Goal: Task Accomplishment & Management: Use online tool/utility

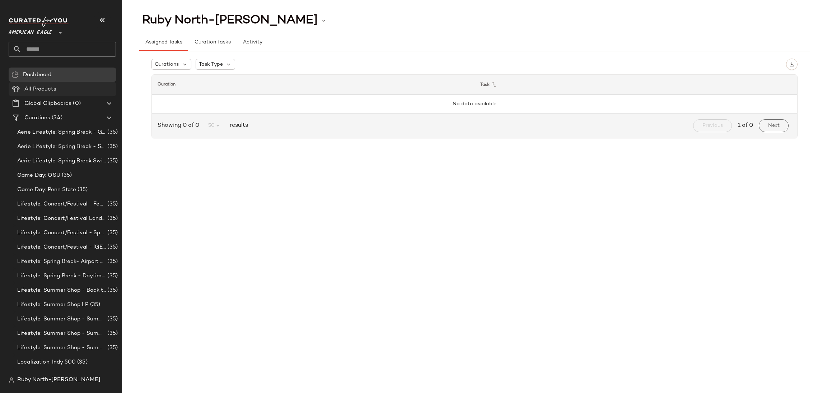
click at [42, 89] on span "All Products" at bounding box center [40, 89] width 32 height 8
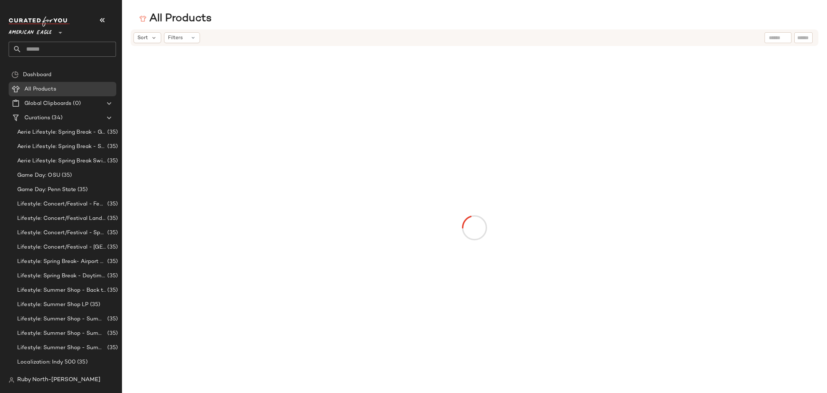
click at [36, 29] on span "American Eagle" at bounding box center [30, 30] width 43 height 13
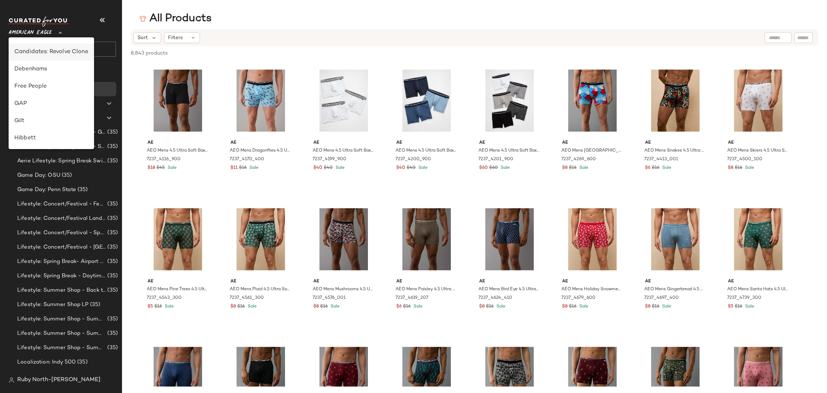
scroll to position [161, 0]
click at [37, 112] on div "Lulus" at bounding box center [51, 111] width 74 height 9
type input "**"
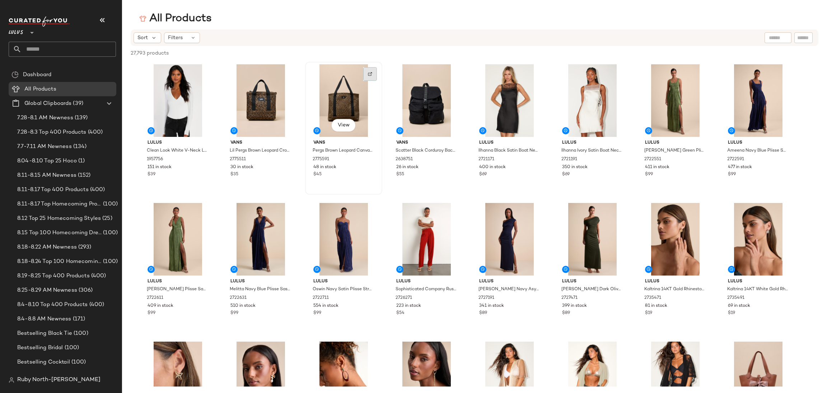
click at [372, 72] on img at bounding box center [370, 74] width 4 height 4
click at [201, 73] on div at bounding box center [204, 74] width 14 height 14
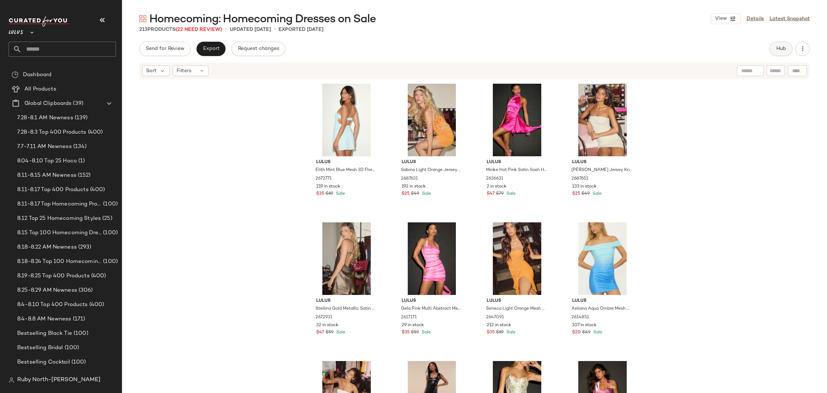
click at [786, 48] on span "Hub" at bounding box center [781, 49] width 10 height 6
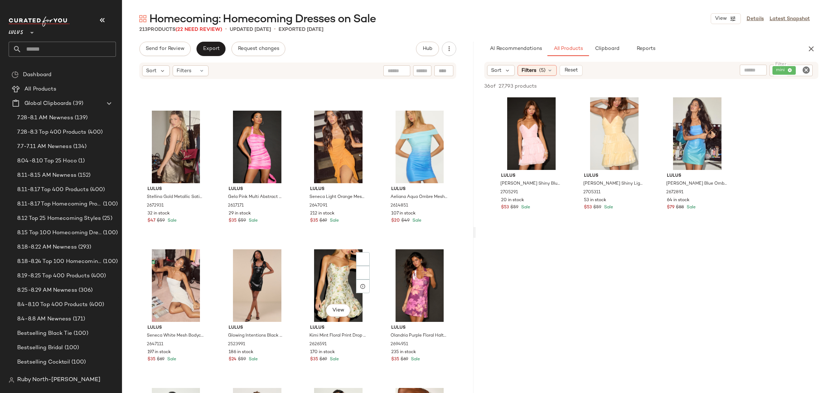
scroll to position [113, 0]
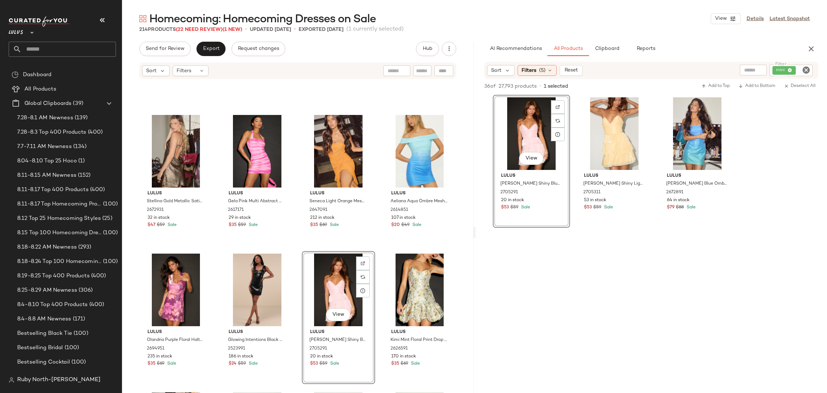
drag, startPoint x: 622, startPoint y: 82, endPoint x: 571, endPoint y: 144, distance: 80.4
click at [568, 146] on div "36 of 27,793 products • 1 selected Add to Top Add to Bottom Deselect All View L…" at bounding box center [651, 259] width 351 height 361
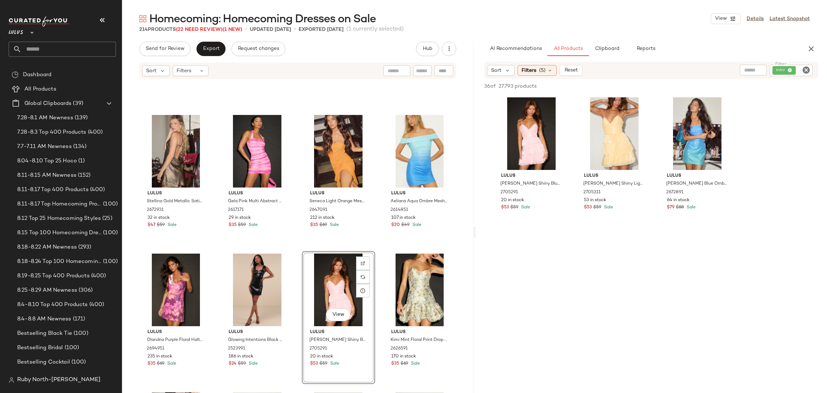
click at [568, 18] on div "Homecoming: Homecoming Dresses on Sale View Details Latest Snapshot" at bounding box center [474, 18] width 705 height 14
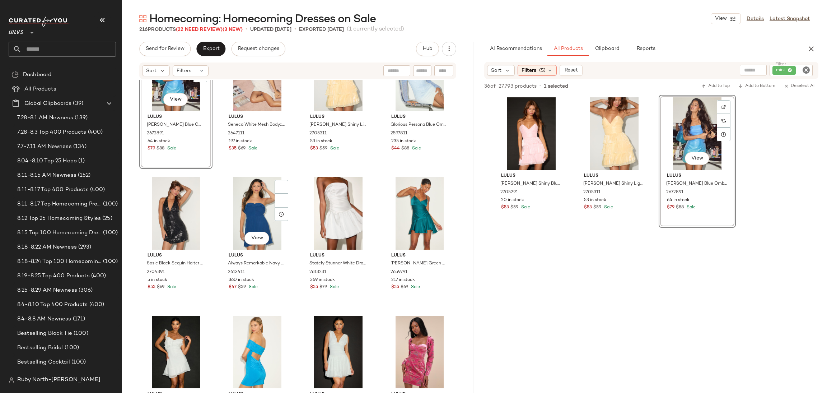
scroll to position [544, 0]
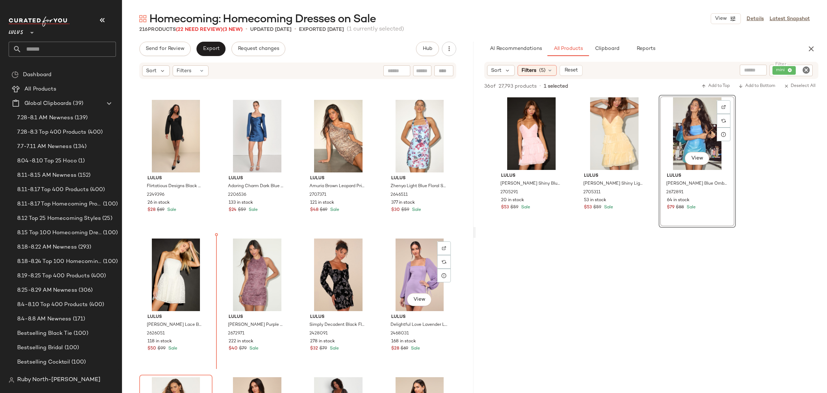
scroll to position [966, 0]
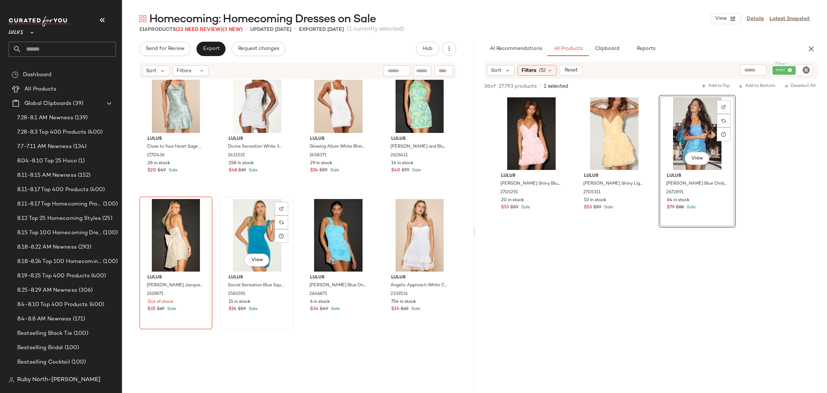
scroll to position [1559, 0]
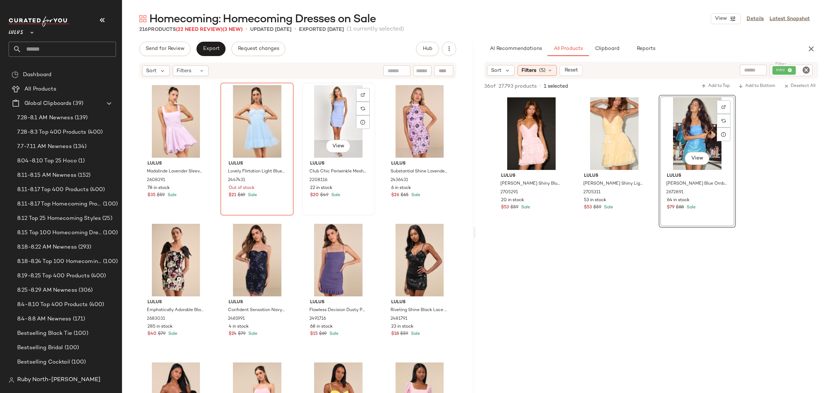
scroll to position [2782, 0]
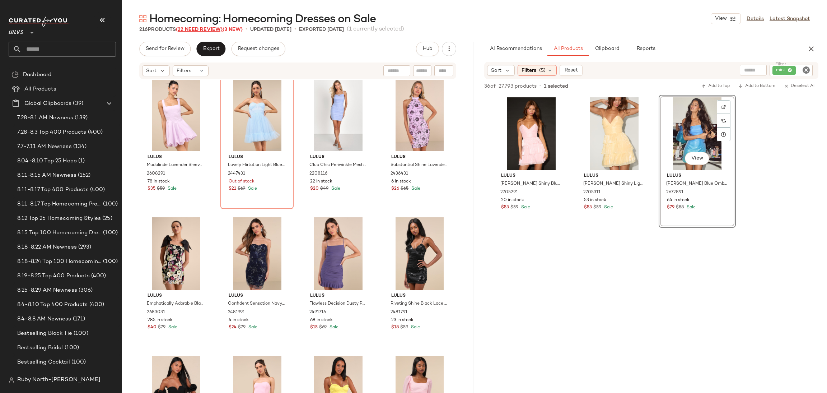
click at [209, 30] on span "(22 Need Review)" at bounding box center [199, 29] width 47 height 5
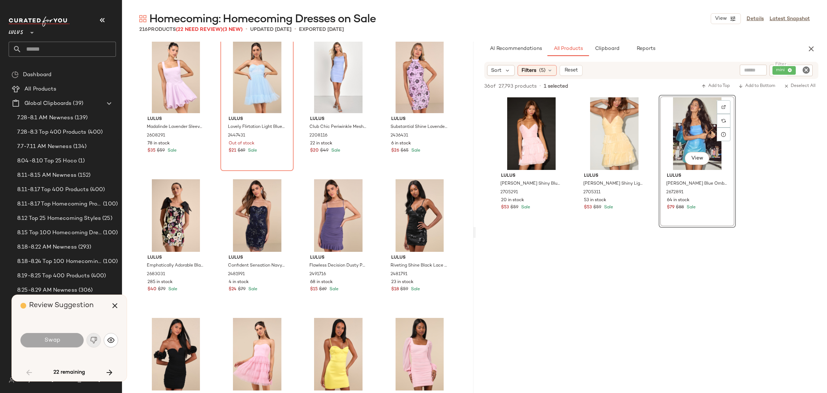
scroll to position [1108, 0]
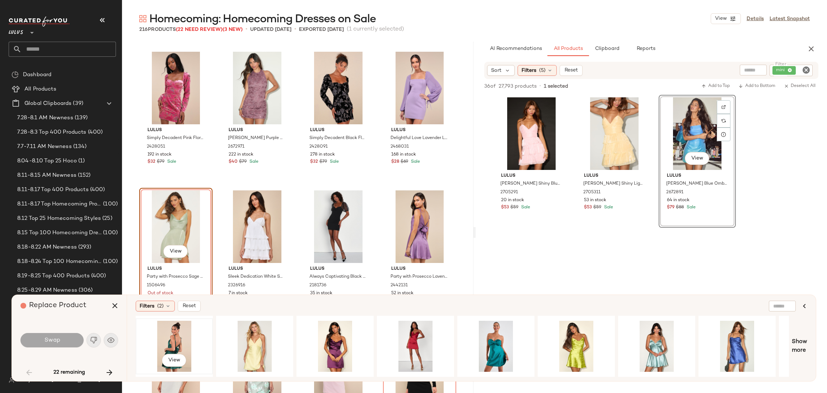
click at [184, 328] on div "View" at bounding box center [174, 346] width 72 height 51
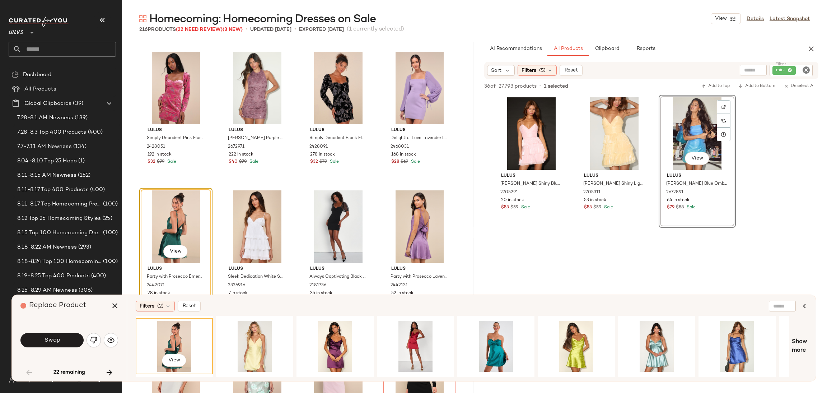
click at [102, 341] on div "Swap" at bounding box center [69, 339] width 98 height 17
click at [98, 339] on button "button" at bounding box center [94, 340] width 14 height 14
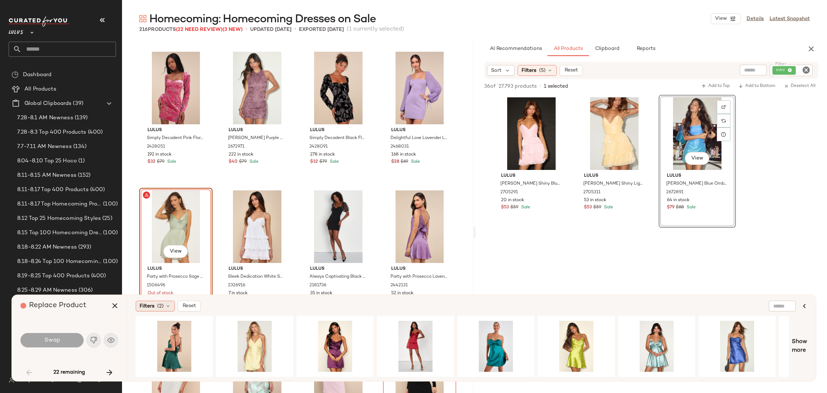
click at [159, 302] on span "(2)" at bounding box center [160, 306] width 6 height 8
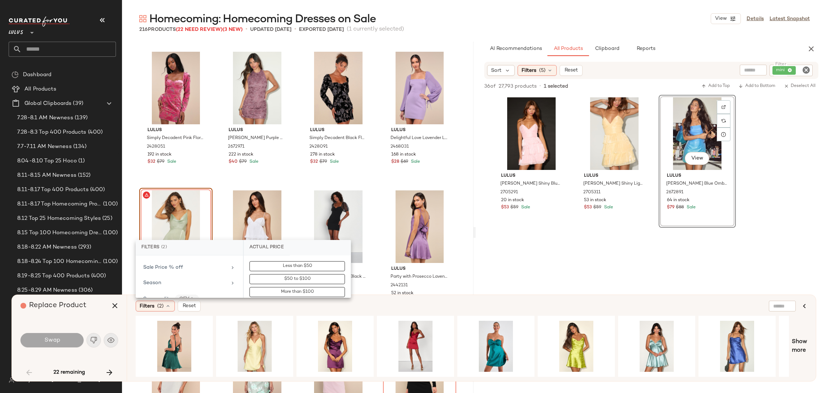
scroll to position [484, 0]
click at [189, 274] on div "Sale Price" at bounding box center [185, 271] width 84 height 8
click at [295, 271] on div "On sale" at bounding box center [297, 277] width 101 height 13
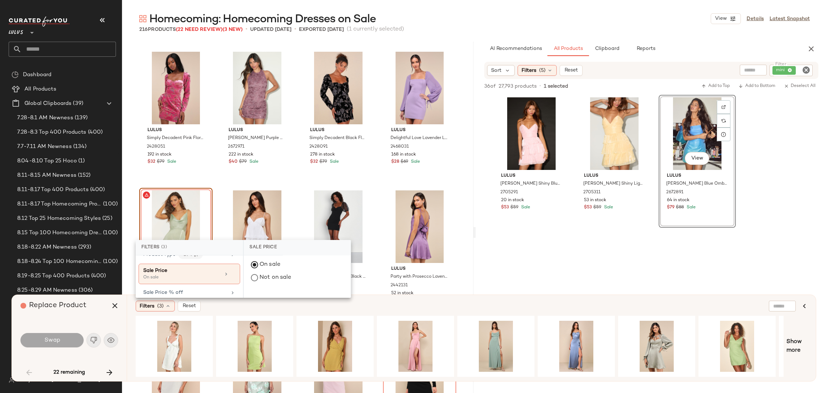
click at [293, 305] on div "Filters (3) Reset" at bounding box center [437, 305] width 602 height 11
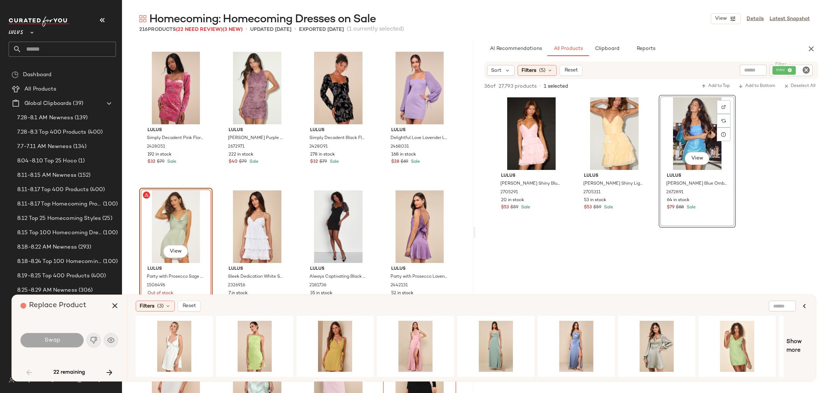
drag, startPoint x: 324, startPoint y: 375, endPoint x: 378, endPoint y: 377, distance: 53.9
click at [378, 377] on div "Filters (3) Reset Show more" at bounding box center [471, 338] width 689 height 86
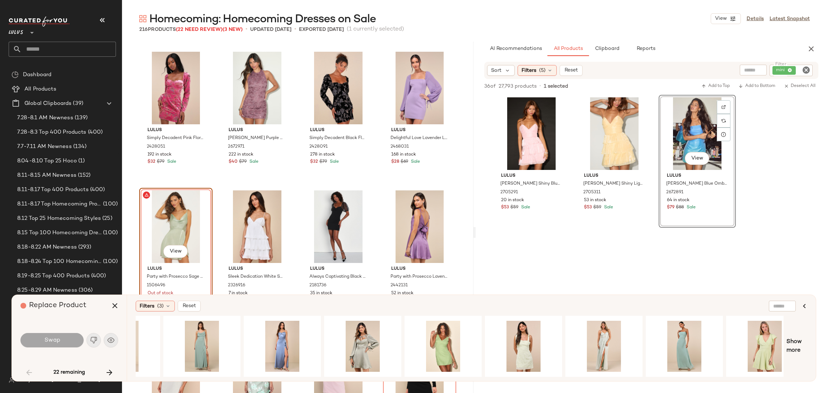
scroll to position [0, 313]
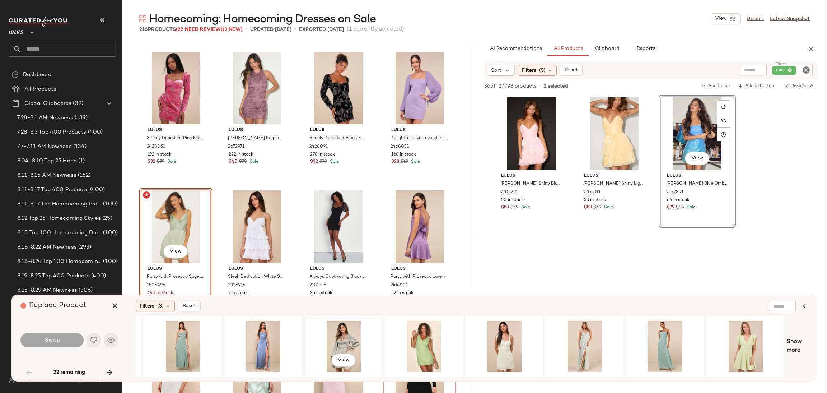
click at [345, 335] on div "View" at bounding box center [344, 346] width 72 height 51
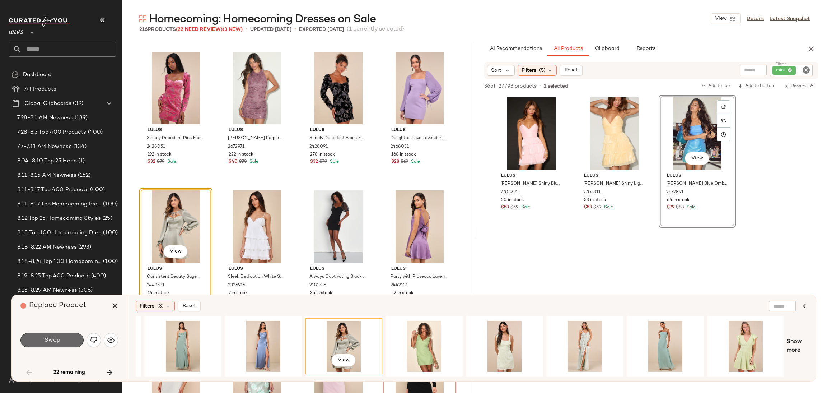
click at [61, 342] on button "Swap" at bounding box center [51, 340] width 63 height 14
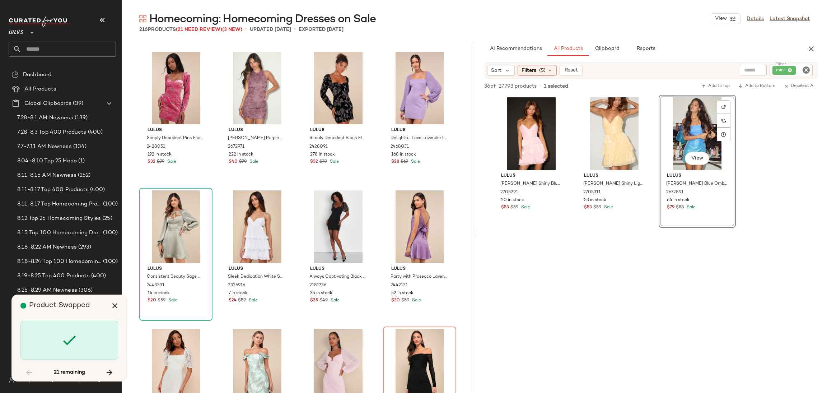
scroll to position [1247, 0]
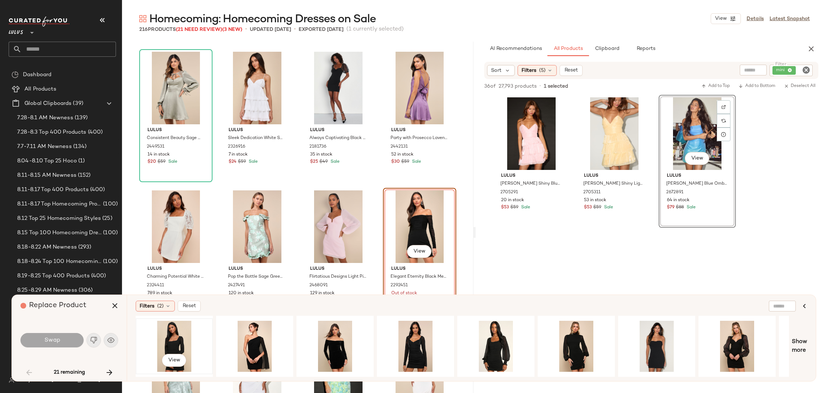
click at [168, 336] on div "View" at bounding box center [174, 346] width 72 height 51
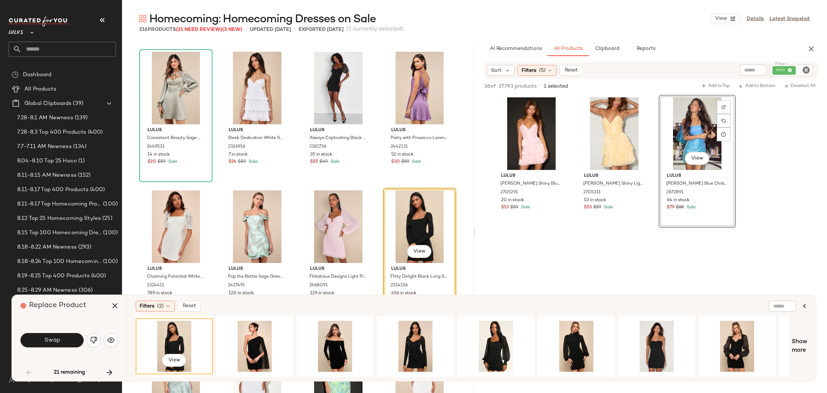
scroll to position [1355, 0]
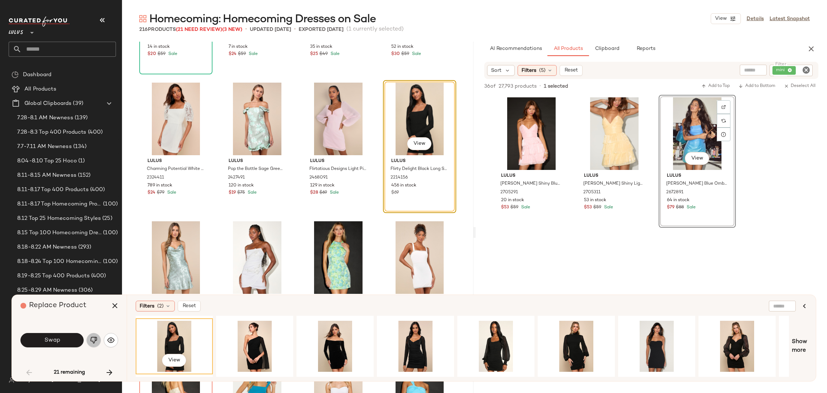
click at [100, 339] on button "button" at bounding box center [94, 340] width 14 height 14
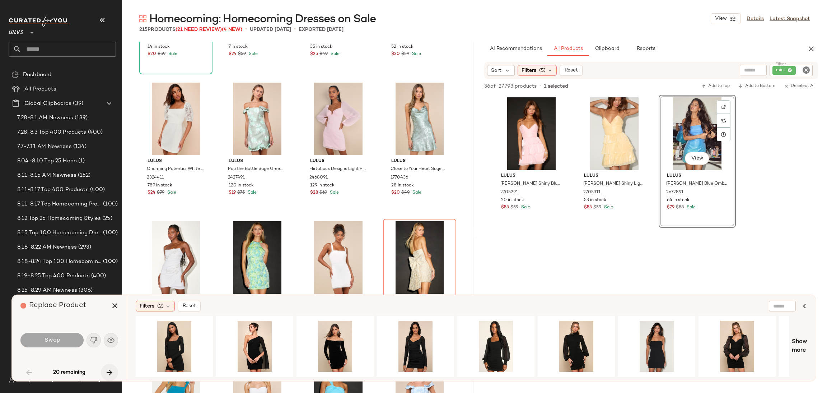
click at [103, 369] on button "button" at bounding box center [109, 372] width 17 height 17
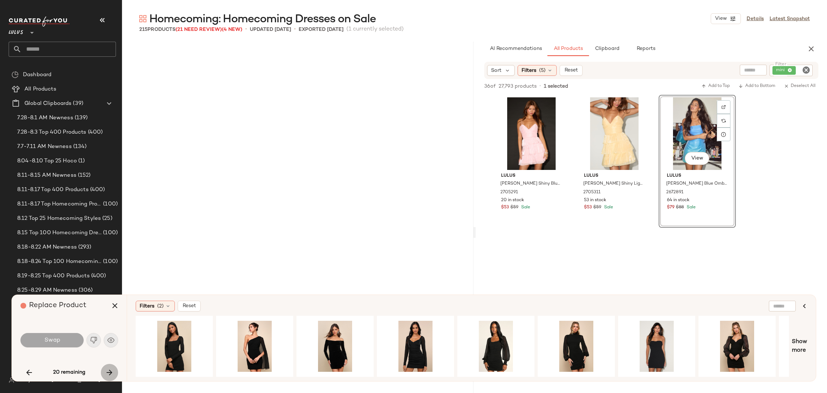
scroll to position [1940, 0]
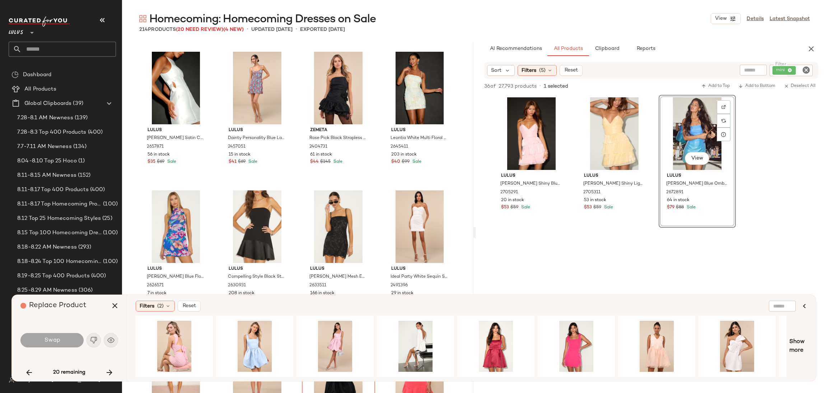
click at [104, 370] on button "button" at bounding box center [109, 372] width 17 height 17
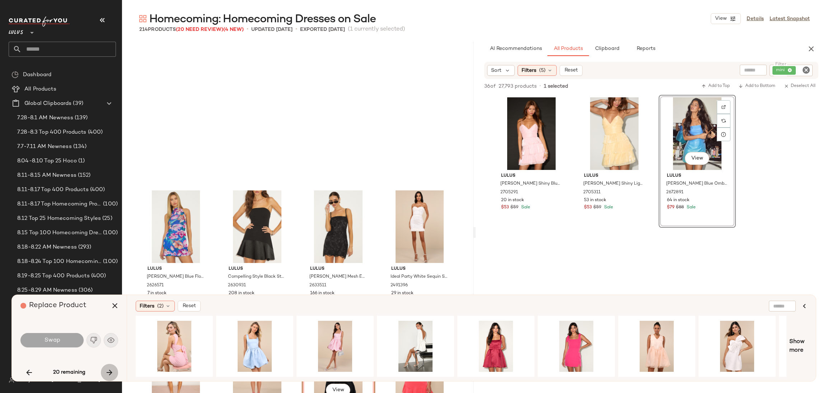
scroll to position [2078, 0]
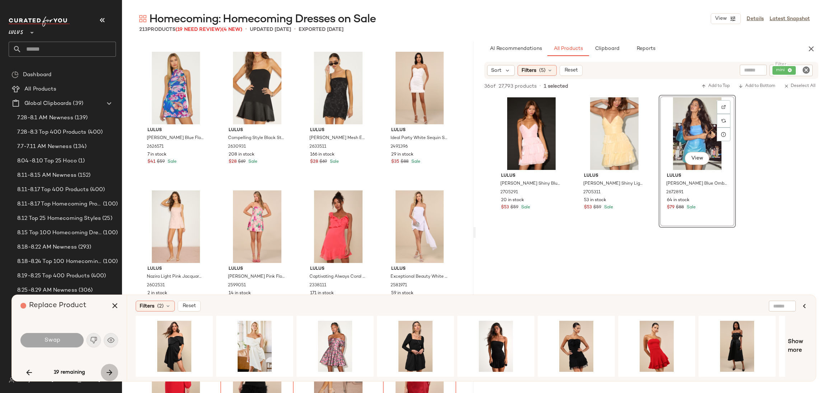
click at [104, 370] on button "button" at bounding box center [109, 372] width 17 height 17
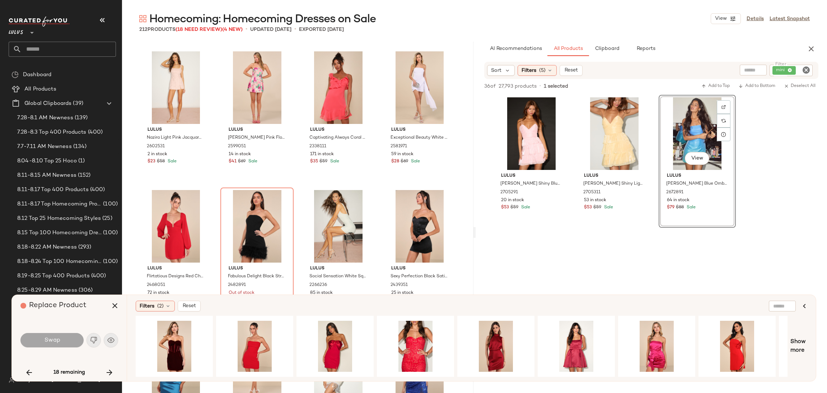
click at [104, 370] on button "button" at bounding box center [109, 372] width 17 height 17
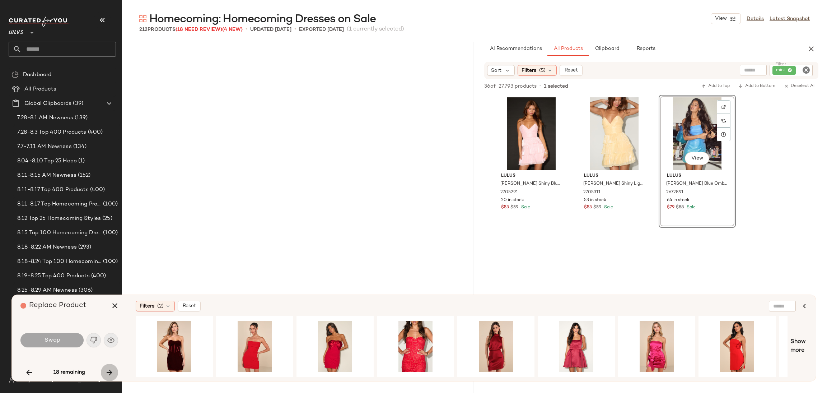
scroll to position [2910, 0]
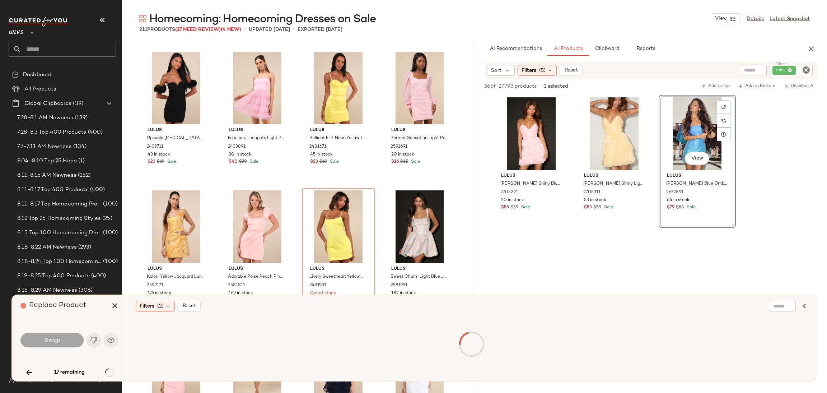
click at [104, 370] on div "17 remaining" at bounding box center [69, 372] width 98 height 17
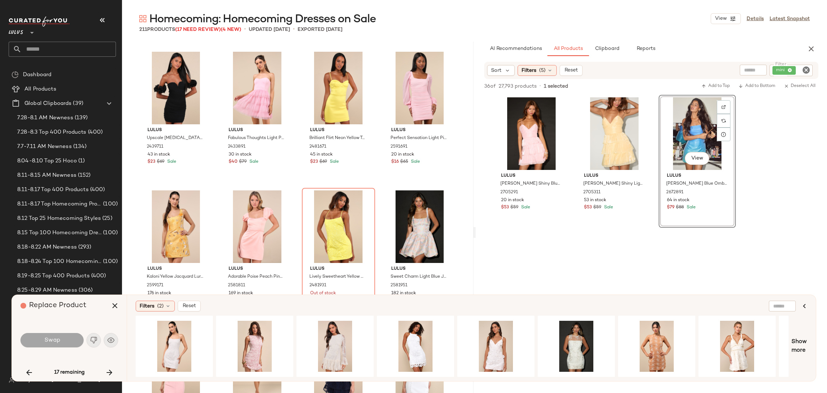
click at [104, 370] on button "button" at bounding box center [109, 372] width 17 height 17
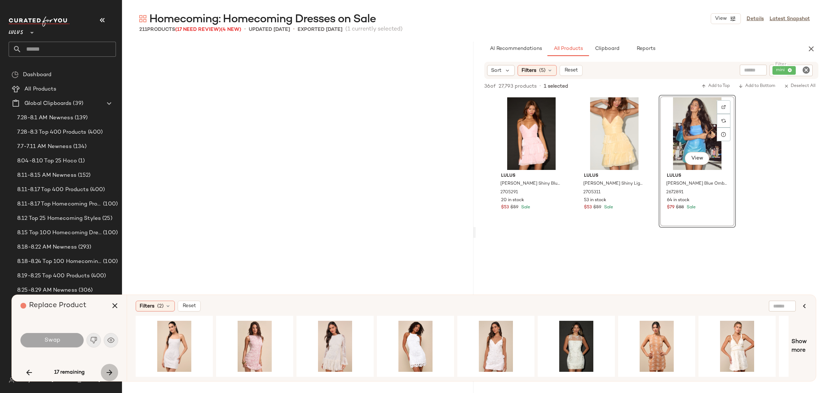
scroll to position [3464, 0]
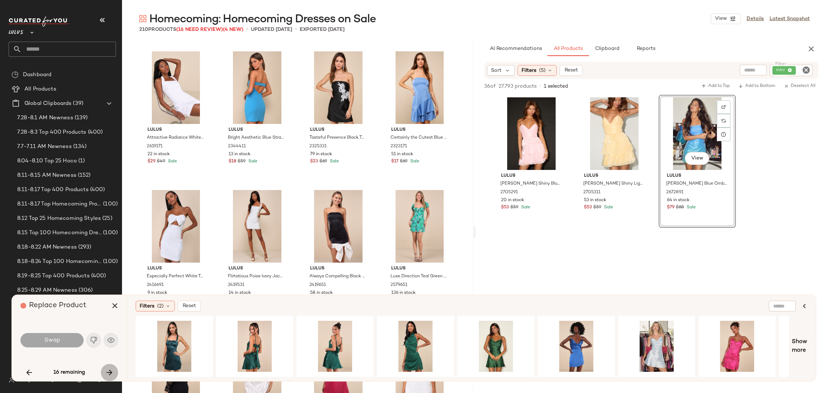
click at [114, 374] on button "button" at bounding box center [109, 372] width 17 height 17
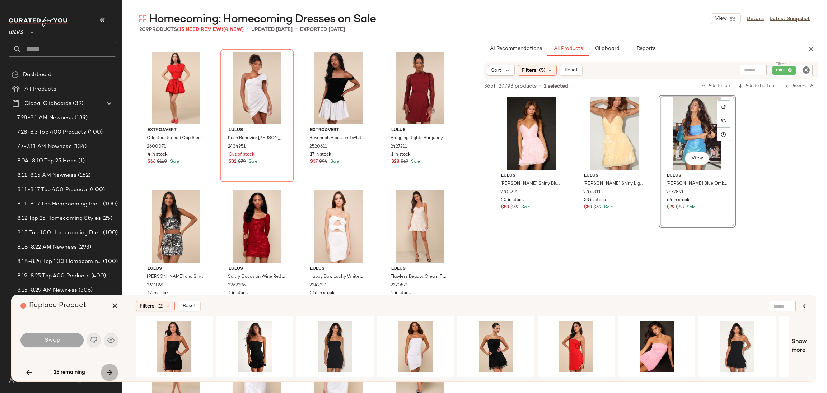
click at [114, 374] on button "button" at bounding box center [109, 372] width 17 height 17
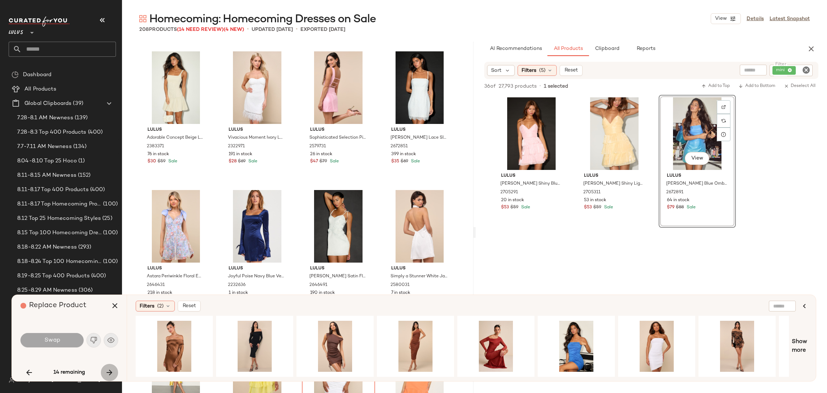
click at [114, 374] on button "button" at bounding box center [109, 372] width 17 height 17
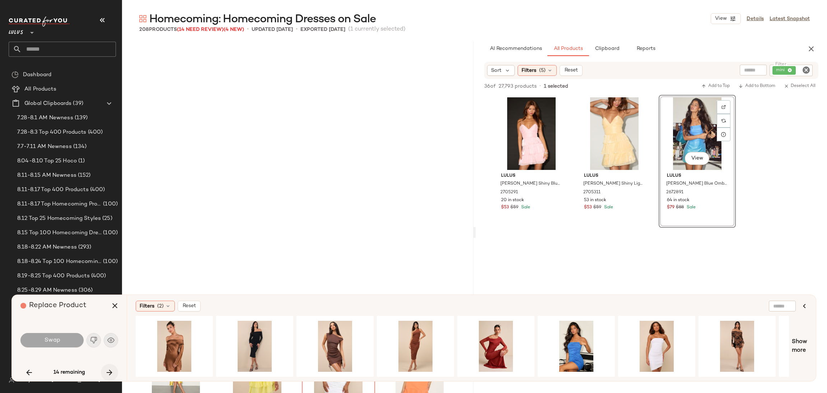
scroll to position [5404, 0]
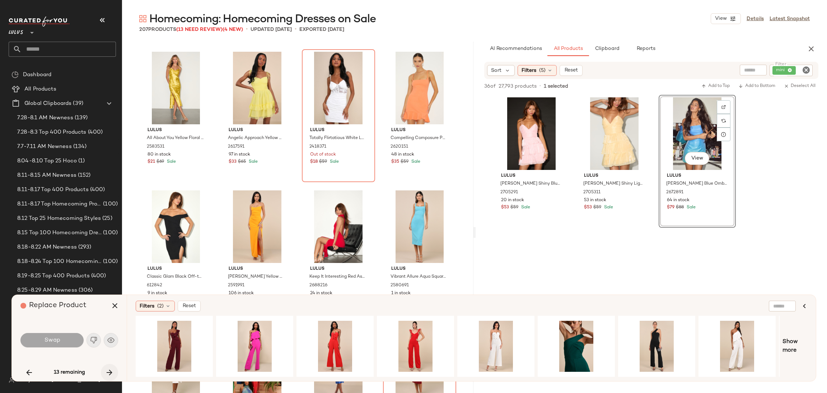
click at [114, 374] on button "button" at bounding box center [109, 372] width 17 height 17
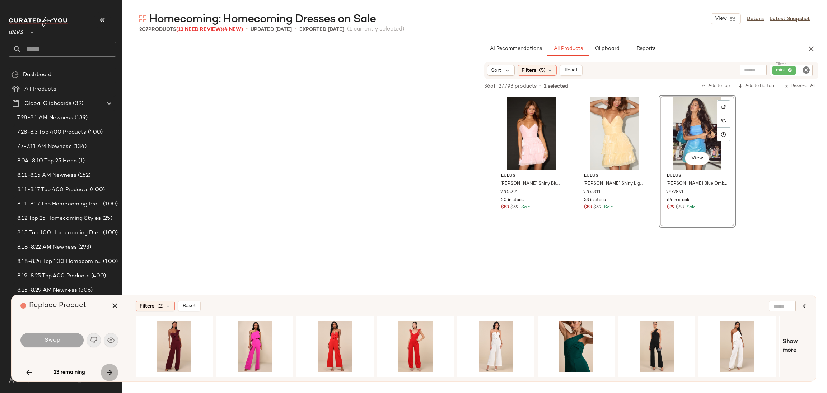
scroll to position [6097, 0]
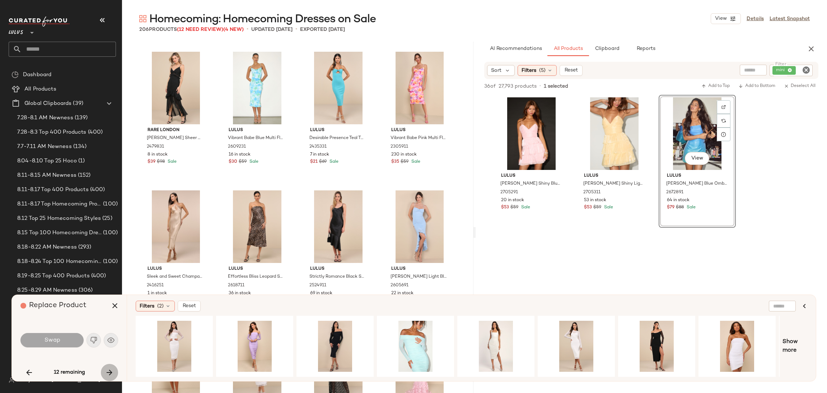
click at [114, 374] on button "button" at bounding box center [109, 372] width 17 height 17
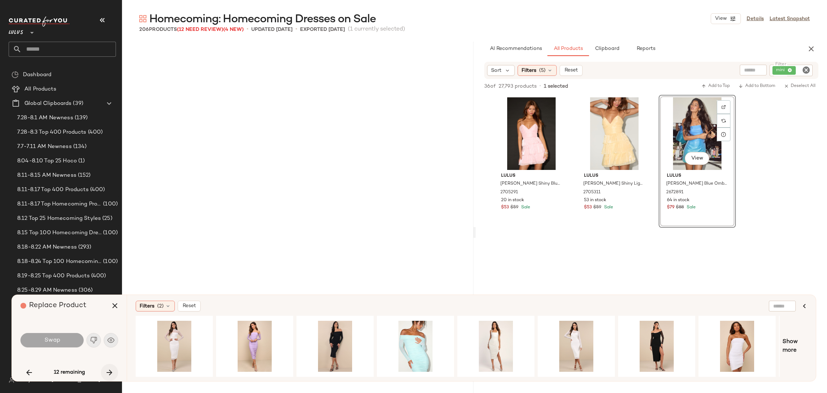
scroll to position [6790, 0]
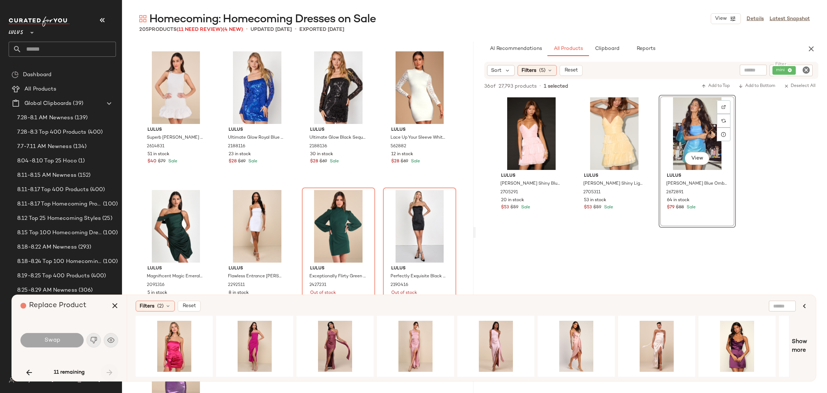
click at [114, 374] on div "11 remaining" at bounding box center [69, 372] width 98 height 17
click at [25, 372] on icon "button" at bounding box center [29, 372] width 9 height 9
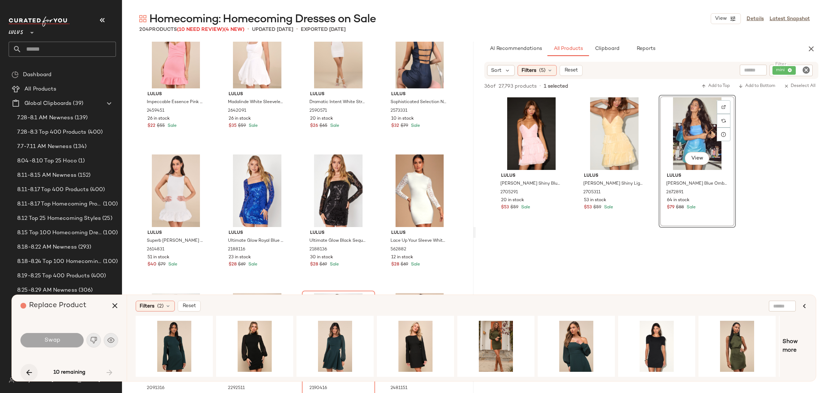
click at [25, 373] on icon "button" at bounding box center [29, 372] width 9 height 9
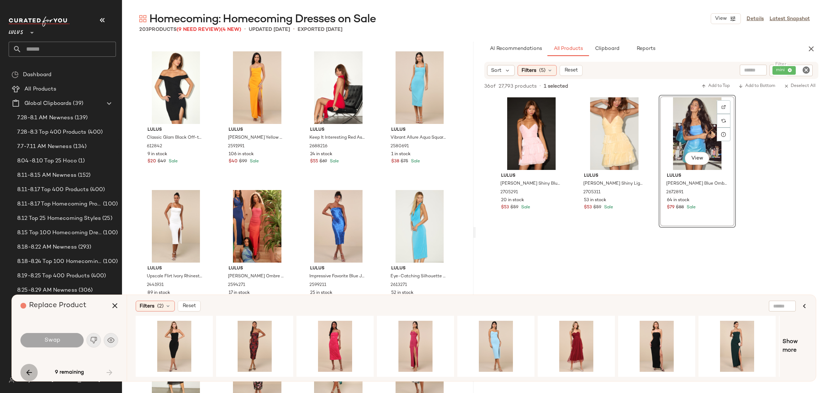
click at [25, 373] on icon "button" at bounding box center [29, 372] width 9 height 9
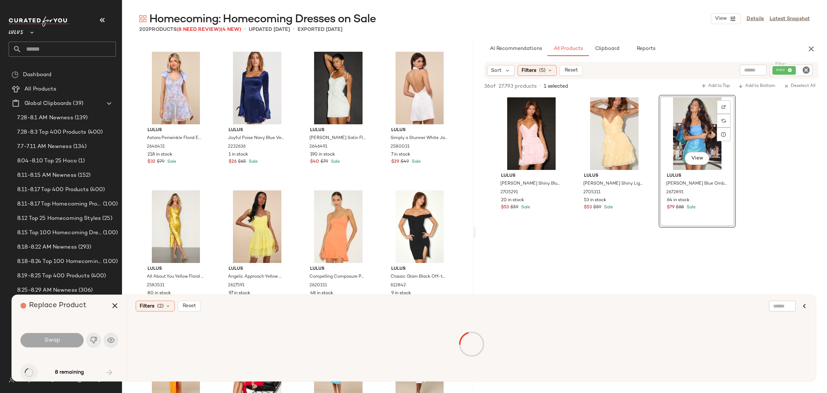
click at [25, 373] on div "8 remaining" at bounding box center [69, 372] width 98 height 17
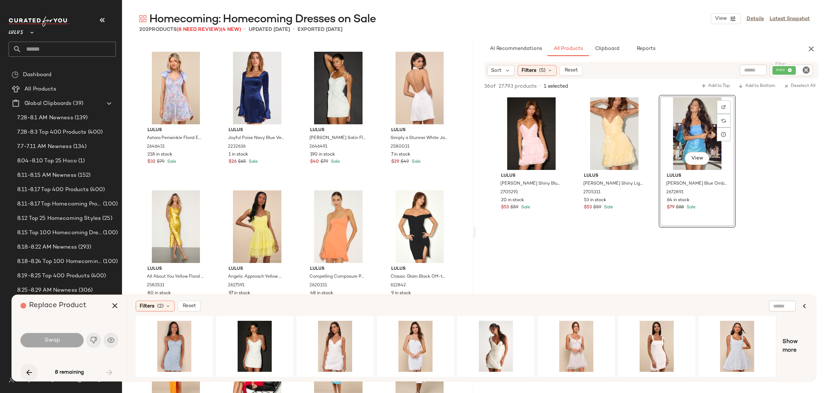
click at [25, 371] on icon "button" at bounding box center [29, 372] width 9 height 9
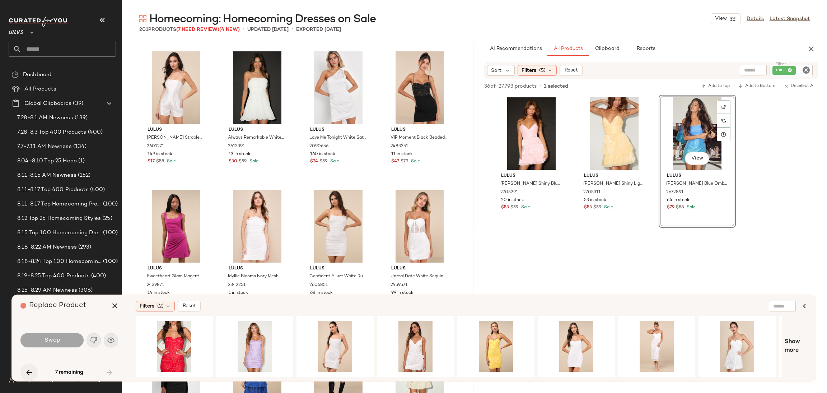
click at [25, 371] on icon "button" at bounding box center [29, 372] width 9 height 9
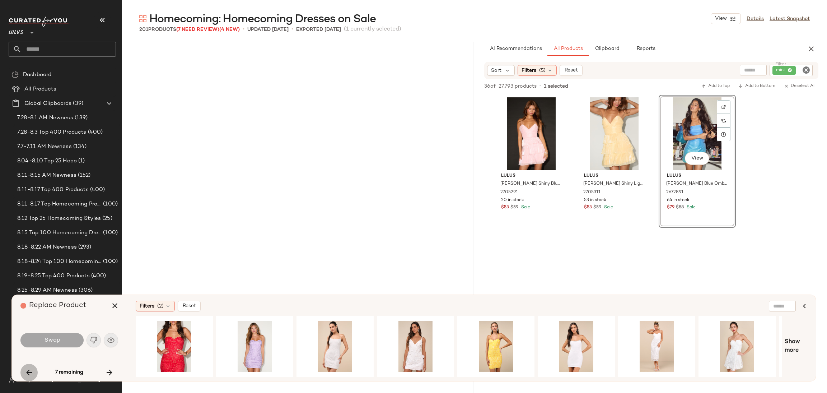
scroll to position [3880, 0]
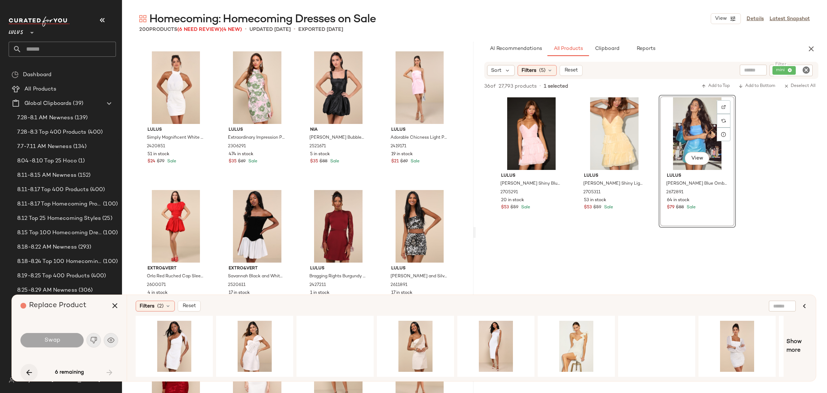
click at [25, 371] on icon "button" at bounding box center [29, 372] width 9 height 9
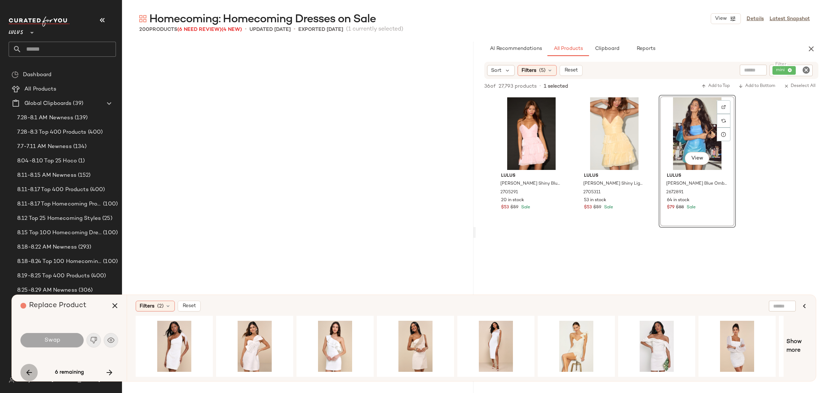
scroll to position [2910, 0]
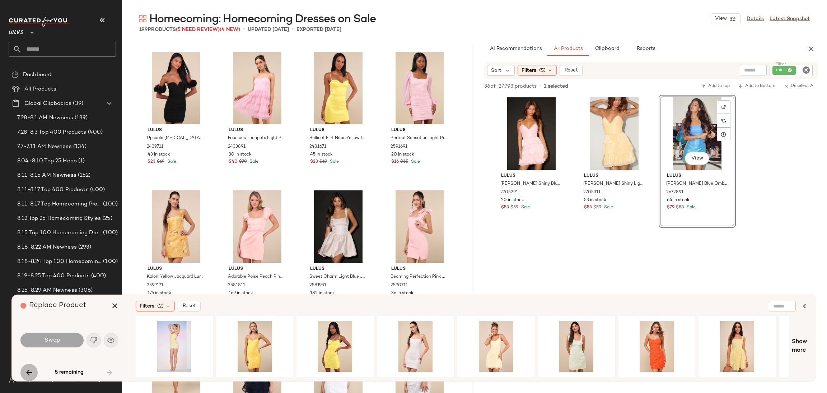
click at [25, 371] on icon "button" at bounding box center [29, 372] width 9 height 9
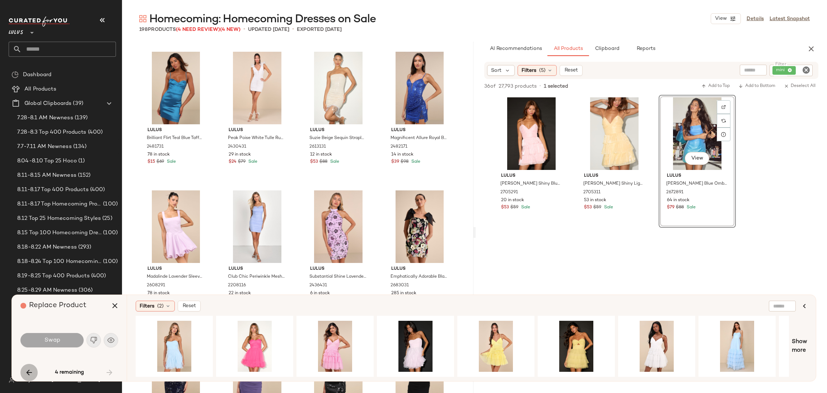
click at [25, 371] on icon "button" at bounding box center [29, 372] width 9 height 9
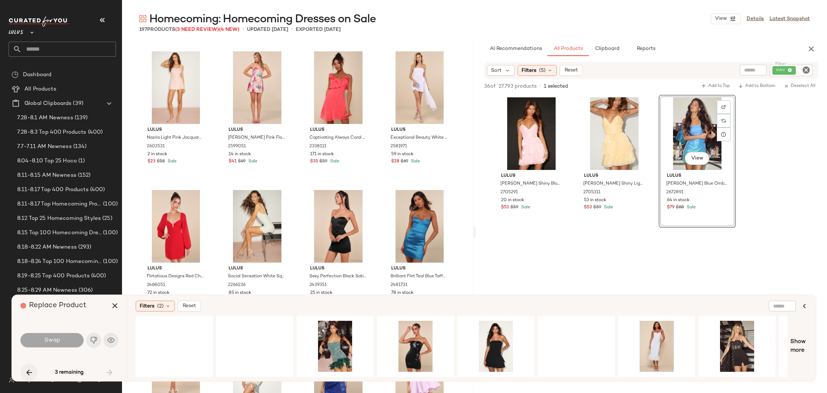
click at [25, 371] on icon "button" at bounding box center [29, 372] width 9 height 9
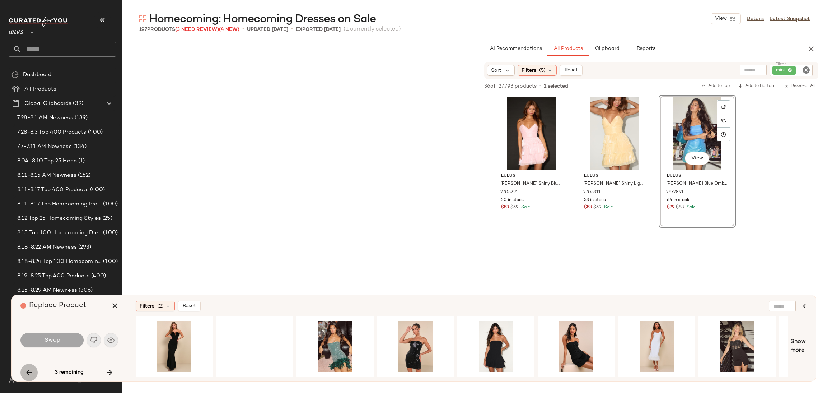
scroll to position [1386, 0]
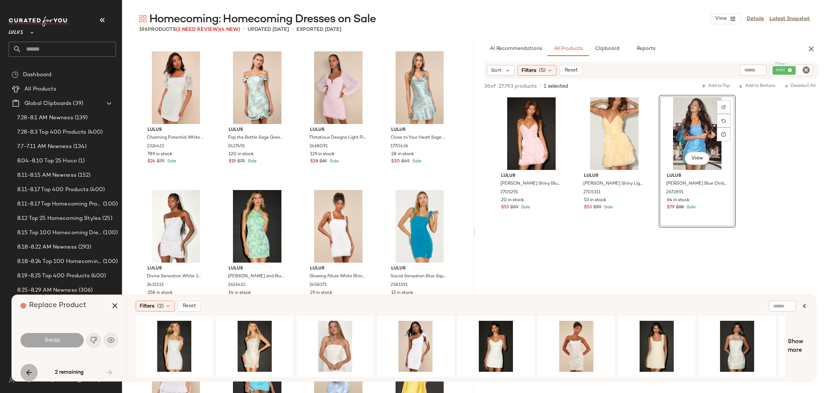
click at [25, 371] on icon "button" at bounding box center [29, 372] width 9 height 9
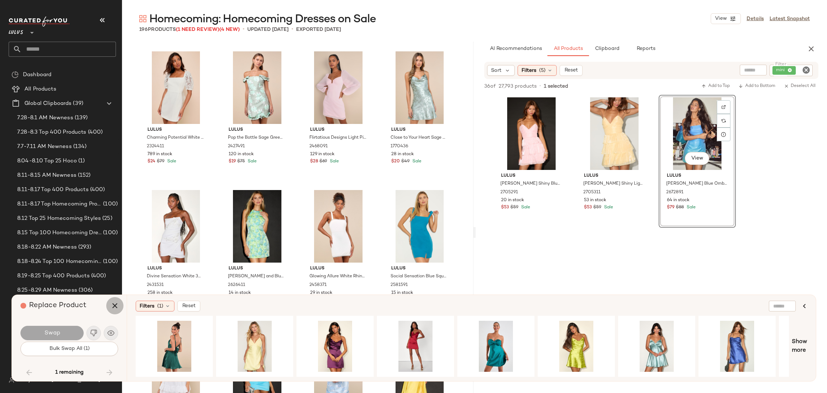
click at [114, 306] on icon "button" at bounding box center [115, 305] width 9 height 9
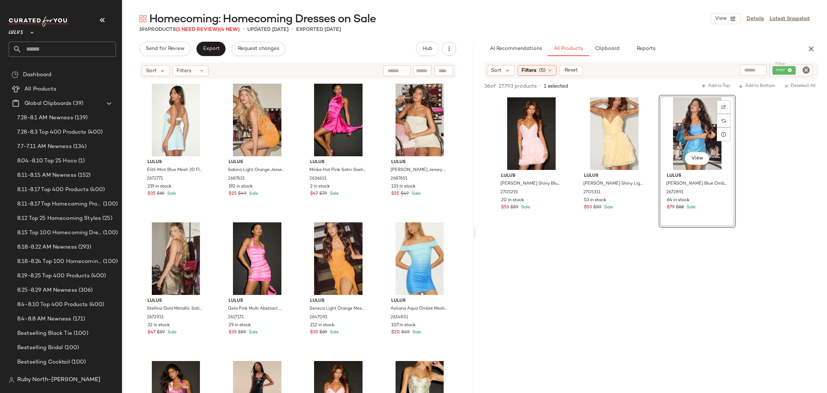
click at [206, 25] on span "Homecoming: Homecoming Dresses on Sale" at bounding box center [262, 19] width 227 height 14
click at [211, 27] on span "(1 Need Review)" at bounding box center [197, 29] width 43 height 5
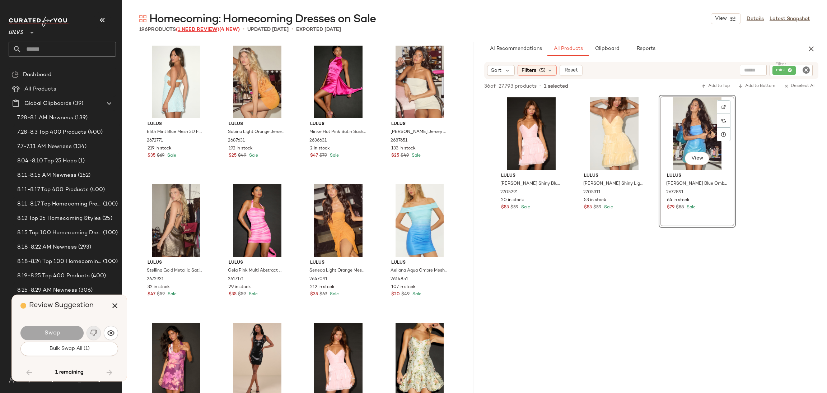
scroll to position [6410, 0]
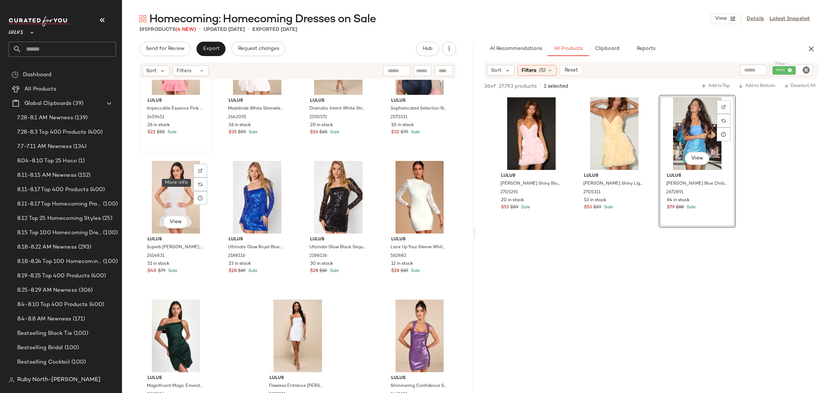
scroll to position [6457, 0]
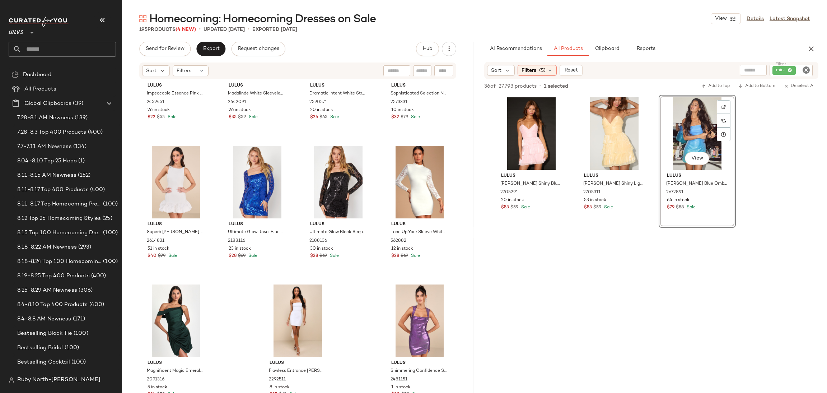
click at [102, 20] on icon "button" at bounding box center [102, 20] width 9 height 9
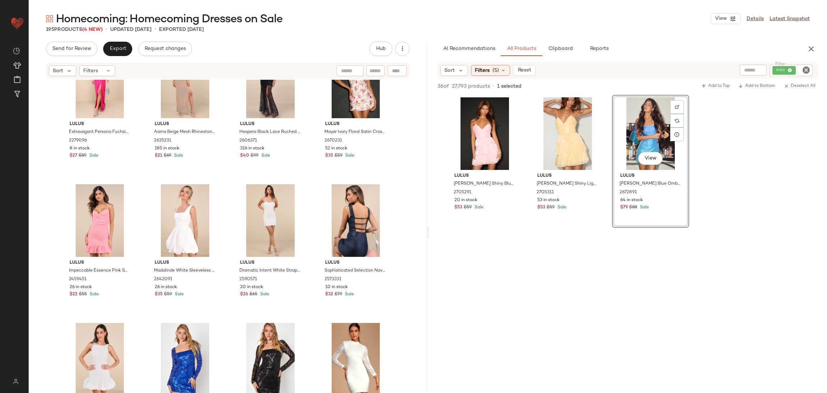
scroll to position [6403, 0]
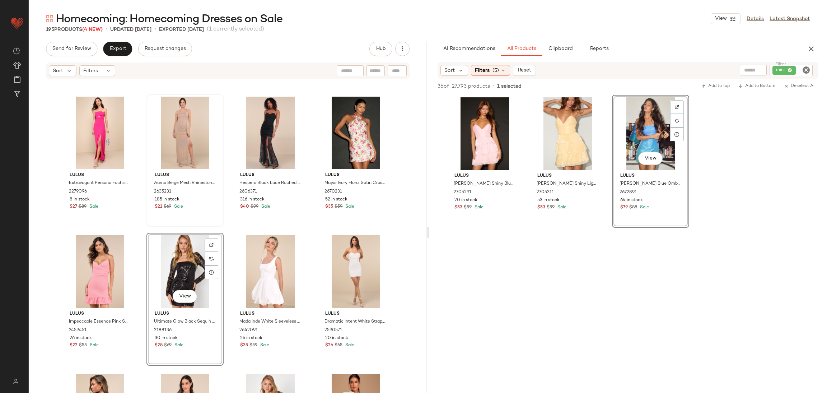
scroll to position [6230, 0]
click at [130, 251] on div at bounding box center [127, 258] width 14 height 14
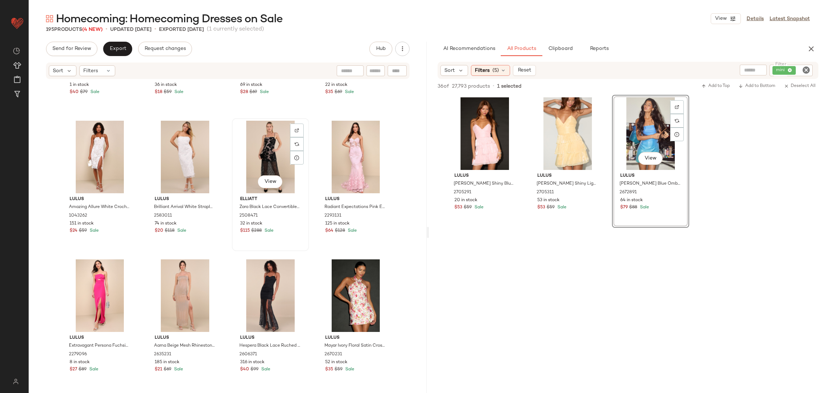
scroll to position [6068, 0]
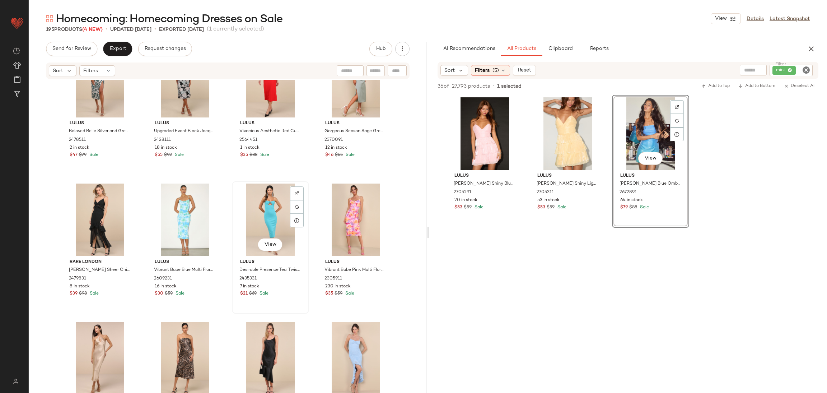
scroll to position [5744, 0]
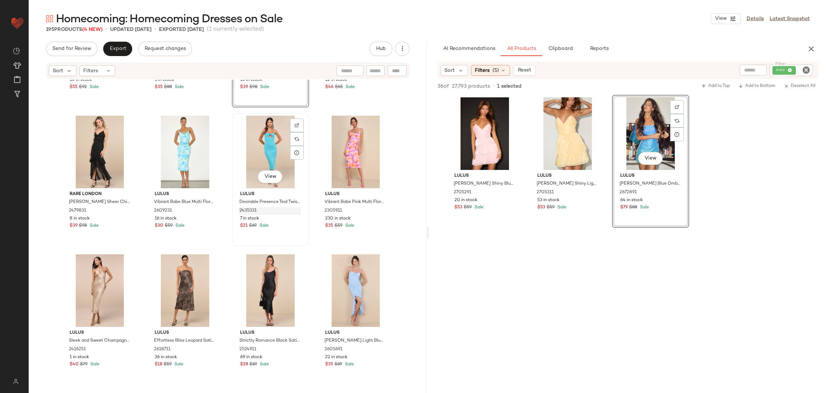
scroll to position [5797, 0]
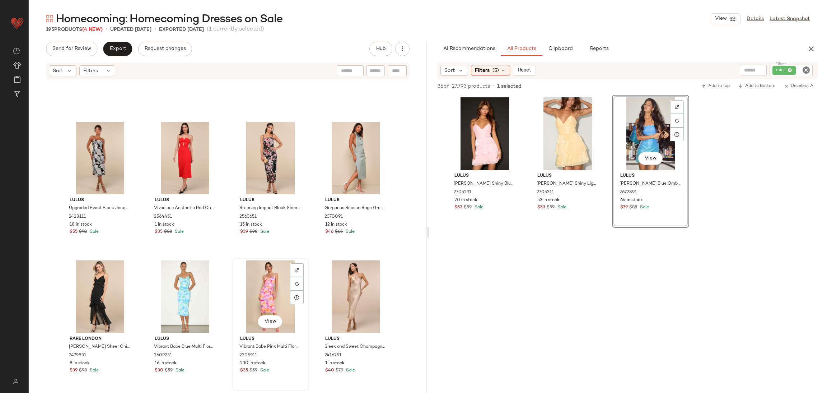
scroll to position [5636, 0]
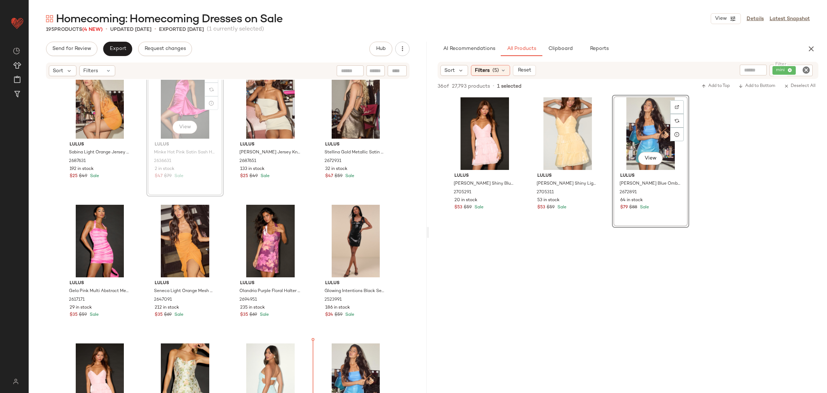
scroll to position [46, 0]
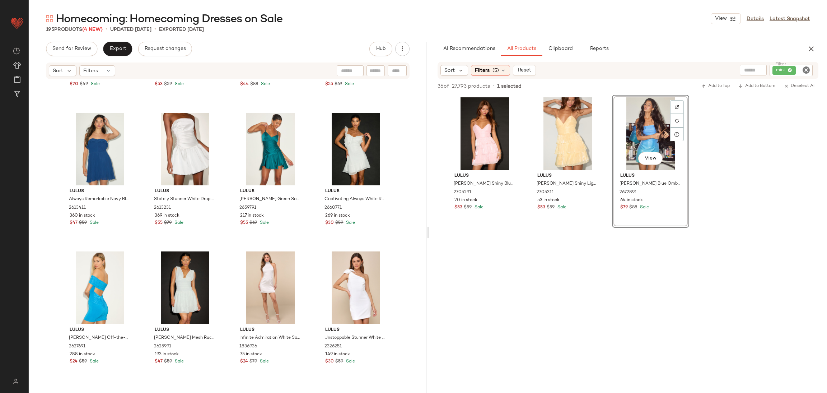
scroll to position [536, 0]
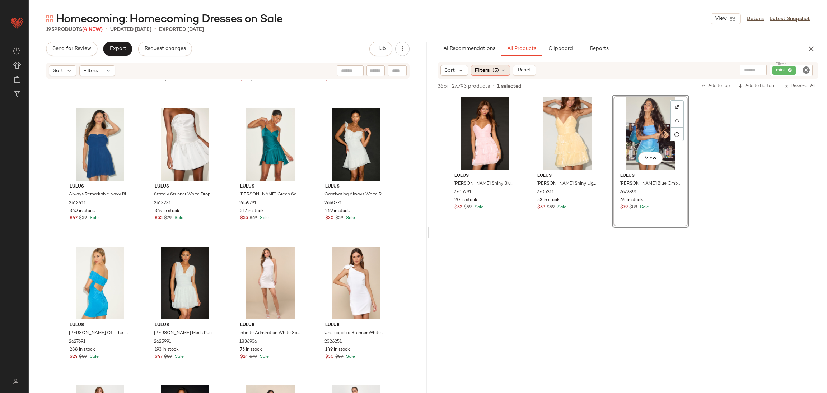
click at [488, 67] on span "Filters" at bounding box center [482, 71] width 15 height 8
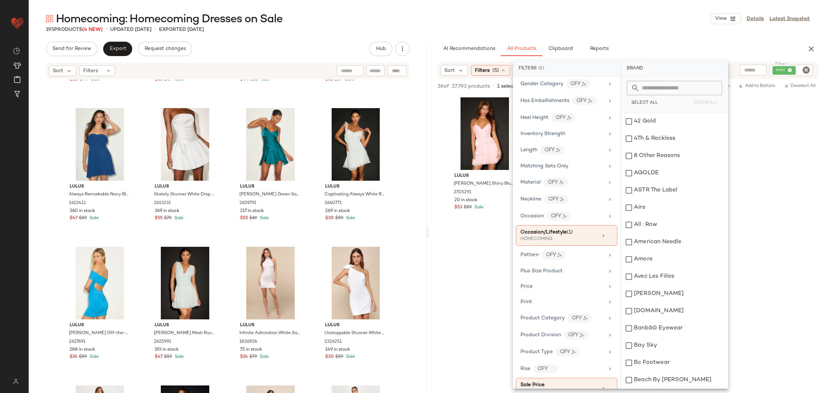
scroll to position [323, 0]
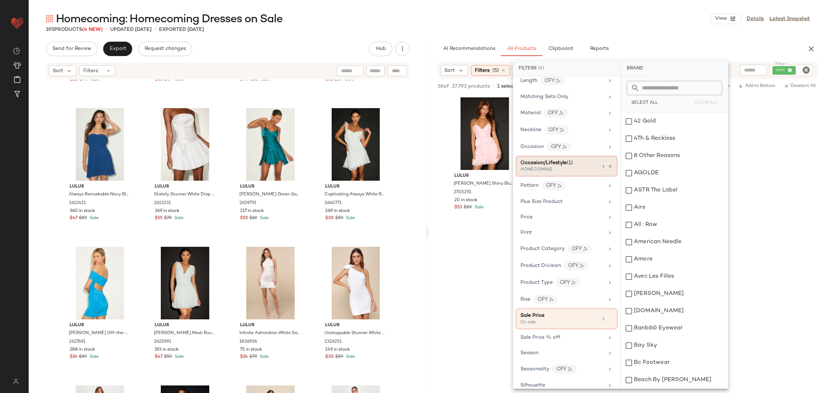
click at [612, 172] on div "Occasion/Lifestyle (1) HOMECOMING" at bounding box center [567, 166] width 102 height 20
click at [608, 168] on icon at bounding box center [610, 166] width 5 height 5
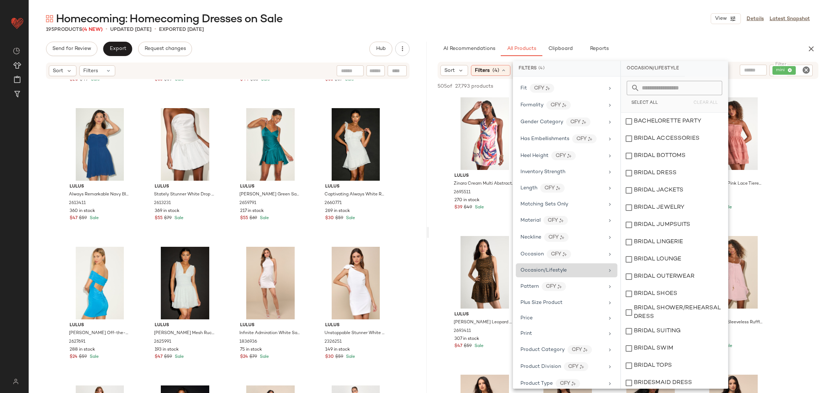
scroll to position [108, 0]
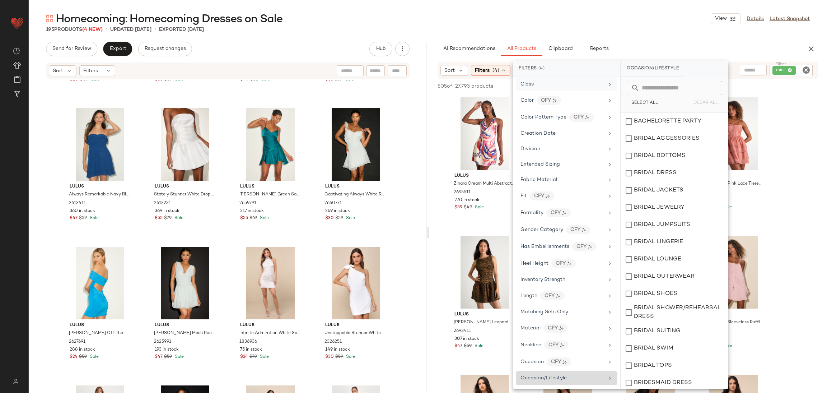
click at [524, 86] on span "Class" at bounding box center [527, 83] width 13 height 5
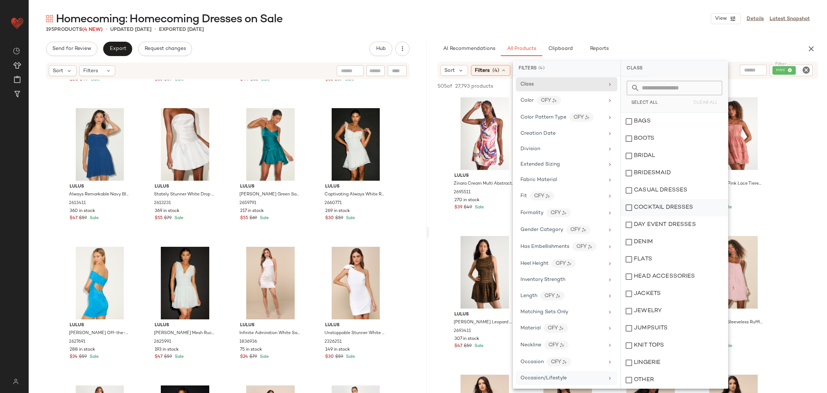
click at [684, 205] on div "COCKTAIL DRESSES" at bounding box center [674, 207] width 107 height 17
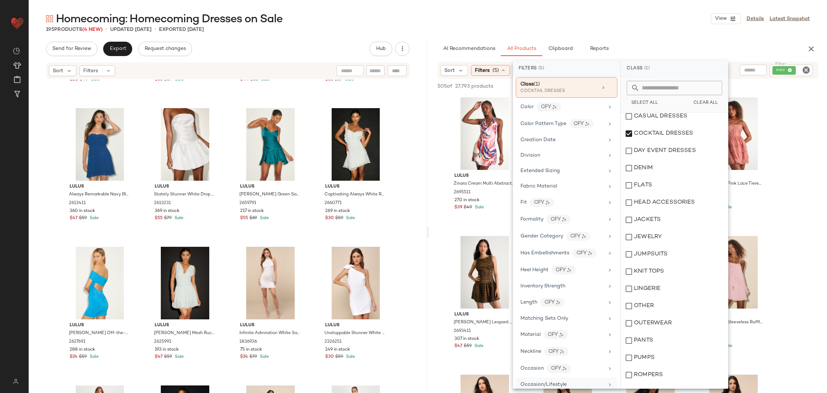
scroll to position [190, 0]
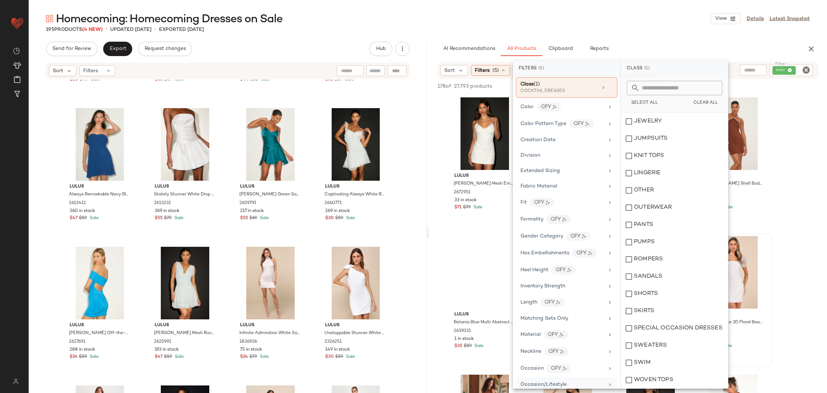
drag, startPoint x: 670, startPoint y: 323, endPoint x: 750, endPoint y: 302, distance: 83.5
click at [670, 323] on div "SPECIAL OCCASION DRESSES" at bounding box center [674, 328] width 107 height 17
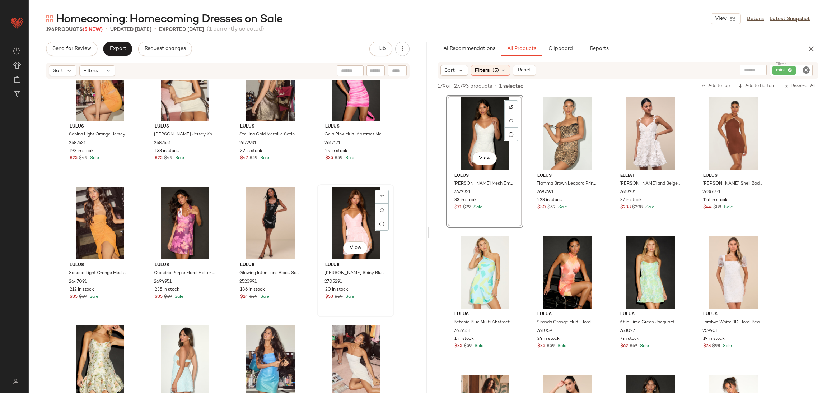
scroll to position [0, 0]
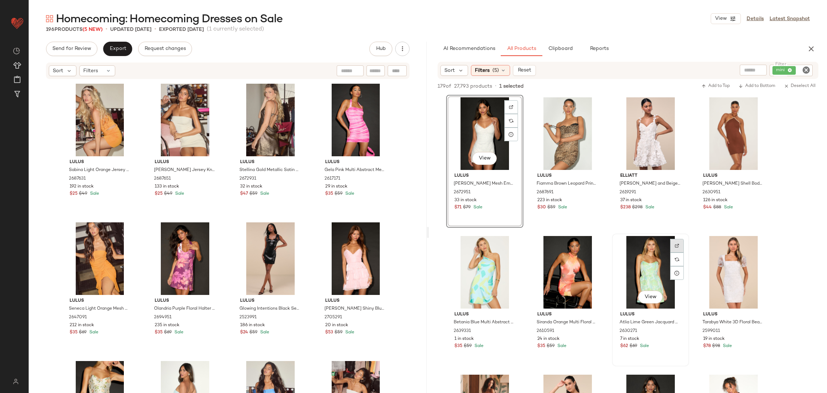
click at [678, 252] on div at bounding box center [677, 259] width 14 height 14
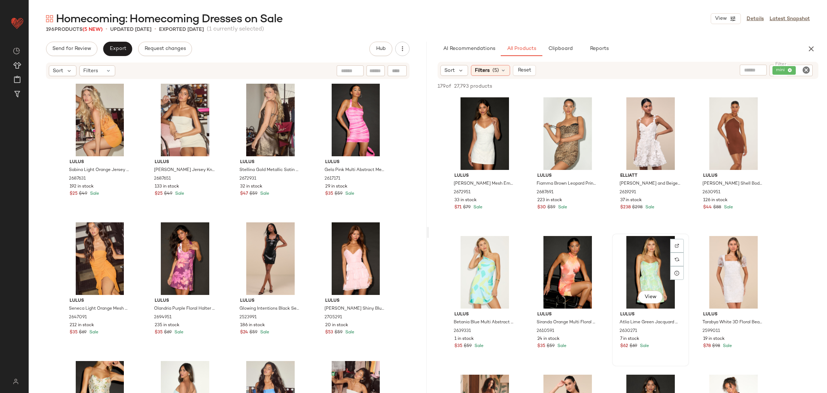
click at [635, 265] on div "View" at bounding box center [651, 272] width 72 height 73
click at [766, 84] on span "Add to Bottom" at bounding box center [756, 86] width 37 height 5
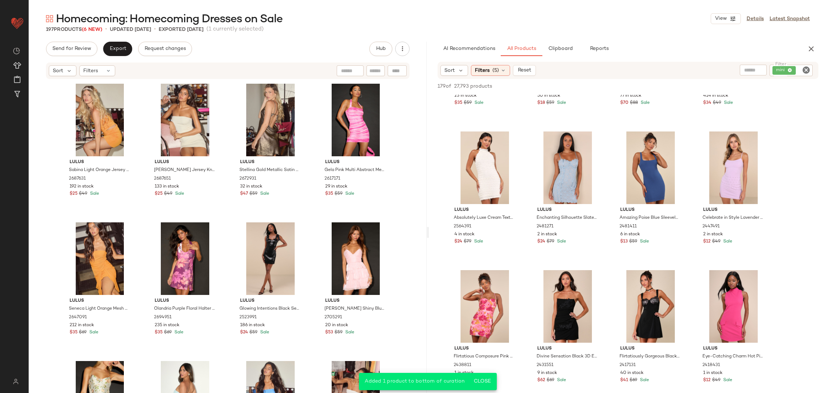
scroll to position [323, 0]
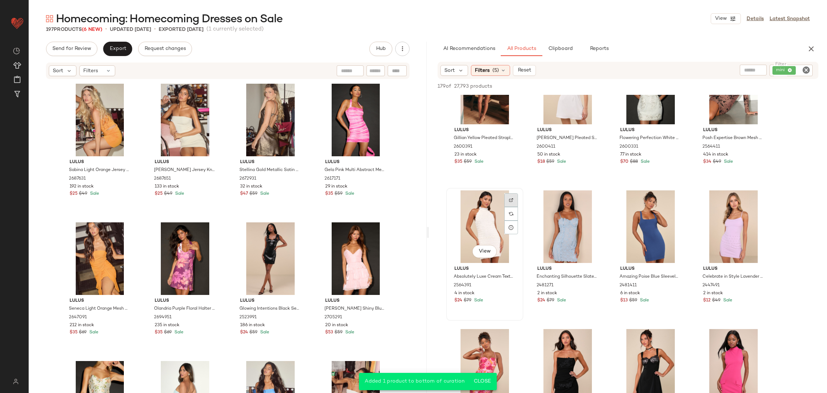
click at [509, 199] on img at bounding box center [511, 200] width 4 height 4
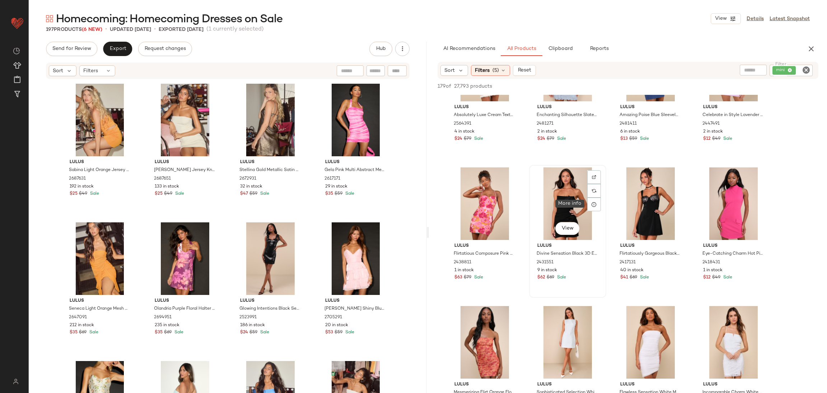
click at [572, 189] on div "View" at bounding box center [568, 203] width 72 height 73
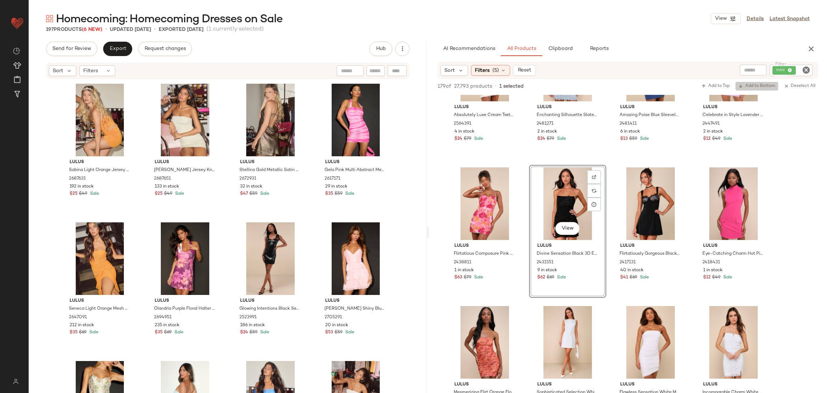
click at [767, 87] on span "Add to Bottom" at bounding box center [756, 86] width 37 height 5
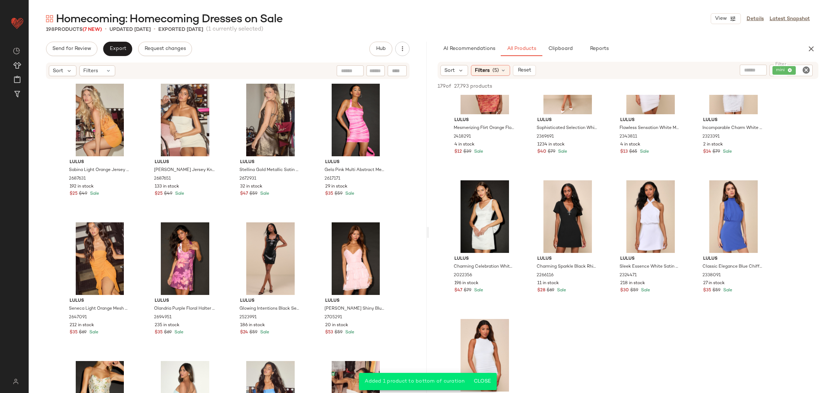
scroll to position [754, 0]
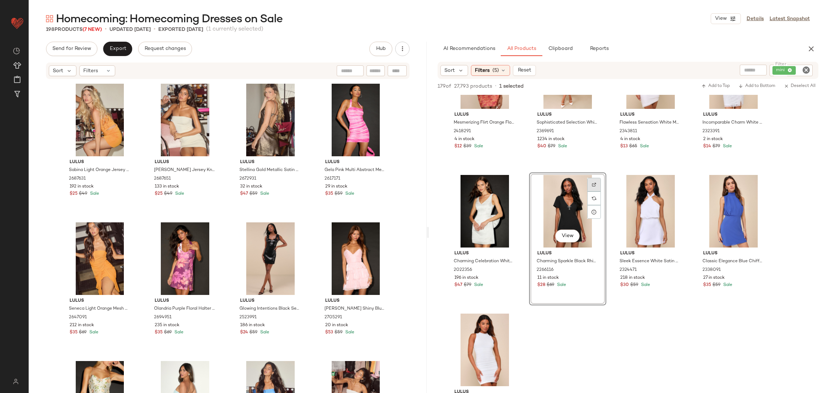
click at [596, 191] on div at bounding box center [594, 198] width 14 height 14
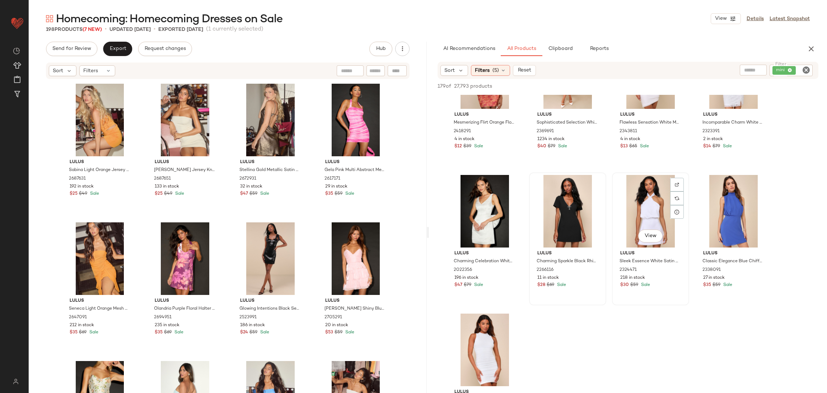
click at [649, 194] on div "View" at bounding box center [651, 211] width 72 height 73
click at [764, 87] on span "Add to Bottom" at bounding box center [756, 86] width 37 height 5
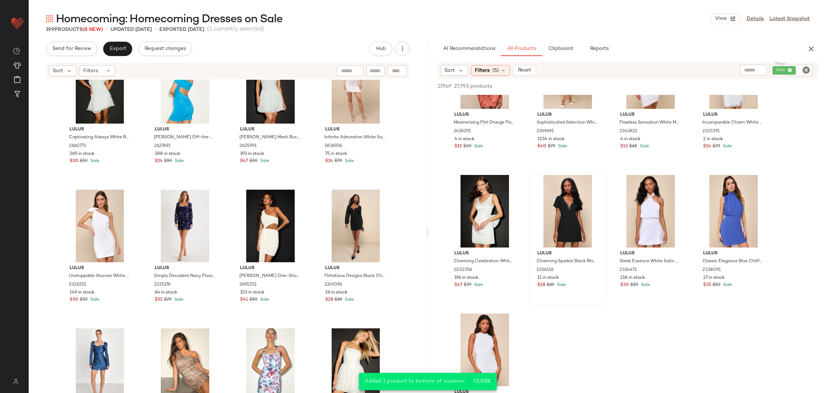
scroll to position [813, 0]
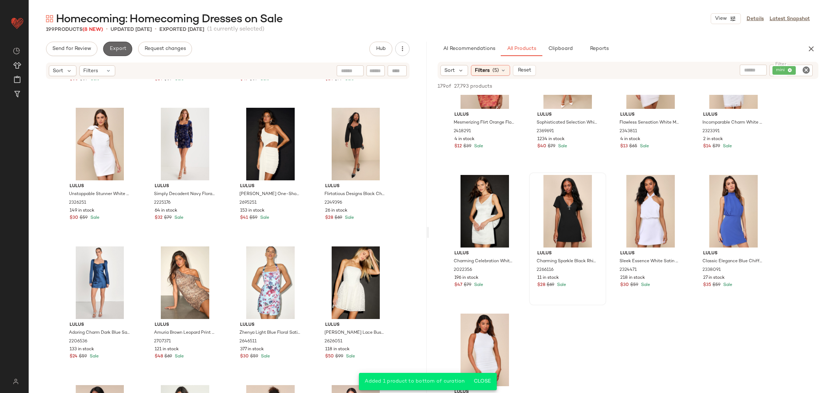
click at [118, 52] on span "Export" at bounding box center [117, 49] width 17 height 6
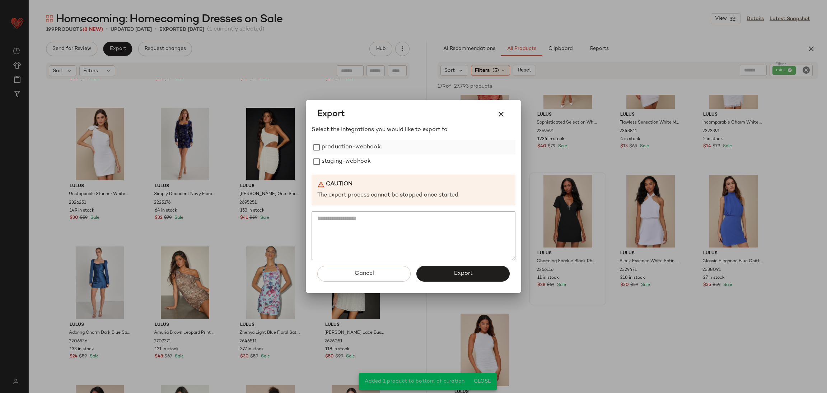
click at [350, 151] on label "production-webhook" at bounding box center [351, 147] width 59 height 14
click at [348, 158] on label "staging-webhook" at bounding box center [346, 161] width 49 height 14
click at [447, 272] on button "Export" at bounding box center [462, 274] width 93 height 16
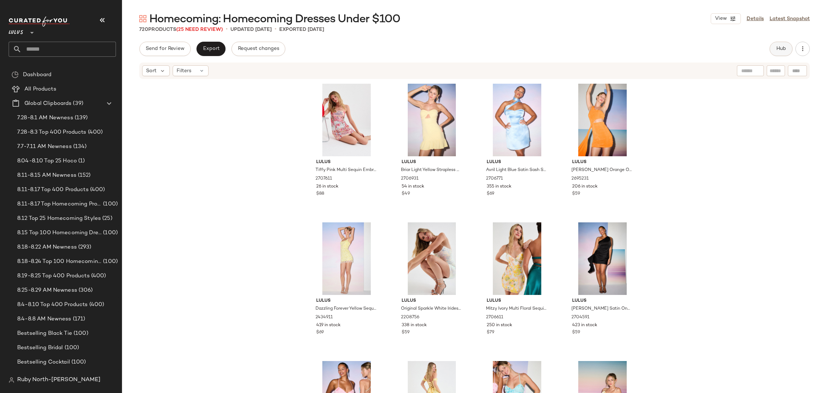
click at [782, 48] on span "Hub" at bounding box center [781, 49] width 10 height 6
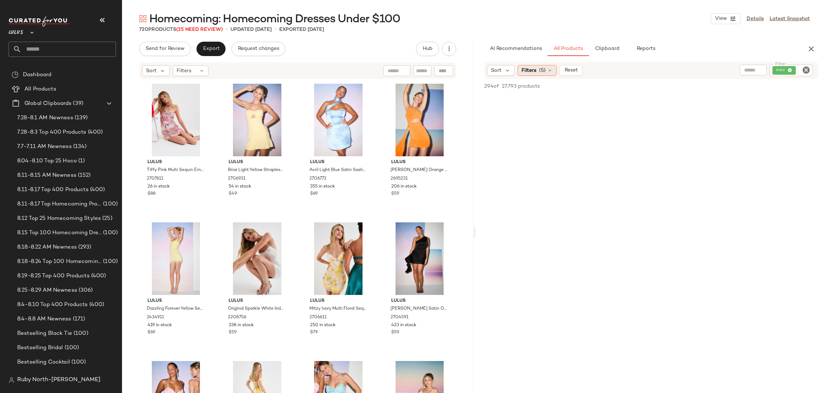
click at [540, 69] on span "(5)" at bounding box center [542, 71] width 6 height 8
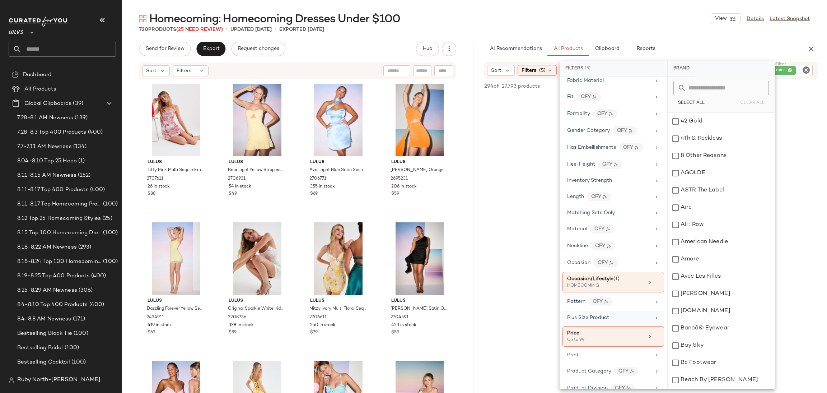
scroll to position [269, 0]
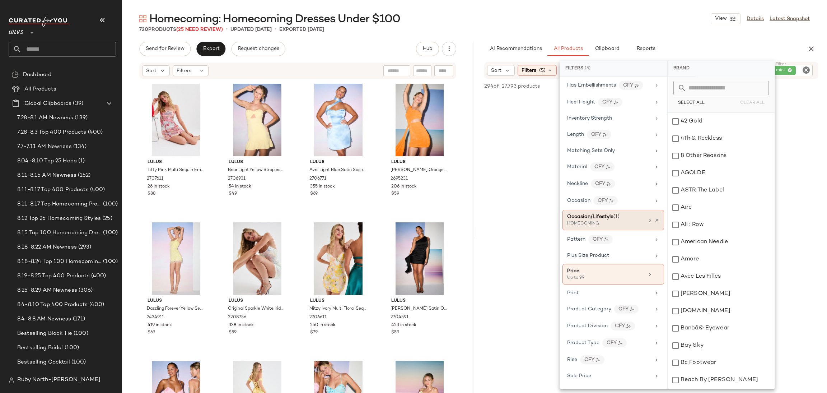
click at [654, 230] on div "Occasion/Lifestyle (1) HOMECOMING" at bounding box center [614, 220] width 102 height 20
click at [654, 222] on icon at bounding box center [656, 220] width 5 height 5
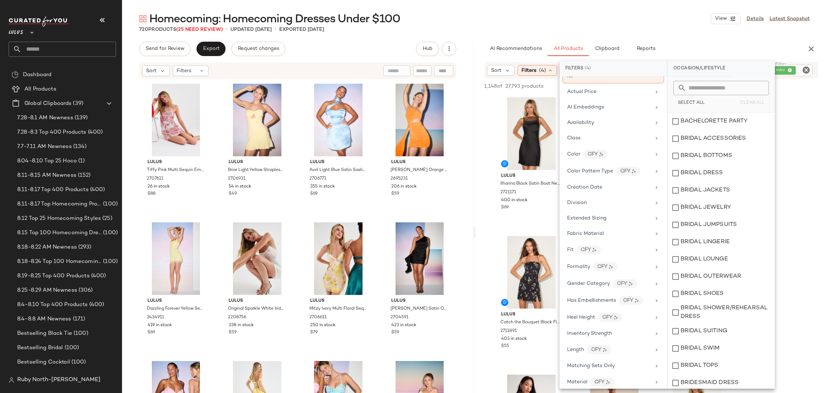
scroll to position [0, 0]
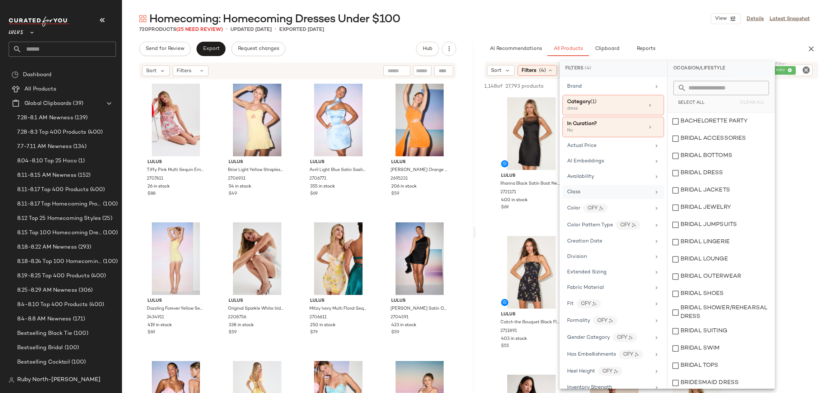
click at [598, 192] on div "Class" at bounding box center [609, 192] width 84 height 8
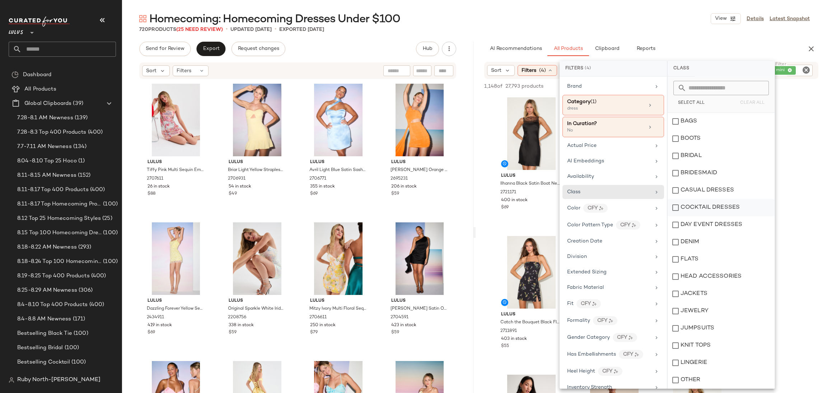
click at [708, 207] on div "COCKTAIL DRESSES" at bounding box center [721, 207] width 107 height 17
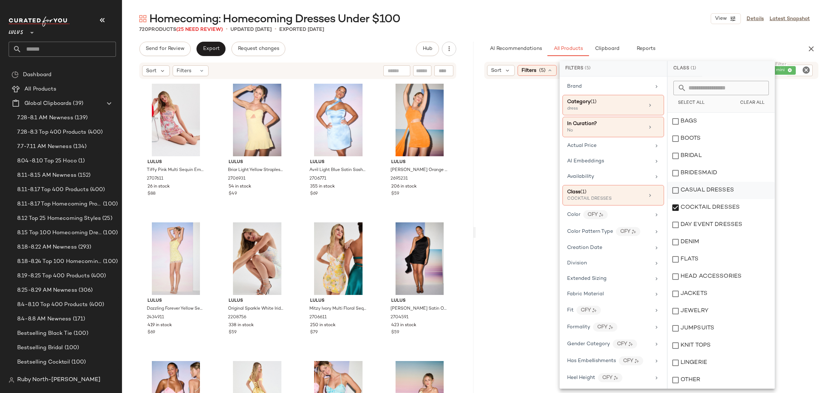
click at [705, 187] on div "CASUAL DRESSES" at bounding box center [721, 190] width 107 height 17
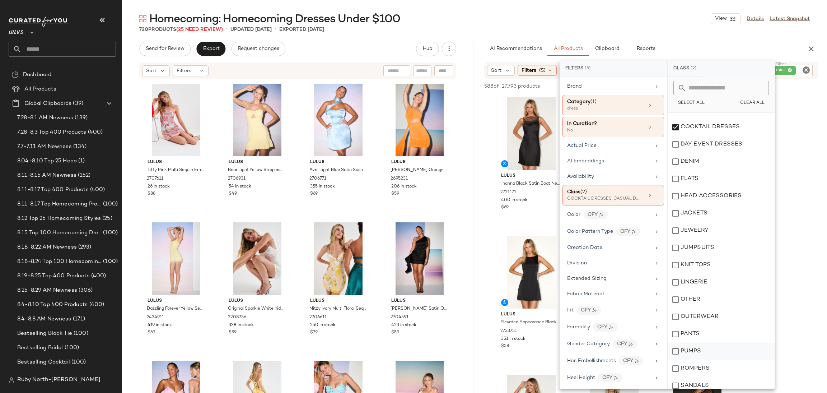
scroll to position [190, 0]
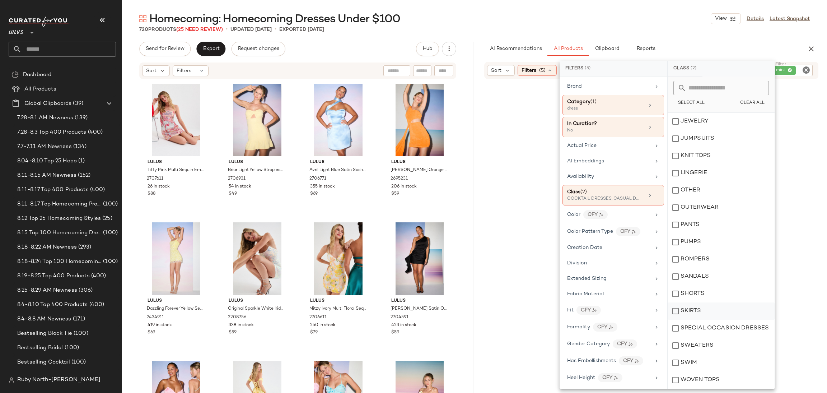
click at [682, 317] on div "SKIRTS" at bounding box center [721, 310] width 107 height 17
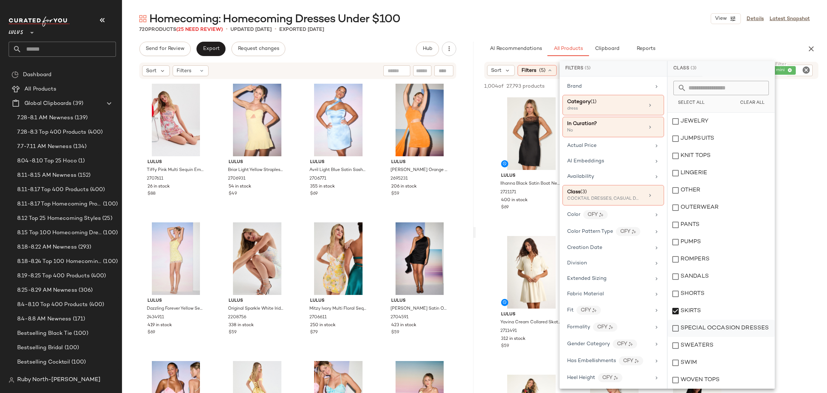
click at [684, 321] on div "SPECIAL OCCASION DRESSES" at bounding box center [721, 328] width 107 height 17
click at [688, 312] on div "SKIRTS" at bounding box center [721, 310] width 107 height 17
click at [718, 188] on div "CASUAL DRESSES" at bounding box center [721, 190] width 107 height 17
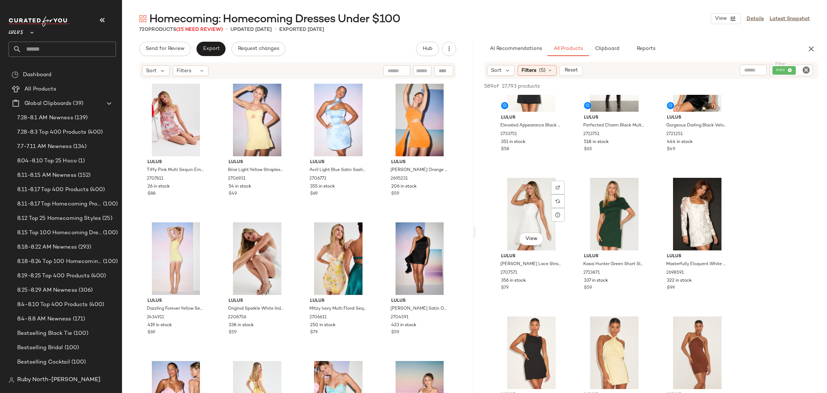
scroll to position [215, 0]
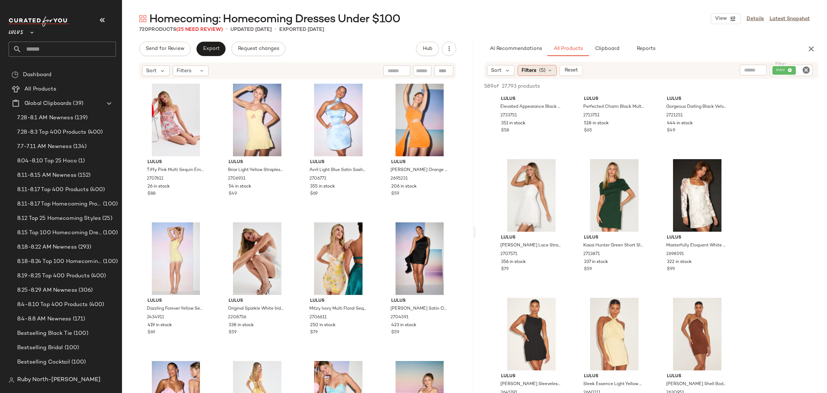
click at [534, 68] on span "Filters" at bounding box center [529, 71] width 15 height 8
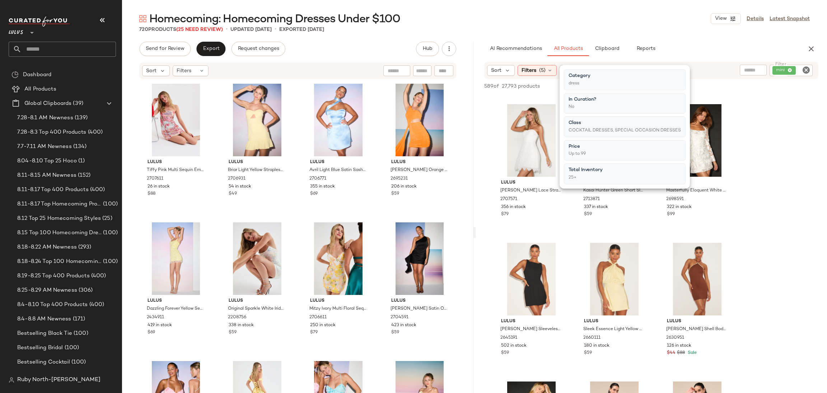
scroll to position [377, 0]
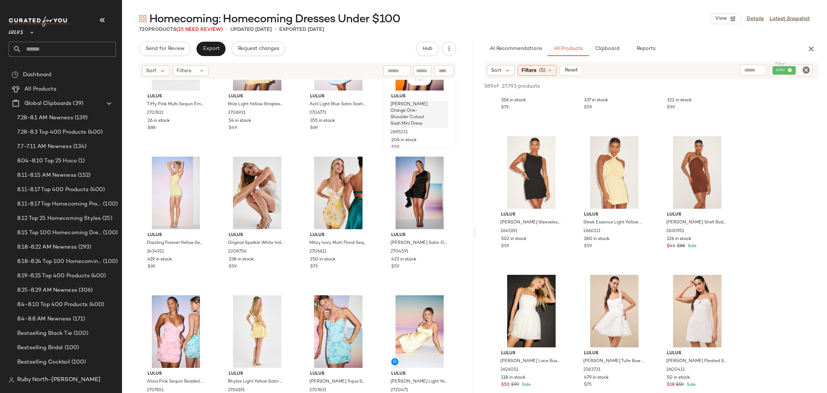
scroll to position [0, 0]
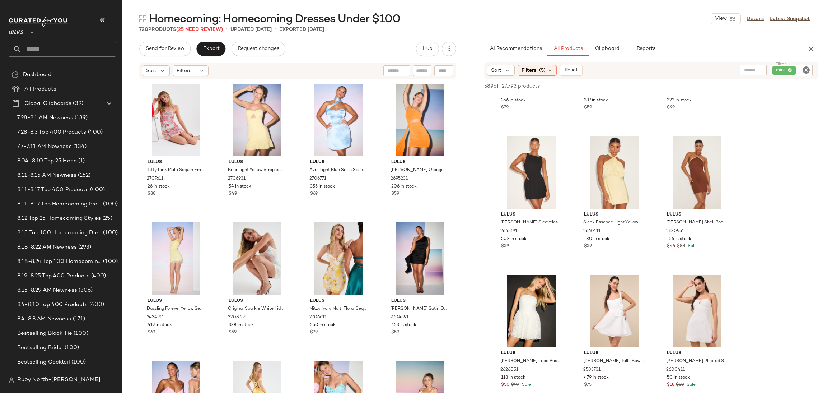
click at [108, 14] on div "Lulus **" at bounding box center [65, 39] width 113 height 56
click at [606, 153] on div "View" at bounding box center [614, 172] width 72 height 73
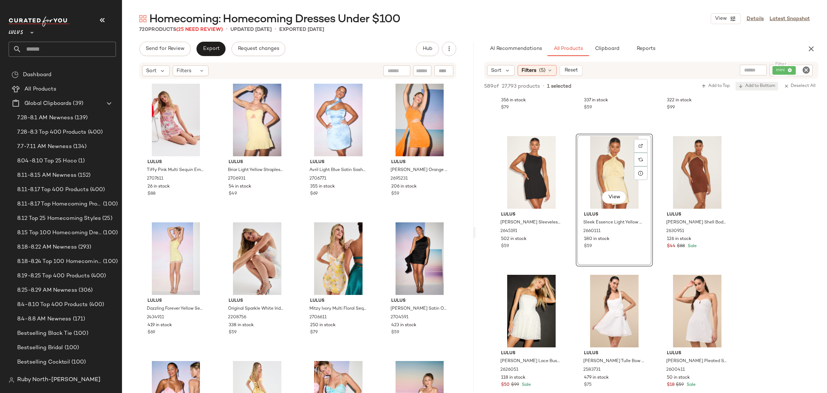
click at [752, 86] on span "Add to Bottom" at bounding box center [756, 86] width 37 height 5
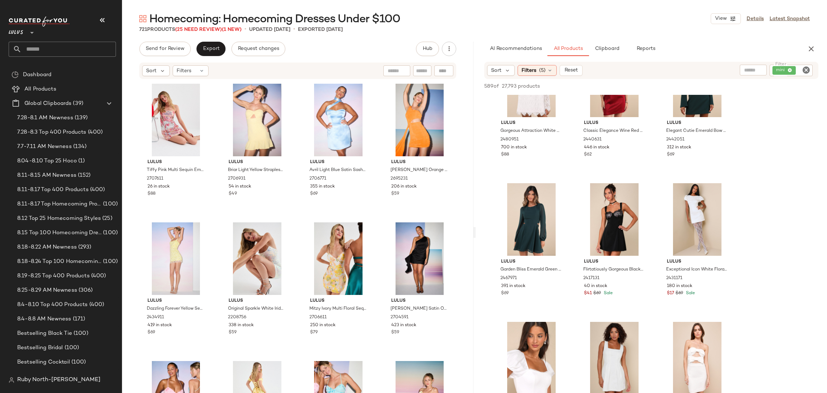
scroll to position [1346, 0]
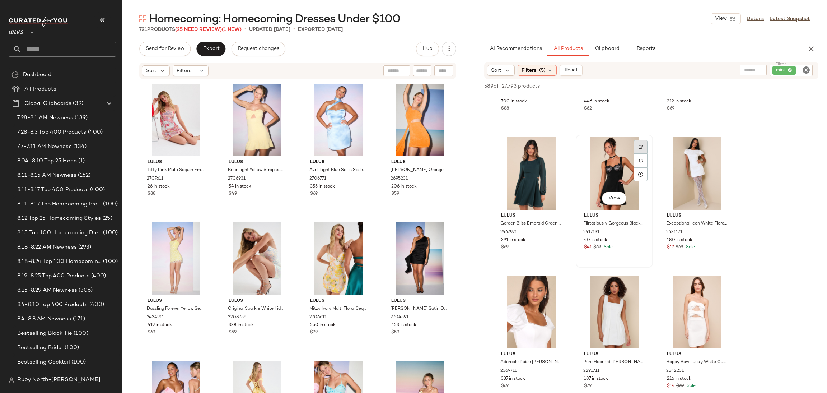
click at [640, 145] on img at bounding box center [641, 147] width 4 height 4
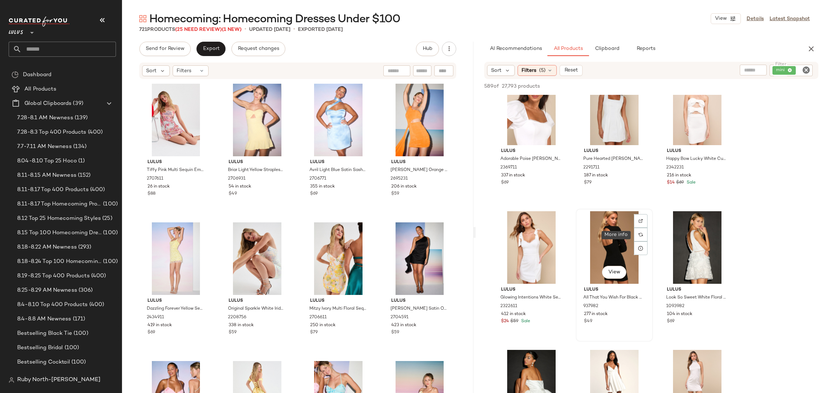
scroll to position [1562, 0]
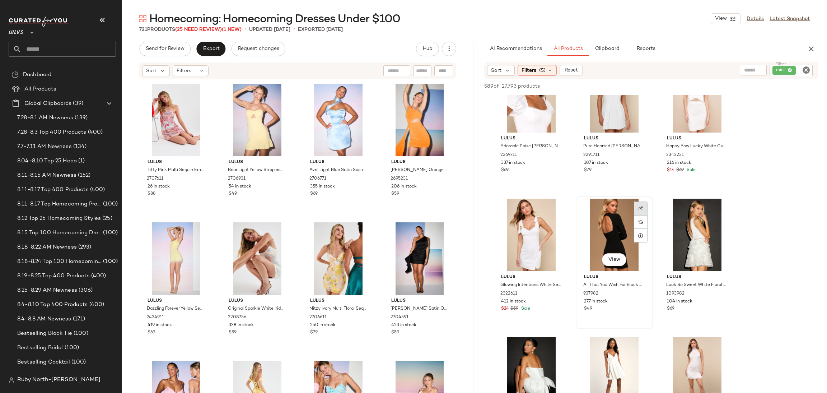
click at [639, 206] on img at bounding box center [641, 208] width 4 height 4
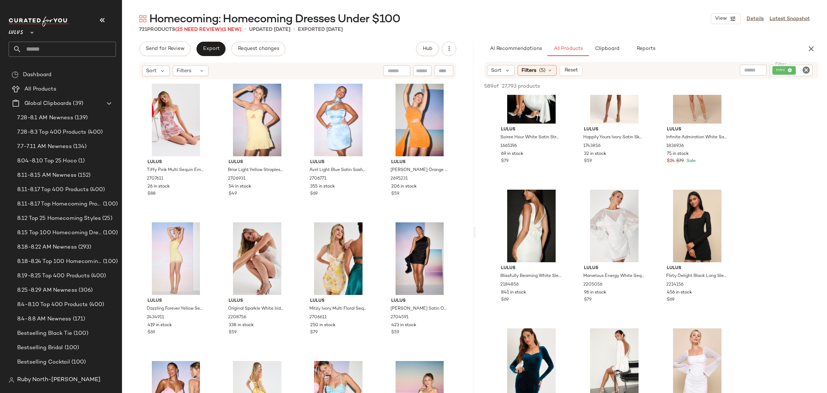
scroll to position [1884, 0]
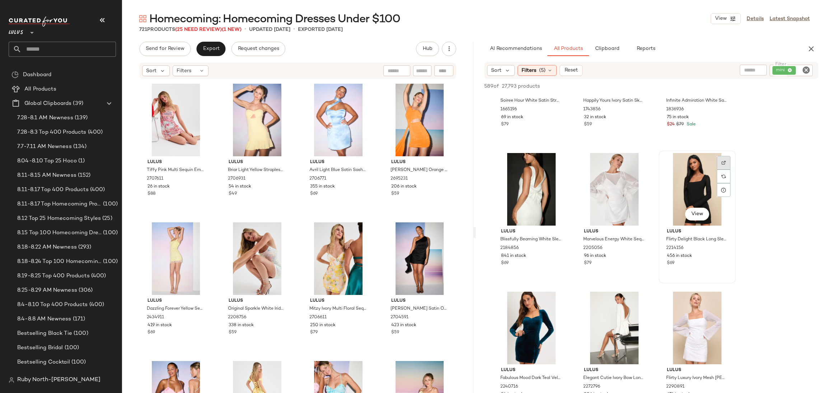
click at [724, 161] on img at bounding box center [724, 162] width 4 height 4
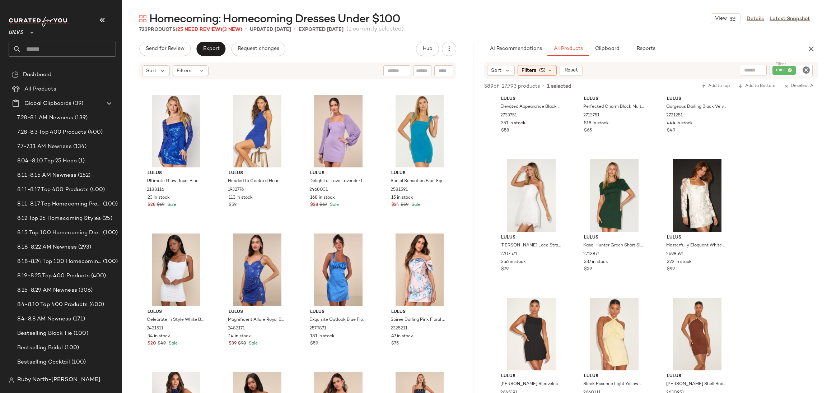
scroll to position [0, 0]
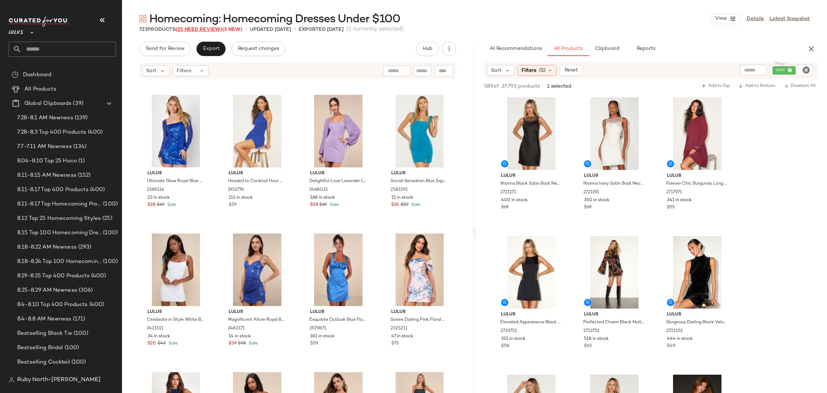
click at [199, 30] on span "(25 Need Review)" at bounding box center [199, 29] width 47 height 5
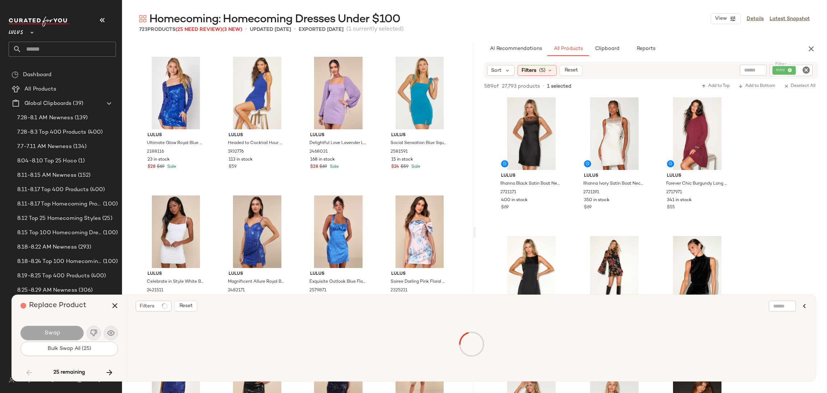
scroll to position [5127, 0]
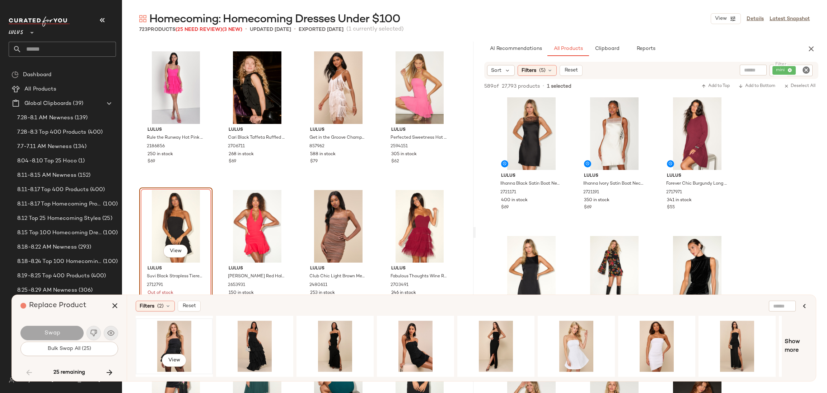
click at [174, 337] on div "View" at bounding box center [174, 346] width 72 height 51
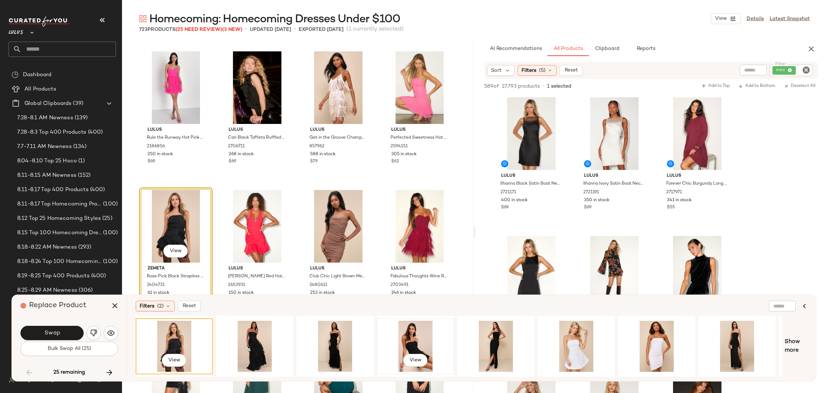
click at [411, 335] on div "View" at bounding box center [415, 346] width 72 height 51
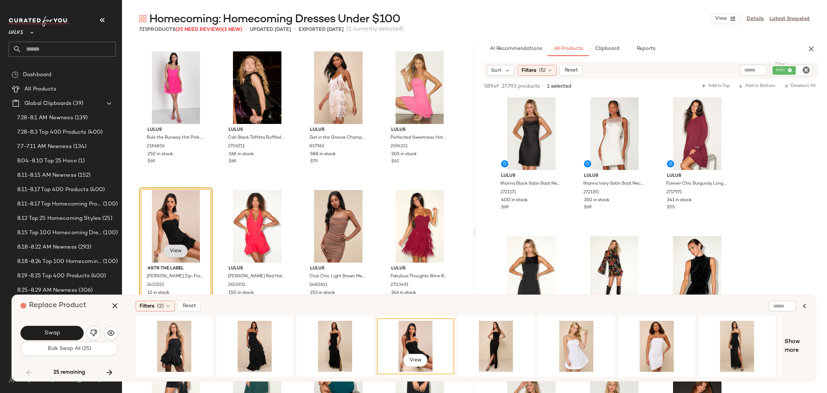
scroll to position [5181, 0]
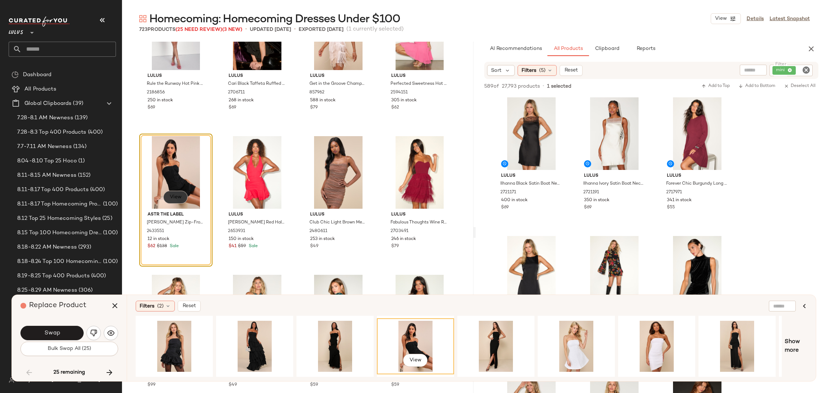
click at [173, 194] on span "View" at bounding box center [175, 197] width 12 height 6
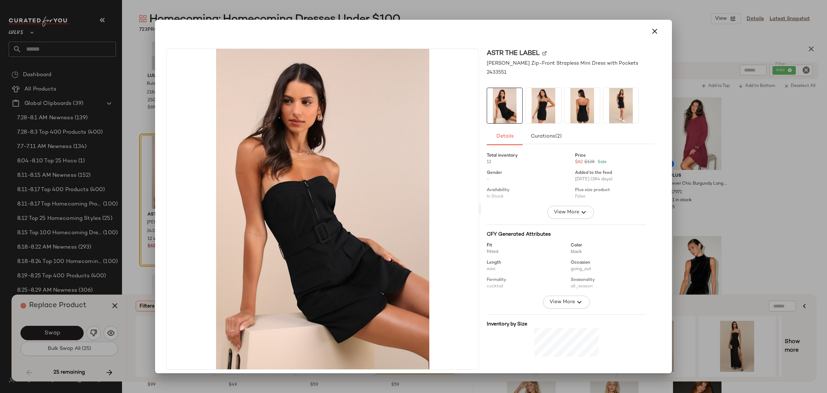
click at [747, 199] on div at bounding box center [413, 196] width 827 height 393
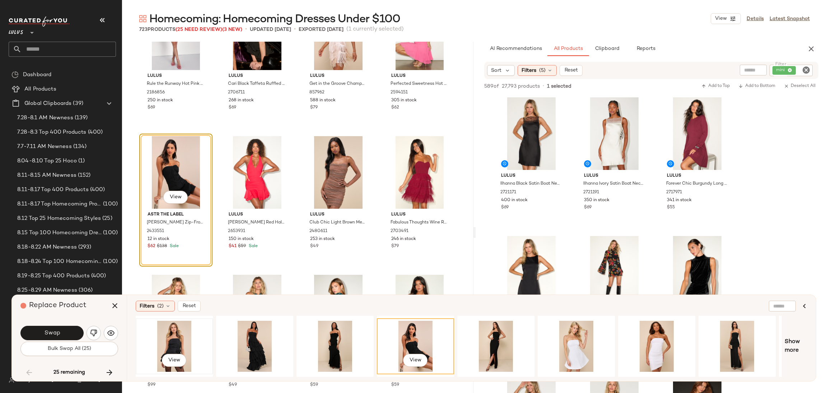
click at [188, 336] on div "View" at bounding box center [174, 346] width 72 height 51
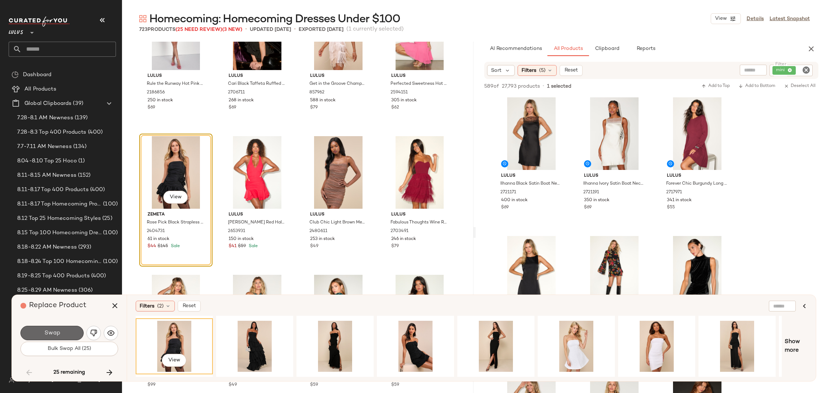
click at [42, 326] on button "Swap" at bounding box center [51, 333] width 63 height 14
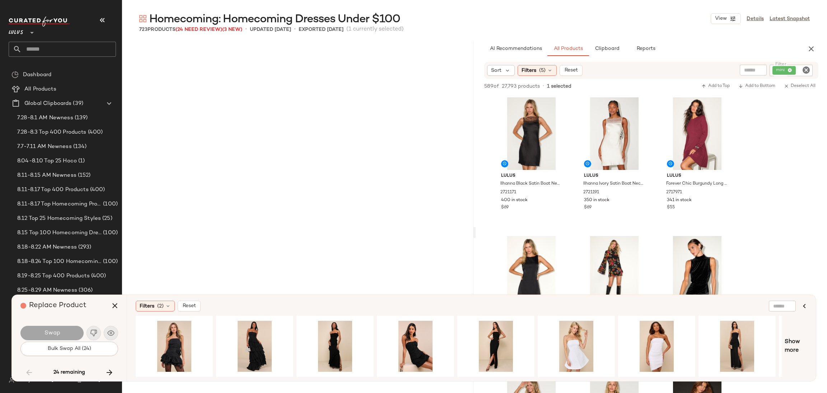
scroll to position [7760, 0]
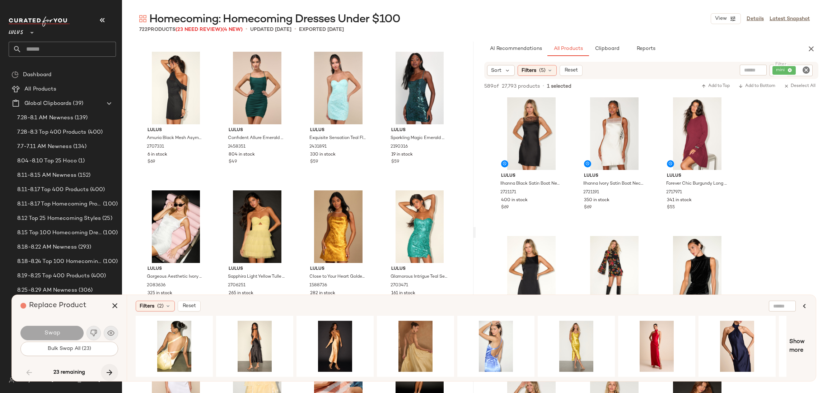
click at [106, 369] on icon "button" at bounding box center [109, 372] width 9 height 9
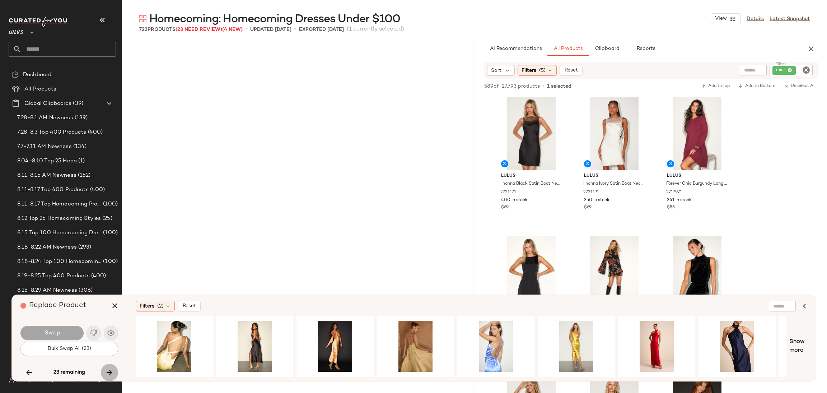
scroll to position [11502, 0]
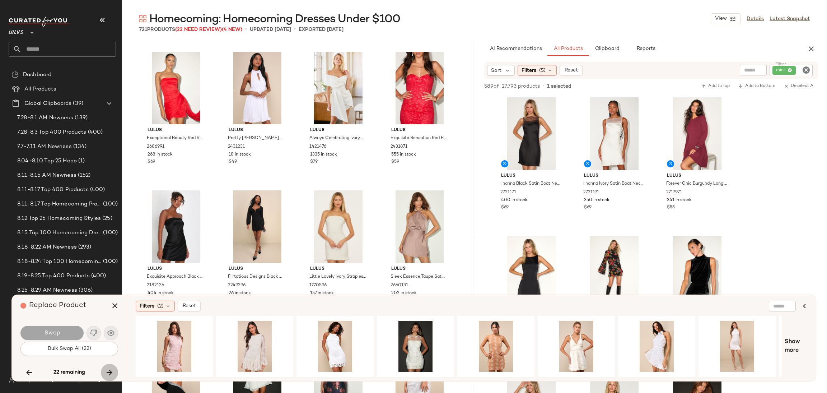
click at [107, 369] on icon "button" at bounding box center [109, 372] width 9 height 9
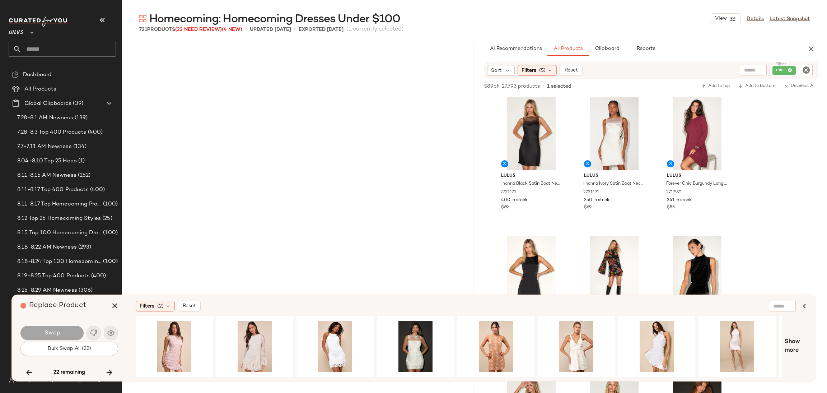
scroll to position [12611, 0]
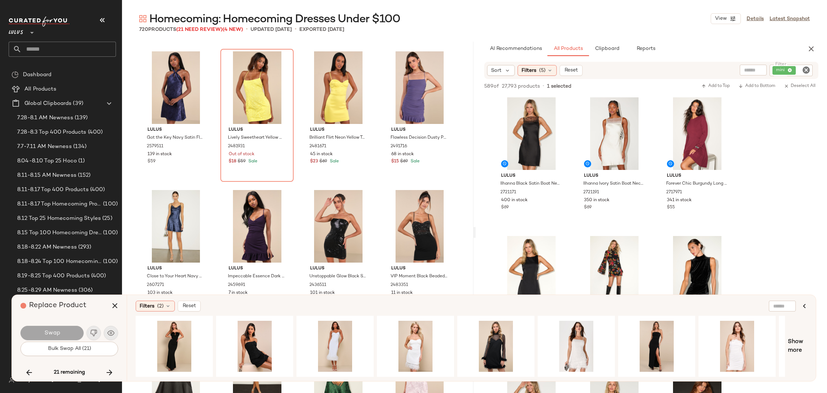
click at [107, 369] on icon "button" at bounding box center [109, 372] width 9 height 9
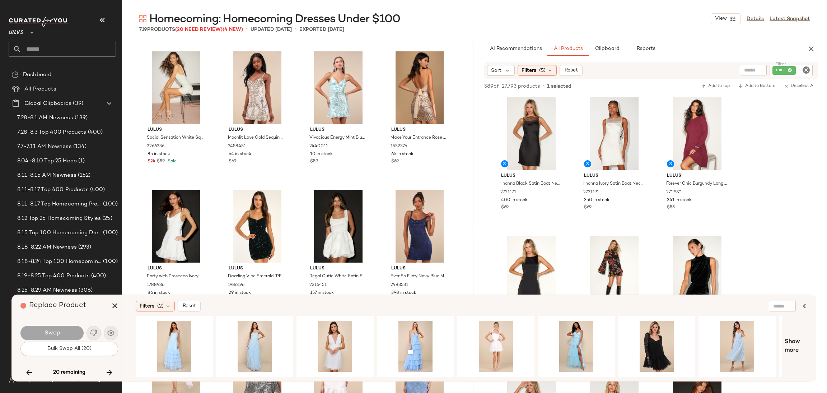
click at [107, 369] on icon "button" at bounding box center [109, 372] width 9 height 9
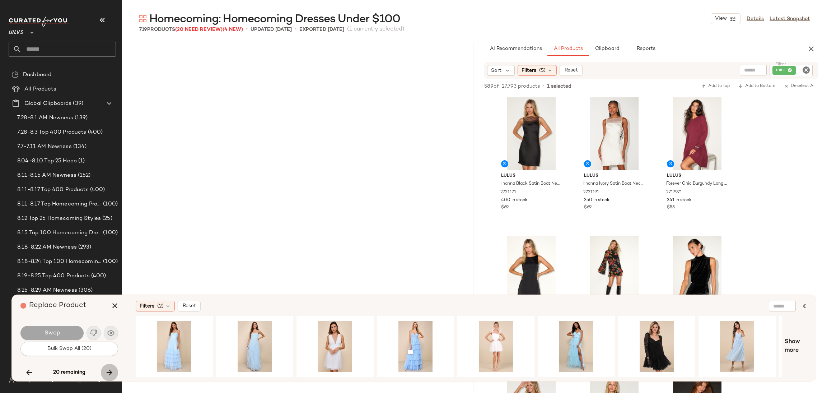
scroll to position [14966, 0]
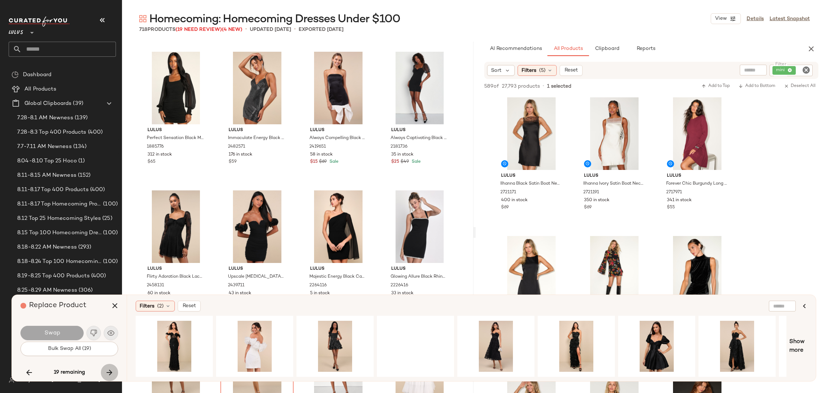
click at [107, 369] on icon "button" at bounding box center [109, 372] width 9 height 9
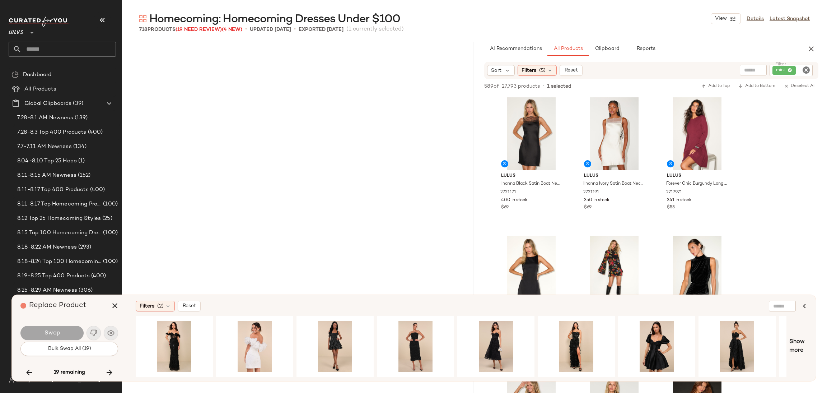
scroll to position [15382, 0]
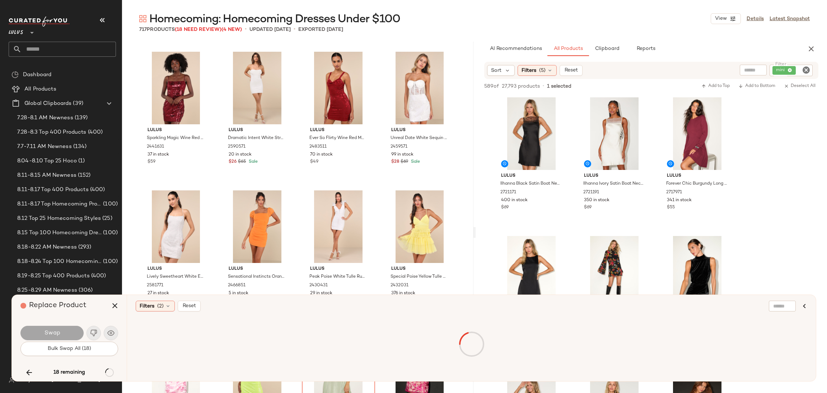
click at [107, 369] on div "18 remaining" at bounding box center [69, 372] width 98 height 17
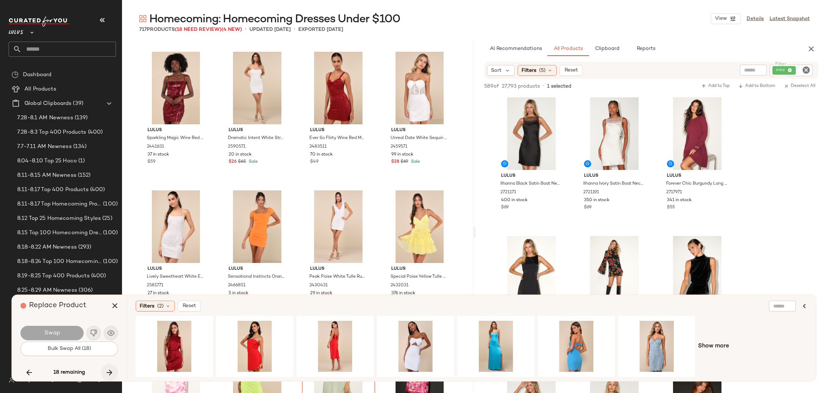
click at [107, 372] on icon "button" at bounding box center [109, 372] width 9 height 9
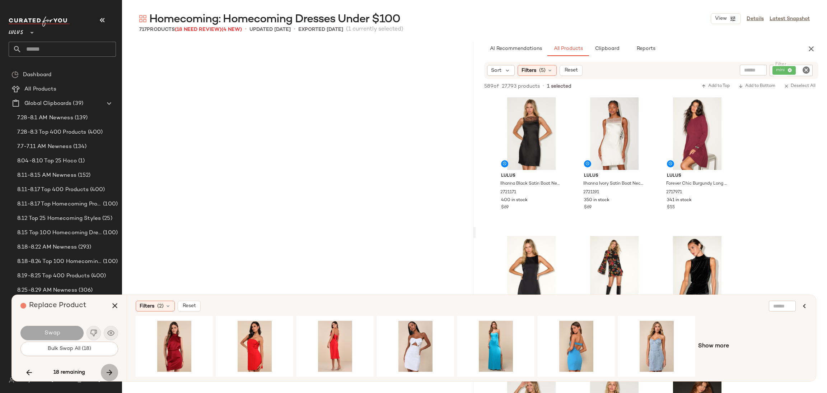
scroll to position [16213, 0]
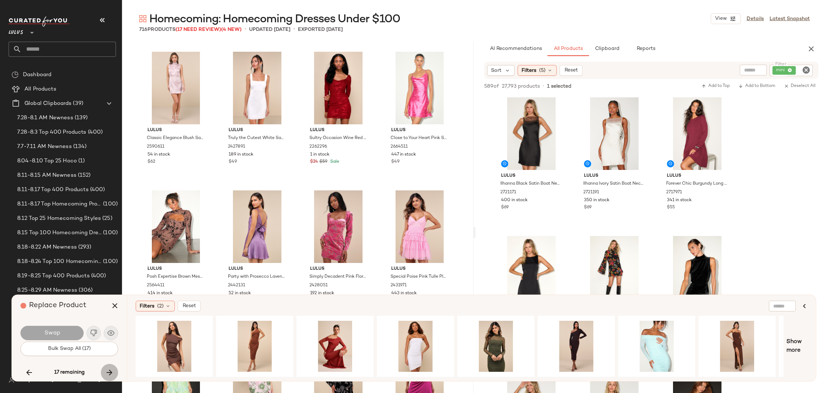
click at [107, 371] on icon "button" at bounding box center [109, 372] width 9 height 9
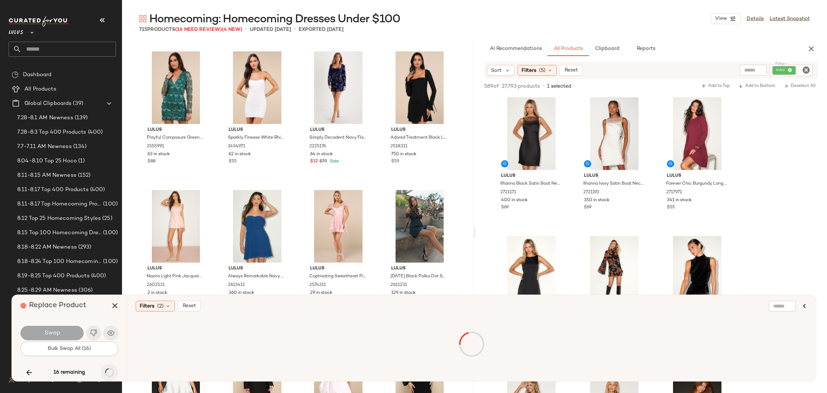
click at [107, 371] on div "16 remaining" at bounding box center [69, 372] width 98 height 17
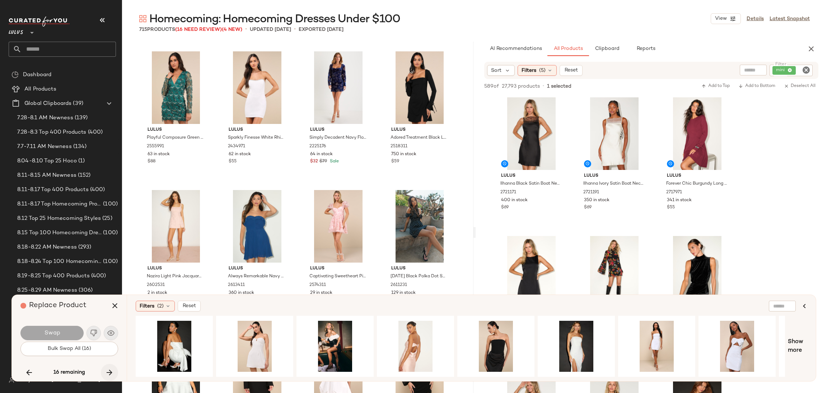
click at [107, 371] on icon "button" at bounding box center [109, 372] width 9 height 9
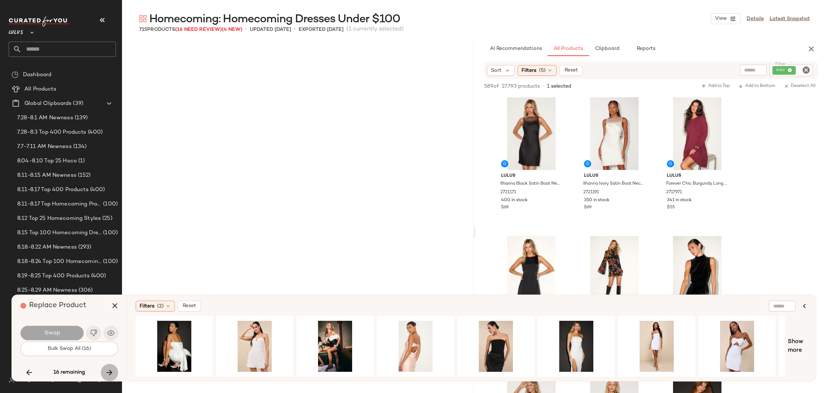
scroll to position [17460, 0]
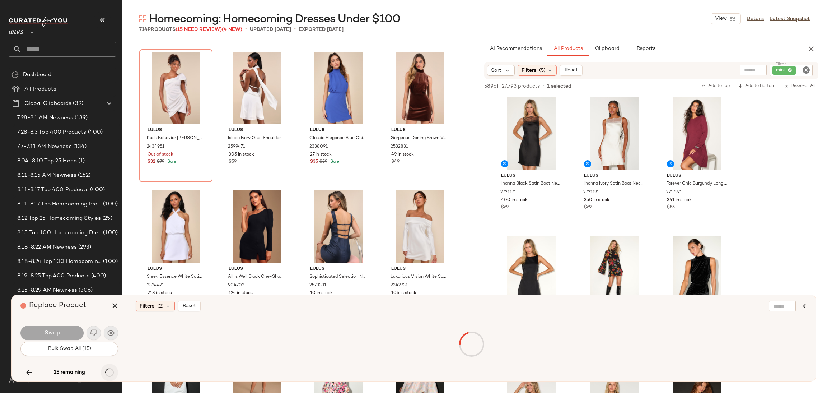
click at [107, 371] on div "15 remaining" at bounding box center [69, 372] width 98 height 17
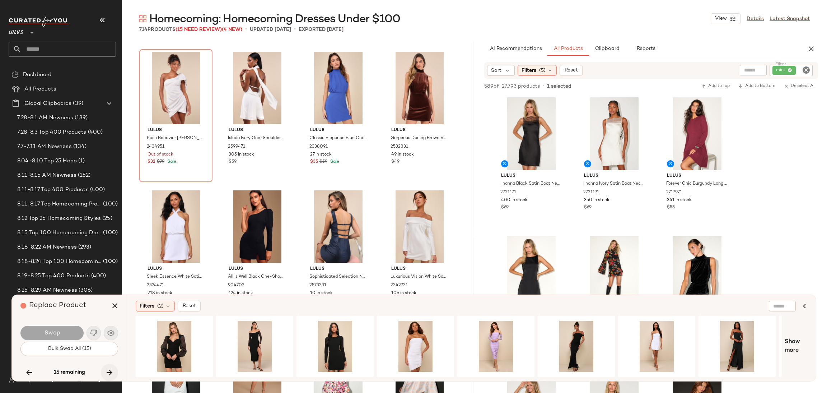
click at [107, 370] on icon "button" at bounding box center [109, 372] width 9 height 9
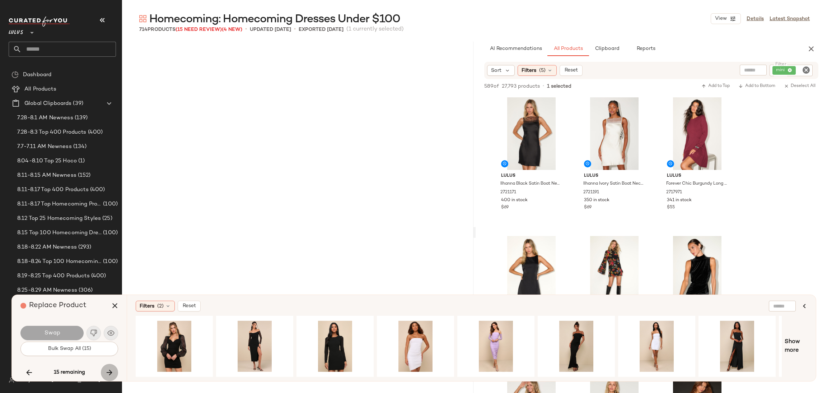
scroll to position [18847, 0]
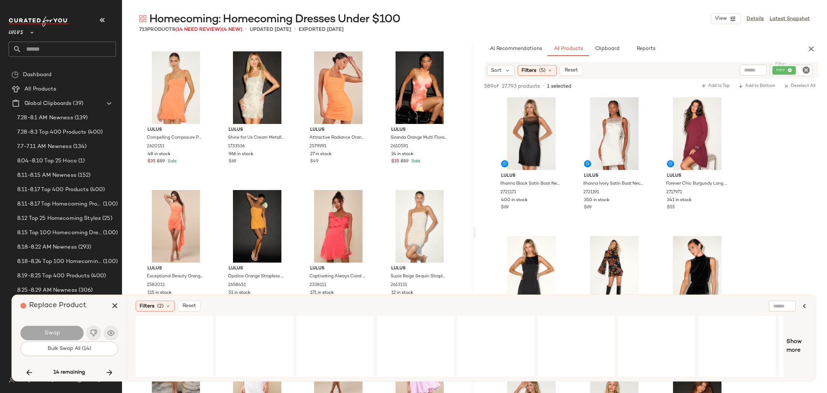
click at [106, 369] on icon "button" at bounding box center [109, 372] width 9 height 9
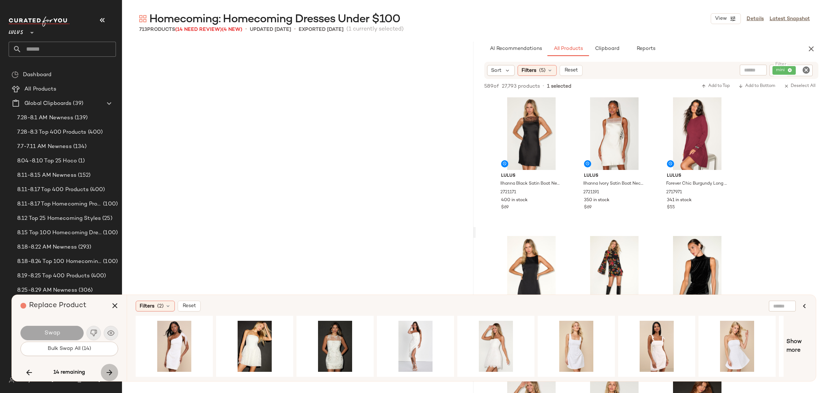
scroll to position [19955, 0]
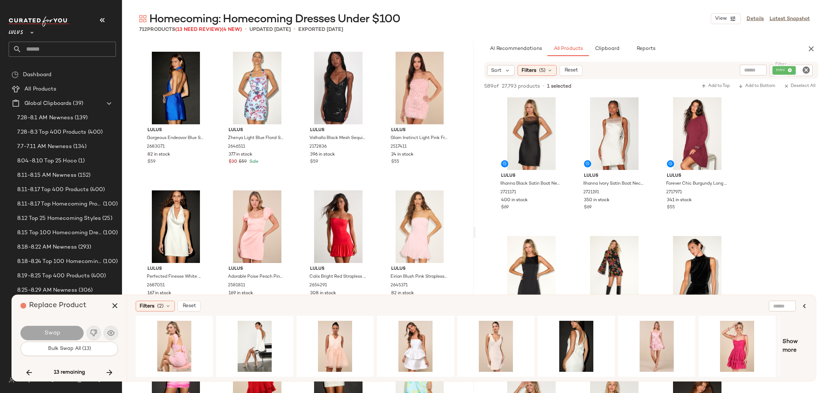
click at [106, 369] on icon "button" at bounding box center [109, 372] width 9 height 9
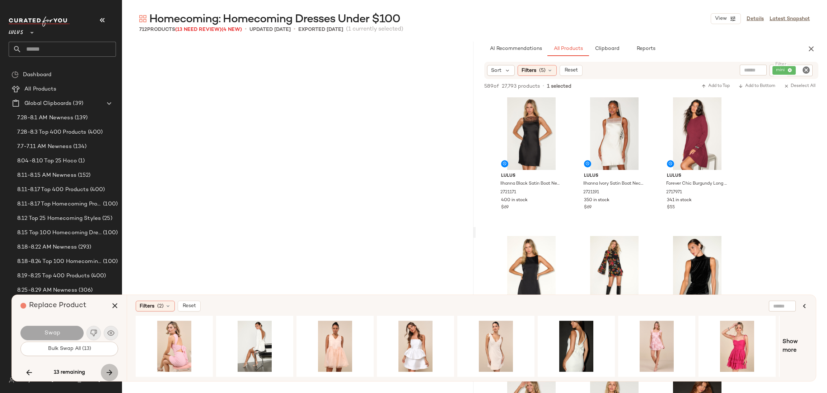
scroll to position [22033, 0]
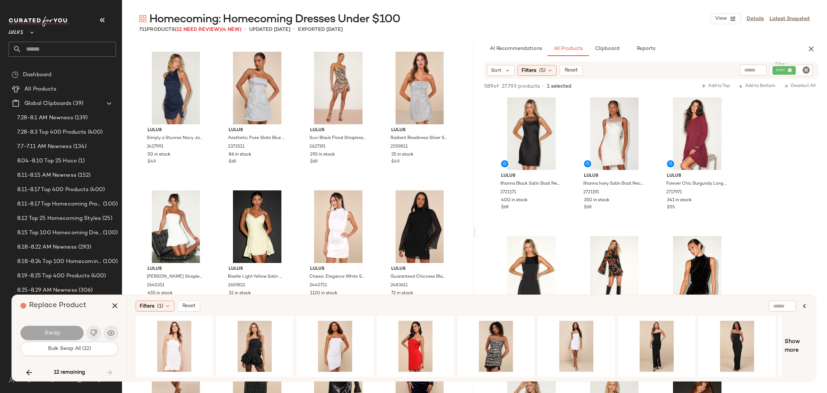
click at [106, 369] on div "12 remaining" at bounding box center [69, 372] width 98 height 17
click at [20, 369] on div "12 remaining" at bounding box center [69, 372] width 98 height 17
click at [28, 374] on icon "button" at bounding box center [29, 372] width 9 height 9
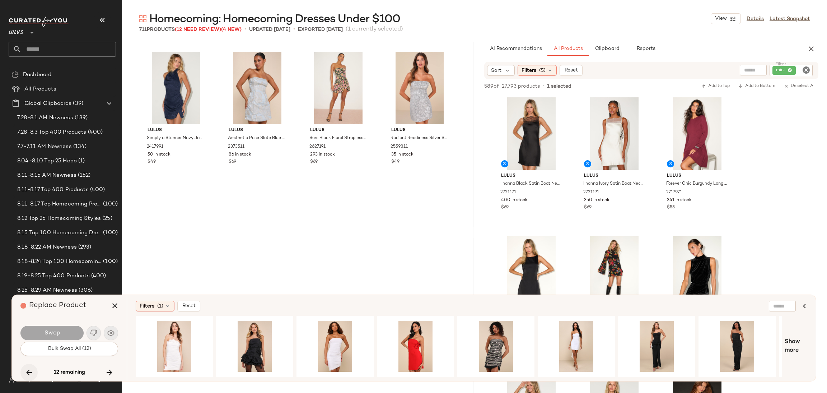
scroll to position [21479, 0]
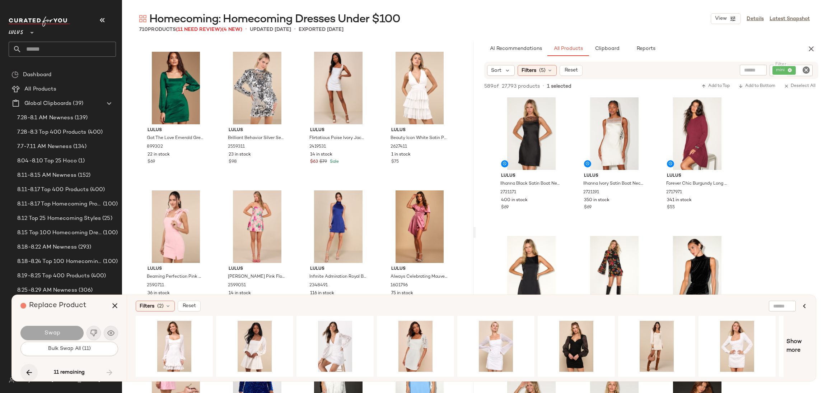
click at [31, 373] on icon "button" at bounding box center [29, 372] width 9 height 9
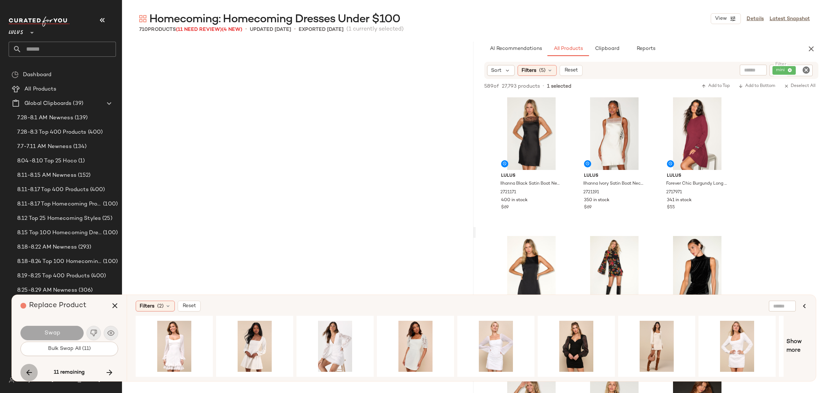
scroll to position [19262, 0]
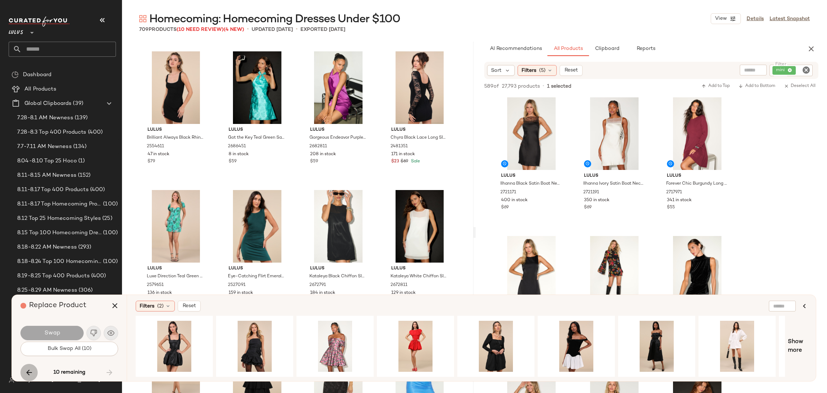
click at [31, 373] on icon "button" at bounding box center [29, 372] width 9 height 9
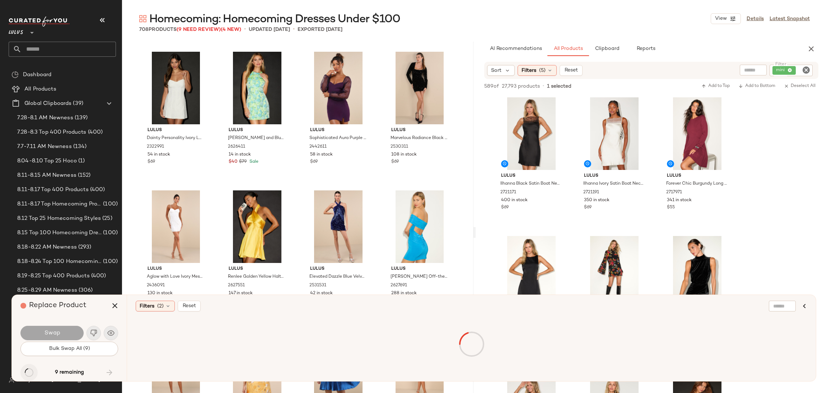
click at [31, 373] on div "9 remaining" at bounding box center [69, 372] width 98 height 17
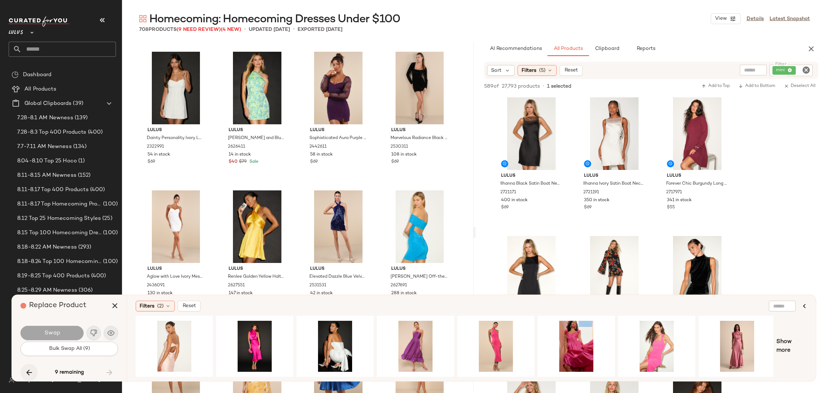
click at [31, 369] on icon "button" at bounding box center [29, 372] width 9 height 9
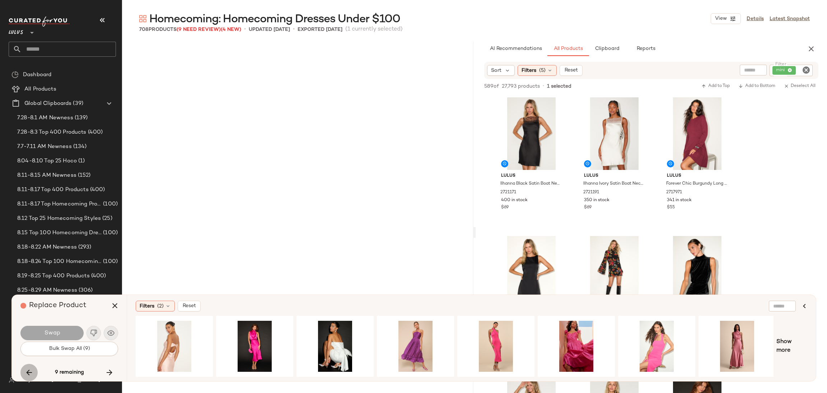
scroll to position [17322, 0]
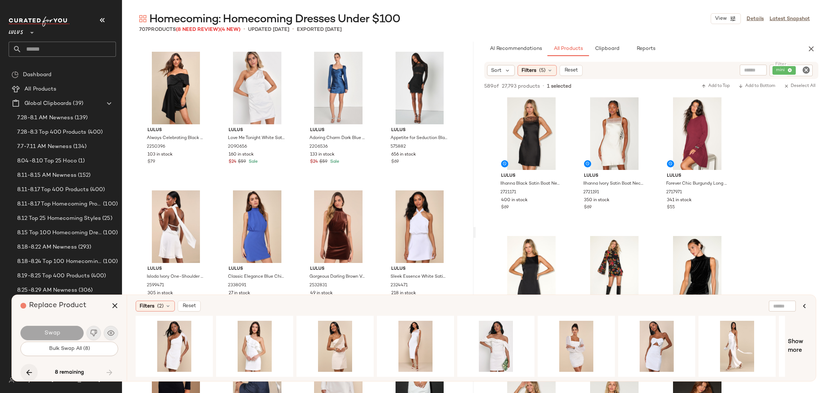
click at [31, 369] on icon "button" at bounding box center [29, 372] width 9 height 9
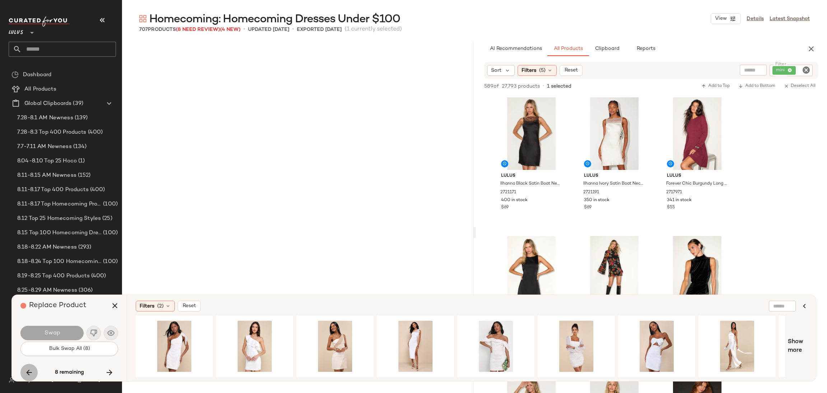
scroll to position [16490, 0]
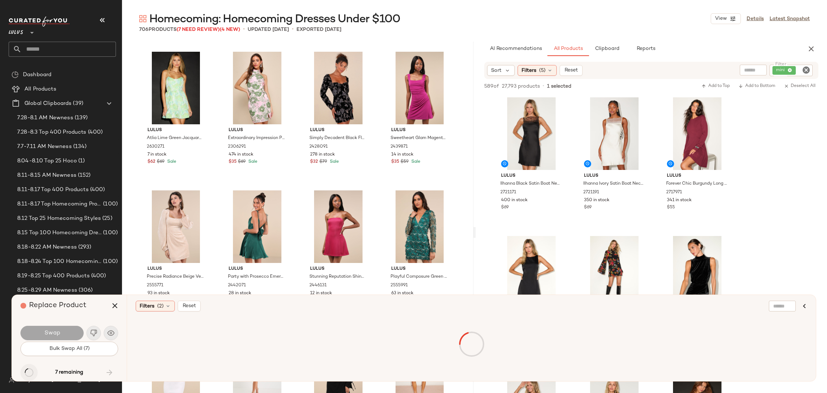
click at [31, 369] on div "7 remaining" at bounding box center [69, 372] width 98 height 17
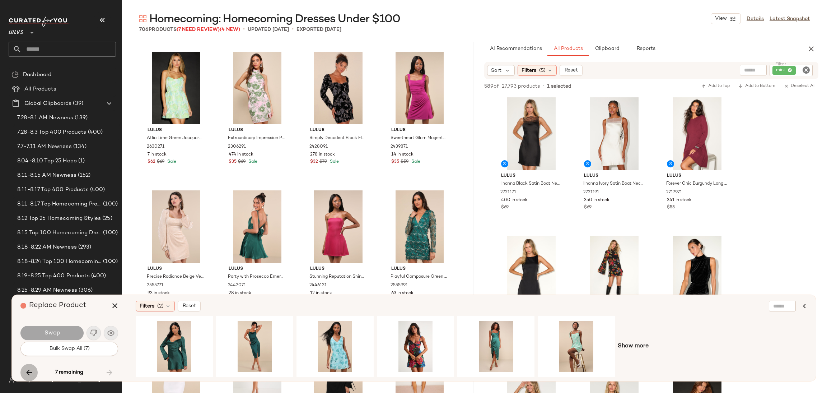
click at [25, 371] on icon "button" at bounding box center [29, 372] width 9 height 9
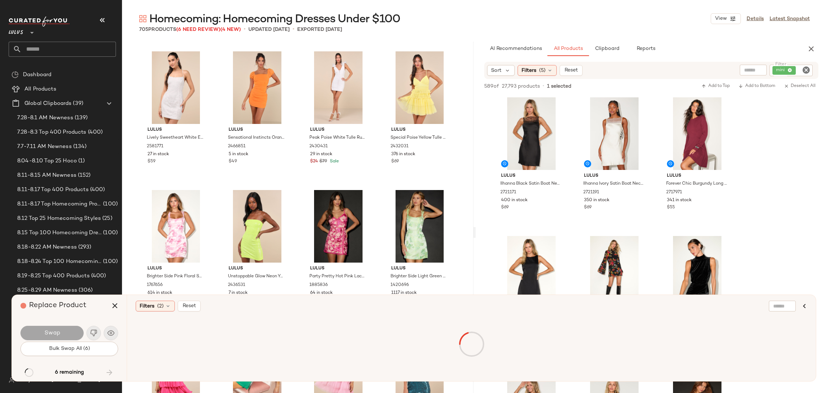
click at [27, 371] on div "6 remaining" at bounding box center [69, 372] width 98 height 17
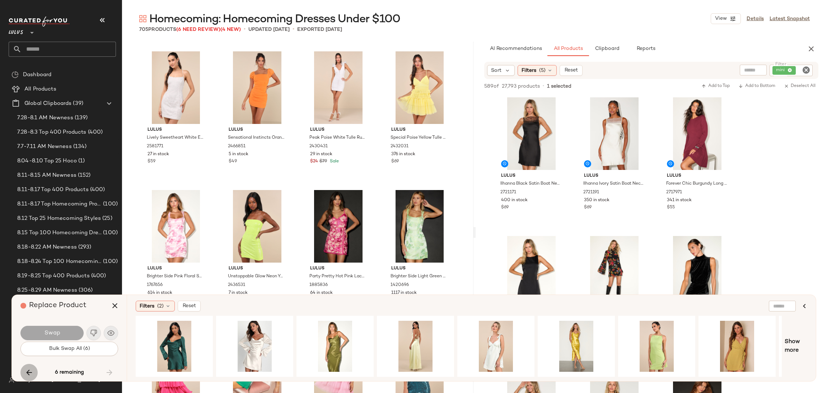
click at [27, 373] on icon "button" at bounding box center [29, 372] width 9 height 9
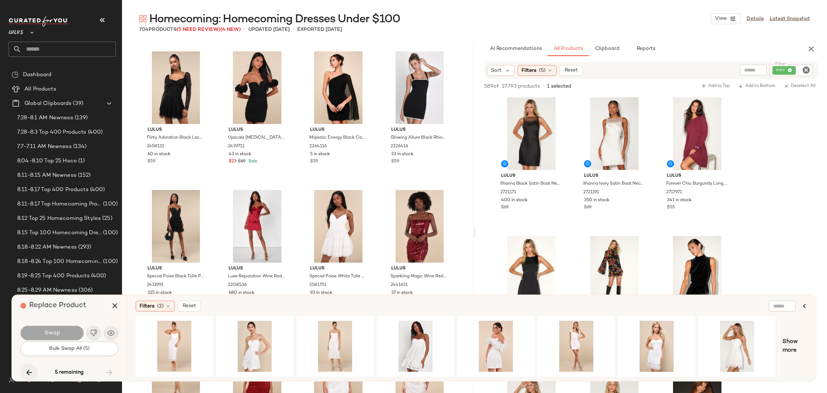
click at [27, 373] on icon "button" at bounding box center [29, 372] width 9 height 9
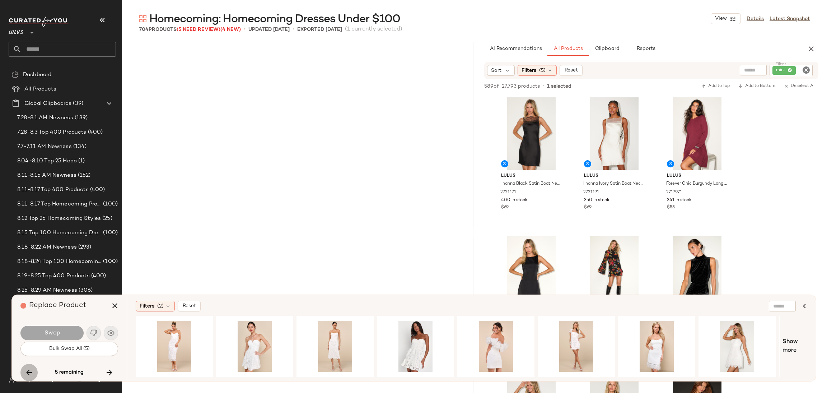
scroll to position [13996, 0]
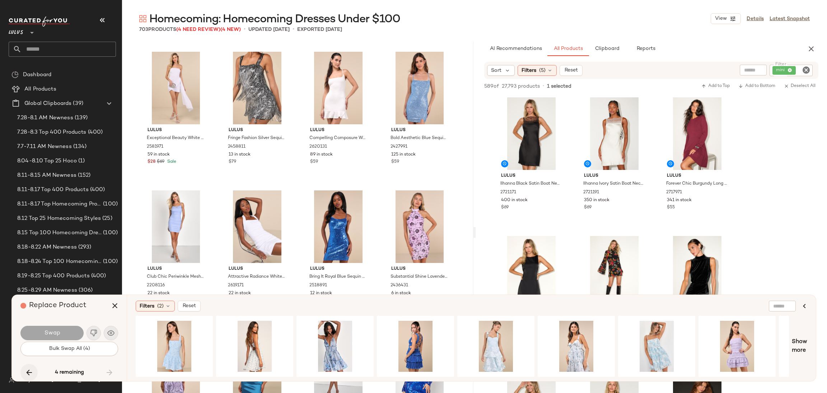
click at [27, 373] on icon "button" at bounding box center [29, 372] width 9 height 9
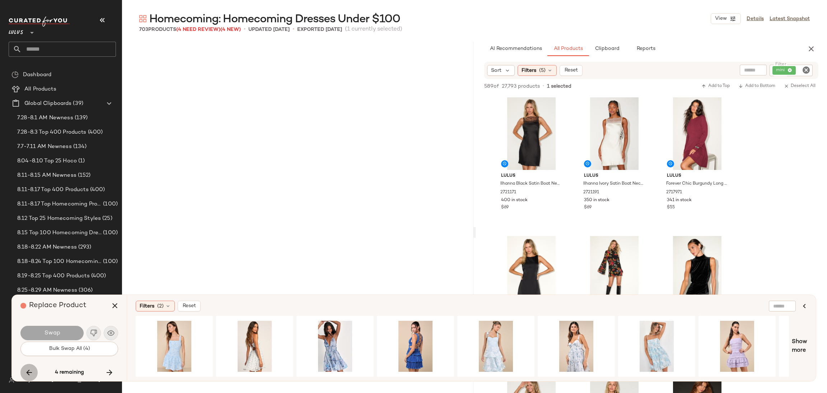
scroll to position [13303, 0]
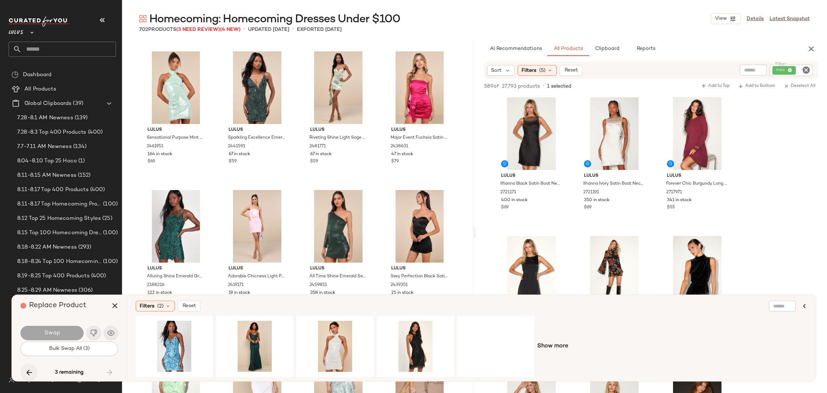
click at [27, 373] on icon "button" at bounding box center [29, 372] width 9 height 9
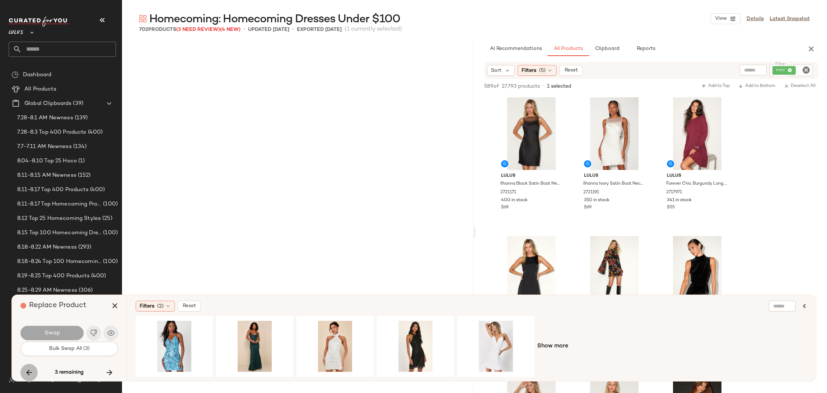
scroll to position [12472, 0]
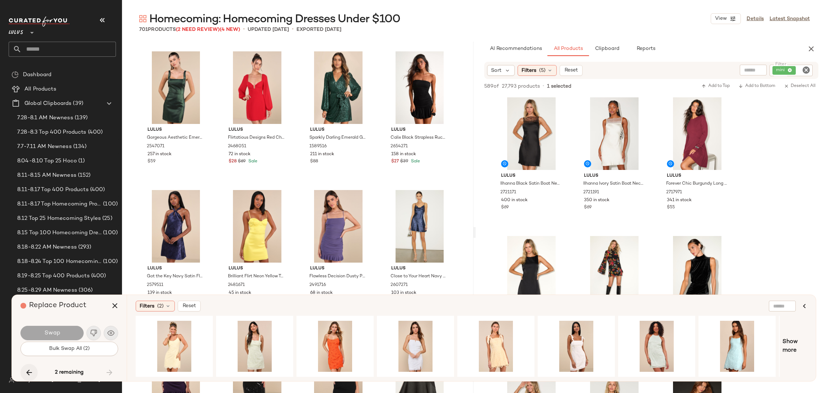
click at [27, 373] on icon "button" at bounding box center [29, 372] width 9 height 9
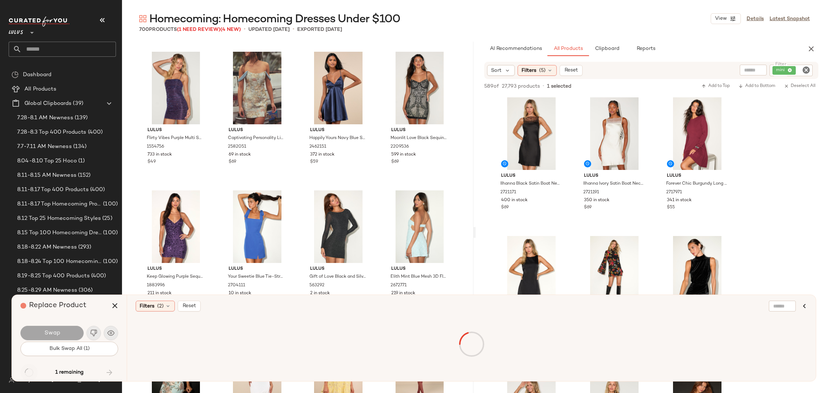
click at [27, 373] on div "1 remaining" at bounding box center [69, 372] width 98 height 17
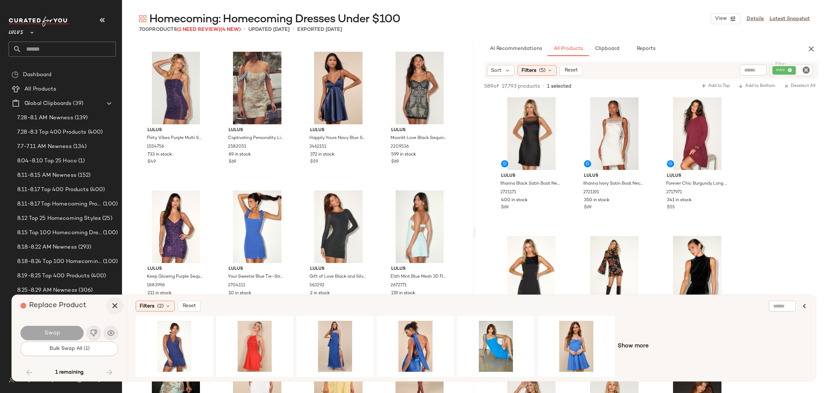
click at [108, 304] on button "button" at bounding box center [114, 305] width 17 height 17
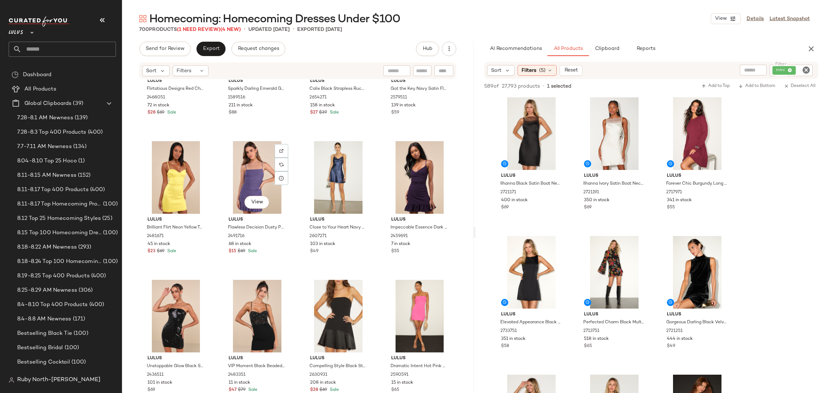
scroll to position [12802, 0]
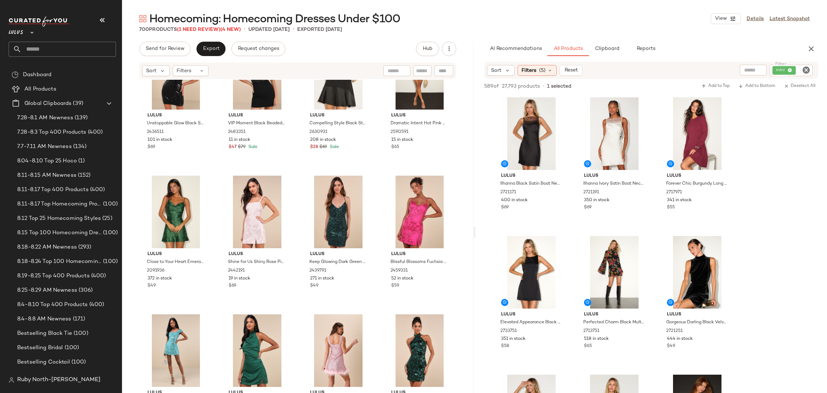
click at [205, 22] on span "Homecoming: Homecoming Dresses Under $100" at bounding box center [274, 19] width 251 height 14
click at [210, 32] on span "(1 Need Review)" at bounding box center [198, 29] width 43 height 5
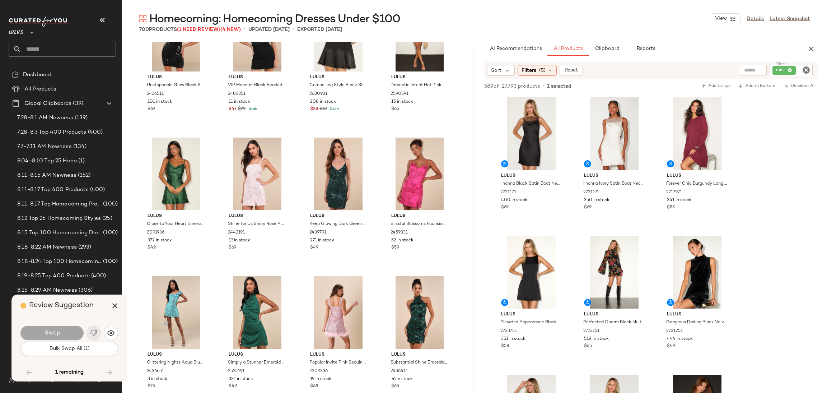
scroll to position [22588, 0]
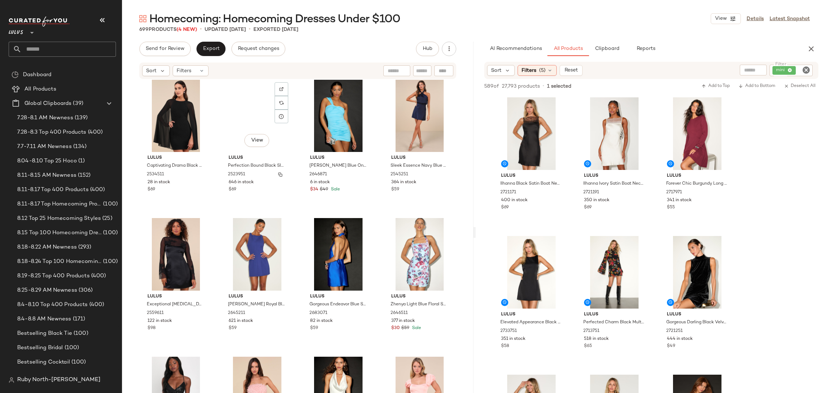
scroll to position [19142, 0]
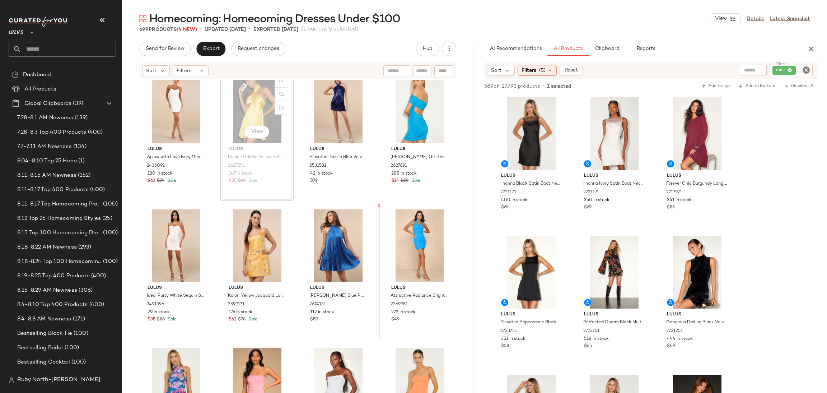
scroll to position [18171, 0]
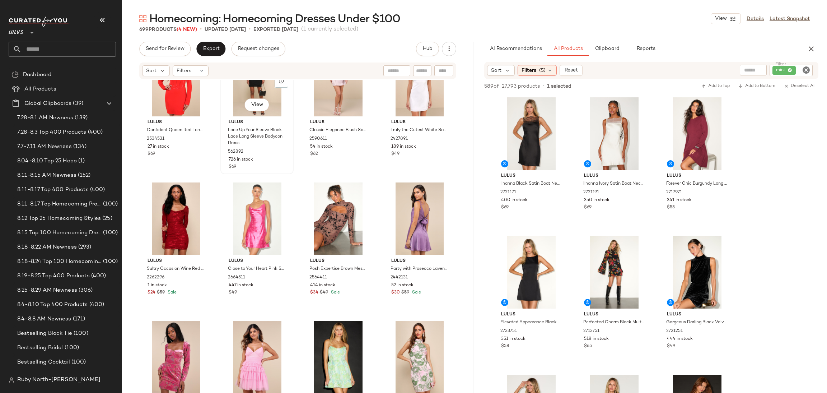
scroll to position [15909, 0]
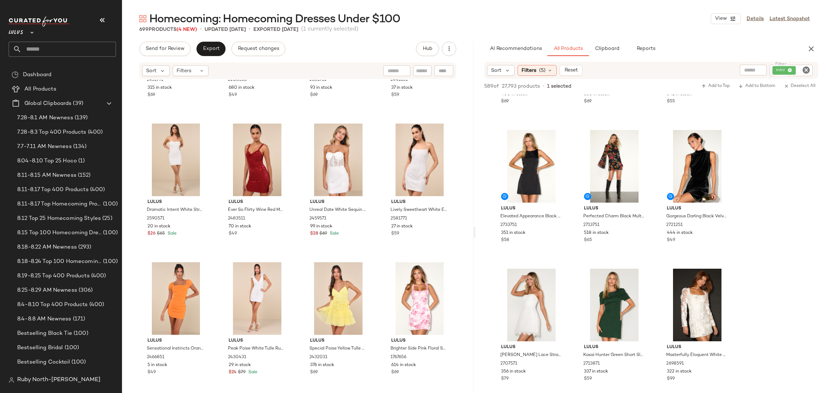
scroll to position [108, 0]
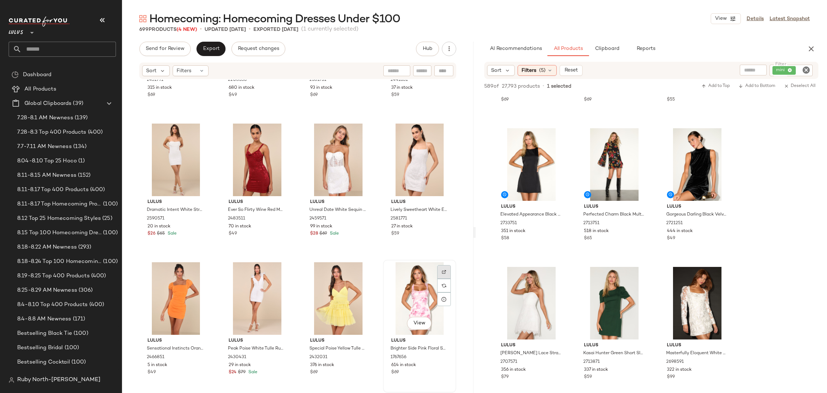
click at [437, 279] on div at bounding box center [444, 286] width 14 height 14
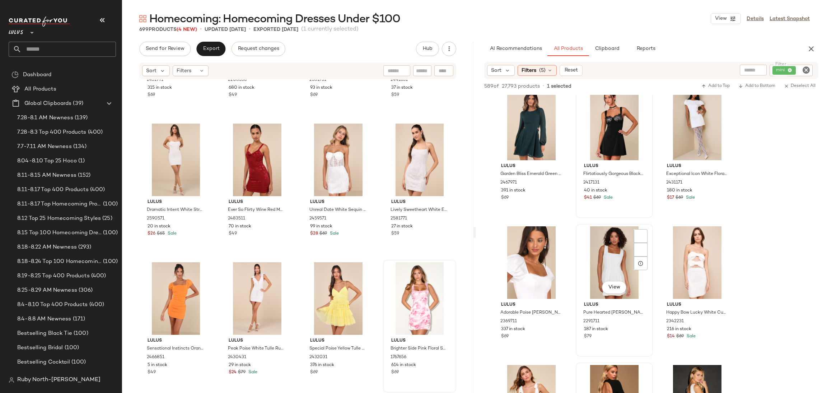
scroll to position [1508, 0]
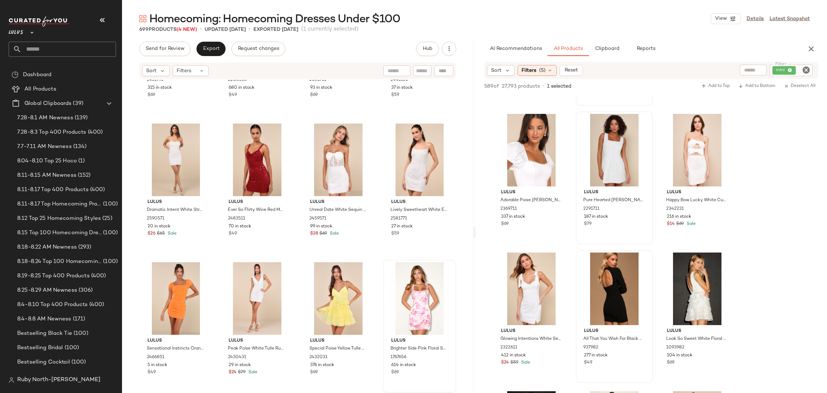
click at [808, 75] on div "mini" at bounding box center [791, 70] width 43 height 11
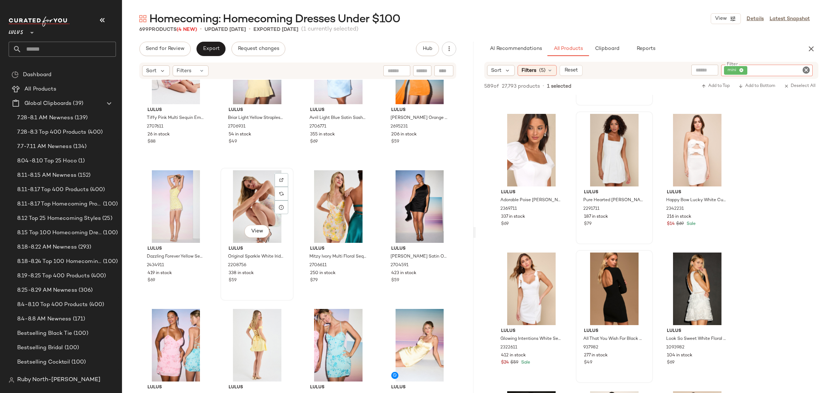
scroll to position [0, 0]
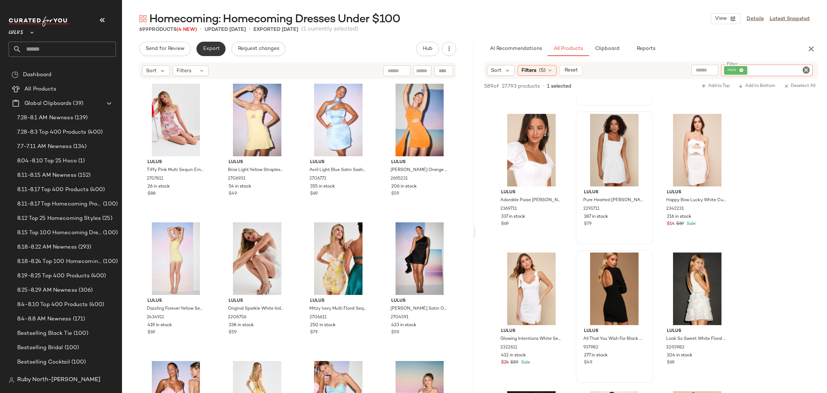
click at [213, 46] on span "Export" at bounding box center [210, 49] width 17 height 6
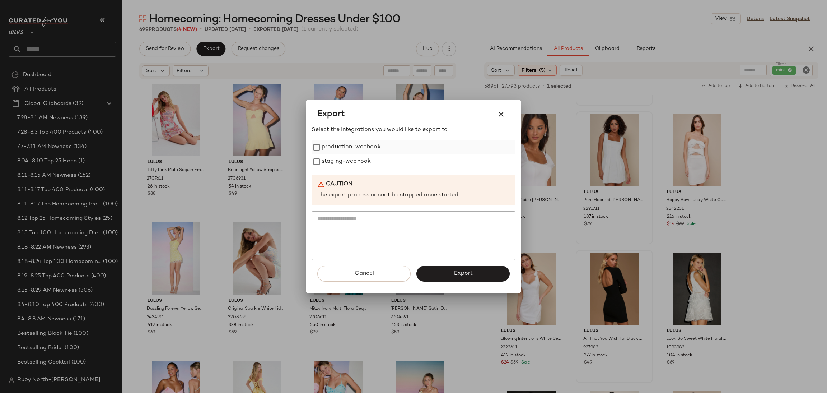
click at [338, 145] on label "production-webhook" at bounding box center [351, 147] width 59 height 14
click at [241, 176] on div at bounding box center [413, 196] width 827 height 393
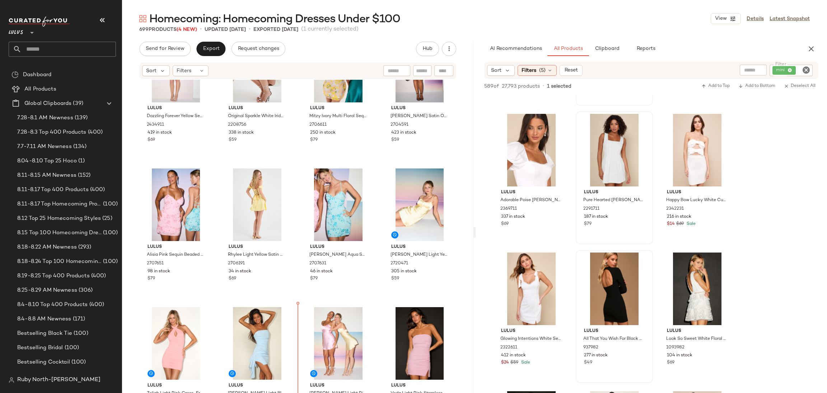
scroll to position [200, 0]
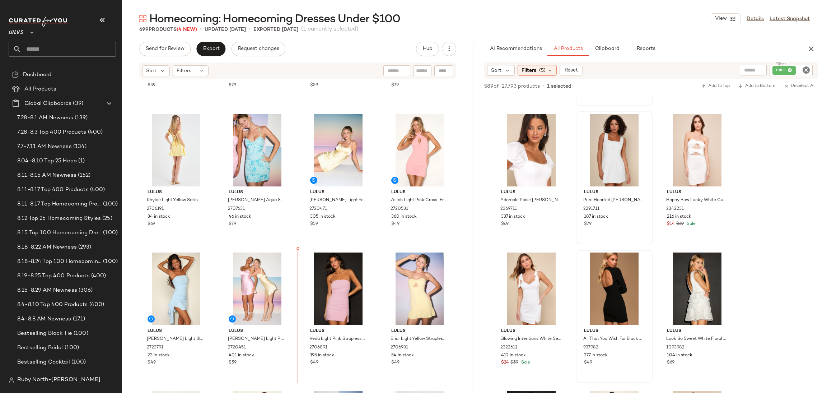
scroll to position [264, 0]
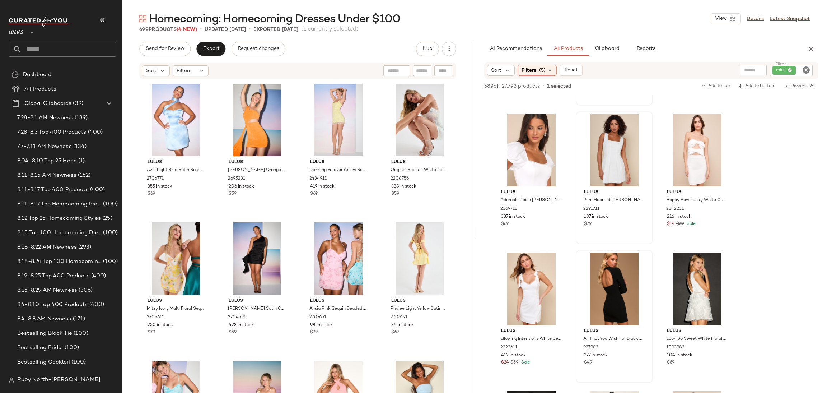
click at [223, 34] on div "Homecoming: Homecoming Dresses Under $100 View Details Latest Snapshot 699 Prod…" at bounding box center [474, 201] width 705 height 381
click at [211, 50] on span "Export" at bounding box center [210, 49] width 17 height 6
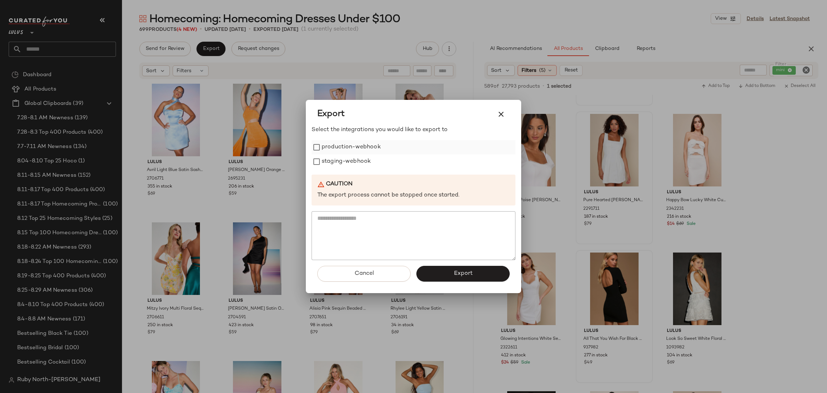
click at [340, 151] on label "production-webhook" at bounding box center [351, 147] width 59 height 14
click at [341, 159] on label "staging-webhook" at bounding box center [346, 161] width 49 height 14
click at [472, 283] on div "Cancel Export" at bounding box center [414, 276] width 204 height 33
drag, startPoint x: 470, startPoint y: 278, endPoint x: 464, endPoint y: 262, distance: 17.3
click at [469, 277] on button "Export" at bounding box center [462, 274] width 93 height 16
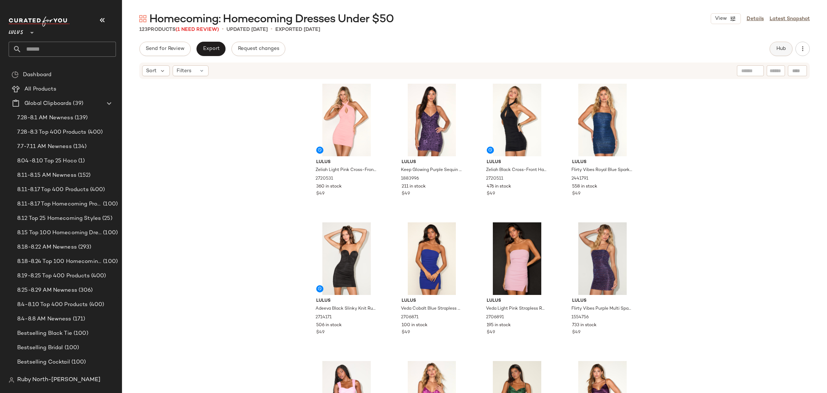
click at [786, 46] on span "Hub" at bounding box center [781, 49] width 10 height 6
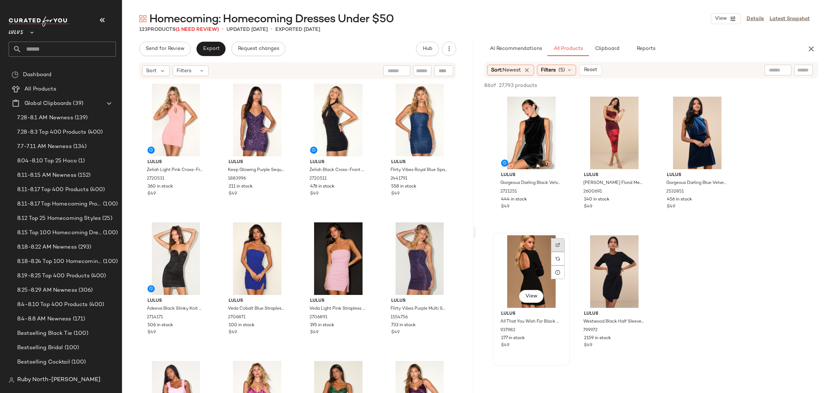
click at [554, 252] on div at bounding box center [558, 259] width 14 height 14
click at [556, 71] on span "Filters" at bounding box center [548, 70] width 15 height 8
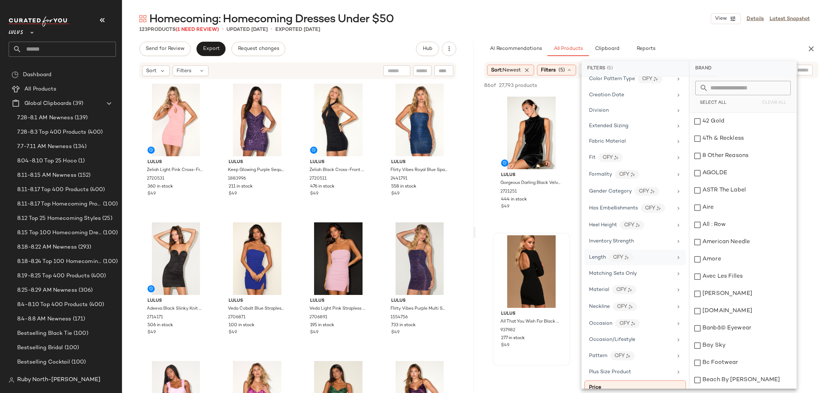
scroll to position [54, 0]
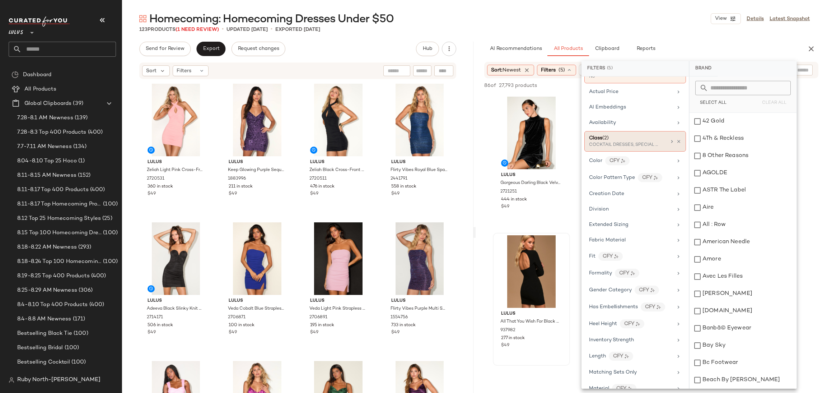
click at [680, 142] on div "Class (2) COCKTAIL DRESSES, SPECIAL OCCASION DRESSES" at bounding box center [635, 141] width 102 height 20
click at [678, 143] on icon at bounding box center [678, 141] width 5 height 5
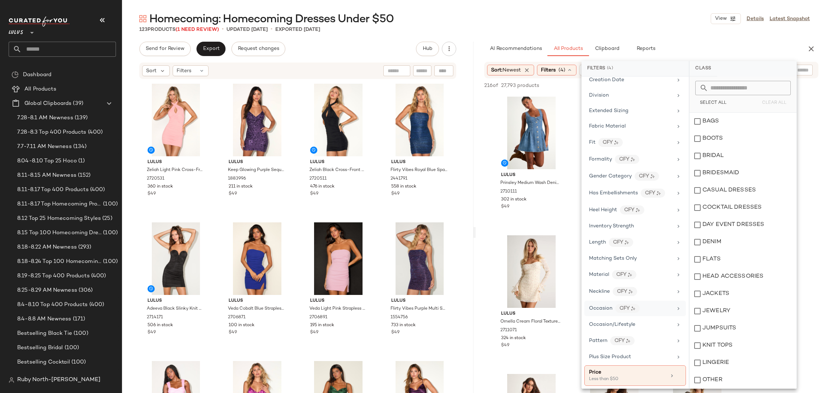
scroll to position [215, 0]
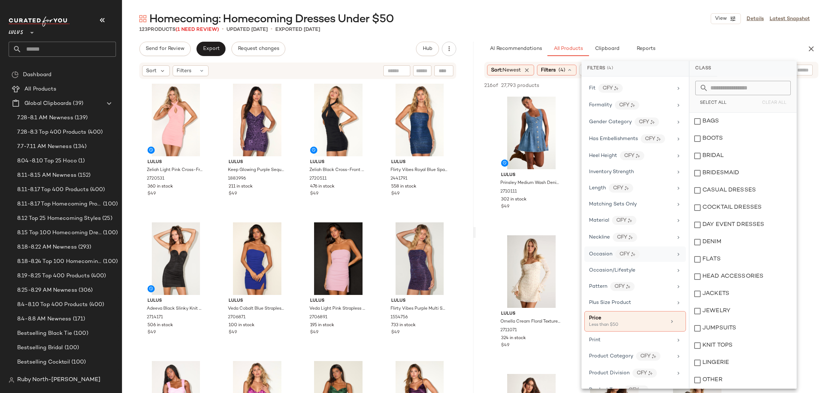
click at [605, 263] on div "Occasion CFY" at bounding box center [635, 270] width 102 height 14
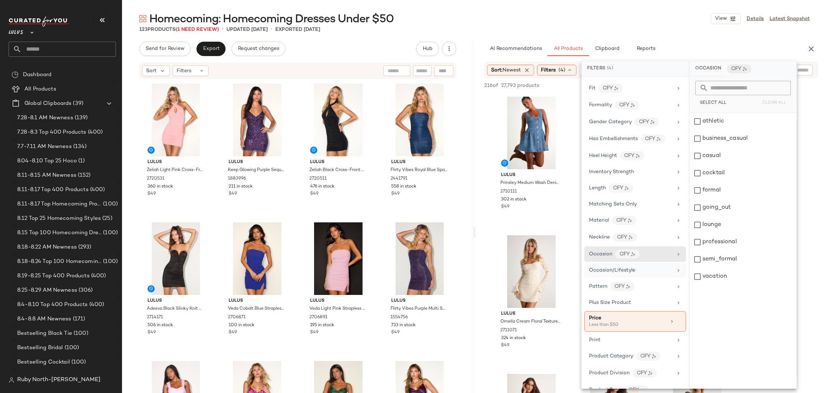
click at [633, 273] on span "Occasion/Lifestyle" at bounding box center [612, 269] width 46 height 5
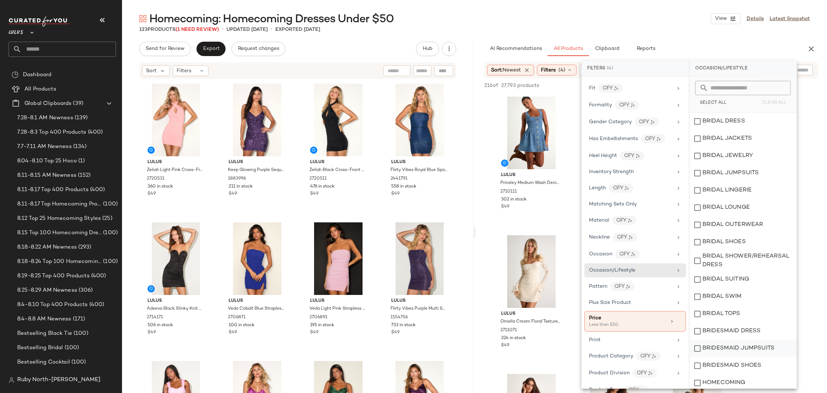
scroll to position [123, 0]
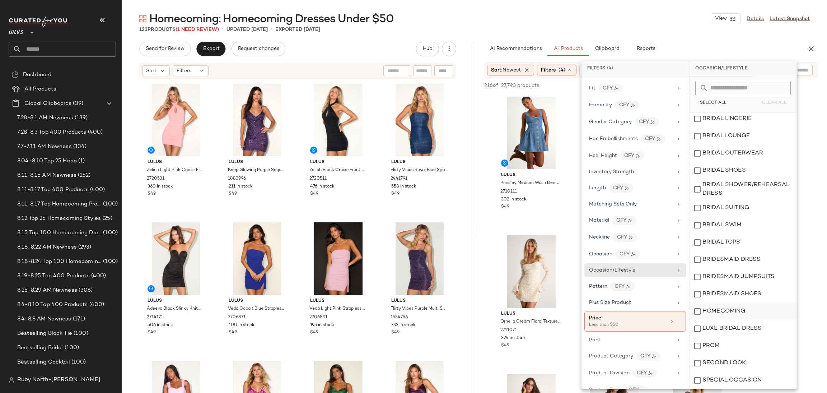
click at [733, 314] on div "HOMECOMING" at bounding box center [743, 311] width 107 height 17
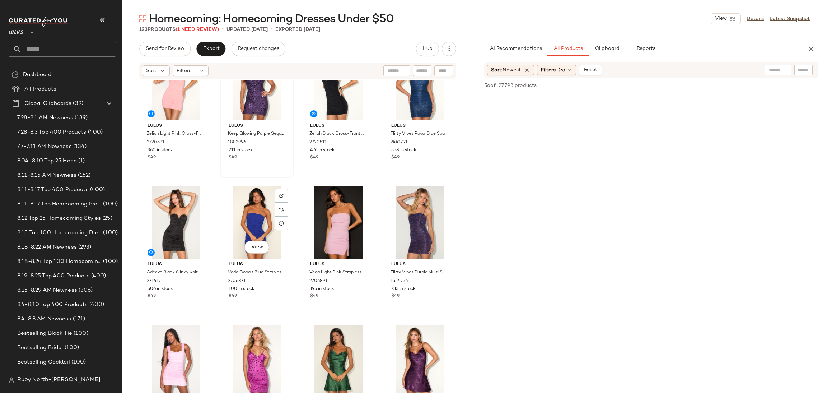
scroll to position [54, 0]
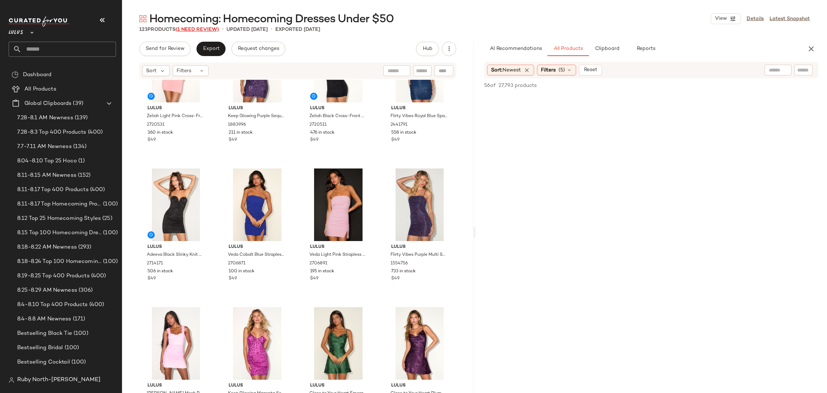
click at [189, 29] on span "(1 Need Review)" at bounding box center [197, 29] width 43 height 5
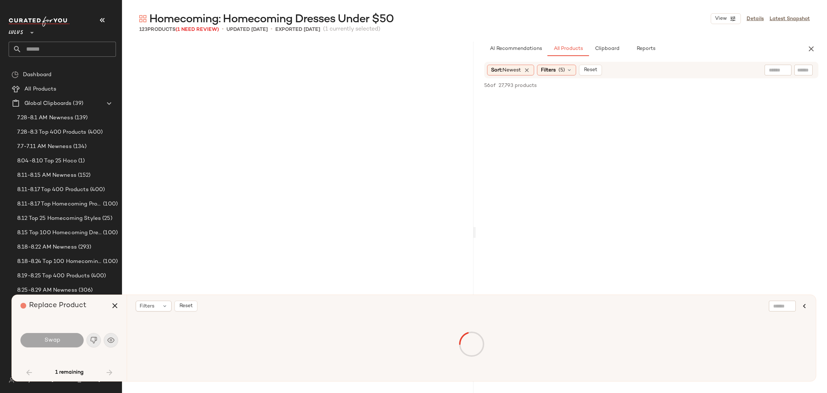
scroll to position [1108, 0]
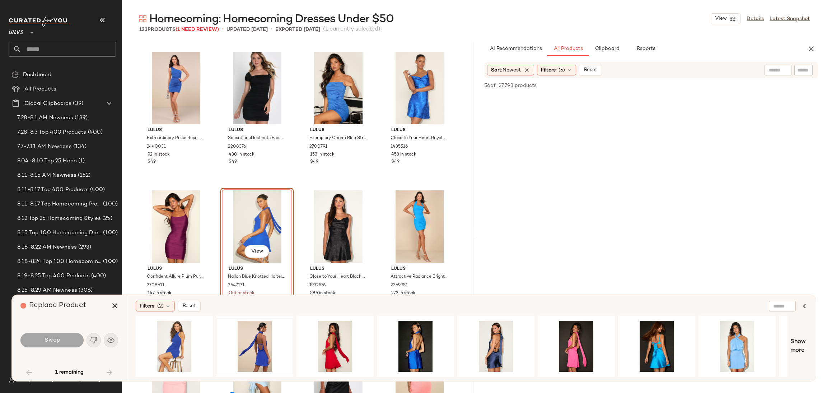
click at [243, 320] on div at bounding box center [254, 346] width 77 height 61
click at [255, 322] on div "View" at bounding box center [255, 346] width 72 height 51
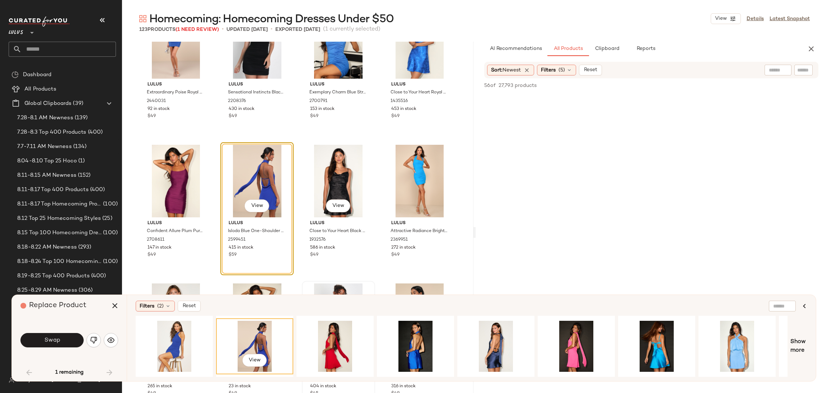
scroll to position [1216, 0]
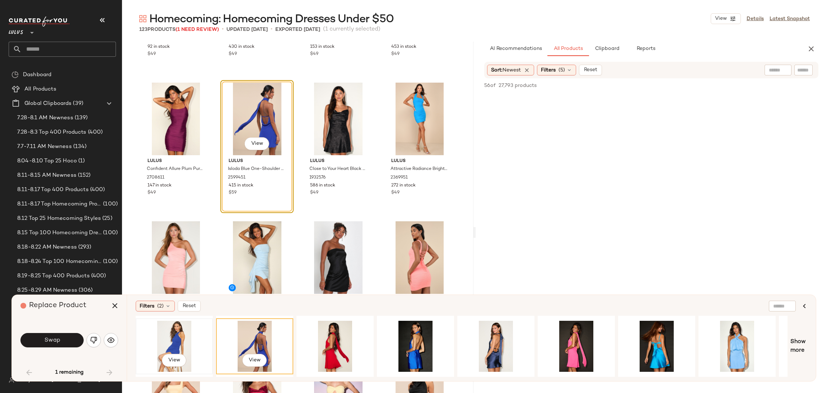
click at [180, 338] on div "View" at bounding box center [174, 346] width 72 height 51
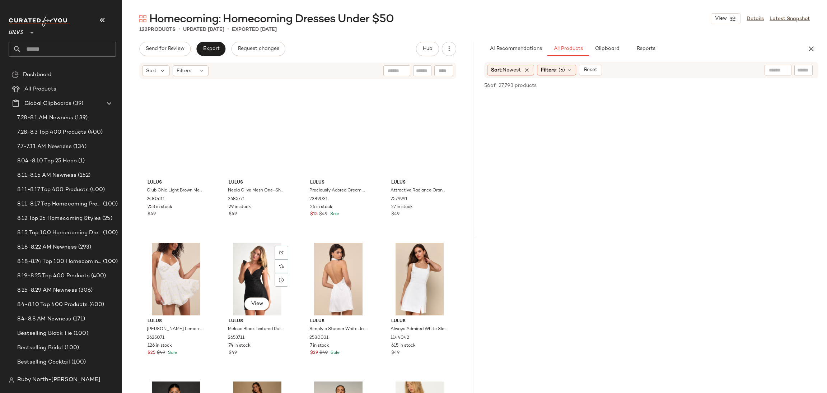
scroll to position [2131, 0]
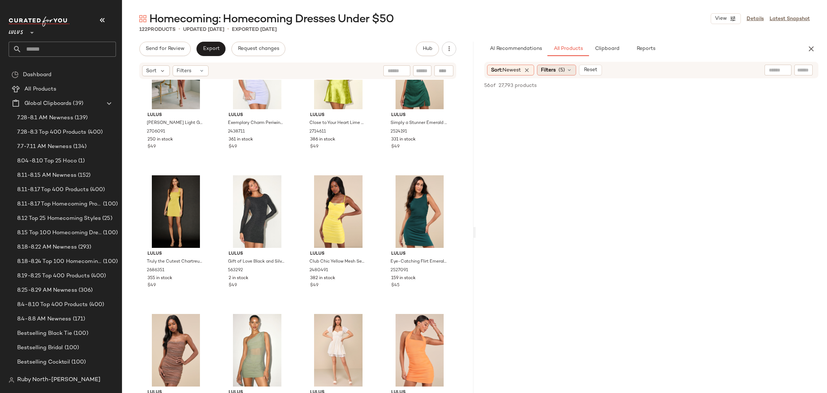
click at [555, 74] on div "Filters (5)" at bounding box center [556, 70] width 39 height 11
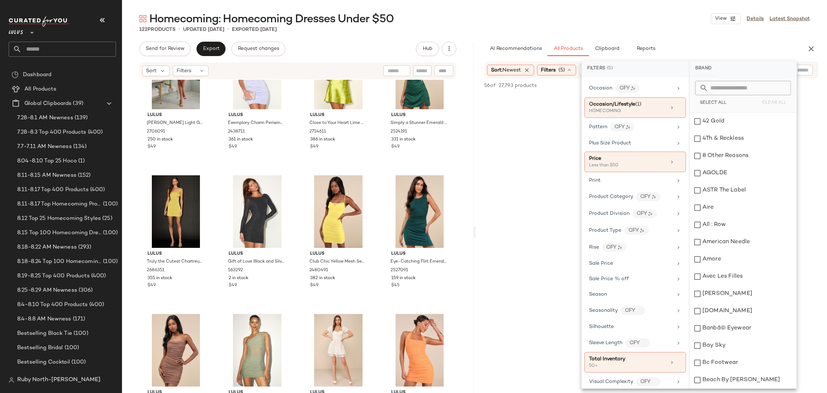
scroll to position [391, 0]
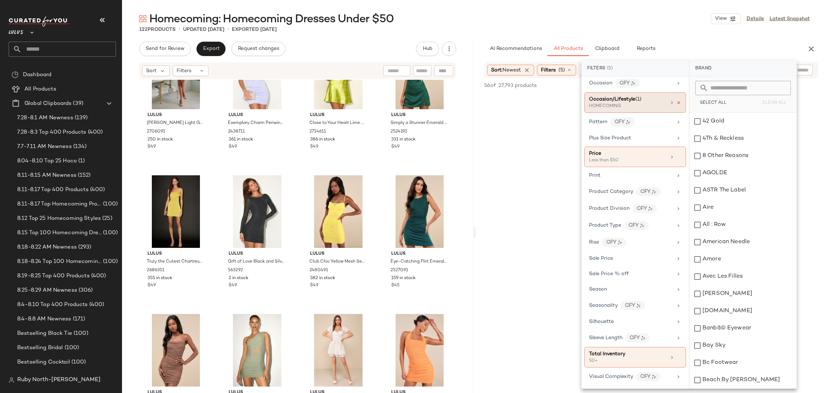
click at [676, 101] on icon at bounding box center [678, 102] width 5 height 5
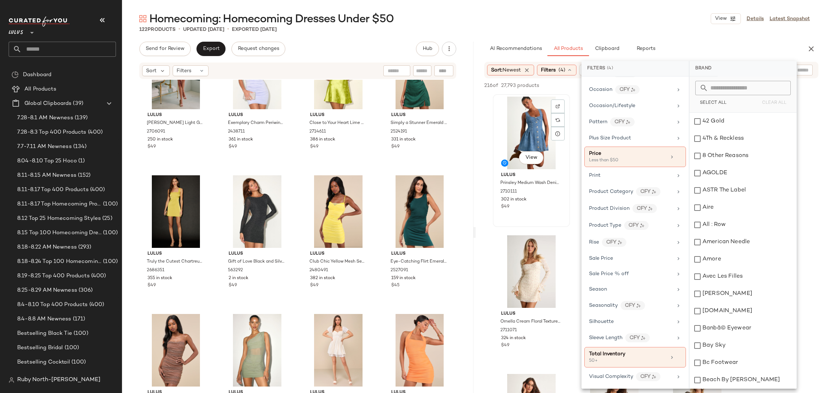
click at [558, 143] on div "View" at bounding box center [531, 133] width 72 height 73
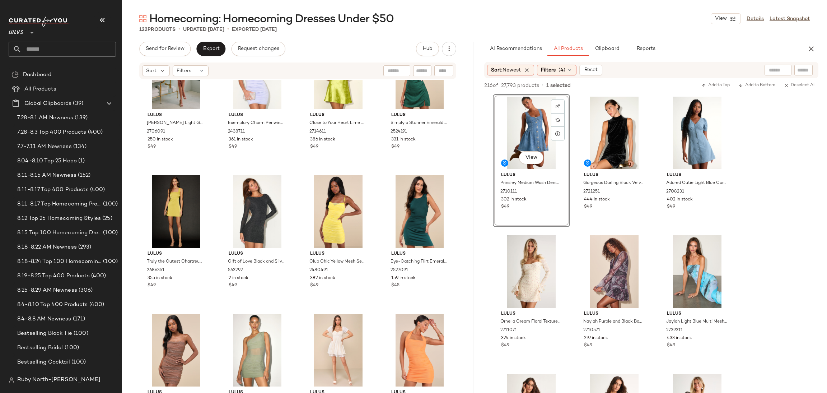
click at [567, 153] on div "View" at bounding box center [531, 133] width 72 height 73
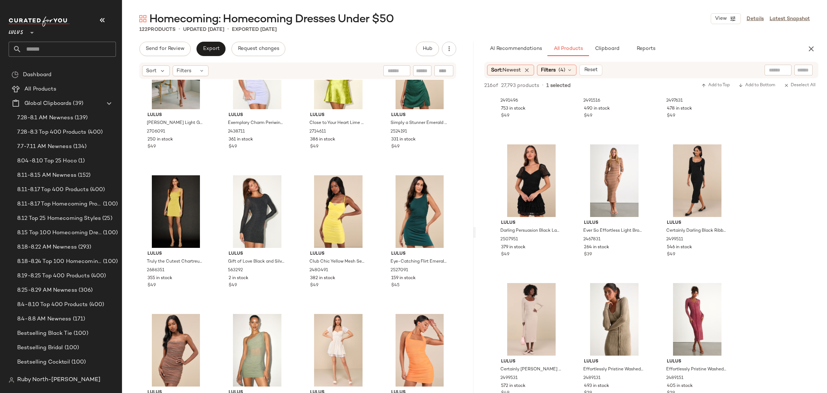
scroll to position [4254, 0]
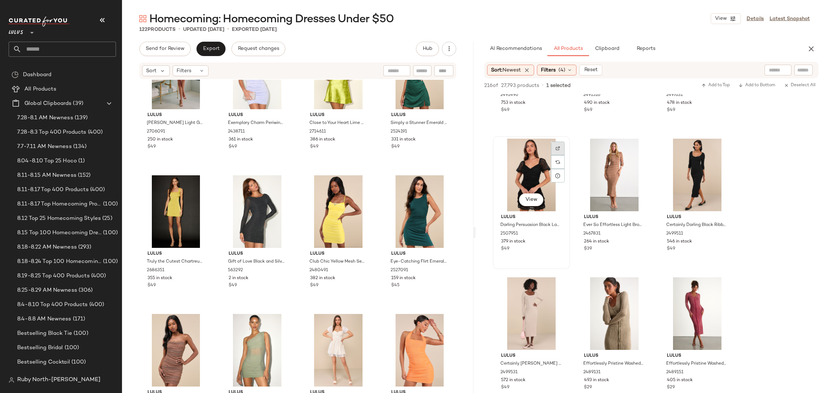
click at [559, 148] on img at bounding box center [558, 148] width 4 height 4
click at [213, 48] on span "Export" at bounding box center [210, 49] width 17 height 6
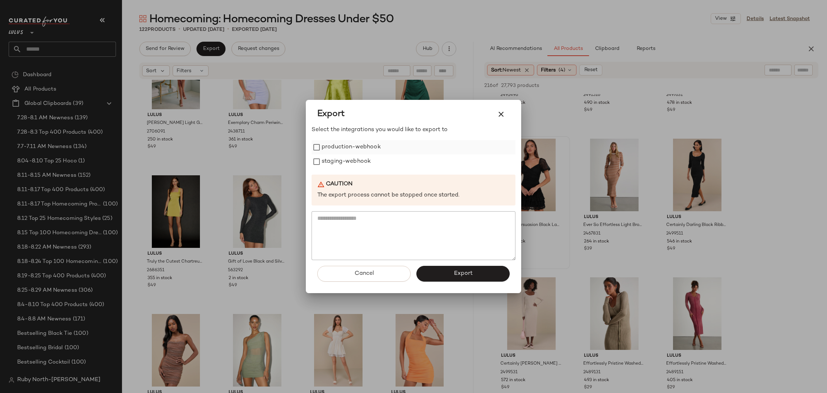
click at [355, 147] on label "production-webhook" at bounding box center [351, 147] width 59 height 14
click at [354, 155] on label "staging-webhook" at bounding box center [346, 161] width 49 height 14
click at [452, 276] on button "Export" at bounding box center [462, 274] width 93 height 16
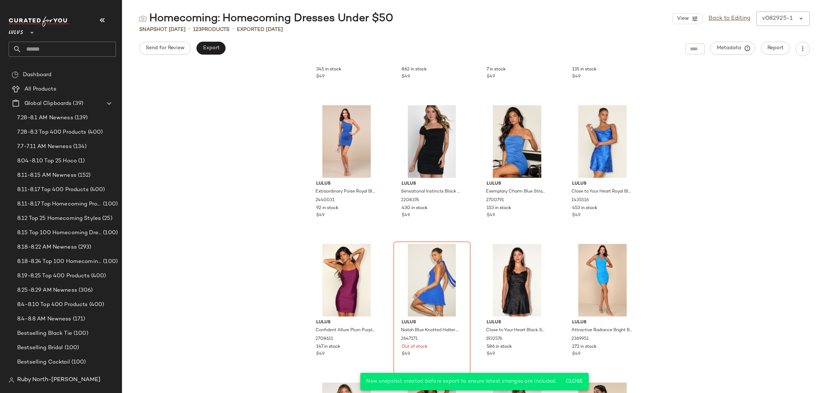
scroll to position [1029, 0]
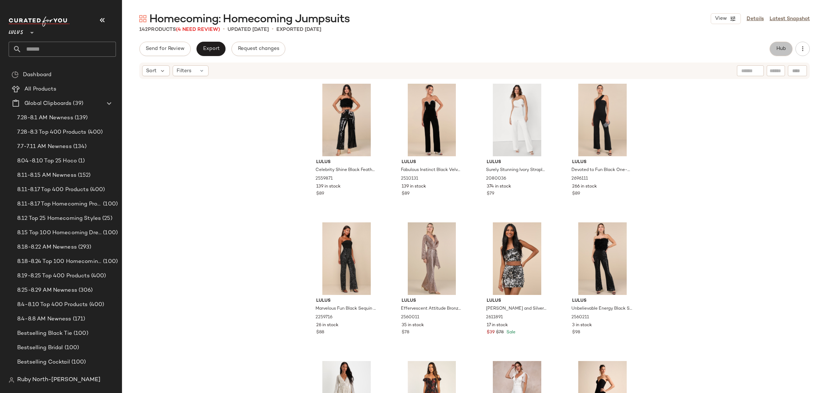
click at [782, 47] on span "Hub" at bounding box center [781, 49] width 10 height 6
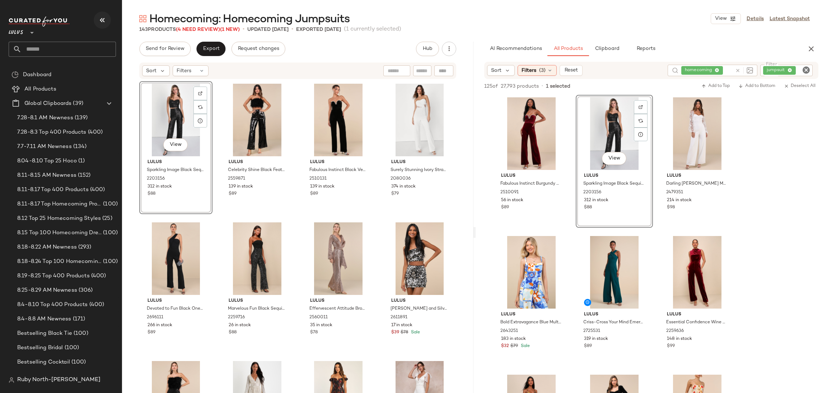
click at [101, 19] on icon "button" at bounding box center [102, 20] width 9 height 9
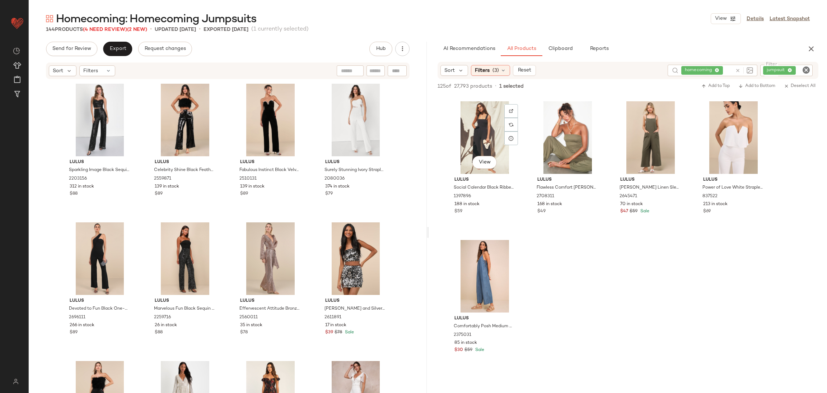
scroll to position [1669, 0]
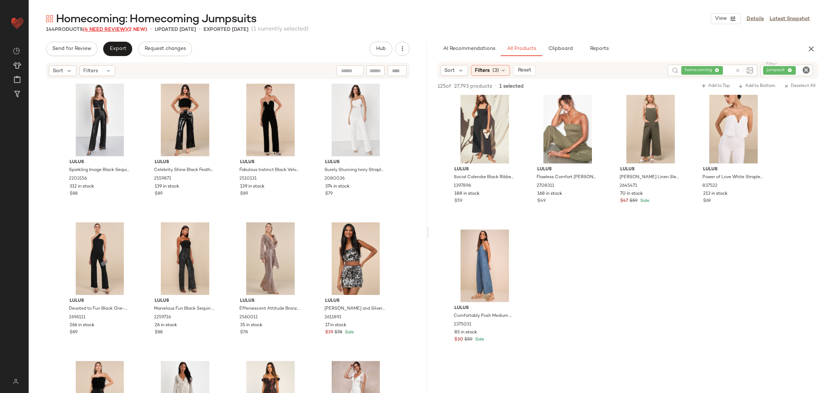
click at [106, 28] on span "(4 Need Review)" at bounding box center [105, 29] width 44 height 5
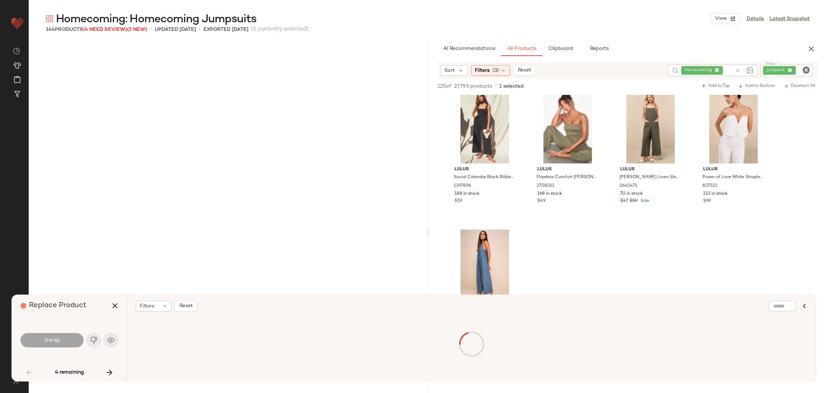
scroll to position [1663, 0]
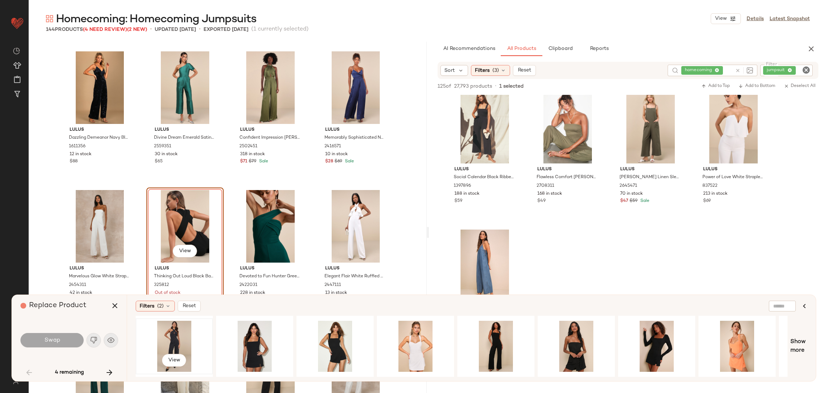
click at [186, 334] on div "View" at bounding box center [174, 346] width 72 height 51
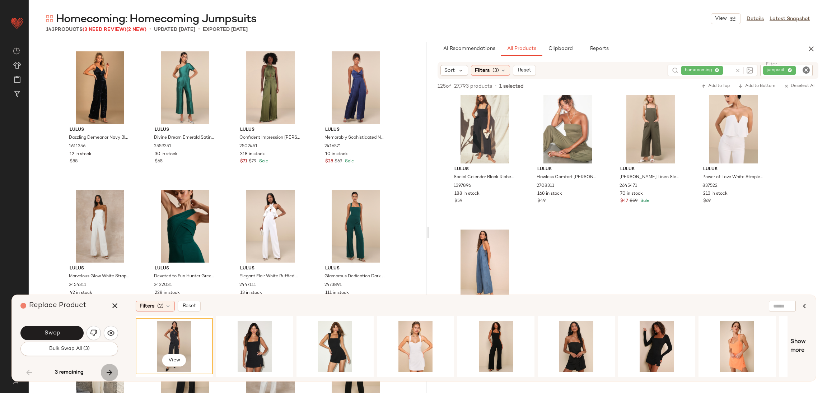
click at [107, 364] on button "button" at bounding box center [109, 372] width 17 height 17
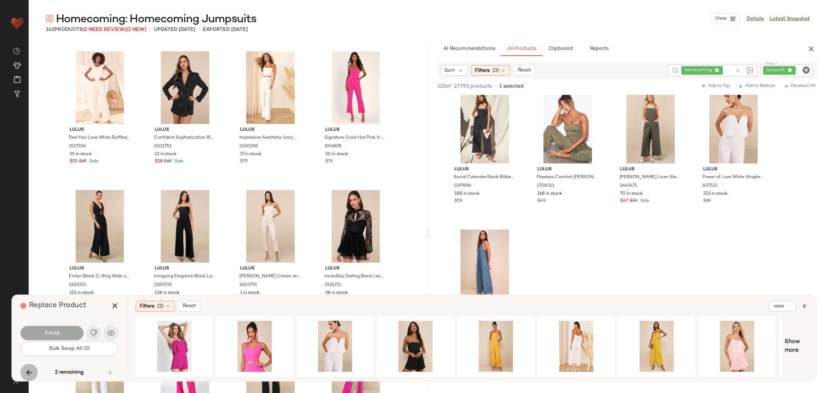
click at [31, 373] on icon "button" at bounding box center [29, 372] width 9 height 9
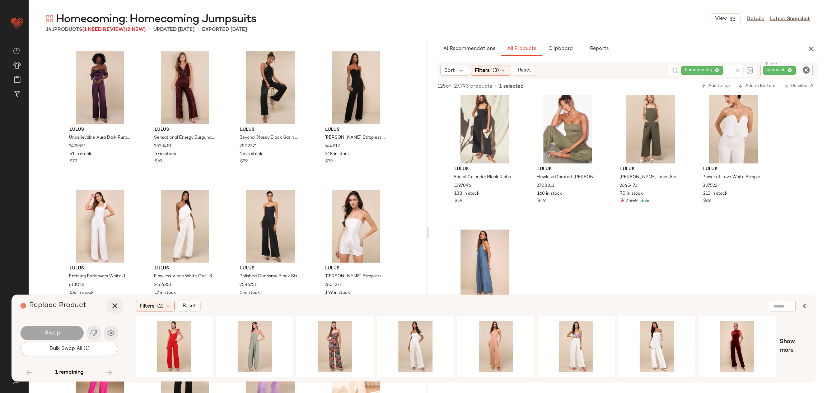
click at [112, 307] on icon "button" at bounding box center [115, 305] width 9 height 9
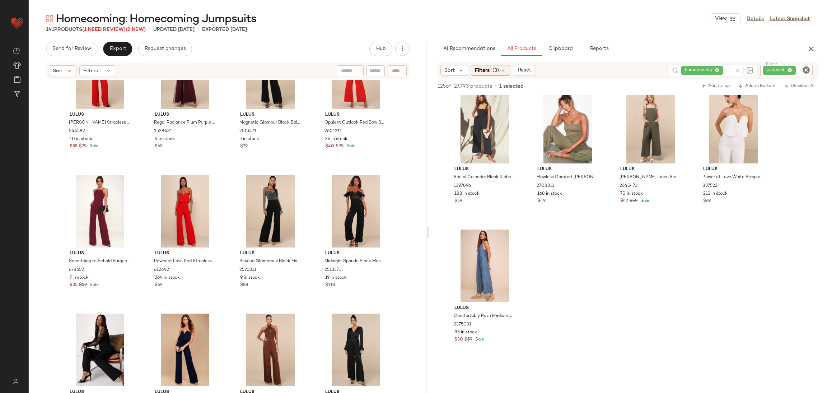
scroll to position [3979, 0]
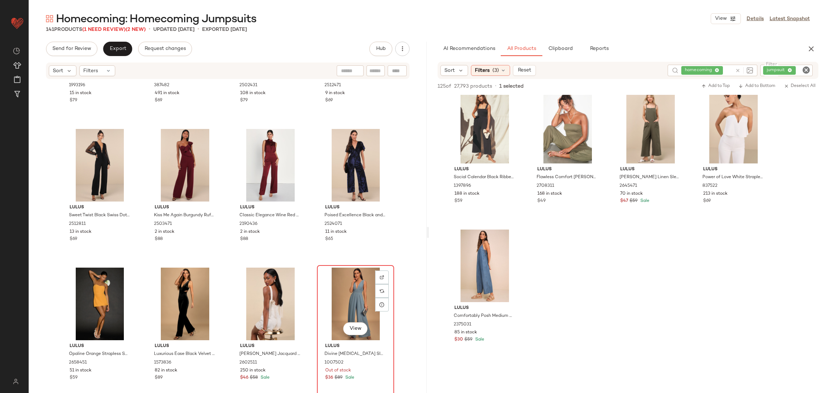
click at [346, 277] on div "View" at bounding box center [356, 303] width 72 height 73
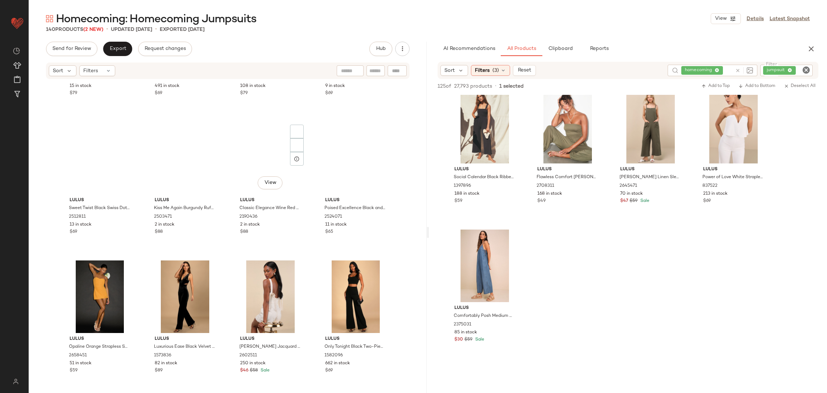
scroll to position [3924, 0]
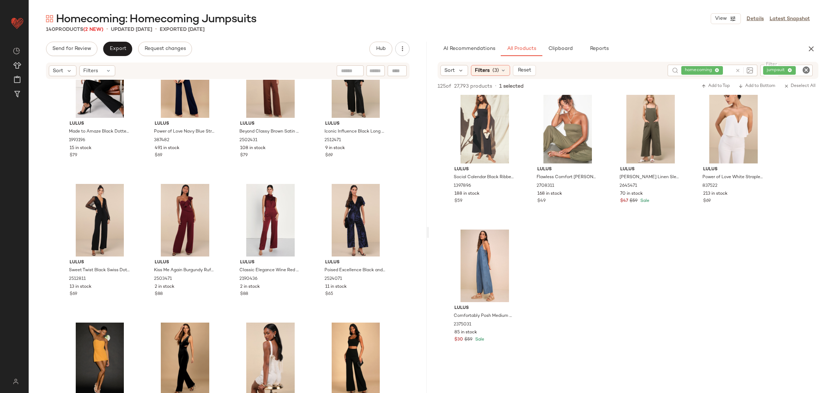
click at [98, 76] on div "Sort Filters" at bounding box center [228, 70] width 364 height 17
click at [97, 72] on span "Filters" at bounding box center [90, 71] width 15 height 8
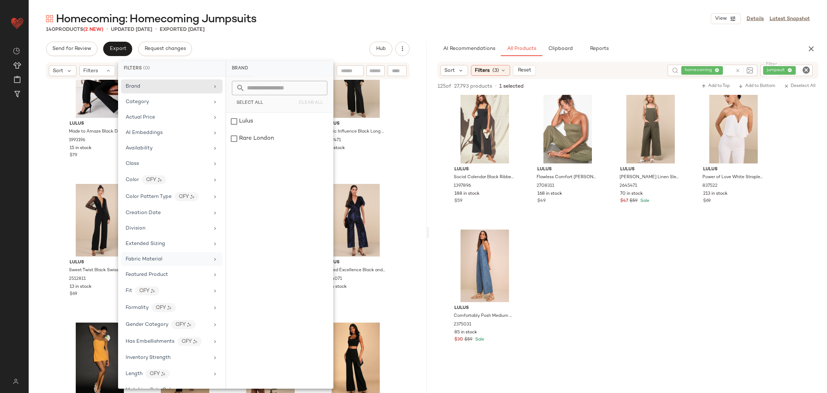
click at [171, 267] on div "Fabric Material" at bounding box center [172, 274] width 102 height 14
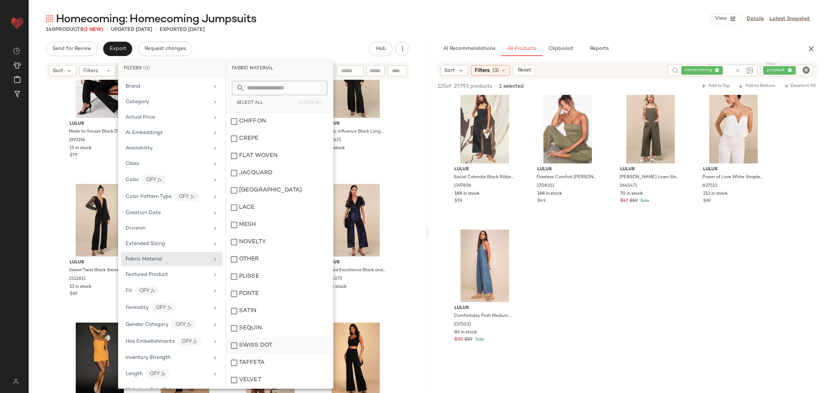
click at [272, 354] on div "SWISS DOT" at bounding box center [279, 362] width 107 height 17
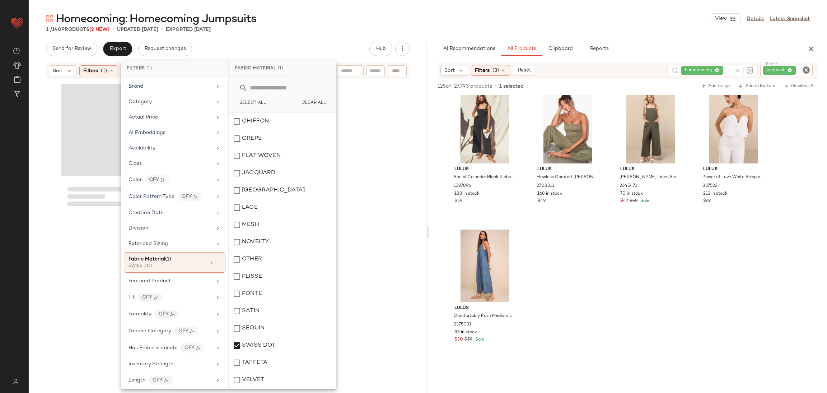
click at [362, 256] on div at bounding box center [227, 247] width 333 height 333
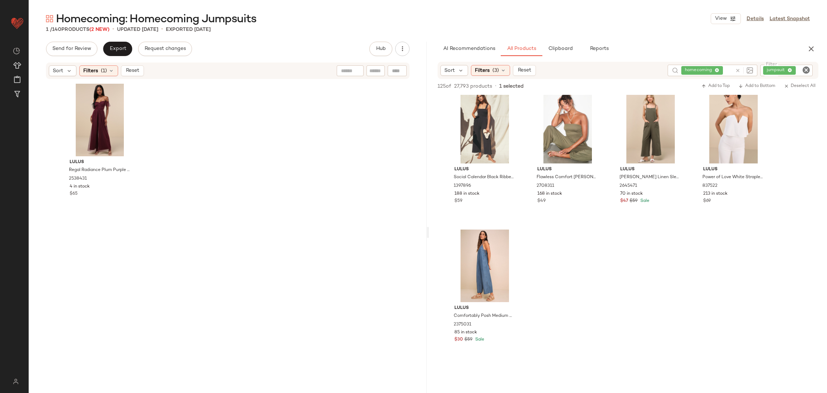
drag, startPoint x: 101, startPoint y: 66, endPoint x: 99, endPoint y: 59, distance: 6.8
click at [102, 67] on div "Sort Filters (1) Reset" at bounding box center [228, 70] width 364 height 17
click at [92, 71] on span "Filters" at bounding box center [90, 71] width 15 height 8
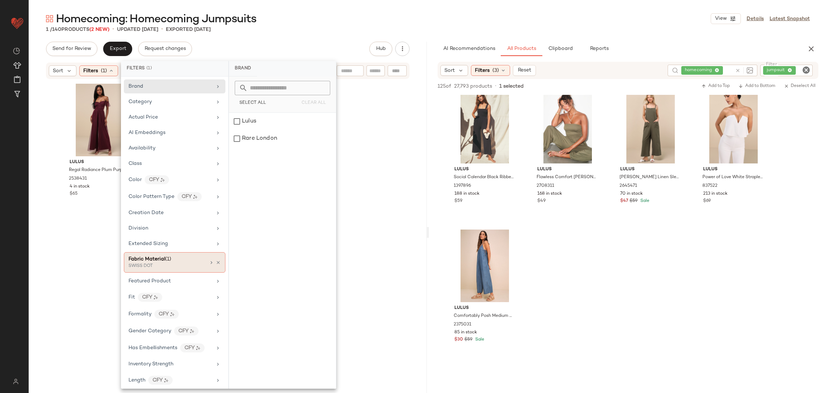
click at [146, 265] on div "SWISS DOT" at bounding box center [165, 266] width 72 height 6
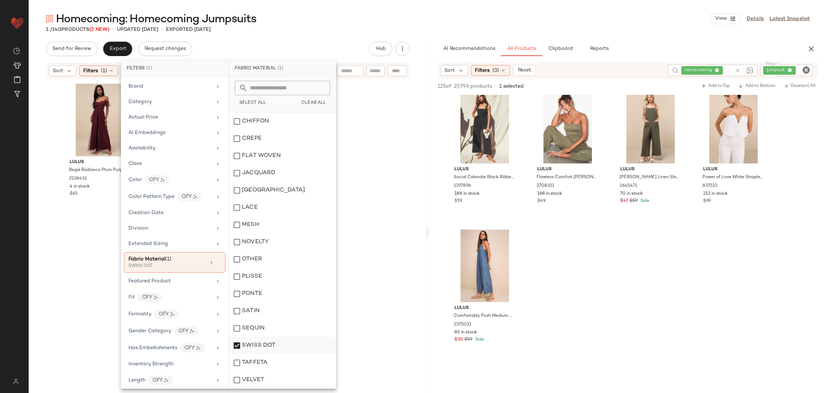
click at [267, 354] on div "SWISS DOT" at bounding box center [282, 362] width 107 height 17
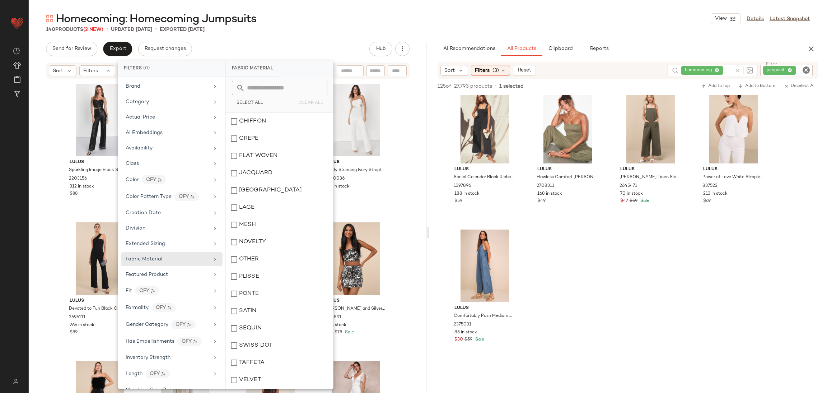
click at [398, 214] on div "Lulus Sparkling Image Black Sequin Two-Piece Jumpsuit 2203156 312 in stock $88 …" at bounding box center [228, 247] width 398 height 335
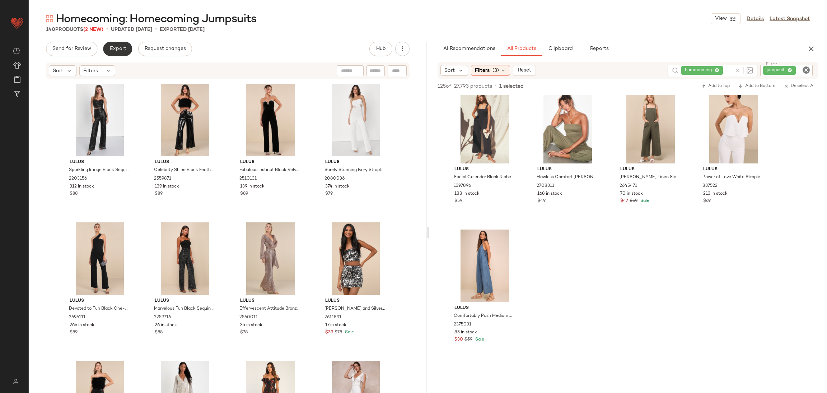
click at [118, 50] on span "Export" at bounding box center [117, 49] width 17 height 6
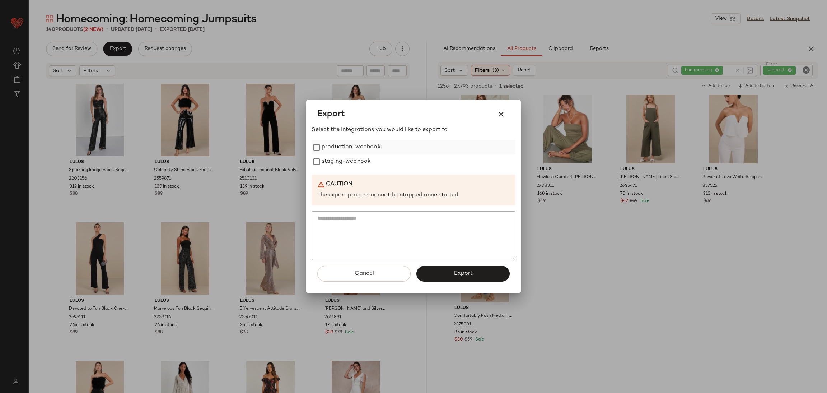
click at [352, 149] on label "production-webhook" at bounding box center [351, 147] width 59 height 14
click at [189, 222] on div at bounding box center [413, 196] width 827 height 393
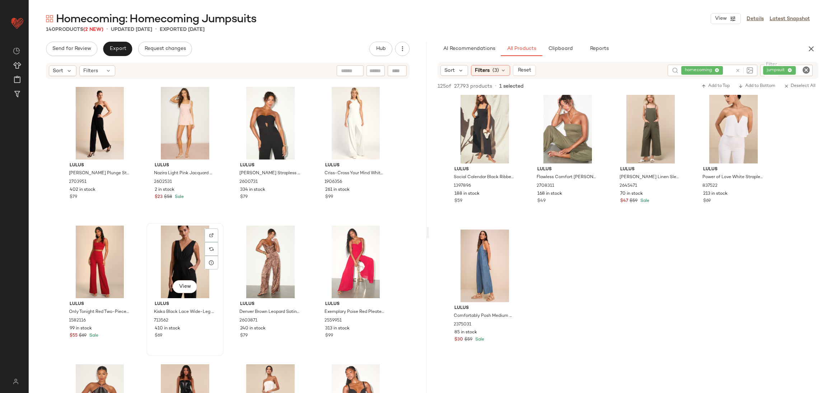
scroll to position [275, 0]
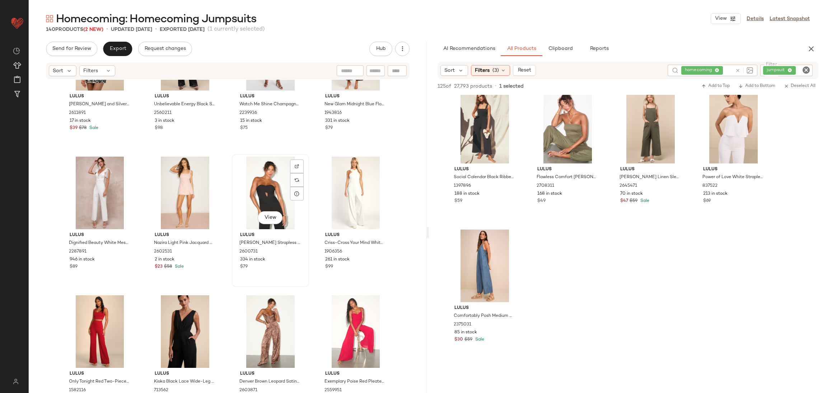
scroll to position [368, 0]
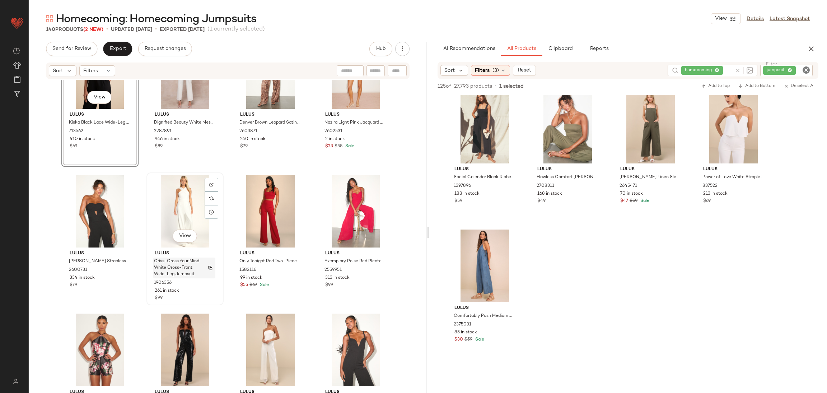
scroll to position [475, 0]
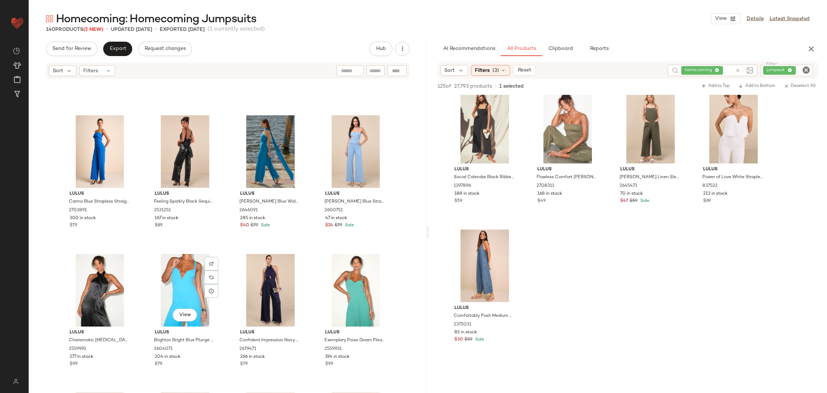
scroll to position [1122, 0]
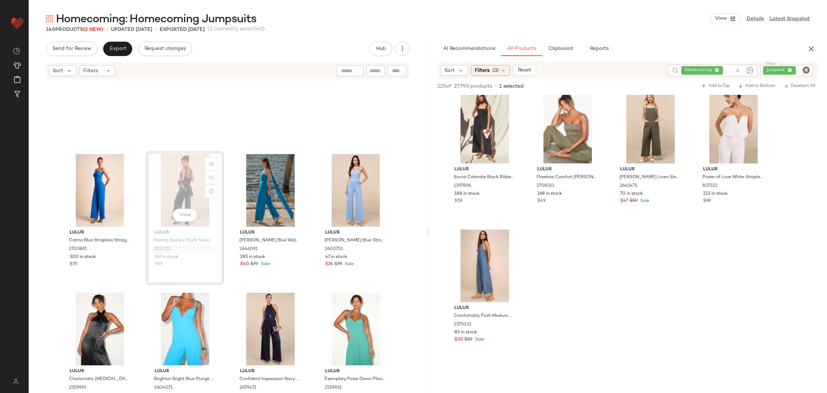
scroll to position [1044, 0]
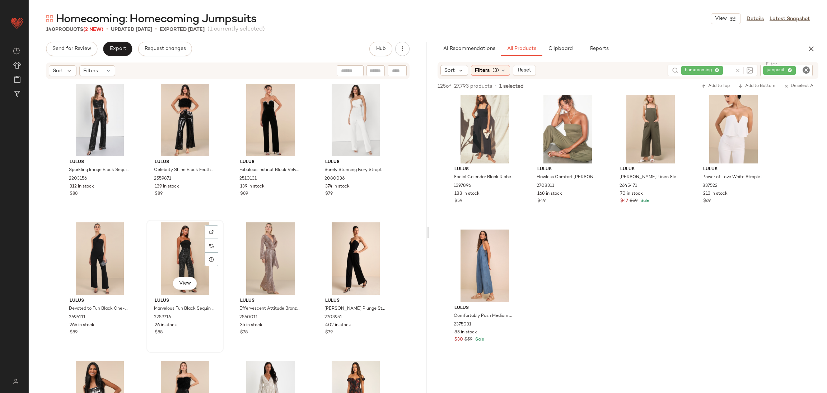
click at [180, 242] on div "View" at bounding box center [185, 258] width 72 height 73
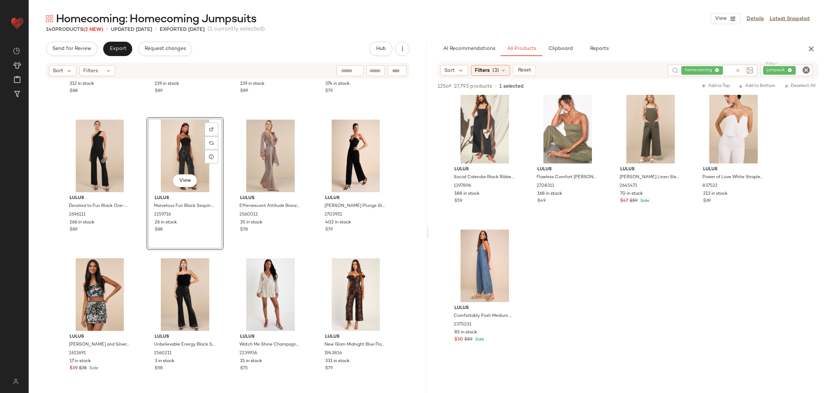
scroll to position [108, 0]
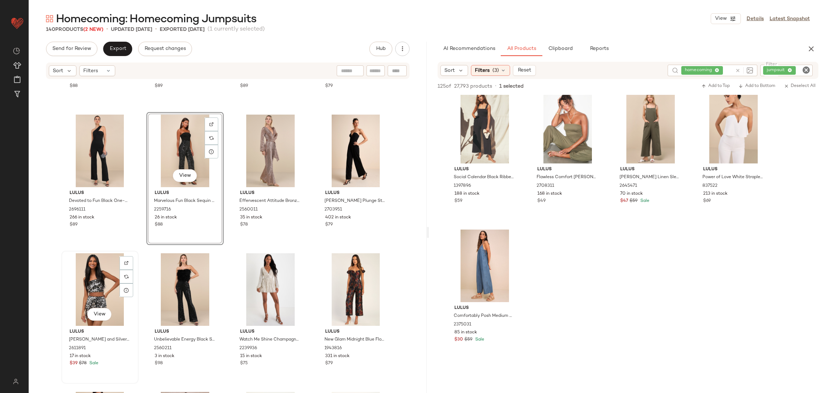
click at [93, 295] on div "View" at bounding box center [100, 289] width 72 height 73
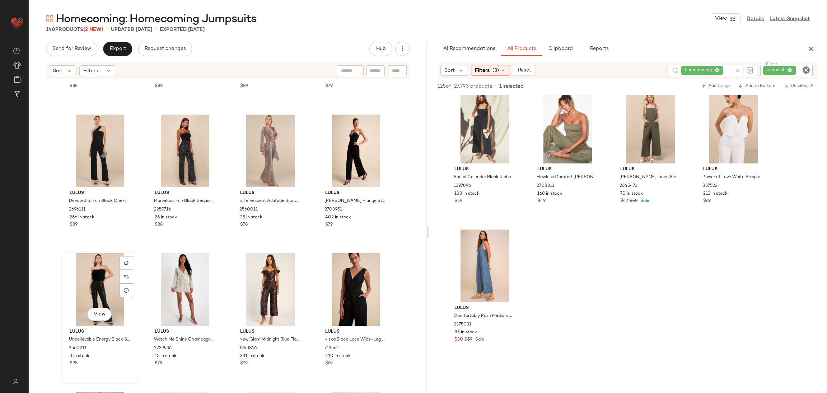
click at [93, 292] on div "View" at bounding box center [100, 289] width 72 height 73
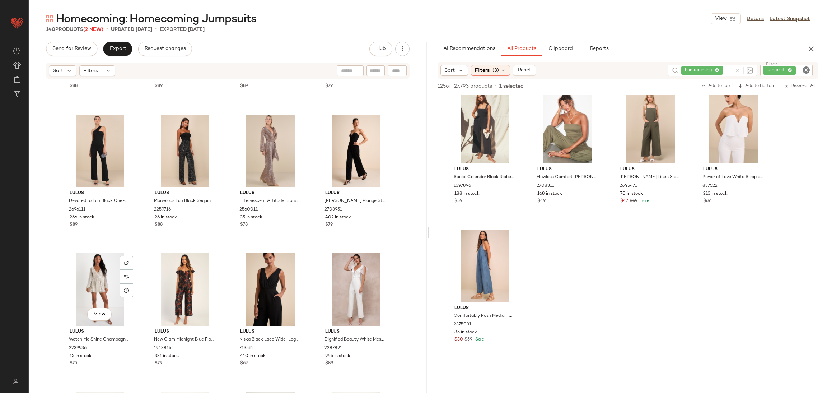
click at [94, 291] on div "View" at bounding box center [100, 289] width 72 height 73
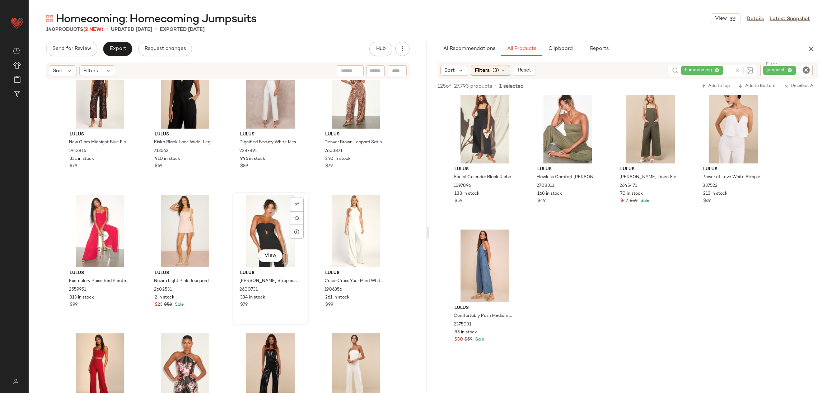
scroll to position [328, 0]
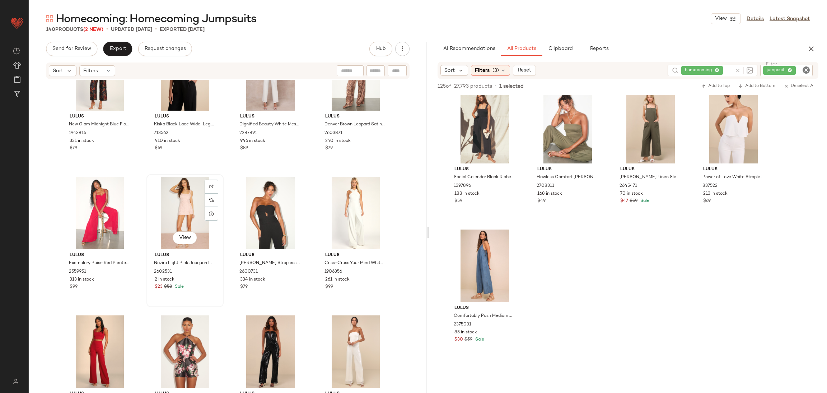
click at [176, 195] on div "View" at bounding box center [185, 213] width 72 height 73
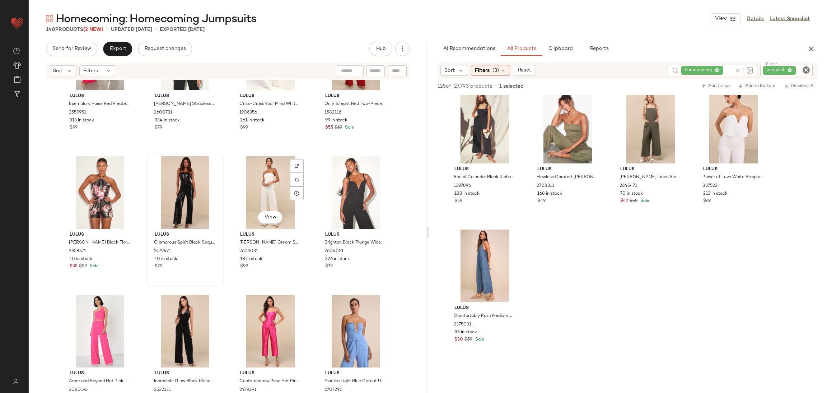
scroll to position [544, 0]
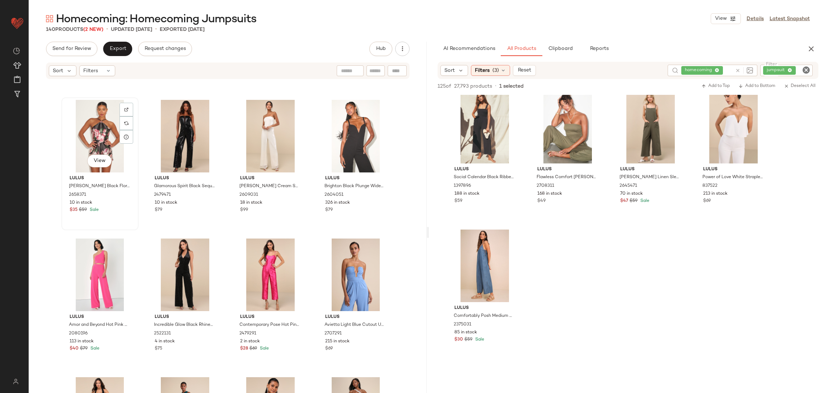
click at [105, 223] on div "View Lulus Railey Black Floral Halter Romper 2658371 10 in stock $35 $59 Sale" at bounding box center [100, 163] width 76 height 131
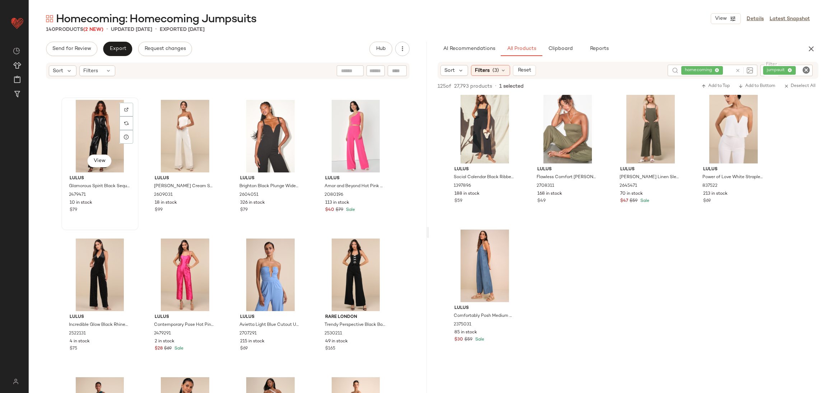
click at [107, 213] on div "Lulus Glamorous Spirit Black Sequin Strapless Bustier Jumpsuit 2479471 10 in st…" at bounding box center [100, 193] width 72 height 42
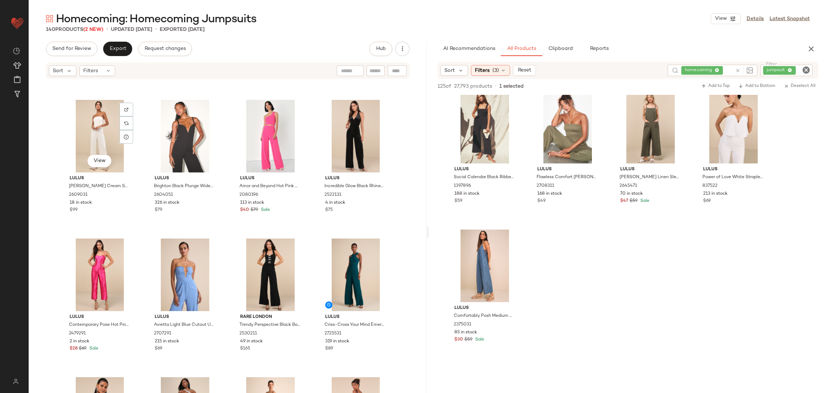
click at [102, 212] on div "$99" at bounding box center [100, 210] width 61 height 6
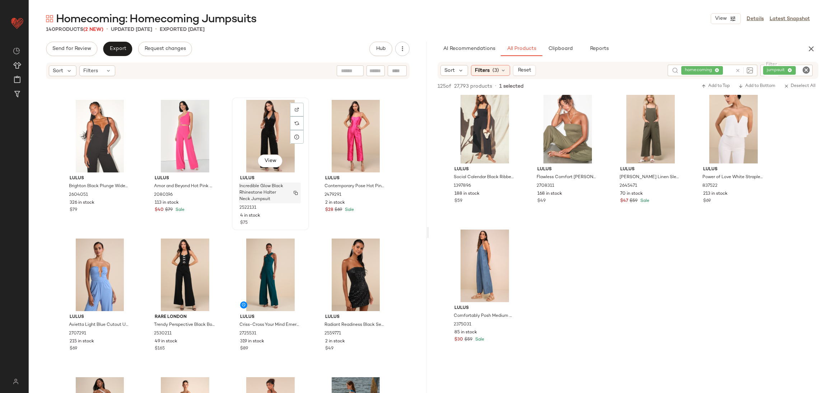
click at [277, 189] on span "Incredible Glow Black Rhinestone Halter Neck Jumpsuit" at bounding box center [262, 192] width 47 height 19
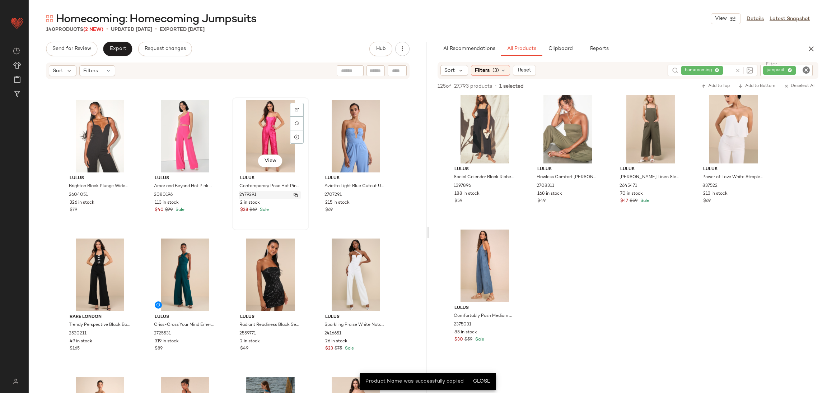
click at [273, 196] on div "2479291" at bounding box center [270, 195] width 62 height 8
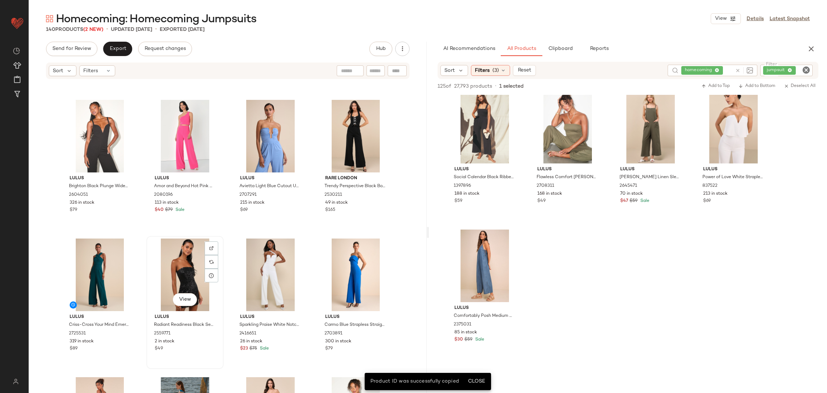
click at [180, 269] on div "View" at bounding box center [185, 274] width 72 height 73
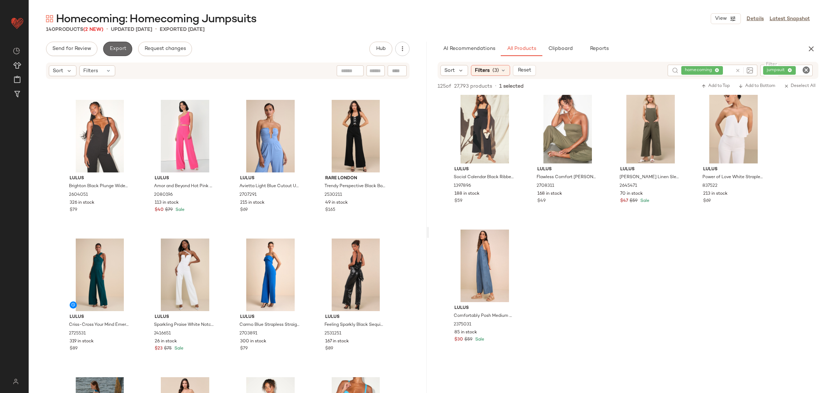
click at [120, 46] on span "Export" at bounding box center [117, 49] width 17 height 6
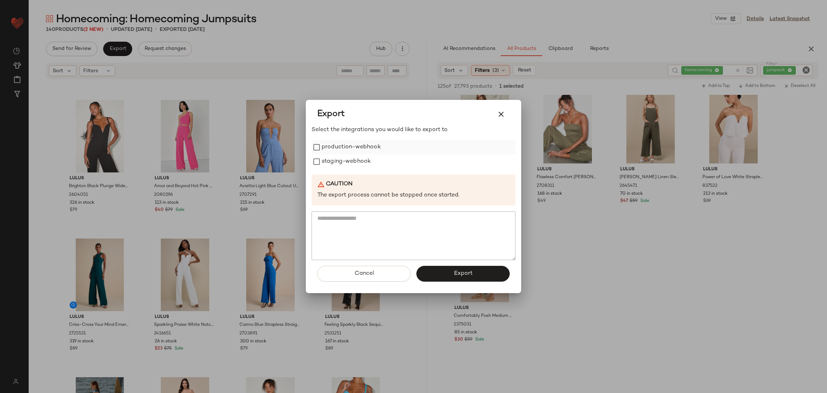
click at [336, 146] on label "production-webhook" at bounding box center [351, 147] width 59 height 14
click at [341, 163] on label "staging-webhook" at bounding box center [346, 161] width 49 height 14
click at [491, 275] on button "Export" at bounding box center [462, 274] width 93 height 16
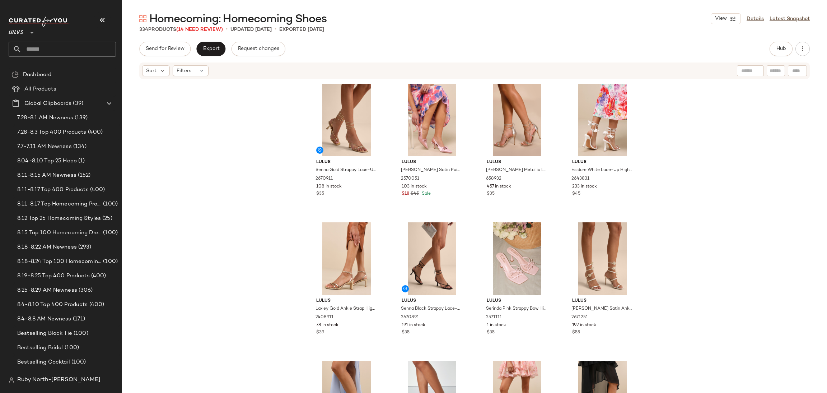
click at [765, 43] on div "Send for Review Export Request changes Hub" at bounding box center [474, 49] width 671 height 14
click at [774, 46] on button "Hub" at bounding box center [781, 49] width 23 height 14
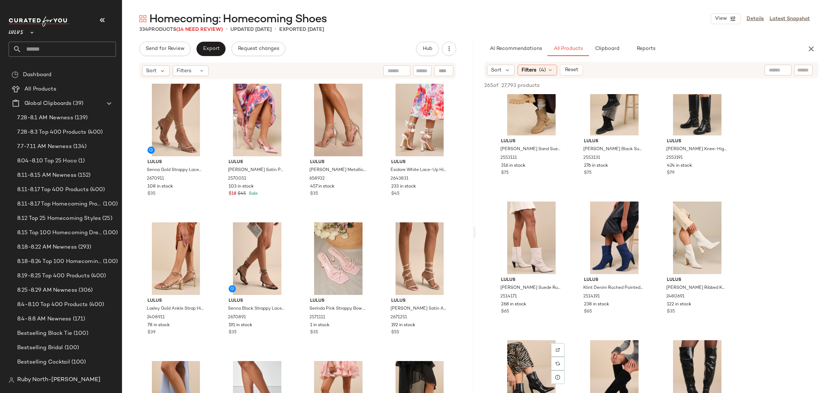
scroll to position [1831, 0]
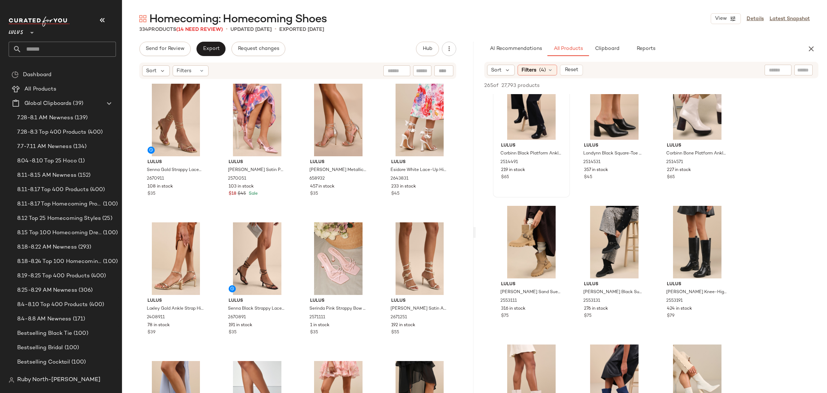
drag, startPoint x: 545, startPoint y: 69, endPoint x: 557, endPoint y: 94, distance: 27.5
click at [546, 70] on div "Filters (4)" at bounding box center [537, 70] width 39 height 11
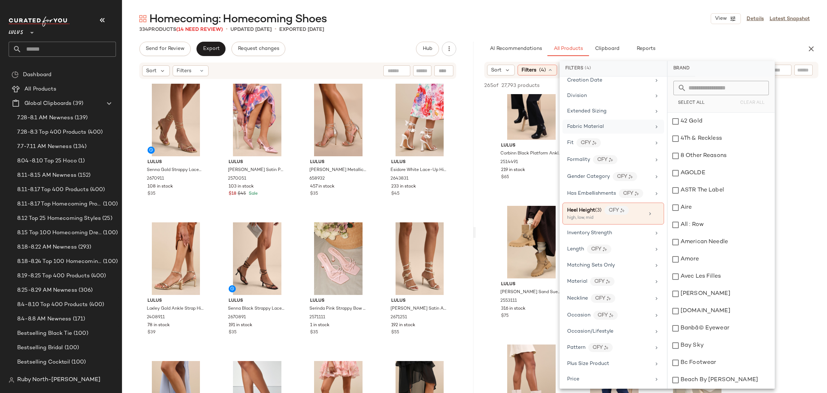
scroll to position [161, 0]
click at [655, 212] on icon at bounding box center [656, 213] width 5 height 5
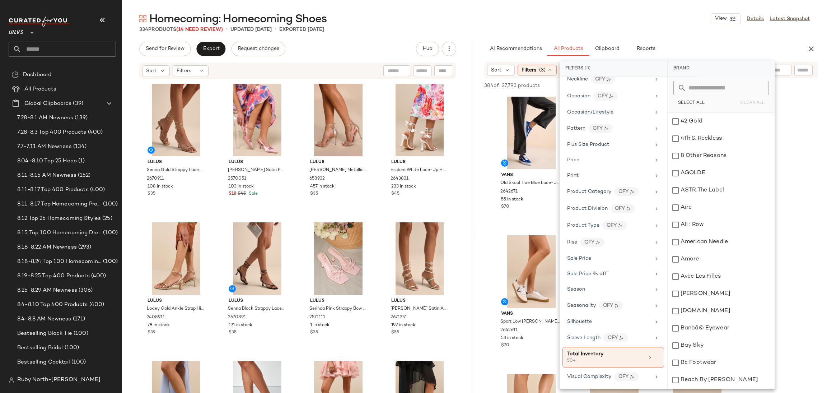
scroll to position [282, 0]
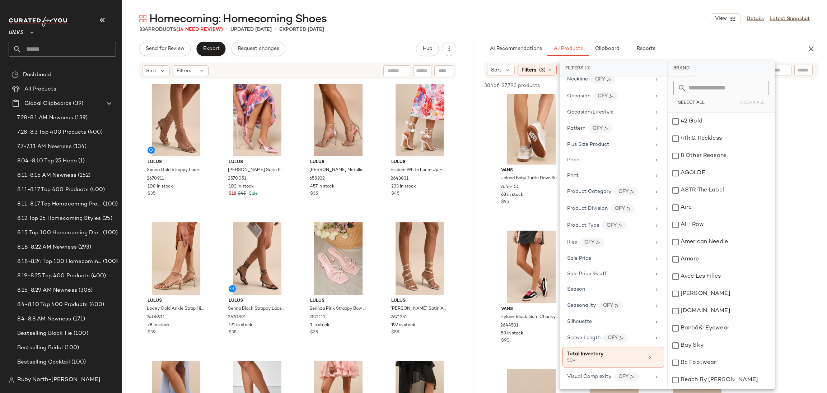
drag, startPoint x: 812, startPoint y: 232, endPoint x: 801, endPoint y: 224, distance: 13.6
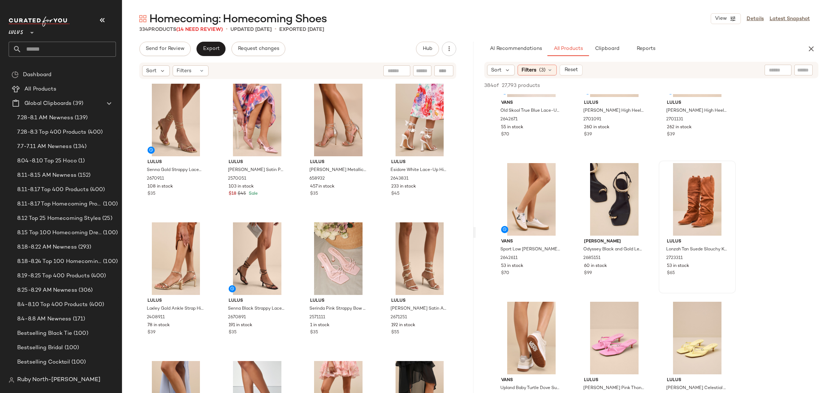
scroll to position [0, 0]
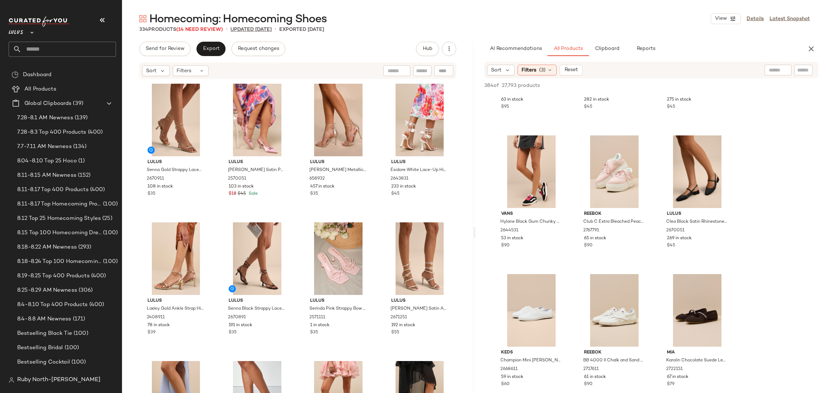
drag, startPoint x: 98, startPoint y: 18, endPoint x: 173, endPoint y: 30, distance: 76.0
click at [99, 17] on icon "button" at bounding box center [102, 20] width 9 height 9
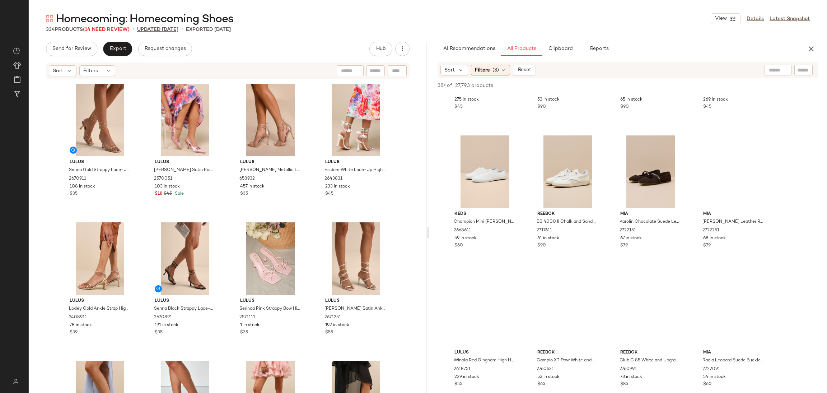
scroll to position [238, 0]
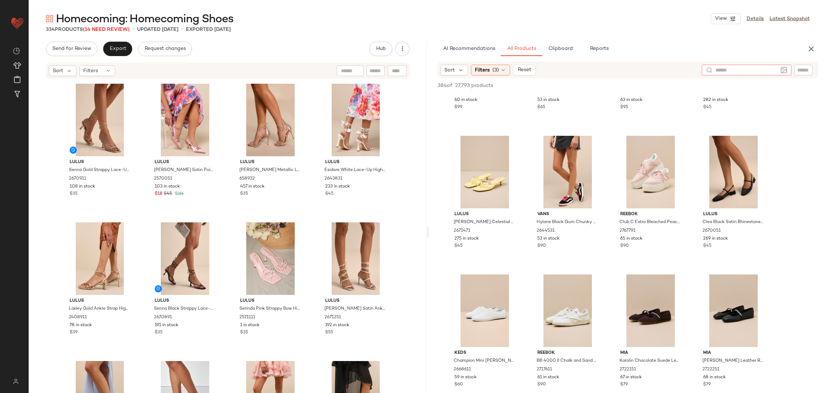
click at [783, 69] on div at bounding box center [747, 70] width 90 height 11
type input "**********"
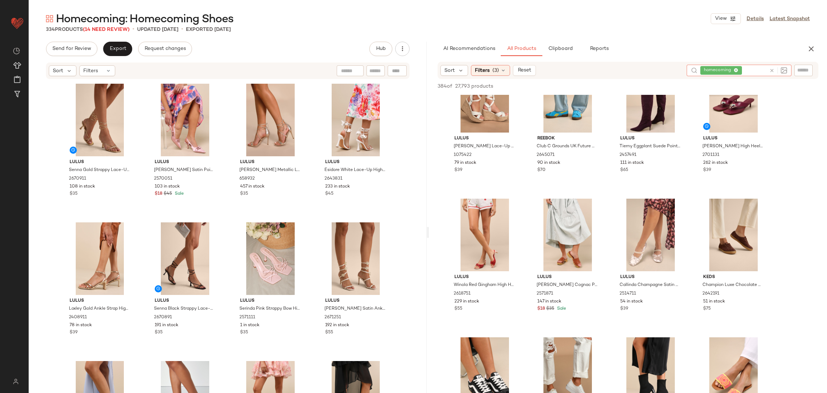
scroll to position [1346, 0]
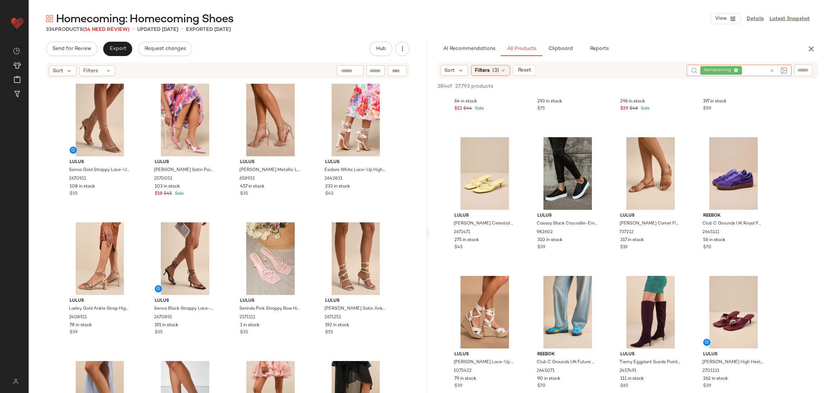
click at [768, 71] on div at bounding box center [776, 70] width 21 height 11
click at [774, 68] on icon at bounding box center [771, 70] width 5 height 5
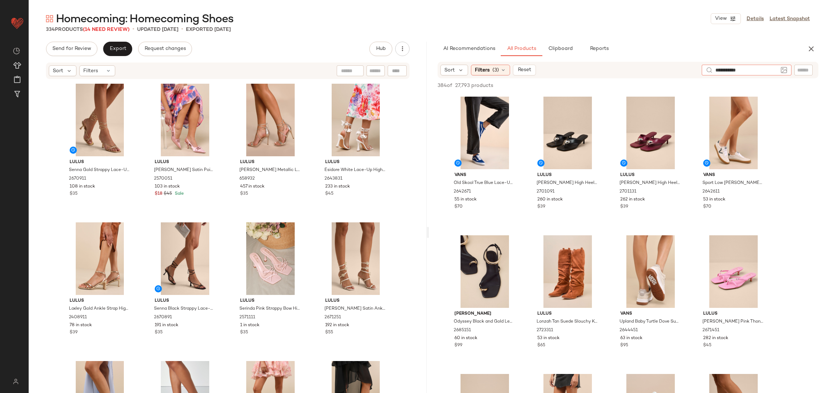
type input "**********"
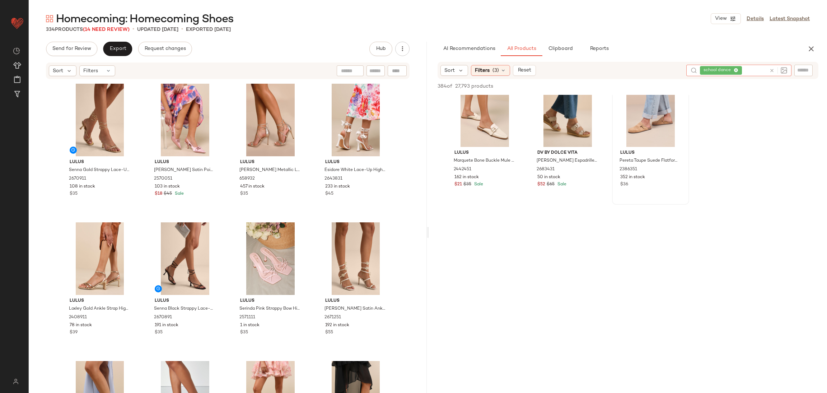
scroll to position [7377, 0]
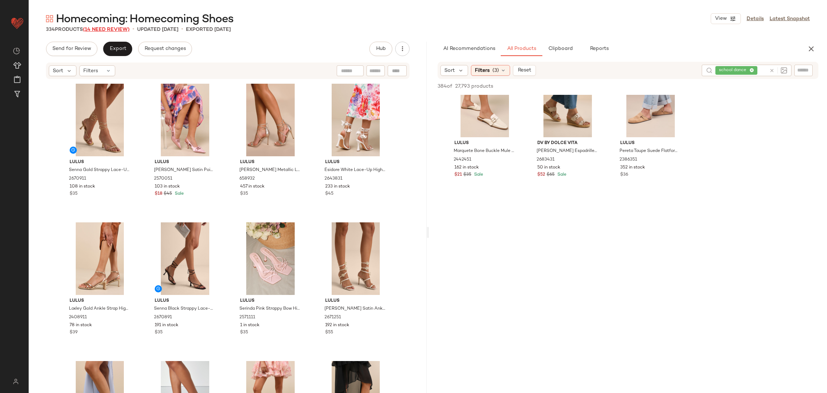
click at [110, 31] on span "(14 Need Review)" at bounding box center [106, 29] width 47 height 5
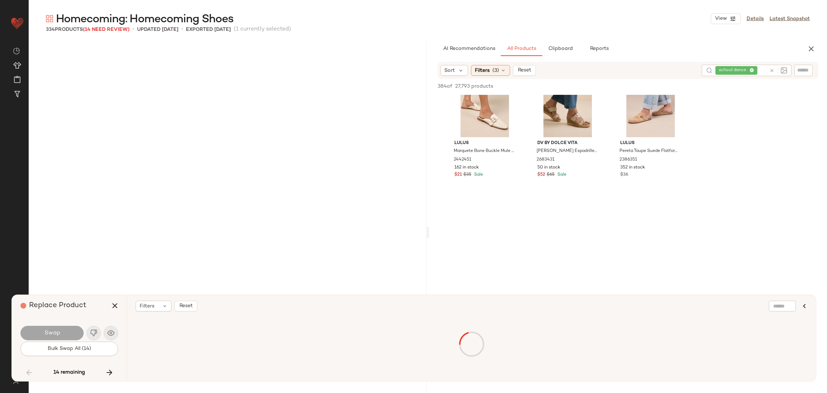
scroll to position [2633, 0]
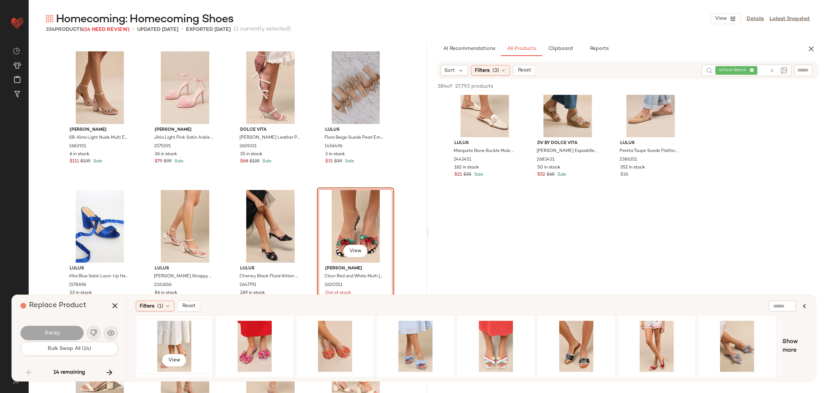
click at [170, 333] on div "View" at bounding box center [174, 346] width 72 height 51
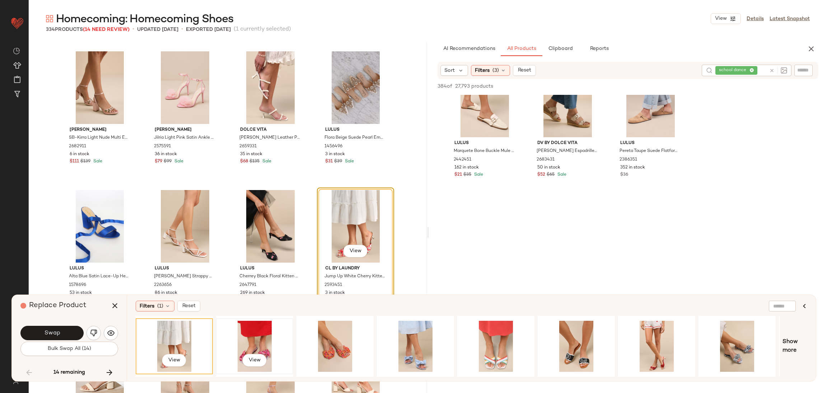
click at [256, 340] on div "View" at bounding box center [255, 346] width 72 height 51
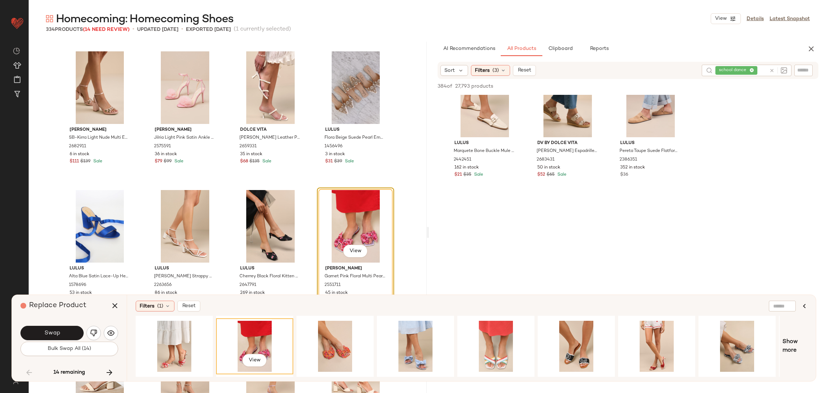
click at [287, 324] on div "View" at bounding box center [255, 346] width 72 height 51
click at [250, 359] on span "View" at bounding box center [254, 360] width 12 height 6
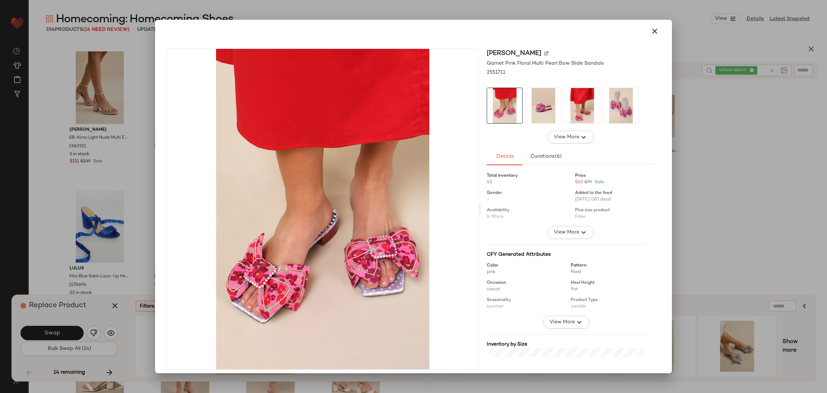
drag, startPoint x: 87, startPoint y: 257, endPoint x: 72, endPoint y: 348, distance: 91.6
click at [86, 257] on div at bounding box center [413, 196] width 827 height 393
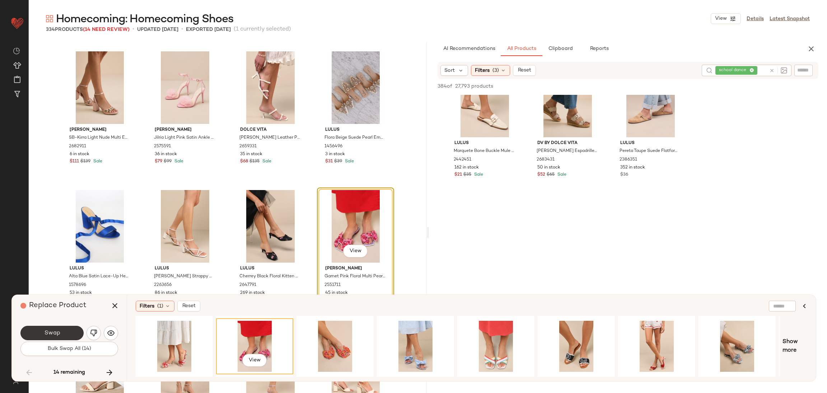
click at [33, 334] on button "Swap" at bounding box center [51, 333] width 63 height 14
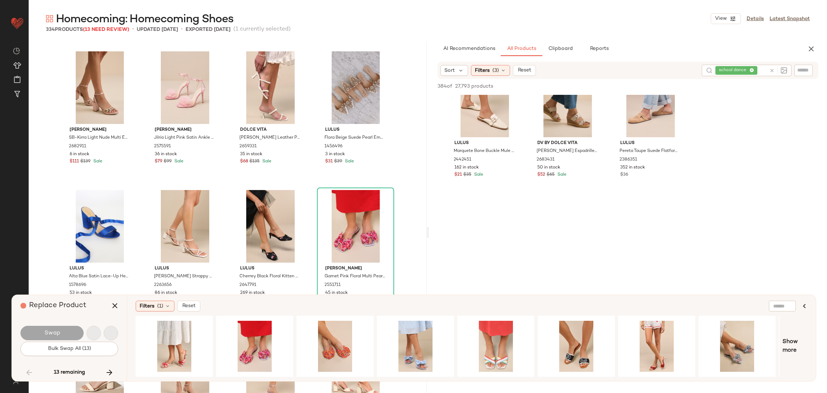
scroll to position [3049, 0]
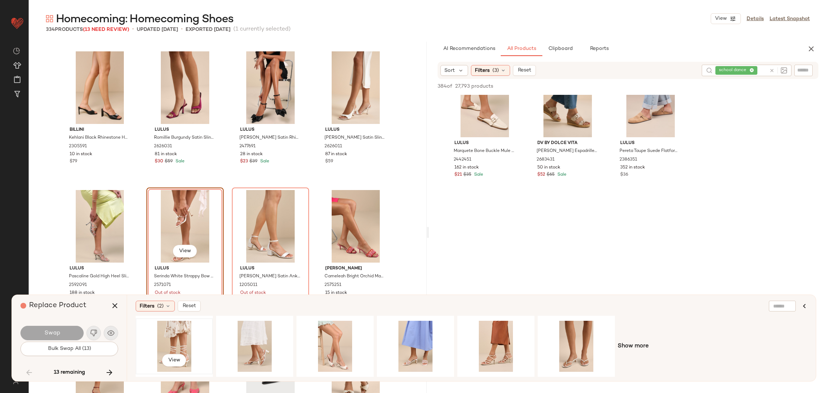
click at [178, 337] on div "View" at bounding box center [174, 346] width 72 height 51
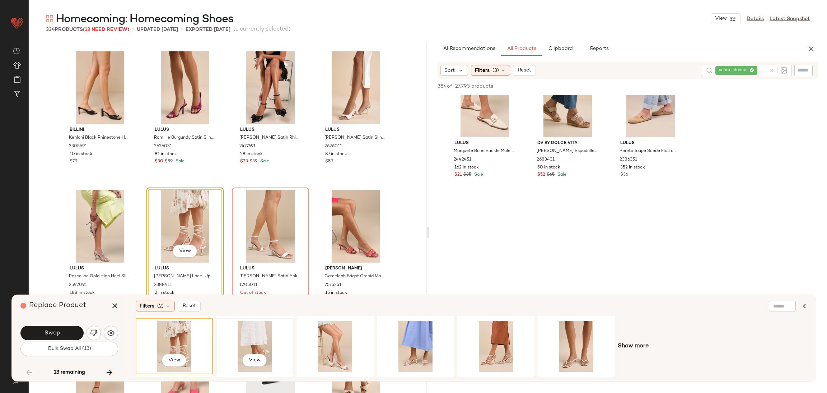
click at [236, 341] on div "View" at bounding box center [255, 346] width 72 height 51
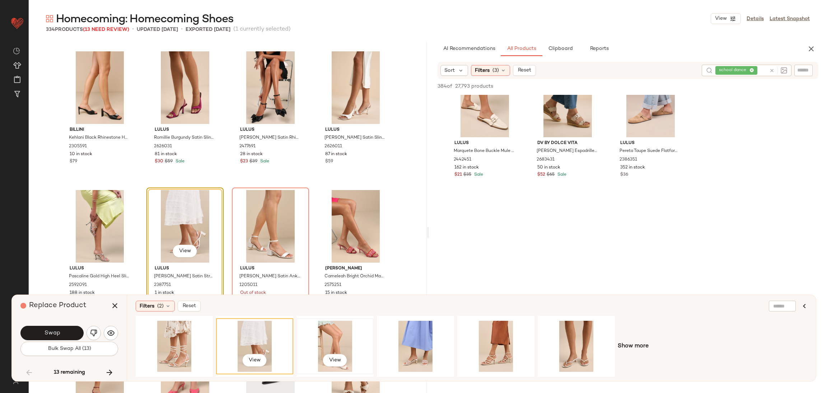
click at [356, 341] on div "View" at bounding box center [335, 346] width 72 height 51
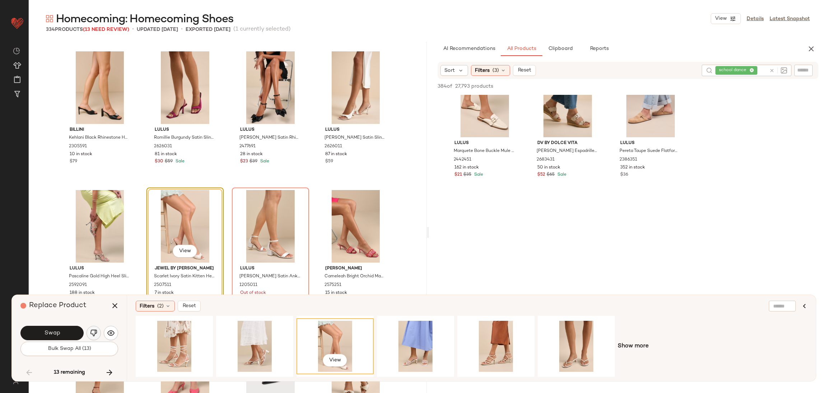
click at [92, 332] on img "button" at bounding box center [93, 332] width 7 height 7
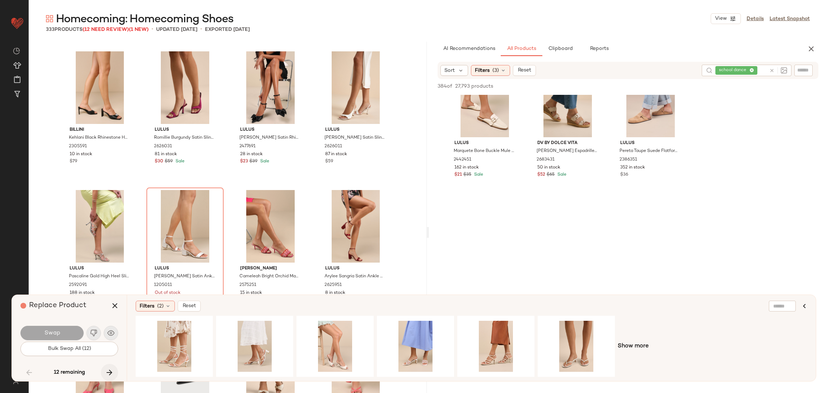
click at [104, 369] on button "button" at bounding box center [109, 372] width 17 height 17
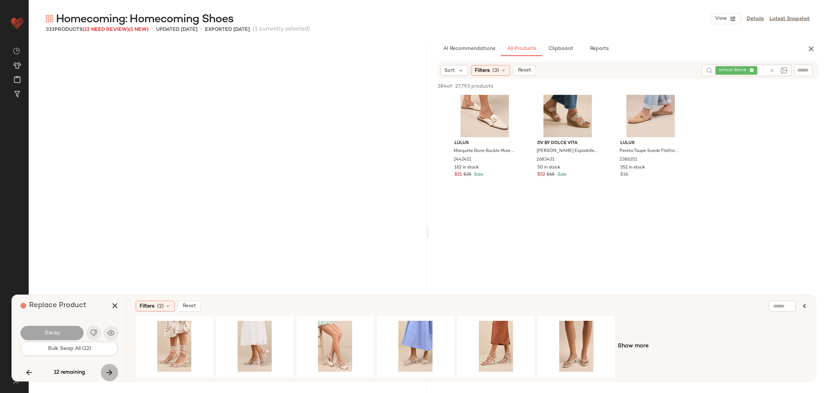
scroll to position [4434, 0]
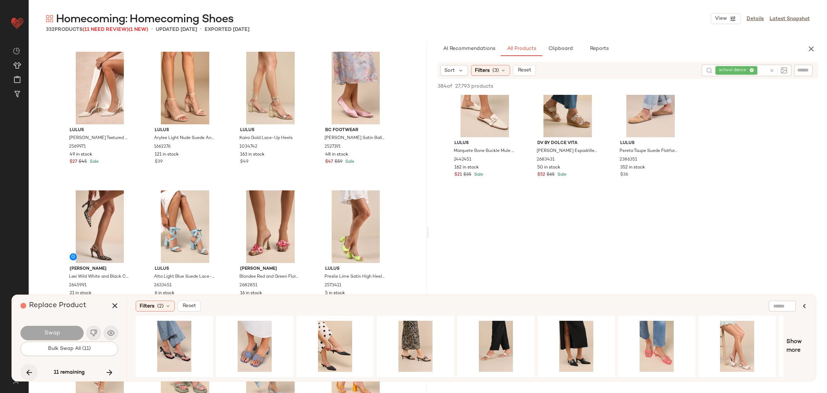
click at [23, 372] on button "button" at bounding box center [28, 372] width 17 height 17
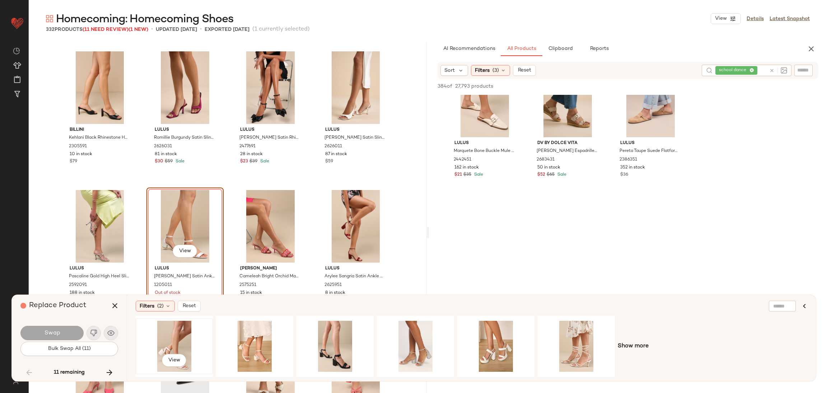
click at [179, 335] on div "View" at bounding box center [174, 346] width 72 height 51
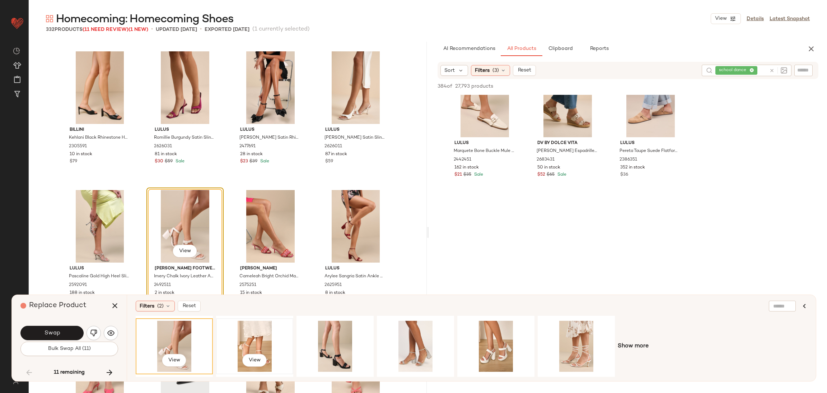
drag, startPoint x: 242, startPoint y: 339, endPoint x: 248, endPoint y: 334, distance: 8.7
click at [243, 339] on div "View" at bounding box center [255, 346] width 72 height 51
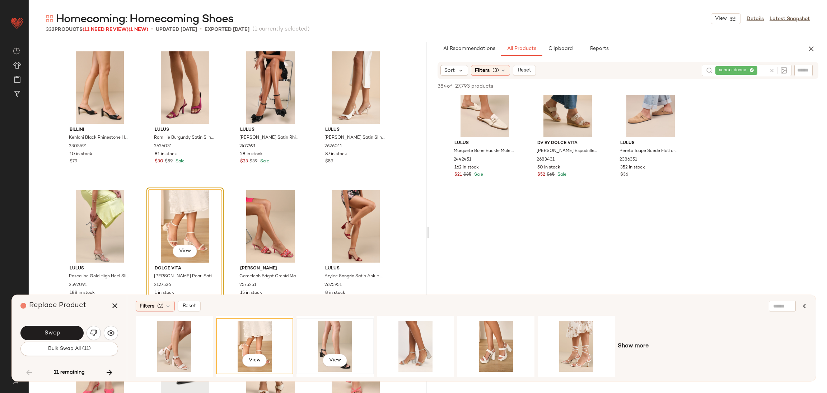
click at [344, 335] on div "View" at bounding box center [335, 346] width 72 height 51
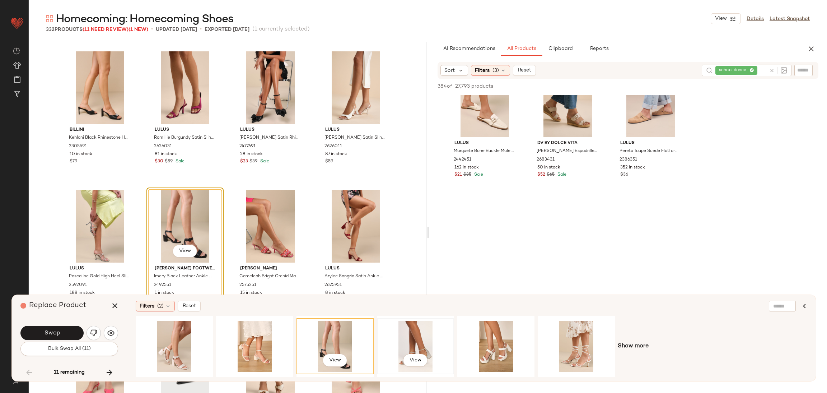
drag, startPoint x: 415, startPoint y: 341, endPoint x: 424, endPoint y: 341, distance: 8.6
click at [416, 341] on div "View" at bounding box center [415, 346] width 72 height 51
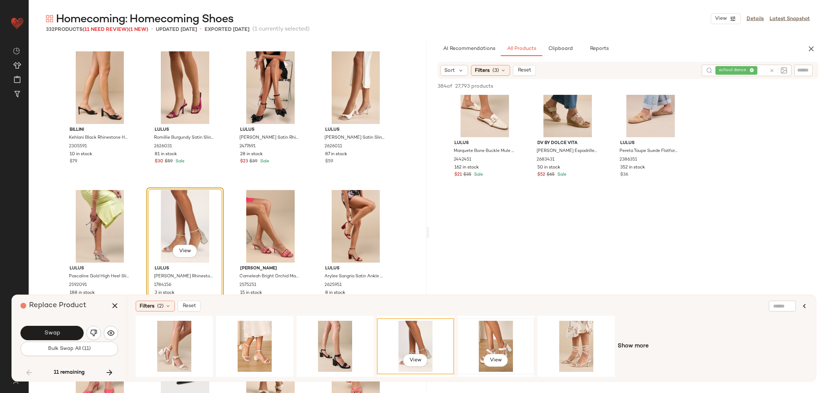
drag, startPoint x: 476, startPoint y: 345, endPoint x: 482, endPoint y: 348, distance: 6.5
click at [480, 349] on div "View" at bounding box center [496, 346] width 72 height 51
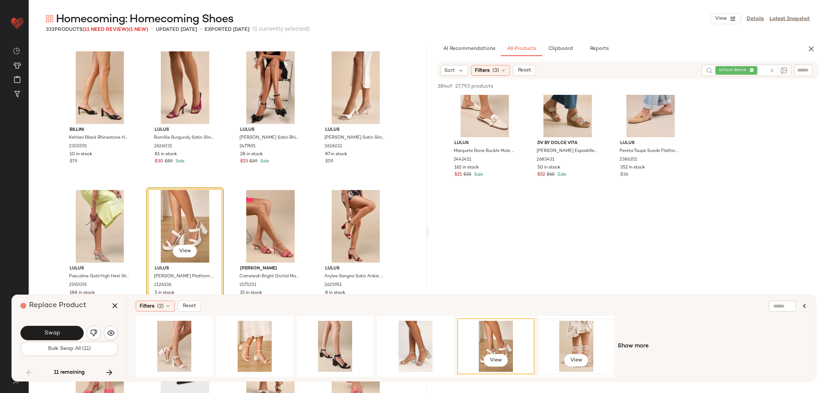
click at [546, 355] on div "View" at bounding box center [576, 346] width 72 height 51
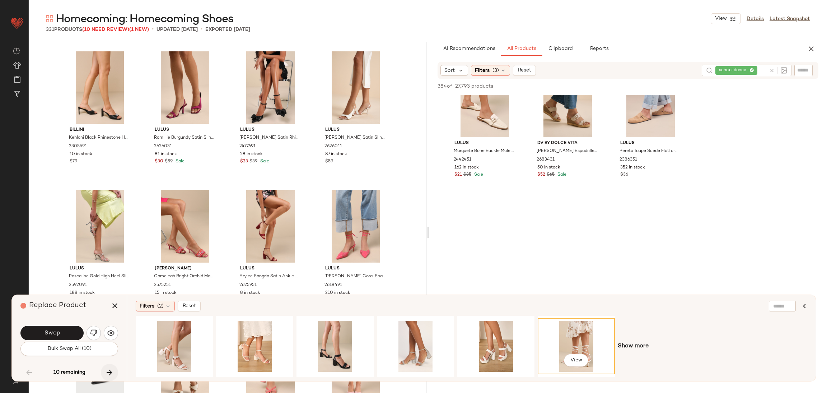
click at [112, 371] on icon "button" at bounding box center [109, 372] width 9 height 9
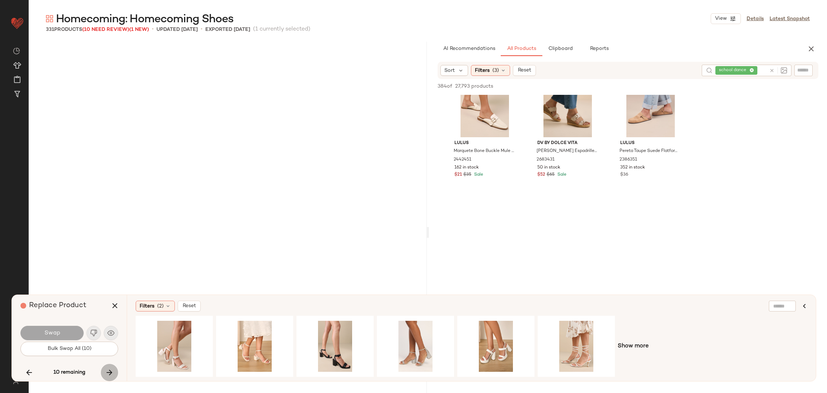
scroll to position [7067, 0]
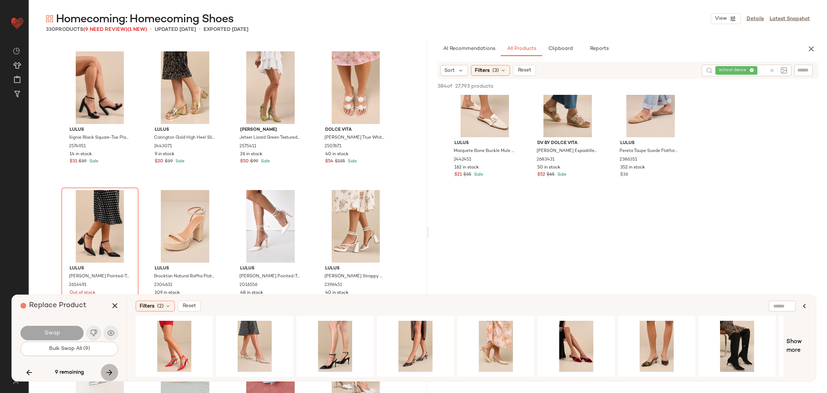
click at [112, 371] on icon "button" at bounding box center [109, 372] width 9 height 9
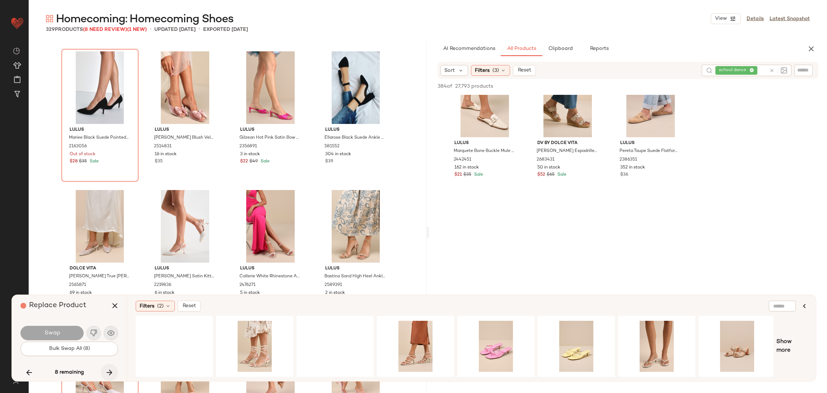
click at [112, 371] on icon "button" at bounding box center [109, 372] width 9 height 9
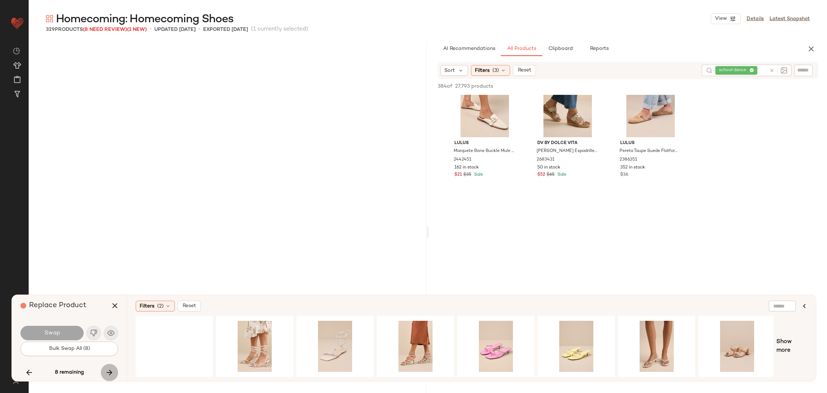
scroll to position [9146, 0]
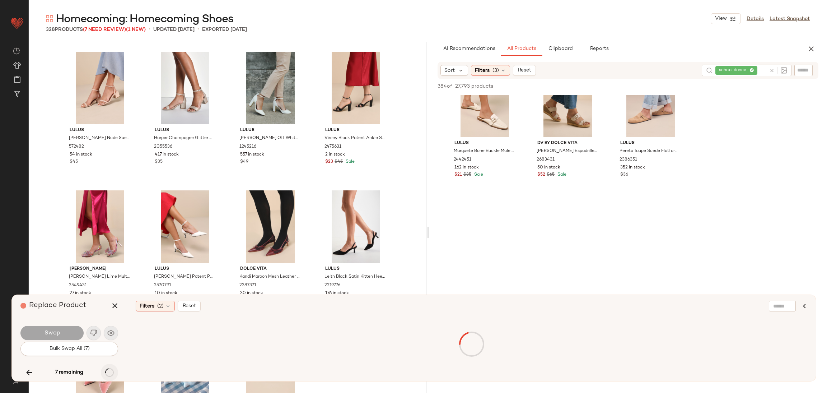
click at [112, 371] on div "7 remaining" at bounding box center [69, 372] width 98 height 17
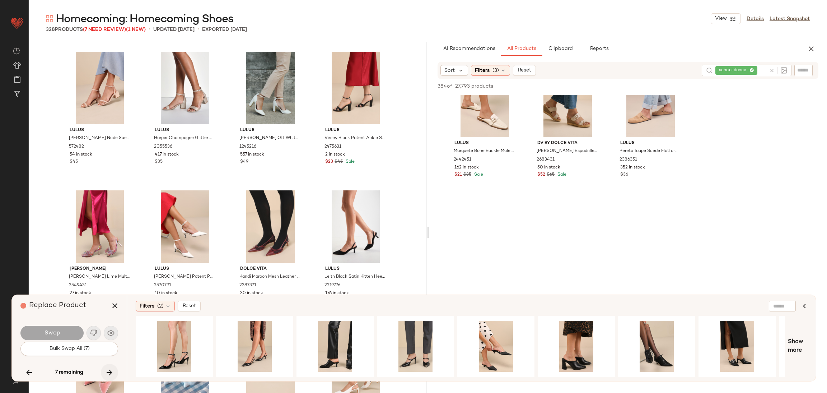
click at [112, 371] on icon "button" at bounding box center [109, 372] width 9 height 9
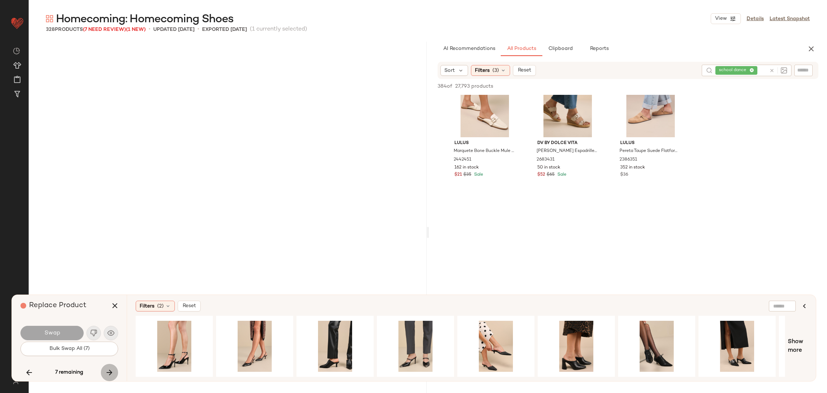
scroll to position [10116, 0]
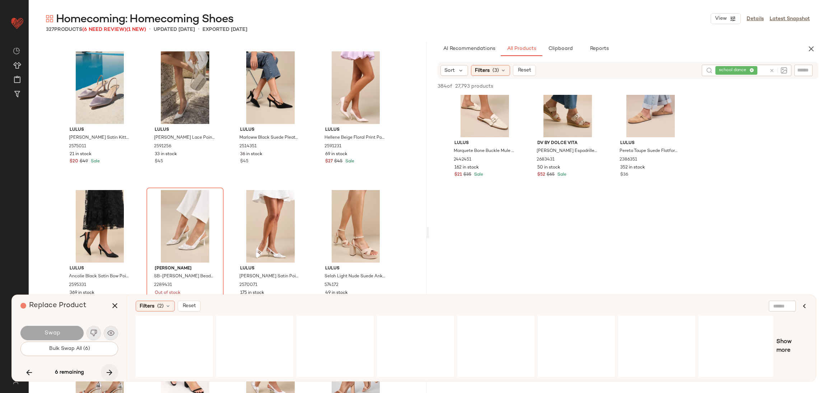
click at [112, 371] on div "6 remaining" at bounding box center [69, 372] width 98 height 17
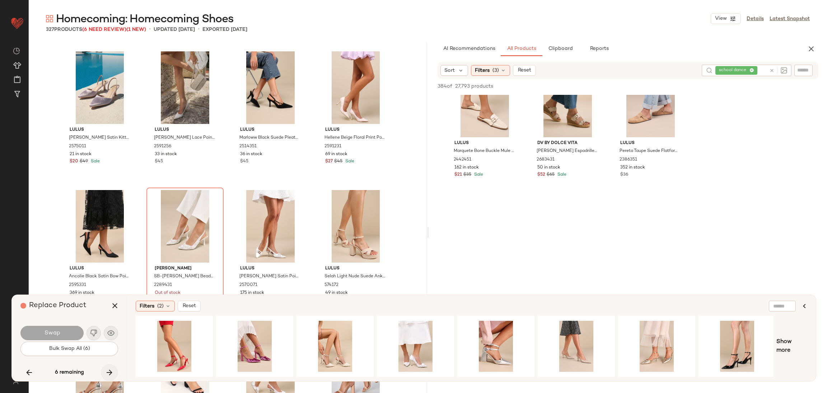
click at [112, 371] on icon "button" at bounding box center [109, 372] width 9 height 9
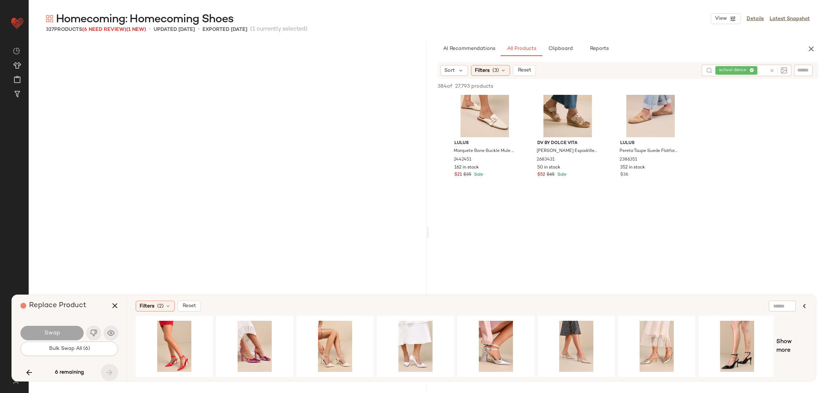
scroll to position [10983, 0]
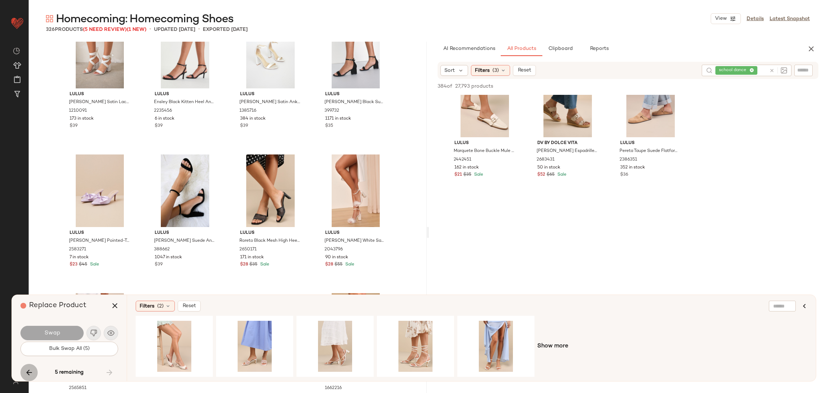
click at [23, 369] on button "button" at bounding box center [28, 372] width 17 height 17
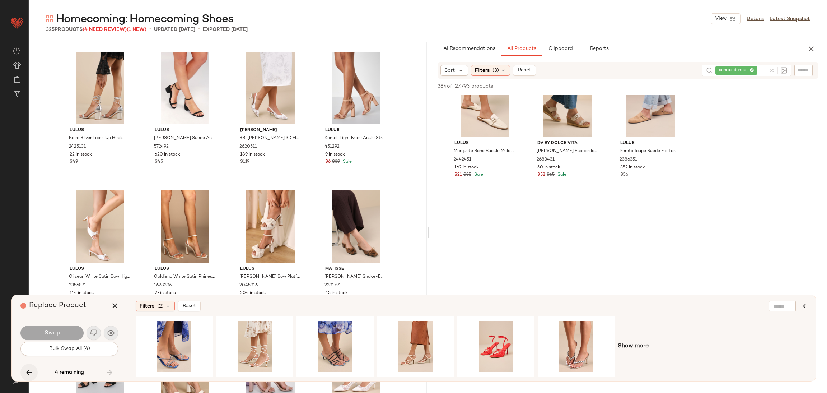
click at [32, 371] on icon "button" at bounding box center [29, 372] width 9 height 9
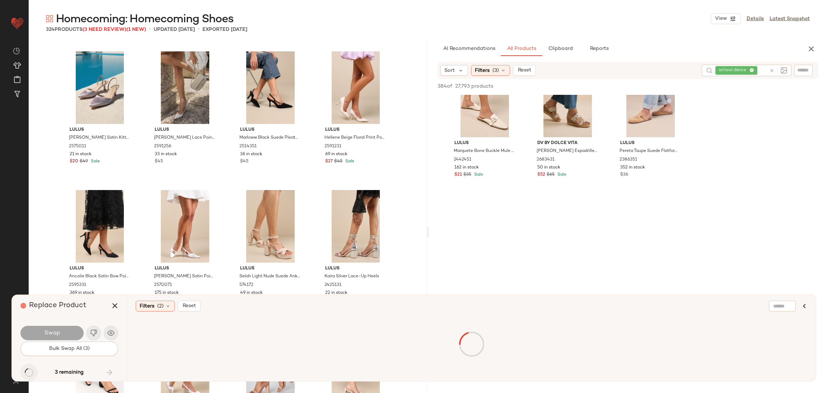
click at [32, 371] on div "3 remaining" at bounding box center [69, 372] width 98 height 17
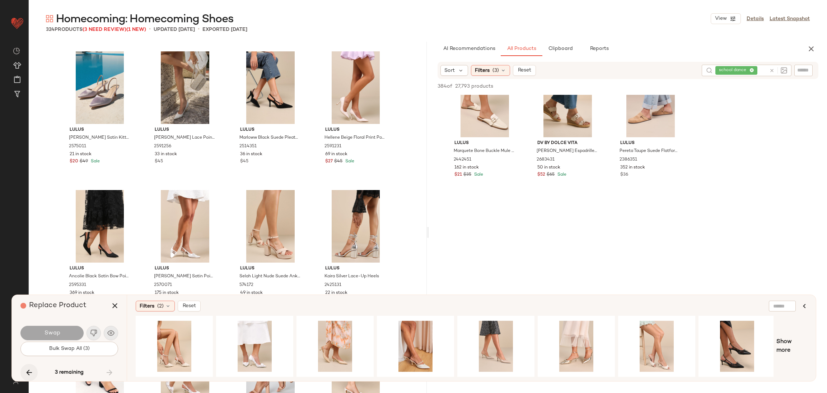
click at [32, 371] on icon "button" at bounding box center [29, 372] width 9 height 9
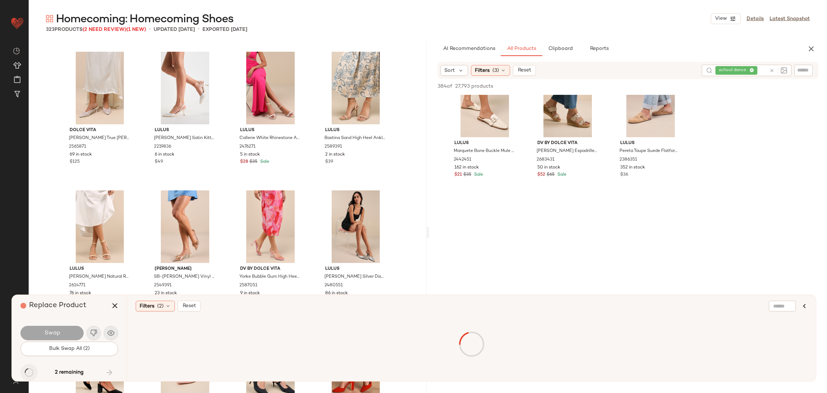
click at [32, 371] on div "2 remaining" at bounding box center [69, 372] width 98 height 17
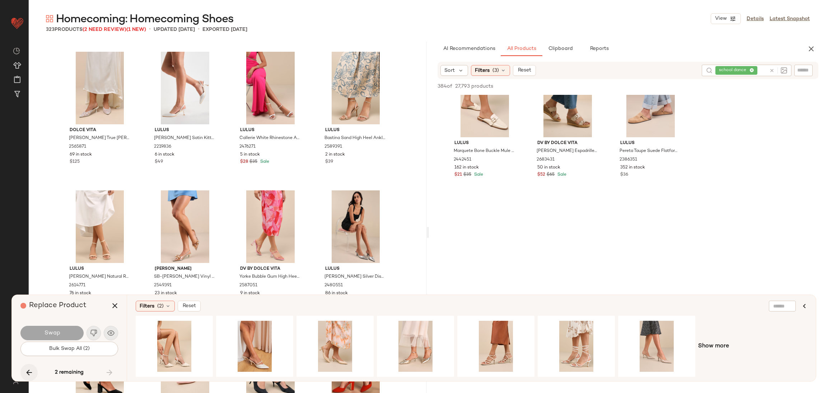
click at [32, 371] on icon "button" at bounding box center [29, 372] width 9 height 9
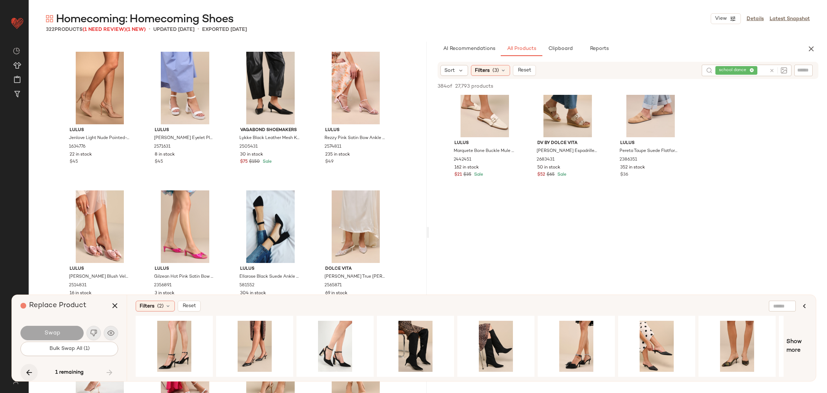
click at [32, 371] on icon "button" at bounding box center [29, 372] width 9 height 9
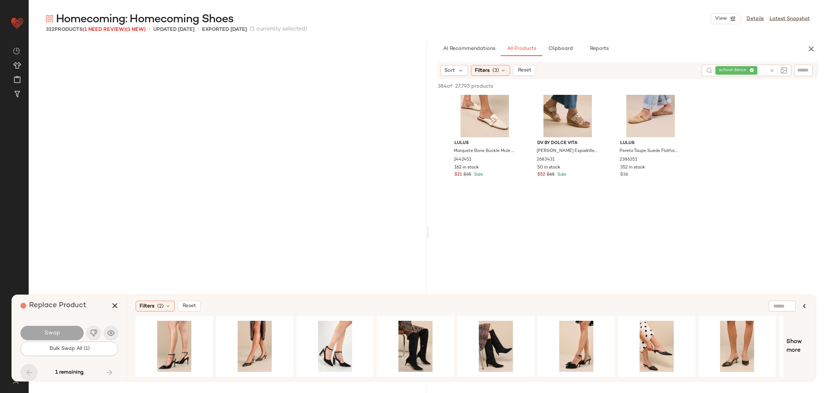
scroll to position [7067, 0]
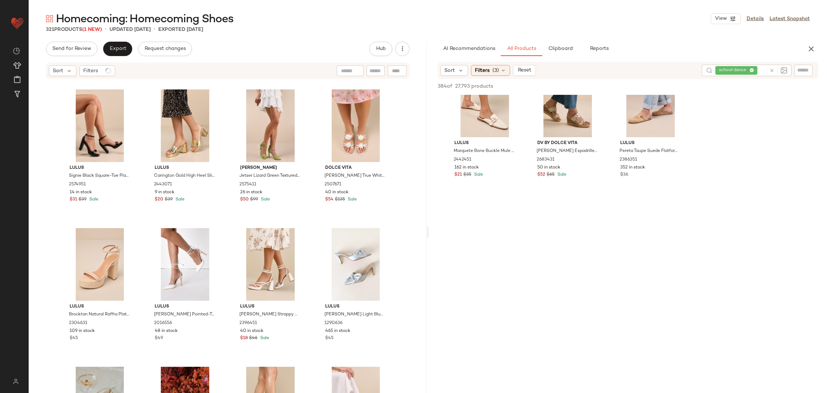
click at [32, 371] on div "Lulus Signie Black Square-Toe Platform Ankle Strap Heels 2574951 14 in stock $3…" at bounding box center [228, 247] width 398 height 335
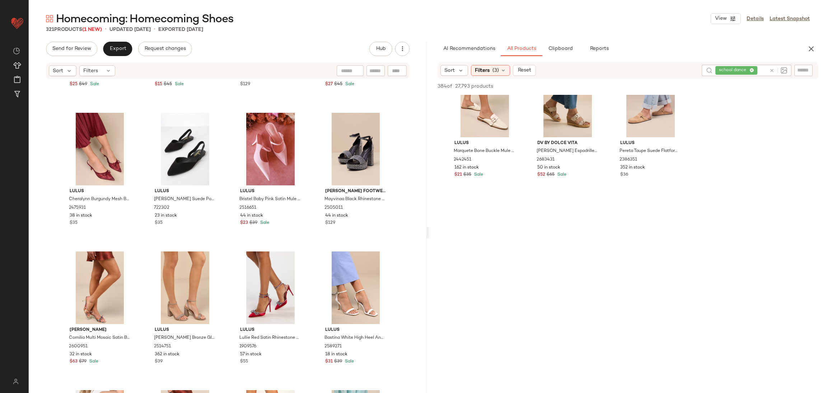
scroll to position [6367, 0]
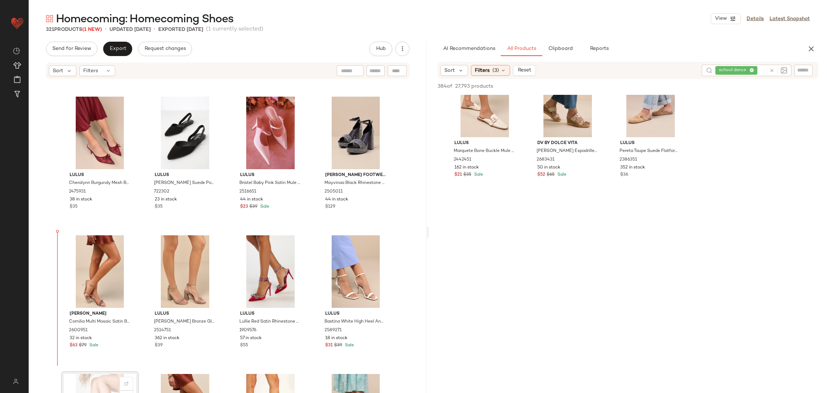
scroll to position [6368, 0]
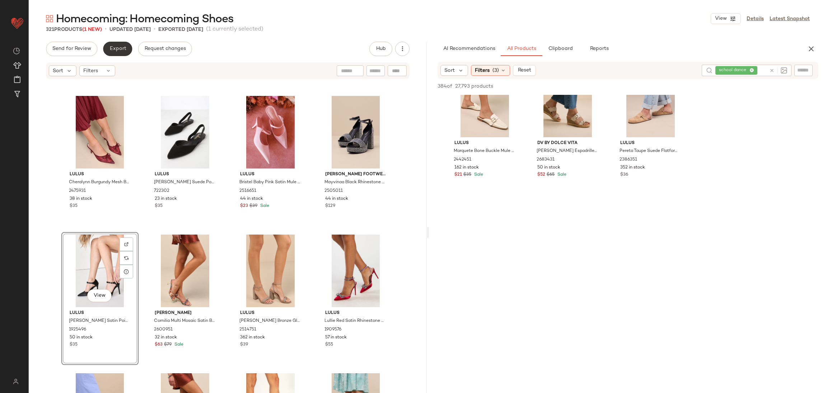
click at [117, 48] on span "Export" at bounding box center [117, 49] width 17 height 6
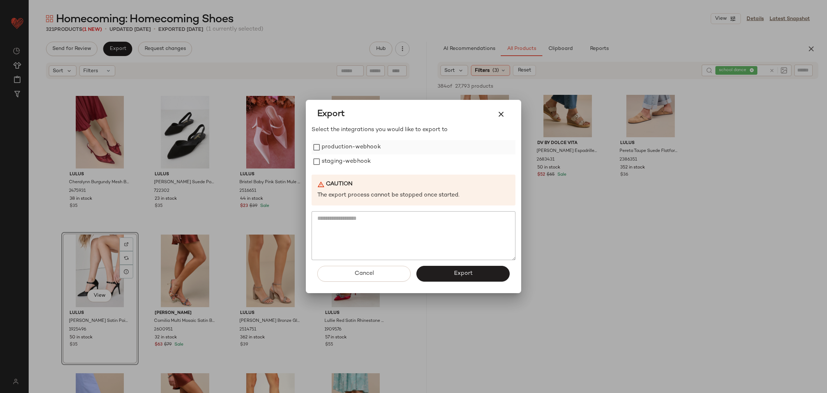
drag, startPoint x: 322, startPoint y: 139, endPoint x: 331, endPoint y: 153, distance: 17.2
click at [322, 139] on div "Select the integrations you would like to export to production-webhook staging-…" at bounding box center [414, 193] width 204 height 134
click at [351, 148] on label "production-webhook" at bounding box center [351, 147] width 59 height 14
click at [350, 166] on label "staging-webhook" at bounding box center [346, 161] width 49 height 14
click at [471, 269] on button "Export" at bounding box center [462, 274] width 93 height 16
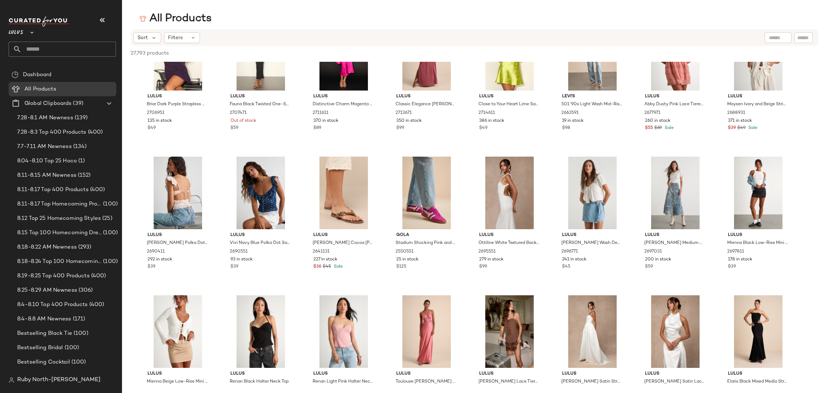
scroll to position [17130, 0]
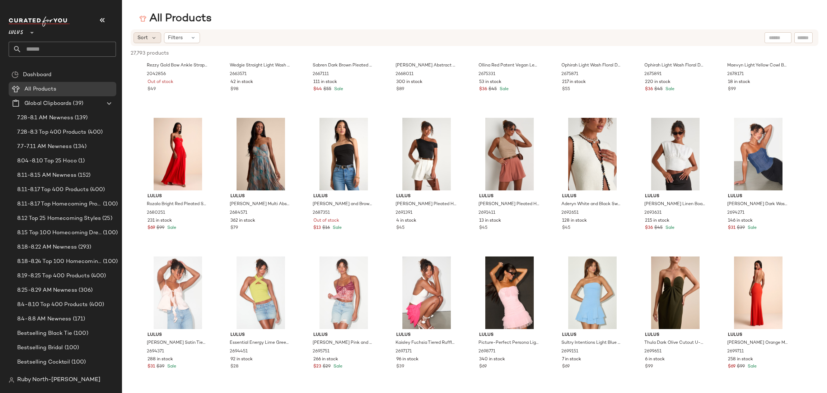
click at [138, 35] on span "Sort" at bounding box center [143, 38] width 10 height 8
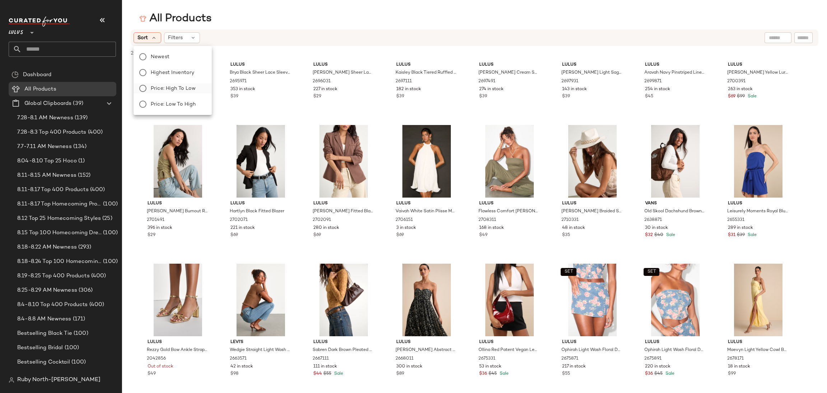
click at [172, 85] on span "Price: High to Low" at bounding box center [173, 89] width 45 height 8
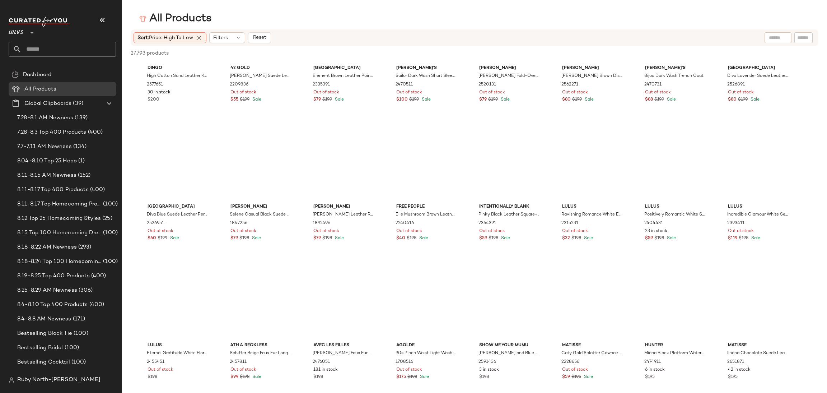
scroll to position [0, 0]
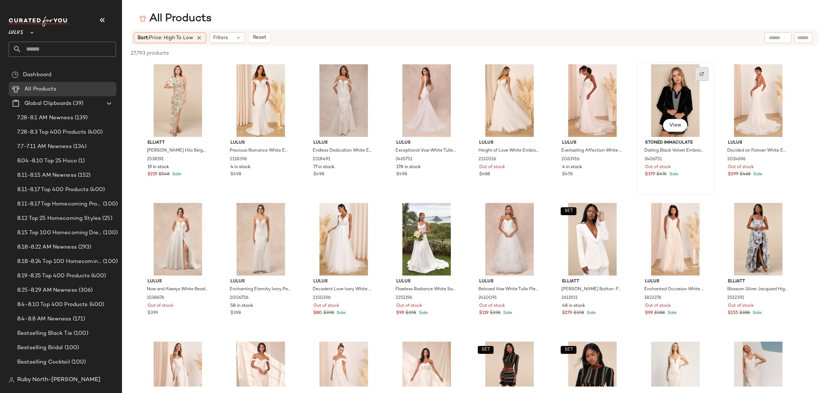
click at [701, 71] on div at bounding box center [702, 74] width 14 height 14
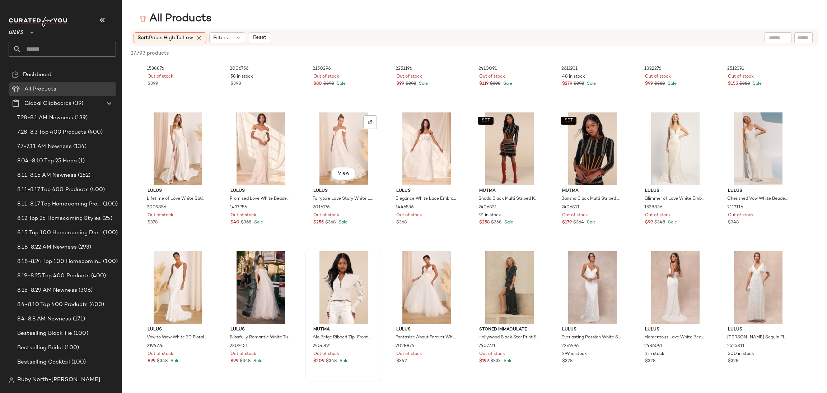
scroll to position [269, 0]
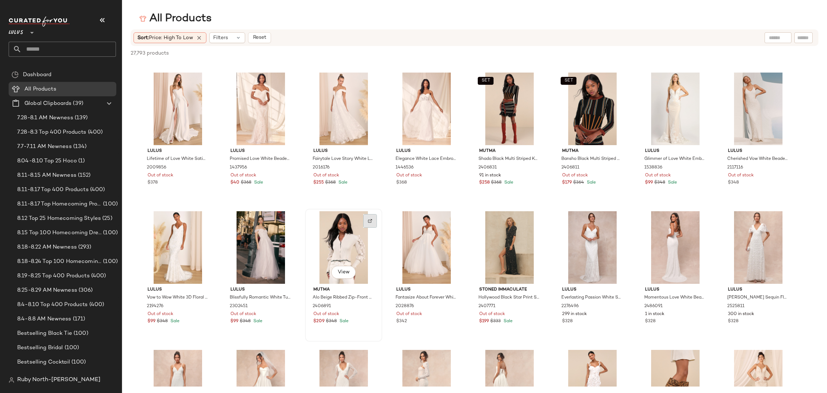
click at [369, 219] on img at bounding box center [370, 221] width 4 height 4
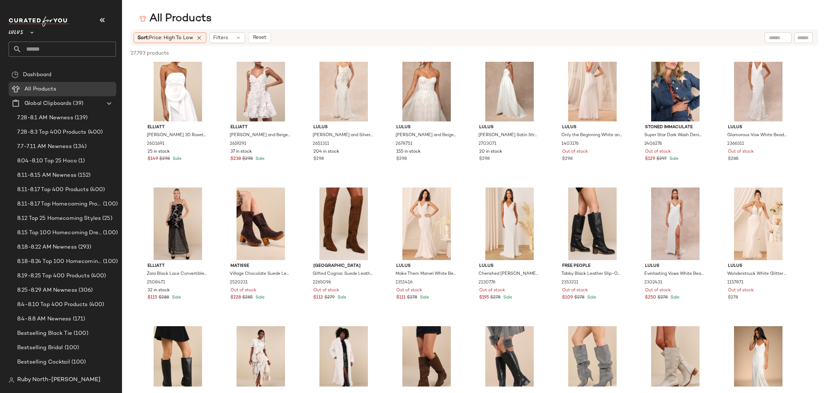
scroll to position [1131, 0]
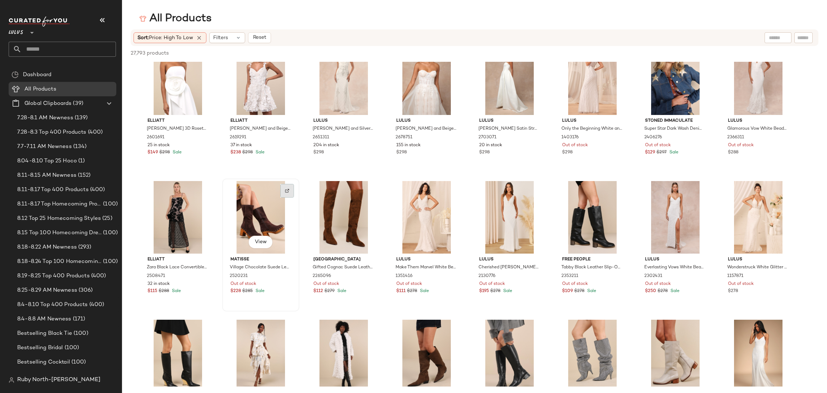
click at [289, 187] on div at bounding box center [287, 191] width 14 height 14
click at [621, 192] on img at bounding box center [619, 190] width 4 height 4
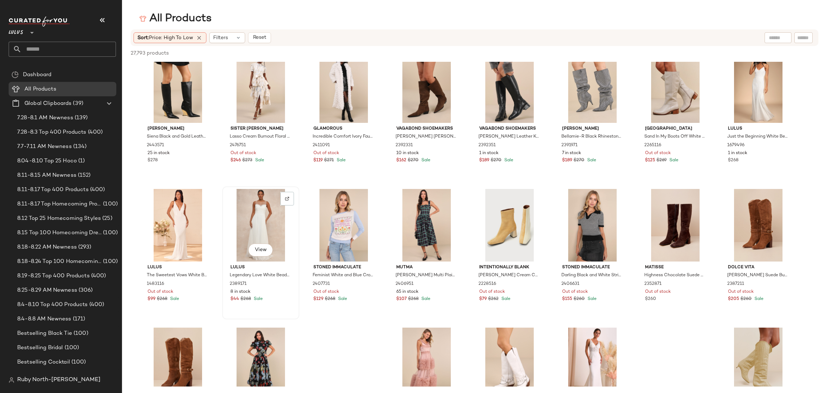
scroll to position [1346, 0]
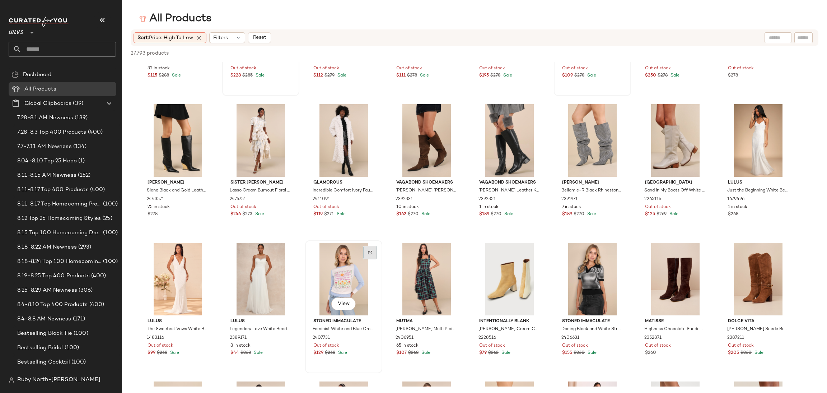
click at [370, 251] on img at bounding box center [370, 252] width 4 height 4
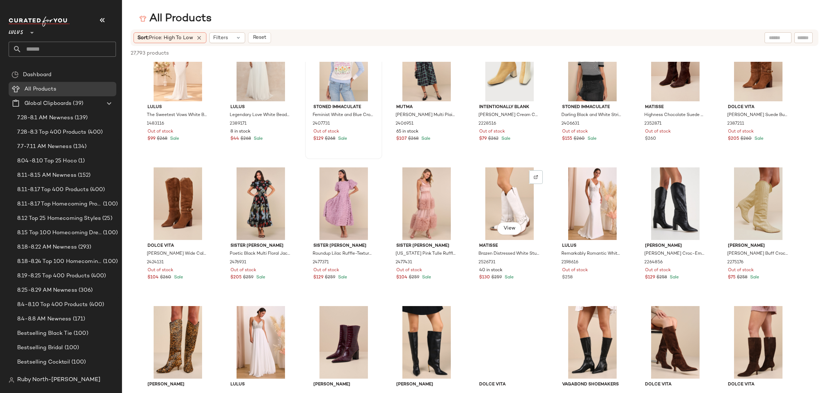
scroll to position [1562, 0]
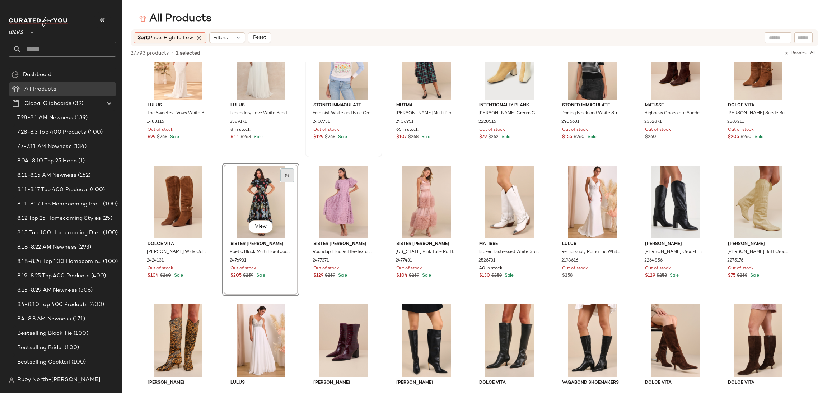
click at [287, 174] on img at bounding box center [287, 175] width 4 height 4
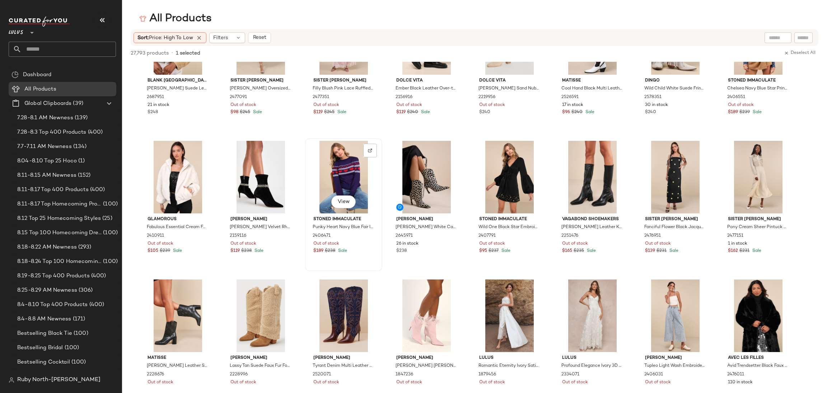
scroll to position [2154, 0]
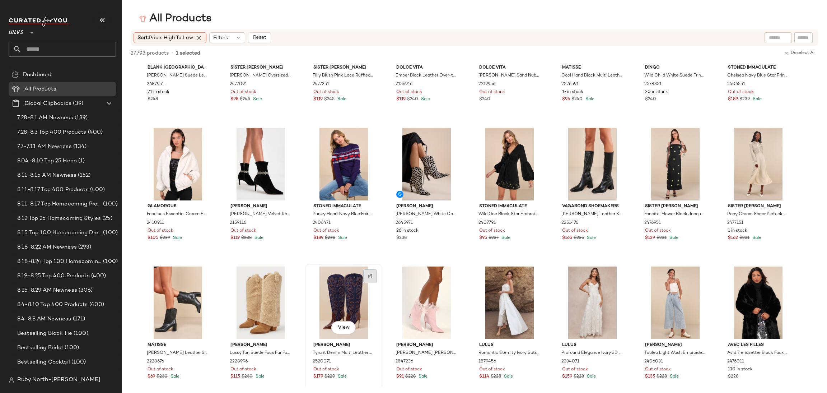
click at [373, 274] on div at bounding box center [370, 276] width 14 height 14
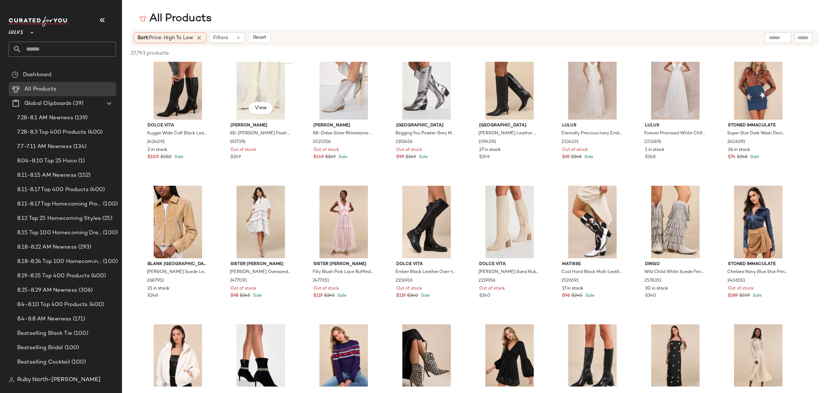
scroll to position [1938, 0]
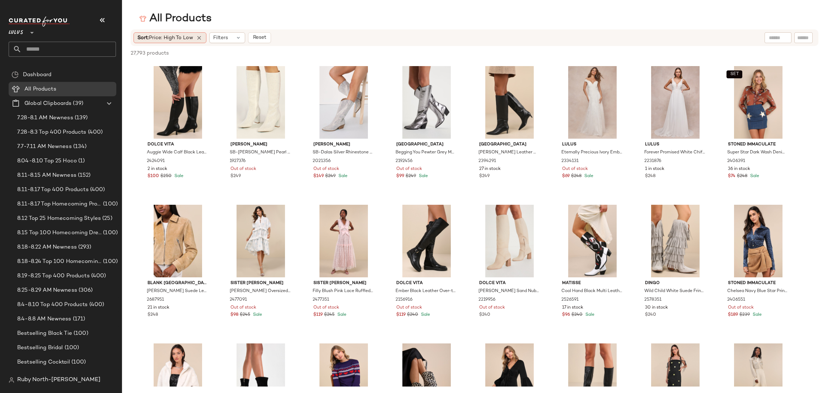
click at [182, 35] on span "Price: High to Low" at bounding box center [171, 37] width 44 height 5
click at [185, 98] on div "Newest Highest Inventory Price: High to Low Price: Low to High" at bounding box center [172, 80] width 80 height 63
click at [189, 102] on span "Price: Low to High" at bounding box center [173, 105] width 45 height 8
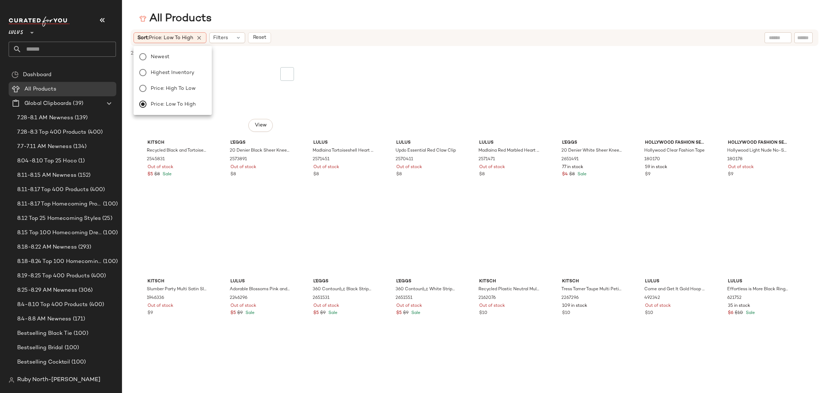
click at [223, 167] on div "View L'eggs 20 Denier Black Sheer Knee-High Socks 2-Pack 2573891 Out of stock $8" at bounding box center [261, 127] width 76 height 131
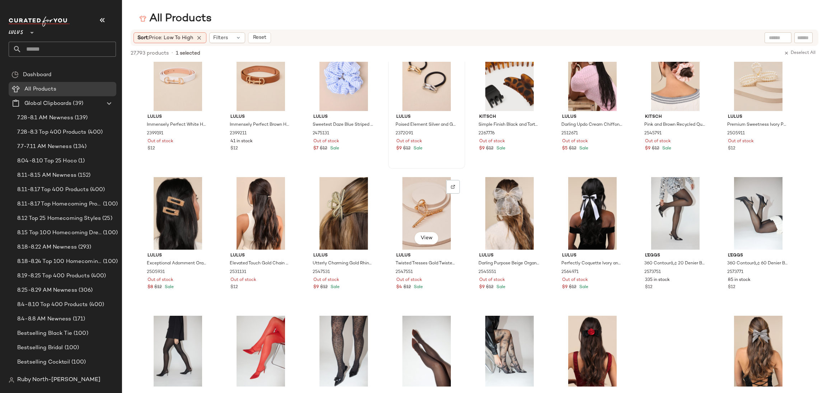
scroll to position [592, 0]
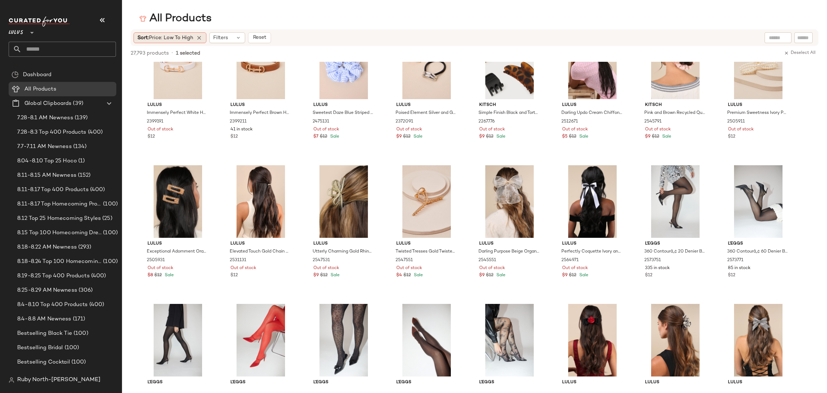
click at [160, 39] on span "Price: Low to High" at bounding box center [171, 37] width 44 height 5
click at [171, 74] on span "Highest Inventory" at bounding box center [172, 73] width 43 height 8
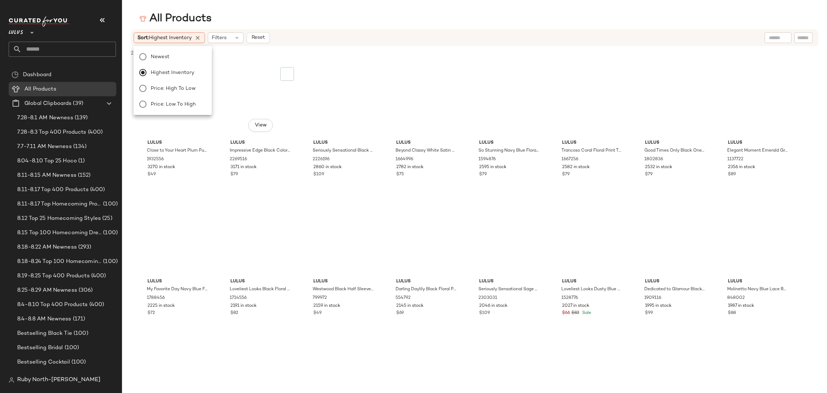
click at [232, 96] on div "View" at bounding box center [261, 100] width 72 height 73
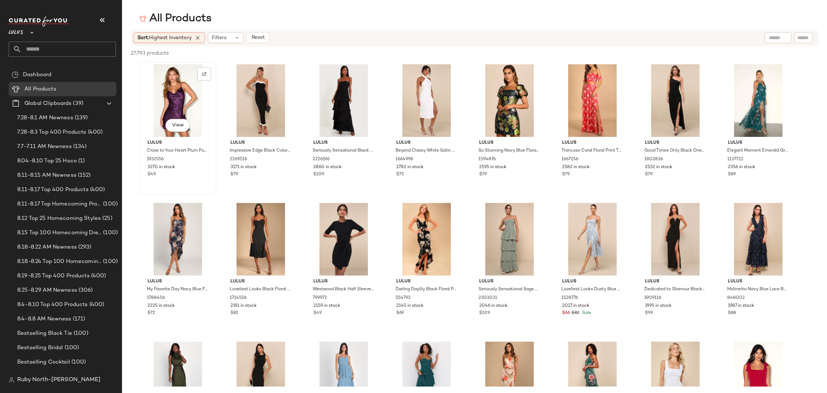
click at [216, 115] on div "View Lulus Close to Your Heart Plum Purple Satin Jacquard Cowl Slip Dress 19325…" at bounding box center [177, 128] width 77 height 133
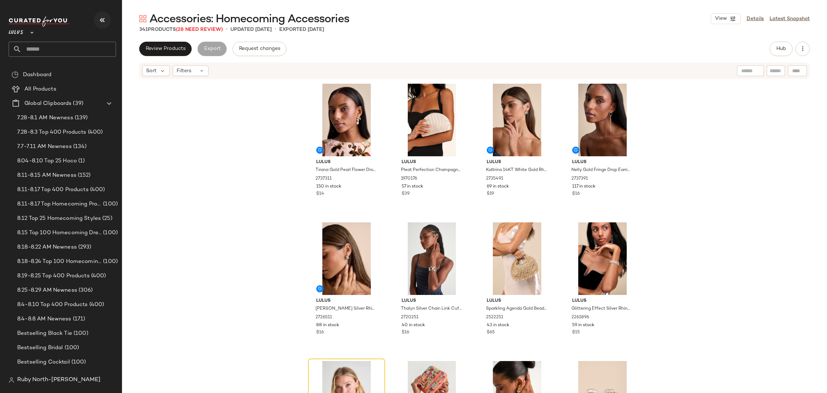
click at [103, 24] on icon "button" at bounding box center [102, 20] width 9 height 9
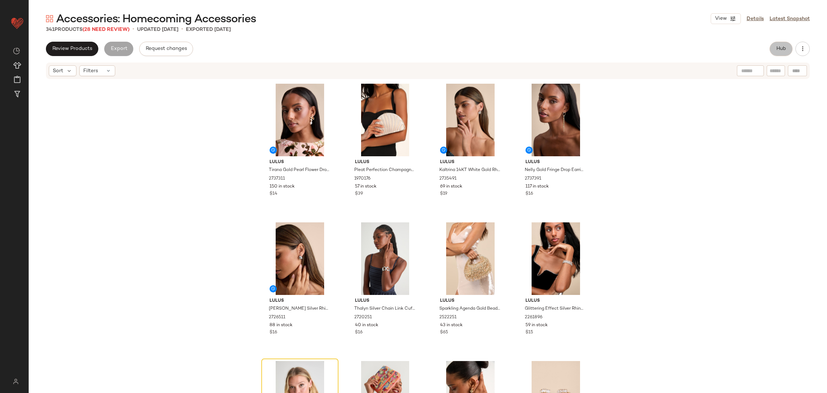
click at [786, 43] on button "Hub" at bounding box center [781, 49] width 23 height 14
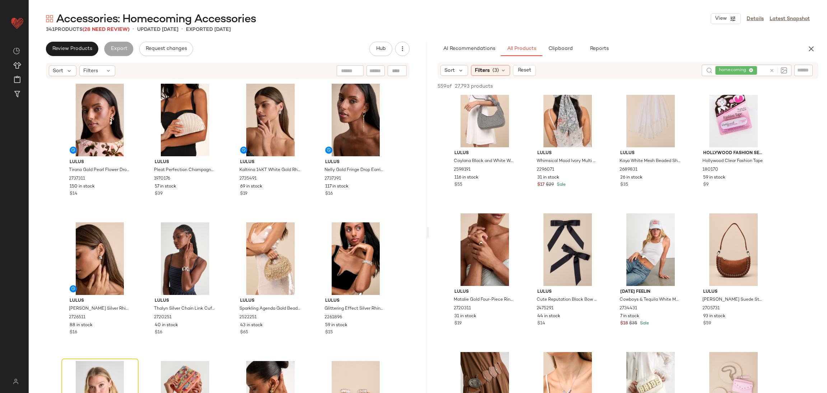
scroll to position [323, 0]
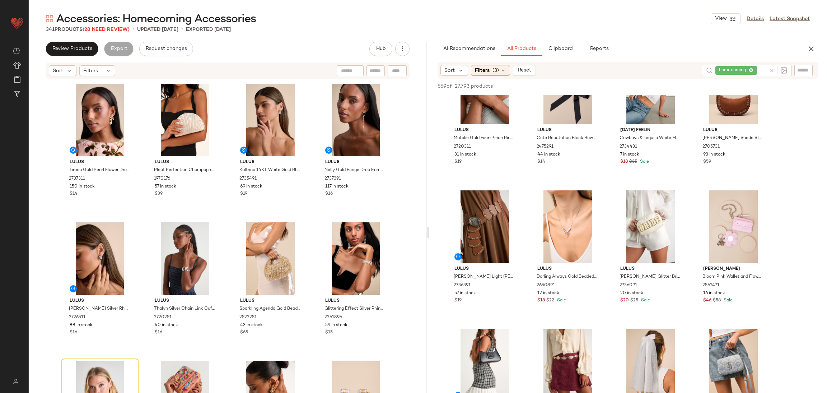
click at [774, 70] on icon at bounding box center [771, 70] width 5 height 5
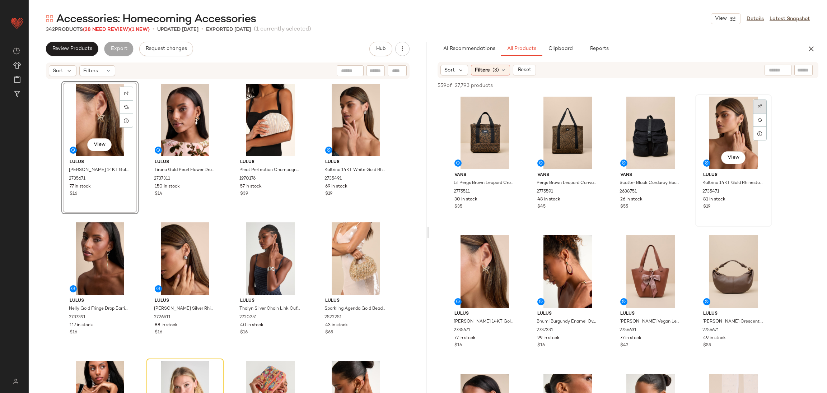
click at [755, 113] on div at bounding box center [760, 120] width 14 height 14
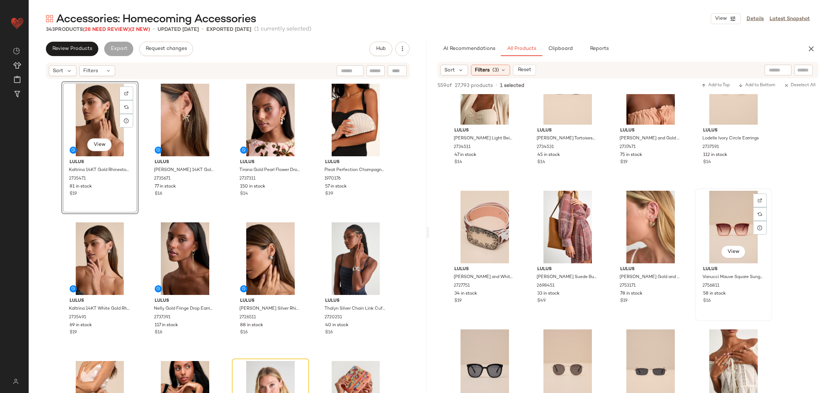
scroll to position [1292, 0]
click at [773, 65] on div at bounding box center [778, 70] width 18 height 11
type input "*****"
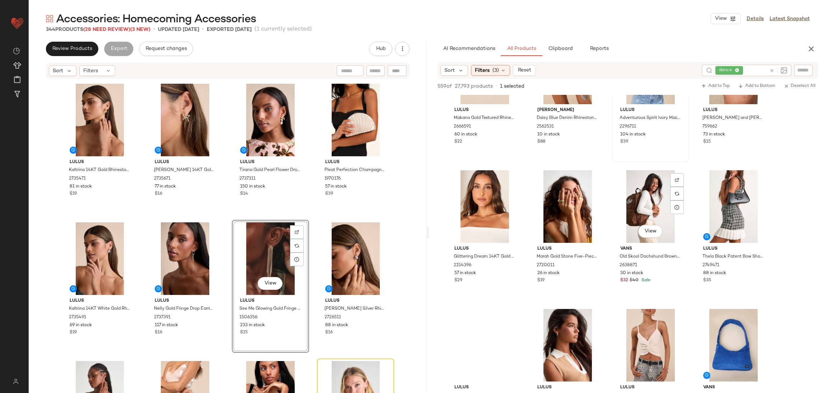
scroll to position [1454, 0]
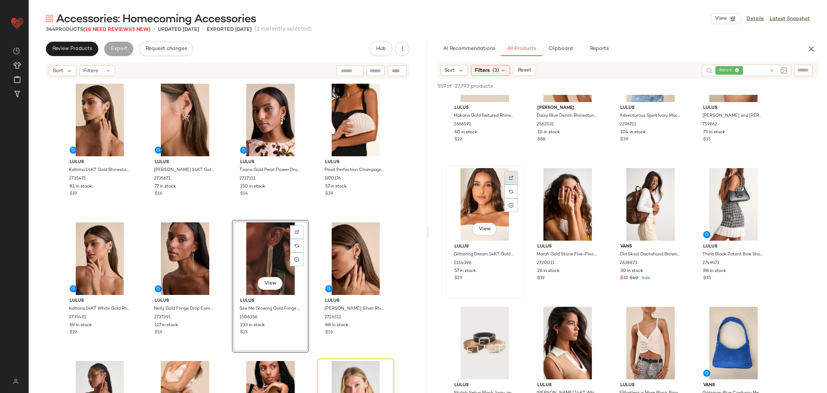
click at [512, 177] on img at bounding box center [511, 178] width 4 height 4
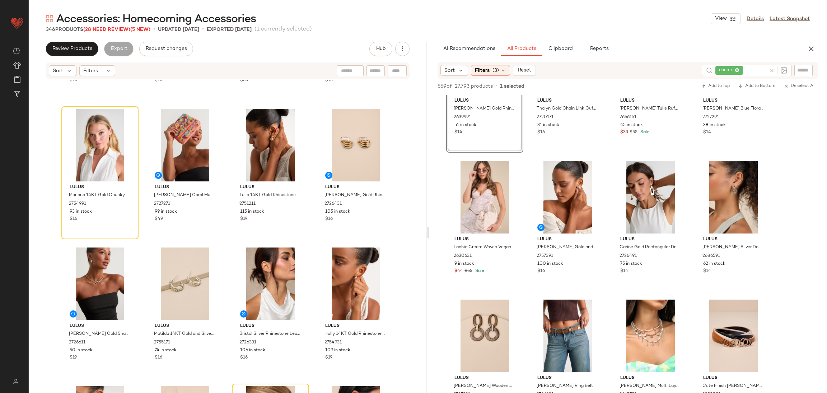
scroll to position [67, 0]
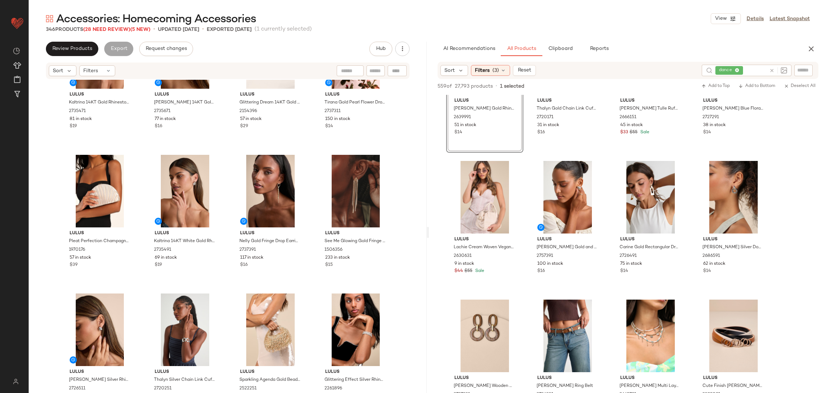
click at [772, 70] on icon at bounding box center [771, 70] width 5 height 5
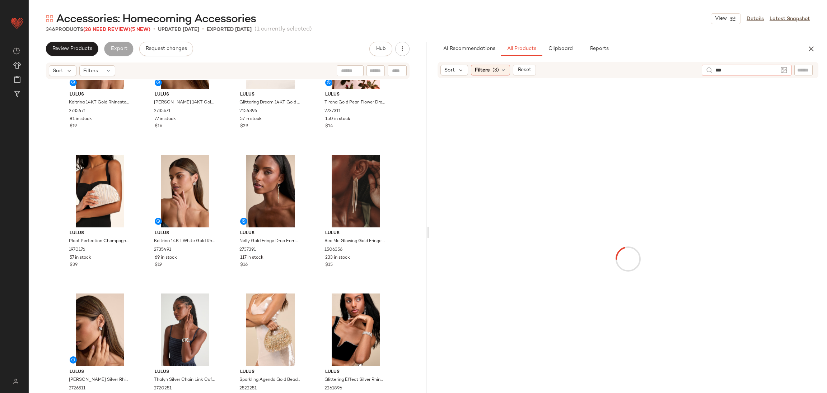
type input "****"
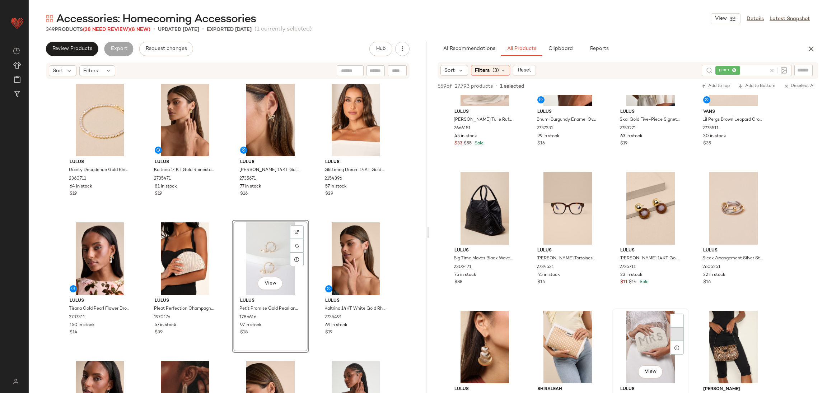
scroll to position [3285, 0]
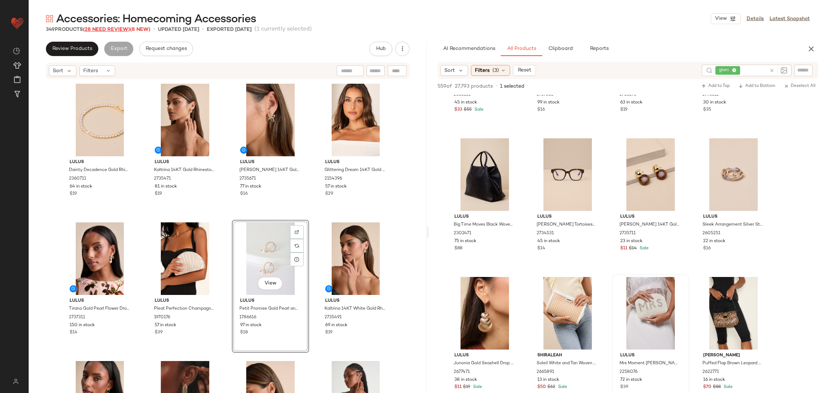
click at [105, 30] on span "(28 Need Review)" at bounding box center [106, 29] width 47 height 5
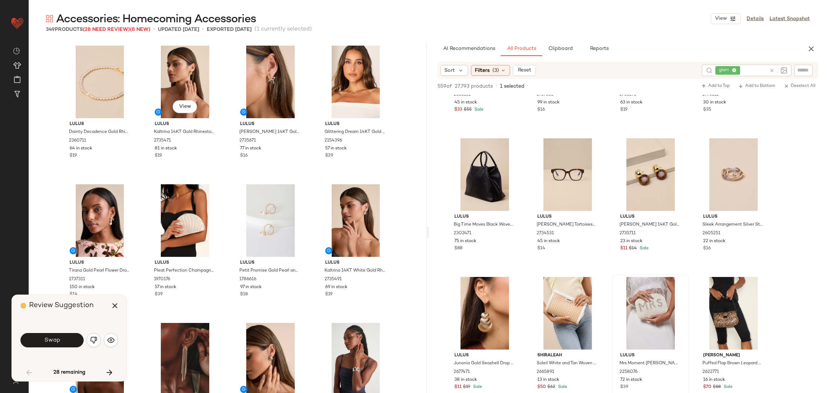
scroll to position [283, 0]
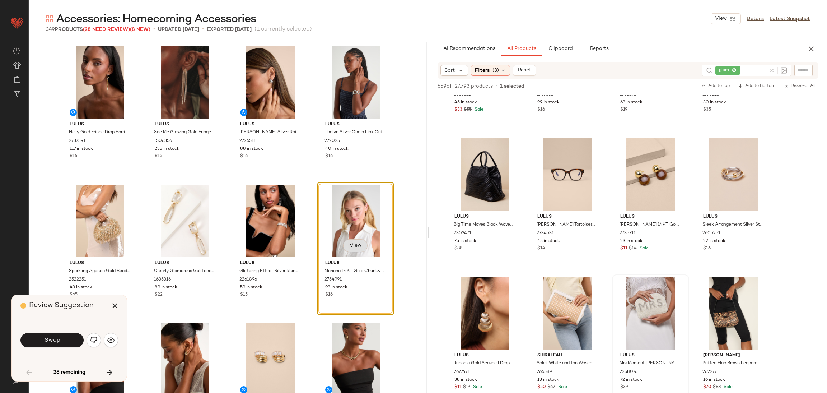
click at [356, 245] on span "View" at bounding box center [355, 246] width 12 height 6
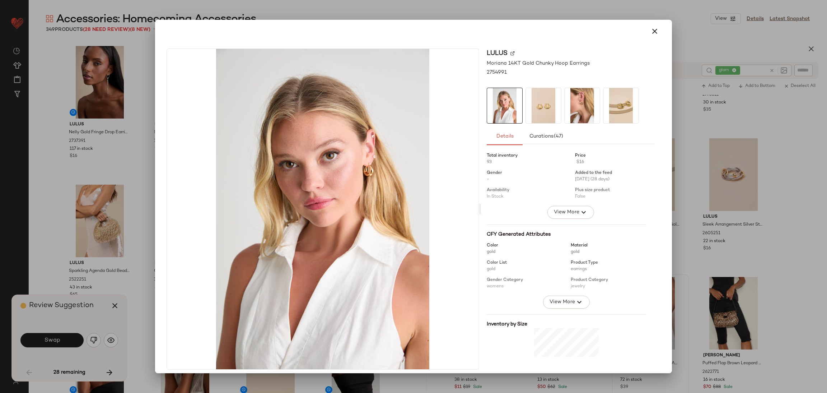
drag, startPoint x: 115, startPoint y: 285, endPoint x: 92, endPoint y: 323, distance: 44.1
click at [113, 285] on div at bounding box center [413, 196] width 827 height 393
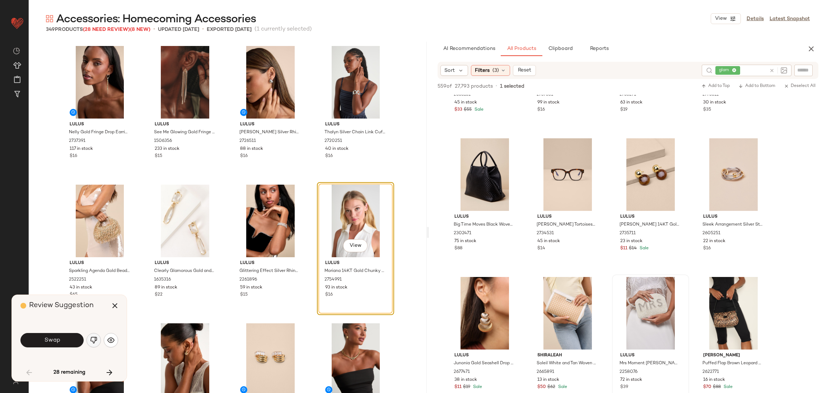
click at [92, 341] on img "button" at bounding box center [93, 339] width 7 height 7
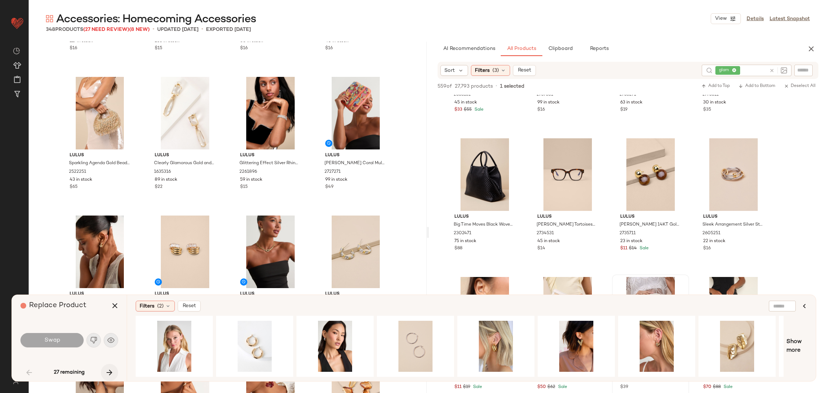
click at [115, 373] on button "button" at bounding box center [109, 372] width 17 height 17
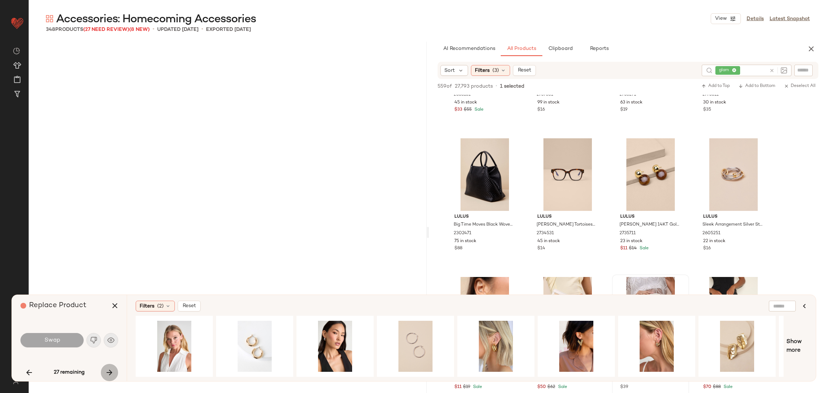
scroll to position [3187, 0]
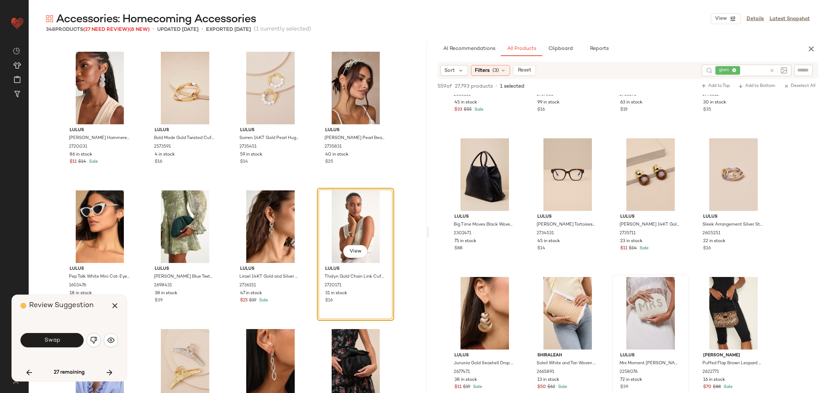
click at [94, 340] on img "button" at bounding box center [93, 339] width 7 height 7
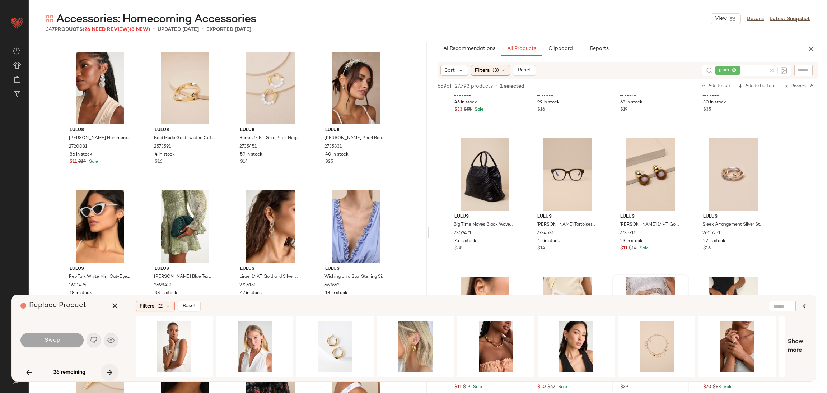
click at [112, 375] on icon "button" at bounding box center [109, 372] width 9 height 9
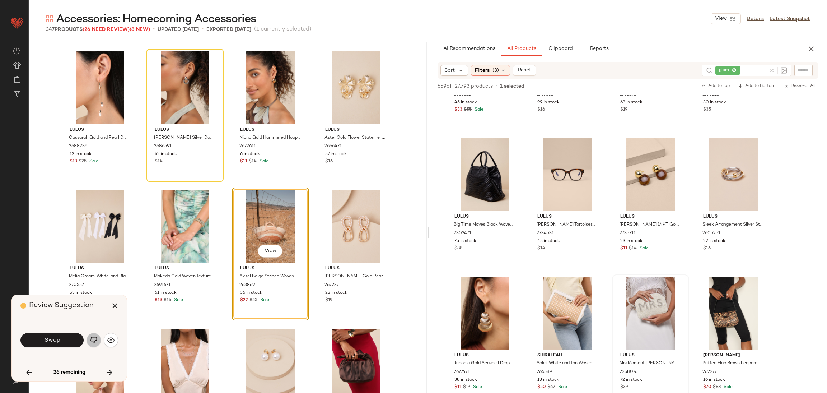
click at [100, 343] on button "button" at bounding box center [94, 340] width 14 height 14
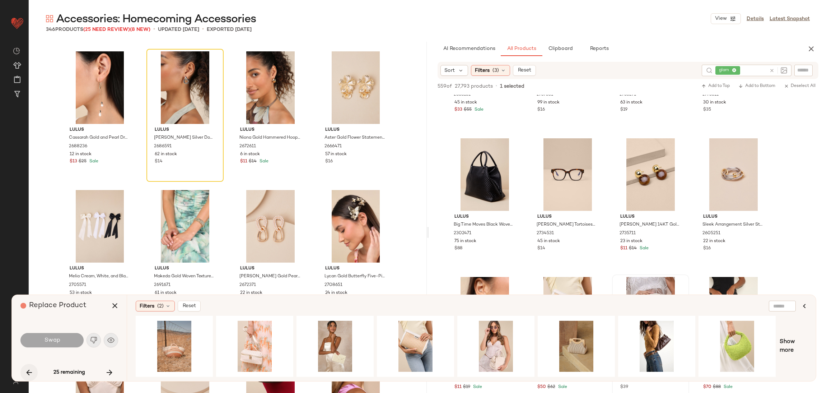
click at [25, 373] on icon "button" at bounding box center [29, 372] width 9 height 9
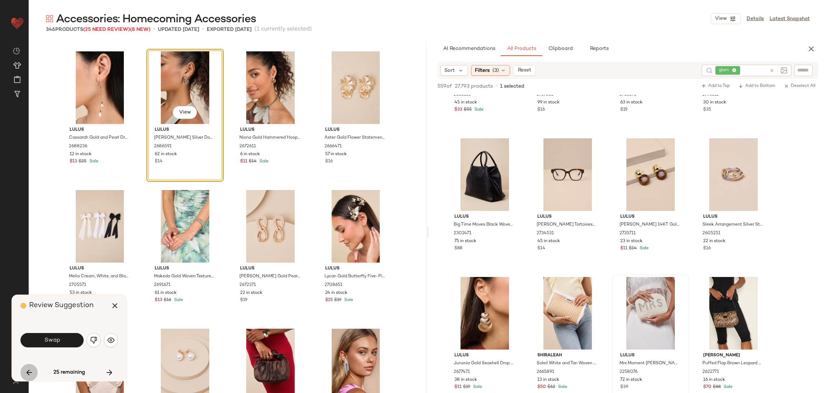
scroll to position [4157, 0]
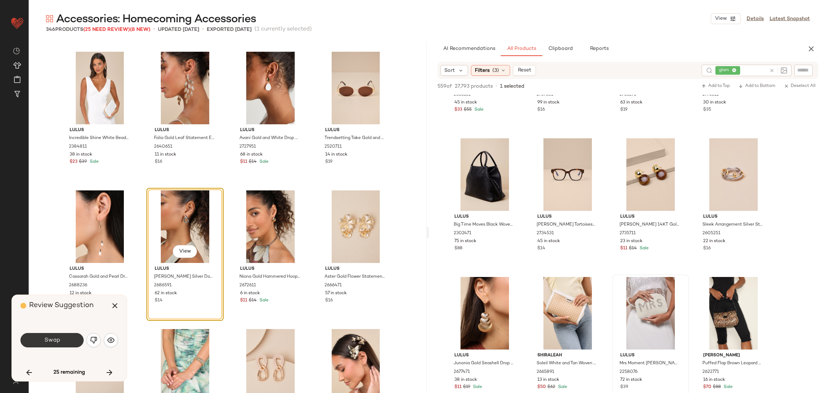
click at [52, 340] on span "Swap" at bounding box center [52, 340] width 16 height 7
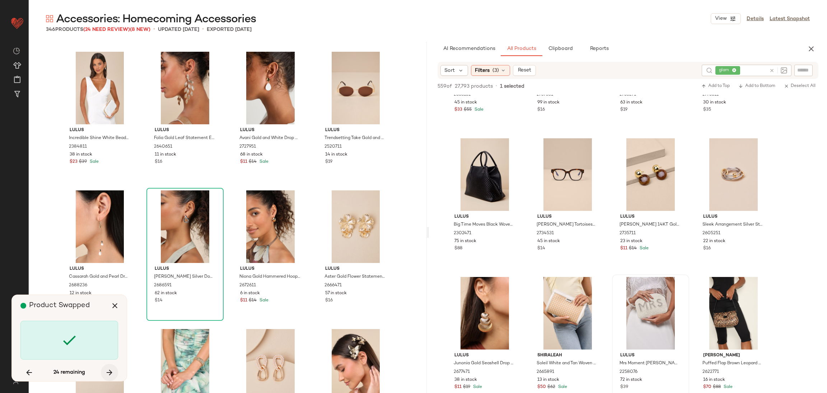
click at [115, 368] on button "button" at bounding box center [109, 372] width 17 height 17
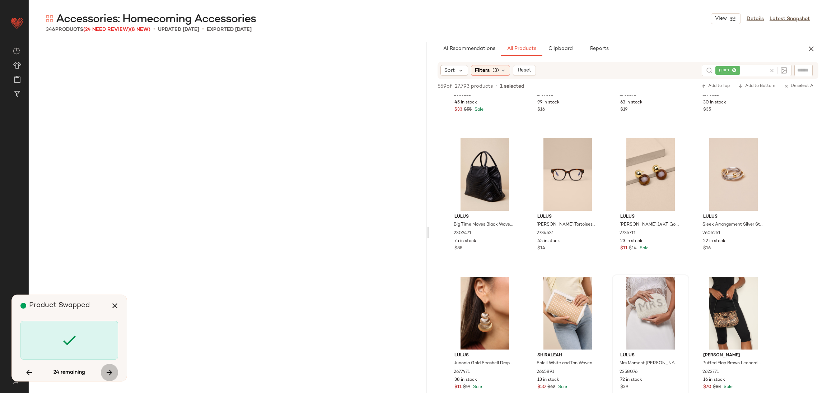
scroll to position [5127, 0]
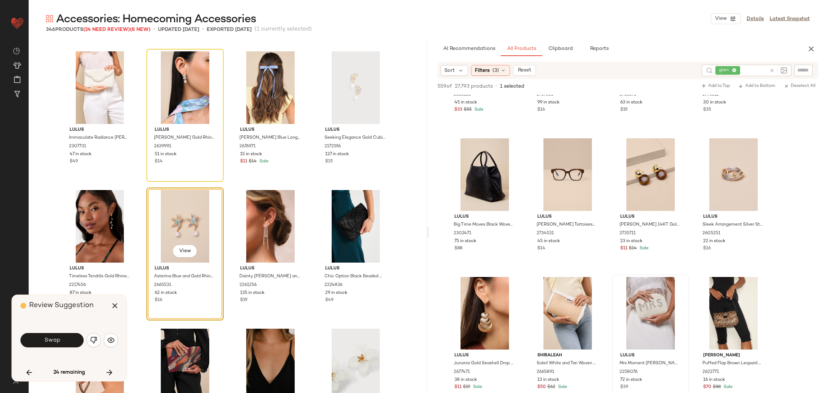
click at [98, 340] on button "button" at bounding box center [94, 340] width 14 height 14
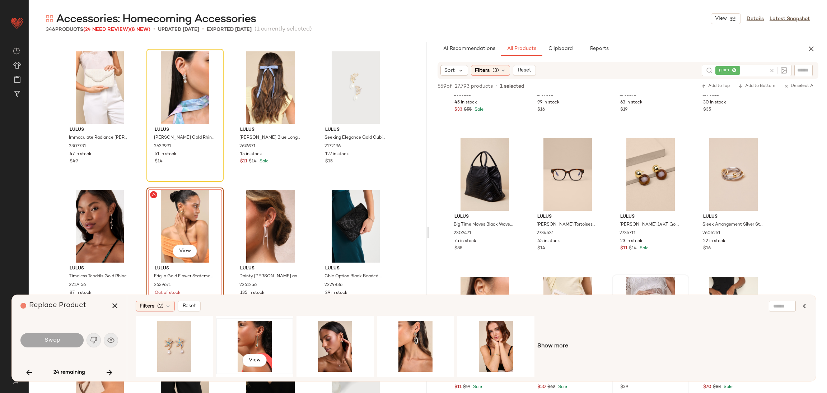
click at [260, 343] on div "View" at bounding box center [255, 346] width 72 height 51
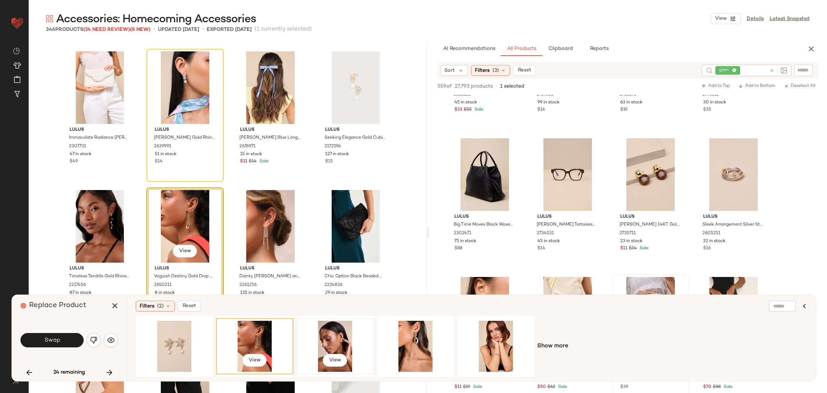
click at [326, 345] on div "View" at bounding box center [335, 346] width 72 height 51
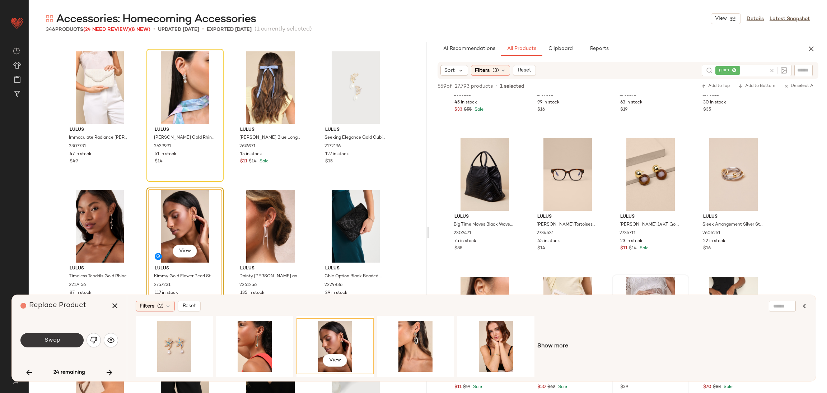
click at [41, 337] on button "Swap" at bounding box center [51, 340] width 63 height 14
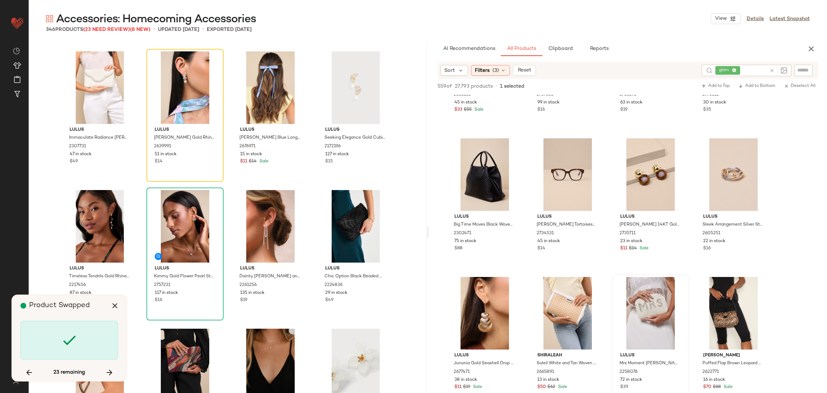
scroll to position [5404, 0]
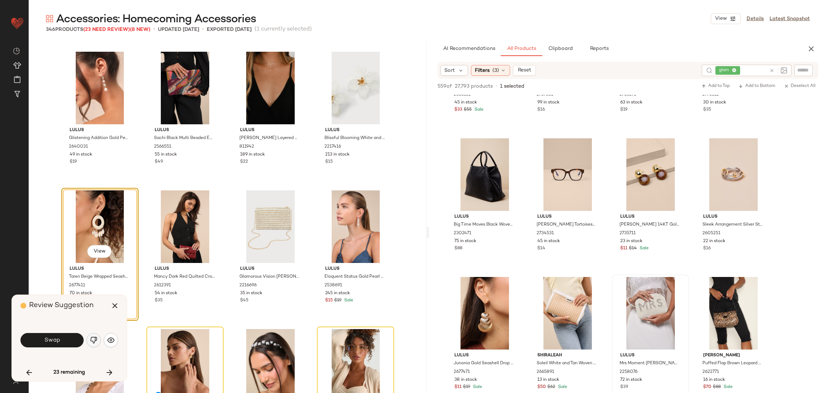
click at [95, 339] on img "button" at bounding box center [93, 339] width 7 height 7
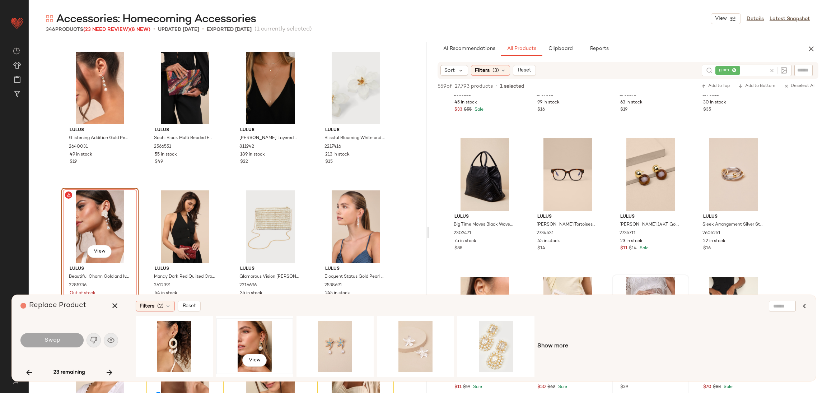
click at [264, 343] on div "View" at bounding box center [255, 346] width 72 height 51
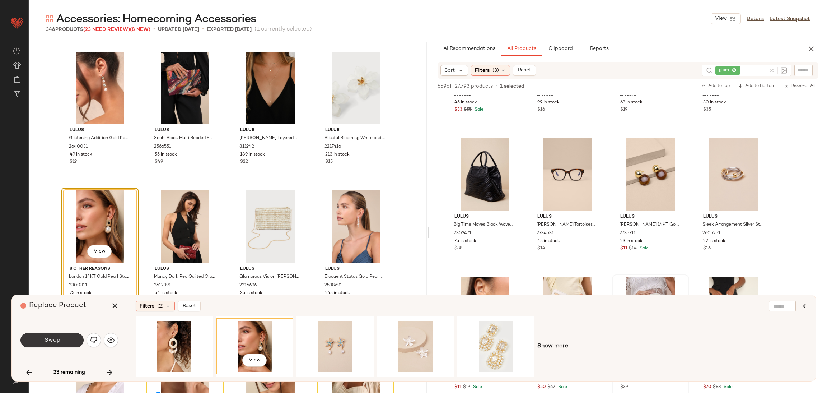
click at [56, 337] on span "Swap" at bounding box center [52, 340] width 16 height 7
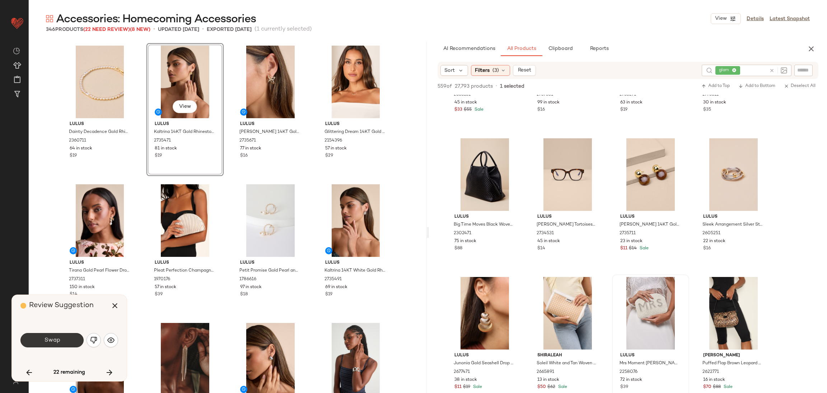
click at [52, 337] on span "Swap" at bounding box center [52, 340] width 16 height 7
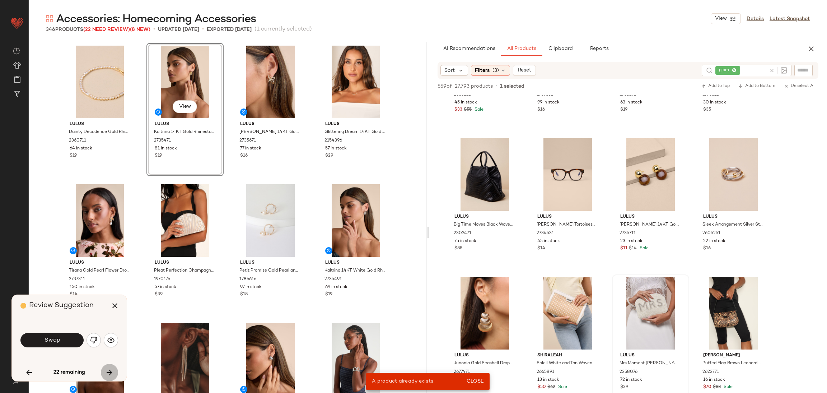
click at [114, 375] on button "button" at bounding box center [109, 372] width 17 height 17
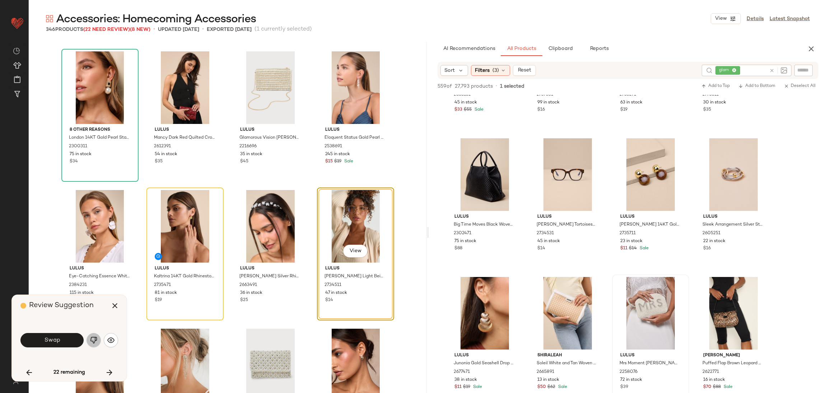
click at [98, 337] on button "button" at bounding box center [94, 340] width 14 height 14
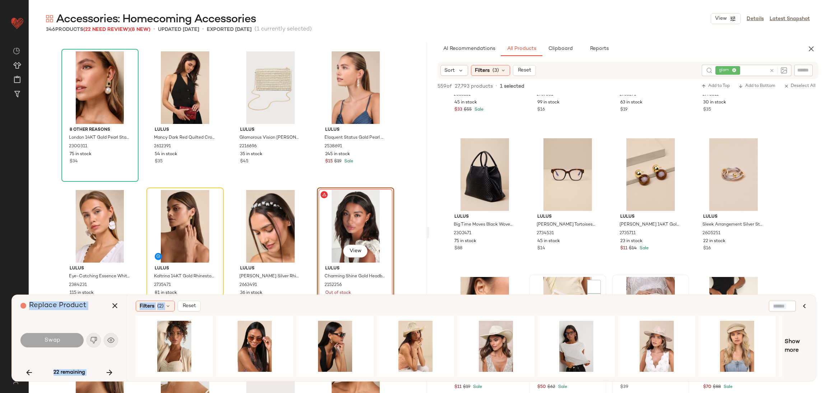
drag, startPoint x: 509, startPoint y: 373, endPoint x: 555, endPoint y: 382, distance: 46.5
click at [555, 382] on div "Accessories: Homecoming Accessories View Details Latest Snapshot 346 Products (…" at bounding box center [428, 201] width 798 height 381
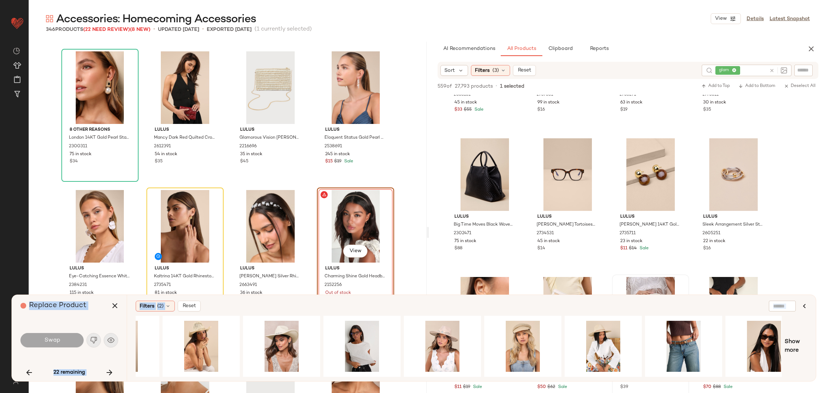
scroll to position [0, 234]
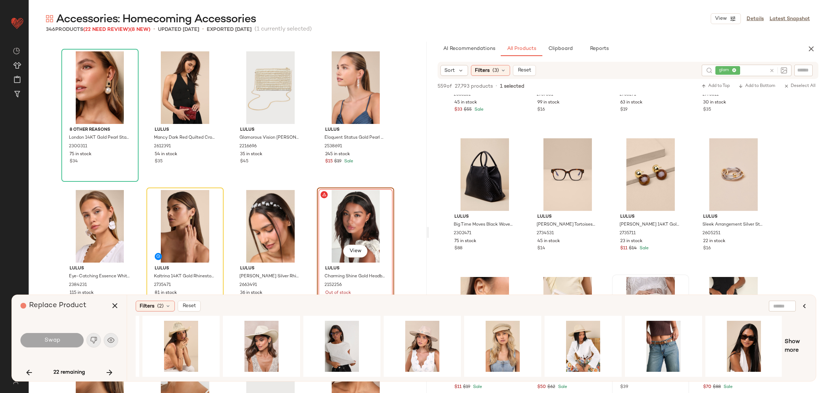
click at [796, 363] on div "Show more" at bounding box center [472, 346] width 672 height 61
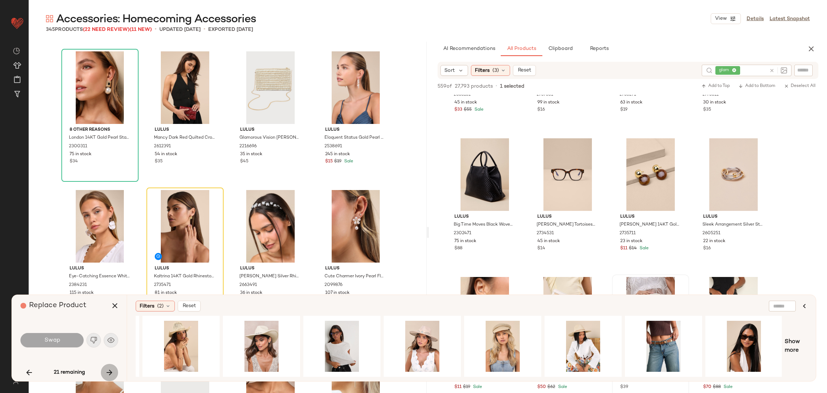
click at [112, 370] on icon "button" at bounding box center [109, 372] width 9 height 9
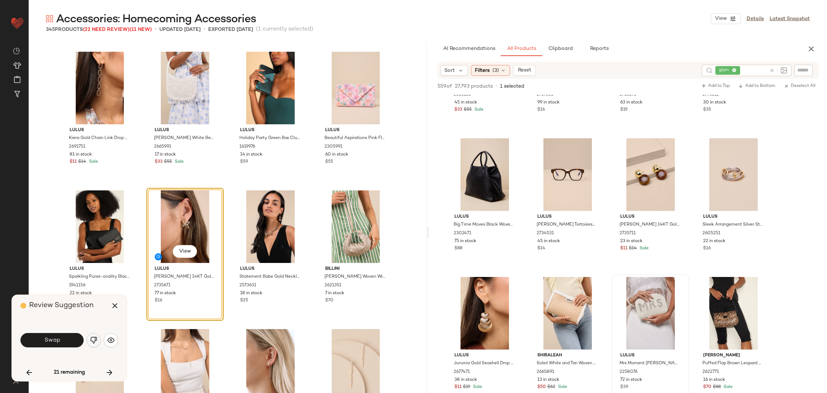
click at [95, 339] on img "button" at bounding box center [93, 339] width 7 height 7
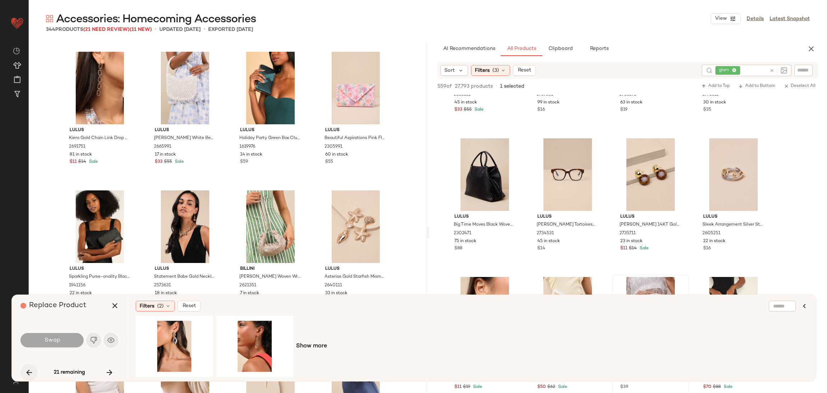
click at [25, 371] on icon "button" at bounding box center [29, 372] width 9 height 9
click at [104, 375] on button "button" at bounding box center [109, 372] width 17 height 17
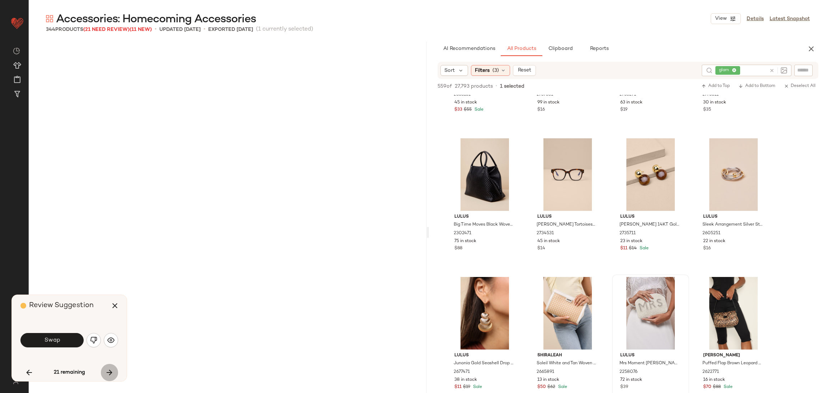
scroll to position [5820, 0]
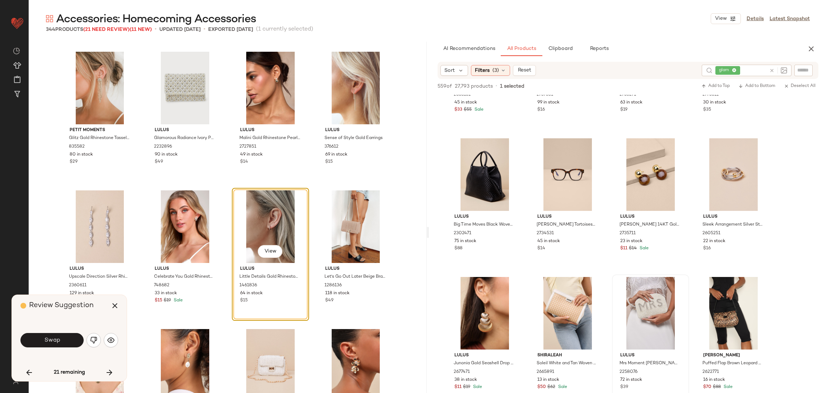
click at [64, 340] on button "Swap" at bounding box center [51, 340] width 63 height 14
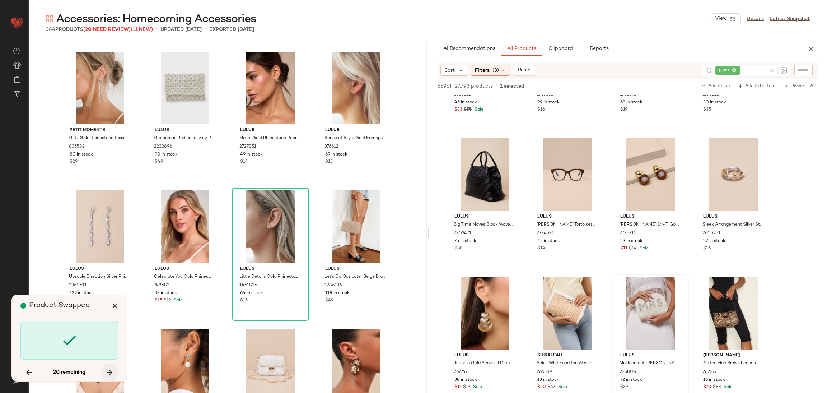
click at [110, 373] on icon "button" at bounding box center [109, 372] width 9 height 9
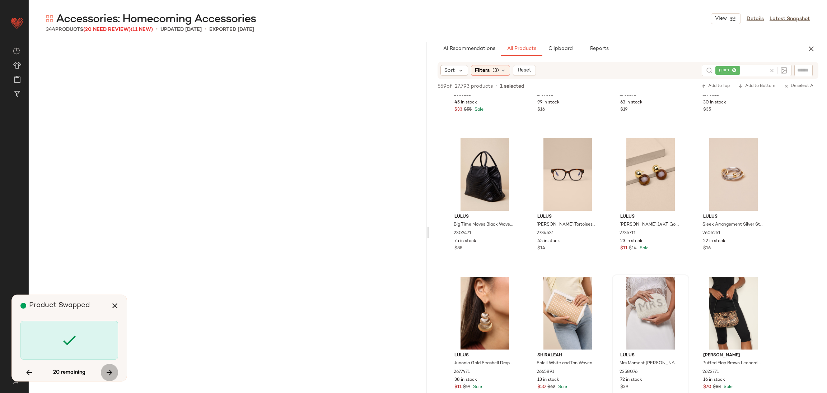
scroll to position [7622, 0]
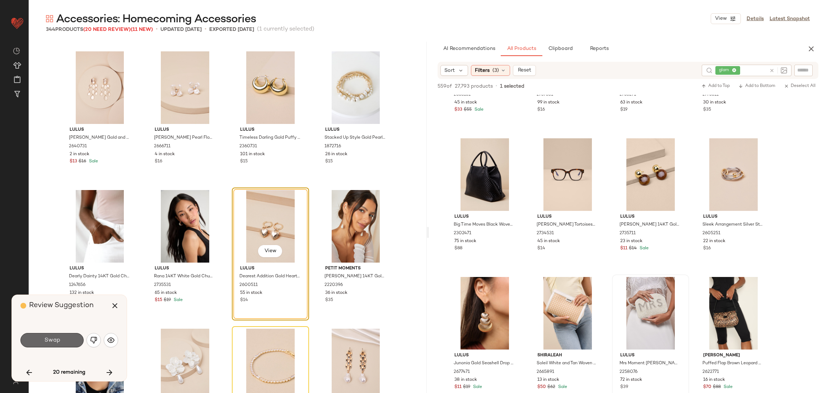
click at [52, 339] on span "Swap" at bounding box center [52, 340] width 16 height 7
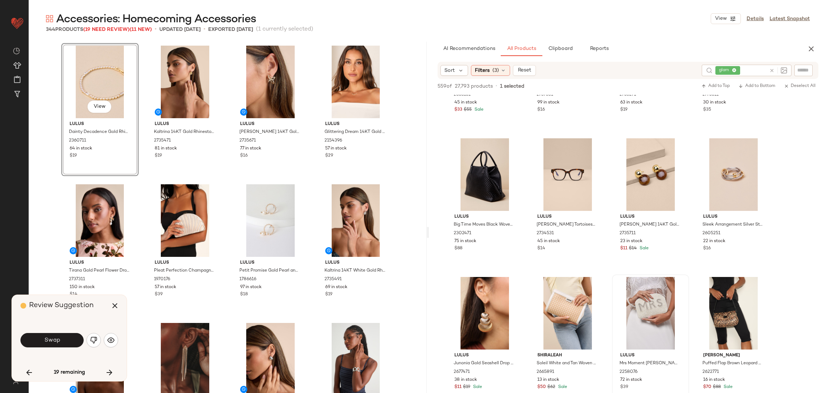
click at [91, 336] on button "button" at bounding box center [94, 340] width 14 height 14
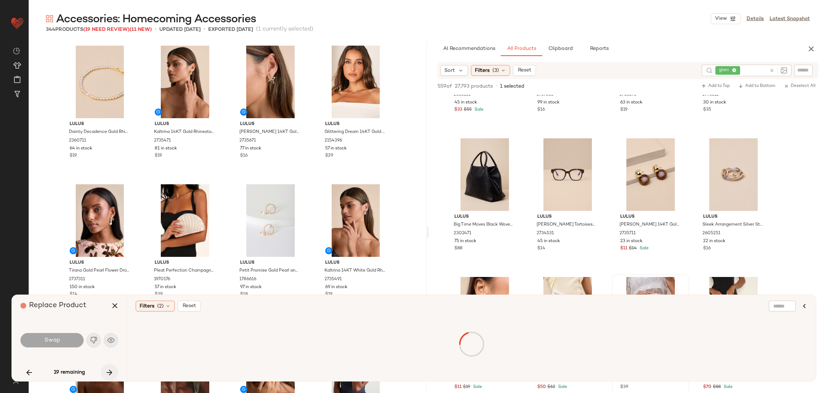
click at [115, 379] on div "19 remaining" at bounding box center [69, 372] width 98 height 17
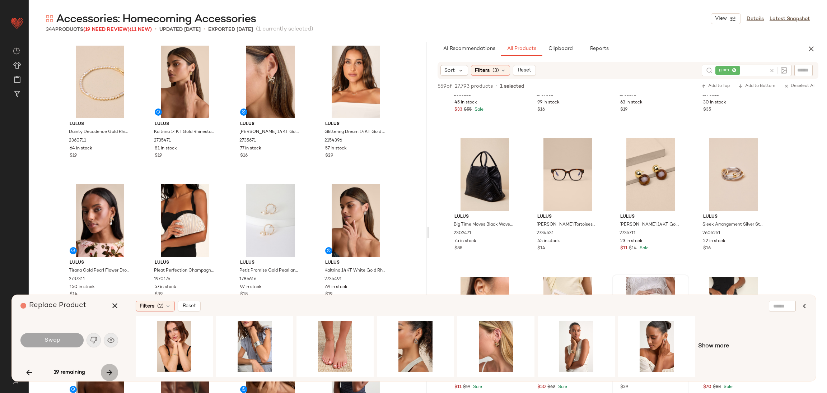
click at [108, 377] on icon "button" at bounding box center [109, 372] width 9 height 9
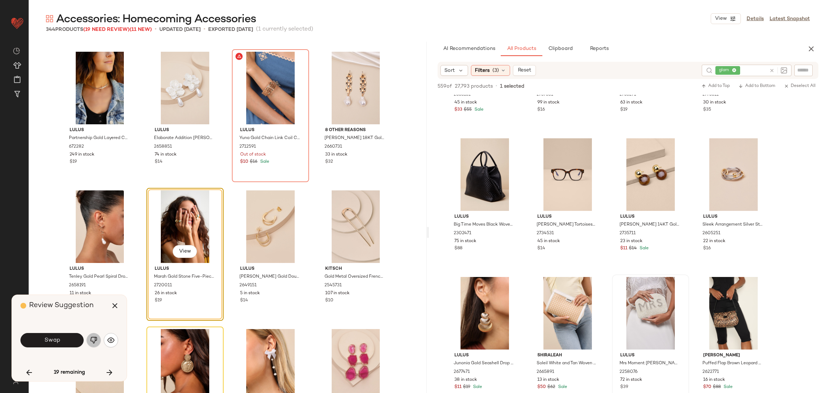
click at [94, 339] on img "button" at bounding box center [93, 339] width 7 height 7
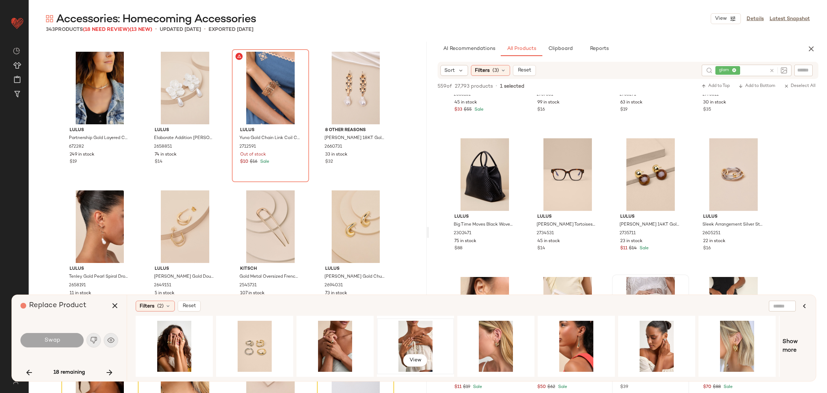
click at [401, 339] on div "View" at bounding box center [415, 346] width 72 height 51
click at [107, 371] on icon "button" at bounding box center [109, 372] width 9 height 9
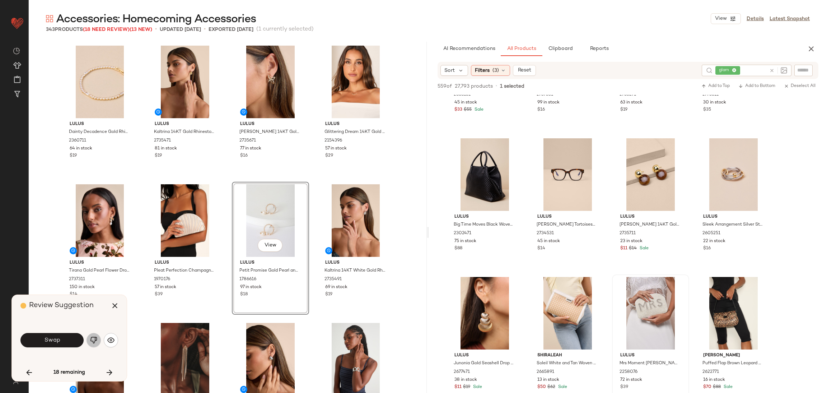
click at [91, 341] on img "button" at bounding box center [93, 339] width 7 height 7
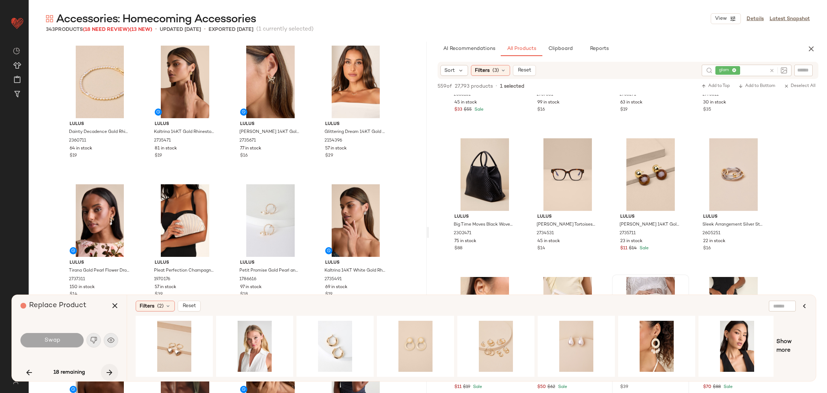
click at [112, 370] on icon "button" at bounding box center [109, 372] width 9 height 9
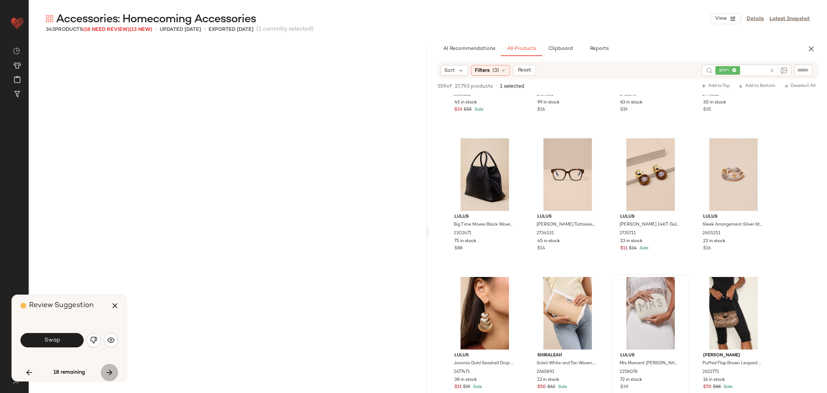
scroll to position [8314, 0]
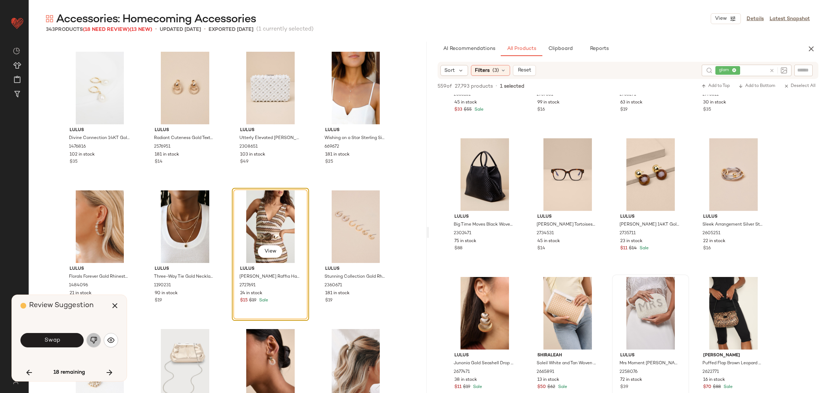
click at [94, 337] on img "button" at bounding box center [93, 339] width 7 height 7
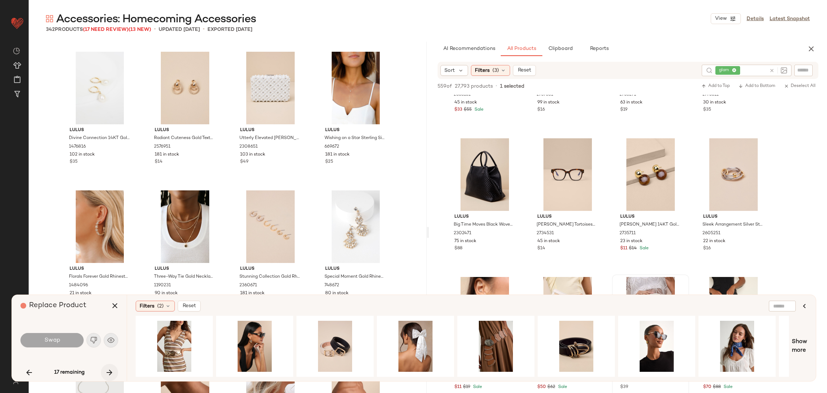
click at [113, 370] on icon "button" at bounding box center [109, 372] width 9 height 9
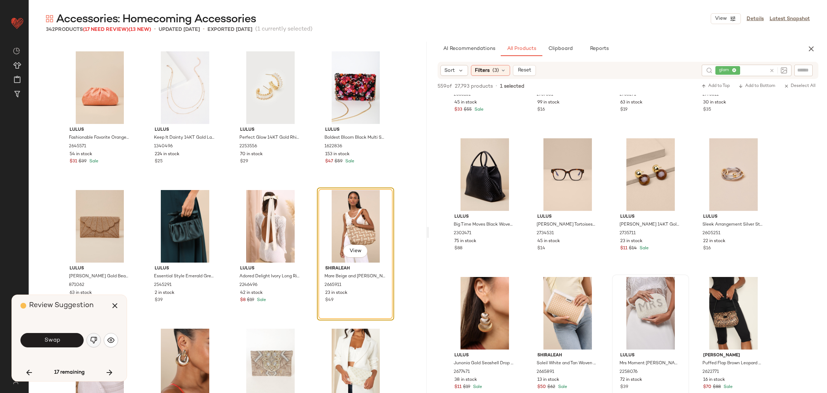
click at [94, 341] on img "button" at bounding box center [93, 339] width 7 height 7
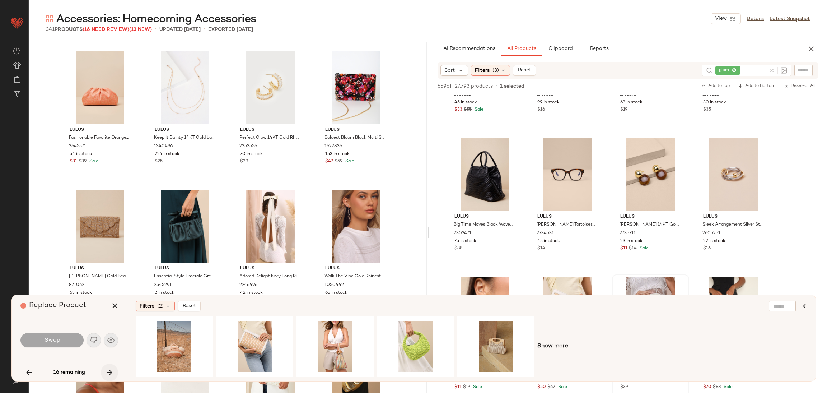
click at [107, 369] on icon "button" at bounding box center [109, 372] width 9 height 9
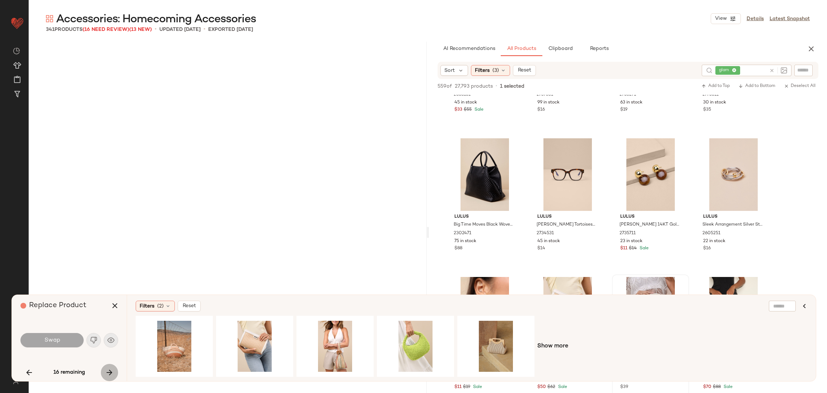
scroll to position [11086, 0]
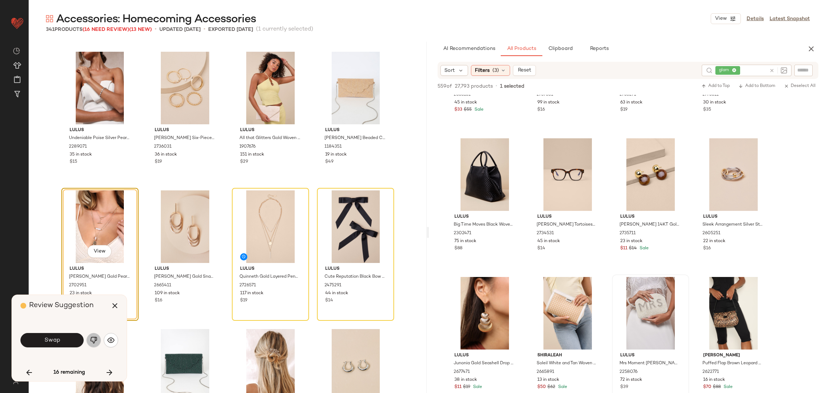
click at [89, 337] on button "button" at bounding box center [94, 340] width 14 height 14
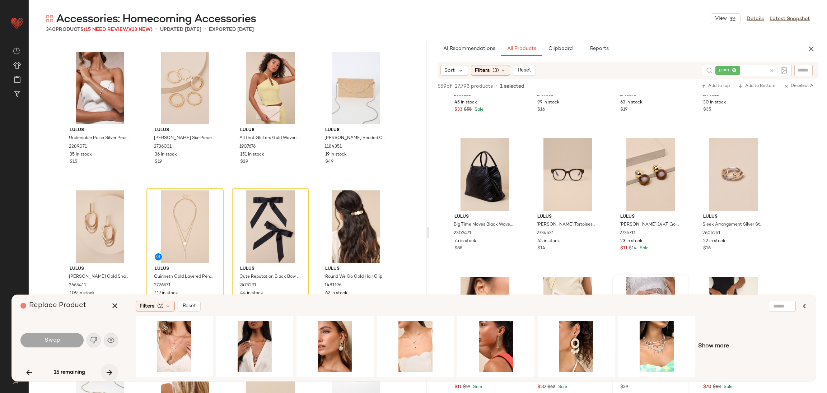
click at [109, 369] on icon "button" at bounding box center [109, 372] width 9 height 9
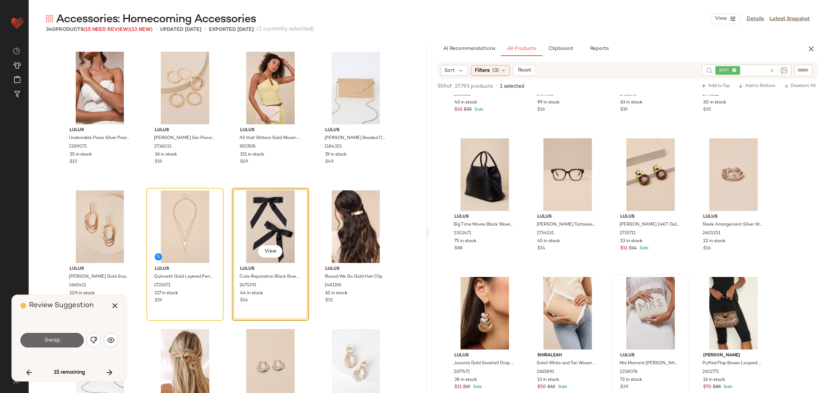
click at [70, 334] on button "Swap" at bounding box center [51, 340] width 63 height 14
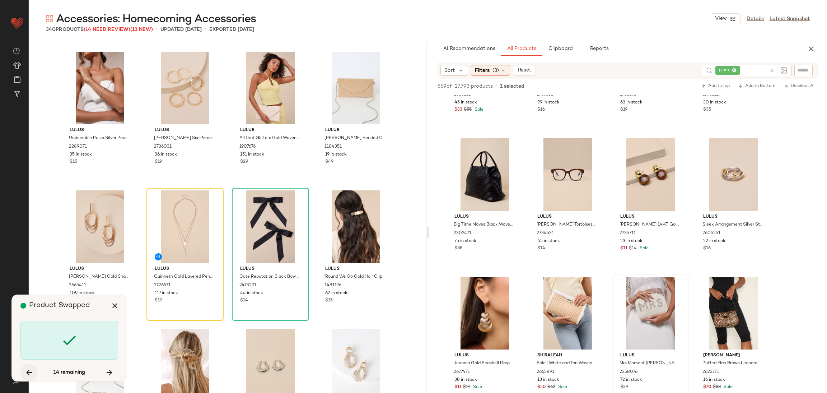
click at [33, 368] on icon "button" at bounding box center [29, 372] width 9 height 9
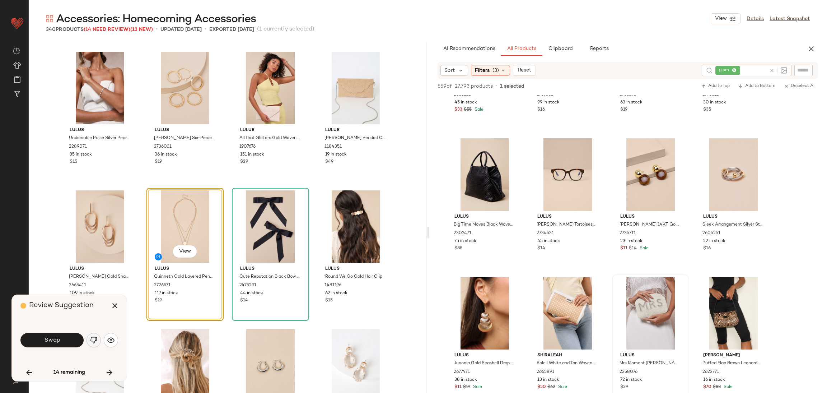
click at [88, 341] on button "button" at bounding box center [94, 340] width 14 height 14
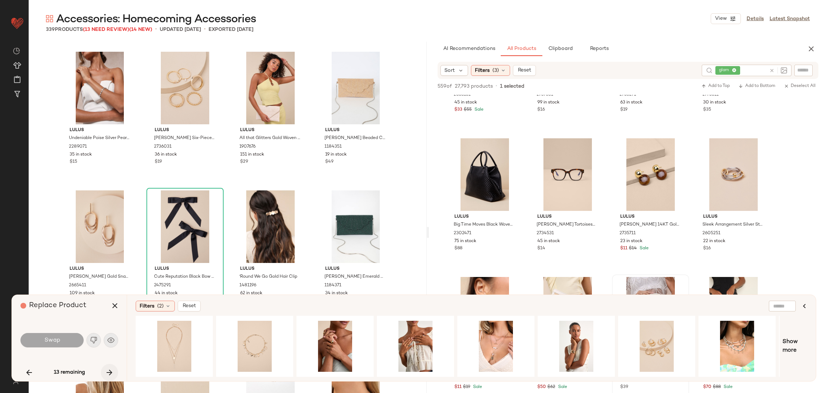
click at [110, 370] on icon "button" at bounding box center [109, 372] width 9 height 9
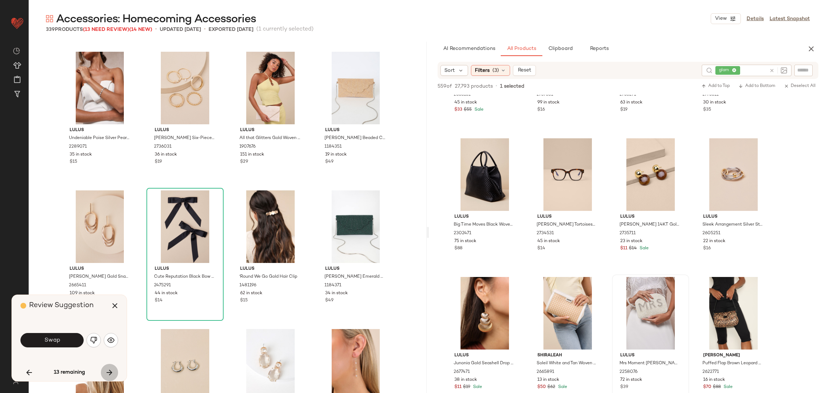
scroll to position [11399, 0]
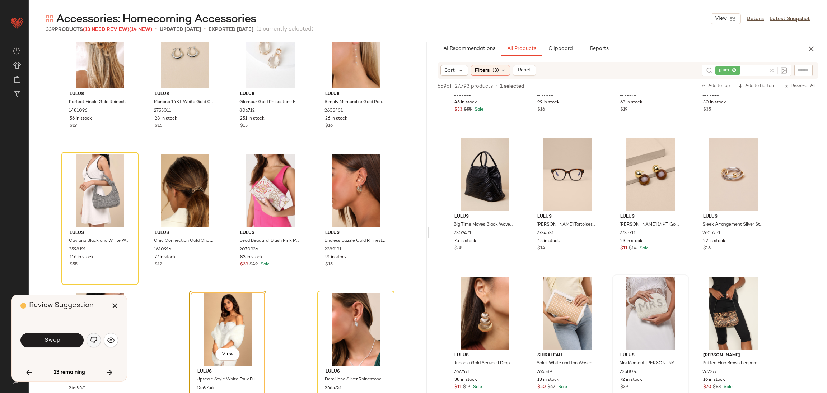
click at [92, 342] on img "button" at bounding box center [93, 339] width 7 height 7
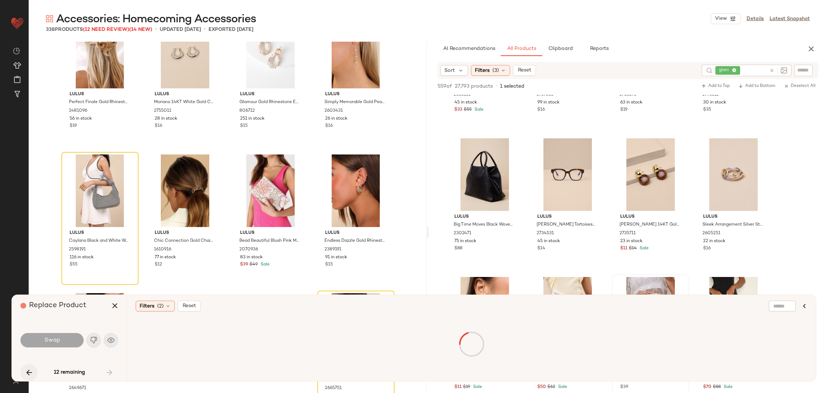
click at [26, 369] on icon "button" at bounding box center [29, 372] width 9 height 9
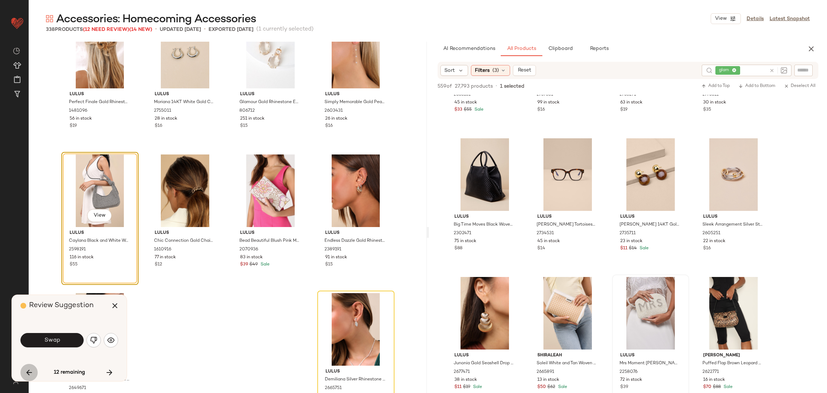
scroll to position [11363, 0]
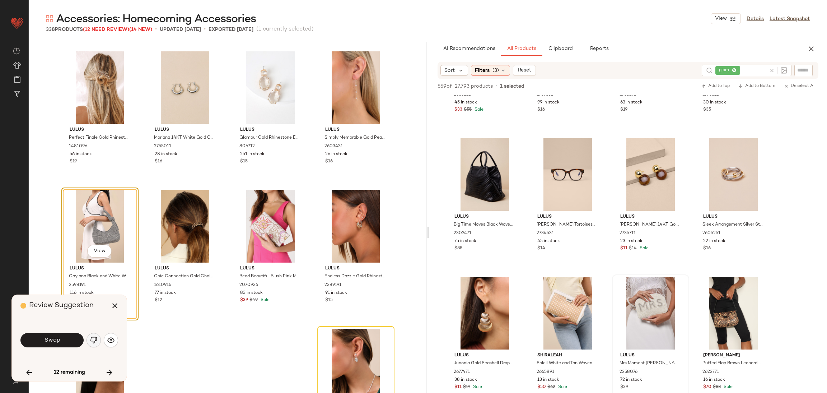
click at [91, 340] on img "button" at bounding box center [93, 339] width 7 height 7
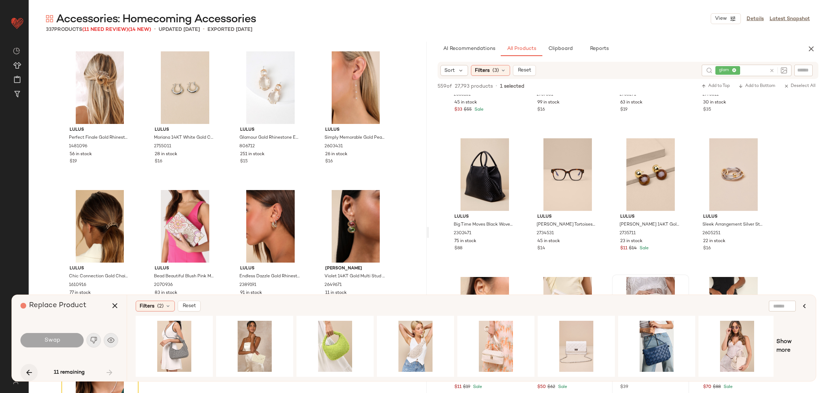
click at [31, 369] on icon "button" at bounding box center [29, 372] width 9 height 9
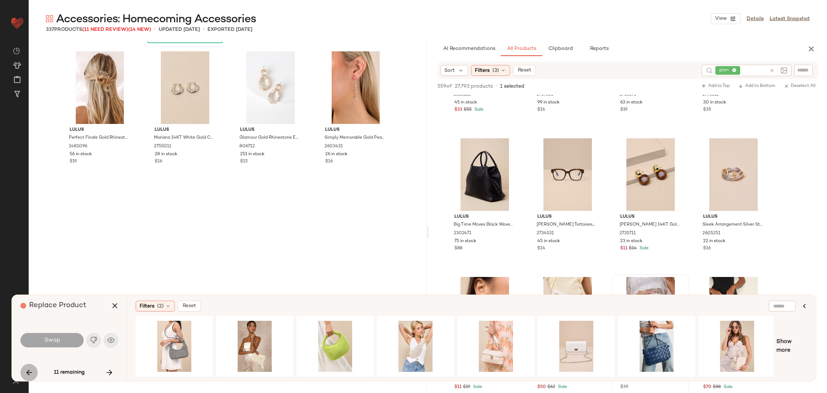
scroll to position [10809, 0]
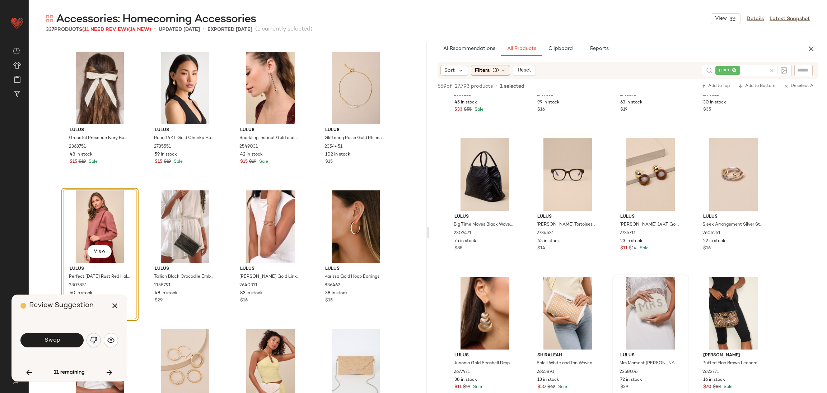
click at [92, 339] on img "button" at bounding box center [93, 339] width 7 height 7
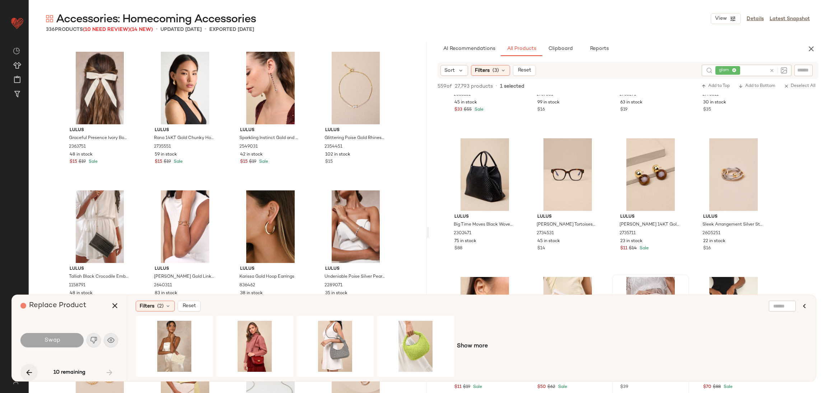
click at [36, 369] on button "button" at bounding box center [28, 372] width 17 height 17
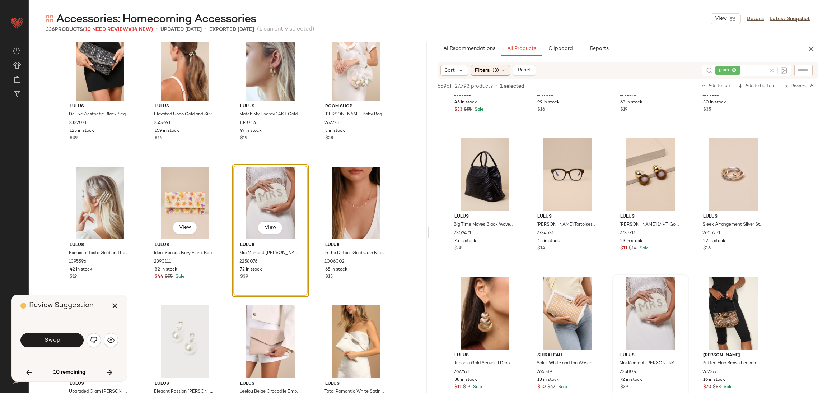
scroll to position [9339, 0]
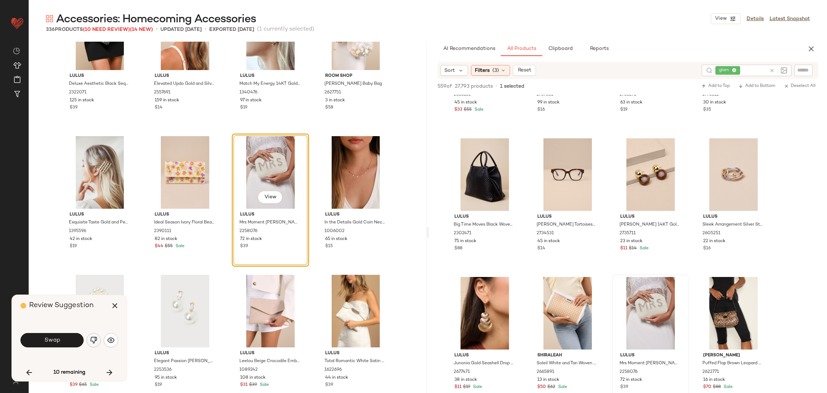
click at [89, 340] on button "button" at bounding box center [94, 340] width 14 height 14
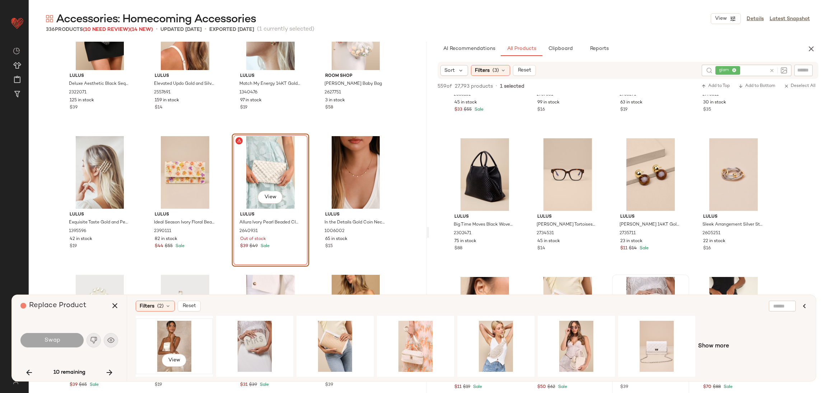
click at [188, 351] on div "View" at bounding box center [174, 346] width 72 height 51
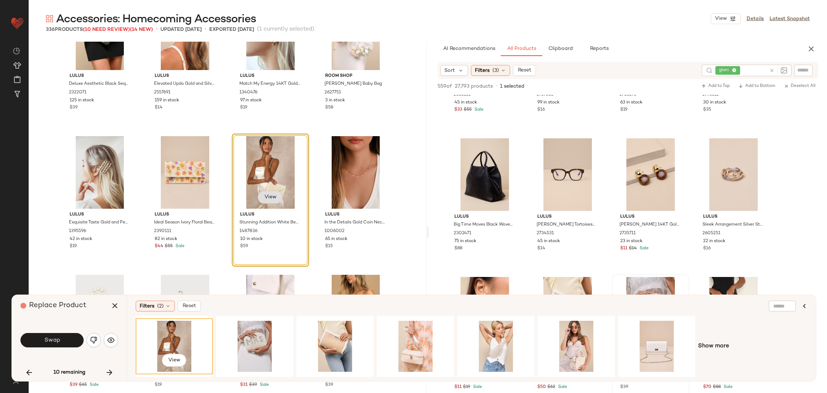
click at [266, 196] on span "View" at bounding box center [270, 197] width 12 height 6
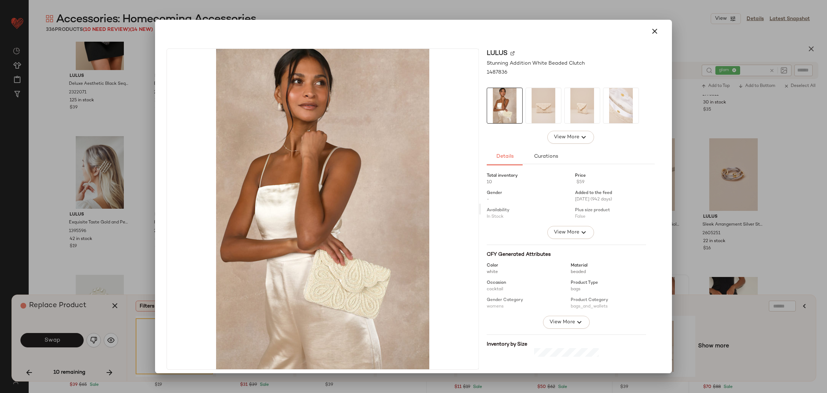
drag, startPoint x: 275, startPoint y: 390, endPoint x: 229, endPoint y: 378, distance: 47.9
click at [275, 390] on div at bounding box center [413, 196] width 827 height 393
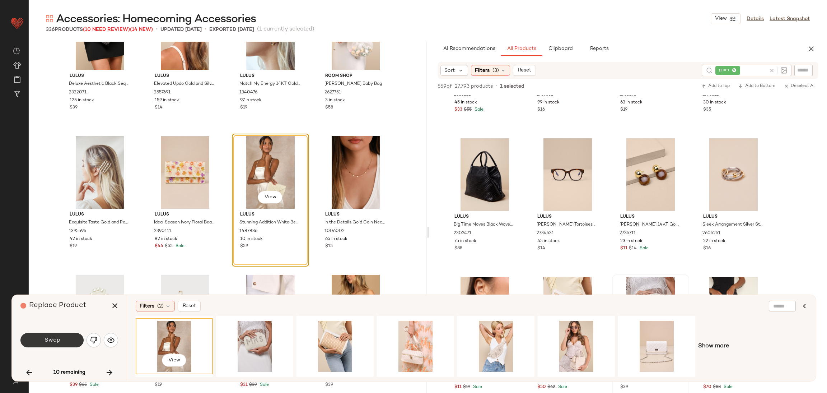
click at [30, 340] on button "Swap" at bounding box center [51, 340] width 63 height 14
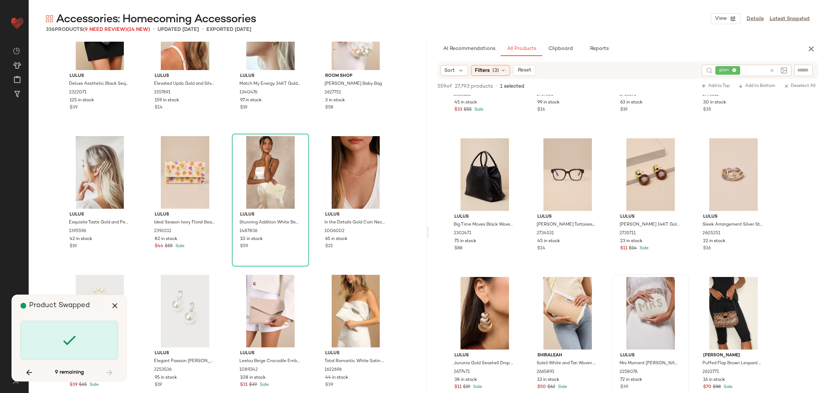
scroll to position [693, 0]
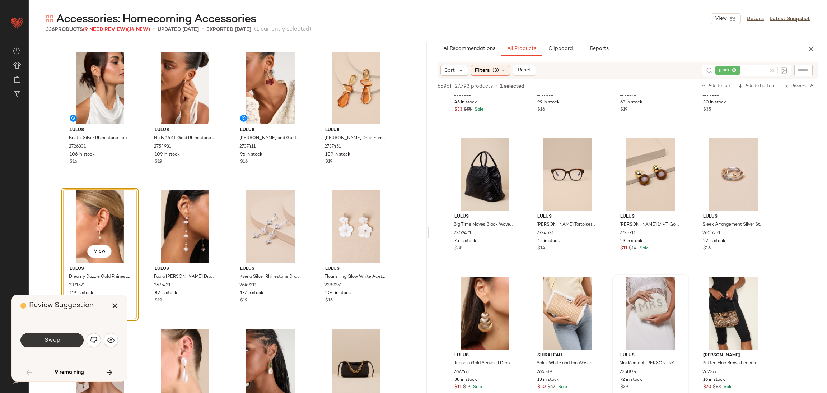
click at [64, 339] on button "Swap" at bounding box center [51, 340] width 63 height 14
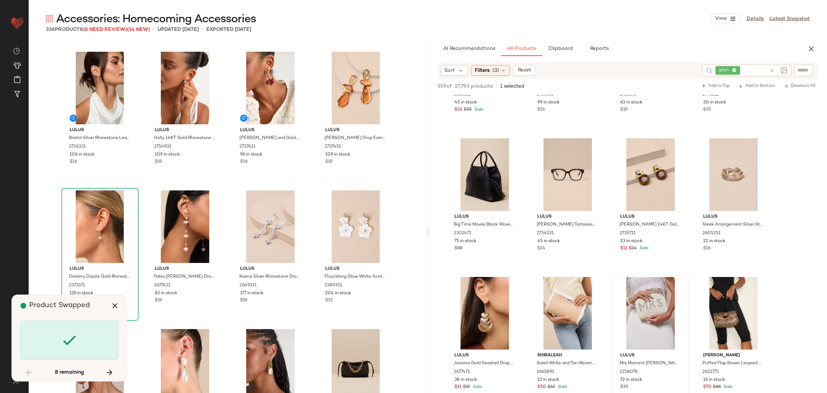
scroll to position [1247, 0]
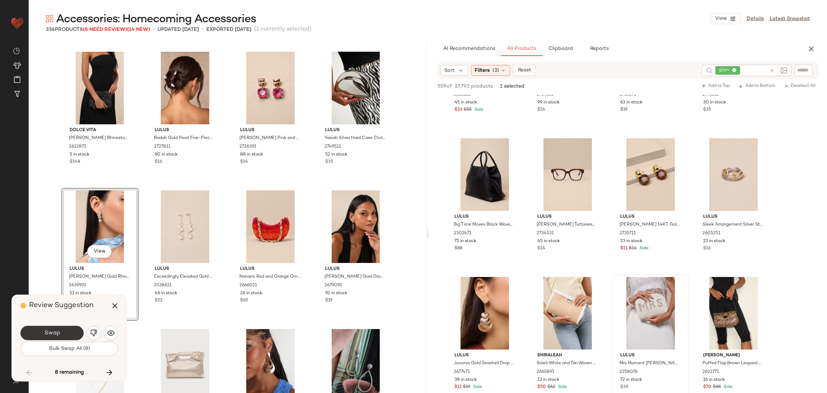
click at [65, 335] on button "Swap" at bounding box center [51, 333] width 63 height 14
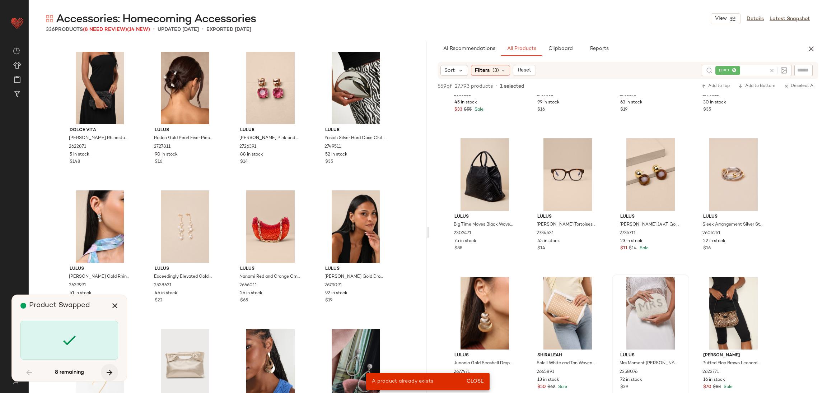
click at [104, 369] on button "button" at bounding box center [109, 372] width 17 height 17
click at [32, 373] on icon "button" at bounding box center [29, 372] width 9 height 9
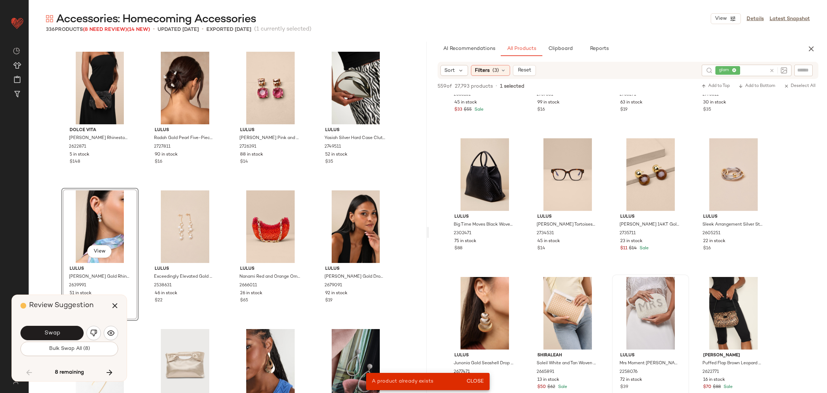
click at [92, 334] on img "button" at bounding box center [93, 332] width 7 height 7
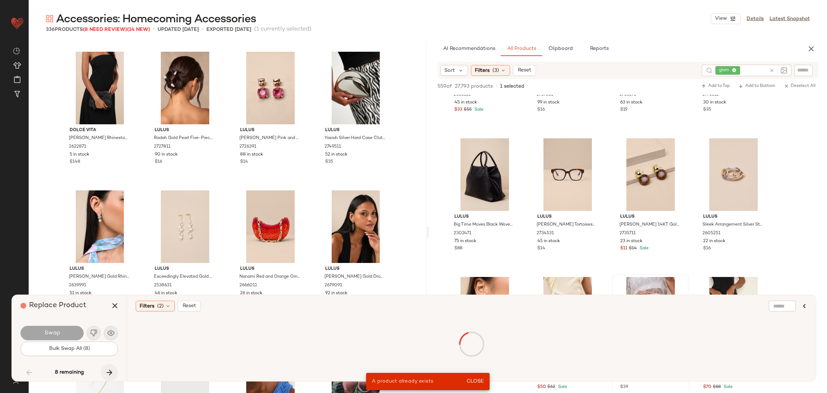
click at [107, 369] on icon "button" at bounding box center [109, 372] width 9 height 9
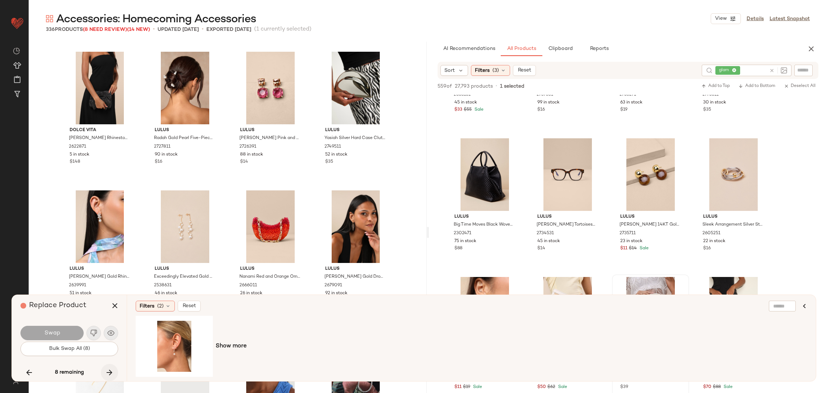
click at [113, 371] on icon "button" at bounding box center [109, 372] width 9 height 9
click at [113, 367] on button "button" at bounding box center [109, 372] width 17 height 17
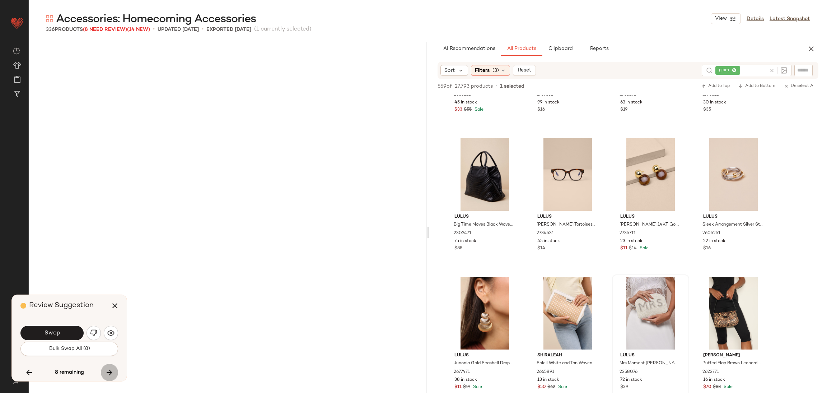
scroll to position [6929, 0]
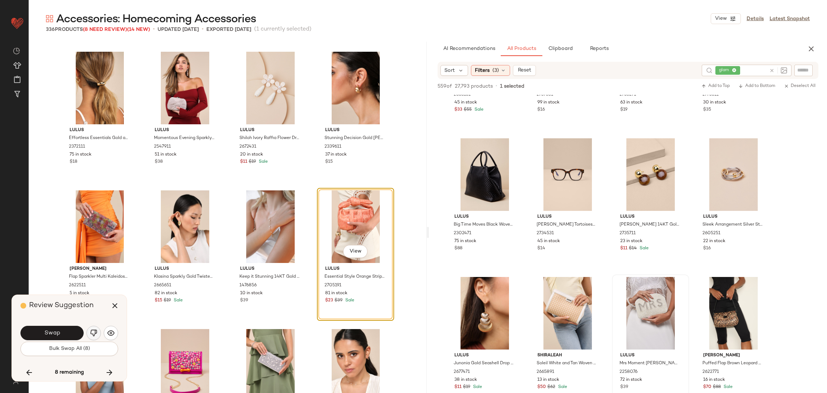
click at [92, 335] on img "button" at bounding box center [93, 332] width 7 height 7
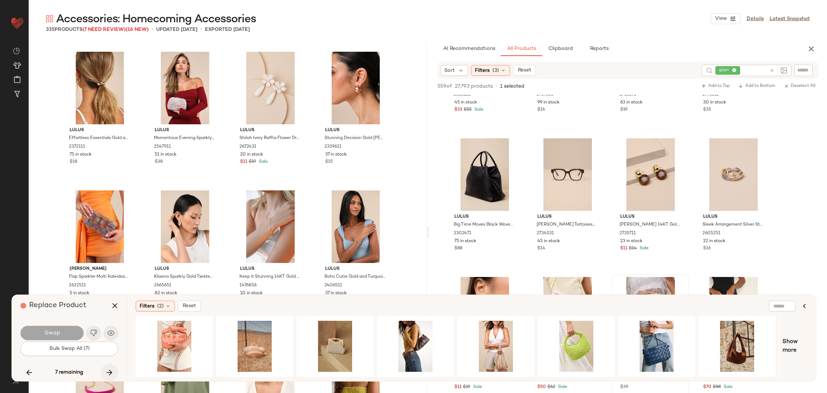
drag, startPoint x: 106, startPoint y: 370, endPoint x: 107, endPoint y: 365, distance: 5.5
click at [105, 371] on icon "button" at bounding box center [109, 372] width 9 height 9
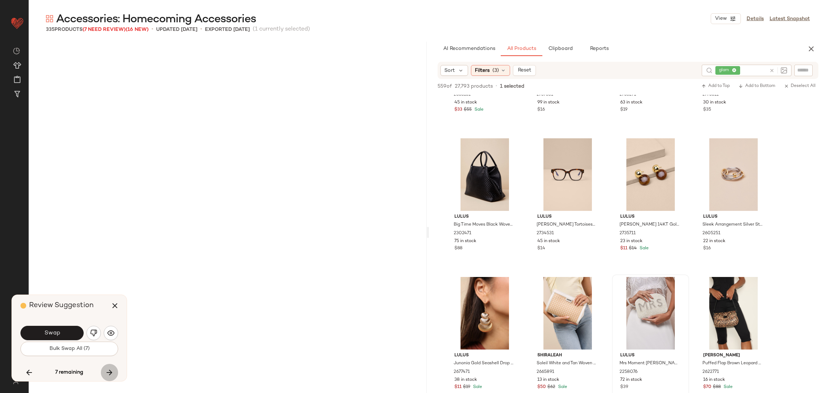
scroll to position [7899, 0]
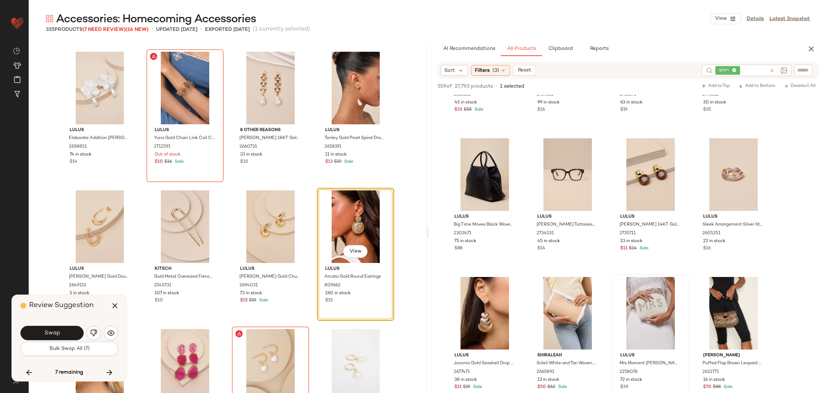
click at [65, 335] on button "Swap" at bounding box center [51, 333] width 63 height 14
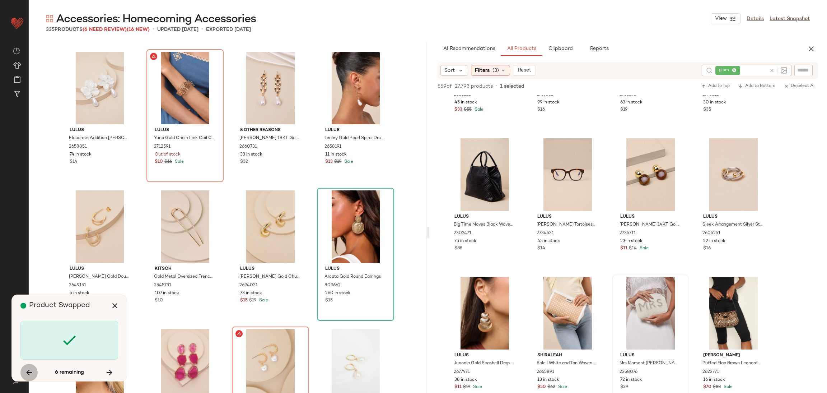
click at [33, 373] on button "button" at bounding box center [28, 372] width 17 height 17
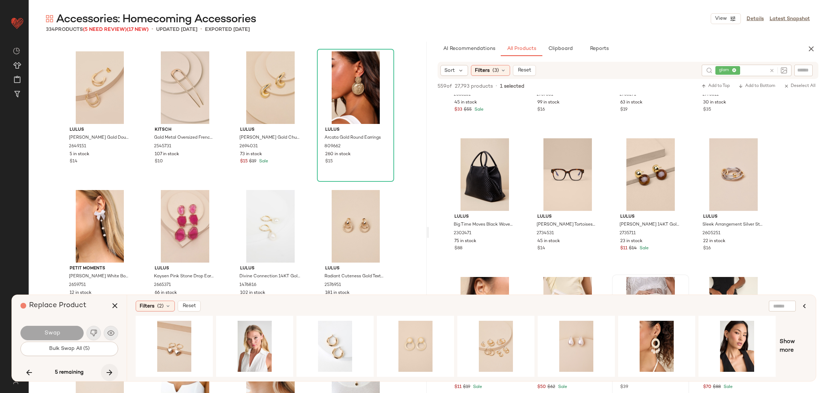
click at [110, 373] on icon "button" at bounding box center [109, 372] width 9 height 9
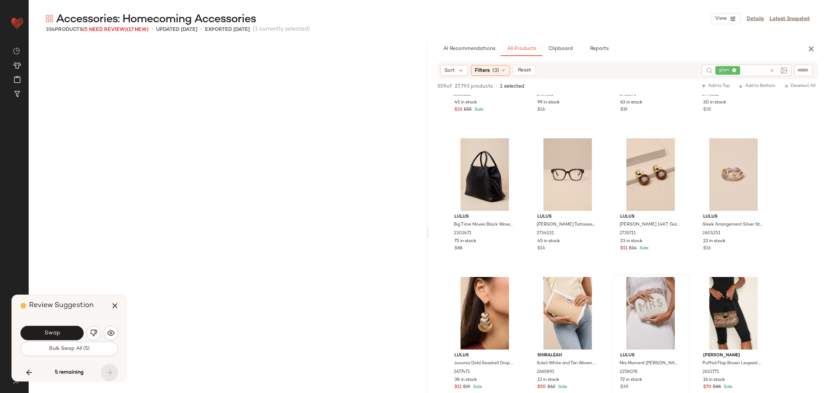
scroll to position [11260, 0]
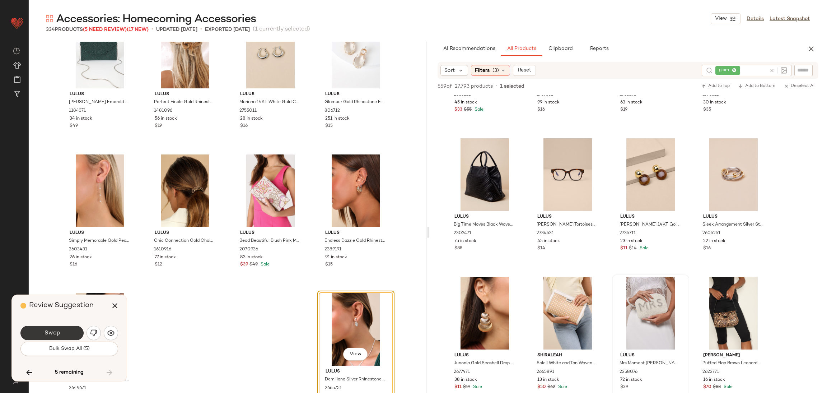
click at [53, 332] on span "Swap" at bounding box center [52, 333] width 16 height 7
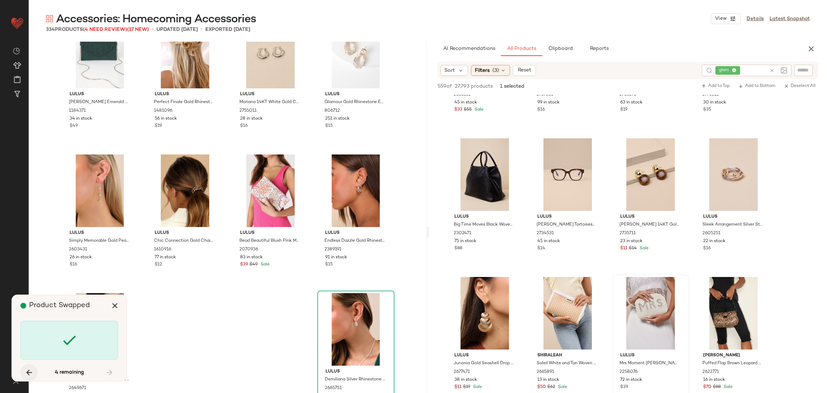
click at [35, 371] on button "button" at bounding box center [28, 372] width 17 height 17
click at [106, 373] on icon "button" at bounding box center [109, 372] width 9 height 9
click at [184, 360] on div "Lulus Junipero Emerald Green Beaded Clutch 1184371 34 in stock $49 Lulus Perfec…" at bounding box center [228, 232] width 398 height 381
click at [111, 304] on icon "button" at bounding box center [115, 305] width 9 height 9
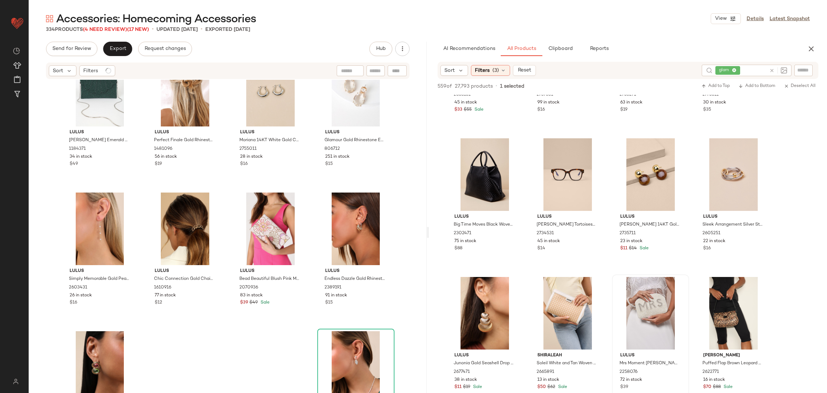
scroll to position [11266, 0]
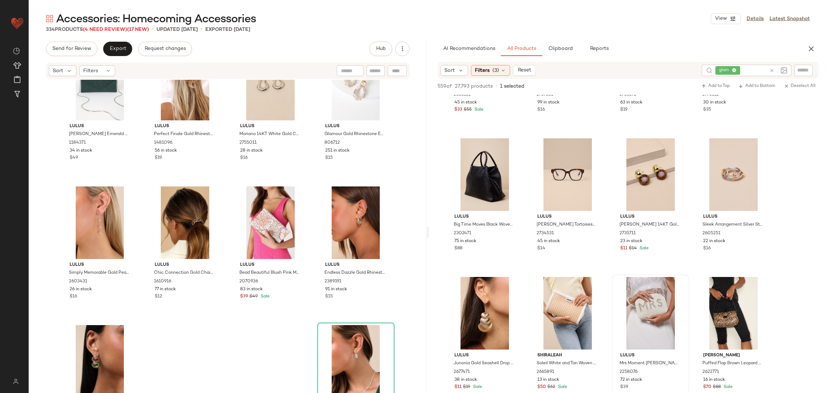
click at [106, 33] on div "334 Products (4 Need Review) (17 New)" at bounding box center [97, 30] width 103 height 8
click at [106, 31] on span "(4 Need Review)" at bounding box center [105, 29] width 44 height 5
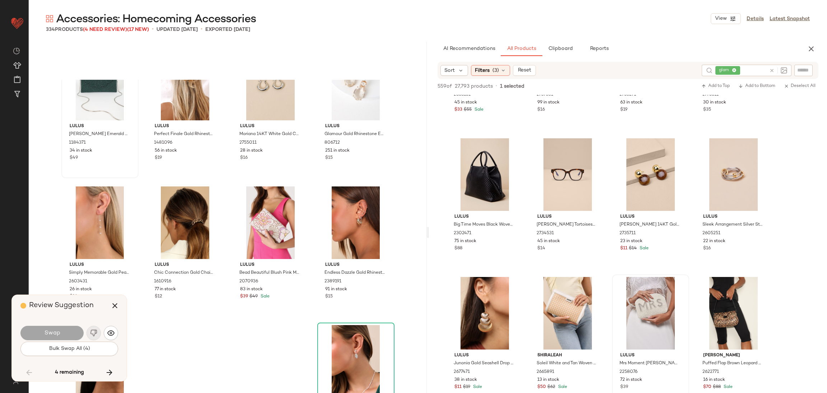
scroll to position [11260, 0]
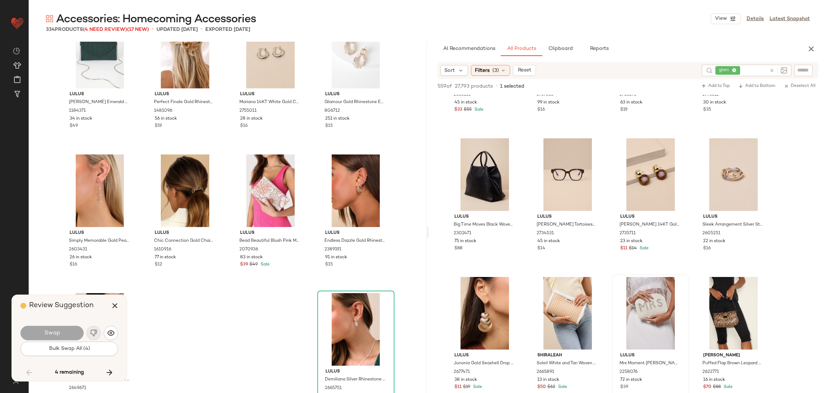
click at [114, 376] on button "button" at bounding box center [109, 372] width 17 height 17
click at [121, 306] on button "button" at bounding box center [114, 305] width 17 height 17
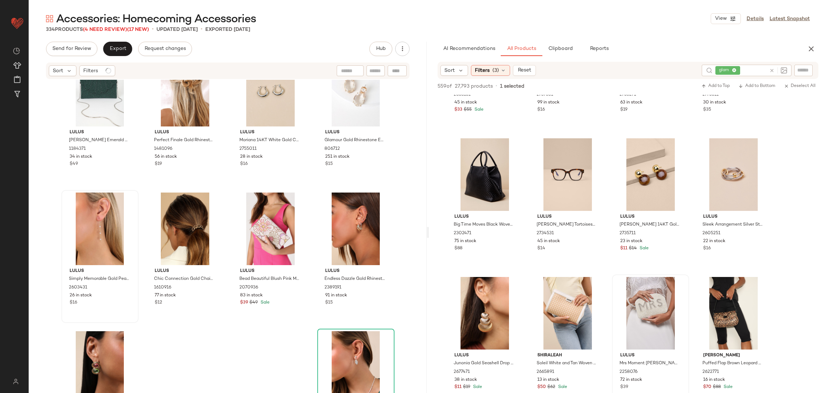
scroll to position [11266, 0]
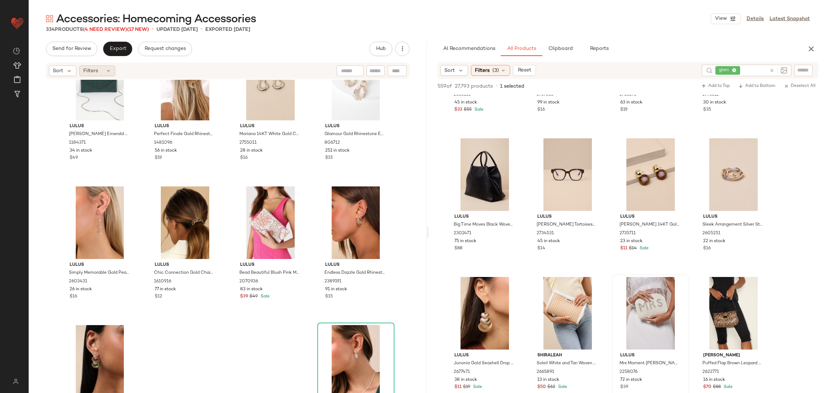
click at [96, 67] on span "Filters" at bounding box center [90, 71] width 15 height 8
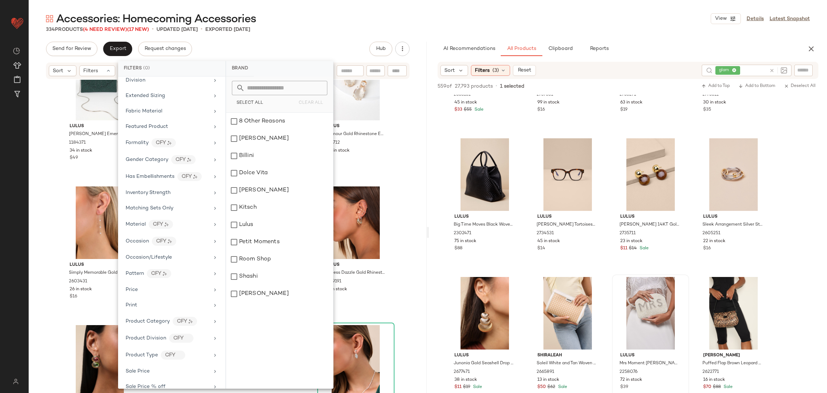
scroll to position [242, 0]
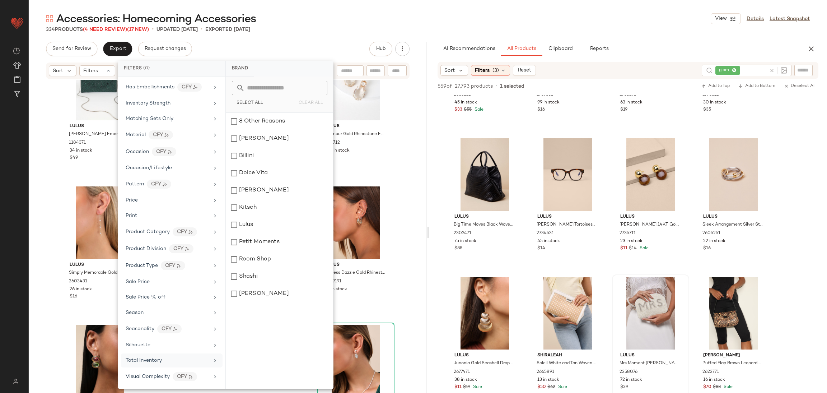
click at [153, 363] on span "Total Inventory" at bounding box center [144, 360] width 36 height 5
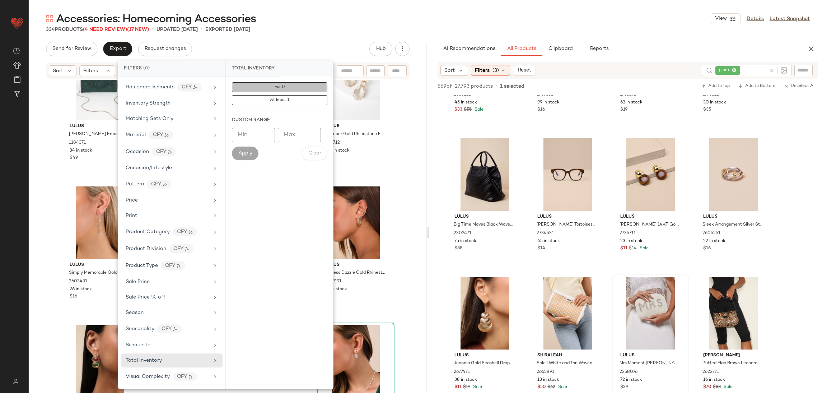
click at [281, 95] on button "For 0" at bounding box center [279, 100] width 95 height 10
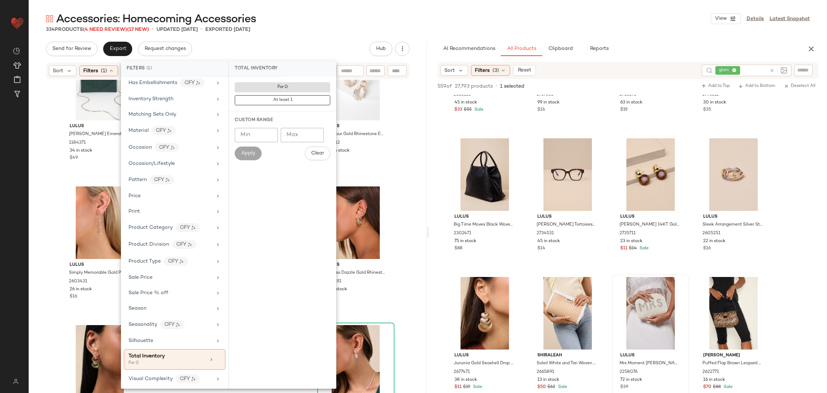
click at [297, 23] on div "Accessories: Homecoming Accessories View Details Latest Snapshot" at bounding box center [428, 18] width 798 height 14
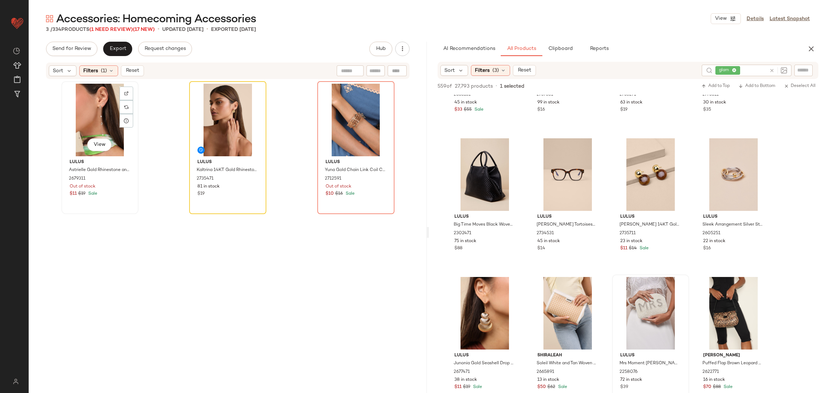
click at [94, 122] on div "View" at bounding box center [100, 120] width 72 height 73
click at [228, 109] on div "View" at bounding box center [228, 120] width 72 height 73
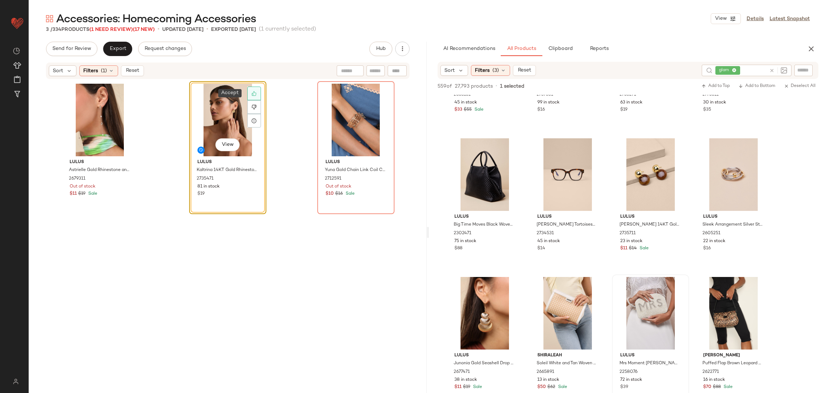
click at [252, 93] on icon at bounding box center [254, 93] width 5 height 5
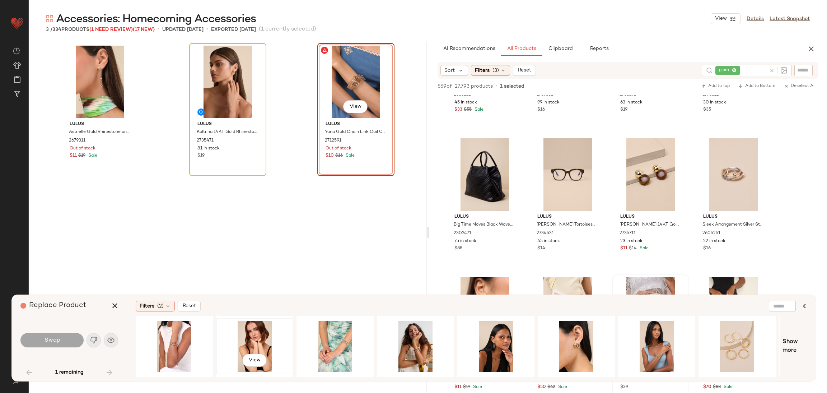
click at [229, 330] on div "View" at bounding box center [255, 346] width 72 height 51
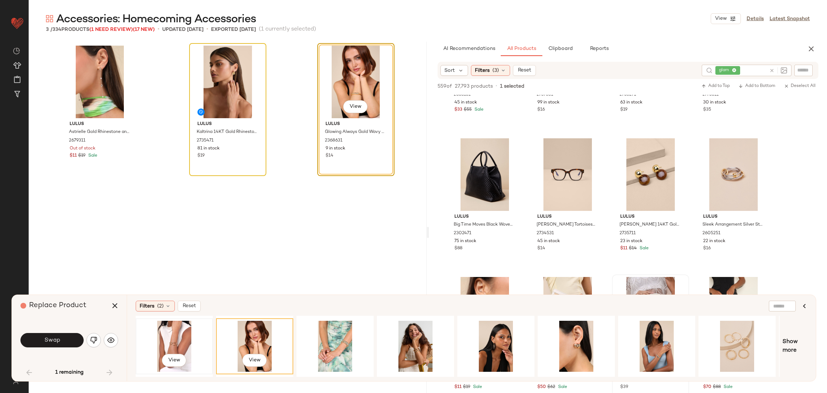
click at [172, 339] on div "View" at bounding box center [174, 346] width 72 height 51
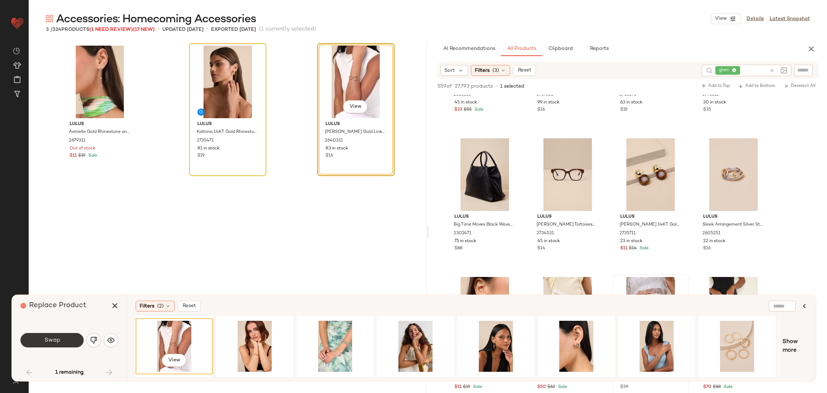
click at [50, 339] on span "Swap" at bounding box center [52, 340] width 16 height 7
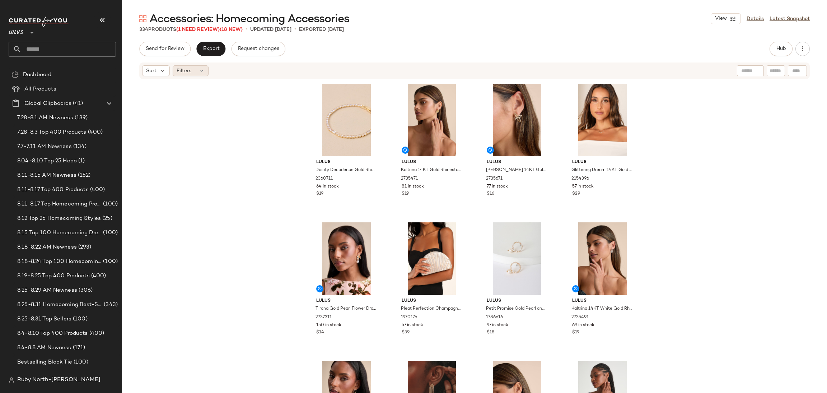
click at [182, 67] on span "Filters" at bounding box center [184, 71] width 15 height 8
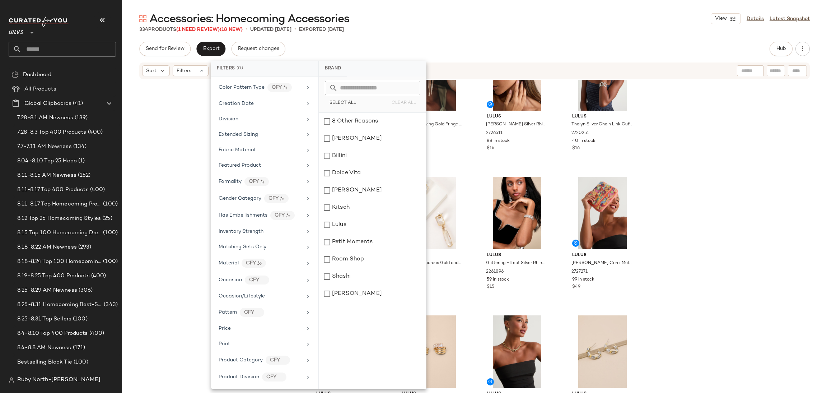
scroll to position [242, 0]
click at [232, 368] on div "Brand Category Actual Price AI Embeddings Availability Class Color CFY Color Pa…" at bounding box center [264, 232] width 107 height 312
click at [229, 363] on span "Total Inventory" at bounding box center [237, 360] width 36 height 5
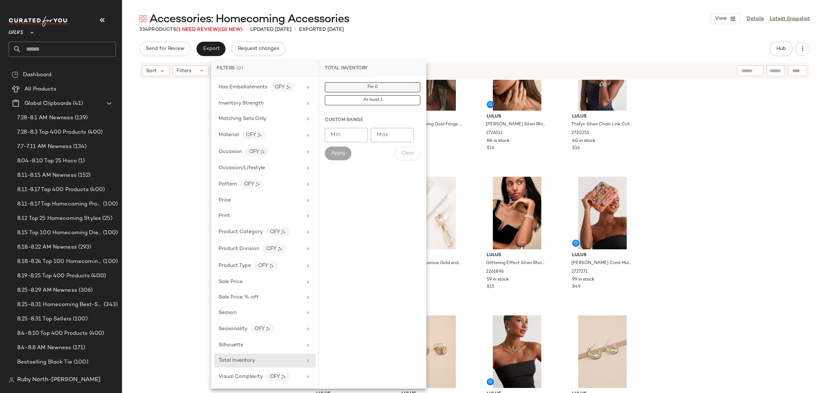
click at [362, 95] on button "For 0" at bounding box center [372, 100] width 95 height 10
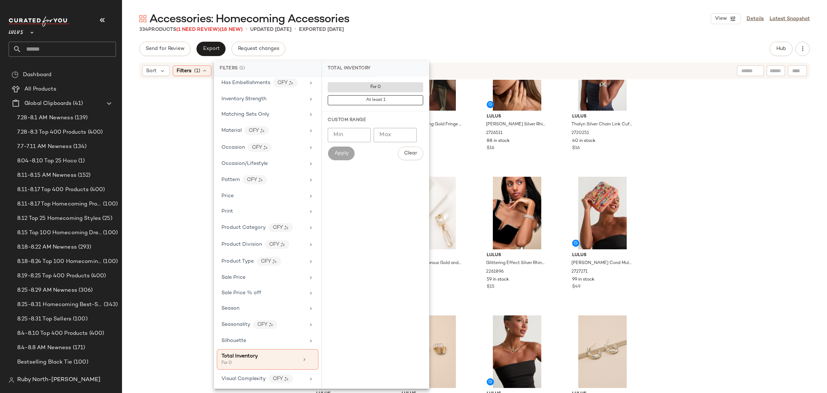
click at [695, 156] on div "Lulus Nelly Gold Fringe Drop Earrings 2737391 117 in stock $16 Lulus See Me Glo…" at bounding box center [474, 247] width 705 height 335
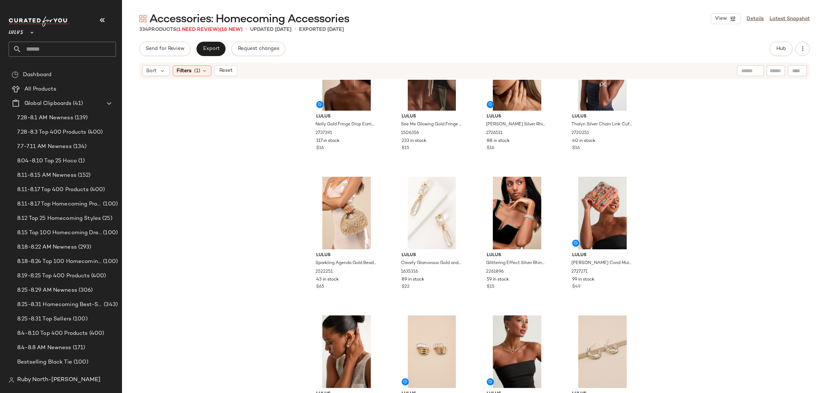
scroll to position [0, 0]
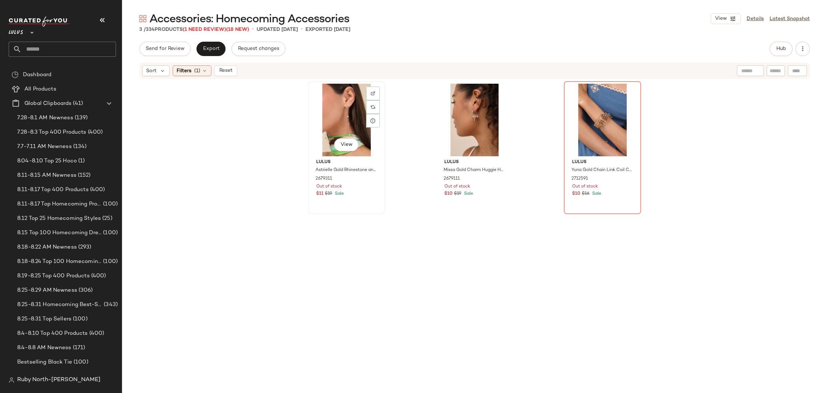
click at [345, 109] on div "View" at bounding box center [347, 120] width 72 height 73
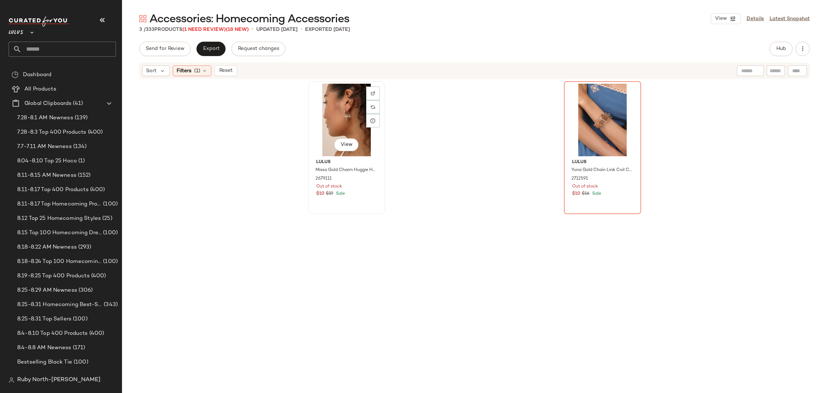
click at [343, 110] on div "View" at bounding box center [347, 120] width 72 height 73
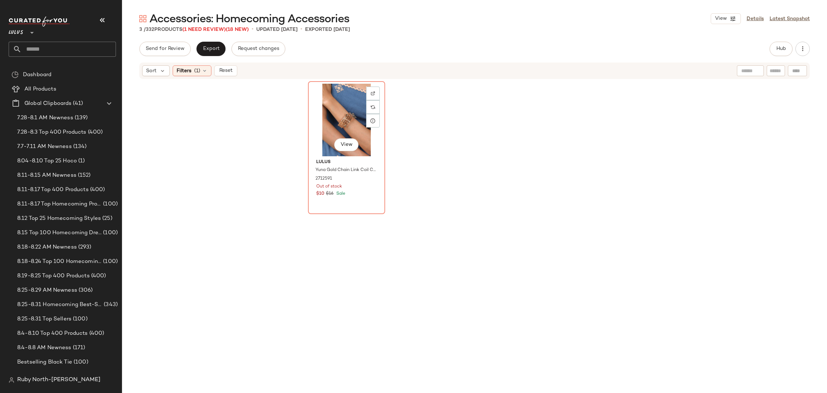
click at [340, 110] on div "View" at bounding box center [347, 120] width 72 height 73
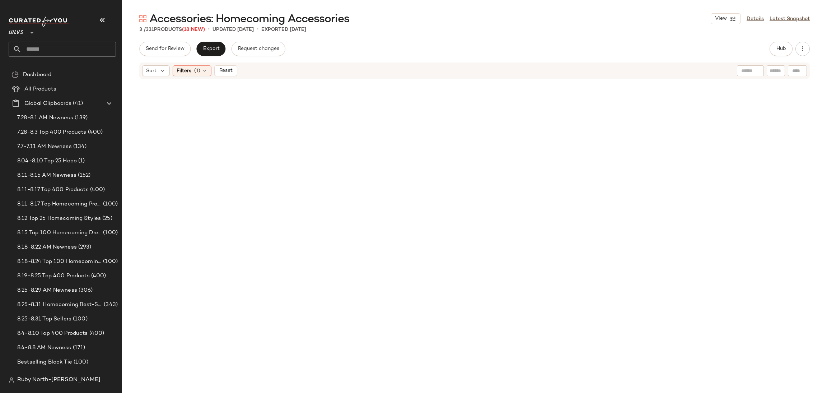
click at [188, 63] on div "Sort Filters (1) Reset" at bounding box center [474, 70] width 671 height 17
click at [192, 71] on div "Filters (1)" at bounding box center [192, 70] width 39 height 11
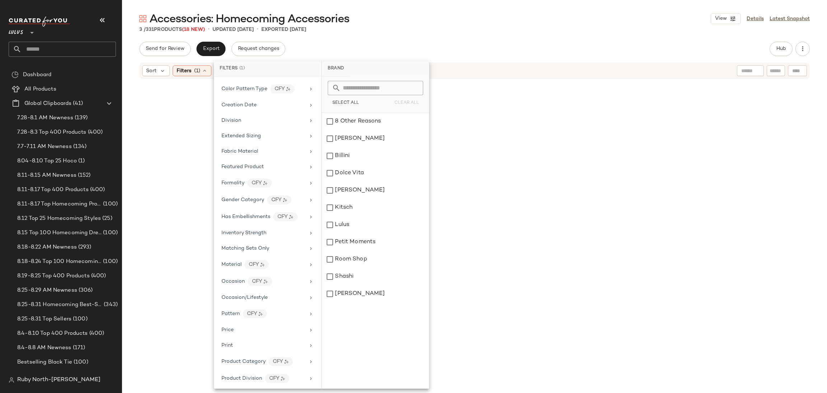
scroll to position [248, 0]
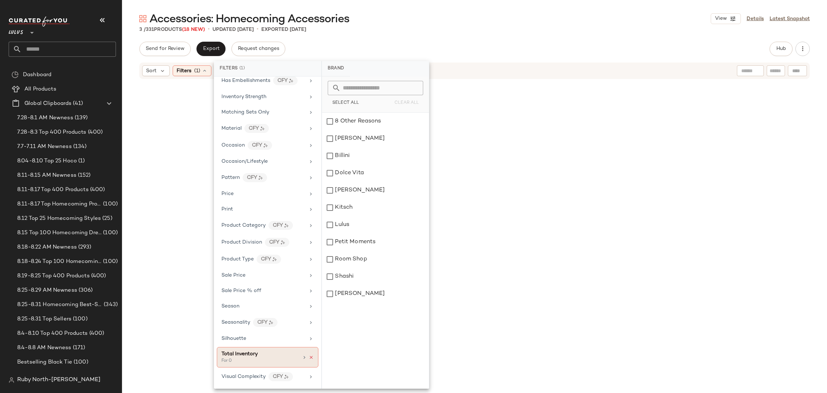
click at [310, 356] on icon at bounding box center [311, 357] width 5 height 5
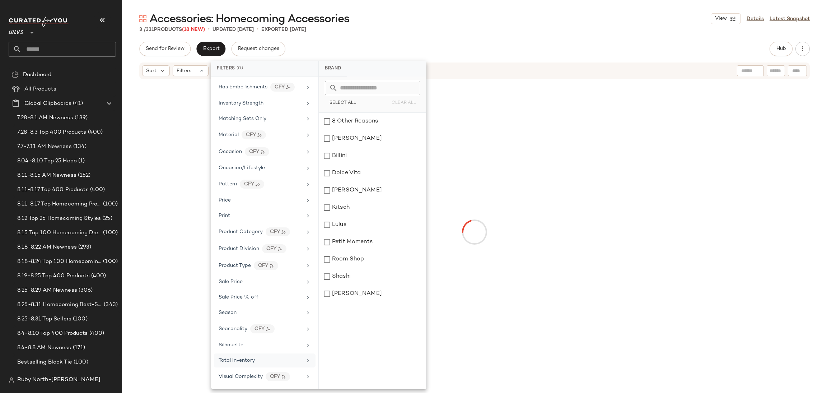
scroll to position [242, 0]
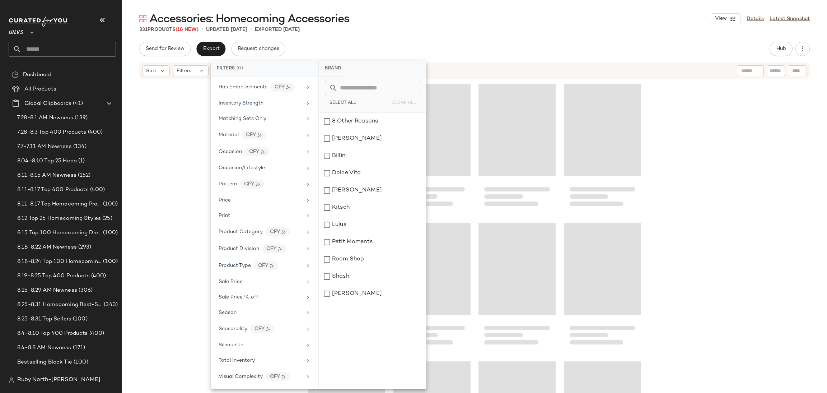
click at [561, 281] on div at bounding box center [474, 247] width 333 height 333
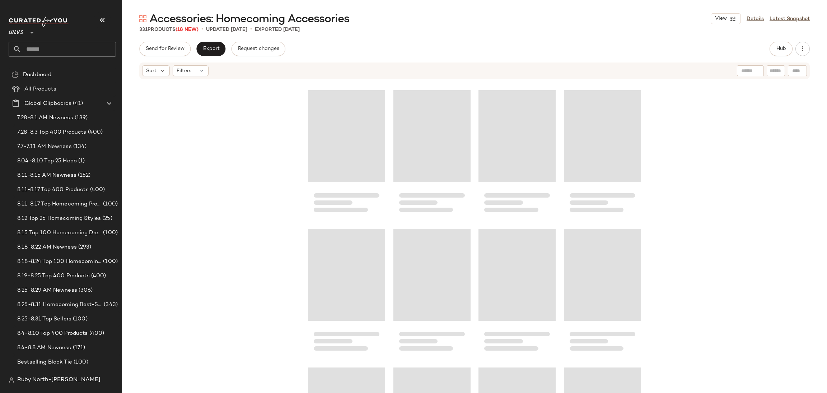
click at [714, 190] on div at bounding box center [474, 247] width 705 height 335
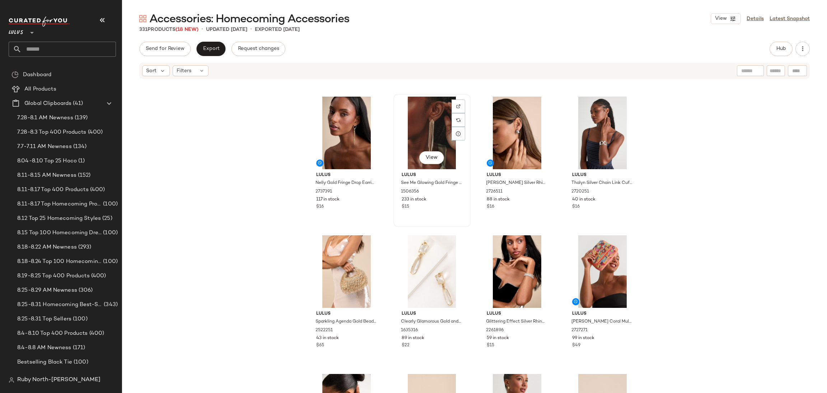
scroll to position [275, 0]
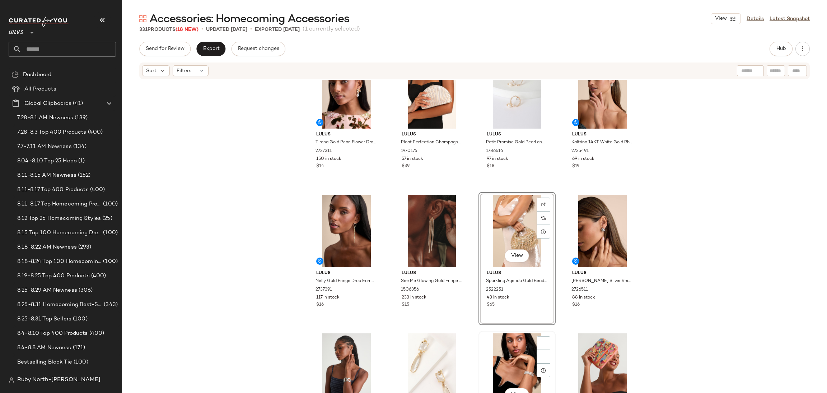
scroll to position [275, 0]
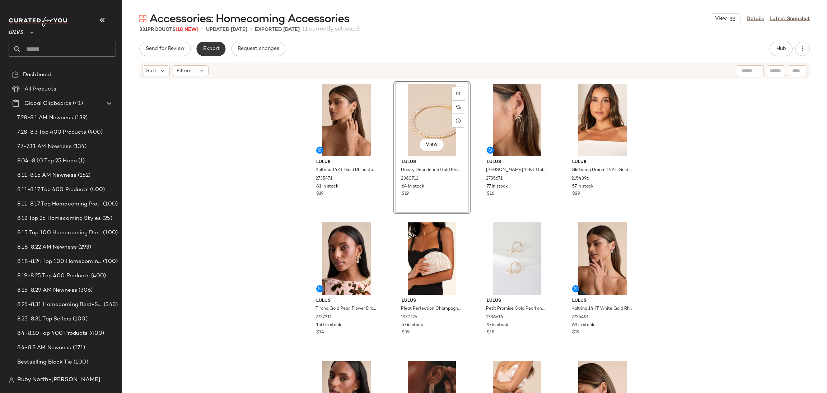
click at [211, 48] on span "Export" at bounding box center [210, 49] width 17 height 6
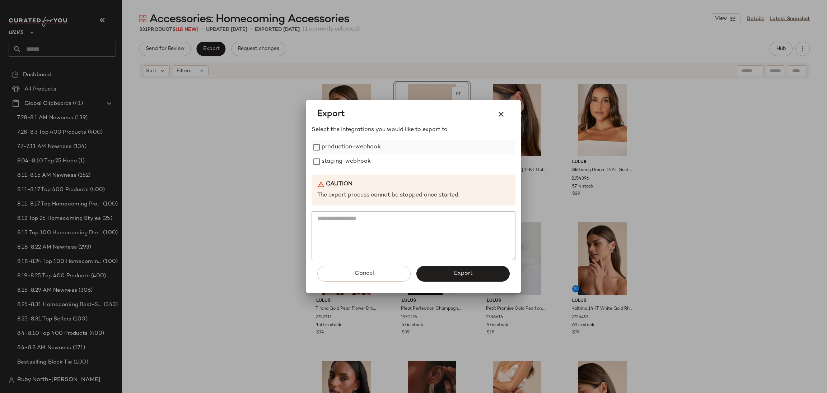
drag, startPoint x: 364, startPoint y: 164, endPoint x: 361, endPoint y: 153, distance: 11.2
click at [364, 163] on label "staging-webhook" at bounding box center [346, 161] width 49 height 14
click at [361, 144] on label "production-webhook" at bounding box center [351, 147] width 59 height 14
click at [437, 268] on button "Export" at bounding box center [462, 274] width 93 height 16
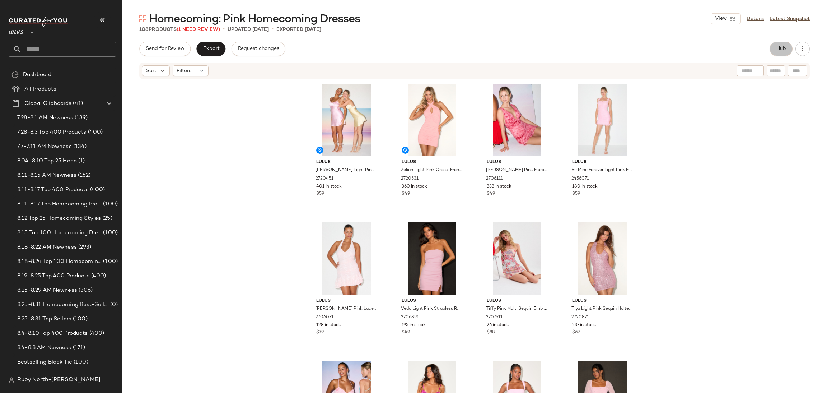
click at [781, 48] on span "Hub" at bounding box center [781, 49] width 10 height 6
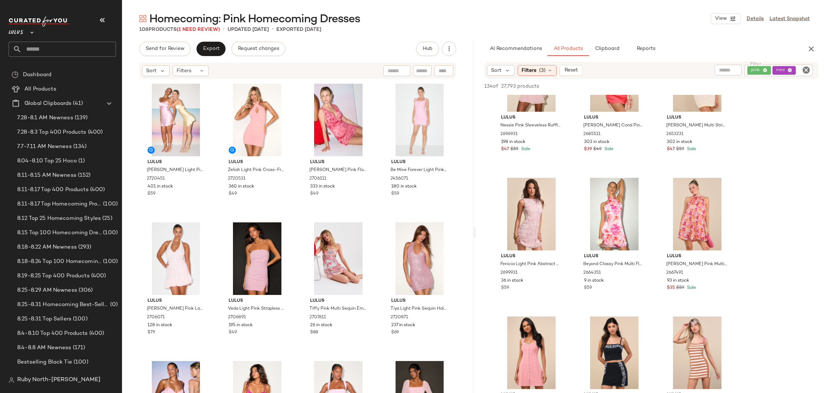
scroll to position [215, 0]
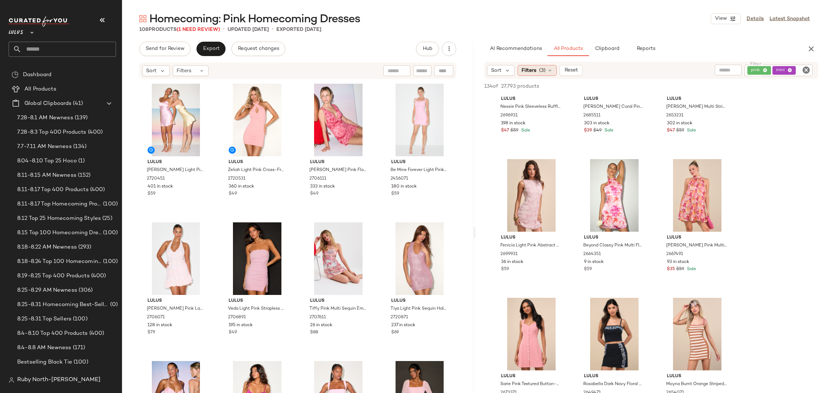
click at [534, 70] on span "Filters" at bounding box center [529, 71] width 15 height 8
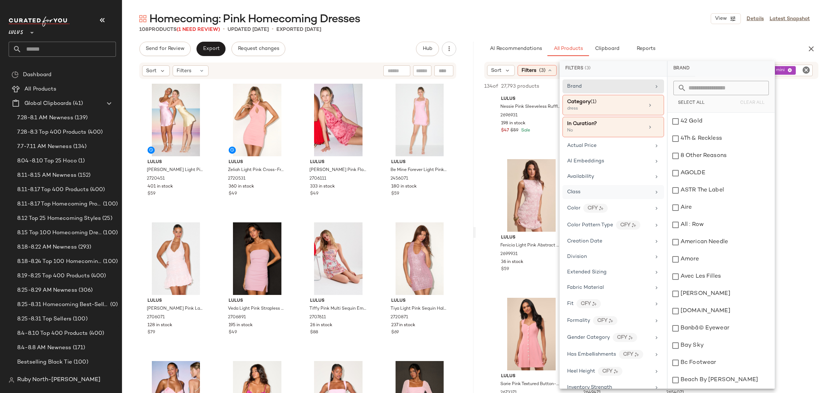
click at [595, 200] on div "Class" at bounding box center [614, 207] width 102 height 15
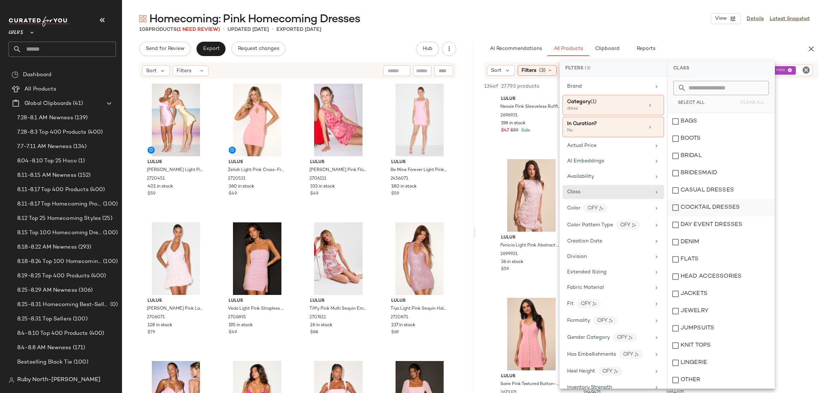
click at [733, 206] on div "COCKTAIL DRESSES" at bounding box center [721, 207] width 107 height 17
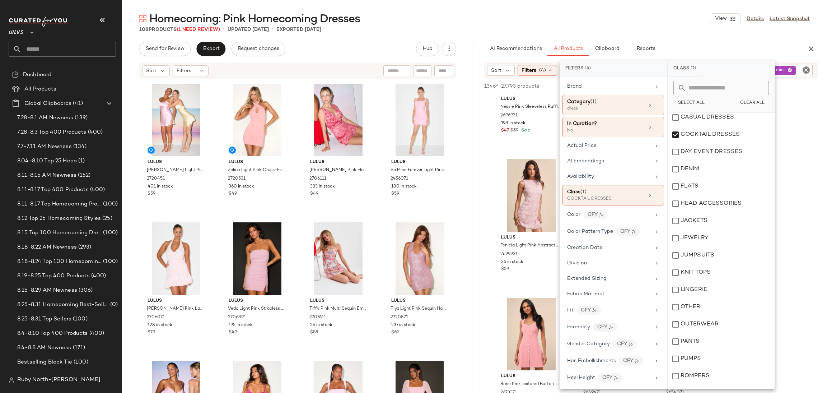
scroll to position [190, 0]
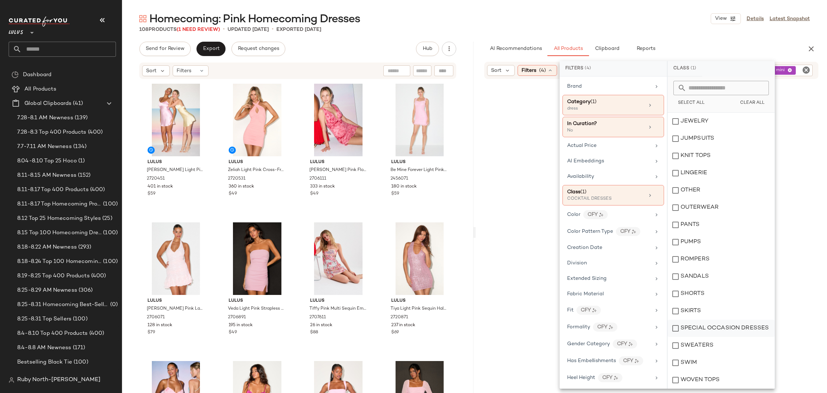
click at [720, 327] on div "SPECIAL OCCASION DRESSES" at bounding box center [721, 328] width 107 height 17
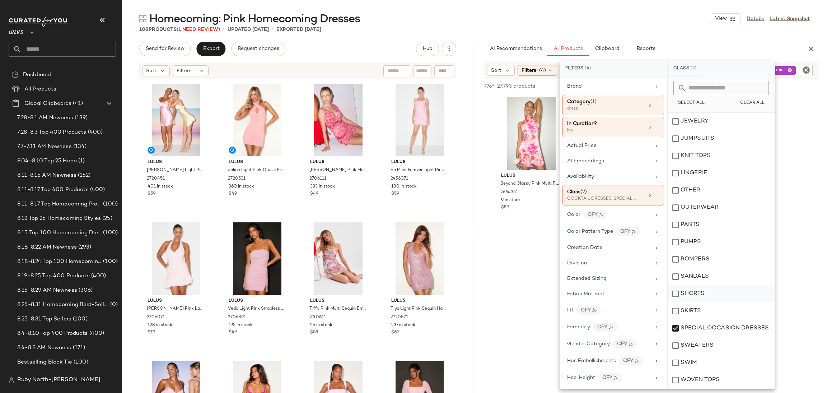
click at [766, 294] on div "SHORTS" at bounding box center [721, 293] width 107 height 17
click at [716, 286] on div "SHORTS" at bounding box center [721, 293] width 107 height 17
click at [813, 211] on div "Lulus Beyond Classy Pink Multi Floral Print Satin Halter Mini Dress 2664351 9 i…" at bounding box center [651, 161] width 351 height 133
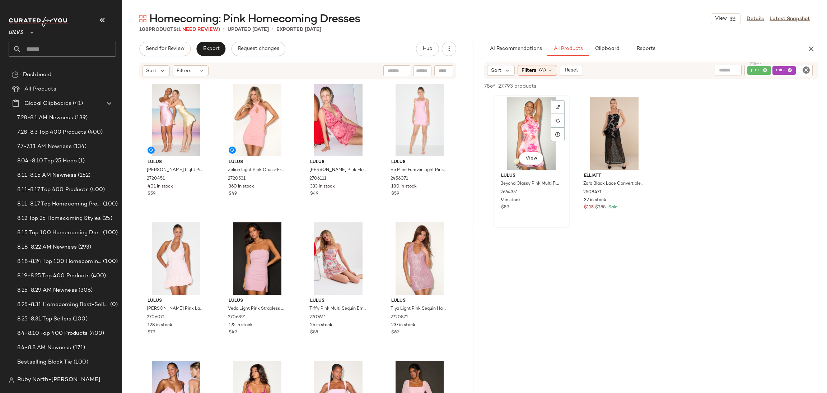
click at [523, 114] on div "View" at bounding box center [531, 133] width 72 height 73
click at [769, 84] on span "Add to Bottom" at bounding box center [756, 86] width 37 height 5
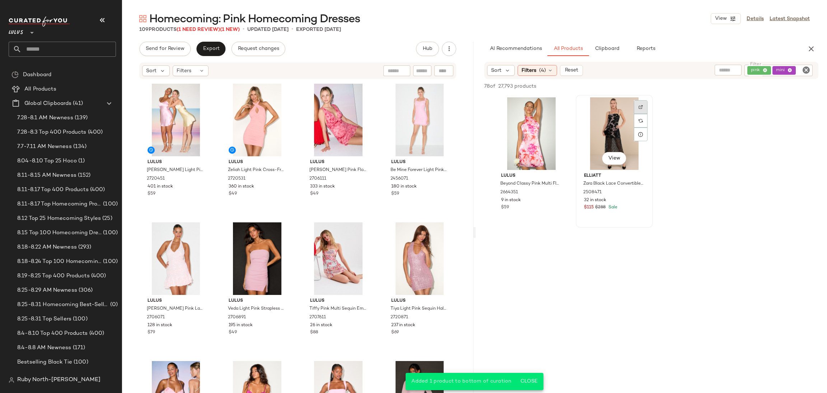
click at [641, 105] on img at bounding box center [641, 107] width 4 height 4
click at [527, 75] on div "Filters (4)" at bounding box center [537, 70] width 39 height 11
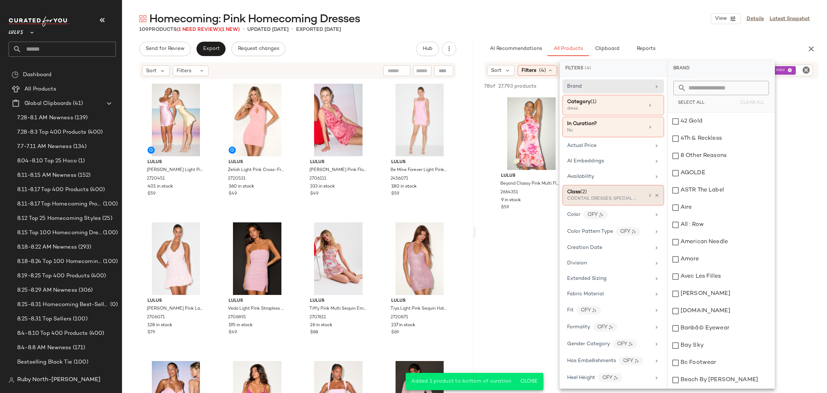
click at [657, 191] on div "Class (2) COCKTAIL DRESSES, SPECIAL OCCASION DRESSES" at bounding box center [614, 195] width 102 height 20
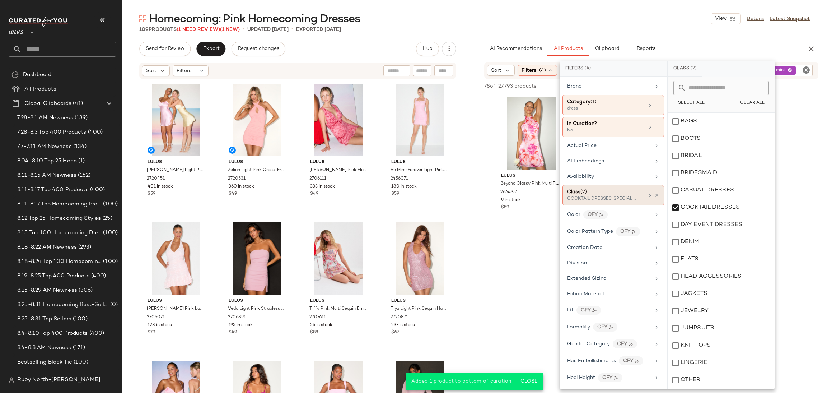
click at [657, 195] on div "Class (2) COCKTAIL DRESSES, SPECIAL OCCASION DRESSES" at bounding box center [614, 195] width 102 height 20
click at [654, 195] on icon at bounding box center [656, 195] width 5 height 5
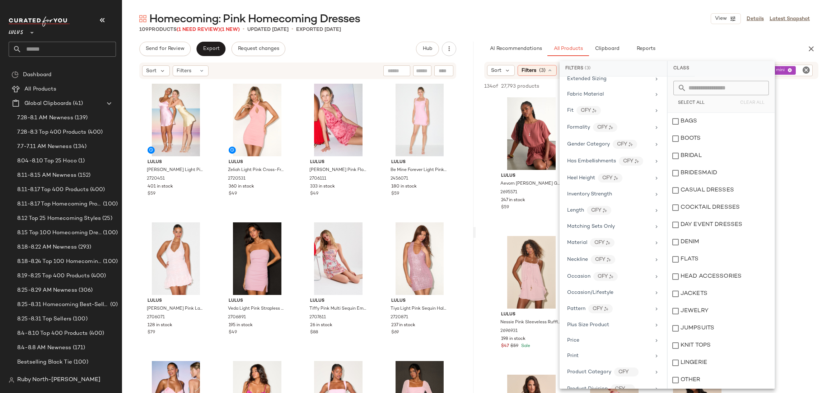
scroll to position [323, 0]
click at [614, 162] on div "Occasion/Lifestyle" at bounding box center [609, 163] width 84 height 8
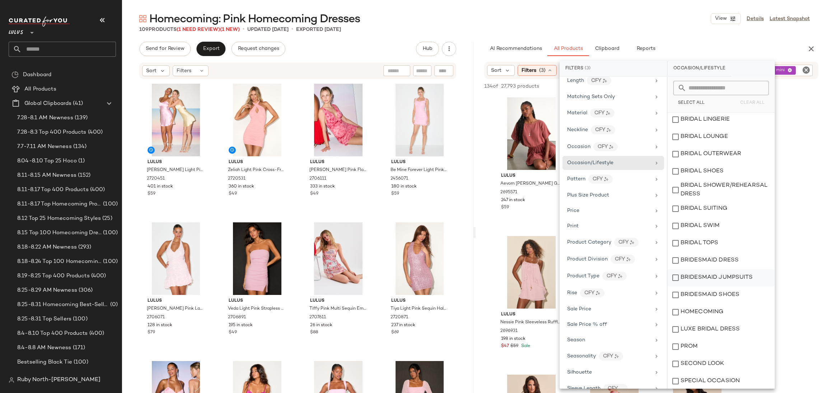
scroll to position [123, 0]
click at [715, 314] on div "HOMECOMING" at bounding box center [721, 311] width 107 height 17
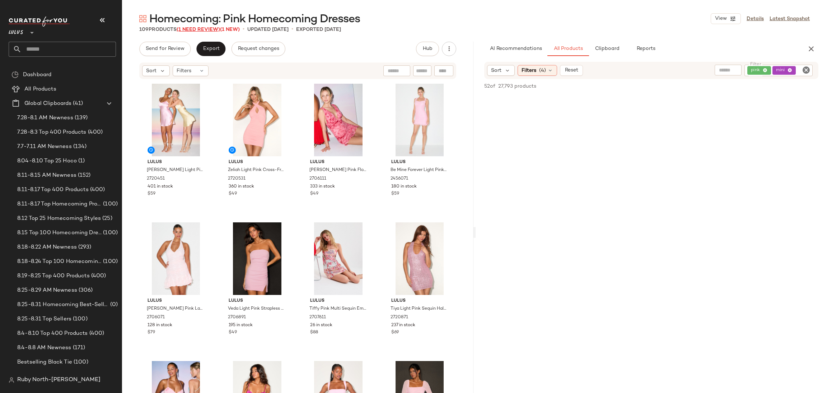
click at [201, 28] on span "(1 Need Review)" at bounding box center [198, 29] width 43 height 5
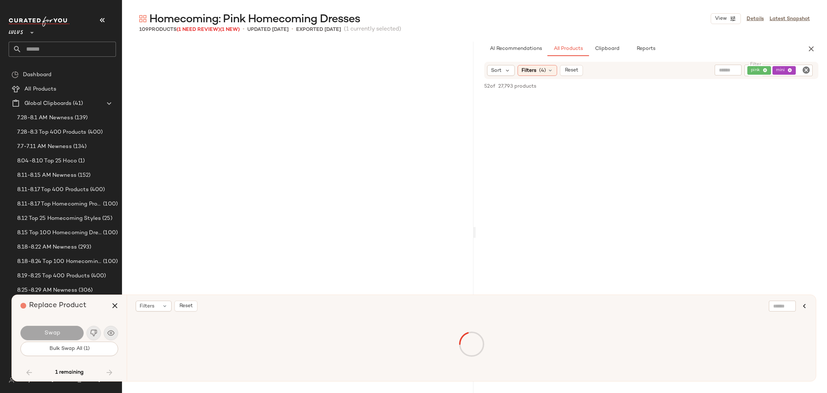
scroll to position [2355, 0]
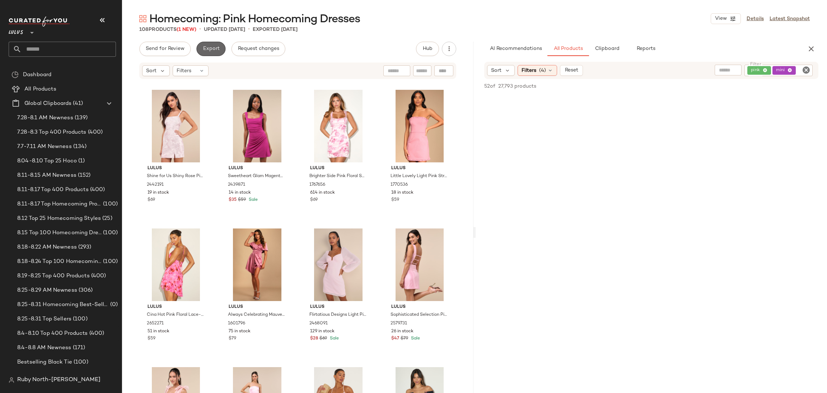
click at [208, 52] on span "Export" at bounding box center [210, 49] width 17 height 6
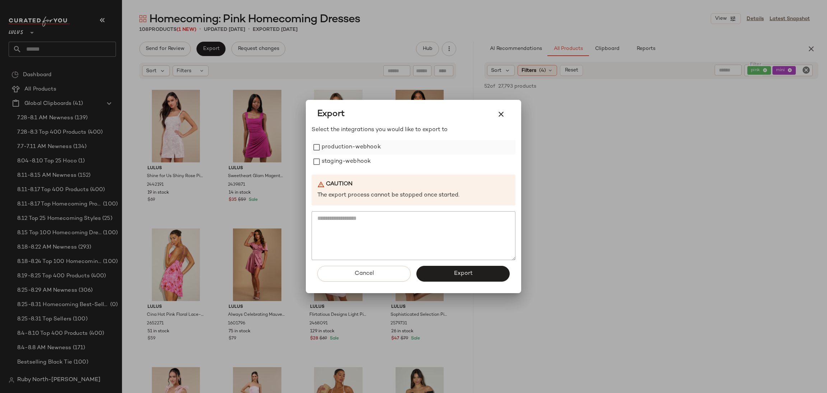
click at [357, 149] on label "production-webhook" at bounding box center [351, 147] width 59 height 14
click at [352, 158] on label "staging-webhook" at bounding box center [346, 161] width 49 height 14
click at [453, 267] on button "Export" at bounding box center [462, 274] width 93 height 16
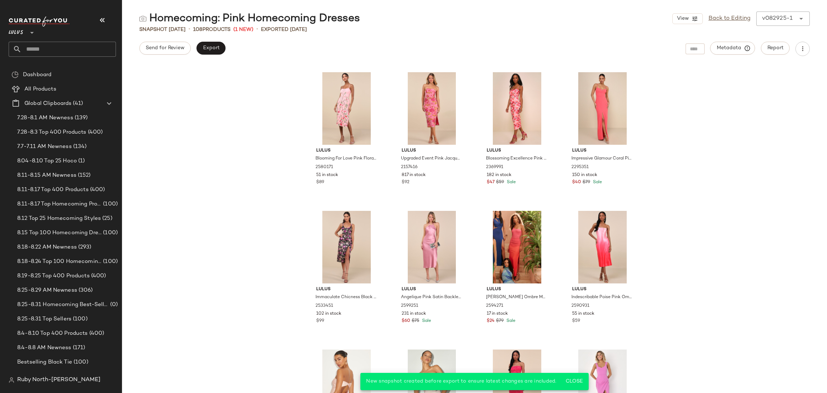
scroll to position [3415, 0]
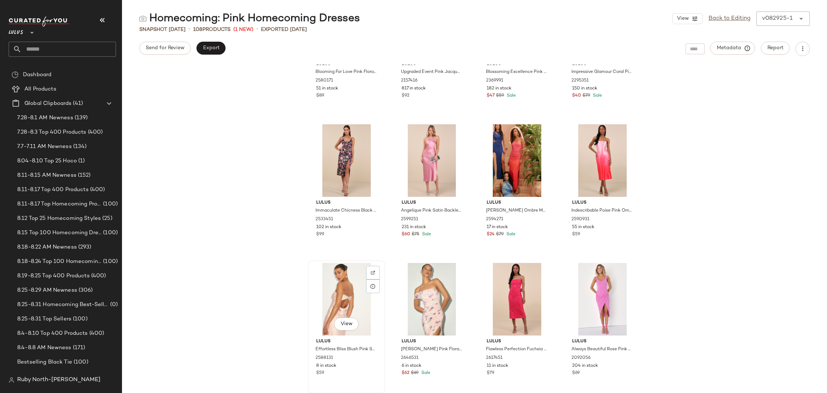
click at [351, 310] on div "View" at bounding box center [347, 299] width 72 height 73
click at [344, 298] on div "View" at bounding box center [347, 299] width 72 height 73
click at [274, 274] on div "Lulus Blooming For Love Pink Floral Embroidered Midi Dress 2580171 51 in stock …" at bounding box center [474, 229] width 705 height 328
drag, startPoint x: 280, startPoint y: 159, endPoint x: 275, endPoint y: 156, distance: 6.3
click at [280, 159] on div "Lulus Blooming For Love Pink Floral Embroidered Midi Dress 2580171 51 in stock …" at bounding box center [474, 229] width 705 height 328
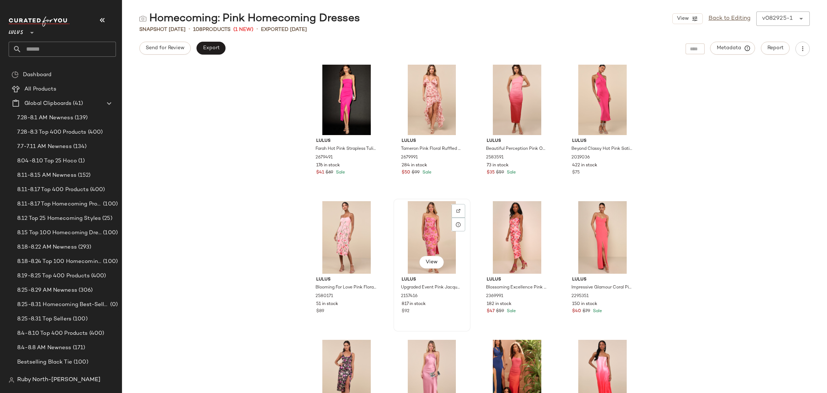
scroll to position [3145, 0]
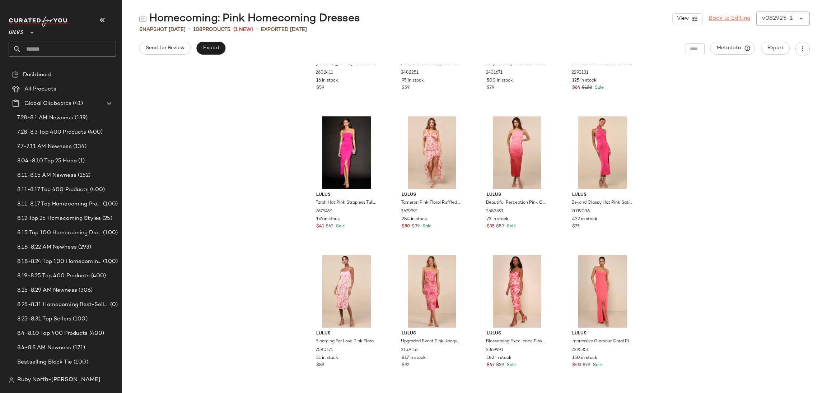
click at [719, 21] on link "Back to Editing" at bounding box center [730, 18] width 42 height 9
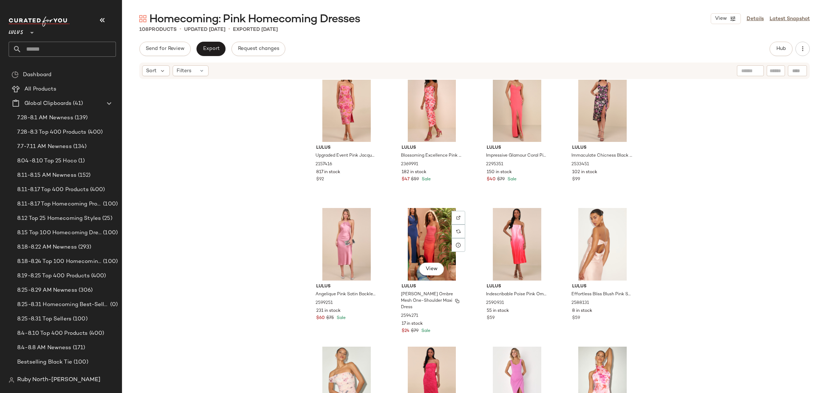
scroll to position [3408, 0]
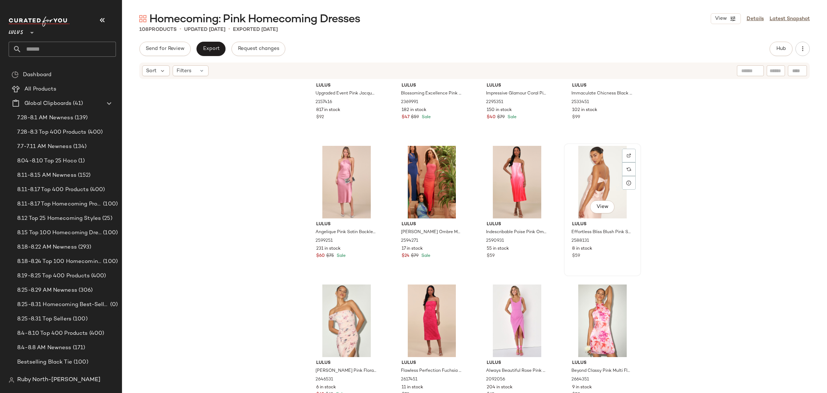
click at [581, 177] on div "View" at bounding box center [603, 182] width 72 height 73
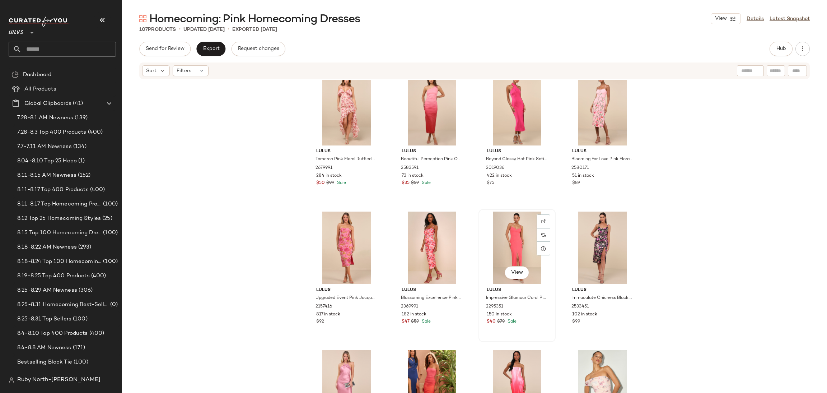
scroll to position [3193, 0]
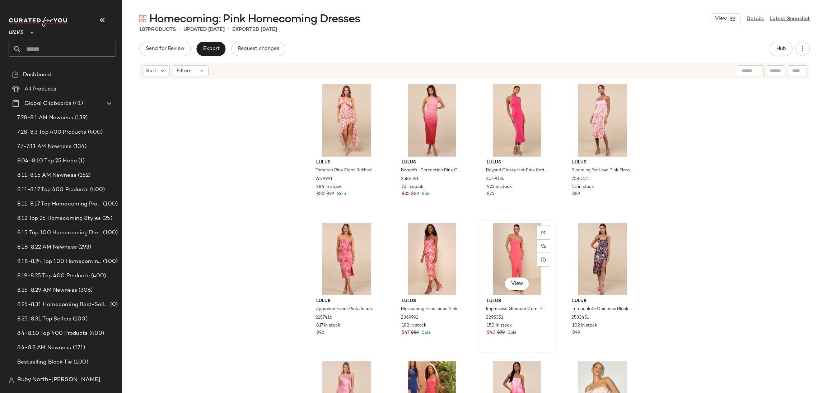
click at [506, 242] on div "View" at bounding box center [517, 259] width 72 height 73
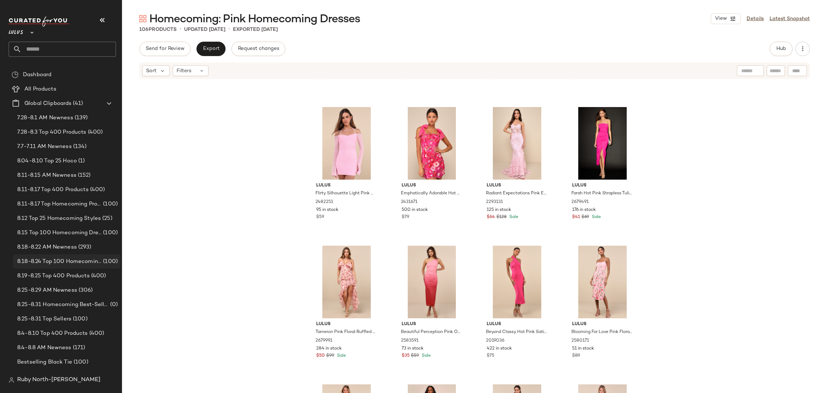
scroll to position [108, 0]
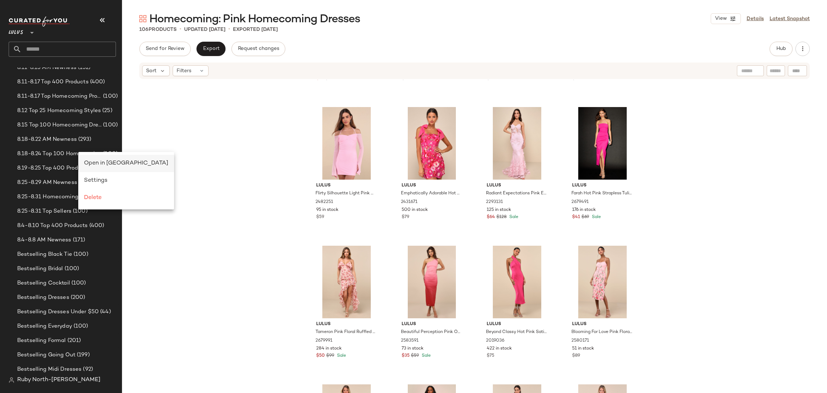
click at [85, 159] on div "Open in [GEOGRAPHIC_DATA]" at bounding box center [126, 163] width 84 height 9
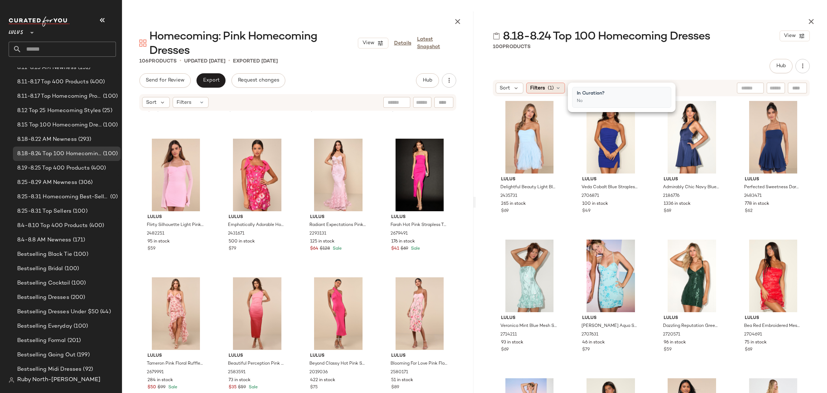
click at [553, 90] on span "(1)" at bounding box center [551, 88] width 6 height 8
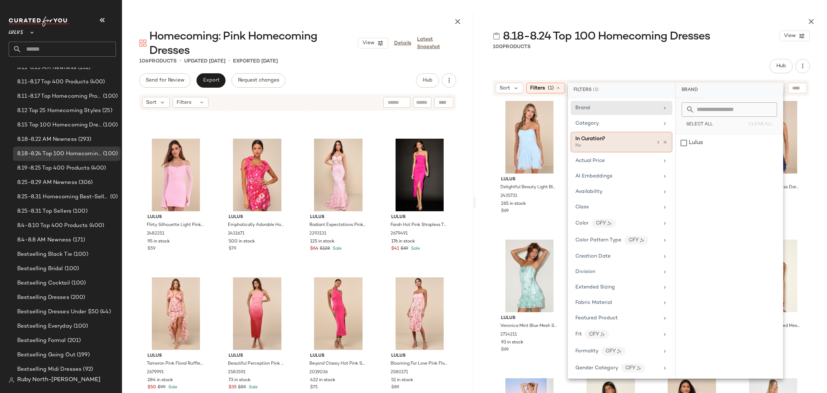
drag, startPoint x: 634, startPoint y: 145, endPoint x: 658, endPoint y: 140, distance: 24.1
click at [635, 144] on div "No" at bounding box center [611, 146] width 72 height 6
click at [697, 114] on div "Yes" at bounding box center [729, 120] width 101 height 13
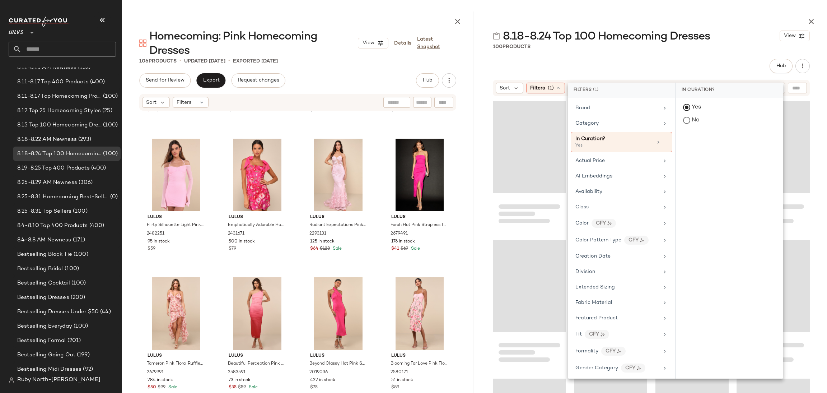
click at [706, 69] on div "Hub" at bounding box center [651, 66] width 317 height 14
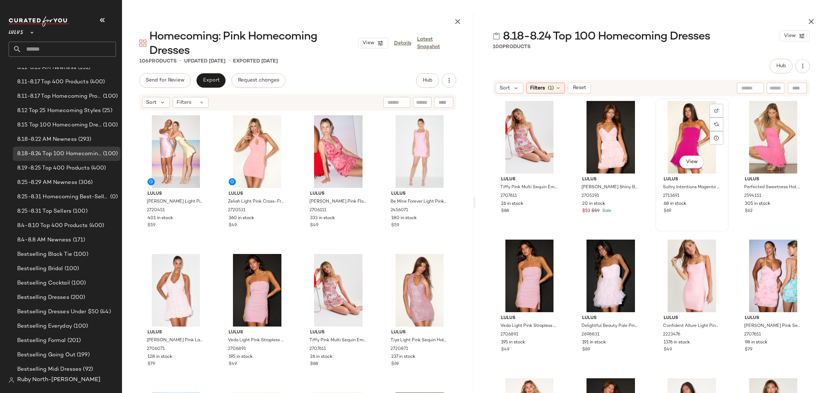
click at [677, 125] on div "View" at bounding box center [692, 137] width 68 height 73
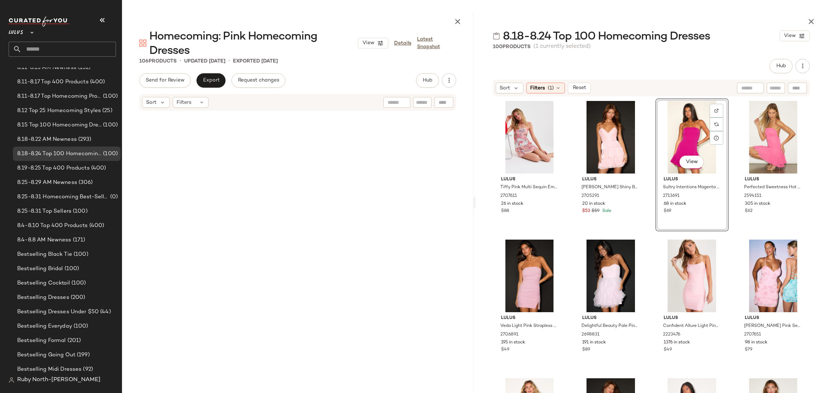
scroll to position [560, 0]
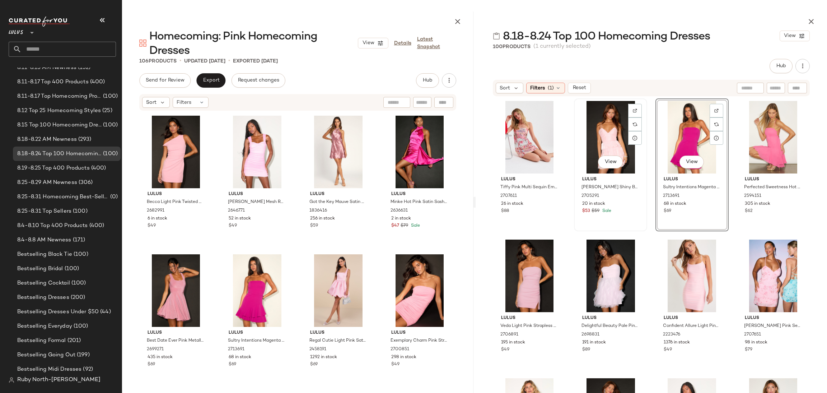
click at [609, 131] on div "View" at bounding box center [611, 137] width 68 height 73
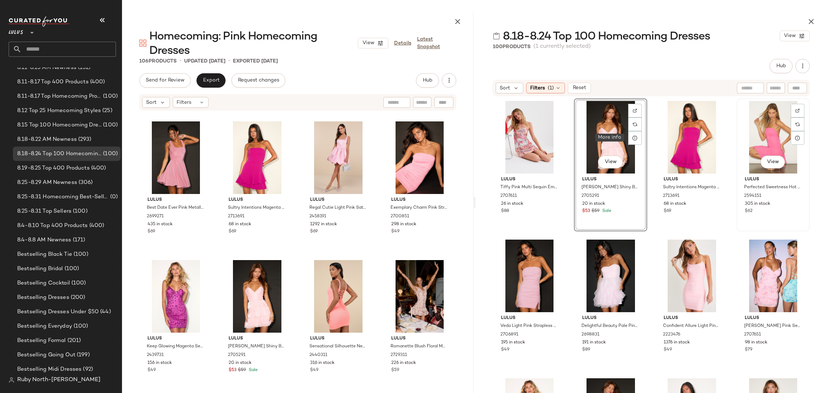
click at [776, 136] on div "View" at bounding box center [773, 137] width 68 height 73
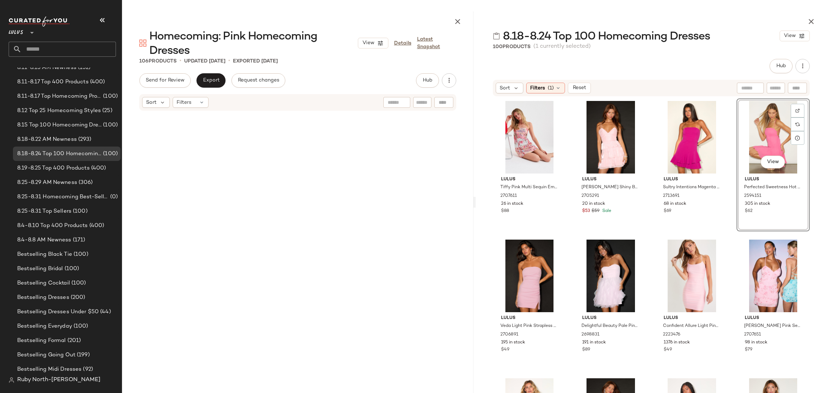
scroll to position [1247, 0]
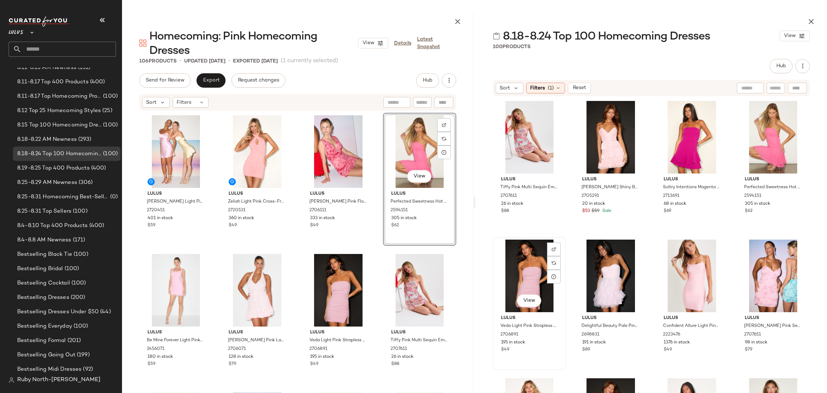
click at [525, 261] on div "View" at bounding box center [529, 275] width 68 height 73
click at [589, 271] on div "View" at bounding box center [611, 275] width 68 height 73
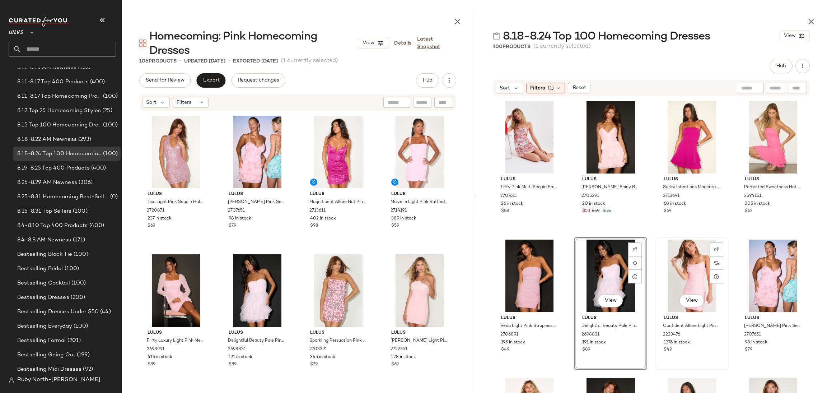
click at [687, 268] on div "View" at bounding box center [692, 275] width 68 height 73
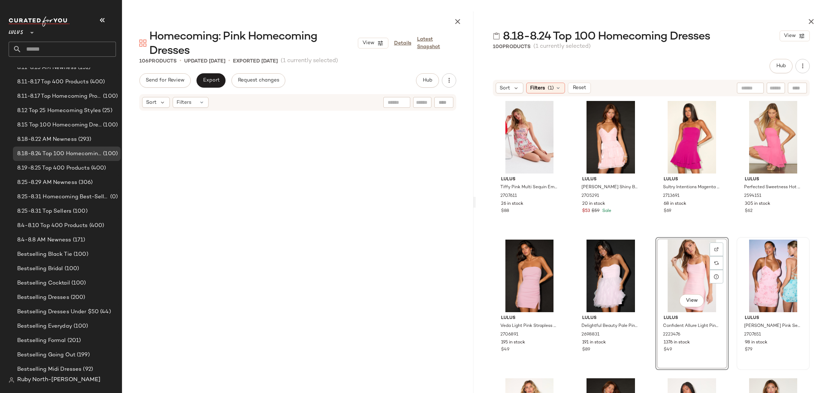
scroll to position [1247, 0]
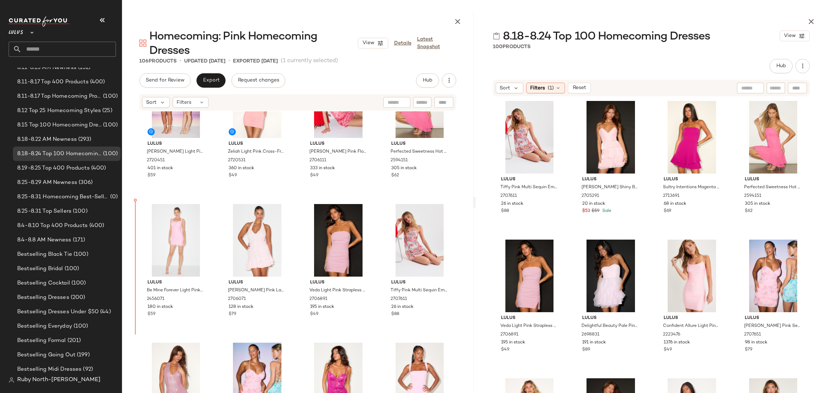
scroll to position [50, 0]
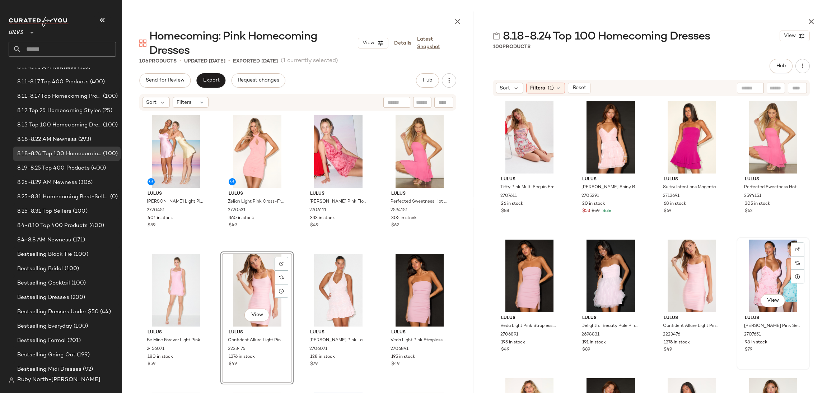
click at [763, 267] on div "View" at bounding box center [773, 275] width 68 height 73
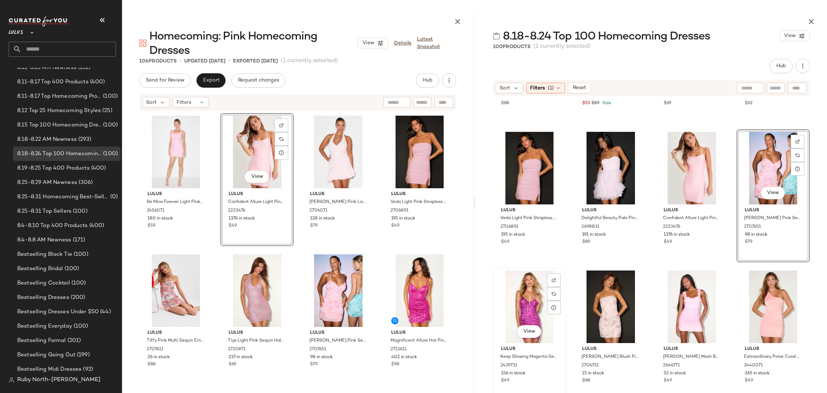
scroll to position [167, 0]
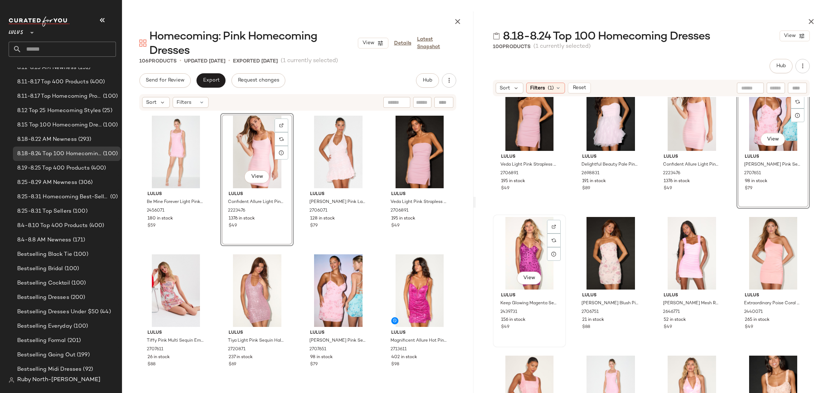
click at [522, 235] on div "View" at bounding box center [529, 253] width 68 height 73
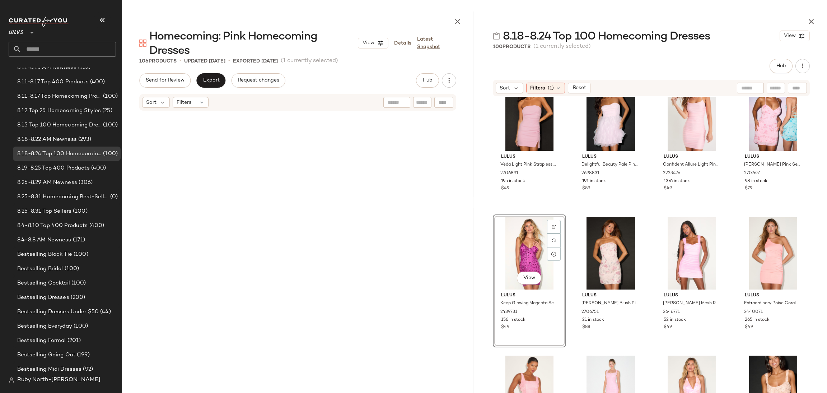
scroll to position [139, 0]
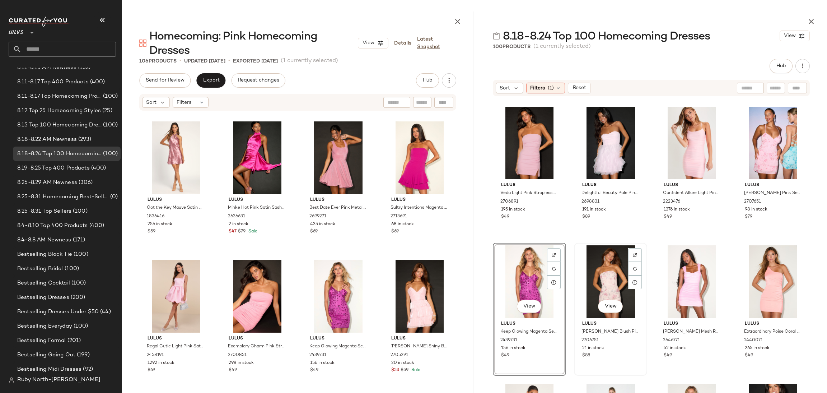
click at [607, 285] on div "View" at bounding box center [611, 281] width 68 height 73
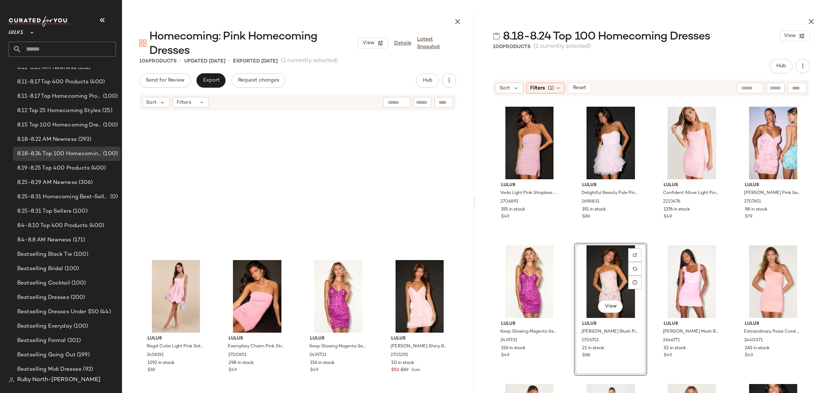
scroll to position [831, 0]
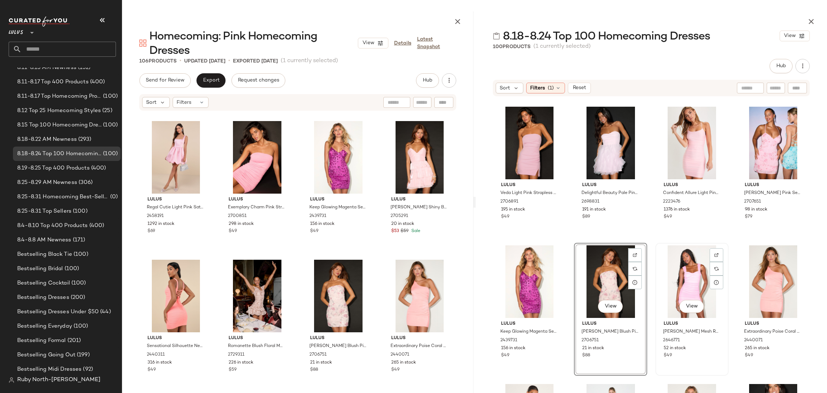
drag, startPoint x: 673, startPoint y: 286, endPoint x: 689, endPoint y: 282, distance: 16.5
click at [673, 288] on div "View" at bounding box center [692, 281] width 68 height 73
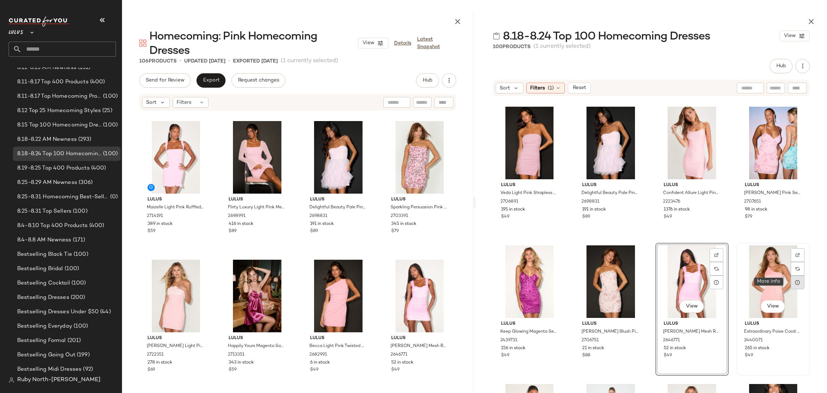
click at [795, 279] on icon at bounding box center [798, 282] width 6 height 6
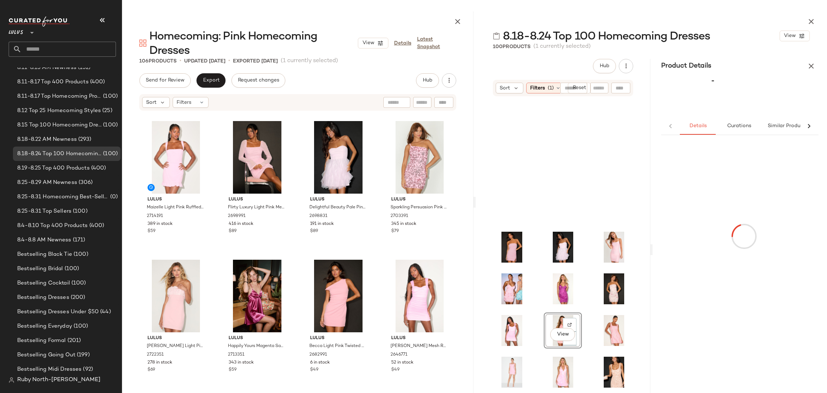
scroll to position [0, 0]
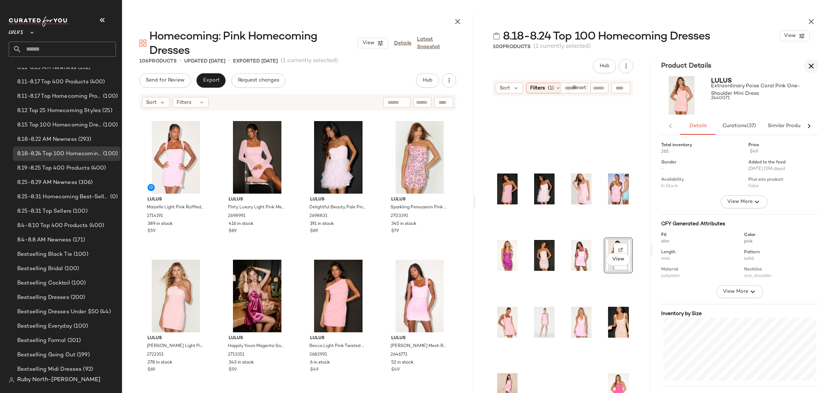
click at [812, 67] on icon "button" at bounding box center [811, 66] width 9 height 9
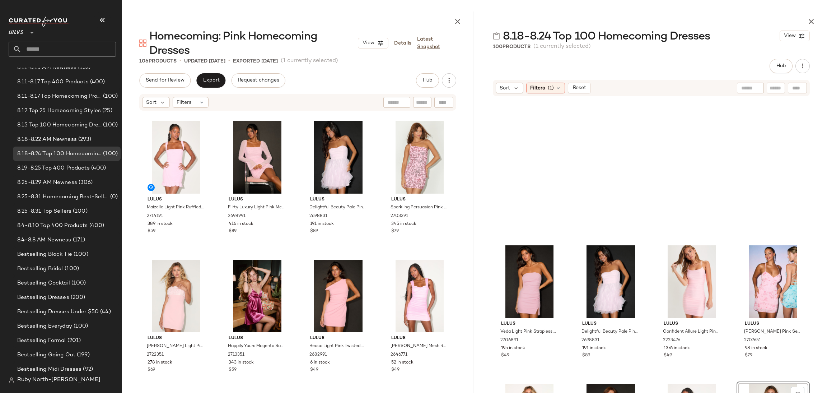
scroll to position [236, 0]
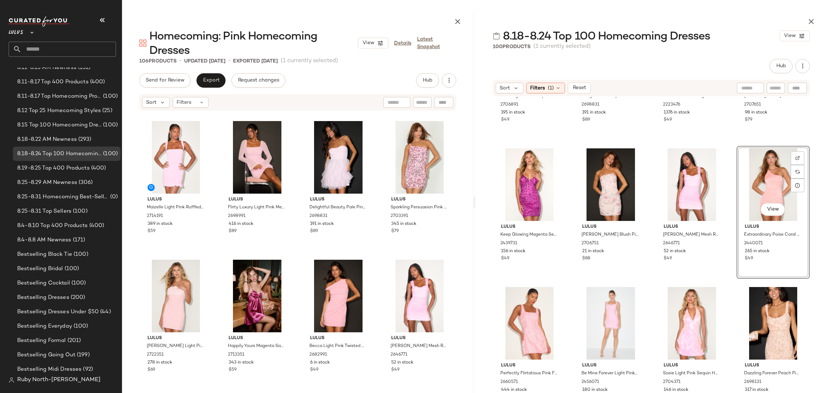
click at [751, 166] on div "View" at bounding box center [773, 184] width 68 height 73
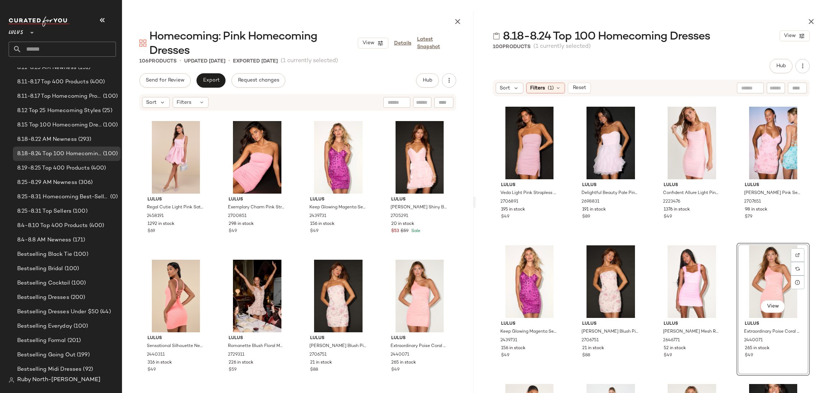
click at [813, 22] on icon "button" at bounding box center [811, 21] width 9 height 9
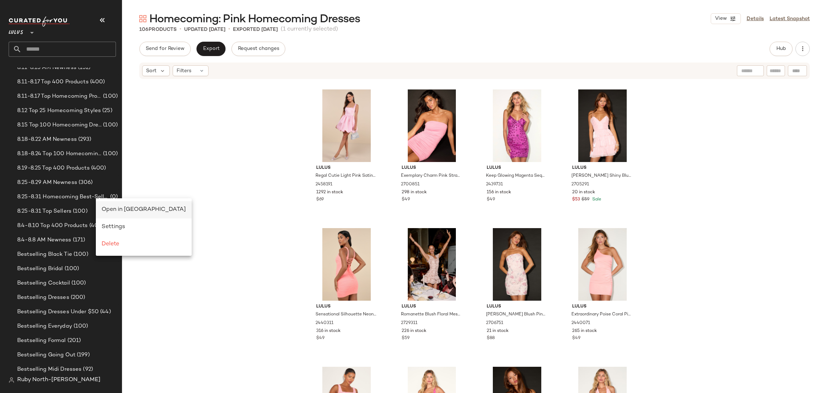
click at [113, 209] on span "Open in [GEOGRAPHIC_DATA]" at bounding box center [144, 209] width 84 height 6
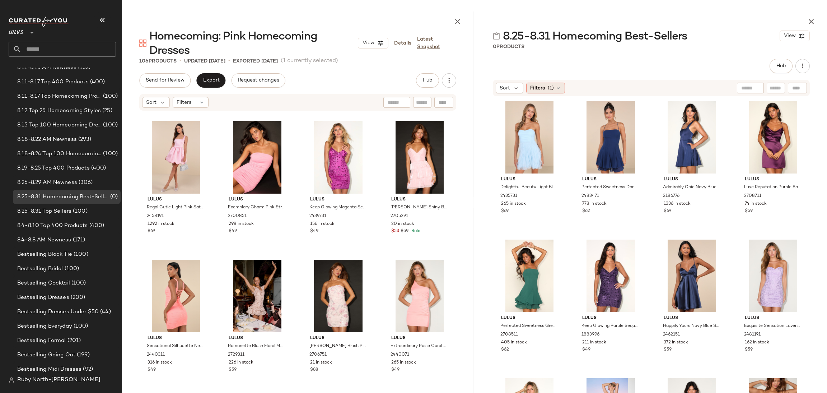
click at [541, 88] on span "Filters" at bounding box center [537, 88] width 15 height 8
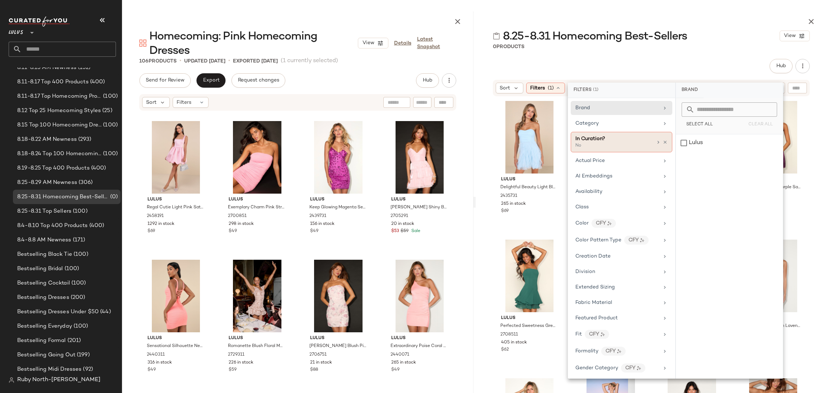
click at [665, 139] on div at bounding box center [662, 142] width 12 height 6
click at [657, 140] on icon at bounding box center [659, 142] width 6 height 6
click at [706, 114] on div "Yes" at bounding box center [729, 120] width 101 height 13
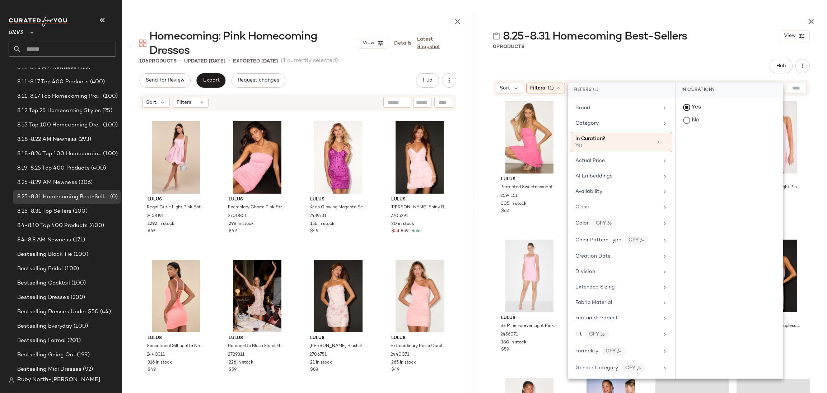
click at [99, 11] on div "Lulus **" at bounding box center [65, 39] width 113 height 56
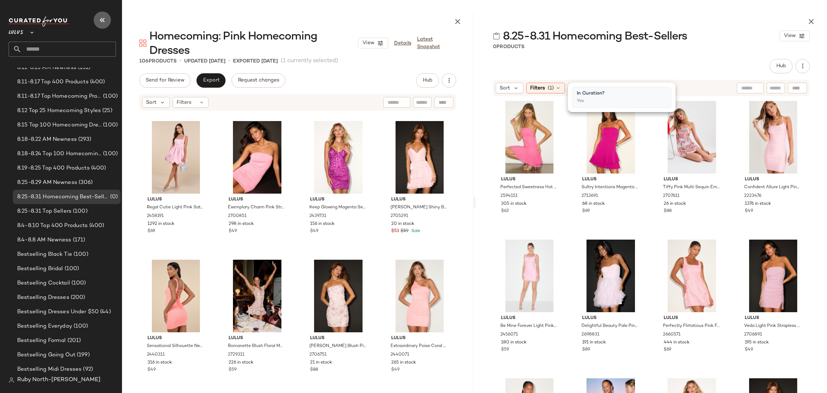
click at [107, 18] on button "button" at bounding box center [102, 19] width 17 height 17
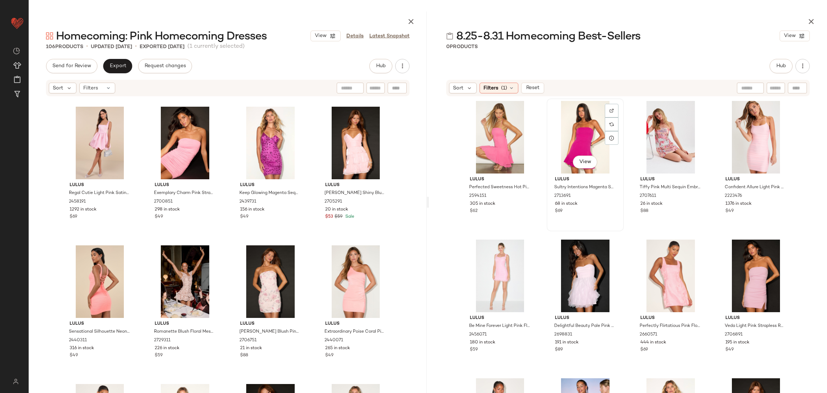
click at [579, 126] on div "View" at bounding box center [585, 137] width 72 height 73
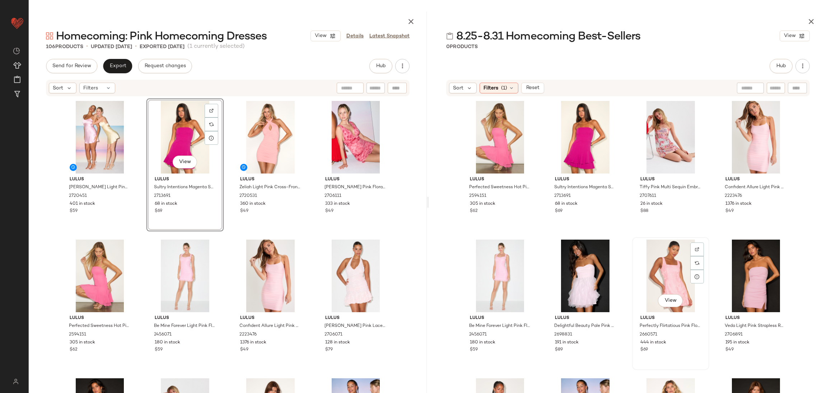
click at [680, 265] on div "View" at bounding box center [671, 275] width 72 height 73
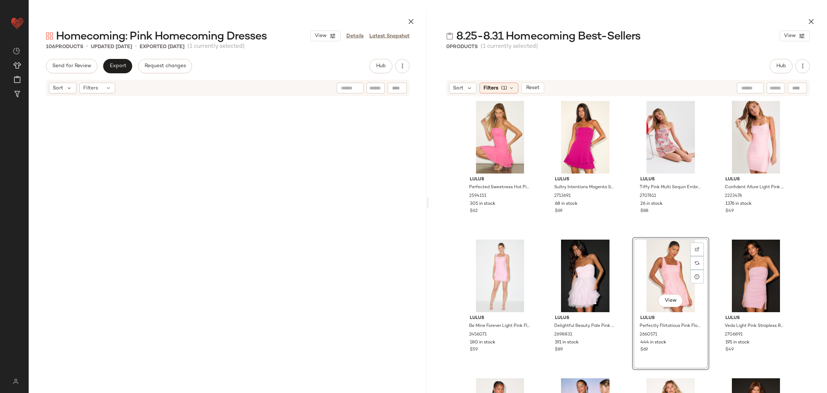
scroll to position [970, 0]
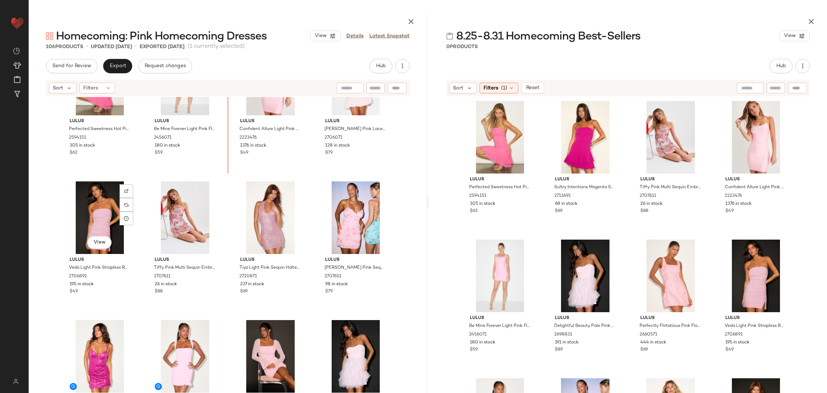
scroll to position [192, 0]
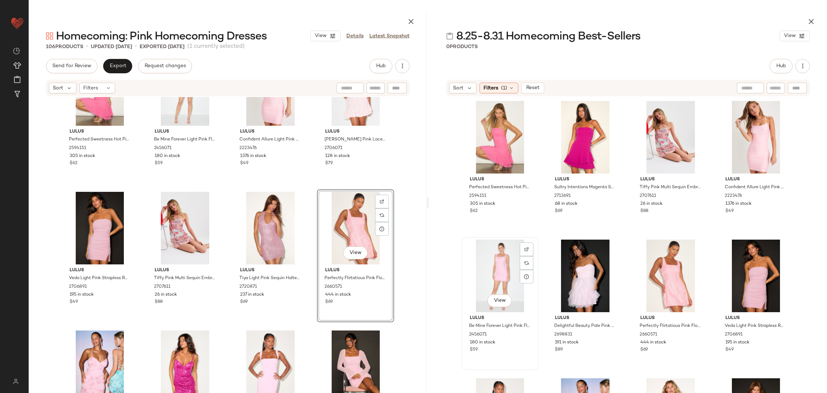
drag, startPoint x: 504, startPoint y: 269, endPoint x: 489, endPoint y: 266, distance: 15.4
click at [505, 269] on div "View" at bounding box center [500, 275] width 72 height 73
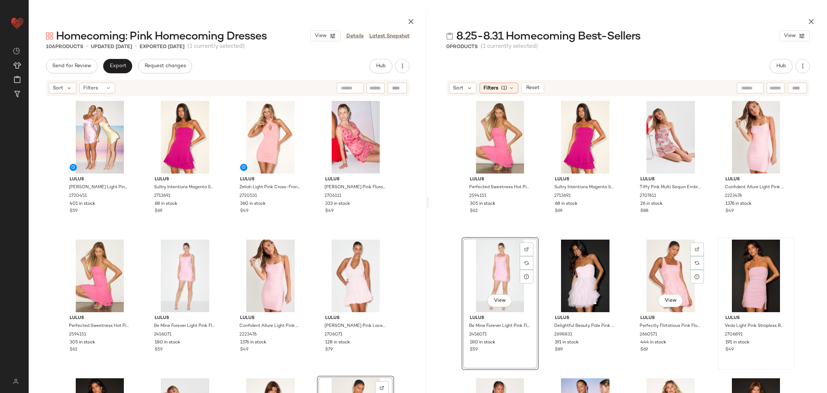
drag, startPoint x: 685, startPoint y: 256, endPoint x: 762, endPoint y: 248, distance: 77.6
click at [685, 256] on div "View" at bounding box center [671, 275] width 72 height 73
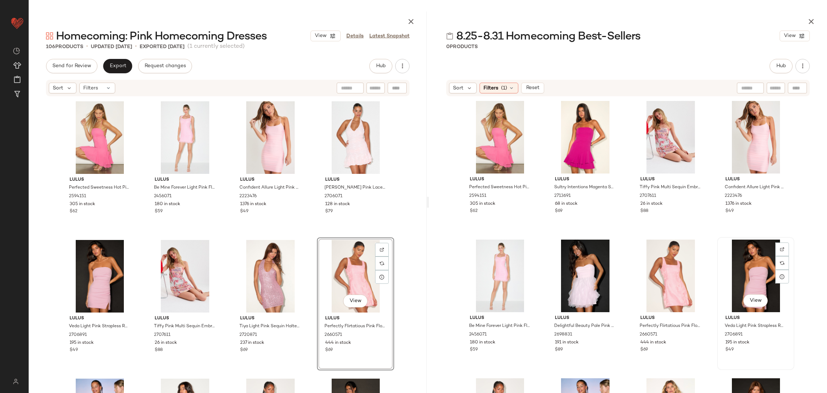
click at [755, 260] on div "View" at bounding box center [756, 275] width 72 height 73
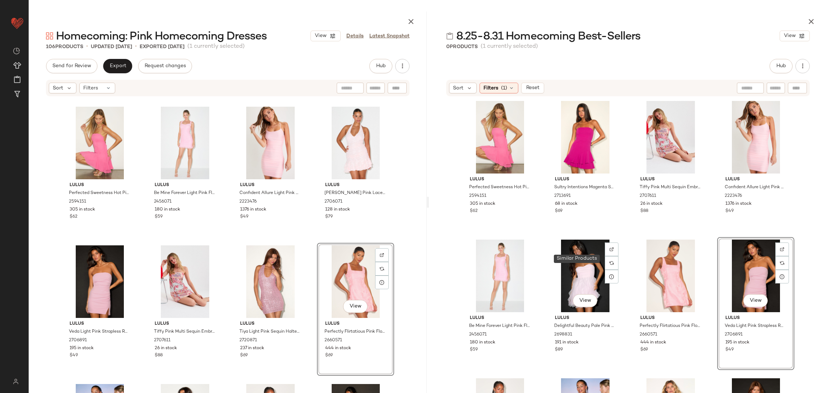
scroll to position [108, 0]
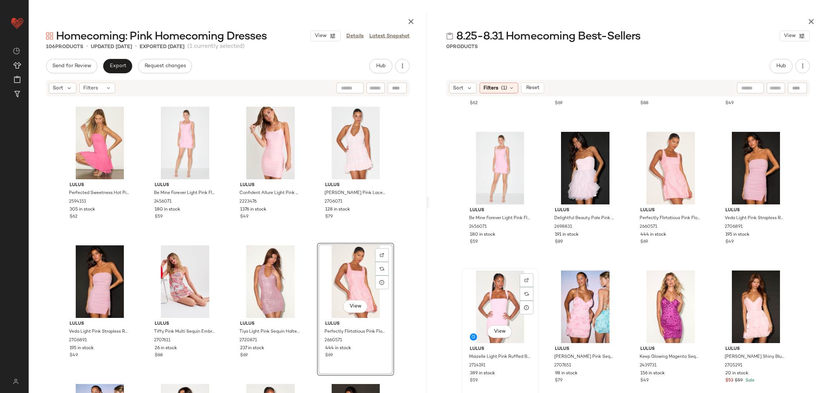
click at [500, 292] on div "View" at bounding box center [500, 306] width 72 height 73
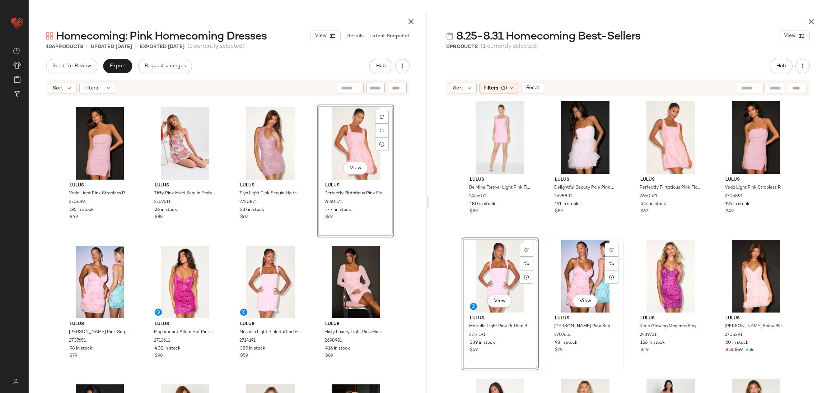
click at [547, 304] on div "View Lulus Alisia Pink Sequin Beaded Lace-Up Mini Dress 2707651 98 in stock $79" at bounding box center [585, 303] width 76 height 131
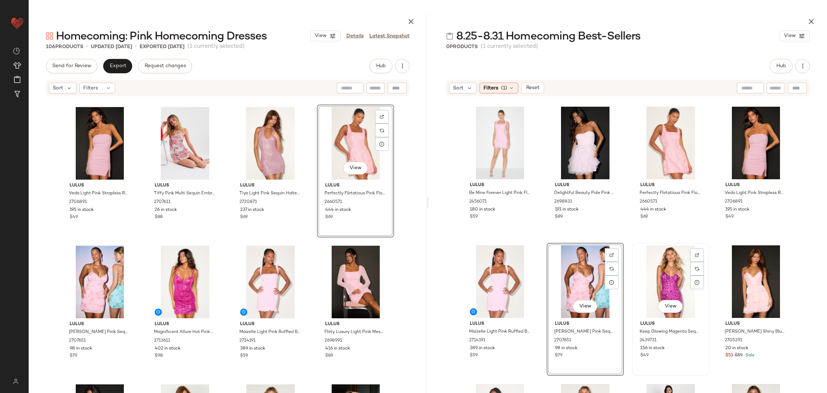
click at [659, 287] on div "View" at bounding box center [671, 281] width 72 height 73
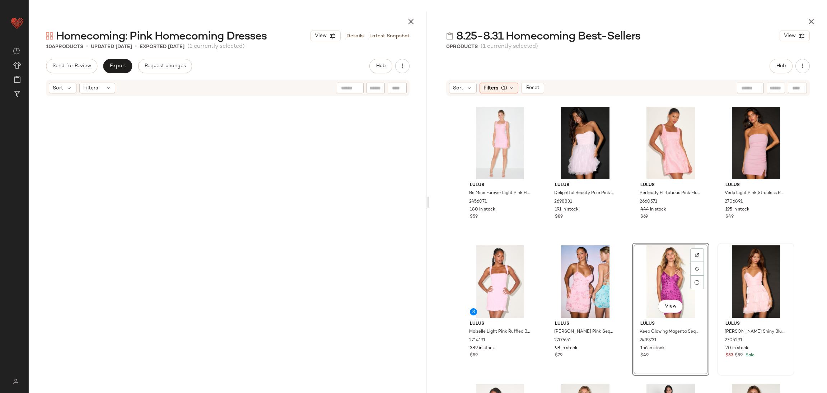
scroll to position [693, 0]
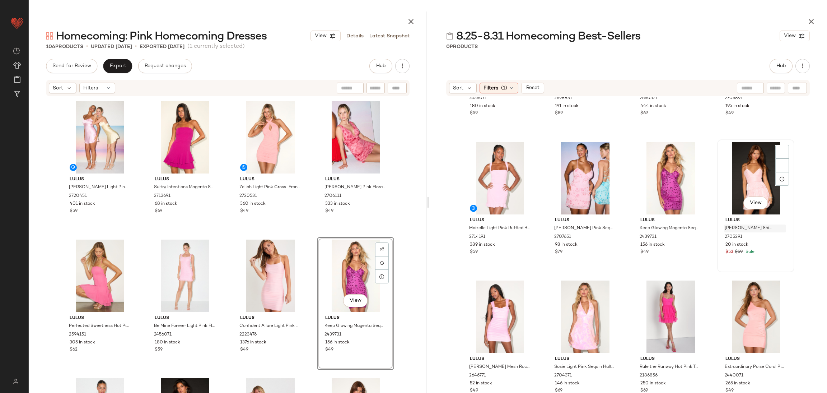
scroll to position [246, 0]
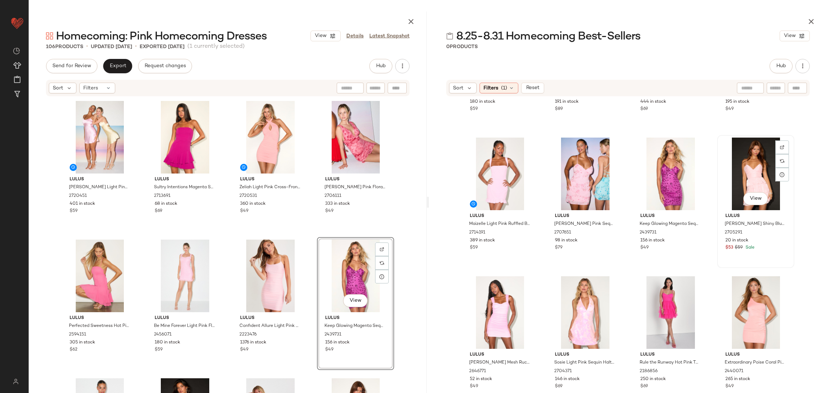
click at [763, 171] on div "View" at bounding box center [756, 174] width 72 height 73
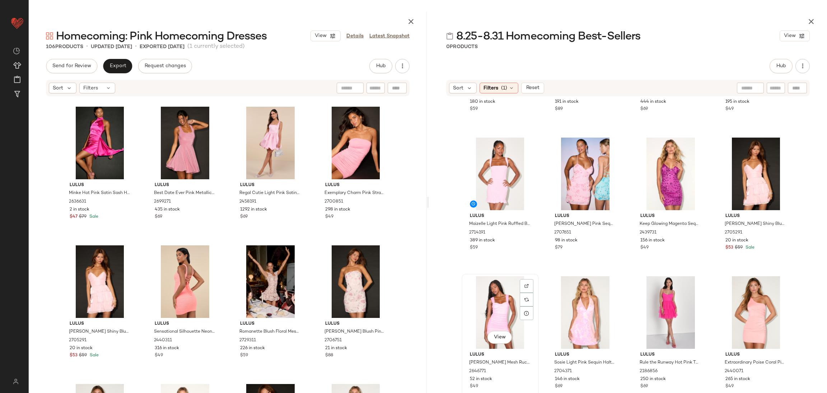
click at [499, 306] on div "View" at bounding box center [500, 312] width 72 height 73
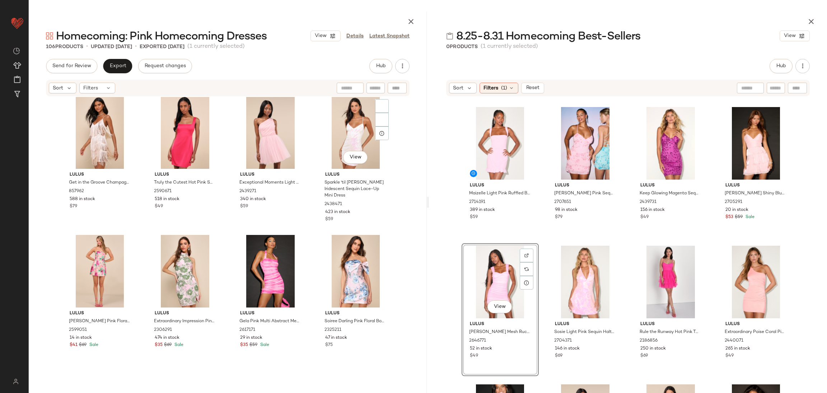
scroll to position [1577, 0]
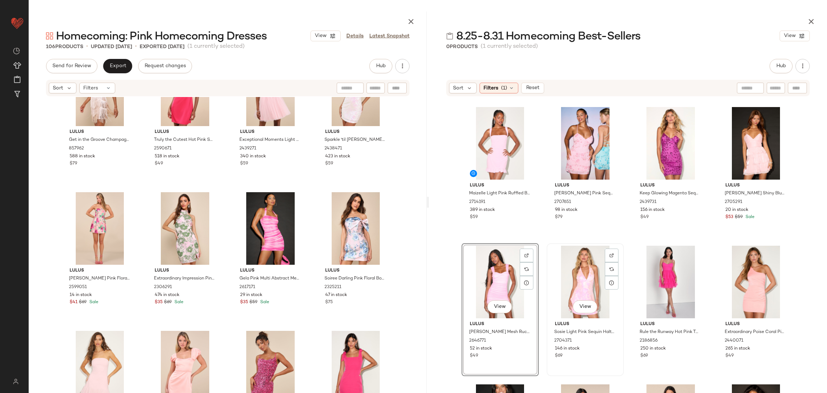
click at [576, 273] on div "View" at bounding box center [585, 282] width 72 height 73
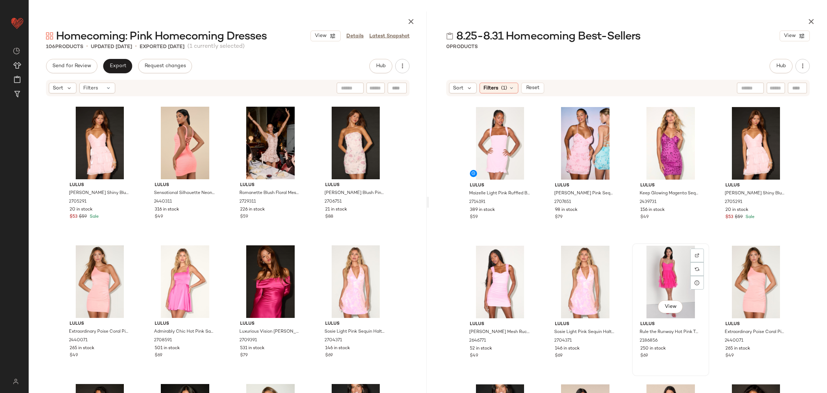
click at [659, 286] on div "View" at bounding box center [671, 282] width 72 height 73
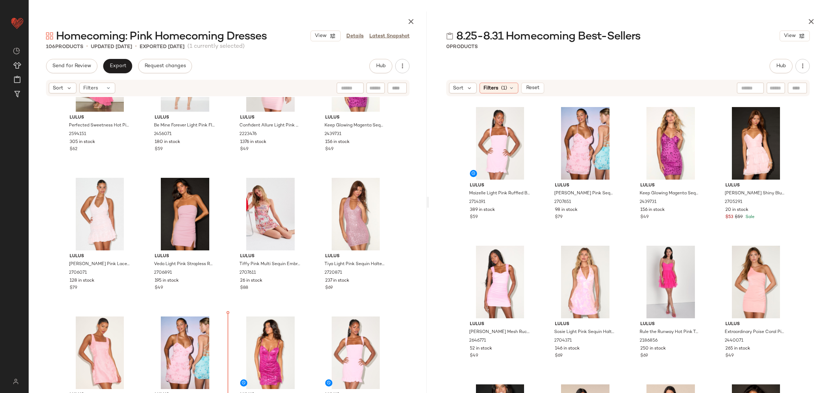
scroll to position [206, 0]
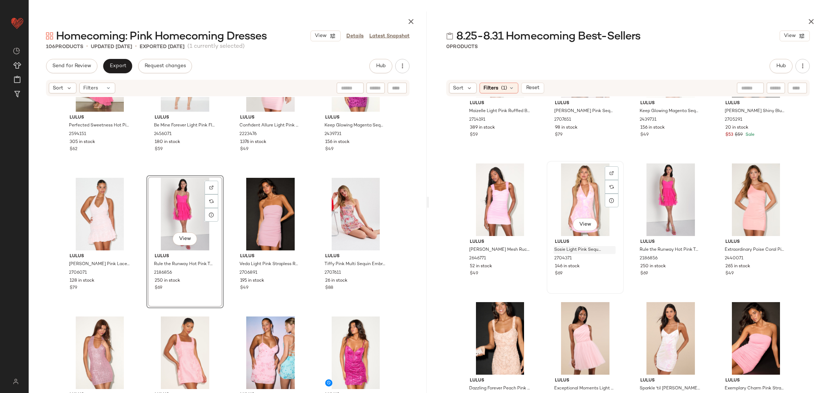
scroll to position [359, 0]
click at [727, 211] on div "View" at bounding box center [756, 199] width 72 height 73
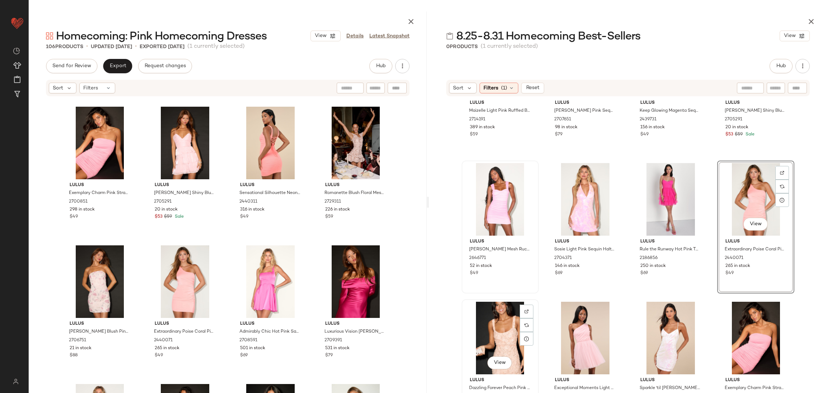
click at [485, 338] on div "View" at bounding box center [500, 338] width 72 height 73
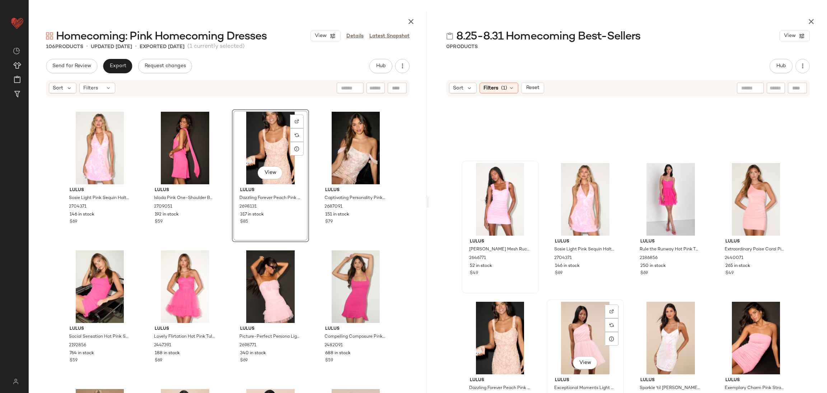
drag, startPoint x: 568, startPoint y: 317, endPoint x: 574, endPoint y: 314, distance: 5.9
click at [570, 316] on div "View" at bounding box center [585, 338] width 72 height 73
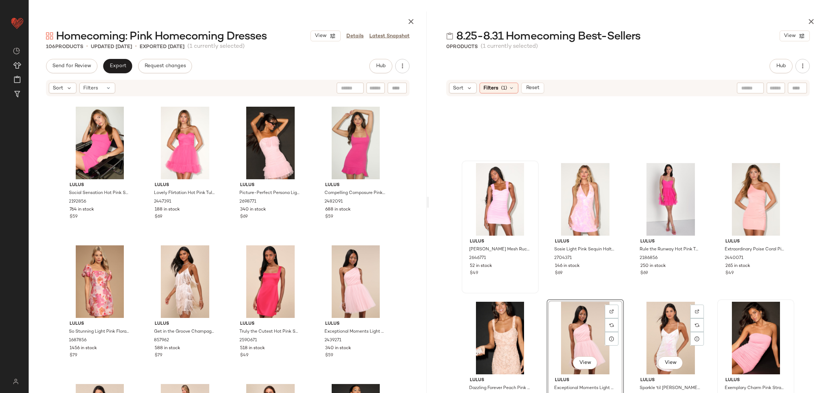
drag, startPoint x: 667, startPoint y: 325, endPoint x: 719, endPoint y: 331, distance: 52.1
click at [673, 325] on div "View" at bounding box center [671, 338] width 72 height 73
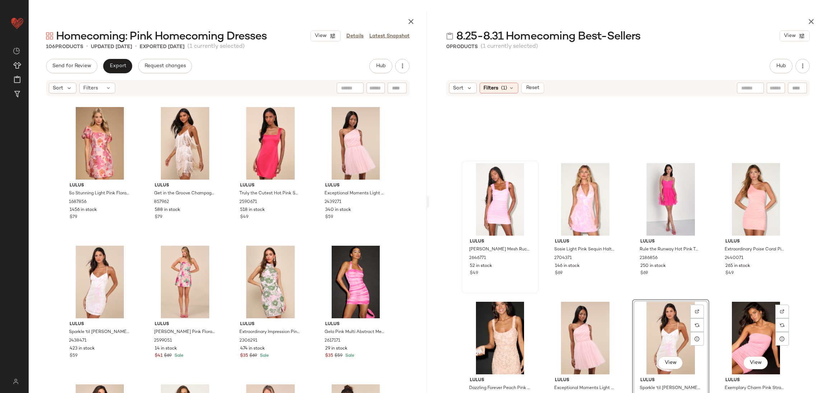
click at [793, 323] on div "Lulus Giannina Pink Mesh Ruched Bodycon Mini Dress 2646771 52 in stock $49 Lulu…" at bounding box center [628, 264] width 398 height 335
click at [762, 335] on div "View" at bounding box center [756, 338] width 72 height 73
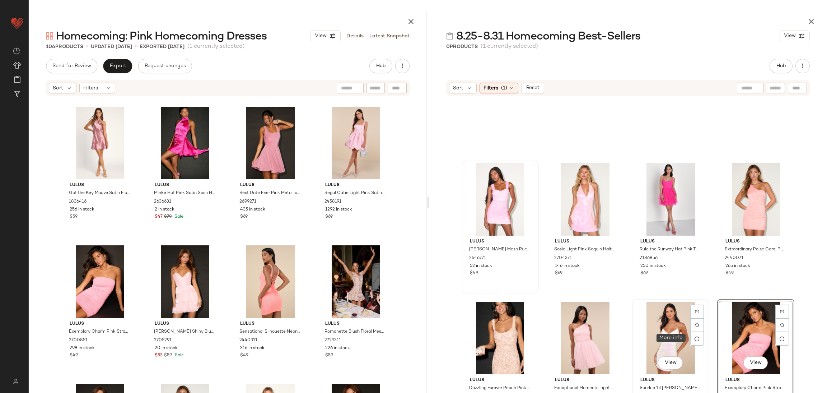
click at [642, 335] on div "View" at bounding box center [671, 338] width 72 height 73
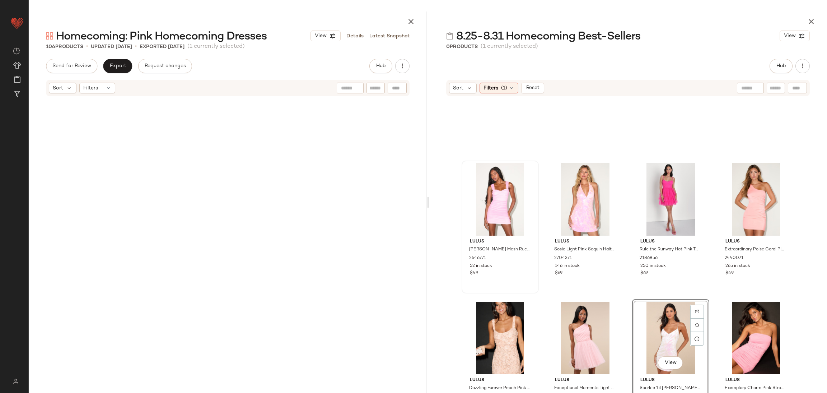
scroll to position [1524, 0]
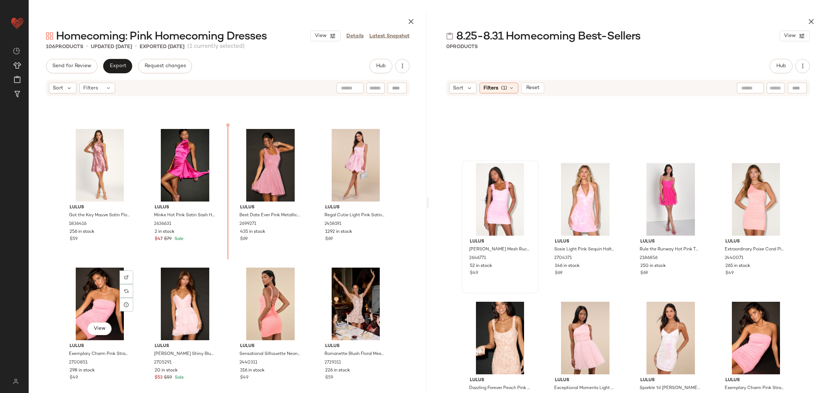
scroll to position [806, 0]
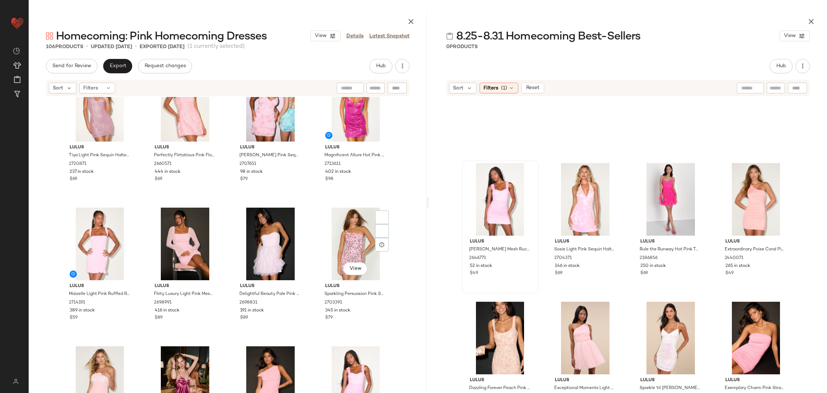
scroll to position [544, 0]
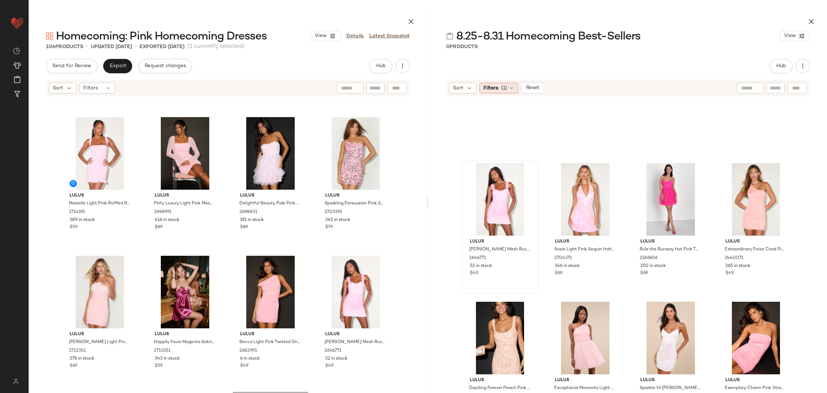
click at [495, 87] on span "Filters" at bounding box center [491, 88] width 15 height 8
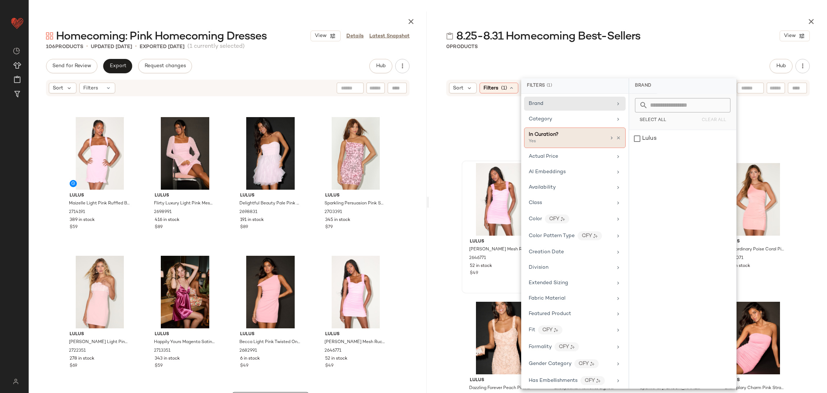
drag, startPoint x: 591, startPoint y: 131, endPoint x: 601, endPoint y: 140, distance: 13.5
click at [591, 131] on div "In Curation?" at bounding box center [567, 135] width 77 height 8
drag, startPoint x: 656, startPoint y: 115, endPoint x: 656, endPoint y: 127, distance: 11.9
click at [656, 116] on div "No" at bounding box center [682, 115] width 101 height 13
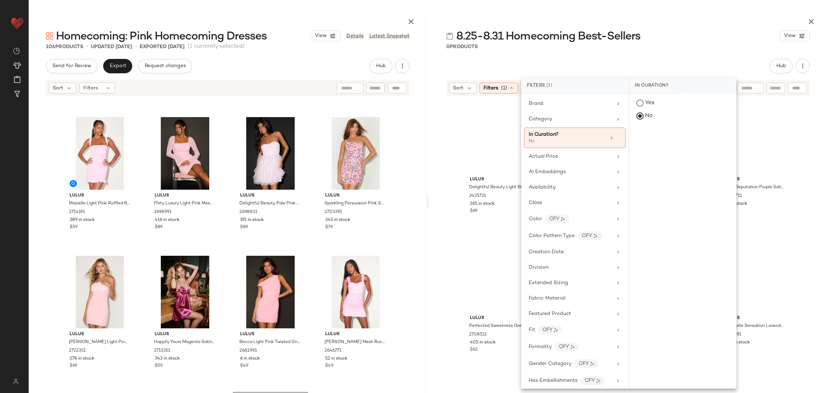
click at [812, 157] on div "Lulus Delightful Beauty Light Blue Mesh Strapless Ruffled Mini Dress 2435731 26…" at bounding box center [628, 264] width 398 height 335
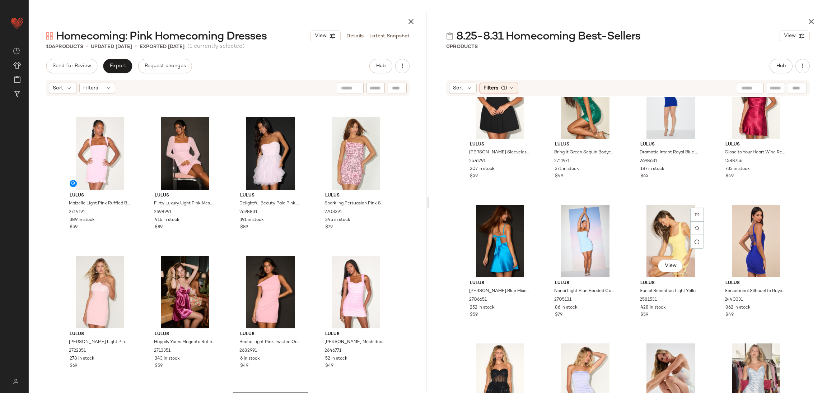
scroll to position [2438, 0]
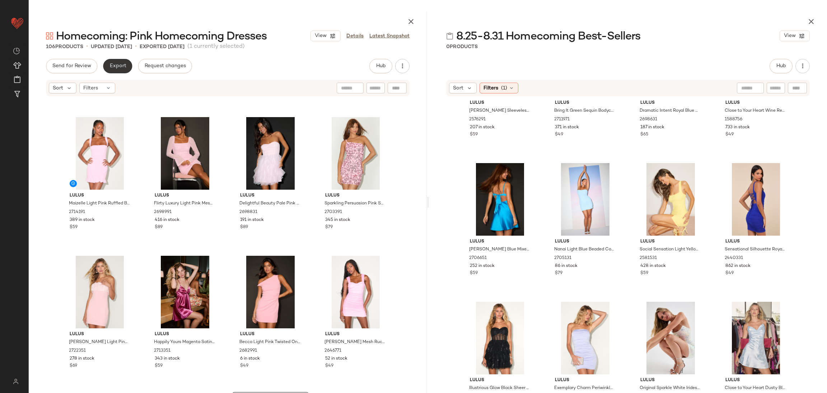
click at [125, 71] on button "Export" at bounding box center [117, 66] width 29 height 14
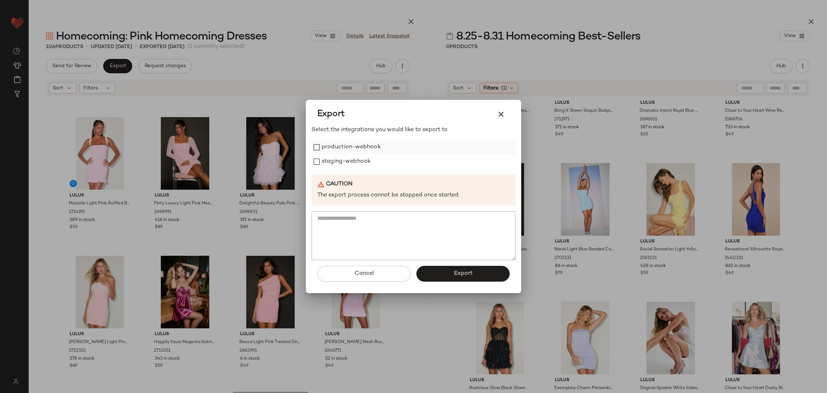
click at [358, 149] on label "production-webhook" at bounding box center [351, 147] width 59 height 14
drag, startPoint x: 354, startPoint y: 158, endPoint x: 393, endPoint y: 196, distance: 53.6
click at [354, 157] on label "staging-webhook" at bounding box center [346, 161] width 49 height 14
click at [485, 278] on button "Export" at bounding box center [462, 274] width 93 height 16
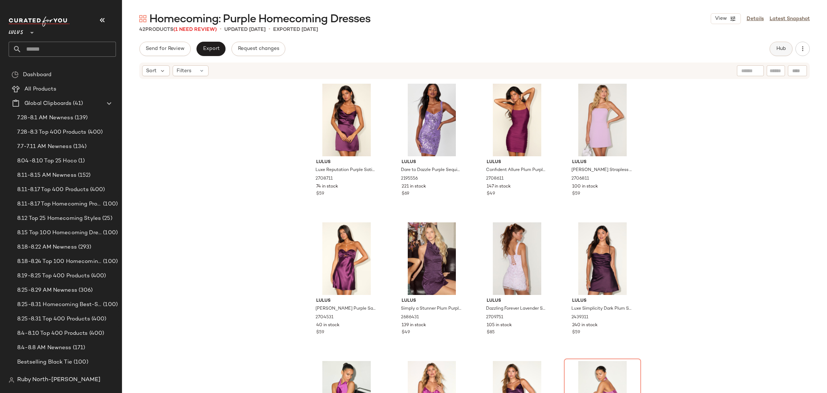
click at [791, 48] on button "Hub" at bounding box center [781, 49] width 23 height 14
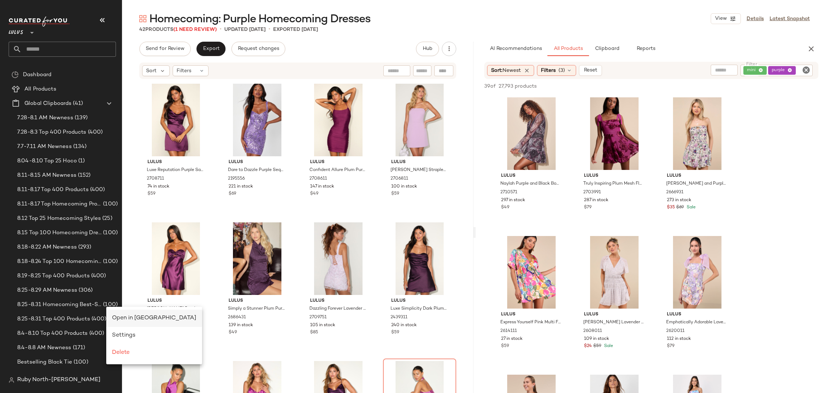
click at [113, 315] on span "Open in [GEOGRAPHIC_DATA]" at bounding box center [154, 318] width 84 height 6
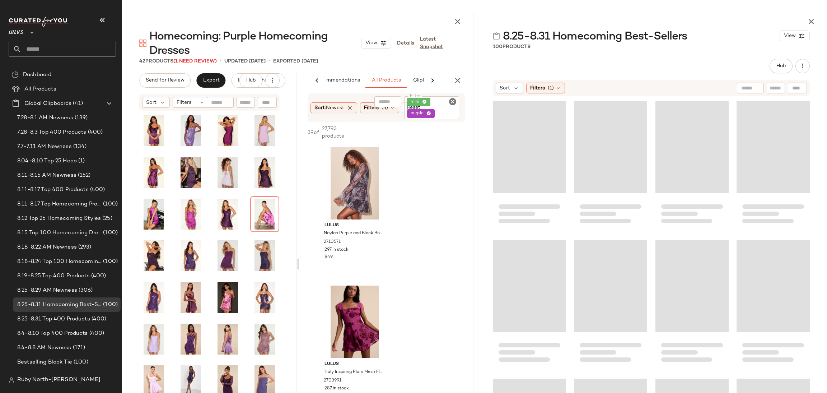
scroll to position [0, 24]
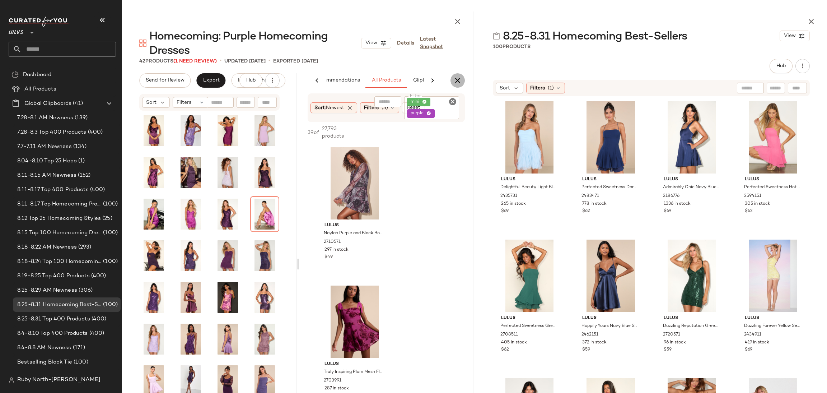
click at [460, 78] on icon "button" at bounding box center [457, 80] width 9 height 9
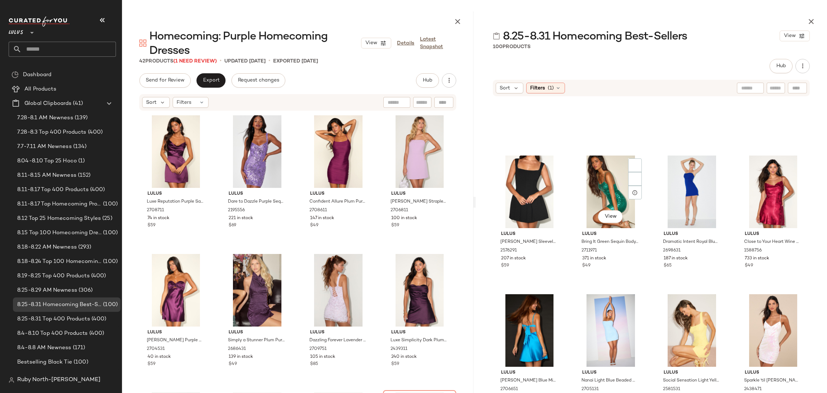
scroll to position [2429, 0]
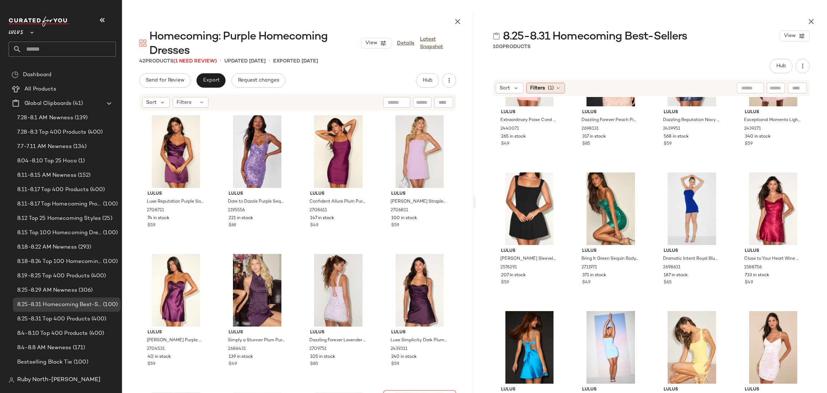
click at [533, 89] on span "Filters" at bounding box center [537, 88] width 15 height 8
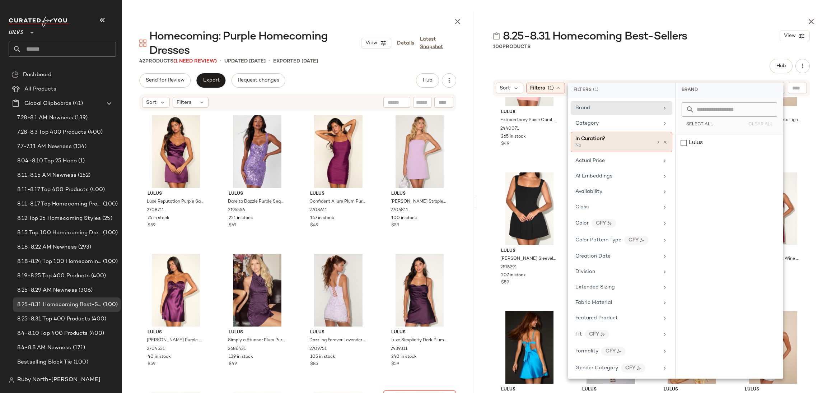
click at [648, 140] on div "In Curation?" at bounding box center [613, 139] width 77 height 8
click at [723, 114] on div "Yes" at bounding box center [729, 120] width 101 height 13
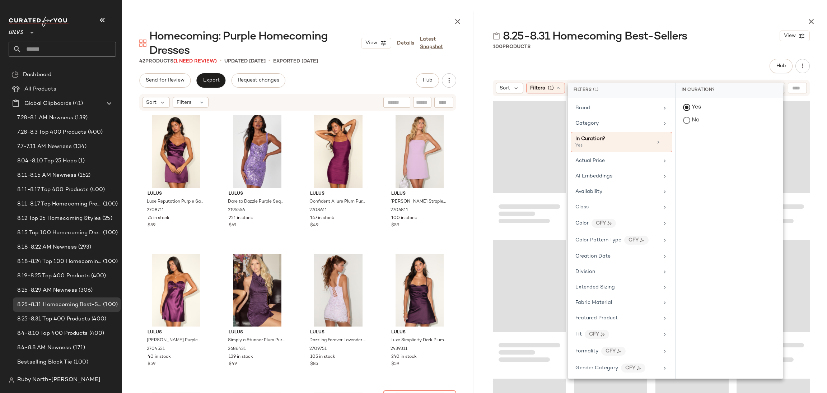
click at [675, 32] on span "8.25-8.31 Homecoming Best-Sellers" at bounding box center [595, 36] width 184 height 14
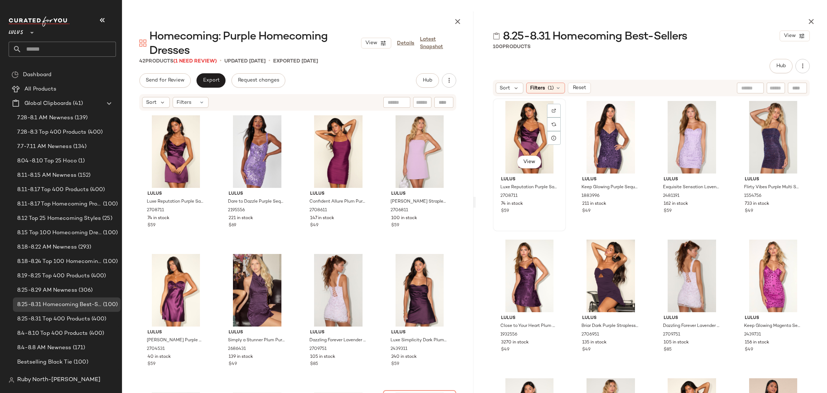
click at [531, 139] on div "View" at bounding box center [529, 137] width 68 height 73
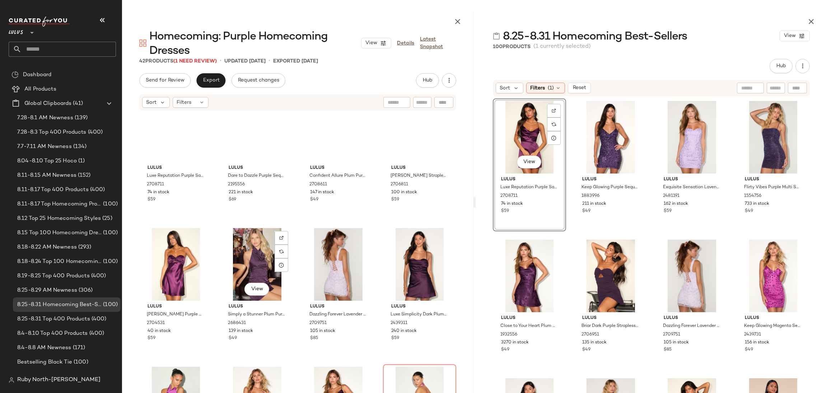
scroll to position [0, 0]
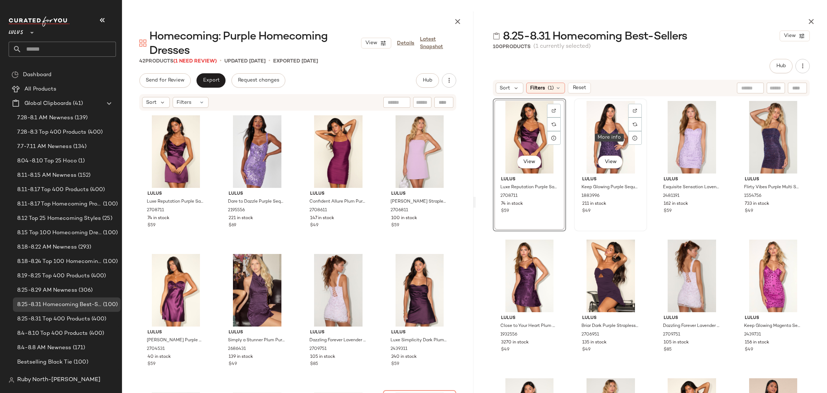
click at [625, 108] on div "View" at bounding box center [611, 137] width 68 height 73
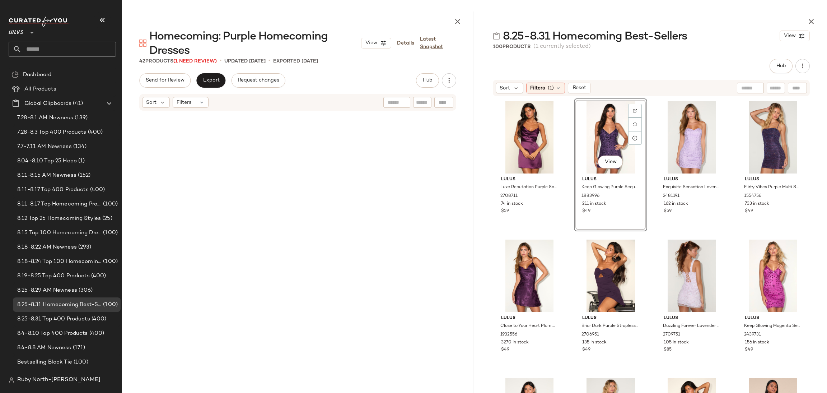
scroll to position [283, 0]
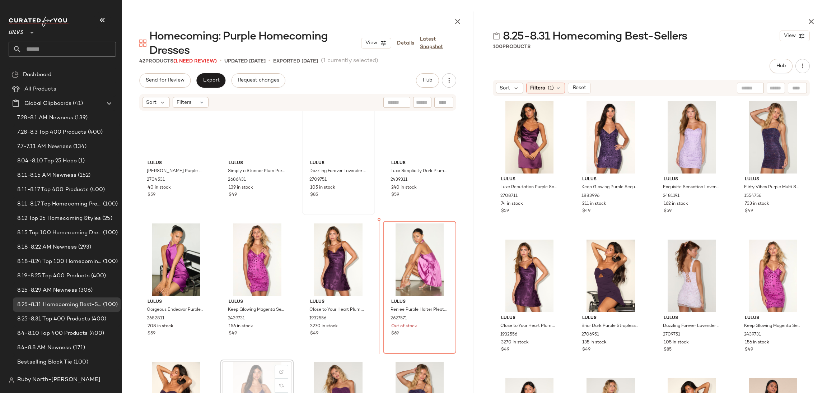
scroll to position [175, 0]
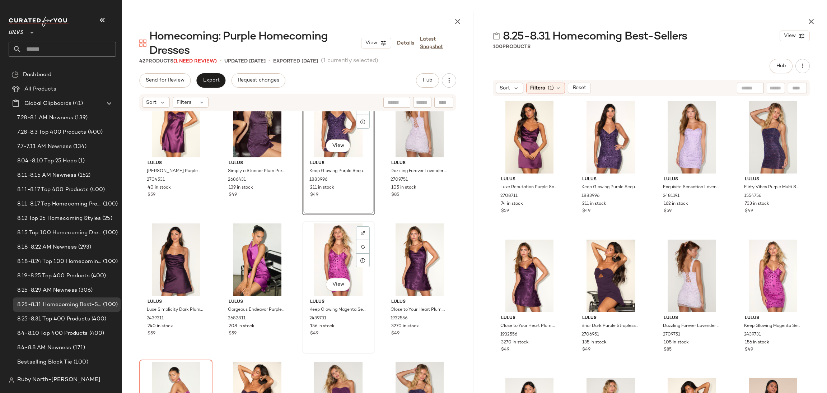
click at [344, 264] on div "View" at bounding box center [338, 259] width 68 height 73
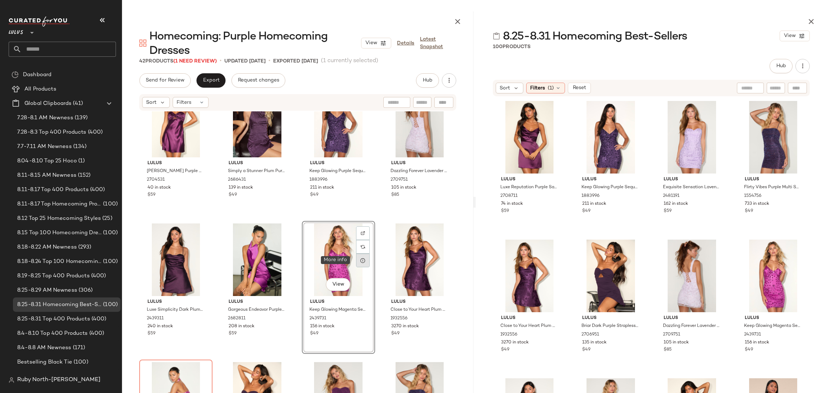
click at [360, 262] on icon at bounding box center [363, 260] width 6 height 6
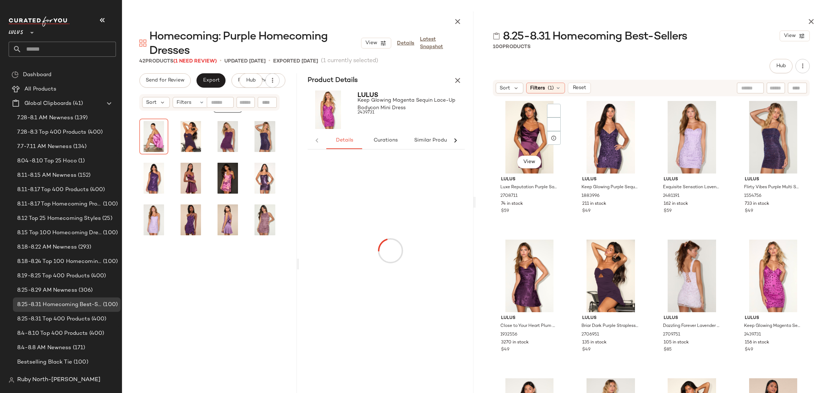
scroll to position [42, 0]
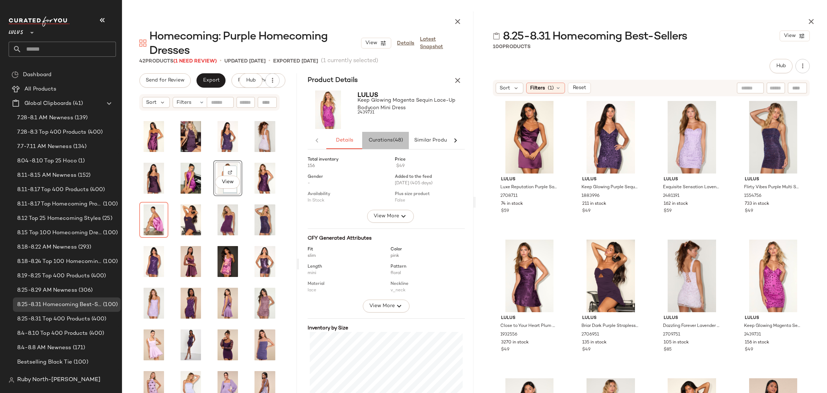
click at [387, 140] on span "Curations (48)" at bounding box center [385, 141] width 35 height 6
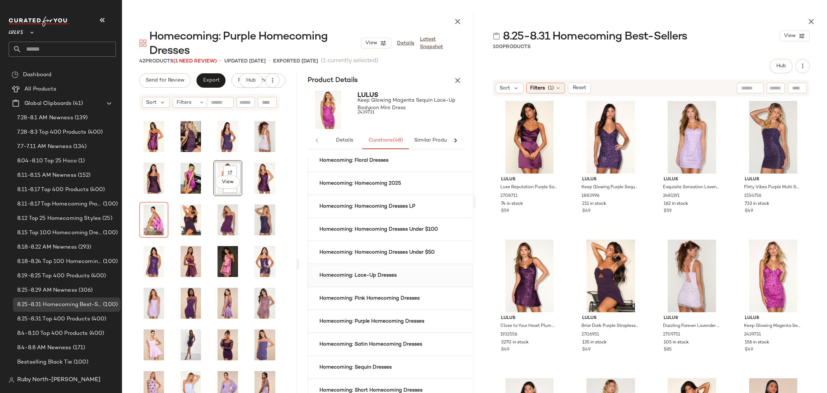
scroll to position [484, 0]
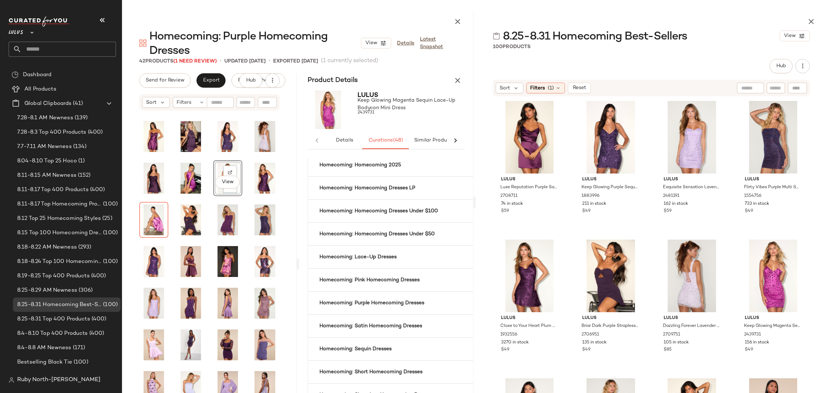
click at [819, 14] on div at bounding box center [651, 19] width 351 height 17
click at [814, 18] on icon "button" at bounding box center [811, 21] width 9 height 9
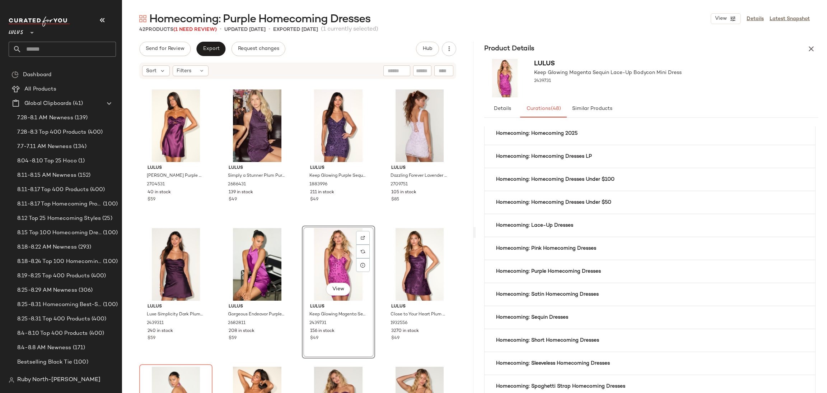
scroll to position [236, 0]
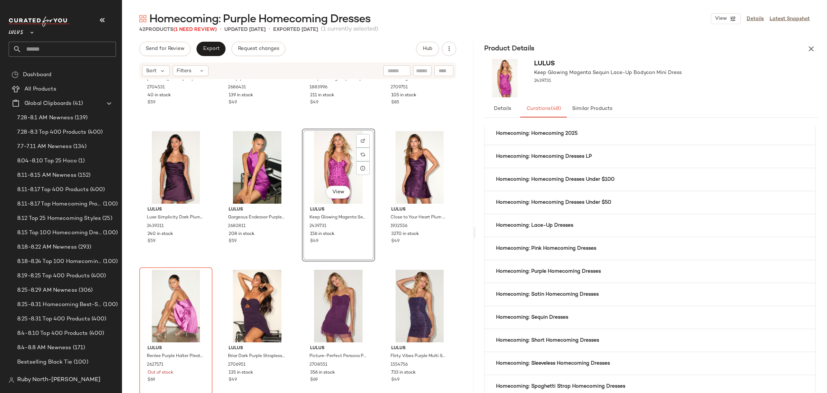
click at [333, 164] on div "View" at bounding box center [338, 167] width 68 height 73
click at [817, 48] on button "button" at bounding box center [811, 49] width 14 height 14
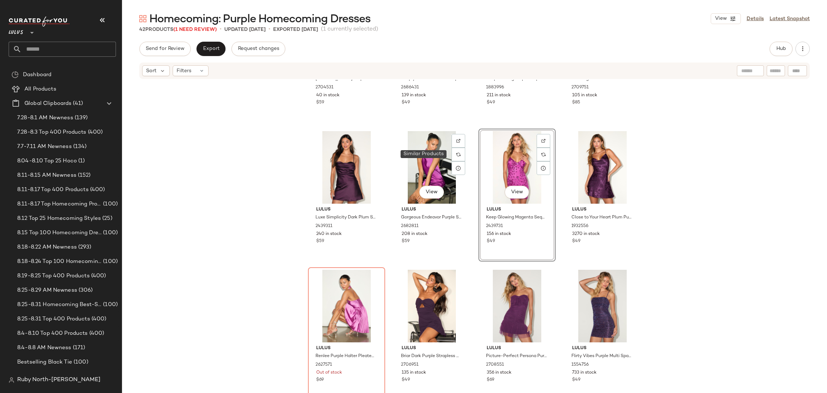
click at [495, 140] on div "View" at bounding box center [517, 167] width 72 height 73
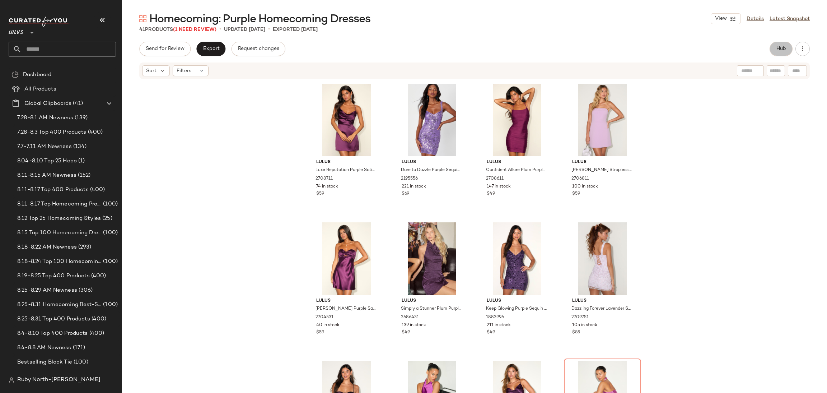
click at [785, 46] on span "Hub" at bounding box center [781, 49] width 10 height 6
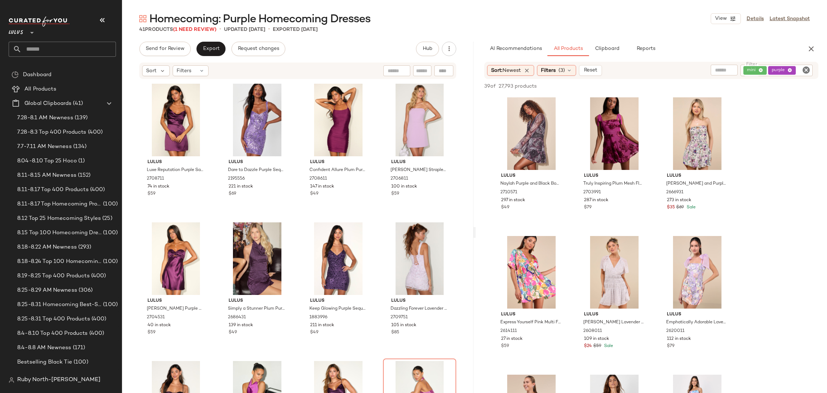
click at [810, 46] on icon "button" at bounding box center [811, 49] width 9 height 9
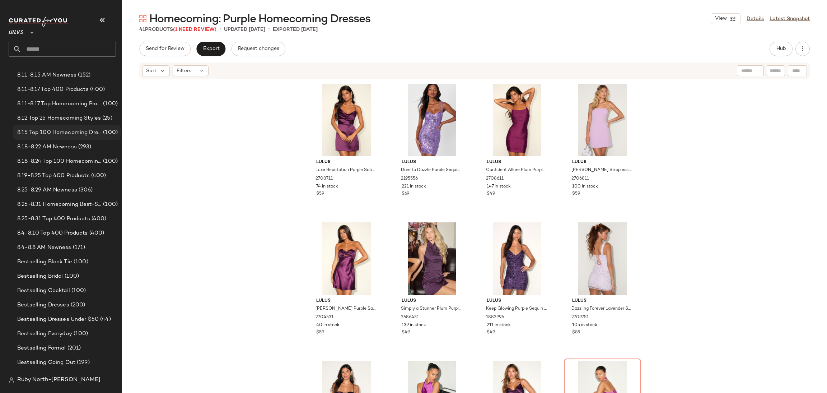
scroll to position [108, 0]
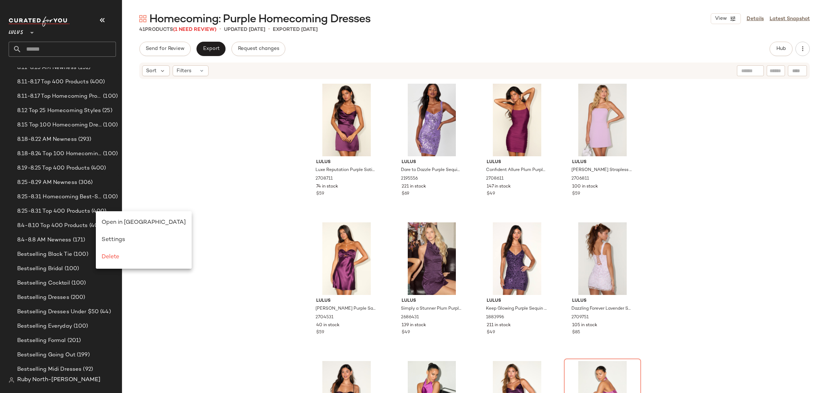
click at [196, 199] on div "Lulus Luxe Reputation Purple Satin Sleeveless Cowl Neck Mini Dress 2708711 74 i…" at bounding box center [474, 247] width 705 height 335
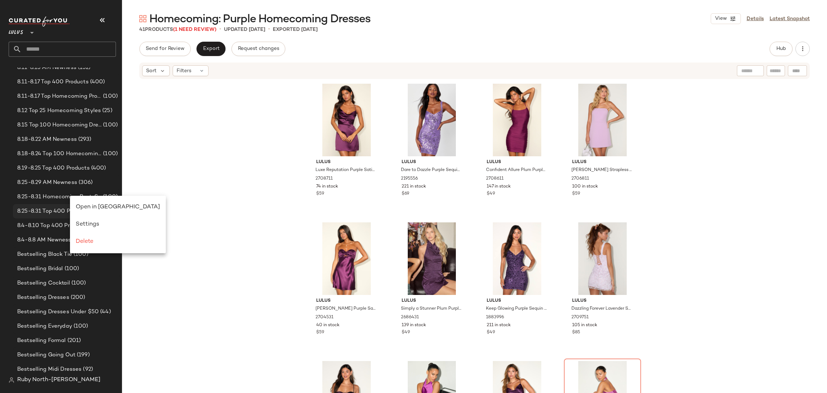
click at [87, 204] on span "Open in [GEOGRAPHIC_DATA]" at bounding box center [118, 207] width 84 height 6
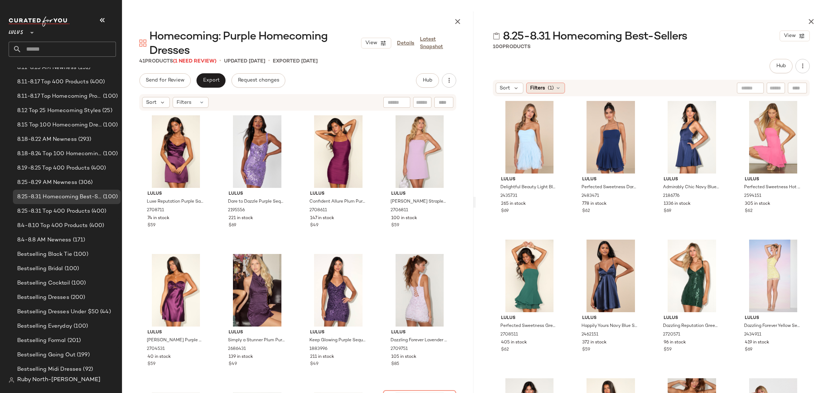
click at [546, 92] on div "Filters (1)" at bounding box center [545, 88] width 39 height 11
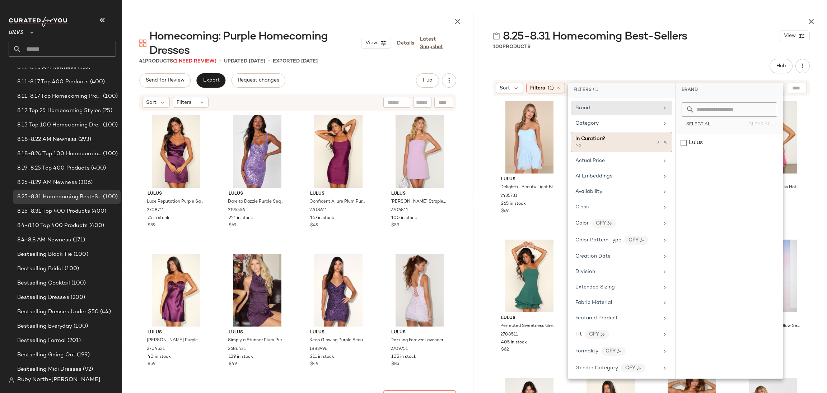
click at [647, 140] on div "In Curation?" at bounding box center [613, 139] width 77 height 8
click at [701, 114] on div "Yes" at bounding box center [729, 120] width 101 height 13
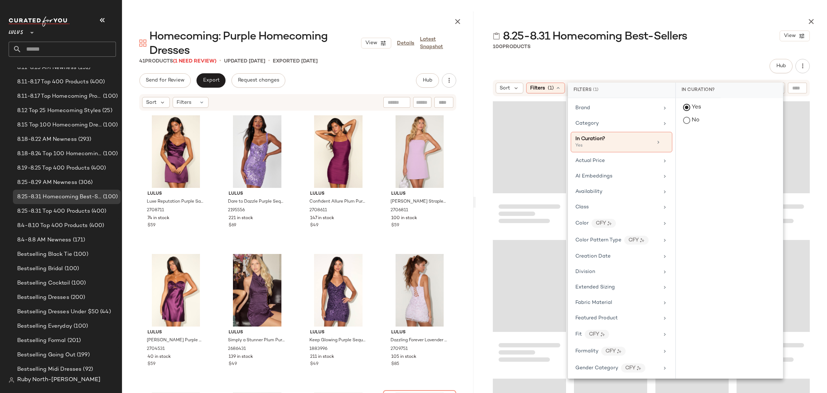
click at [700, 87] on div "In Curation?" at bounding box center [698, 90] width 45 height 15
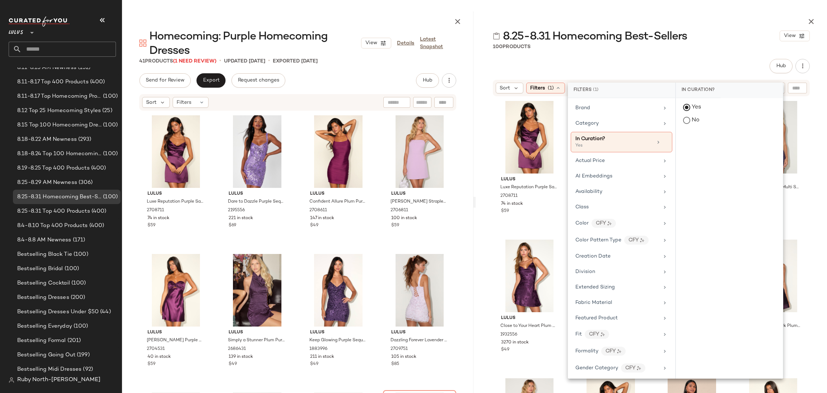
click at [621, 28] on div at bounding box center [651, 19] width 351 height 17
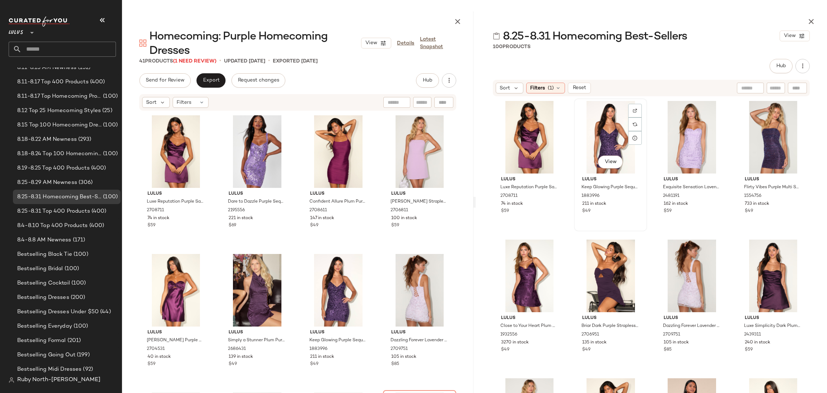
click at [609, 106] on div "View" at bounding box center [611, 137] width 68 height 73
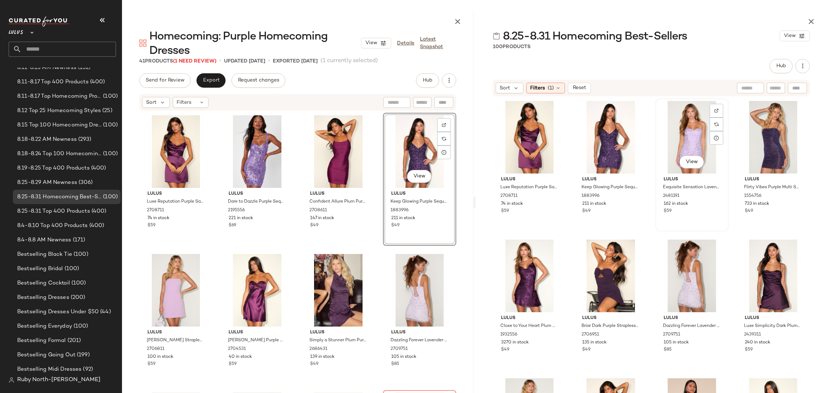
click at [673, 136] on div "View" at bounding box center [692, 137] width 68 height 73
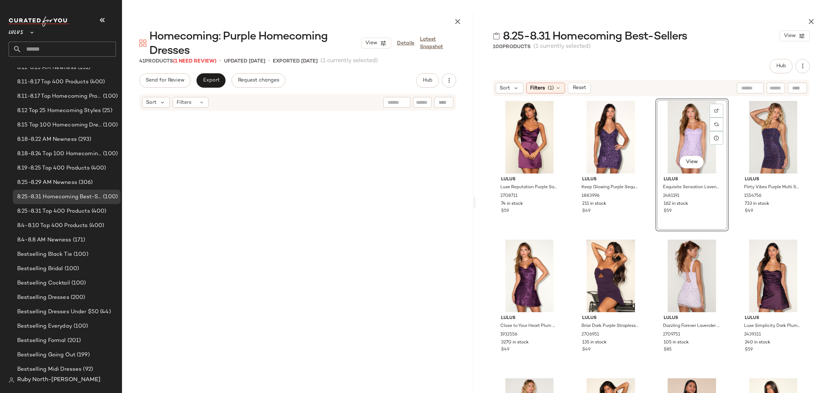
scroll to position [421, 0]
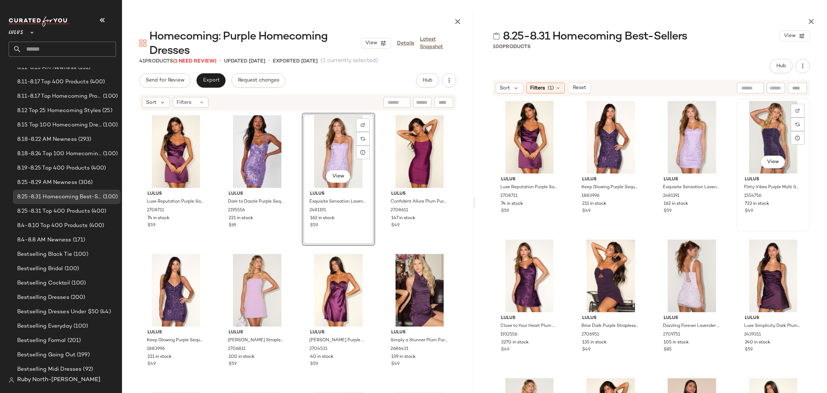
drag, startPoint x: 773, startPoint y: 115, endPoint x: 774, endPoint y: 118, distance: 4.1
click at [774, 118] on div "View" at bounding box center [773, 137] width 68 height 73
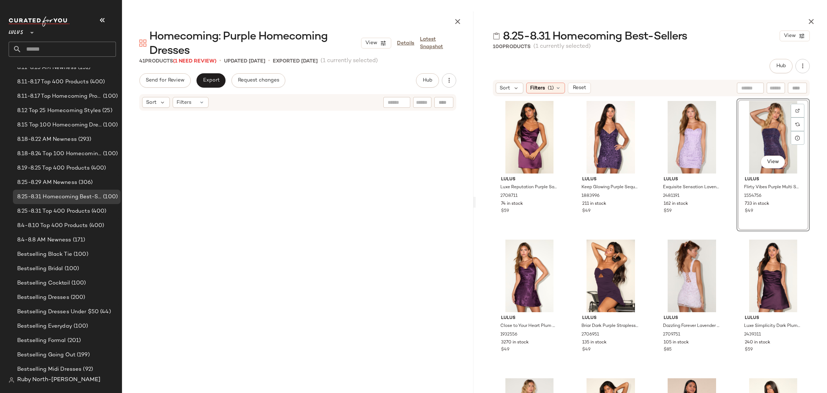
scroll to position [283, 0]
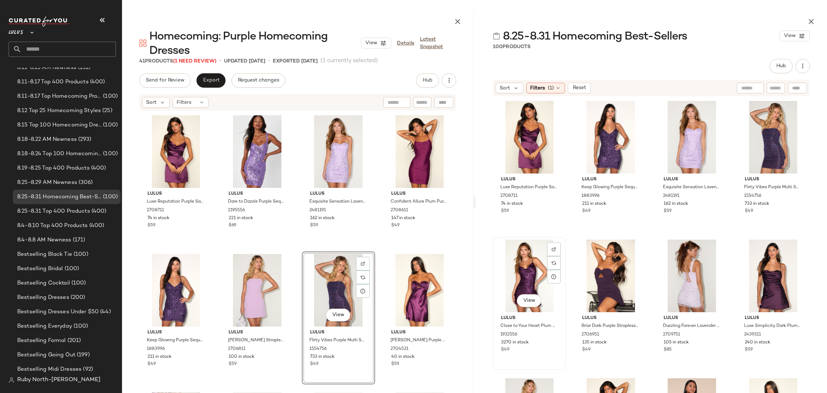
click at [518, 271] on div "View" at bounding box center [529, 275] width 68 height 73
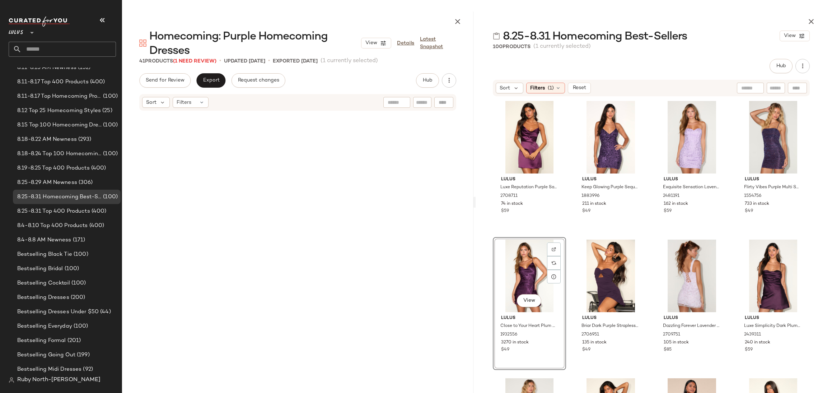
scroll to position [283, 0]
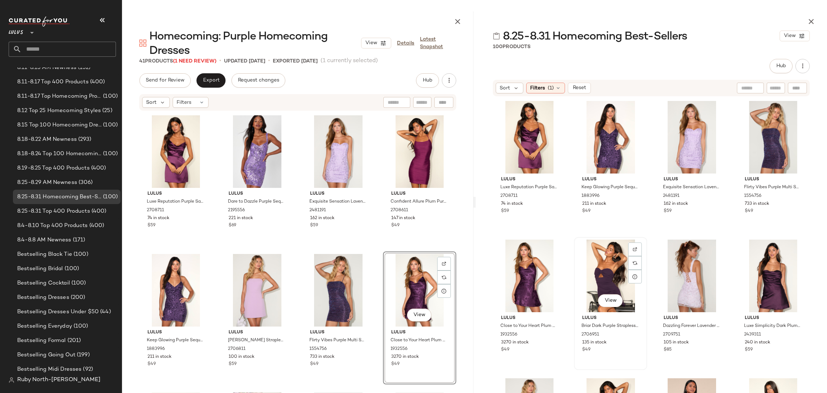
click at [617, 276] on div "View" at bounding box center [611, 275] width 68 height 73
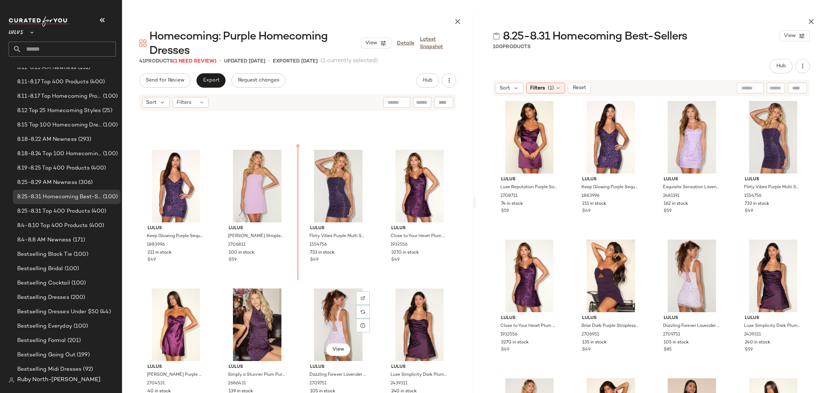
scroll to position [108, 0]
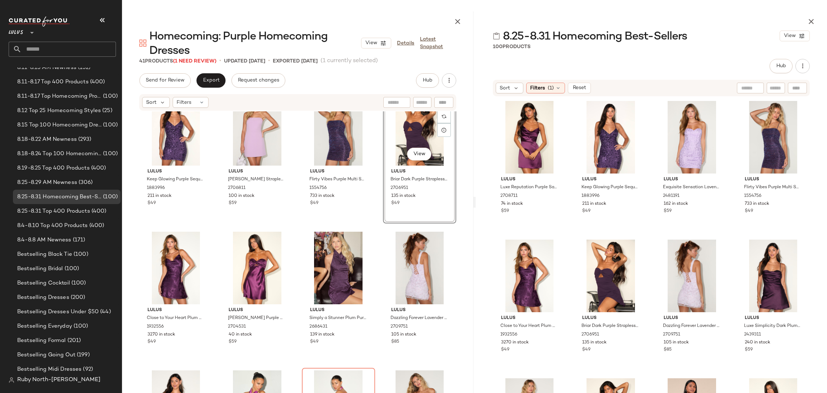
scroll to position [161, 0]
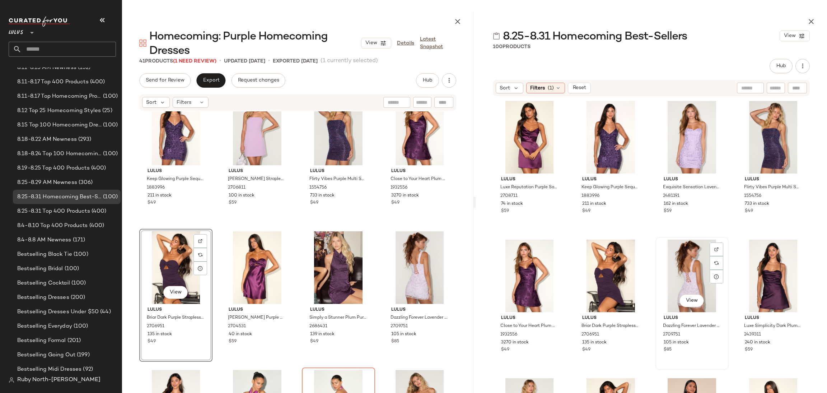
click at [669, 282] on div "View" at bounding box center [692, 275] width 68 height 73
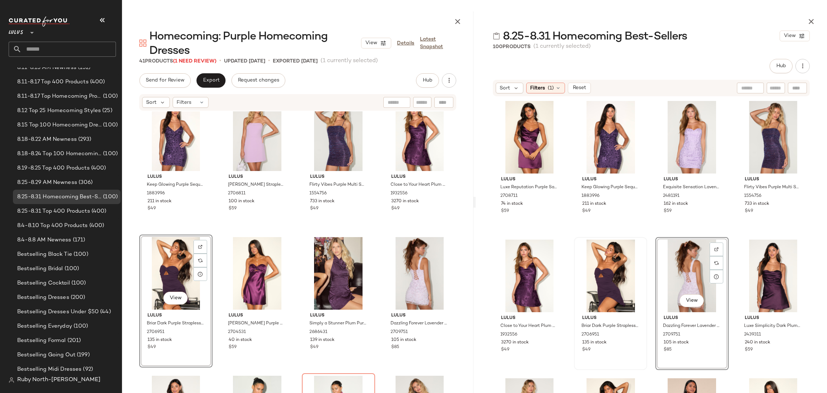
scroll to position [144, 0]
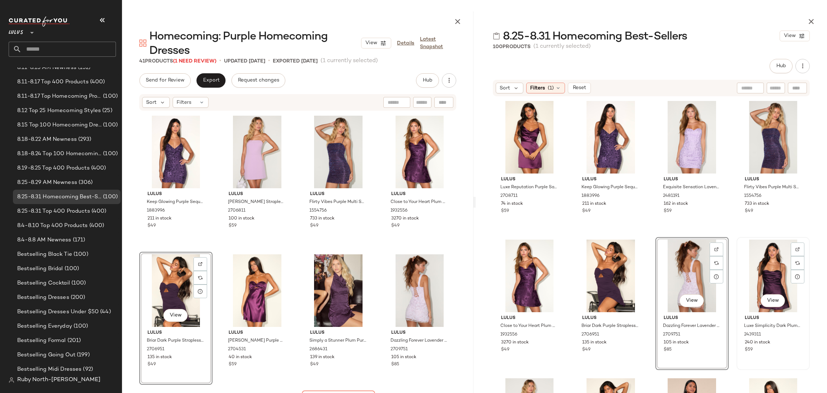
click at [755, 270] on div "View" at bounding box center [773, 275] width 68 height 73
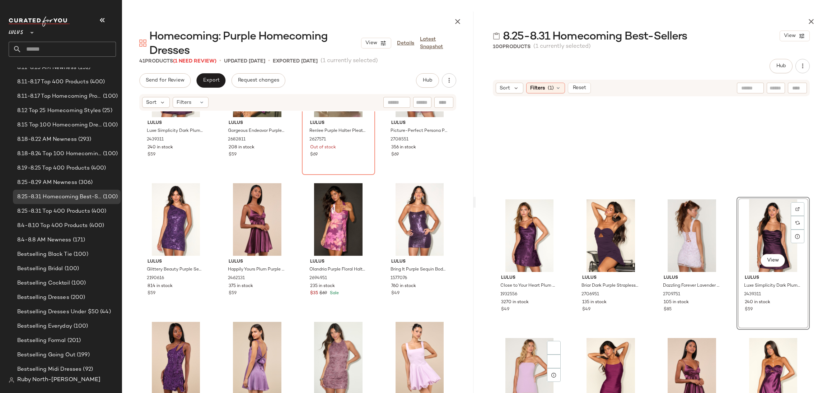
scroll to position [221, 0]
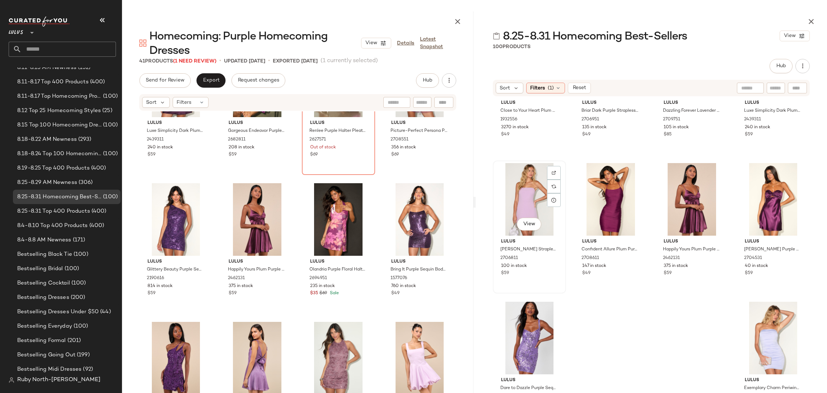
click at [535, 192] on div "View" at bounding box center [529, 199] width 68 height 73
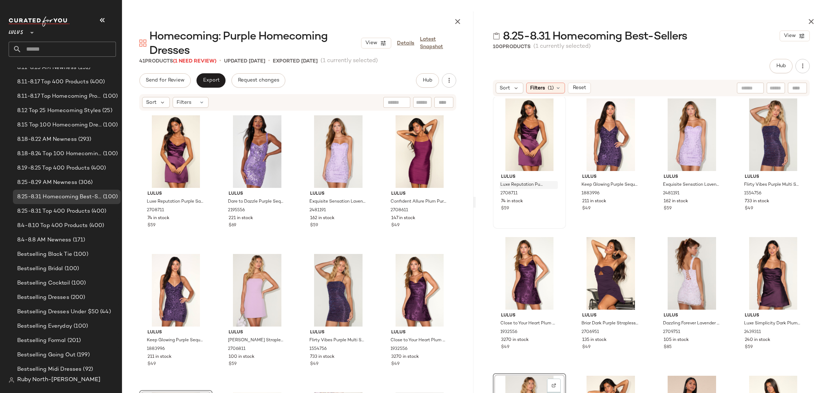
scroll to position [0, 0]
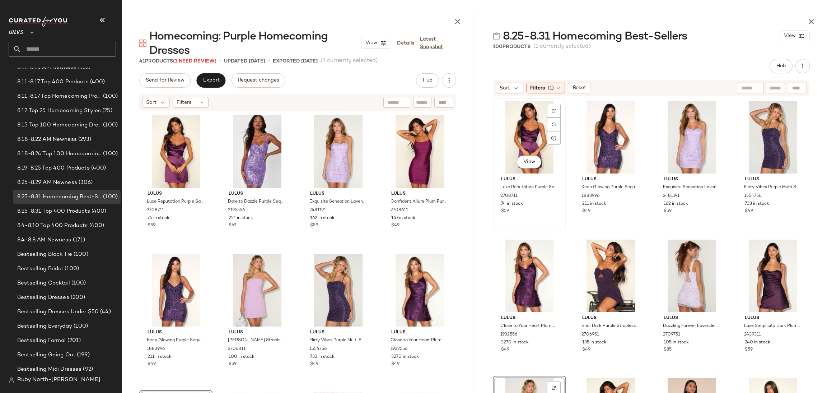
click at [536, 141] on div "View" at bounding box center [529, 137] width 68 height 73
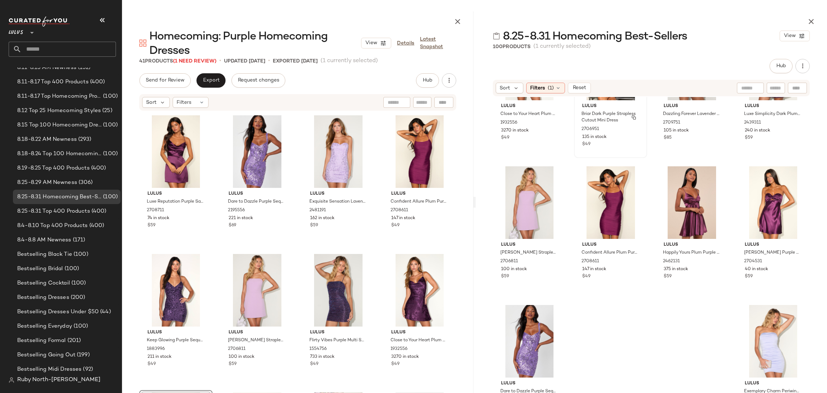
scroll to position [221, 0]
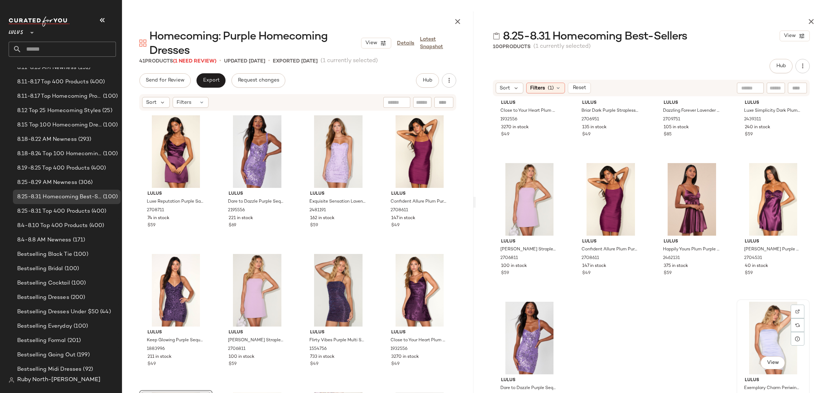
click at [757, 332] on div "View" at bounding box center [773, 338] width 68 height 73
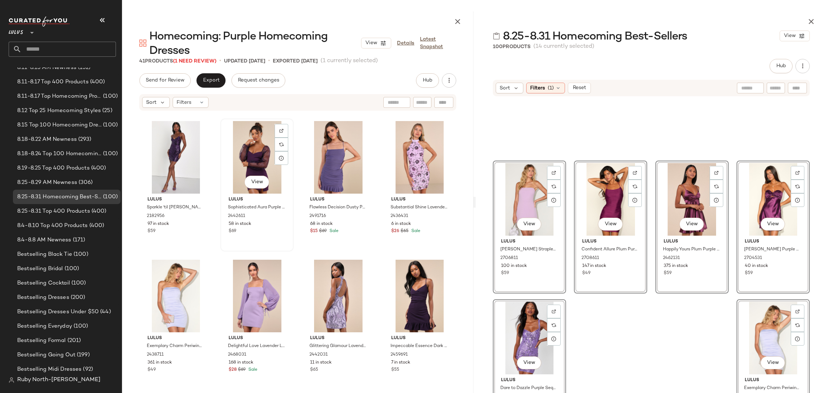
drag, startPoint x: 684, startPoint y: 191, endPoint x: 286, endPoint y: 188, distance: 398.2
click at [286, 188] on div "Homecoming: Purple Homecoming Dresses View Details Latest Snapshot 41 Products …" at bounding box center [474, 201] width 705 height 381
drag, startPoint x: 522, startPoint y: 203, endPoint x: 273, endPoint y: 241, distance: 252.0
click at [273, 241] on div "Homecoming: Purple Homecoming Dresses View Details Latest Snapshot 41 Products …" at bounding box center [474, 201] width 705 height 381
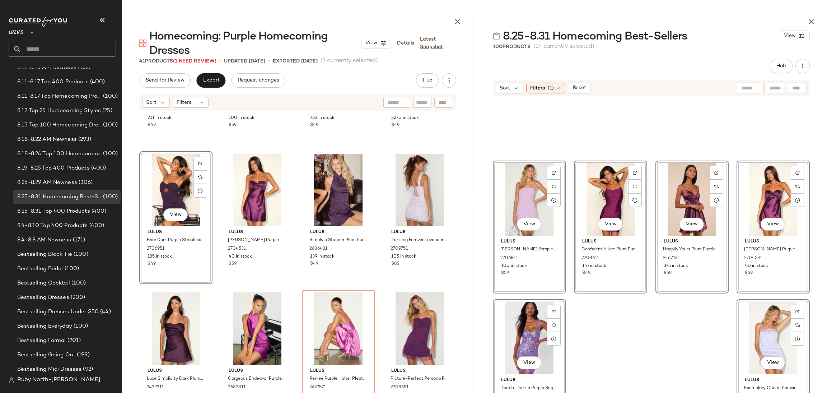
scroll to position [0, 0]
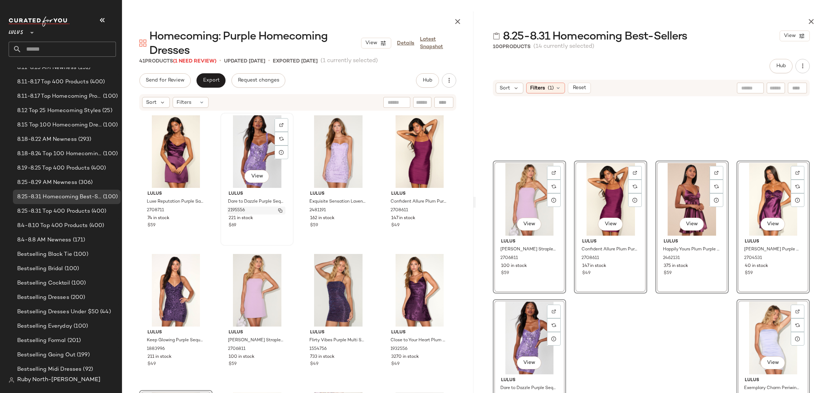
drag, startPoint x: 537, startPoint y: 196, endPoint x: 253, endPoint y: 212, distance: 284.4
click at [253, 212] on div "Homecoming: Purple Homecoming Dresses View Details Latest Snapshot 41 Products …" at bounding box center [474, 201] width 705 height 381
drag, startPoint x: 550, startPoint y: 341, endPoint x: 316, endPoint y: 313, distance: 236.1
click at [316, 313] on div "Homecoming: Purple Homecoming Dresses View Details Latest Snapshot 41 Products …" at bounding box center [474, 201] width 705 height 381
click at [318, 81] on div "Send for Review Export Request changes Hub" at bounding box center [297, 80] width 317 height 14
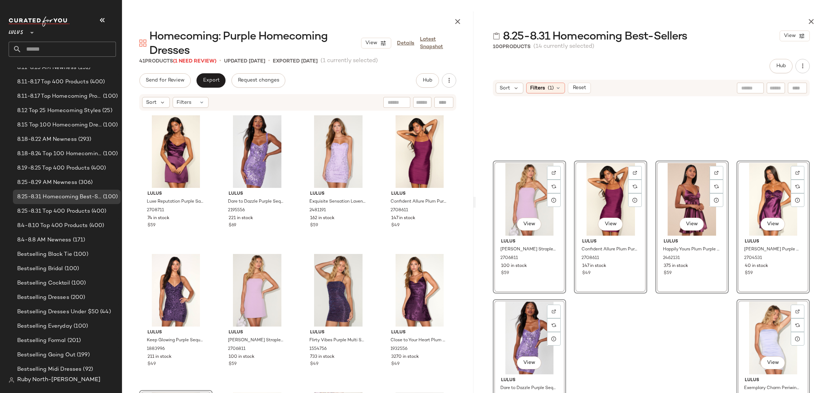
click at [641, 150] on div at bounding box center [651, 16] width 317 height 277
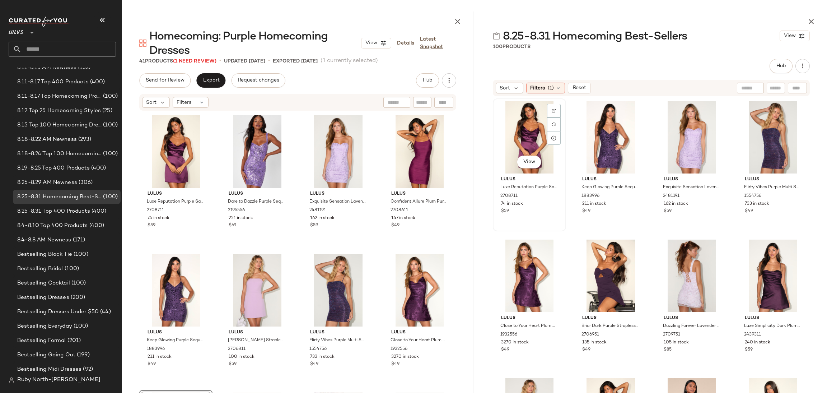
click at [519, 135] on div "View" at bounding box center [529, 137] width 68 height 73
click at [607, 120] on div "View" at bounding box center [611, 137] width 68 height 73
click at [686, 132] on div "View" at bounding box center [692, 137] width 68 height 73
click at [763, 134] on div "View" at bounding box center [773, 137] width 68 height 73
click at [537, 265] on div "View" at bounding box center [529, 275] width 68 height 73
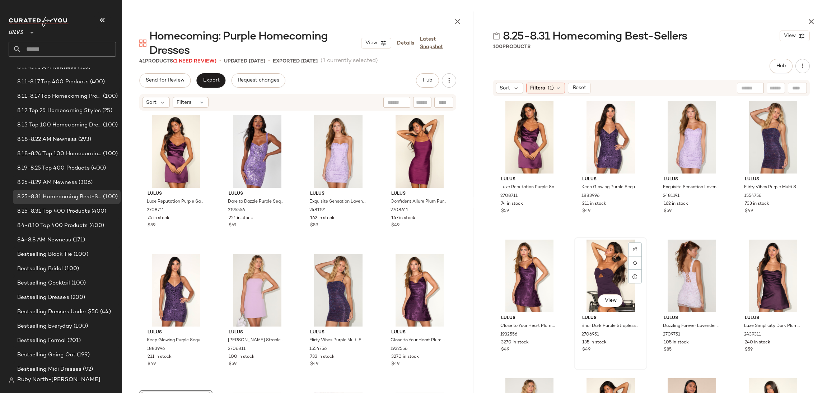
click at [622, 266] on div "View" at bounding box center [611, 275] width 68 height 73
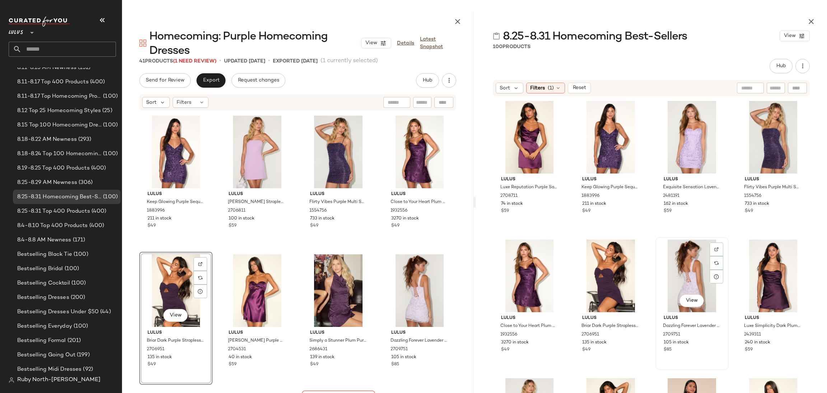
drag, startPoint x: 692, startPoint y: 267, endPoint x: 700, endPoint y: 263, distance: 9.8
click at [693, 267] on div "View" at bounding box center [692, 275] width 68 height 73
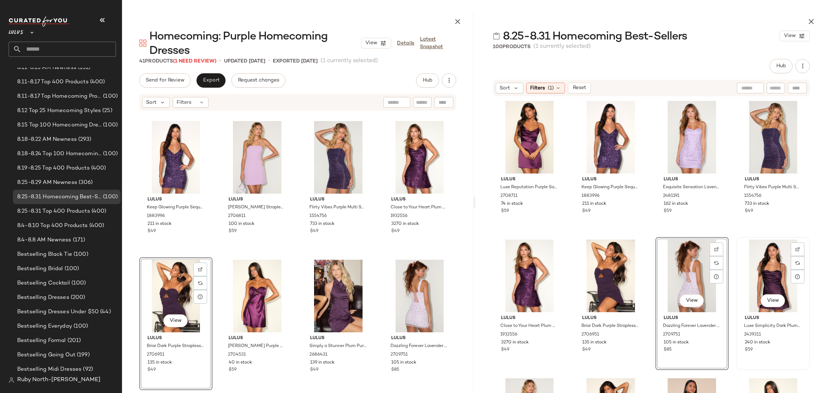
click at [774, 265] on div "View" at bounding box center [773, 275] width 68 height 73
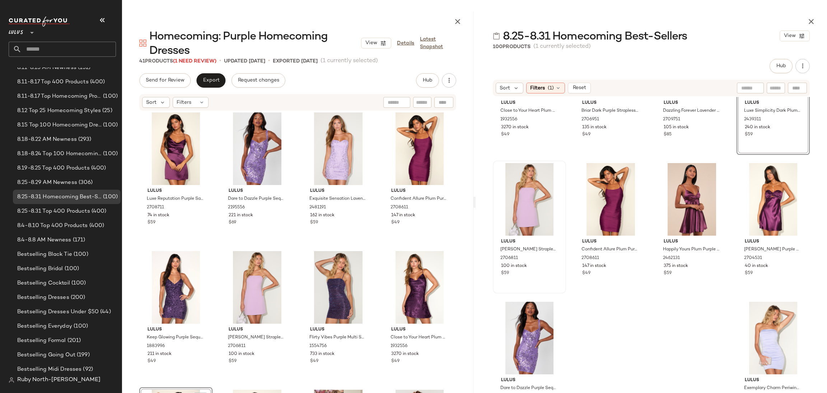
scroll to position [0, 0]
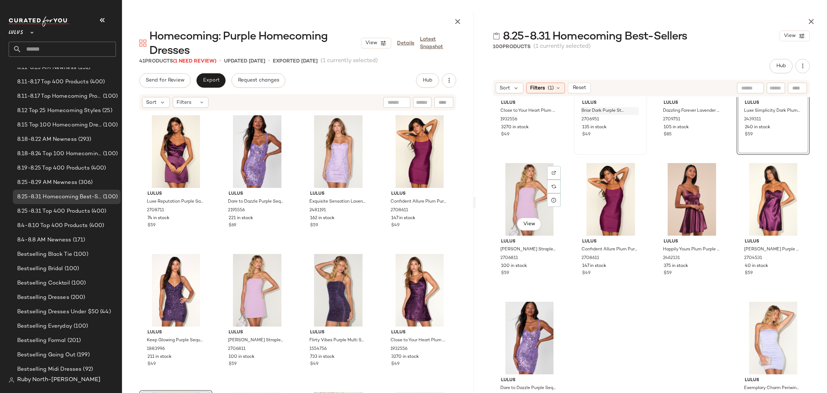
drag, startPoint x: 516, startPoint y: 198, endPoint x: 584, endPoint y: 196, distance: 68.6
click at [516, 198] on div "View" at bounding box center [529, 199] width 68 height 73
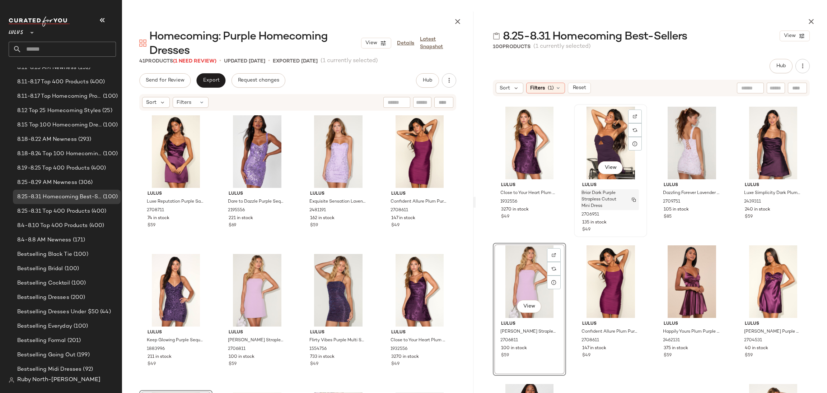
click at [612, 194] on span "Briar Dark Purple Strapless Cutout Mini Dress" at bounding box center [603, 199] width 43 height 19
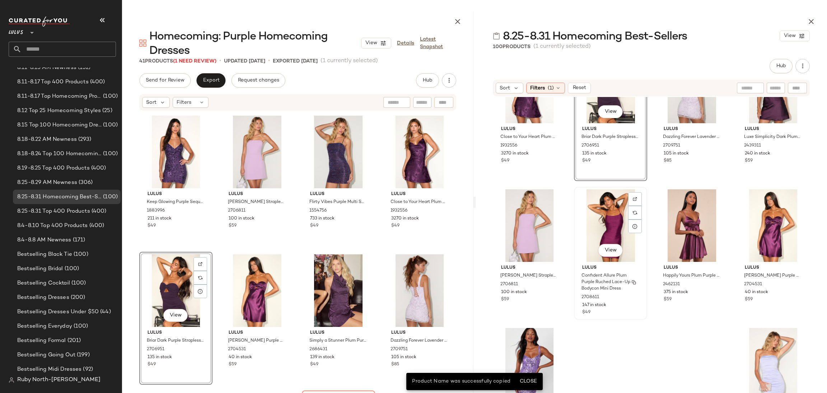
scroll to position [221, 0]
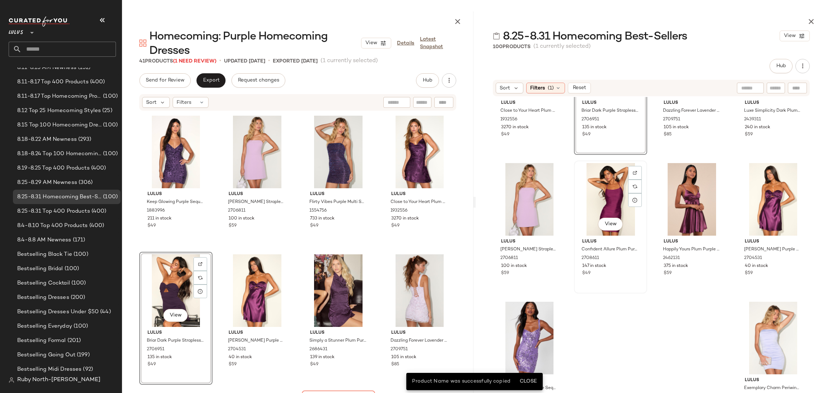
click at [603, 199] on div "View" at bounding box center [611, 199] width 68 height 73
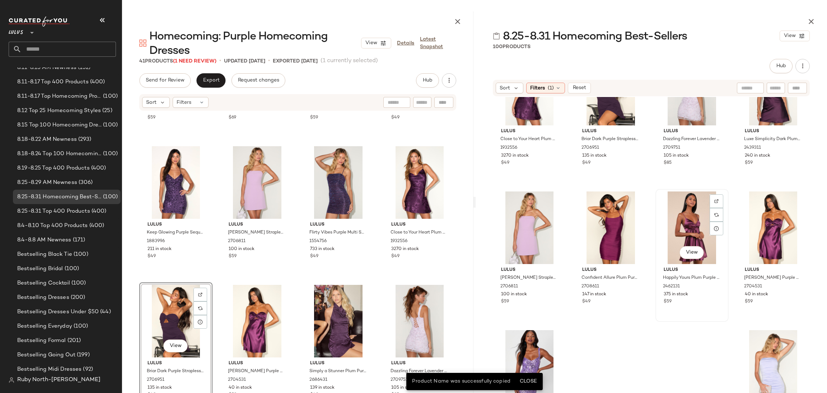
click at [675, 211] on div "View" at bounding box center [692, 227] width 68 height 73
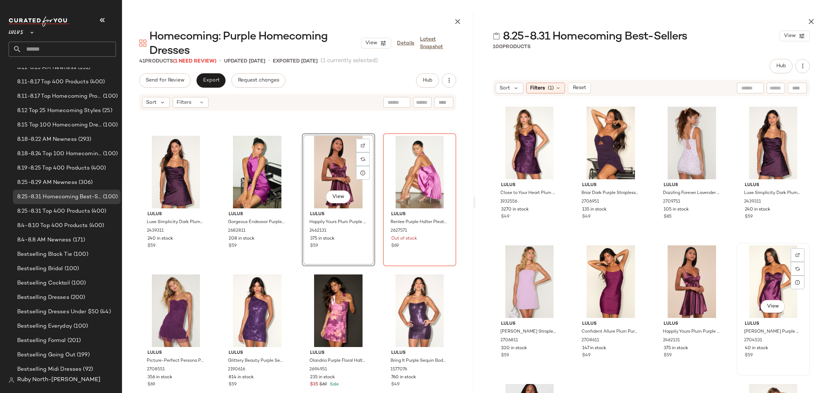
click at [776, 280] on div "View" at bounding box center [773, 281] width 68 height 73
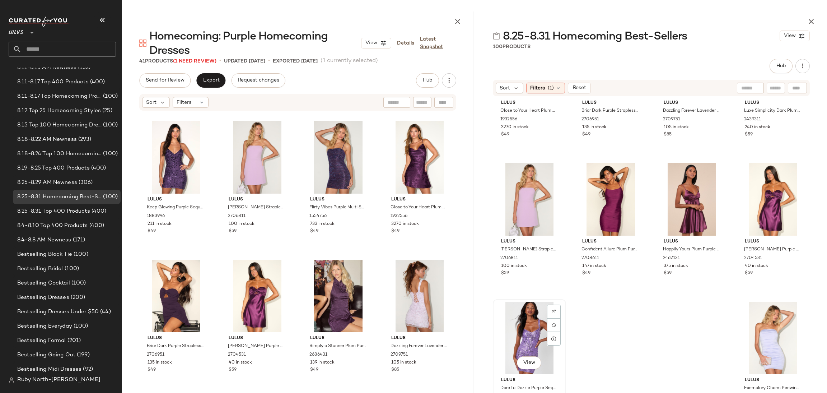
click at [537, 330] on div "View" at bounding box center [529, 338] width 68 height 73
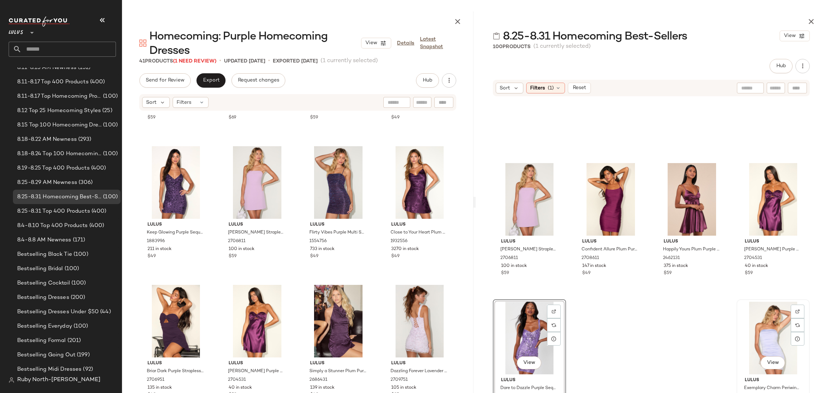
click at [782, 334] on div "View" at bounding box center [773, 338] width 68 height 73
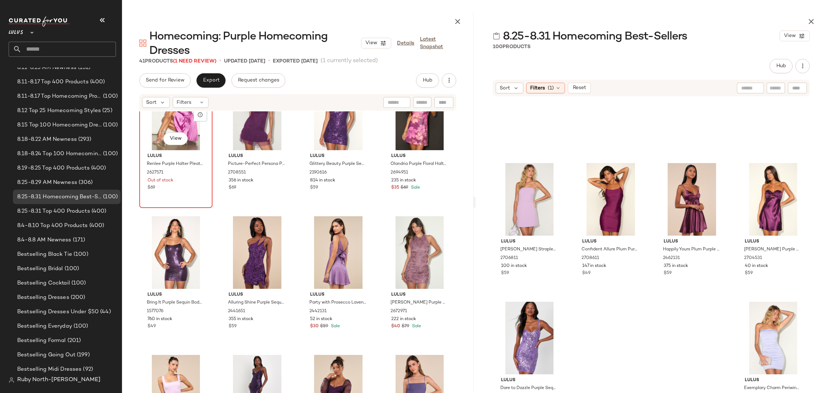
click at [202, 191] on div "Lulus Renlee Purple Halter Pleated Mini Dress 2627571 Out of stock $69" at bounding box center [176, 171] width 68 height 42
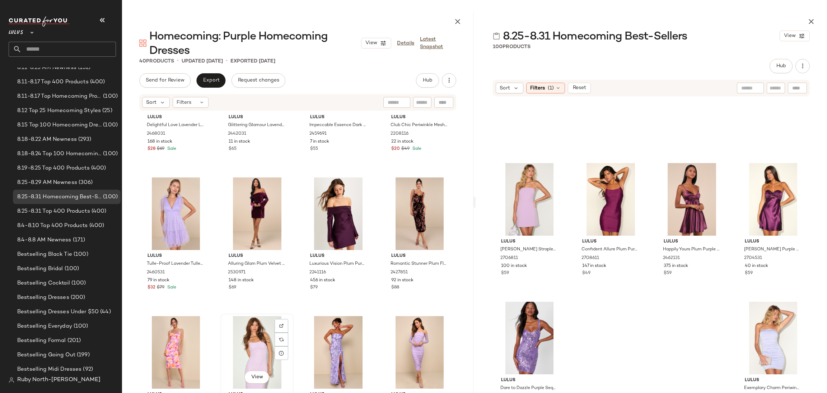
click at [239, 332] on div "View" at bounding box center [257, 352] width 68 height 73
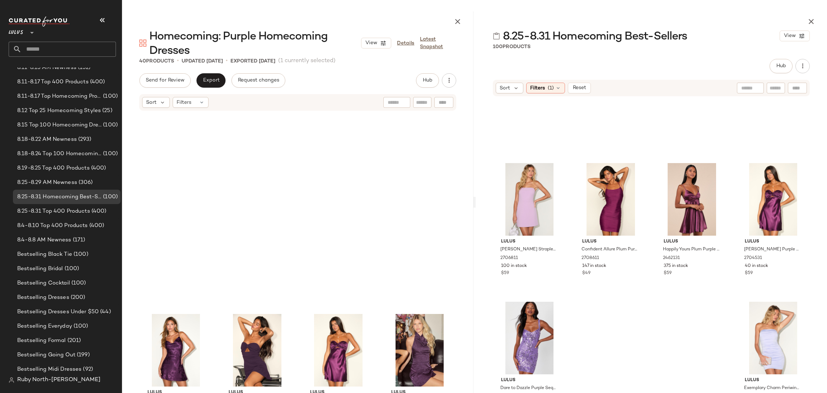
scroll to position [77, 0]
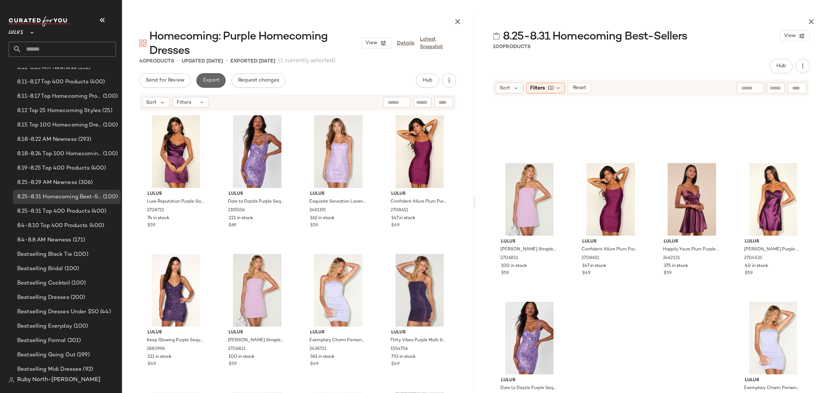
click at [213, 82] on span "Export" at bounding box center [210, 81] width 17 height 6
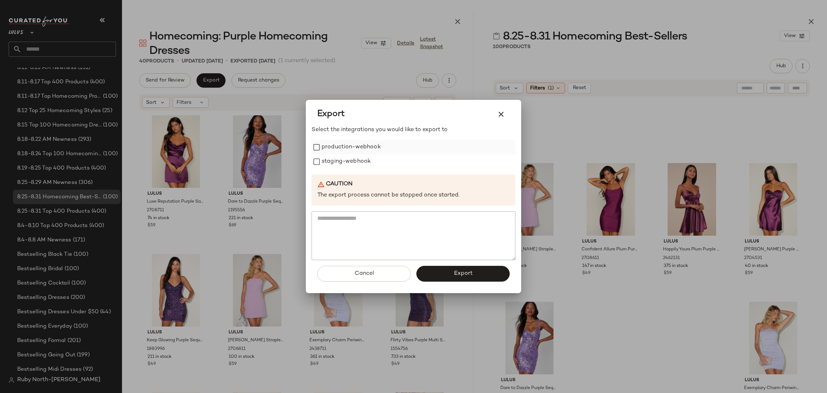
click at [354, 143] on label "production-webhook" at bounding box center [351, 147] width 59 height 14
click at [361, 162] on label "staging-webhook" at bounding box center [346, 161] width 49 height 14
click at [434, 271] on button "Export" at bounding box center [462, 274] width 93 height 16
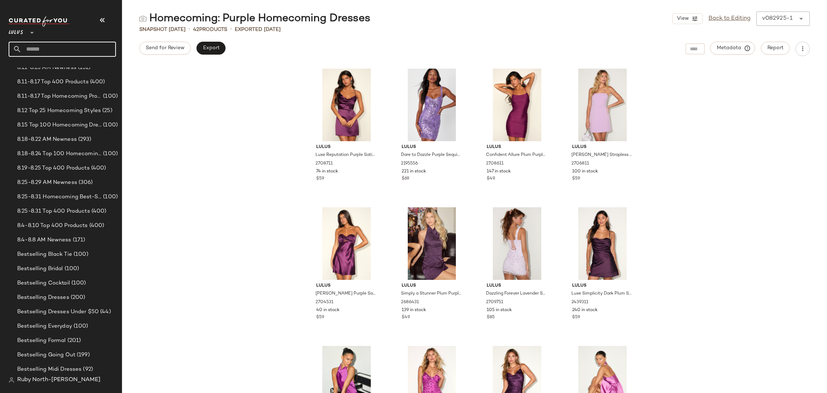
click at [64, 50] on input "text" at bounding box center [69, 49] width 94 height 15
type input "******"
click at [53, 64] on div "It Lis t Dress Edit" at bounding box center [62, 69] width 107 height 15
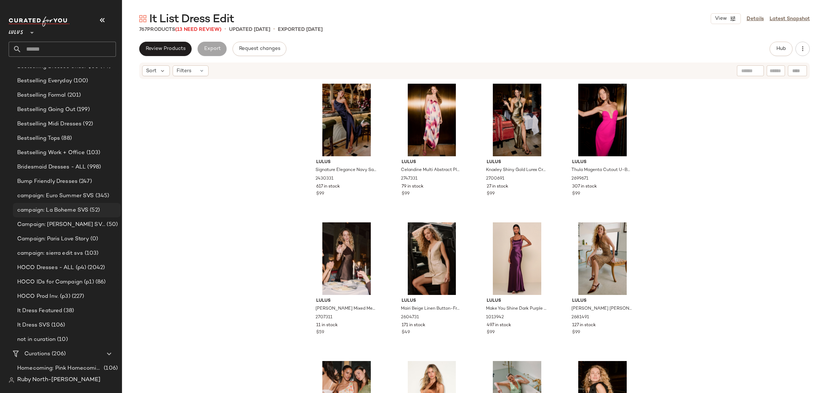
scroll to position [377, 0]
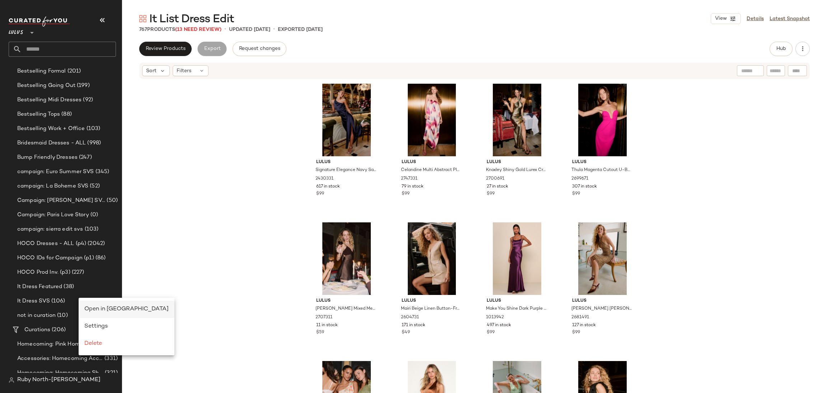
click at [109, 307] on span "Open in Split View" at bounding box center [126, 309] width 84 height 6
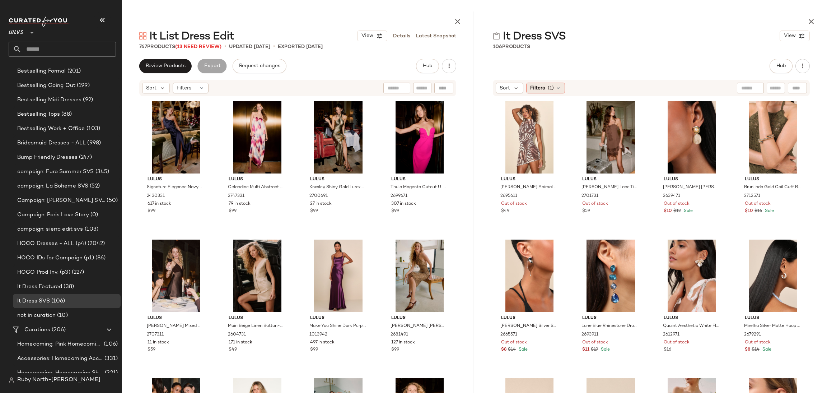
click at [537, 90] on span "Filters" at bounding box center [537, 88] width 15 height 8
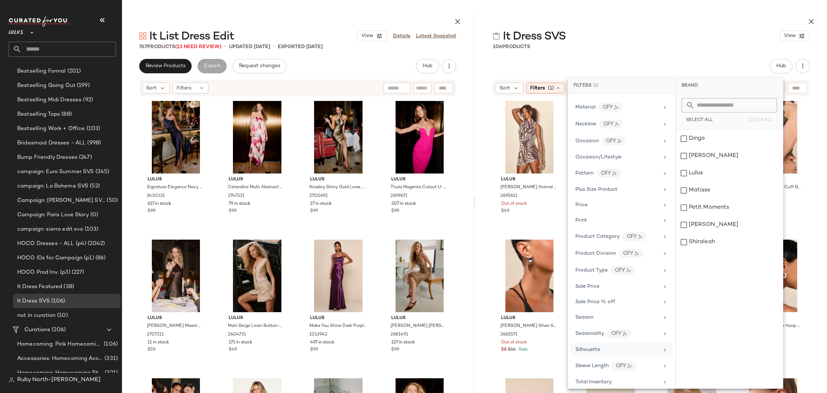
scroll to position [382, 0]
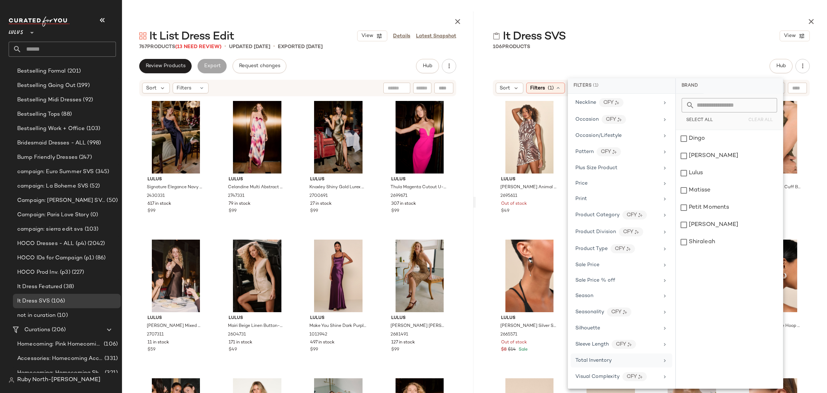
click at [582, 359] on span "Total Inventory" at bounding box center [593, 360] width 36 height 5
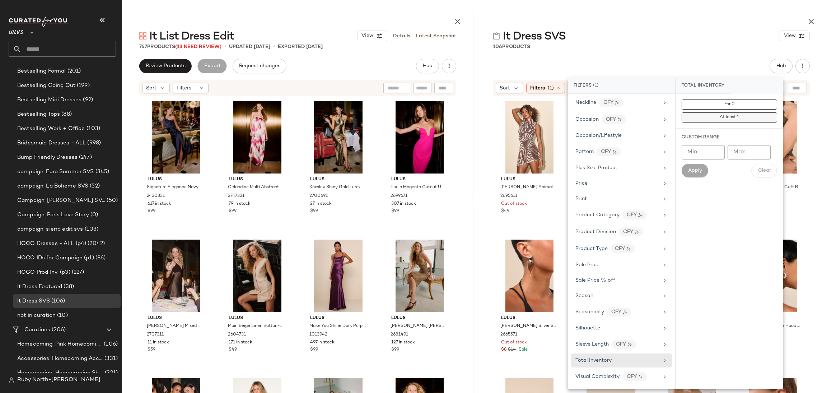
click at [747, 121] on button "At least 1" at bounding box center [729, 117] width 95 height 10
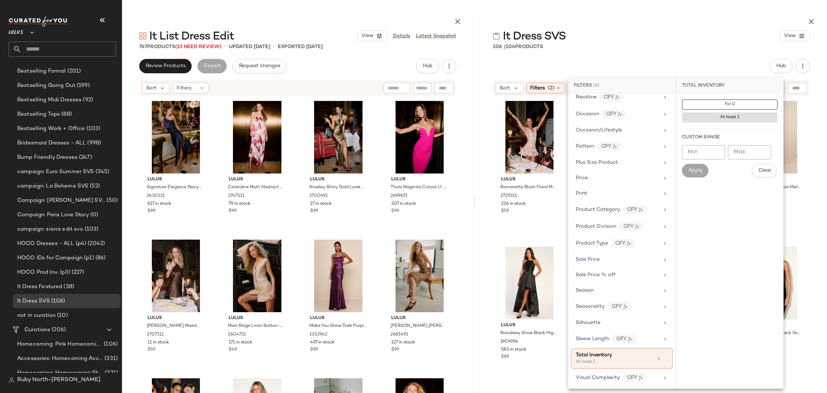
drag, startPoint x: 611, startPoint y: 31, endPoint x: 626, endPoint y: 41, distance: 17.6
click at [612, 31] on div "It Dress SVS View" at bounding box center [651, 36] width 351 height 14
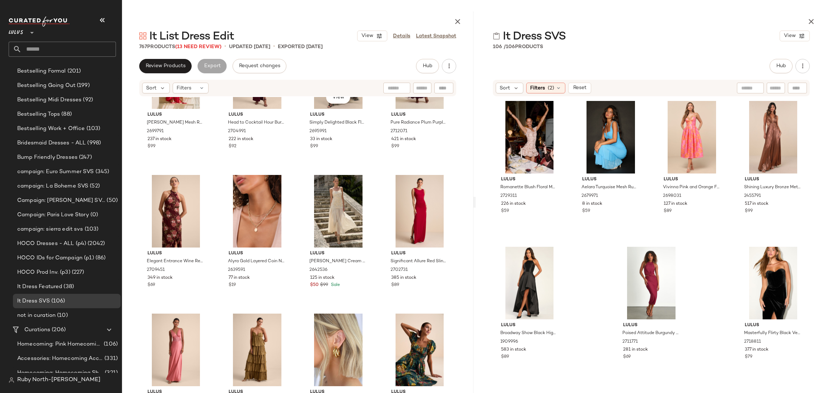
scroll to position [2321, 0]
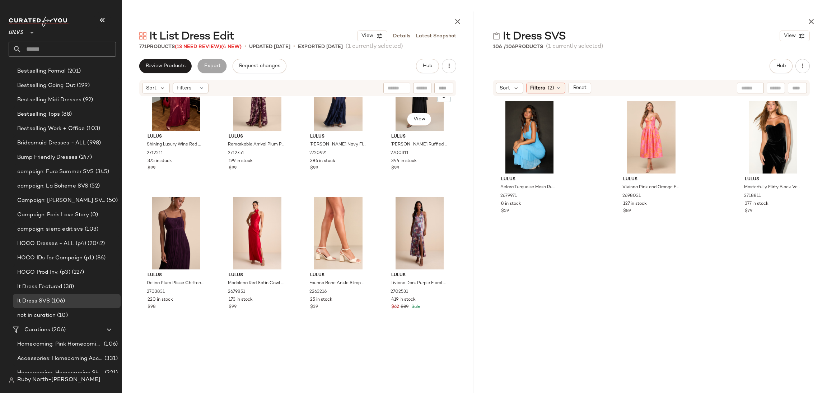
scroll to position [1729, 0]
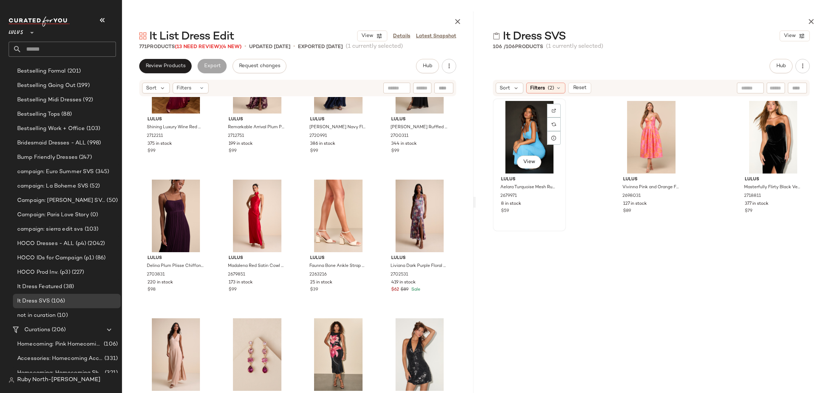
click at [526, 127] on div "View" at bounding box center [529, 137] width 68 height 73
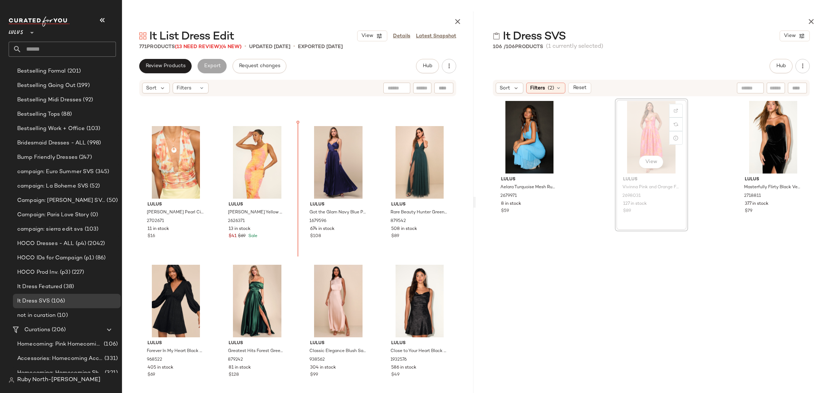
scroll to position [25888, 0]
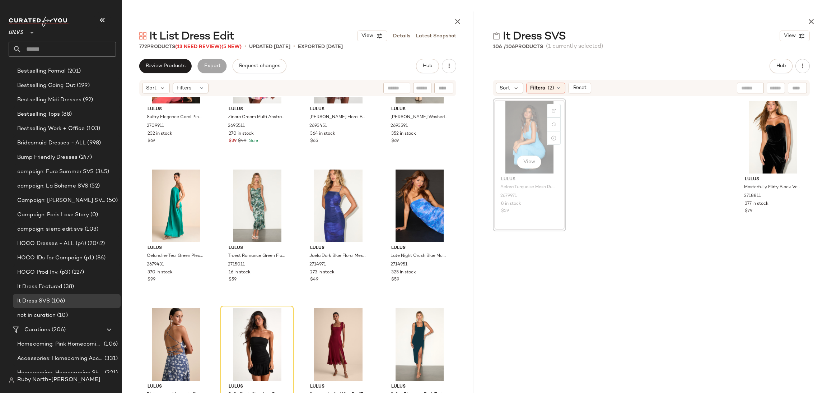
scroll to position [24762, 0]
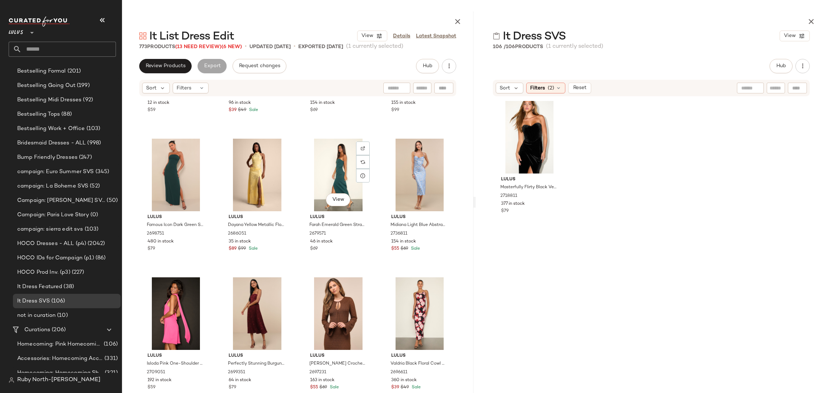
scroll to position [22985, 0]
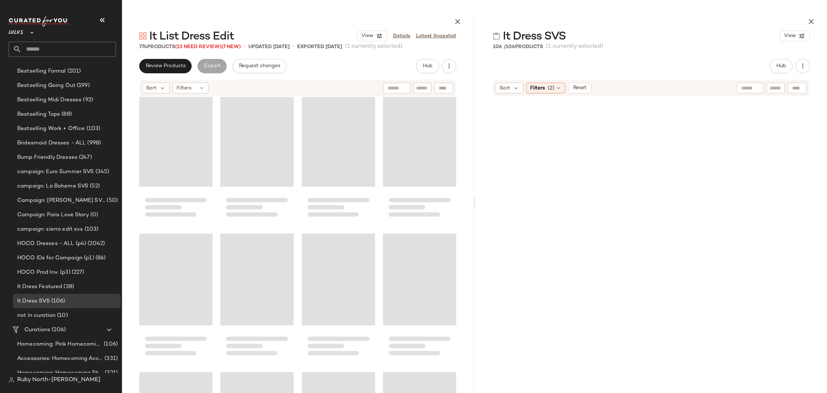
scroll to position [20777, 0]
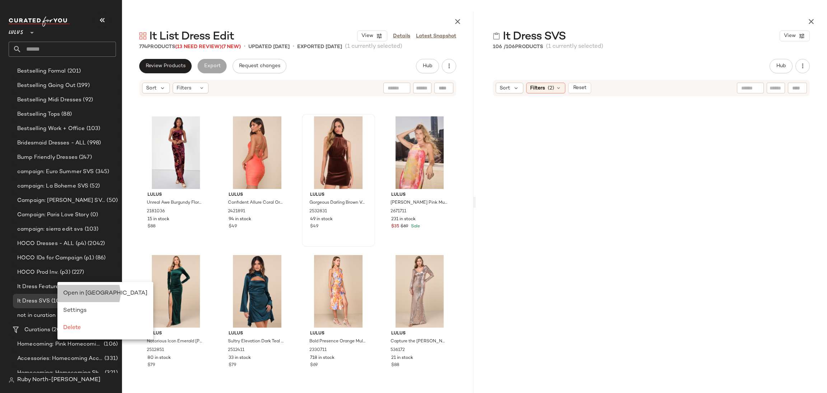
drag, startPoint x: 77, startPoint y: 292, endPoint x: 256, endPoint y: 245, distance: 184.4
click at [78, 292] on span "Open in [GEOGRAPHIC_DATA]" at bounding box center [105, 293] width 84 height 6
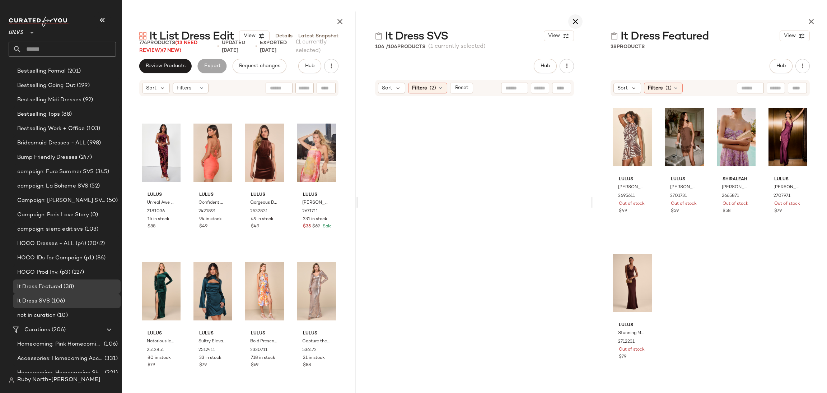
click at [578, 18] on icon "button" at bounding box center [575, 21] width 9 height 9
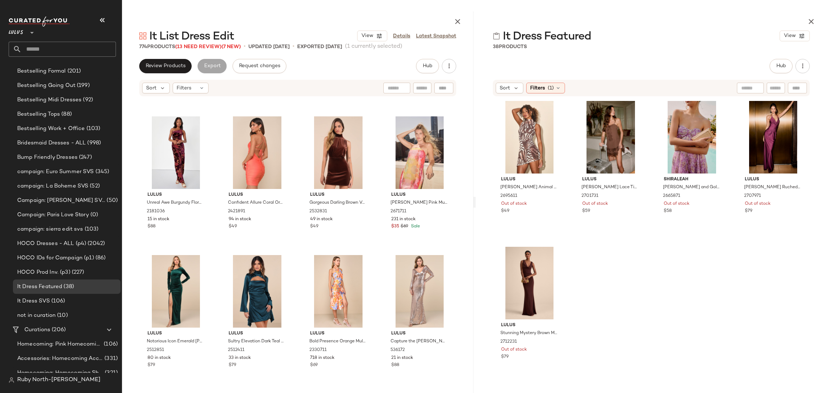
click at [541, 80] on div "Sort Filters (1)" at bounding box center [651, 88] width 317 height 17
click at [545, 87] on div "Filters (1)" at bounding box center [545, 88] width 39 height 11
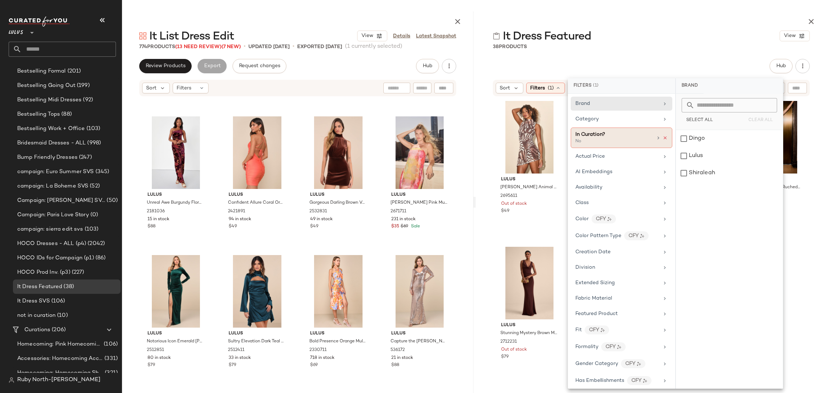
click at [664, 138] on icon at bounding box center [665, 137] width 5 height 5
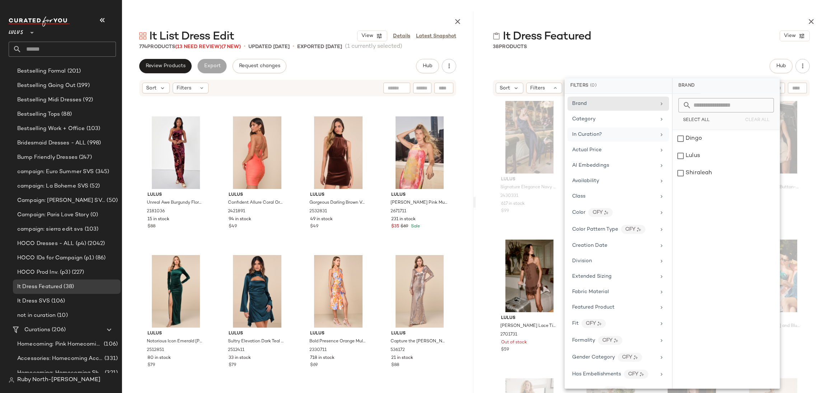
click at [628, 136] on div "In Curation?" at bounding box center [614, 135] width 84 height 8
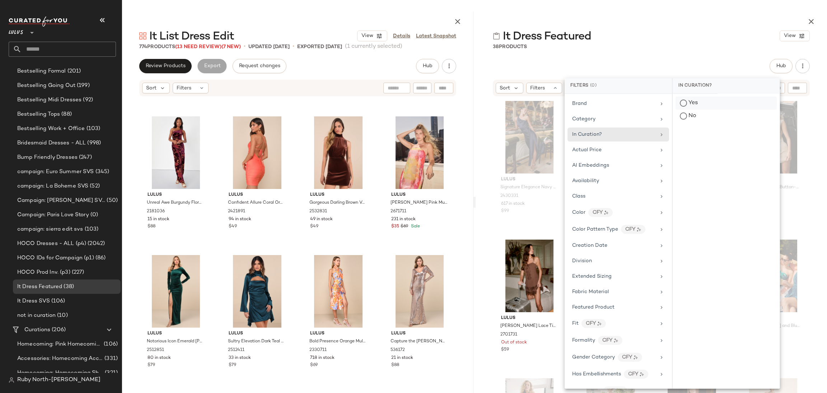
click at [700, 109] on div "Yes" at bounding box center [726, 115] width 101 height 13
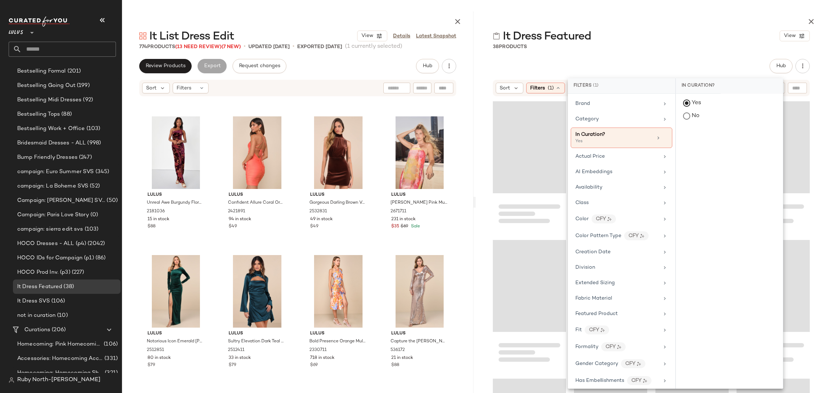
click at [686, 37] on div "It Dress Featured View" at bounding box center [651, 36] width 351 height 14
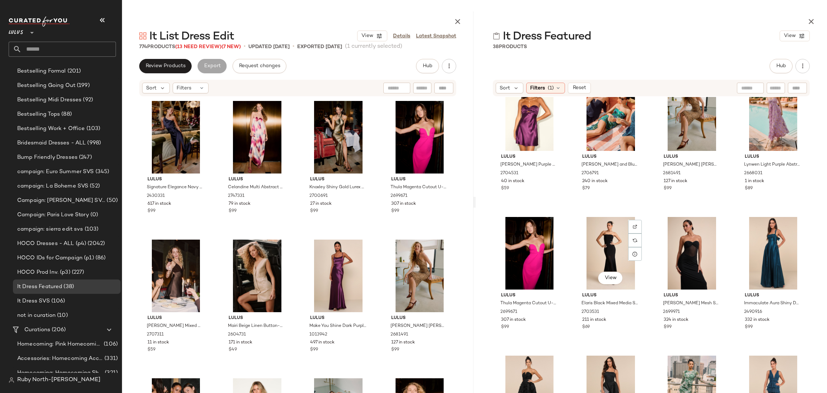
click at [603, 239] on div "View" at bounding box center [611, 253] width 68 height 73
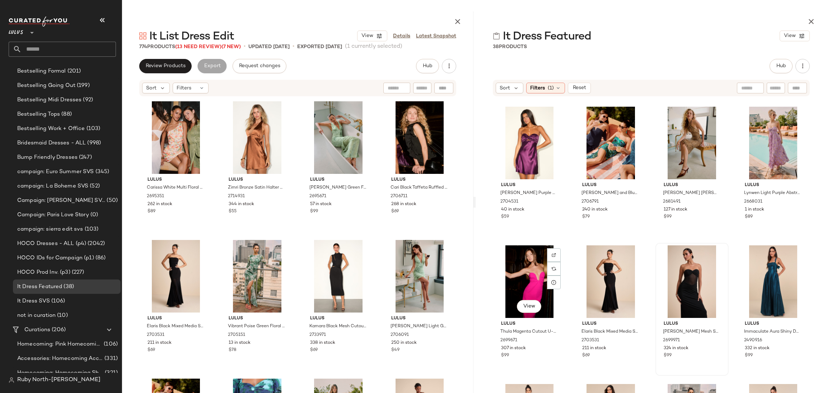
drag, startPoint x: 522, startPoint y: 272, endPoint x: 671, endPoint y: 265, distance: 149.5
click at [525, 270] on div "View" at bounding box center [529, 281] width 68 height 73
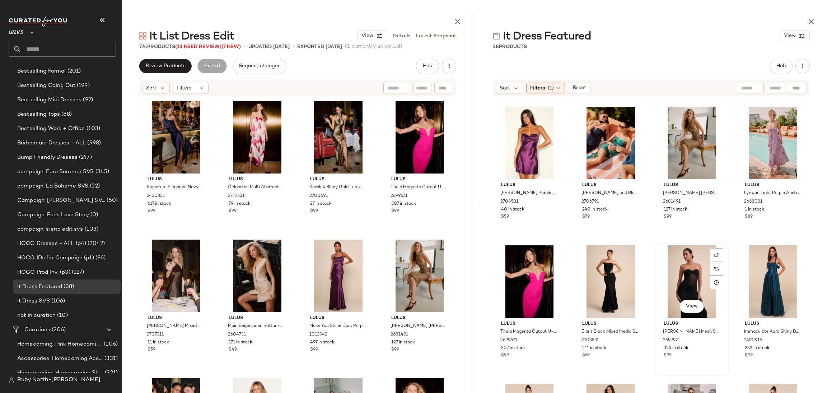
click at [682, 274] on div "View" at bounding box center [692, 281] width 68 height 73
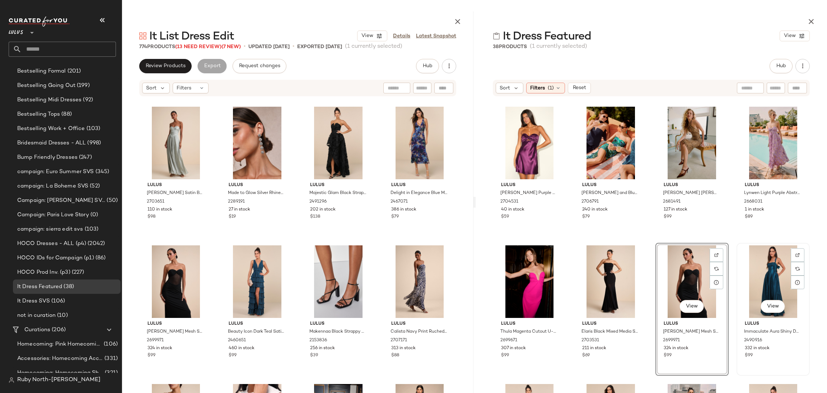
drag, startPoint x: 762, startPoint y: 285, endPoint x: 762, endPoint y: 280, distance: 5.4
click at [762, 284] on div "View" at bounding box center [773, 281] width 68 height 73
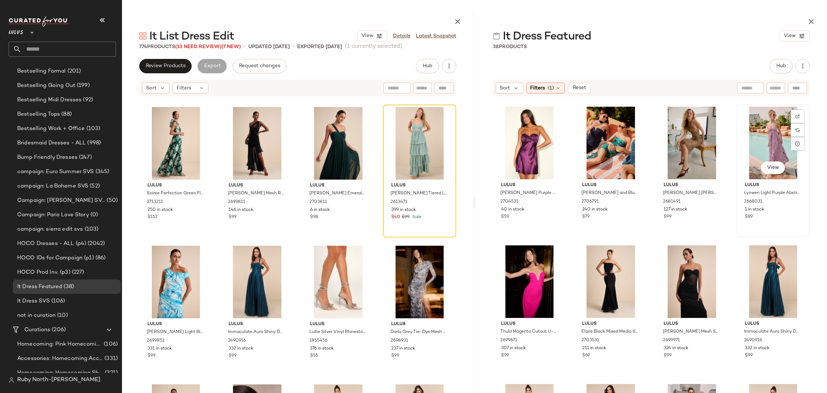
click at [761, 154] on div "View" at bounding box center [773, 143] width 68 height 73
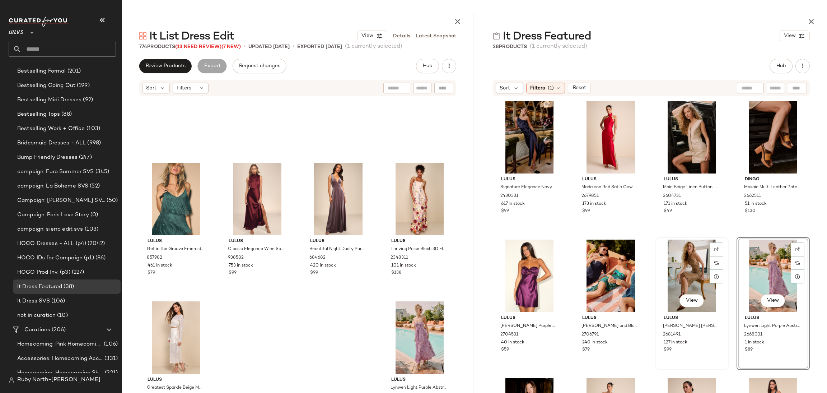
drag, startPoint x: 693, startPoint y: 283, endPoint x: 690, endPoint y: 279, distance: 5.2
click at [693, 282] on div "View" at bounding box center [692, 275] width 68 height 73
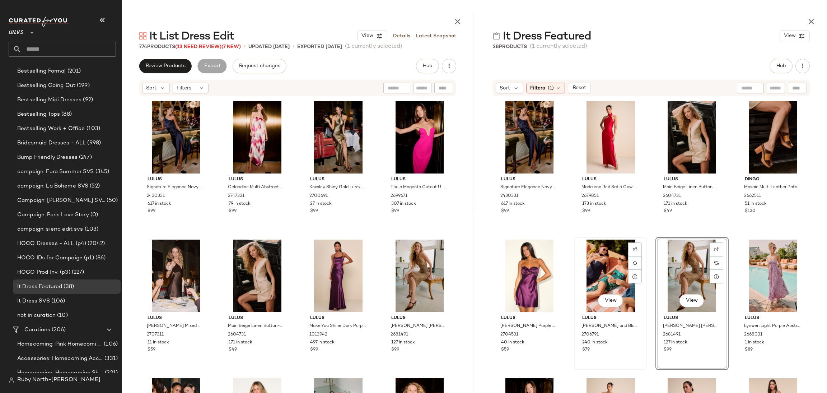
click at [602, 279] on div "View" at bounding box center [611, 275] width 68 height 73
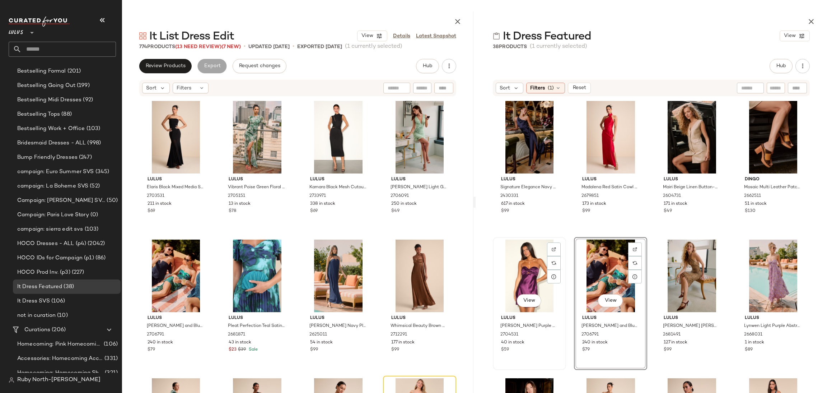
click at [541, 268] on div "View" at bounding box center [529, 275] width 68 height 73
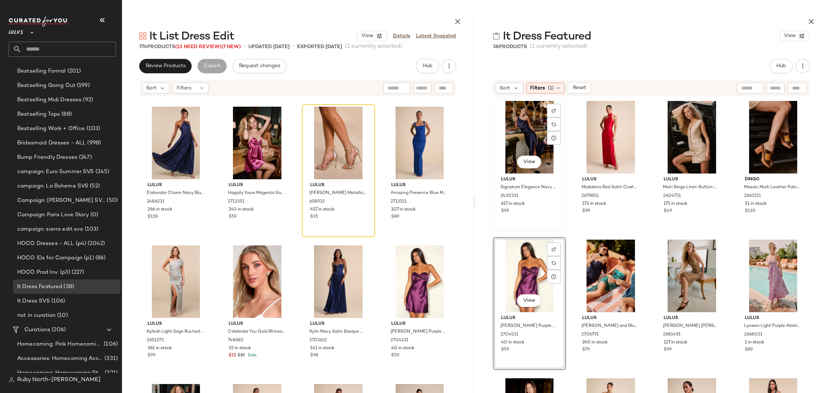
click at [528, 132] on div "View" at bounding box center [529, 137] width 68 height 73
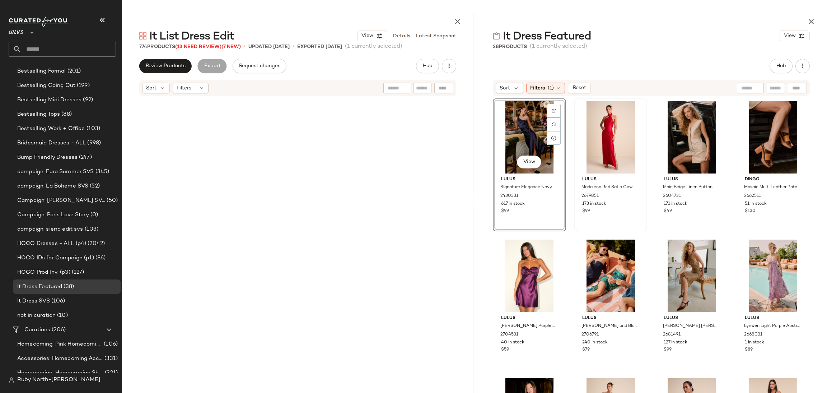
scroll to position [0, 0]
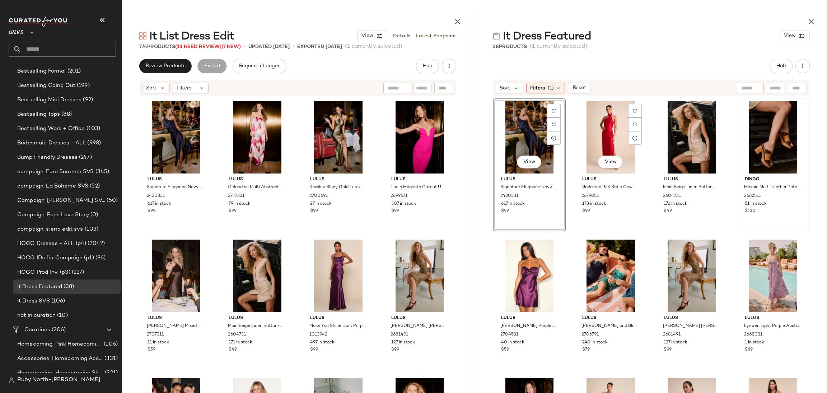
click at [638, 131] on div at bounding box center [635, 138] width 14 height 14
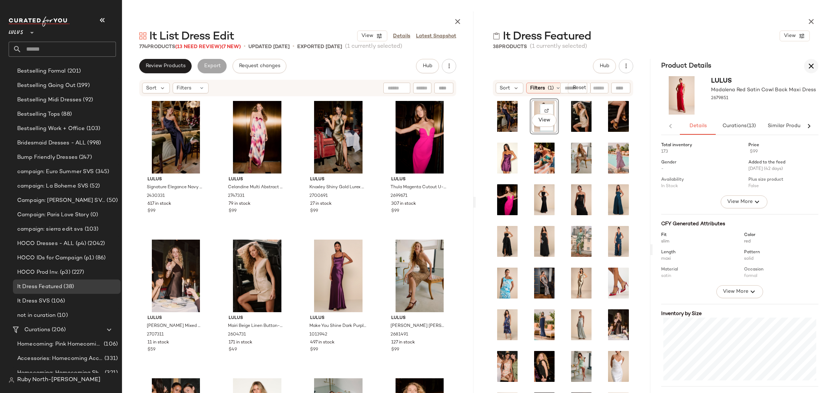
click at [814, 65] on icon "button" at bounding box center [811, 66] width 9 height 9
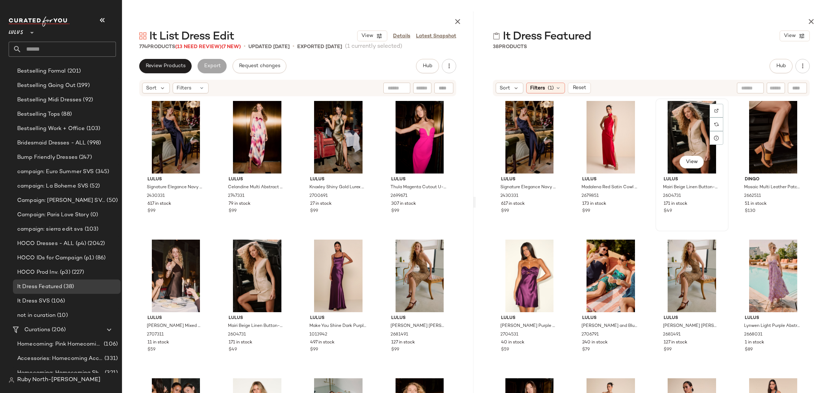
click at [680, 120] on div "View" at bounding box center [692, 137] width 68 height 73
click at [769, 117] on div "View" at bounding box center [773, 137] width 68 height 73
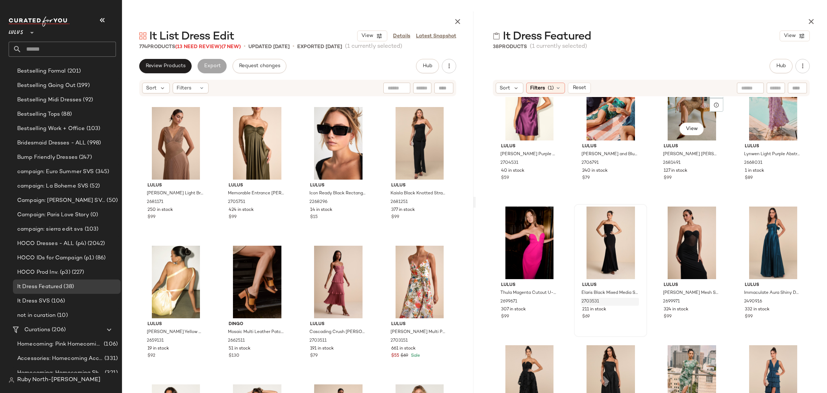
scroll to position [221, 0]
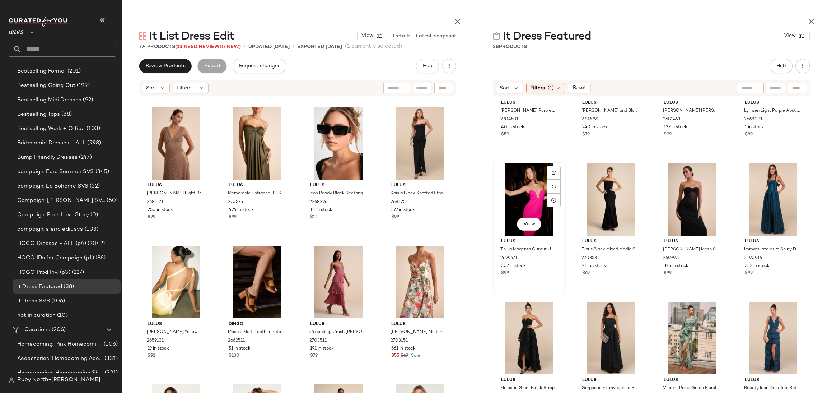
click at [533, 196] on div "View" at bounding box center [529, 199] width 68 height 73
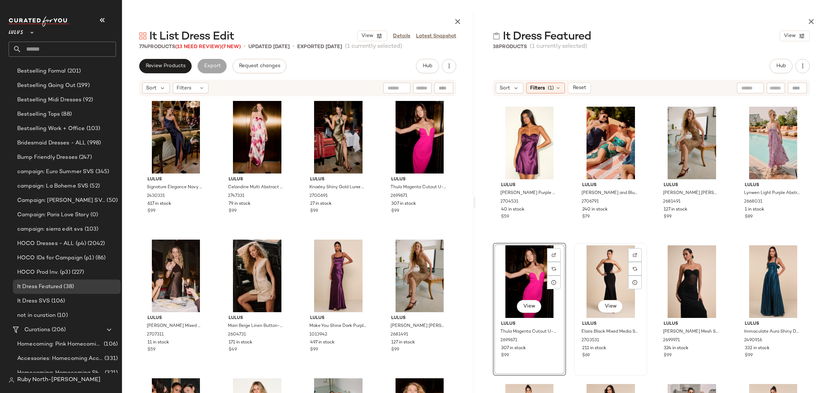
click at [619, 278] on div "View" at bounding box center [611, 281] width 68 height 73
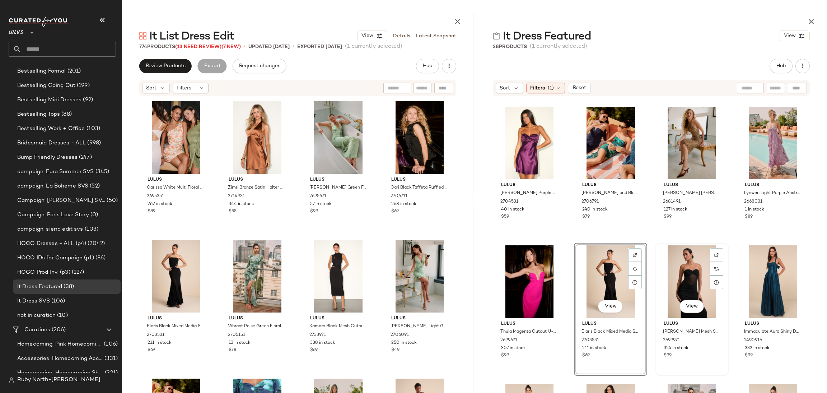
click at [691, 277] on div "View" at bounding box center [692, 281] width 68 height 73
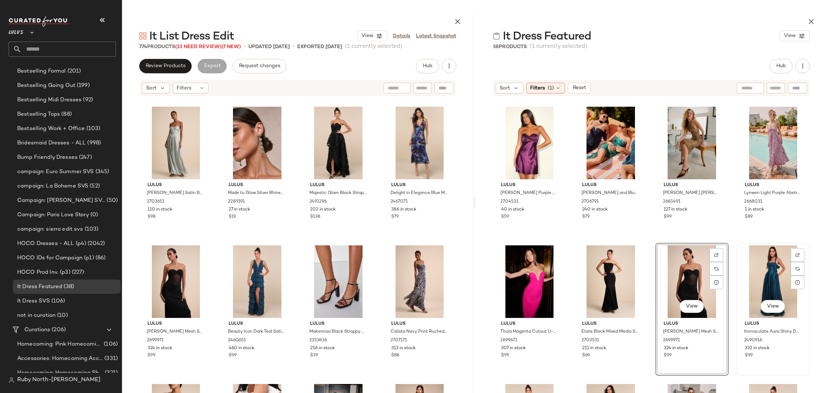
click at [779, 274] on div "View" at bounding box center [773, 281] width 68 height 73
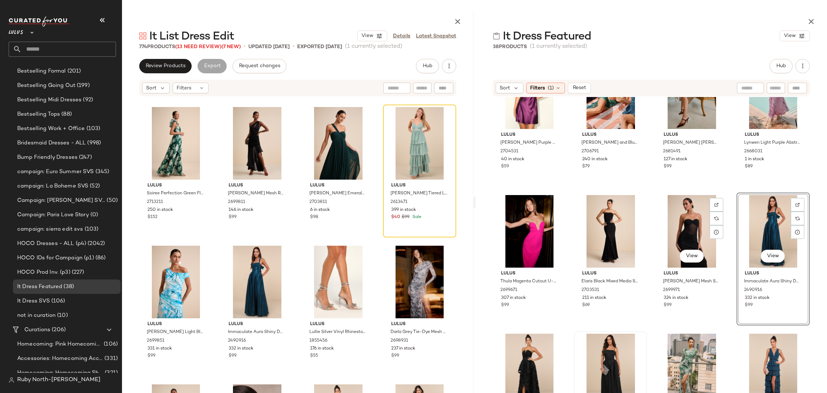
scroll to position [300, 0]
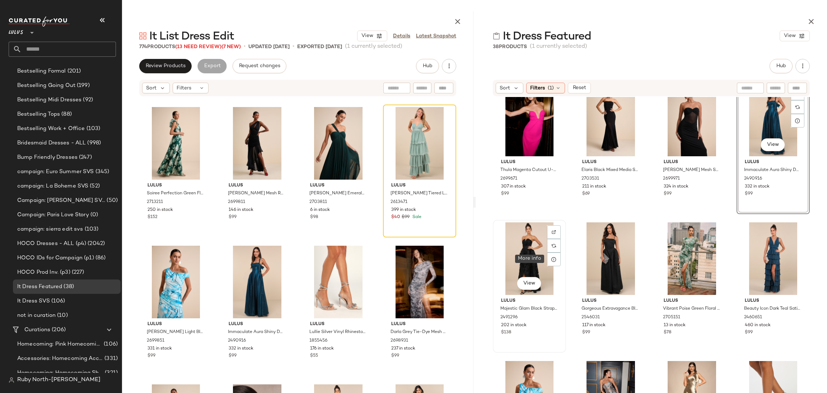
click at [541, 255] on div "View" at bounding box center [529, 258] width 68 height 73
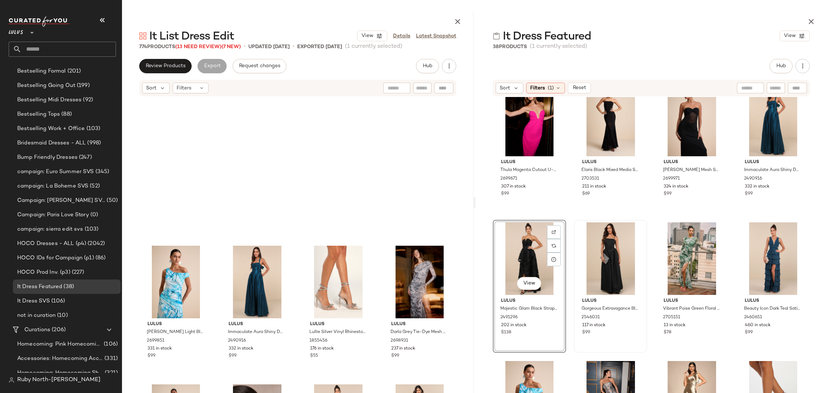
scroll to position [277, 0]
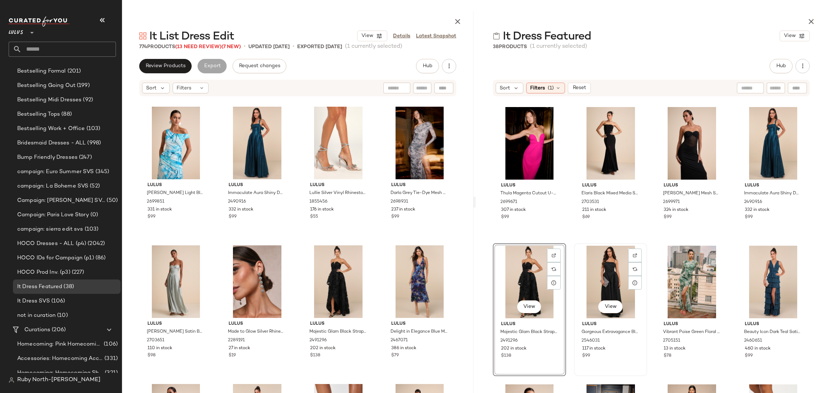
click at [618, 267] on div "View" at bounding box center [611, 282] width 68 height 73
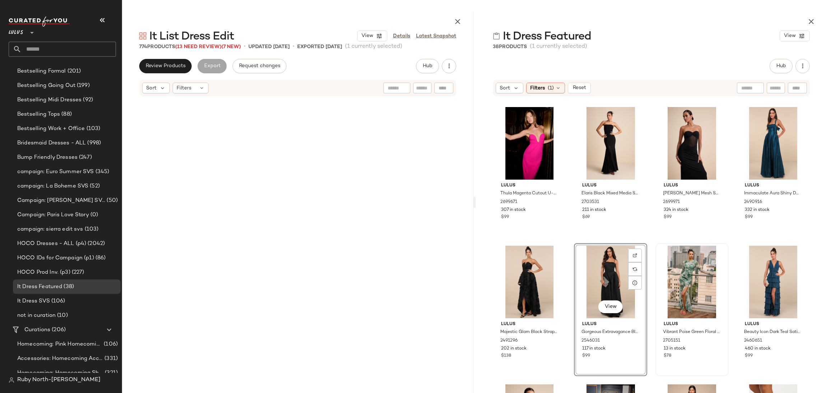
scroll to position [2078, 0]
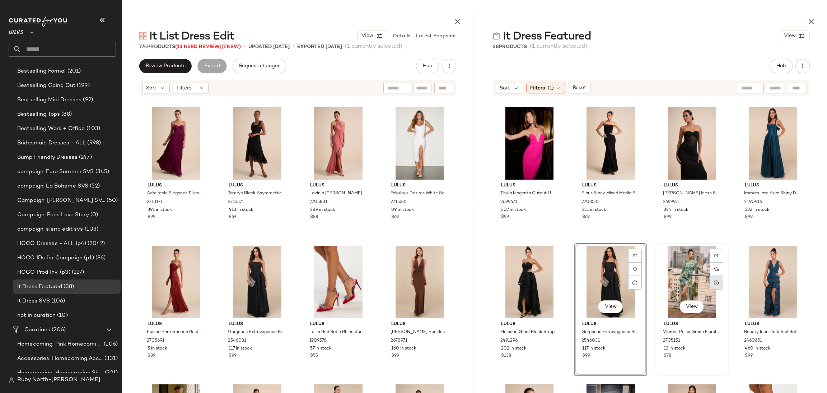
click at [710, 283] on div at bounding box center [717, 283] width 14 height 14
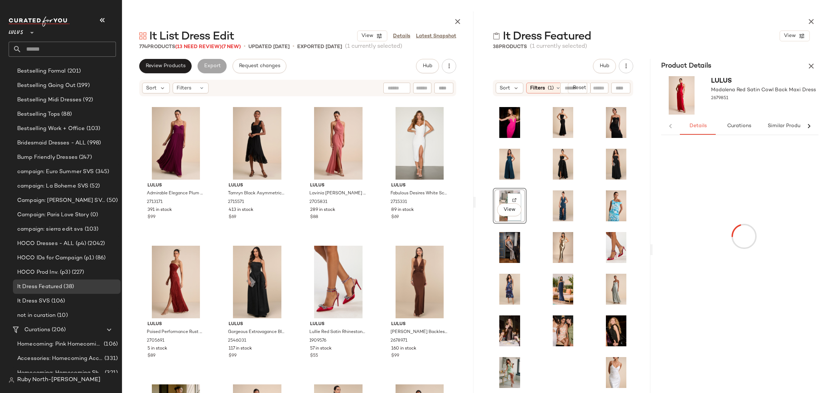
scroll to position [83, 0]
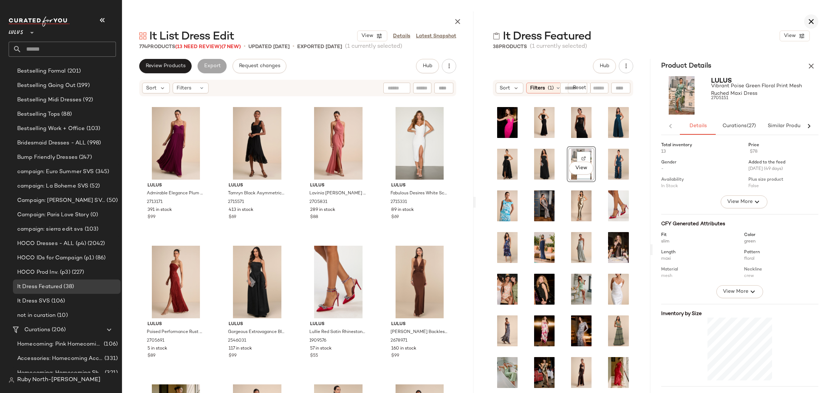
click at [812, 18] on icon "button" at bounding box center [811, 21] width 9 height 9
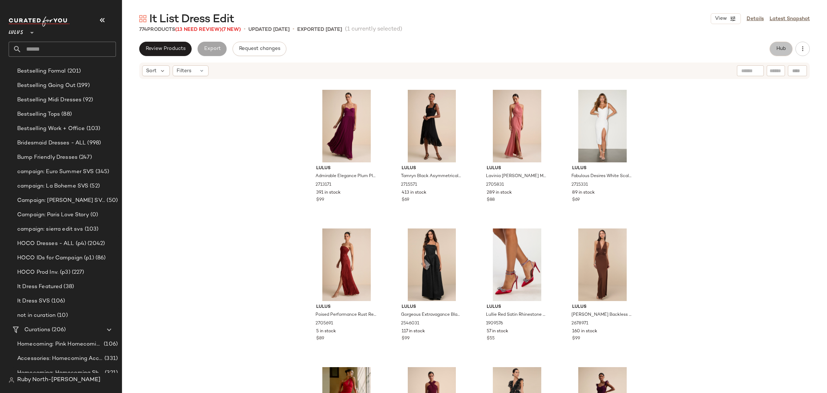
click at [779, 51] on span "Hub" at bounding box center [781, 49] width 10 height 6
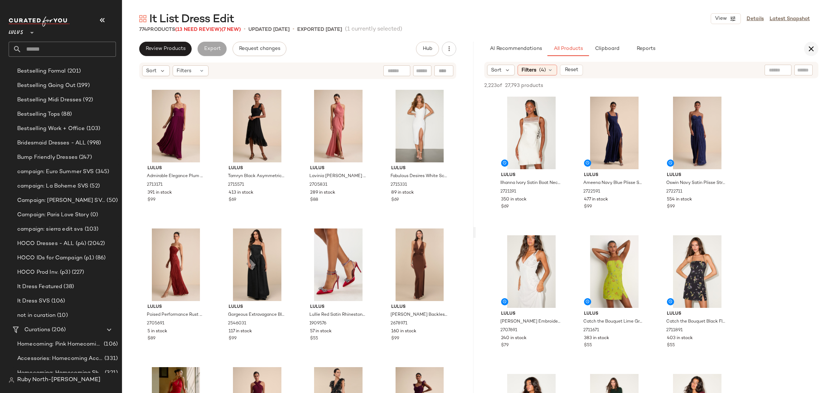
click at [813, 50] on icon "button" at bounding box center [811, 49] width 9 height 9
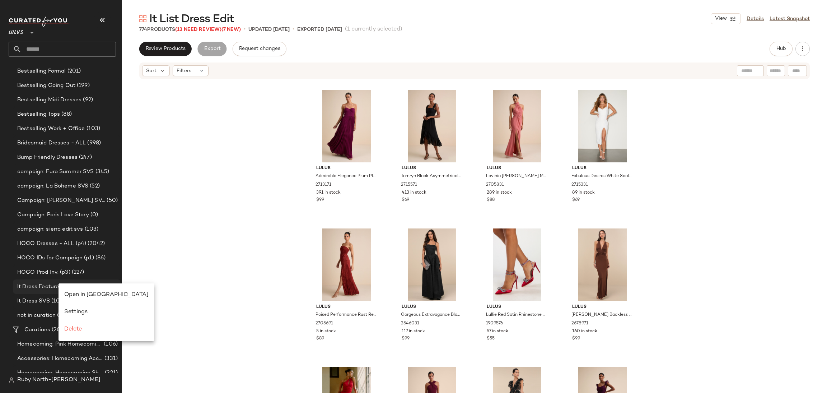
drag, startPoint x: 81, startPoint y: 293, endPoint x: 85, endPoint y: 289, distance: 5.1
click at [83, 292] on span "Open in Split View" at bounding box center [106, 295] width 84 height 6
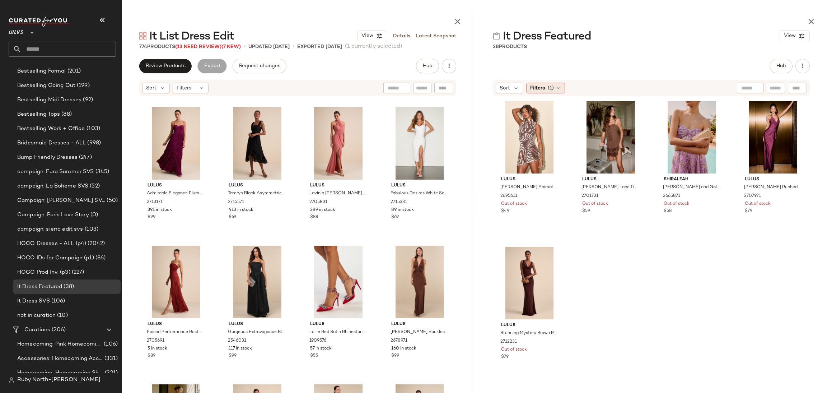
click at [541, 87] on span "Filters" at bounding box center [537, 88] width 15 height 8
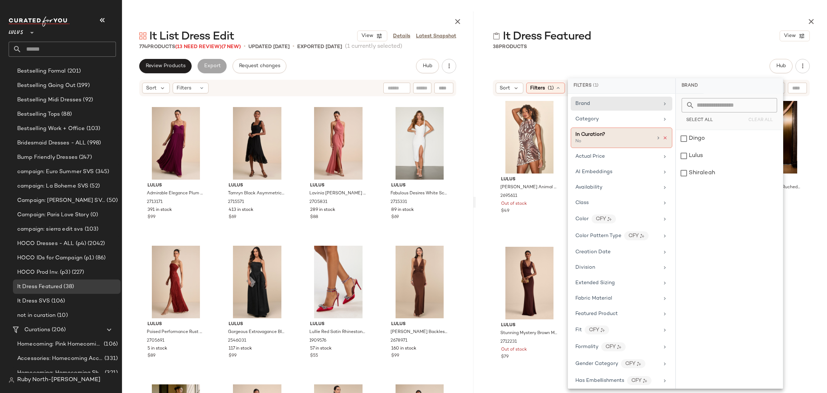
click at [663, 139] on icon at bounding box center [665, 137] width 5 height 5
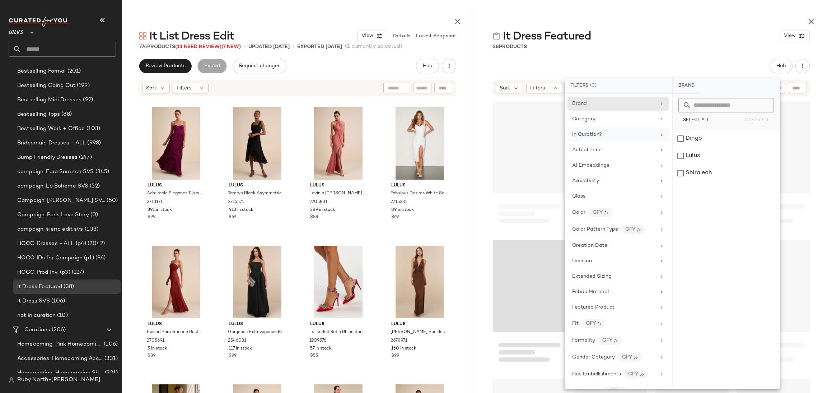
drag, startPoint x: 632, startPoint y: 136, endPoint x: 645, endPoint y: 138, distance: 13.0
click at [632, 136] on div "In Curation?" at bounding box center [614, 135] width 84 height 8
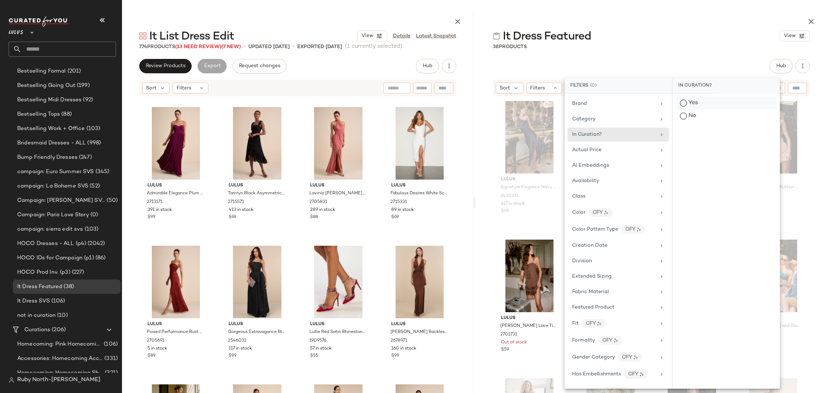
click at [691, 109] on div "Yes" at bounding box center [726, 115] width 101 height 13
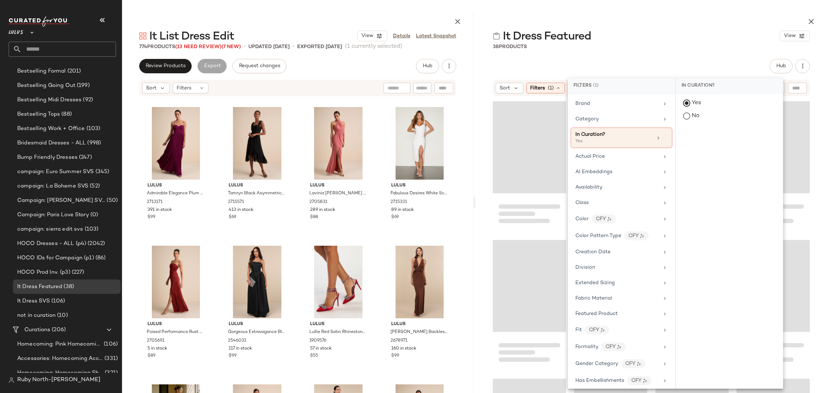
click at [706, 56] on div "It Dress Featured View 38 Products Hub Sort Filters (1) Reset" at bounding box center [651, 201] width 351 height 381
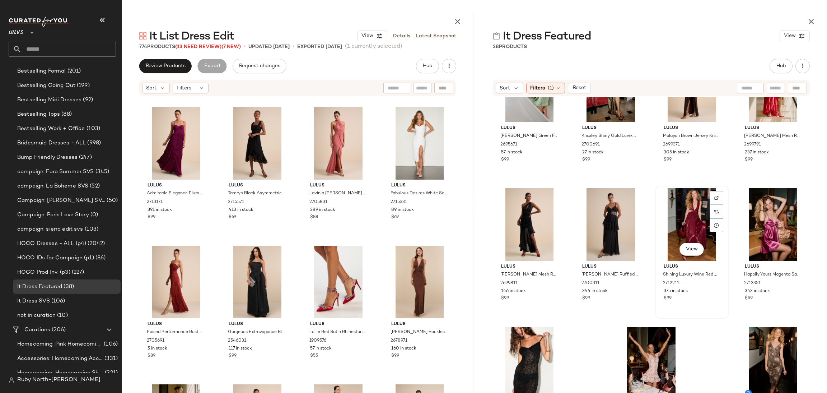
scroll to position [1191, 0]
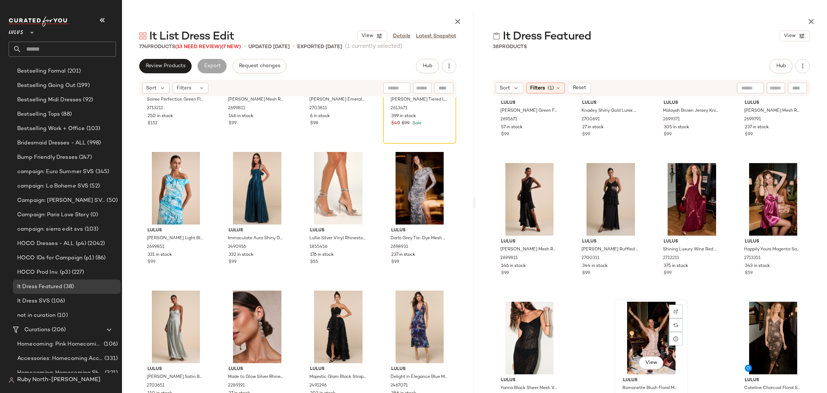
drag, startPoint x: 656, startPoint y: 328, endPoint x: 650, endPoint y: 329, distance: 6.2
click at [656, 328] on div "View" at bounding box center [651, 338] width 68 height 73
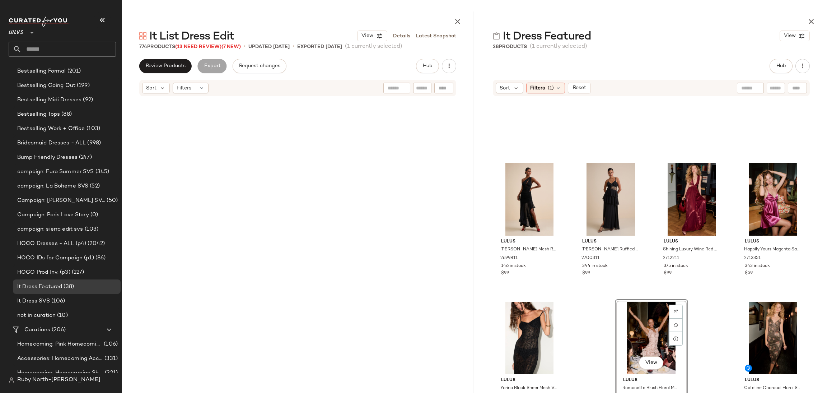
scroll to position [2355, 0]
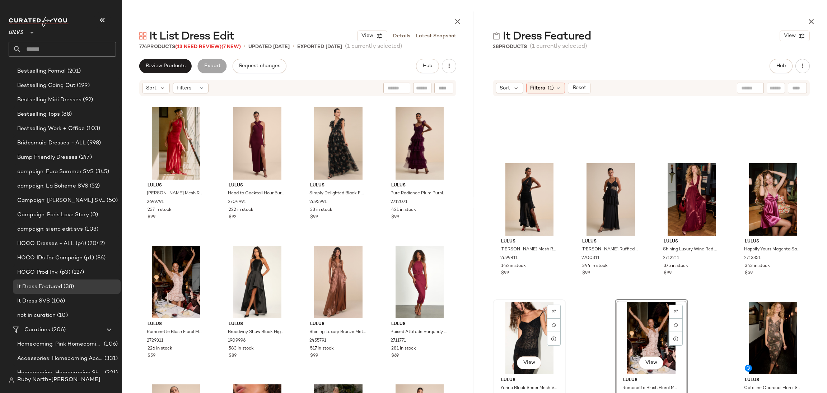
click at [519, 320] on div "View" at bounding box center [529, 338] width 68 height 73
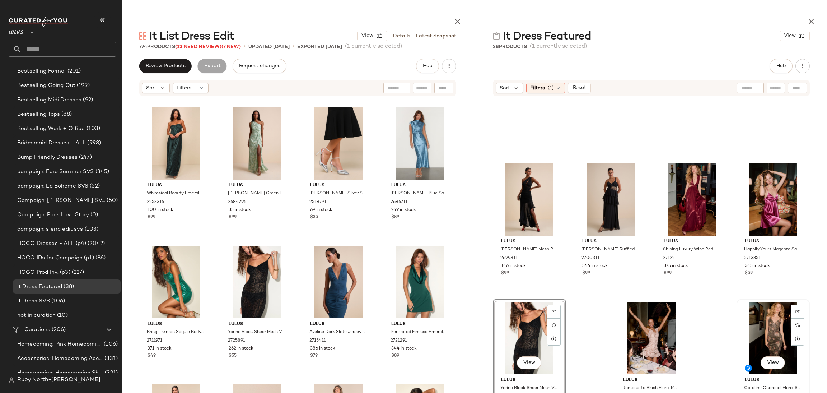
click at [769, 320] on div "View" at bounding box center [773, 338] width 68 height 73
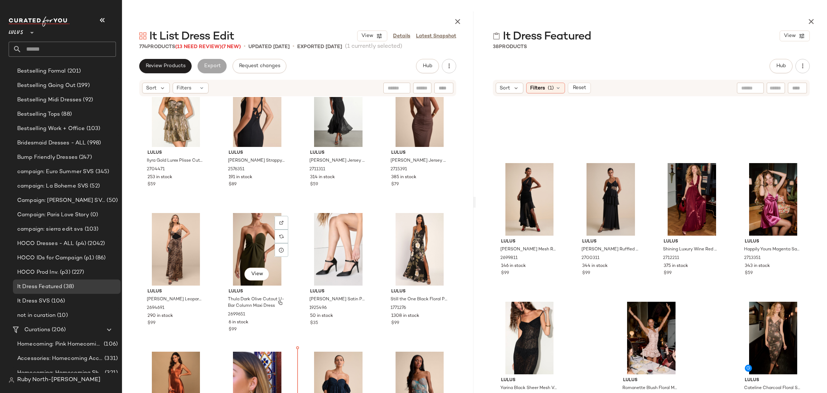
scroll to position [4056, 0]
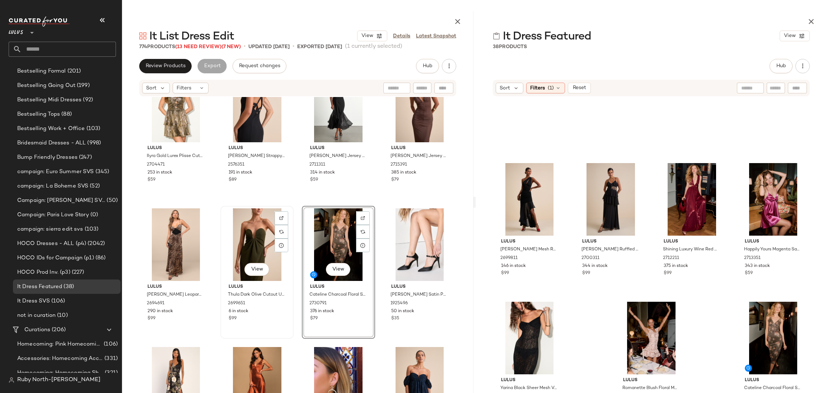
click at [239, 233] on div "View" at bounding box center [257, 244] width 68 height 73
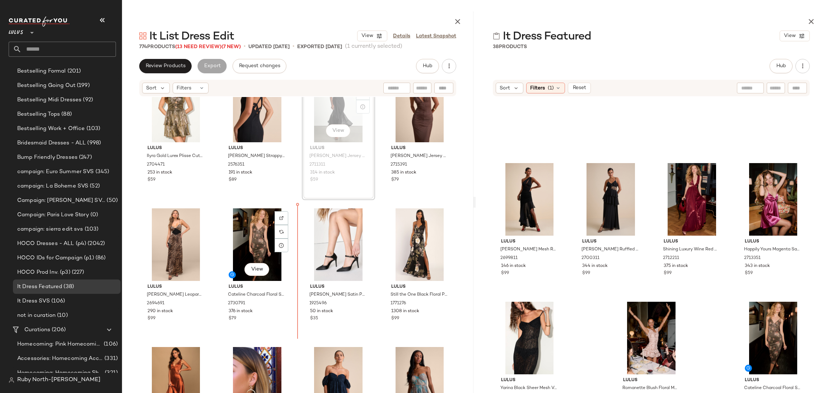
scroll to position [4055, 0]
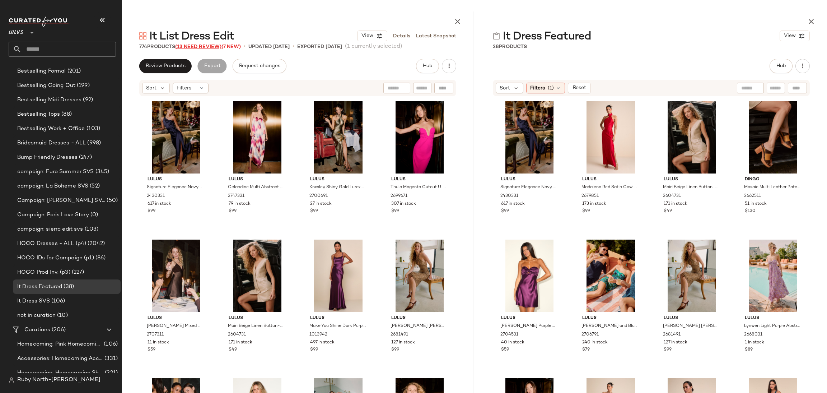
click at [201, 46] on span "(13 Need Review)" at bounding box center [198, 46] width 46 height 5
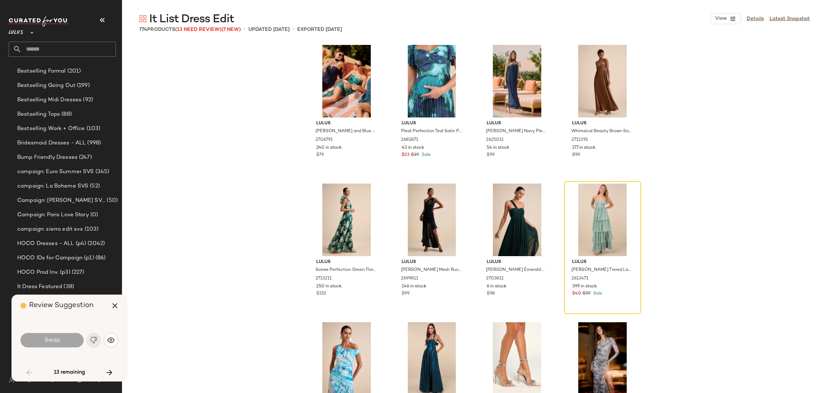
scroll to position [452, 0]
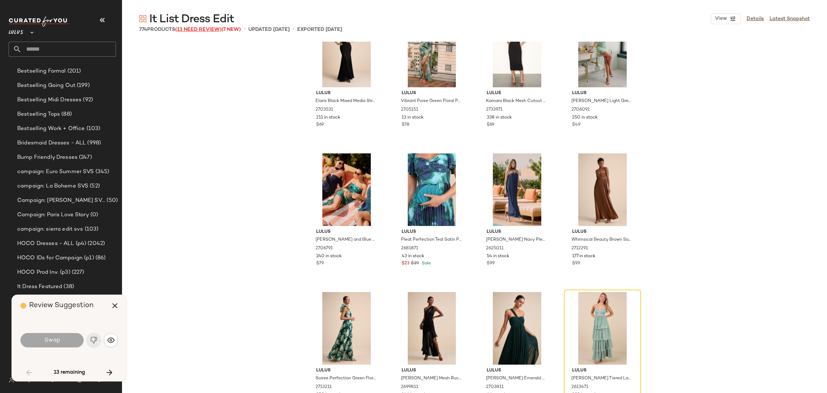
click at [192, 31] on span "(13 Need Review)" at bounding box center [198, 29] width 46 height 5
click at [109, 371] on icon "button" at bounding box center [109, 372] width 9 height 9
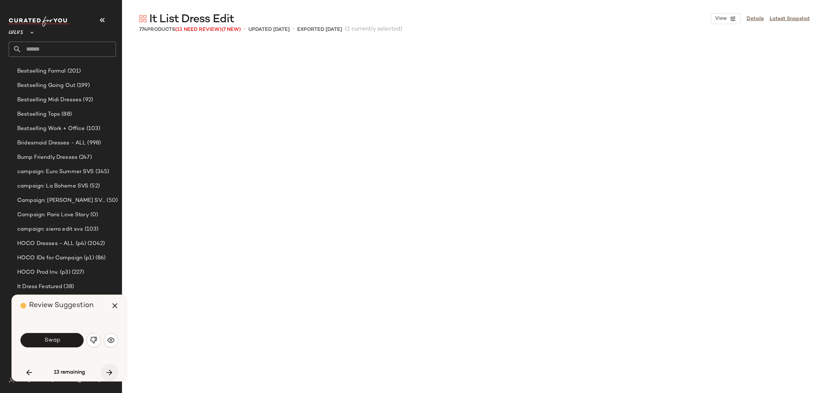
scroll to position [1247, 0]
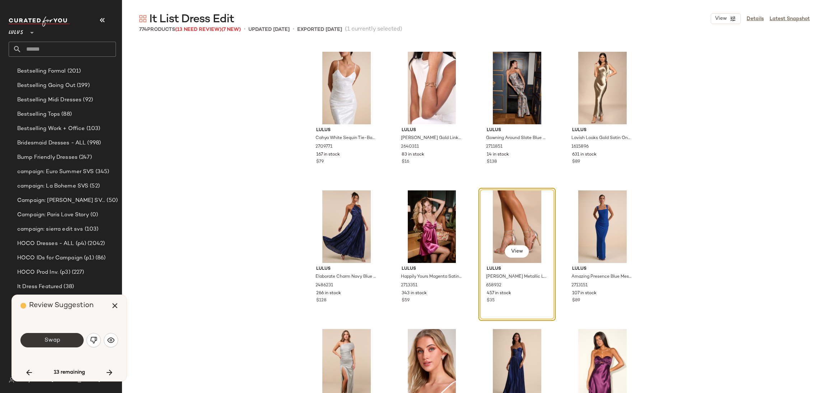
click at [60, 341] on span "Swap" at bounding box center [52, 340] width 16 height 7
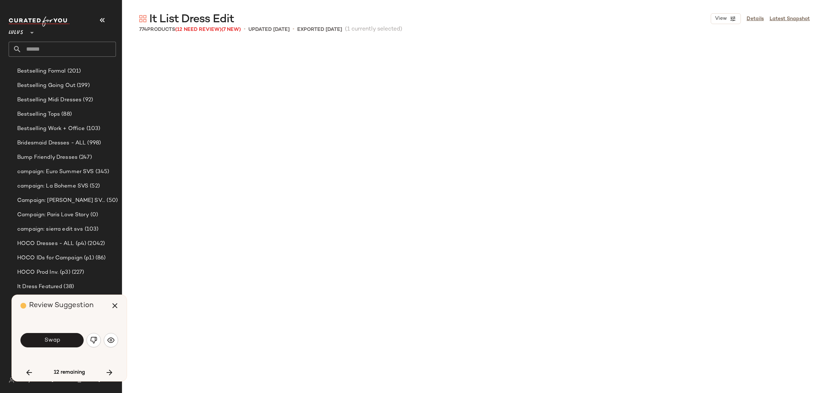
scroll to position [3603, 0]
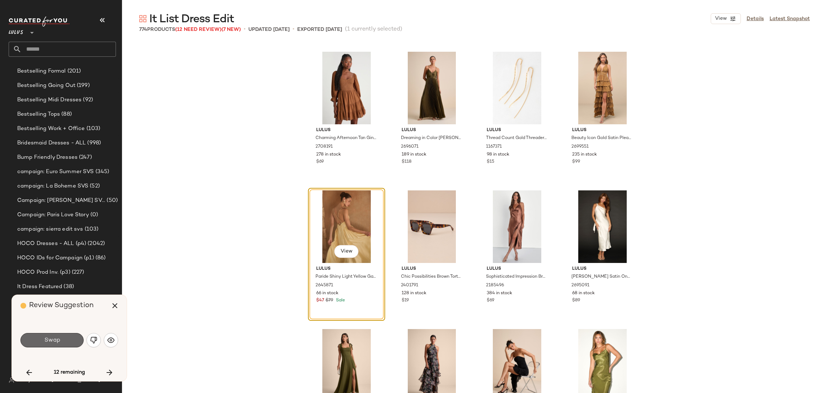
click at [63, 339] on button "Swap" at bounding box center [51, 340] width 63 height 14
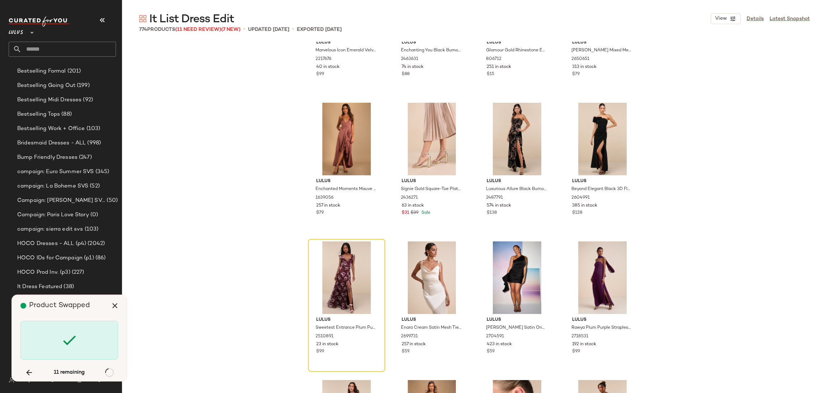
scroll to position [5489, 0]
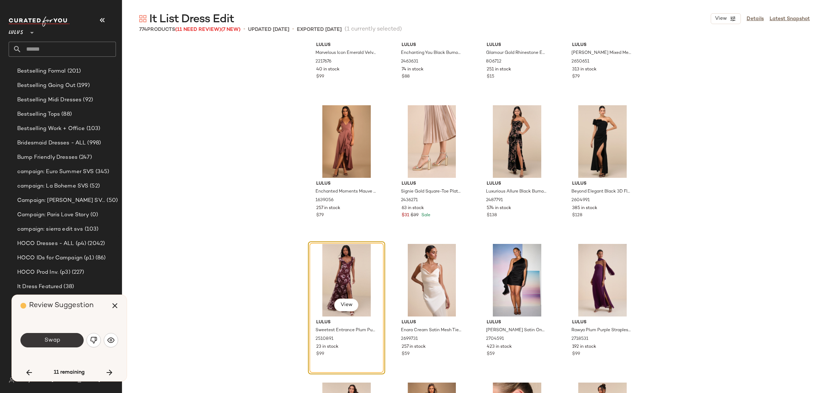
click at [48, 339] on span "Swap" at bounding box center [52, 340] width 16 height 7
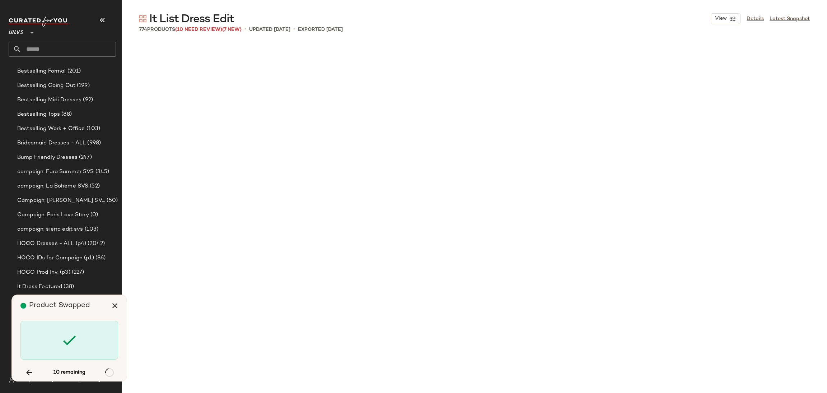
scroll to position [8314, 0]
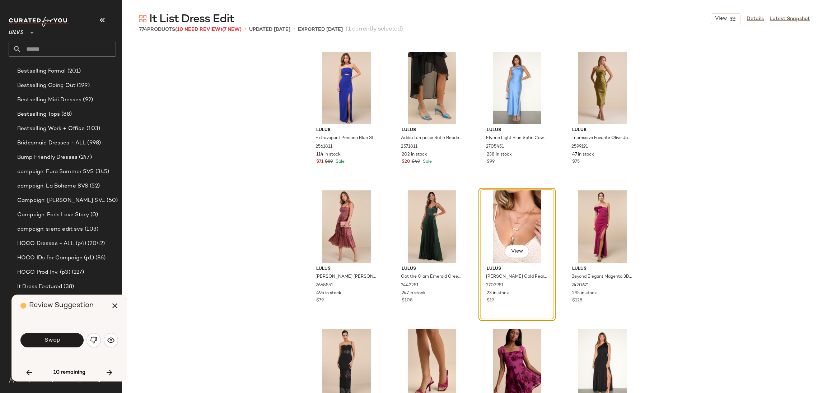
click at [92, 331] on div "Swap" at bounding box center [69, 339] width 98 height 17
click at [88, 340] on button "button" at bounding box center [94, 340] width 14 height 14
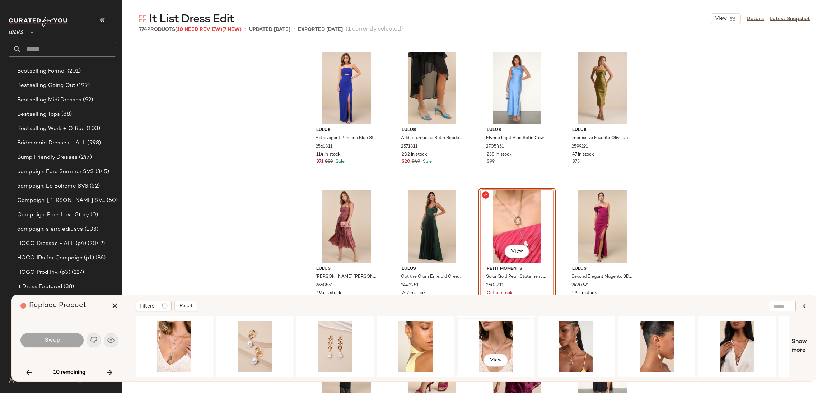
click at [488, 340] on div "View" at bounding box center [496, 346] width 72 height 51
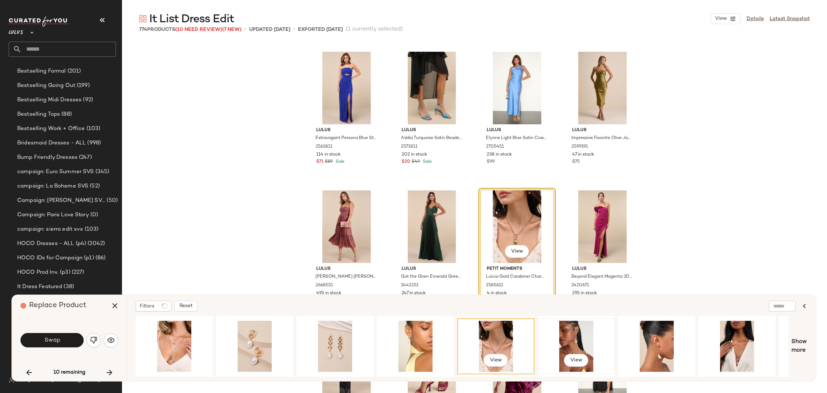
click at [570, 344] on div "View" at bounding box center [576, 346] width 72 height 51
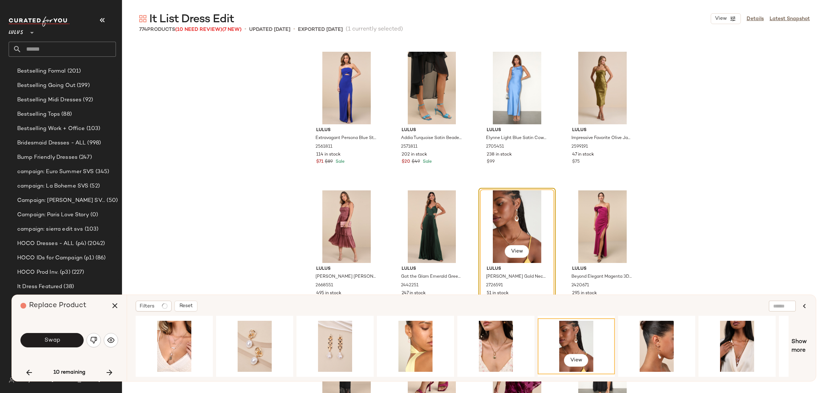
click at [38, 337] on button "Swap" at bounding box center [51, 340] width 63 height 14
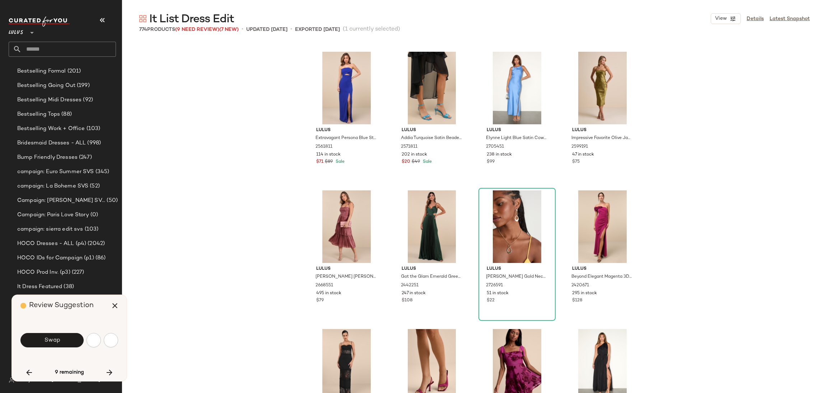
scroll to position [9423, 0]
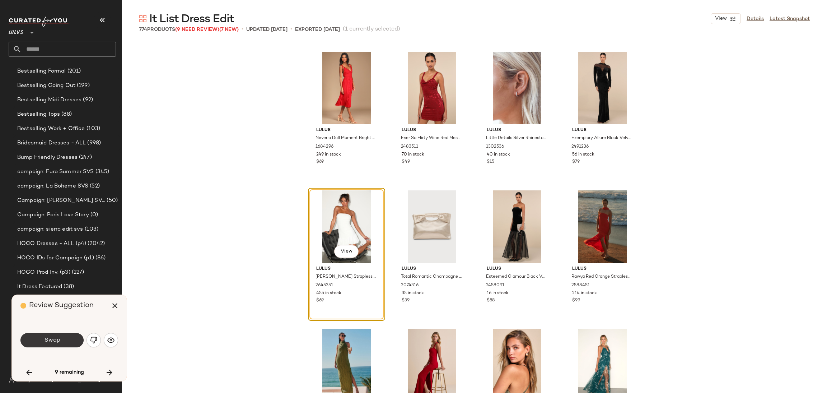
click at [45, 340] on span "Swap" at bounding box center [52, 340] width 16 height 7
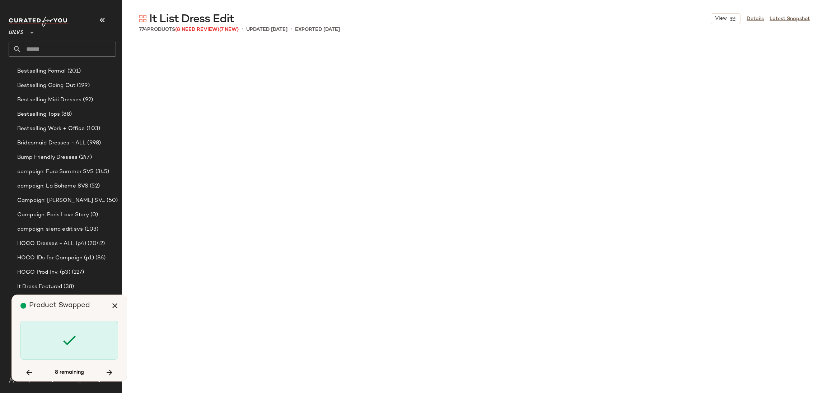
scroll to position [13996, 0]
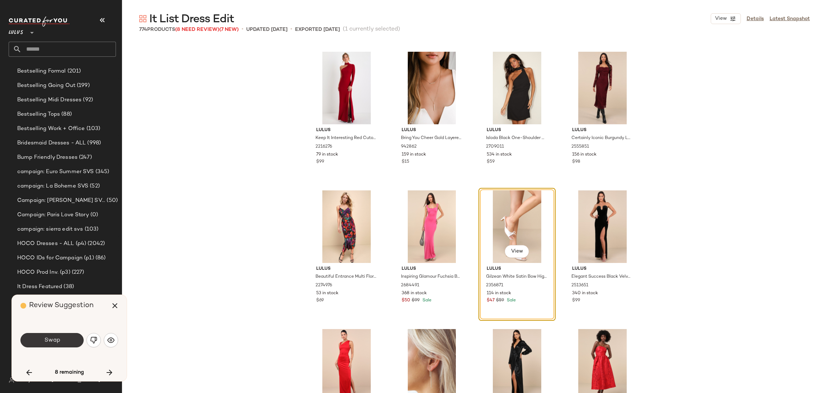
click at [48, 340] on span "Swap" at bounding box center [52, 340] width 16 height 7
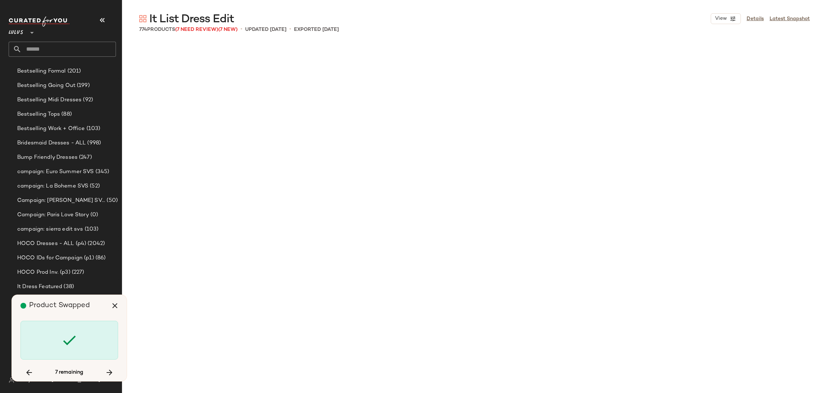
scroll to position [14827, 0]
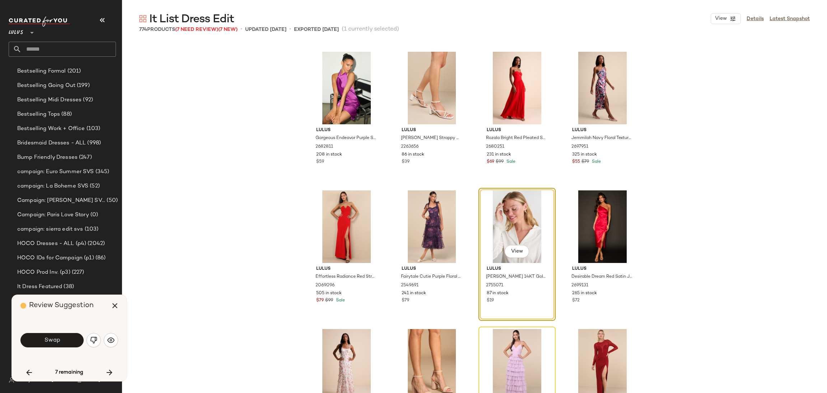
click at [48, 340] on span "Swap" at bounding box center [52, 340] width 16 height 7
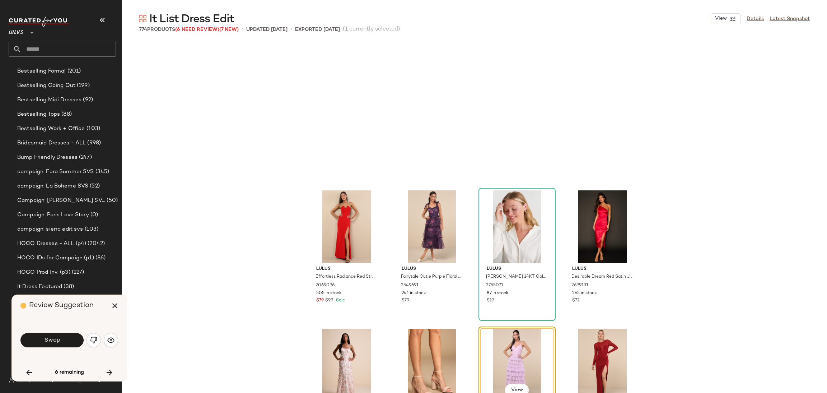
scroll to position [14966, 0]
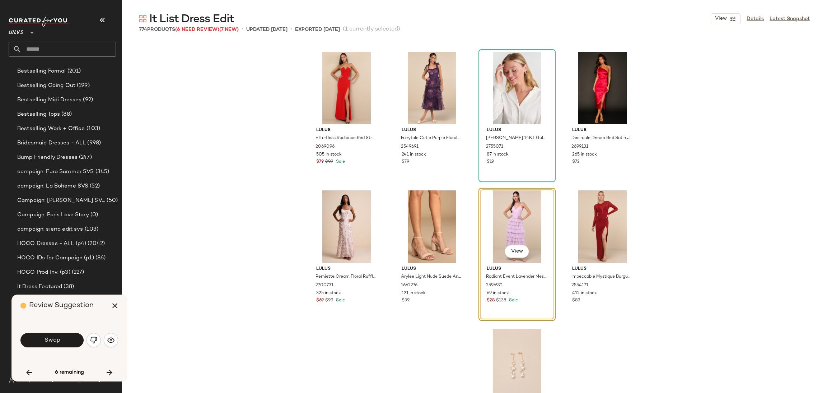
click at [48, 340] on span "Swap" at bounding box center [52, 340] width 16 height 7
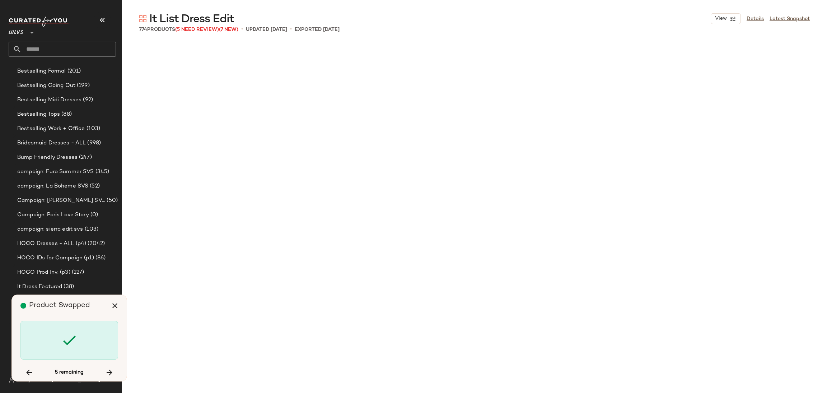
scroll to position [18847, 0]
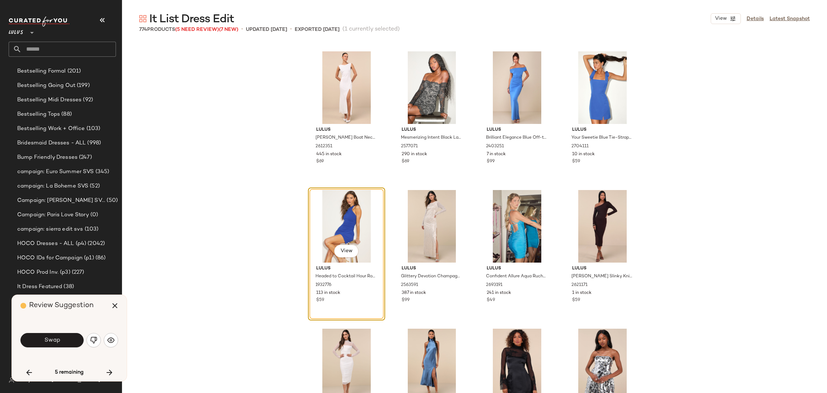
click at [48, 340] on span "Swap" at bounding box center [52, 340] width 16 height 7
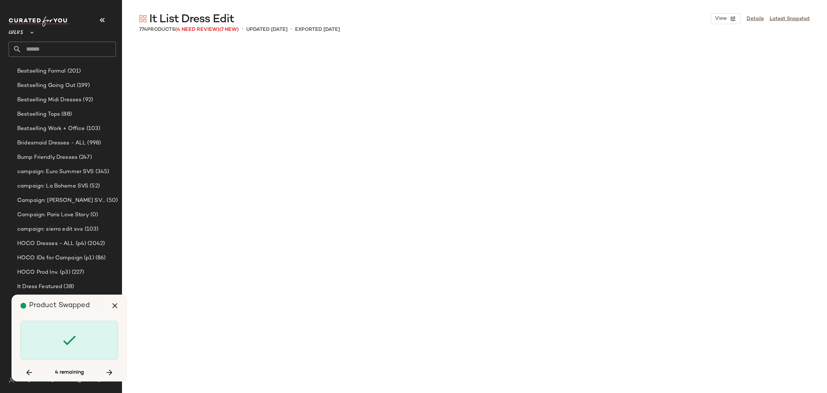
scroll to position [23697, 0]
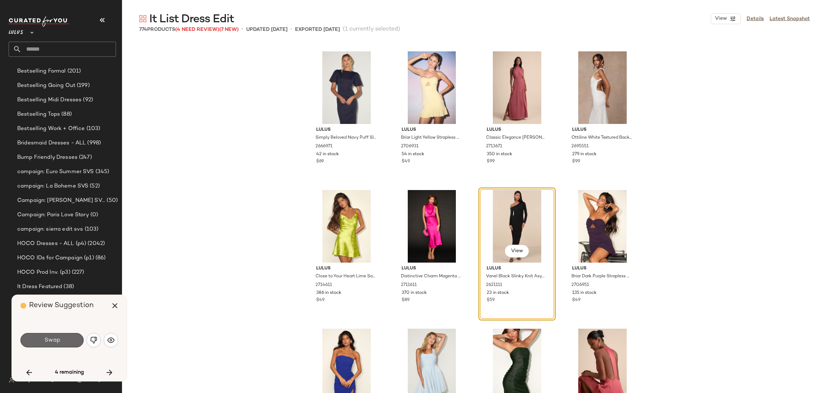
click at [47, 338] on span "Swap" at bounding box center [52, 340] width 16 height 7
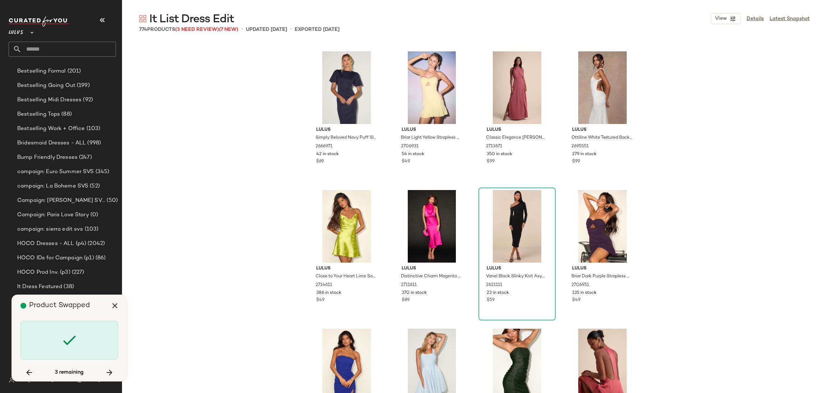
scroll to position [24805, 0]
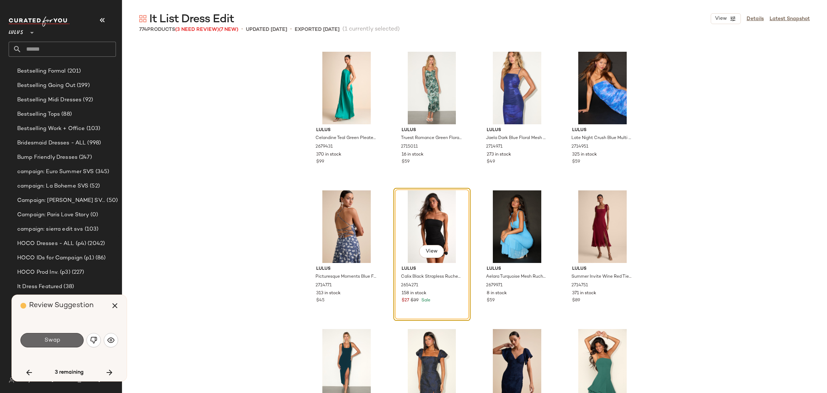
click at [51, 343] on span "Swap" at bounding box center [52, 340] width 16 height 7
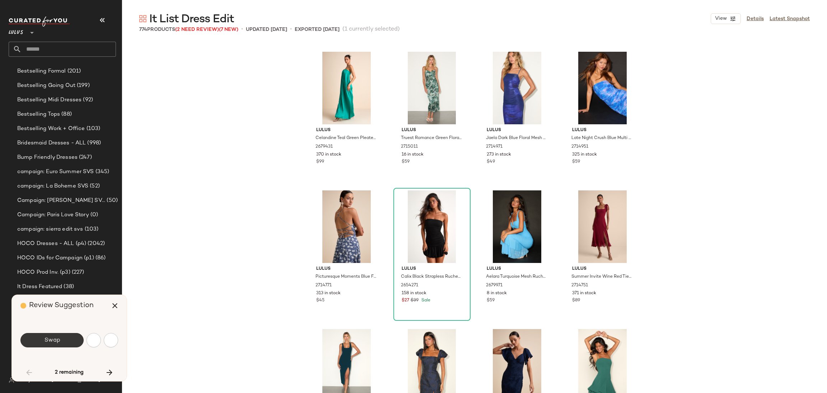
scroll to position [554, 0]
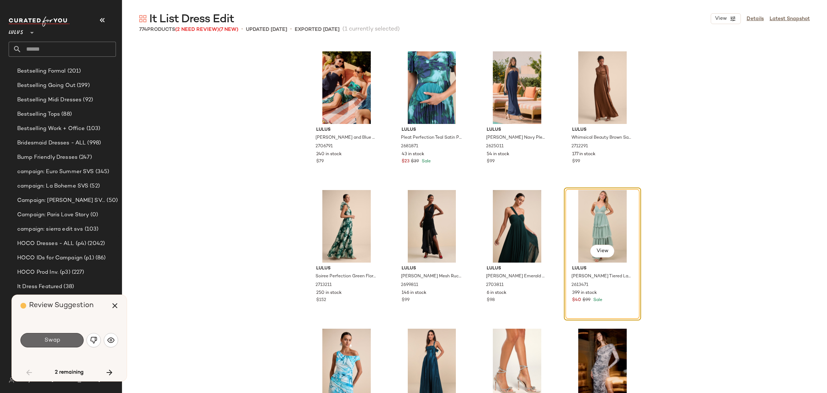
click at [50, 337] on span "Swap" at bounding box center [52, 340] width 16 height 7
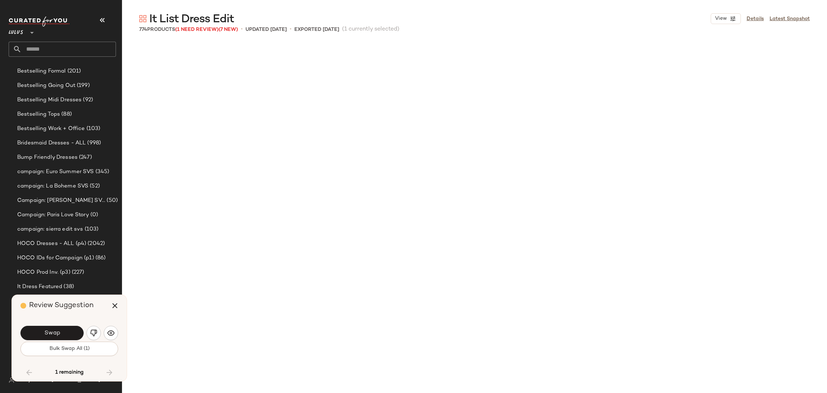
scroll to position [25221, 0]
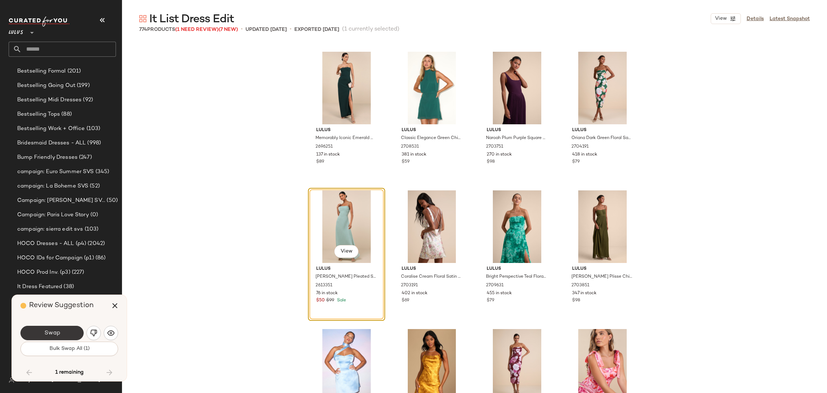
click at [50, 338] on button "Swap" at bounding box center [51, 333] width 63 height 14
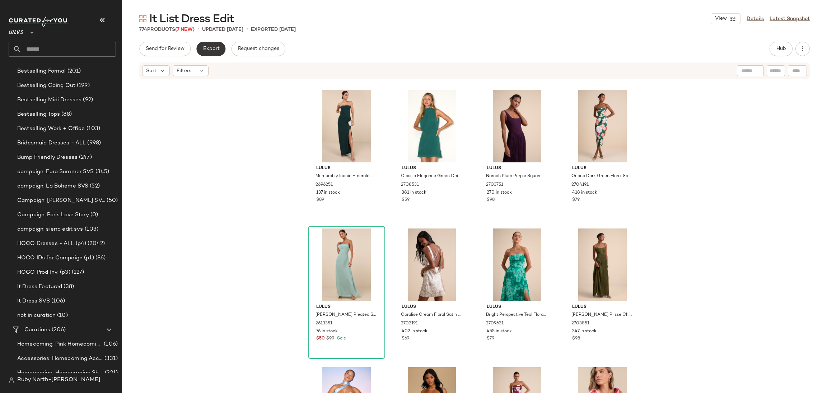
click at [204, 48] on span "Export" at bounding box center [210, 49] width 17 height 6
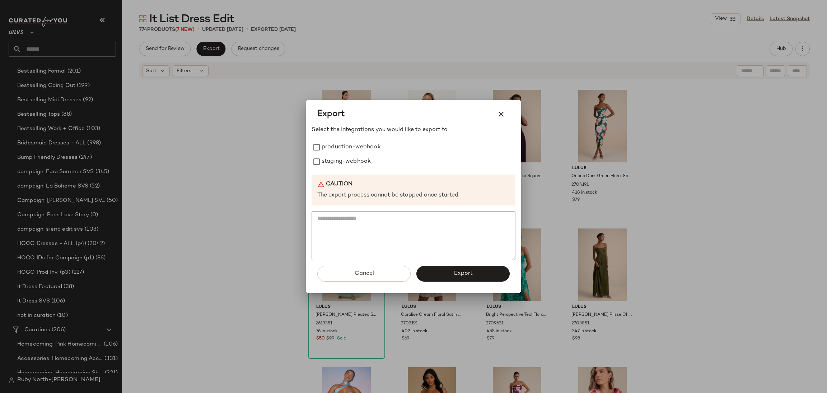
click at [261, 213] on div at bounding box center [413, 196] width 827 height 393
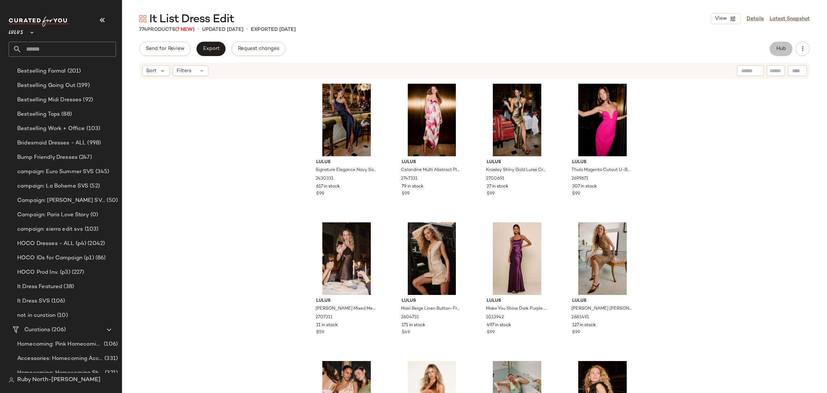
click at [777, 48] on span "Hub" at bounding box center [781, 49] width 10 height 6
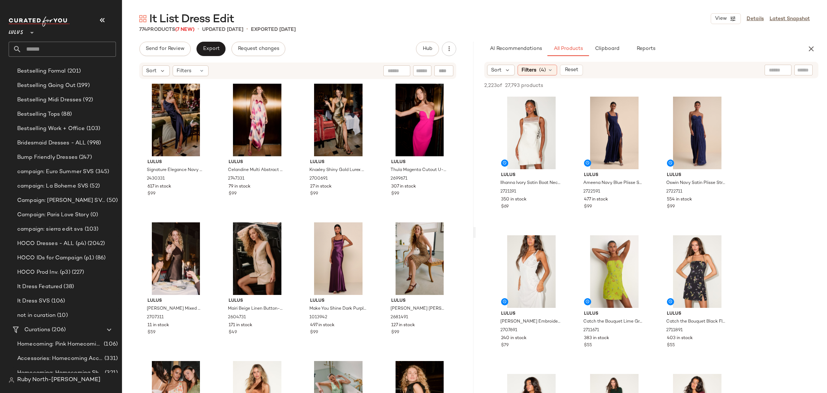
click at [93, 12] on div "Lulus **" at bounding box center [65, 39] width 113 height 56
click at [102, 18] on icon "button" at bounding box center [102, 20] width 9 height 9
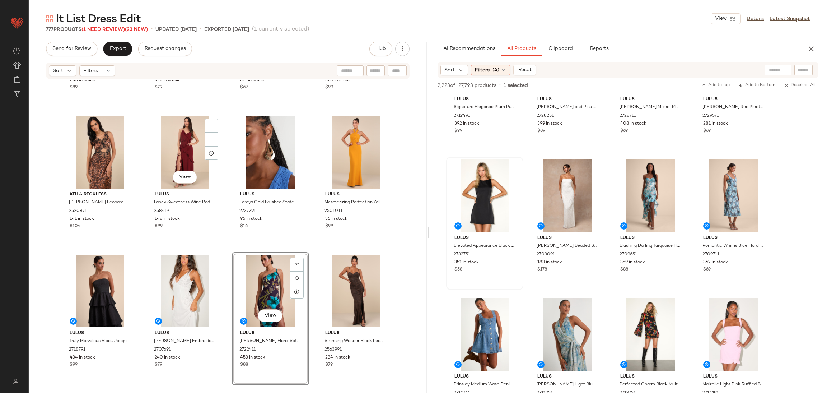
scroll to position [7060, 0]
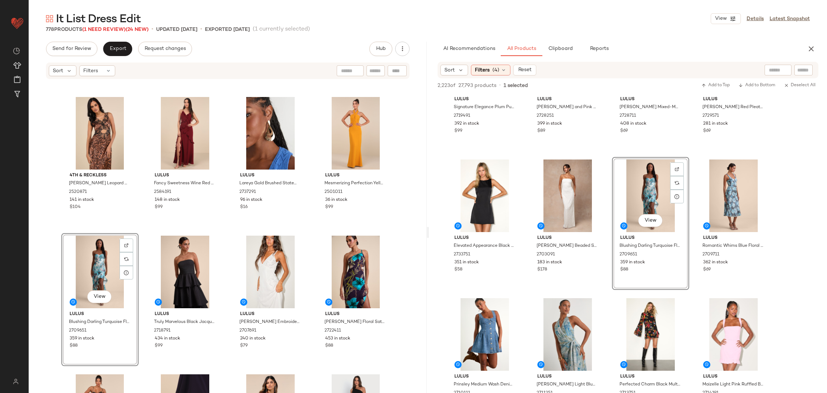
click at [89, 258] on div "View" at bounding box center [100, 272] width 72 height 73
click at [353, 261] on div "View" at bounding box center [356, 272] width 72 height 73
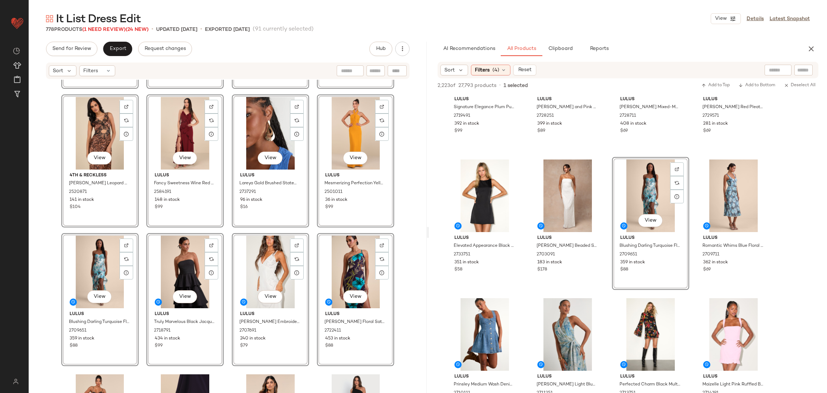
click at [405, 233] on div "View Lulus Raynelle Brown Polka Dot Lace-Up Tiered Maxi Dress 2704171 203 in st…" at bounding box center [228, 247] width 398 height 335
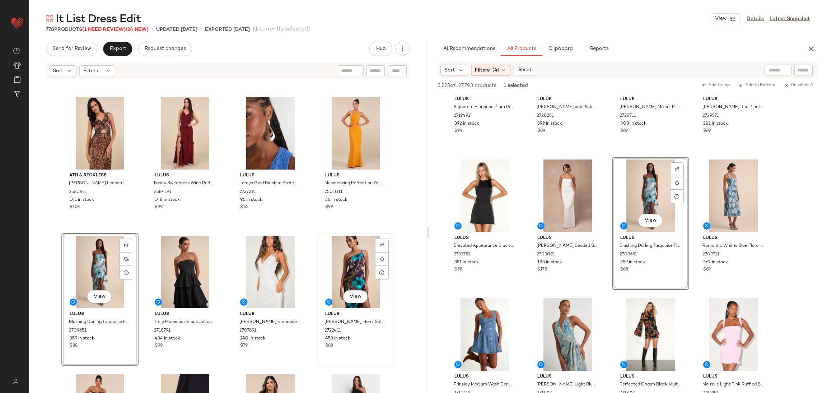
click at [324, 262] on div "View" at bounding box center [356, 272] width 72 height 73
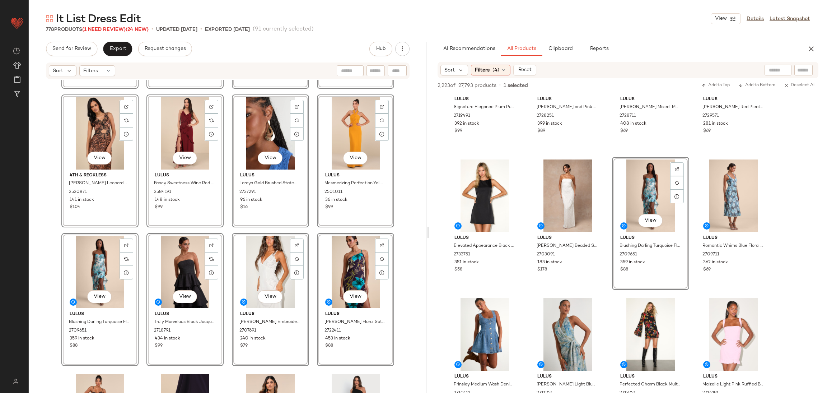
click at [407, 225] on div "View Lulus Raynelle Brown Polka Dot Lace-Up Tiered Maxi Dress 2704171 203 in st…" at bounding box center [228, 247] width 398 height 335
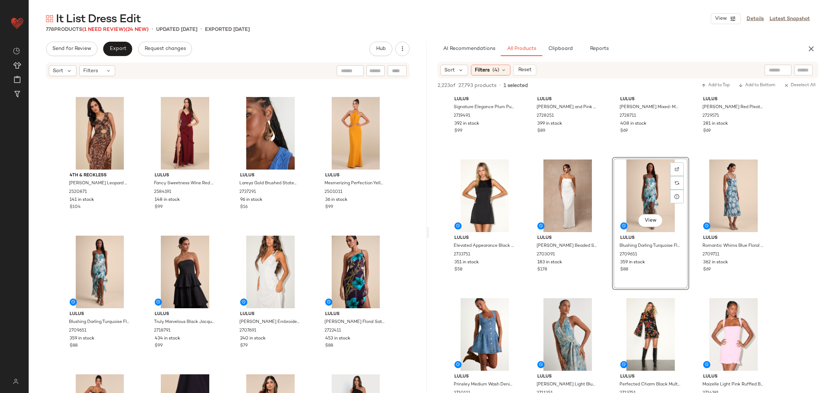
click at [55, 227] on div "Lulus Raynelle Brown Polka Dot Lace-Up Tiered Maxi Dress 2704171 203 in stock $…" at bounding box center [228, 247] width 398 height 335
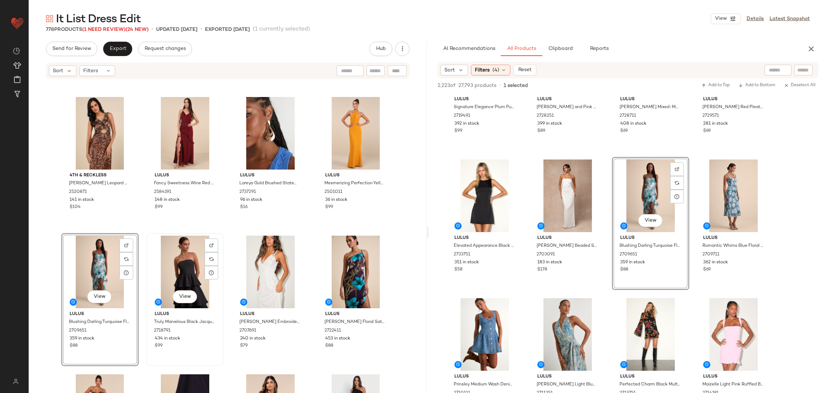
click at [181, 263] on div "View" at bounding box center [185, 272] width 72 height 73
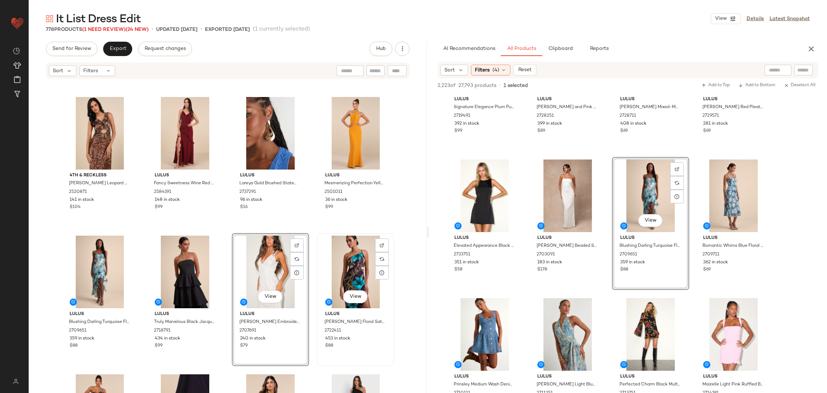
click at [369, 266] on div "View" at bounding box center [356, 272] width 72 height 73
click at [172, 253] on div "View" at bounding box center [185, 272] width 72 height 73
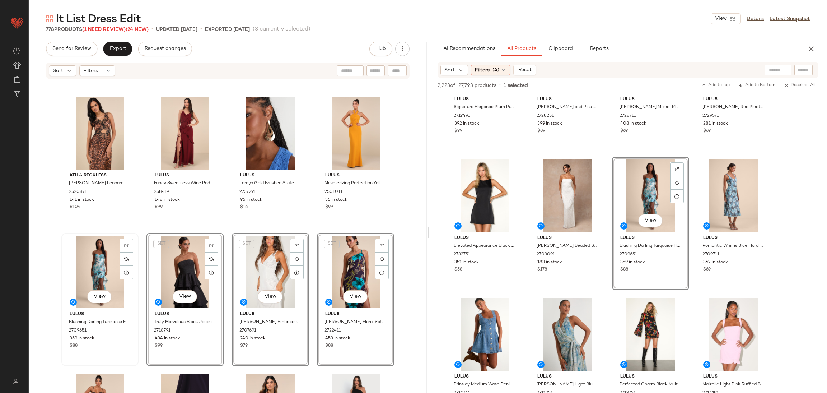
click at [72, 253] on div "View" at bounding box center [100, 272] width 72 height 73
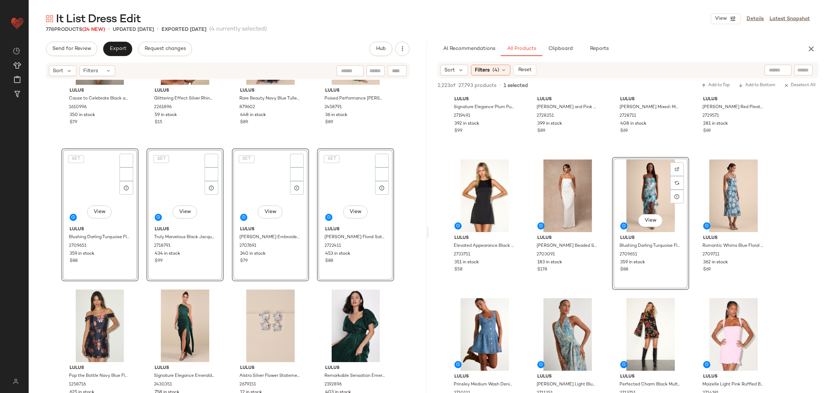
scroll to position [7422, 0]
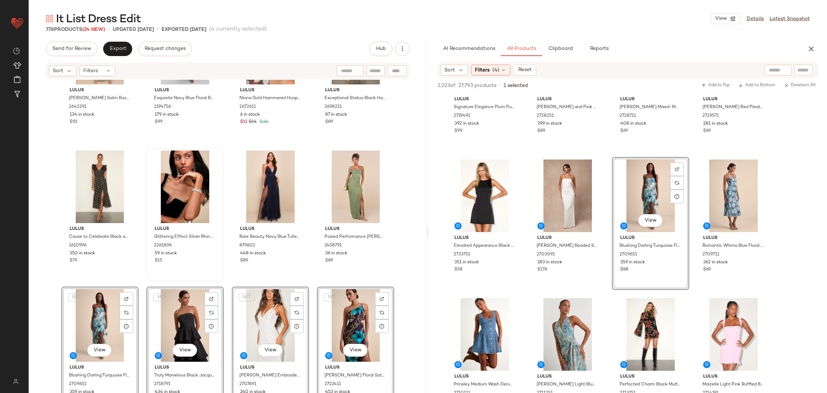
click at [147, 278] on div "Lulus Glittering Effect Silver Rhinestone Bracelet Set 2261896 59 in stock $15" at bounding box center [185, 214] width 76 height 131
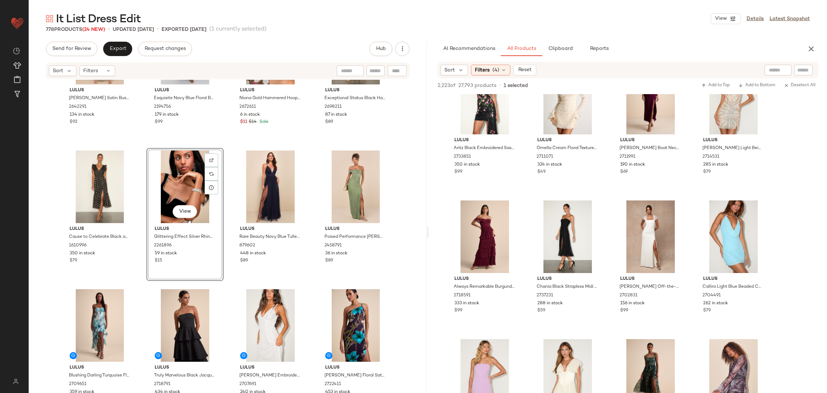
scroll to position [1992, 0]
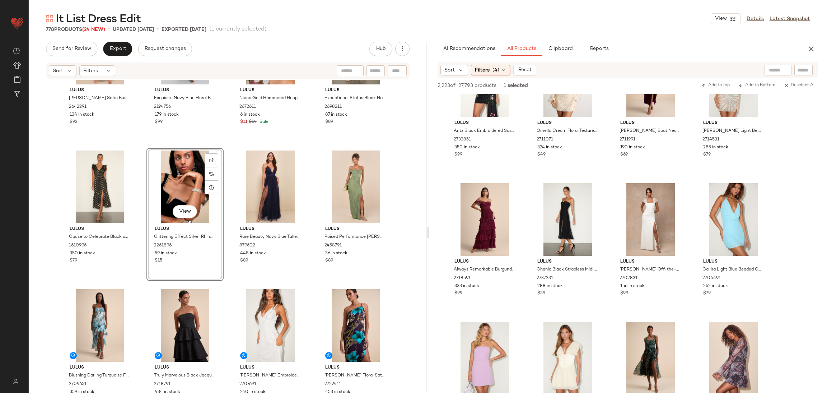
click at [814, 43] on button "button" at bounding box center [811, 49] width 14 height 14
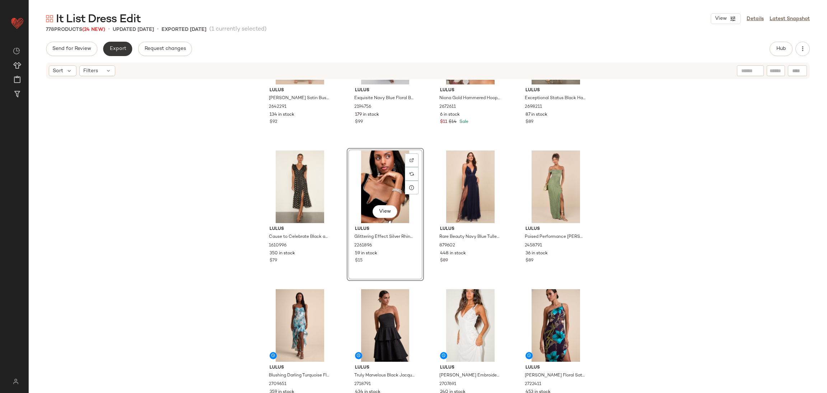
click at [121, 50] on span "Export" at bounding box center [117, 49] width 17 height 6
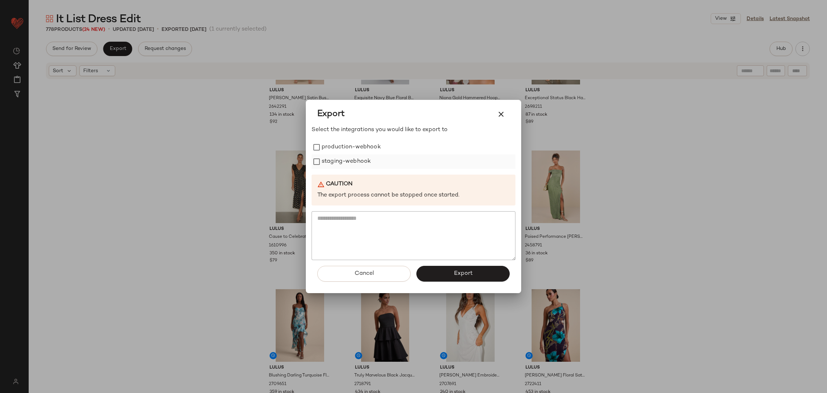
click at [343, 164] on label "staging-webhook" at bounding box center [346, 161] width 49 height 14
click at [344, 155] on label "staging-webhook" at bounding box center [346, 161] width 49 height 14
click at [346, 153] on label "production-webhook" at bounding box center [351, 147] width 59 height 14
drag, startPoint x: 356, startPoint y: 160, endPoint x: 398, endPoint y: 196, distance: 54.5
click at [357, 160] on label "staging-webhook" at bounding box center [346, 161] width 49 height 14
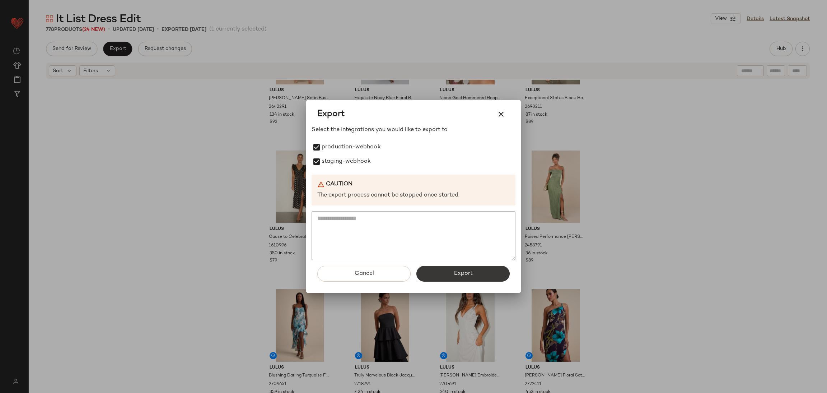
click at [444, 269] on button "Export" at bounding box center [462, 274] width 93 height 16
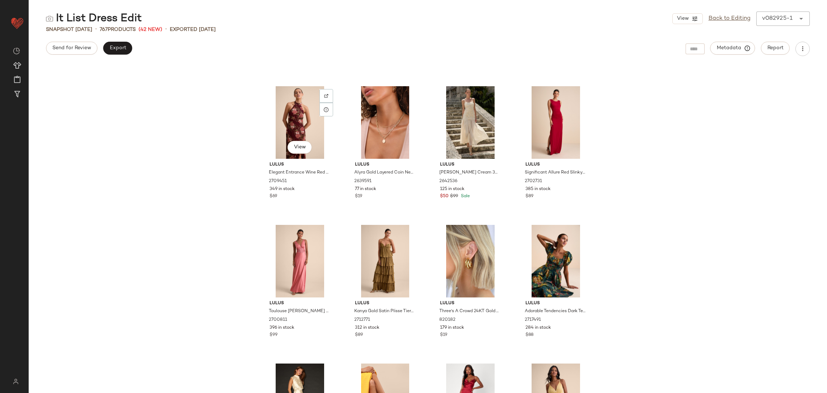
scroll to position [2806, 0]
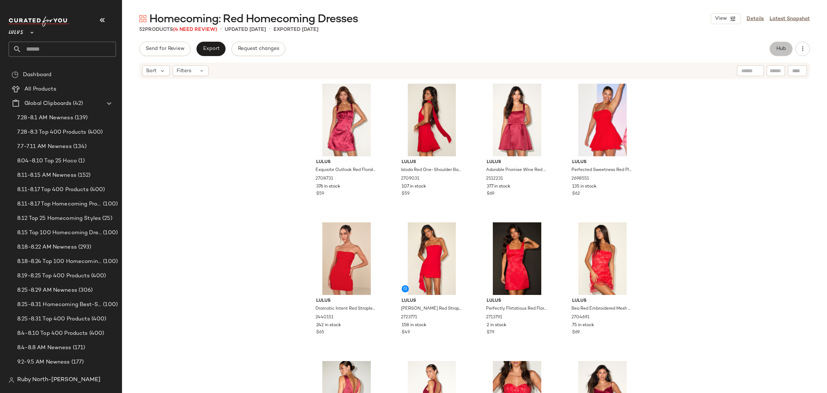
click at [781, 49] on span "Hub" at bounding box center [781, 49] width 10 height 6
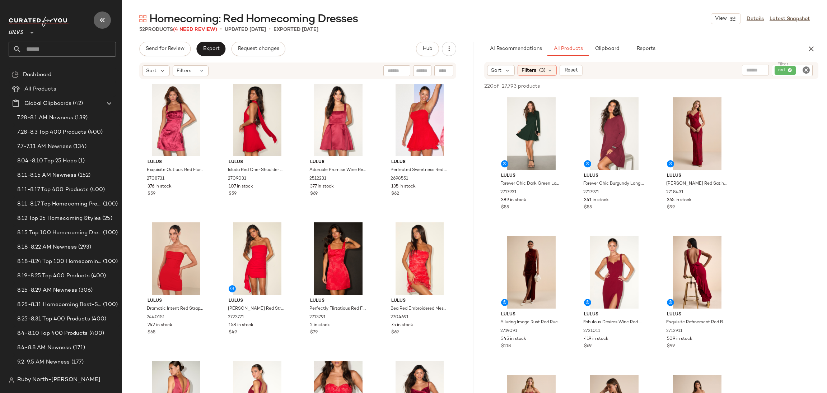
click at [105, 18] on icon "button" at bounding box center [102, 20] width 9 height 9
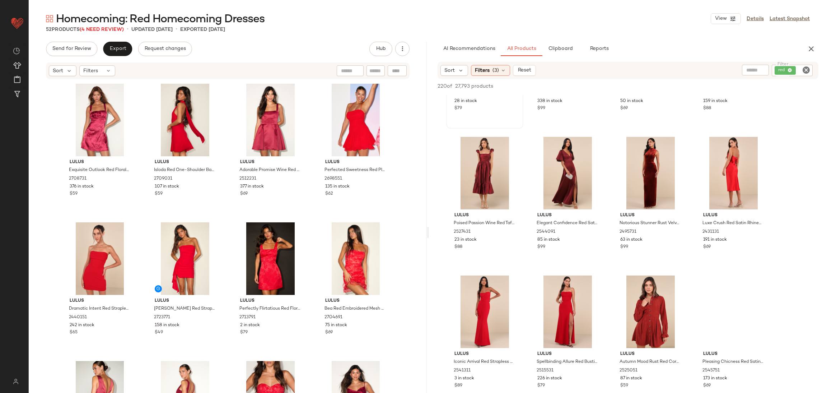
scroll to position [3016, 0]
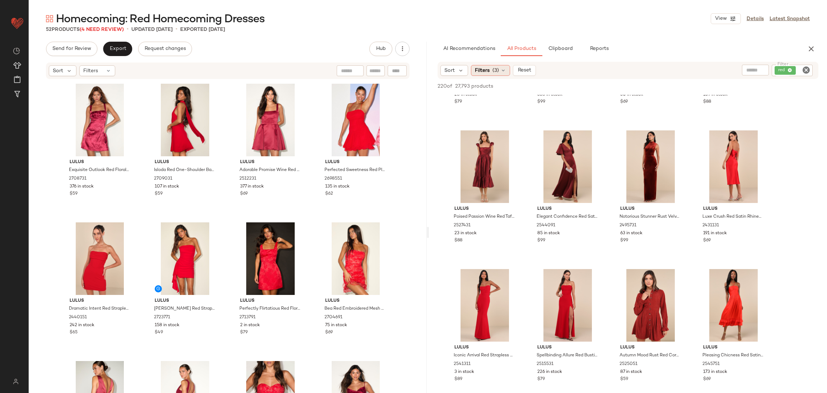
click at [491, 74] on div "Filters (3)" at bounding box center [490, 70] width 39 height 11
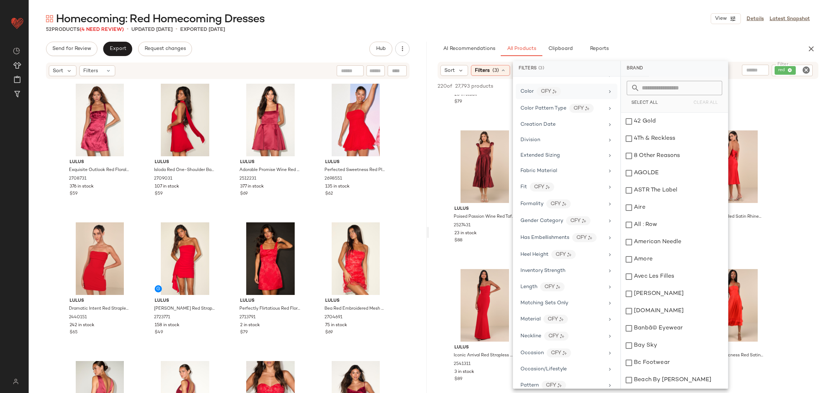
scroll to position [1, 0]
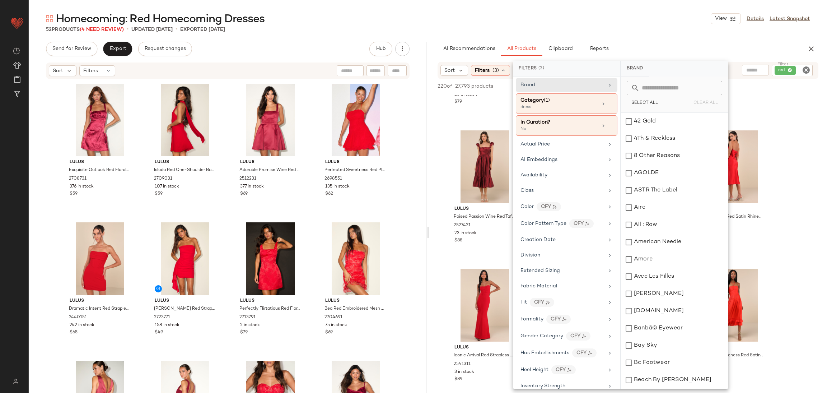
click at [799, 150] on div "Lulus Forever Chic Dark Green Long Sleeve Dress 2717931 389 in stock $55 Lulus …" at bounding box center [628, 125] width 398 height 6092
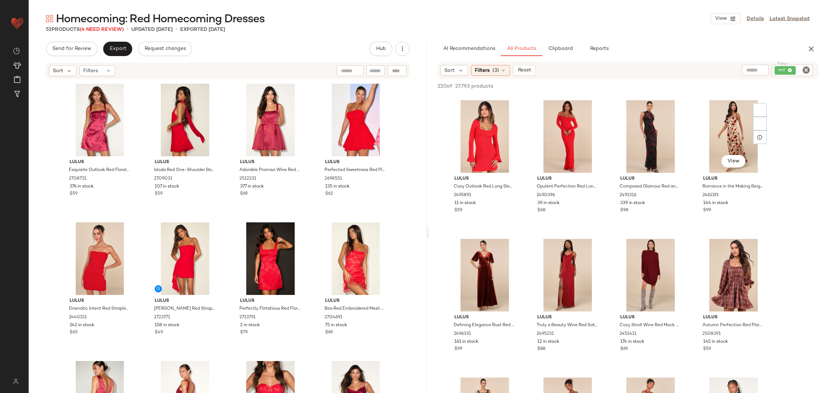
scroll to position [3285, 0]
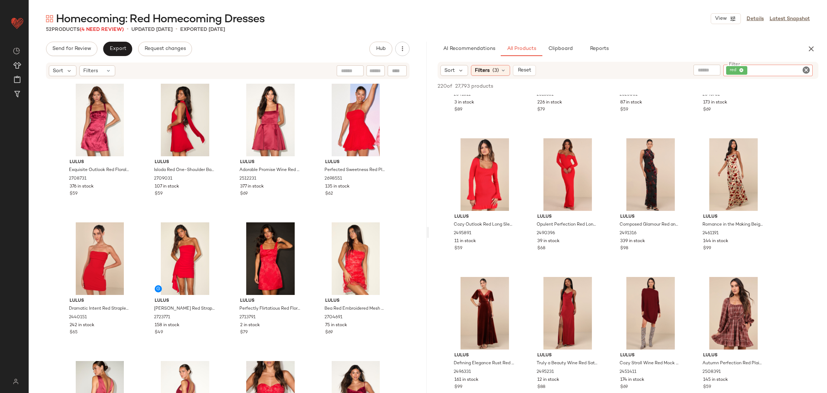
click at [798, 69] on input "Filter" at bounding box center [779, 71] width 61 height 8
type input "****"
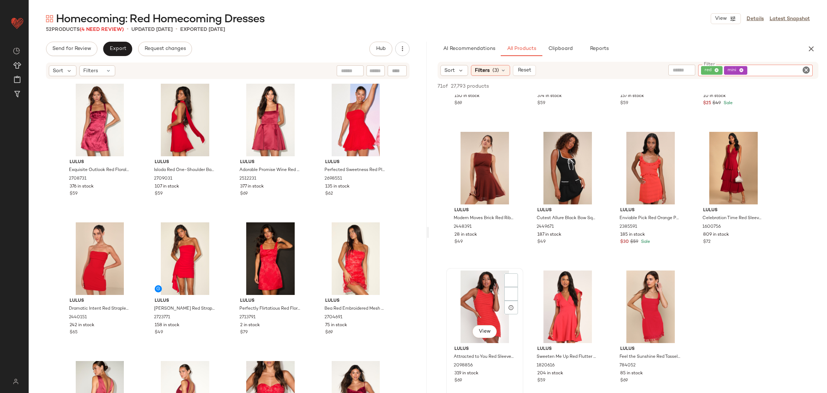
scroll to position [1077, 0]
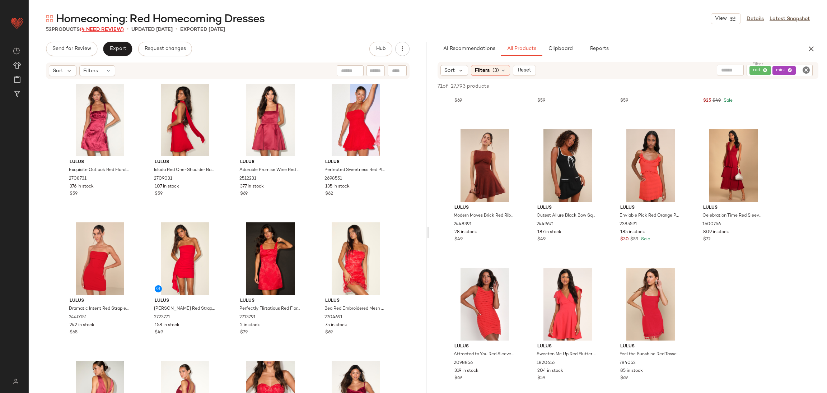
click at [116, 29] on span "(4 Need Review)" at bounding box center [102, 29] width 44 height 5
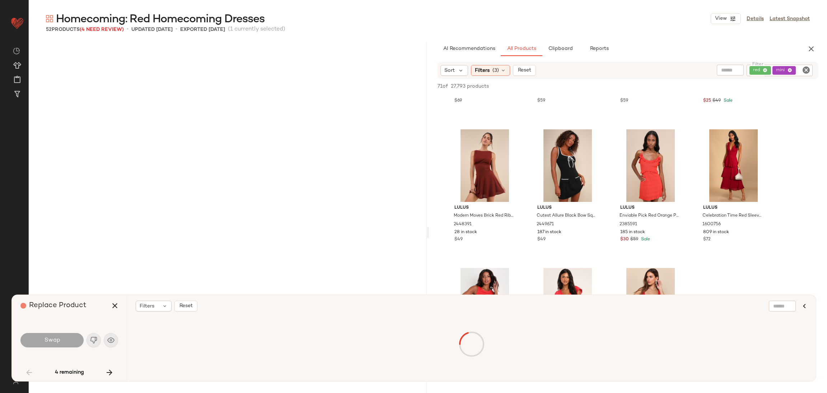
scroll to position [560, 0]
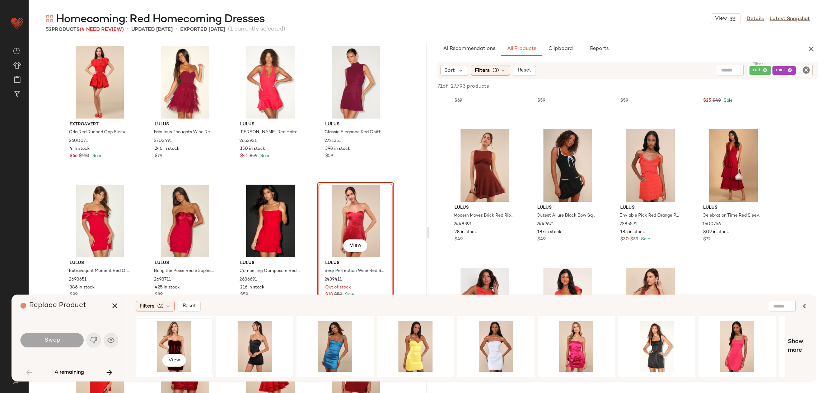
click at [152, 343] on div "View" at bounding box center [174, 346] width 72 height 51
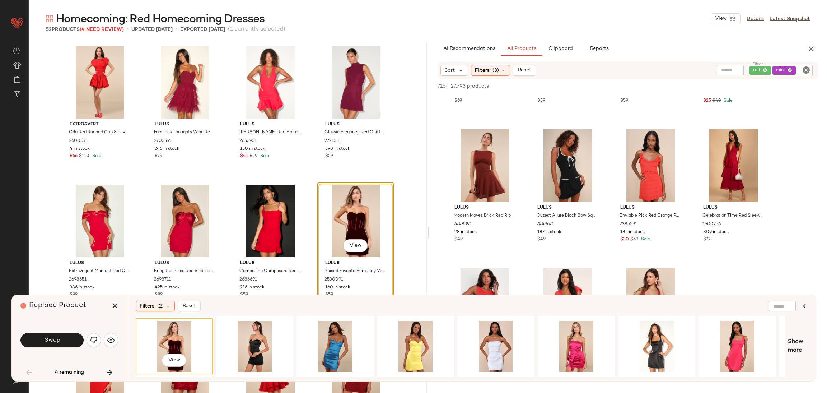
click at [63, 341] on button "Swap" at bounding box center [51, 340] width 63 height 14
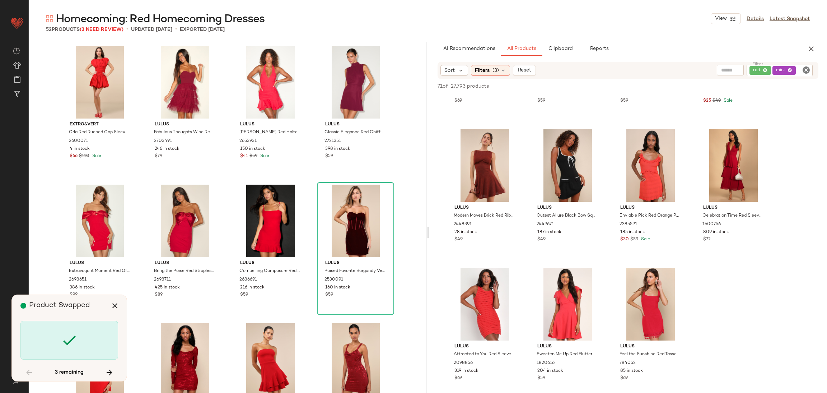
scroll to position [1108, 0]
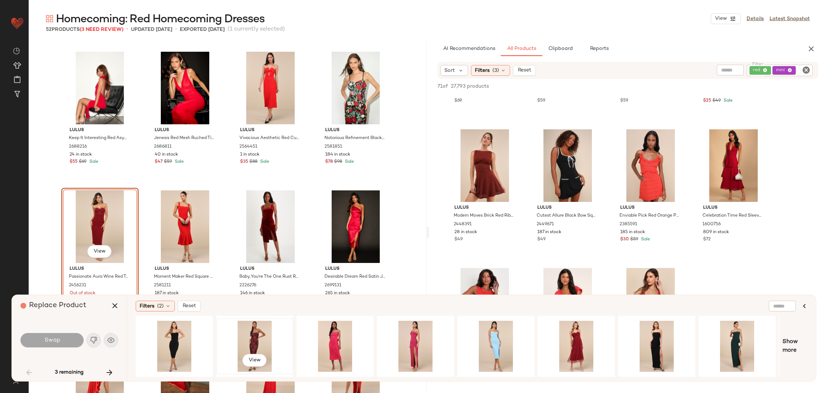
click at [251, 334] on div "View" at bounding box center [255, 346] width 72 height 51
click at [50, 339] on span "Swap" at bounding box center [52, 340] width 16 height 7
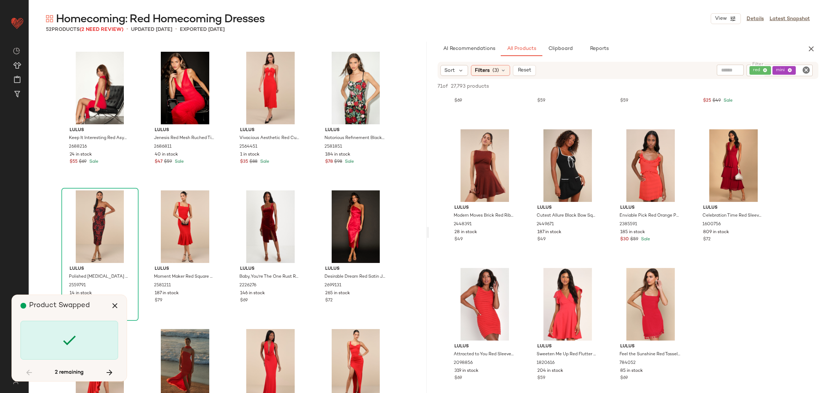
scroll to position [1421, 0]
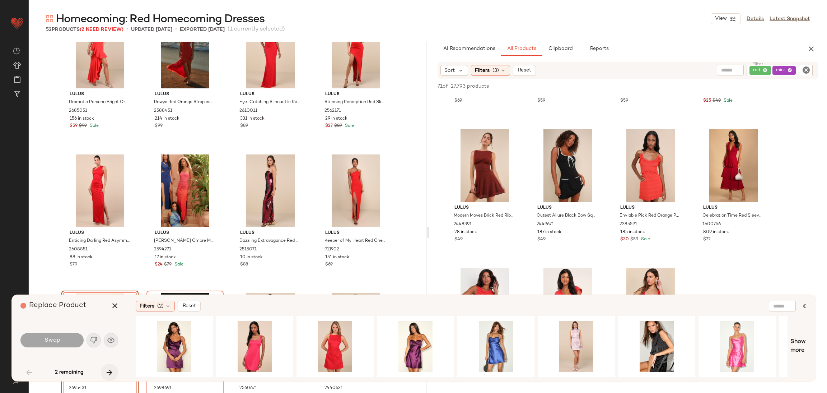
click at [113, 375] on icon "button" at bounding box center [109, 372] width 9 height 9
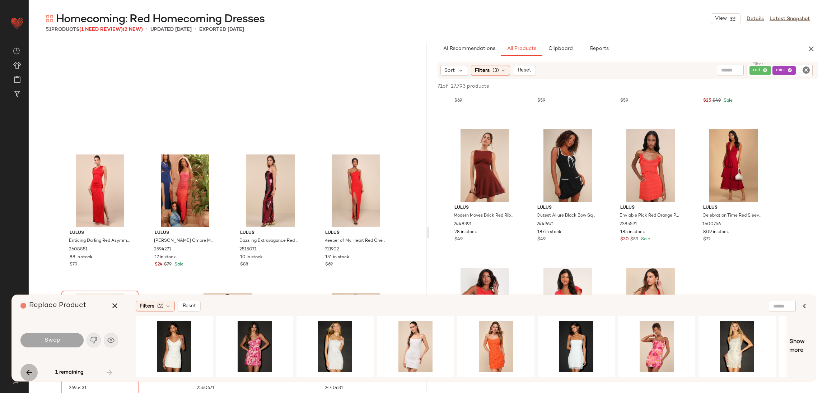
click at [28, 373] on icon "button" at bounding box center [29, 372] width 9 height 9
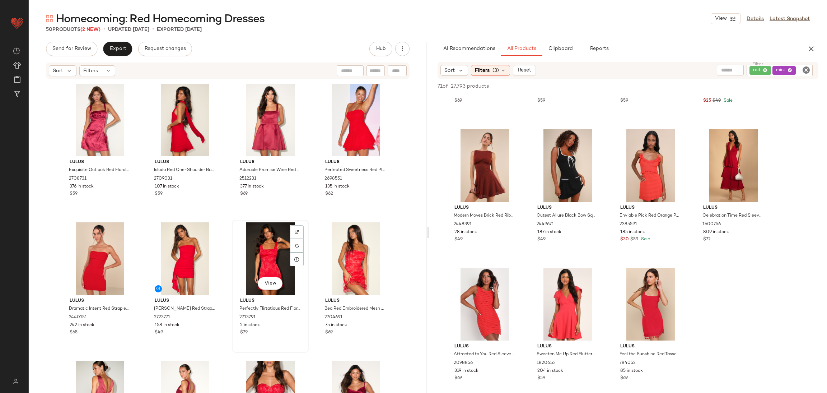
click at [250, 263] on div "View" at bounding box center [270, 258] width 72 height 73
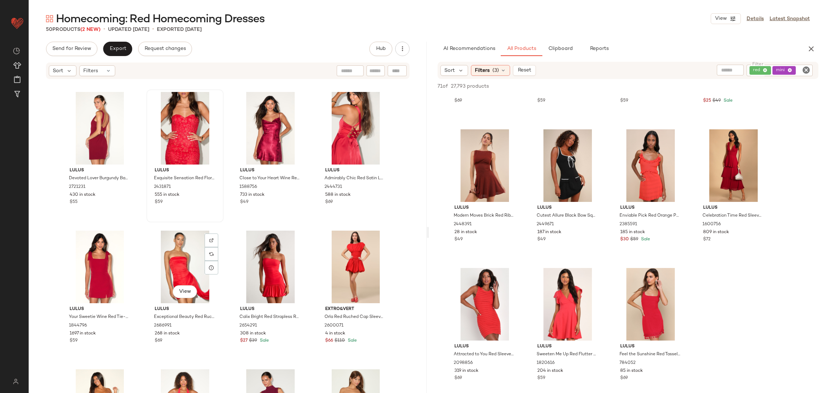
scroll to position [328, 0]
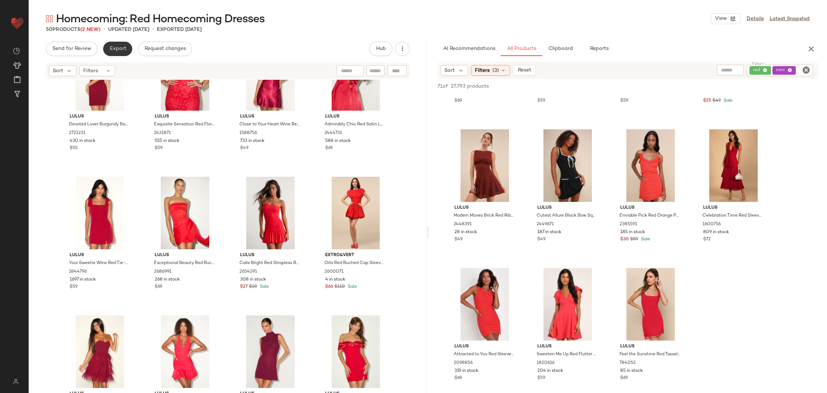
click at [109, 47] on span "Export" at bounding box center [117, 49] width 17 height 6
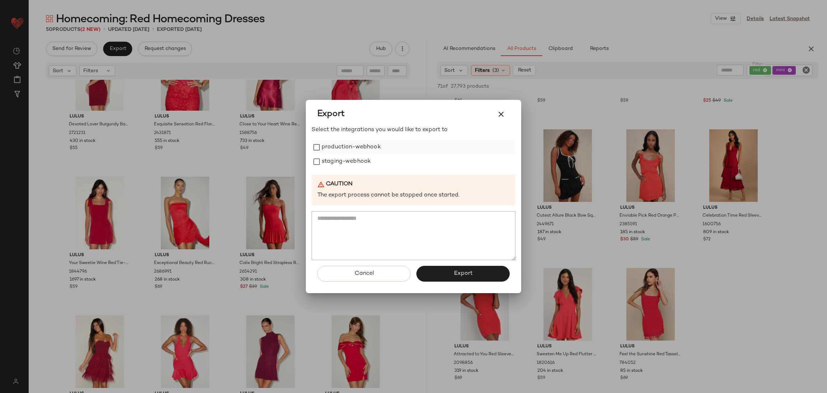
click at [349, 145] on label "production-webhook" at bounding box center [351, 147] width 59 height 14
click at [356, 159] on label "staging-webhook" at bounding box center [346, 161] width 49 height 14
click at [443, 271] on button "Export" at bounding box center [462, 274] width 93 height 16
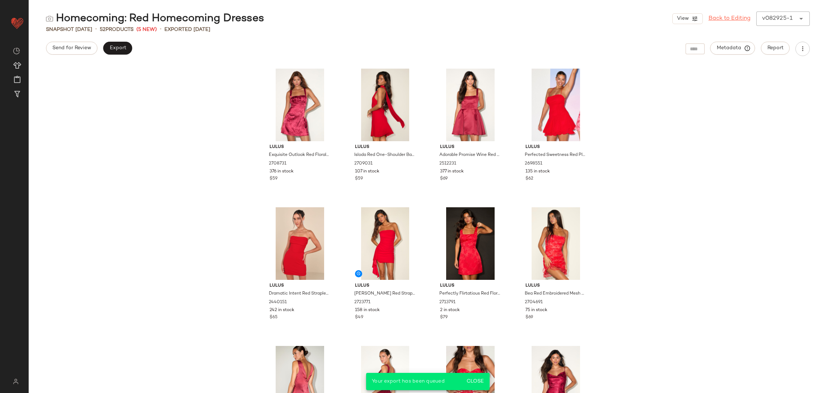
click at [726, 20] on link "Back to Editing" at bounding box center [730, 18] width 42 height 9
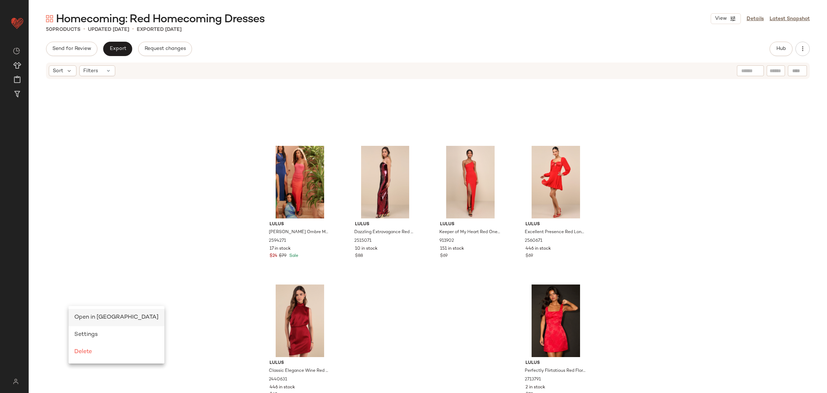
click at [77, 314] on span "Open in [GEOGRAPHIC_DATA]" at bounding box center [116, 317] width 84 height 6
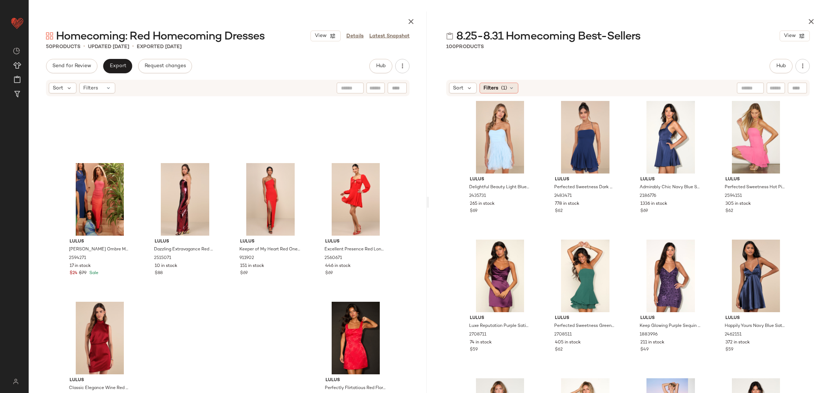
click at [503, 85] on span "(1)" at bounding box center [504, 88] width 6 height 8
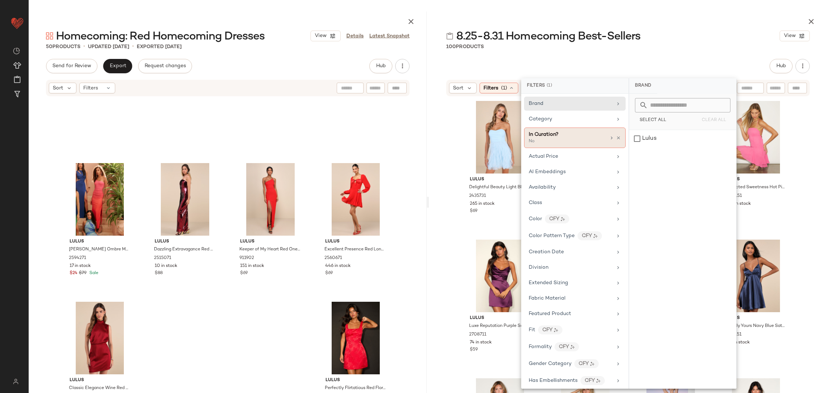
click at [586, 132] on div "In Curation?" at bounding box center [567, 135] width 77 height 8
click at [657, 109] on div "Yes" at bounding box center [682, 115] width 101 height 13
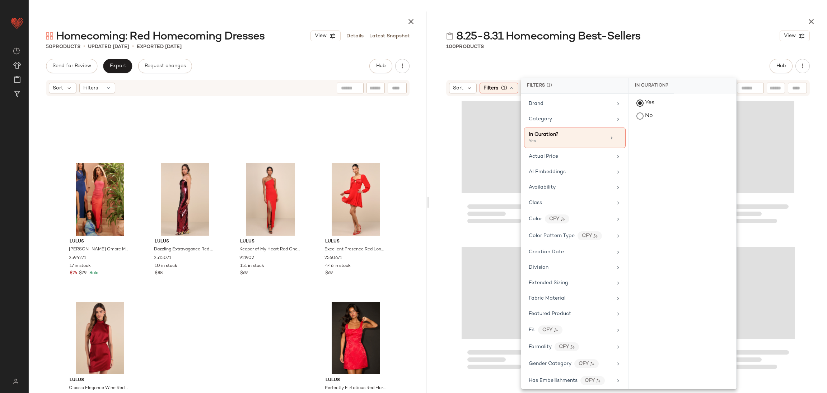
drag, startPoint x: 625, startPoint y: 56, endPoint x: 621, endPoint y: 61, distance: 5.8
click at [625, 57] on div "8.25-8.31 Homecoming Best-Sellers View 100 Products Hub Sort Filters (1) Reset" at bounding box center [628, 201] width 398 height 381
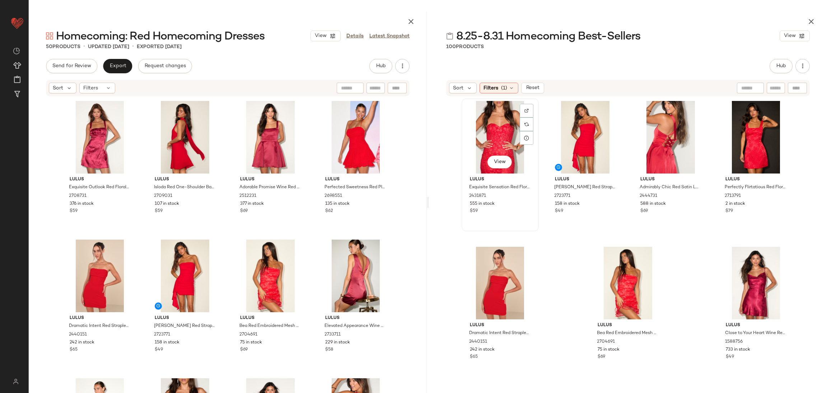
click at [495, 132] on div "View" at bounding box center [500, 137] width 72 height 73
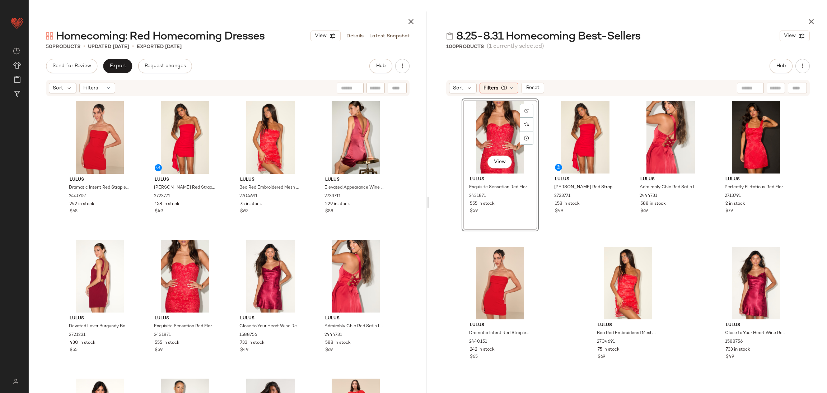
click at [495, 132] on div "View" at bounding box center [500, 137] width 72 height 73
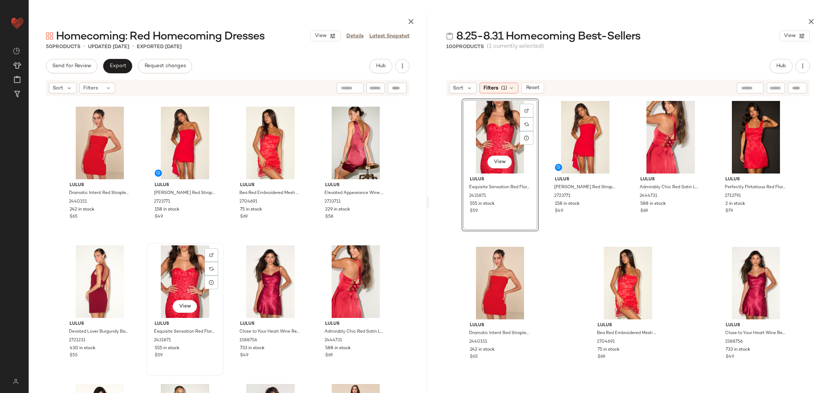
click at [154, 265] on div "View" at bounding box center [185, 281] width 72 height 73
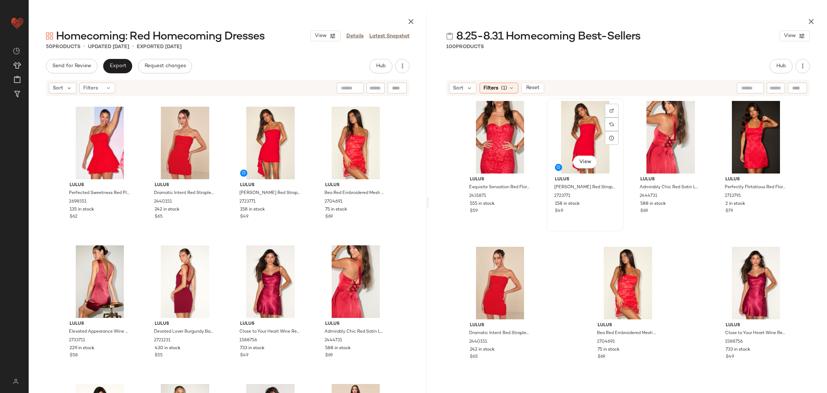
click at [573, 129] on div "View" at bounding box center [585, 137] width 72 height 73
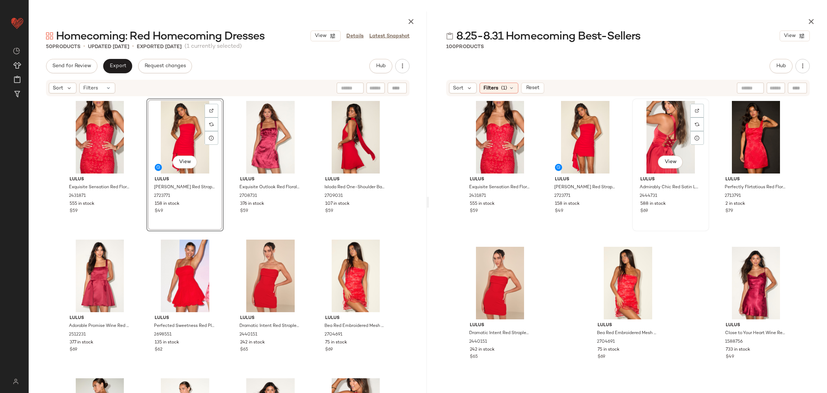
click at [656, 139] on div "View" at bounding box center [671, 137] width 72 height 73
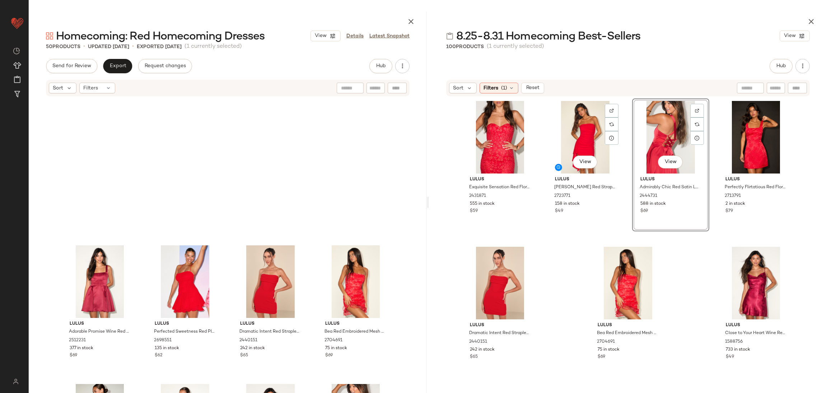
scroll to position [144, 0]
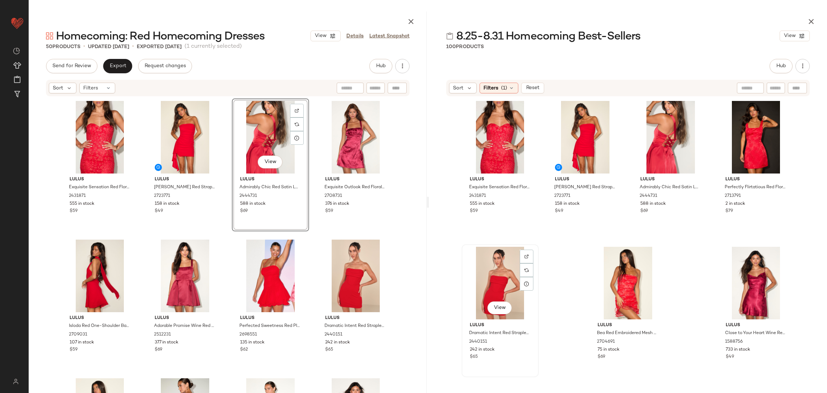
click at [481, 267] on div "View" at bounding box center [500, 283] width 72 height 73
click at [631, 292] on div "View" at bounding box center [628, 283] width 72 height 73
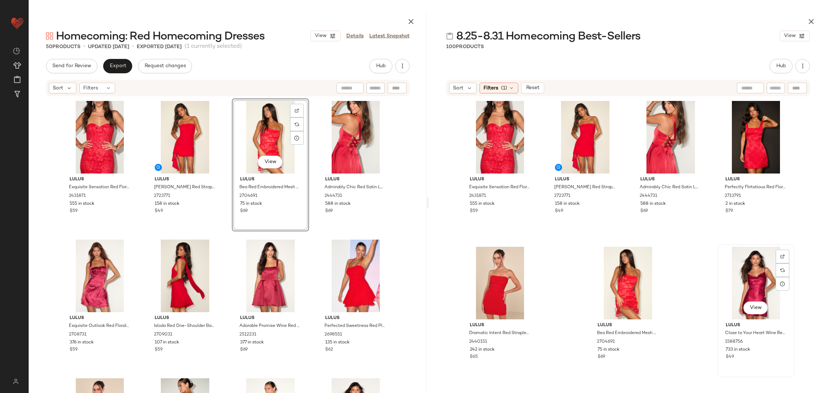
click at [753, 277] on div "View" at bounding box center [756, 283] width 72 height 73
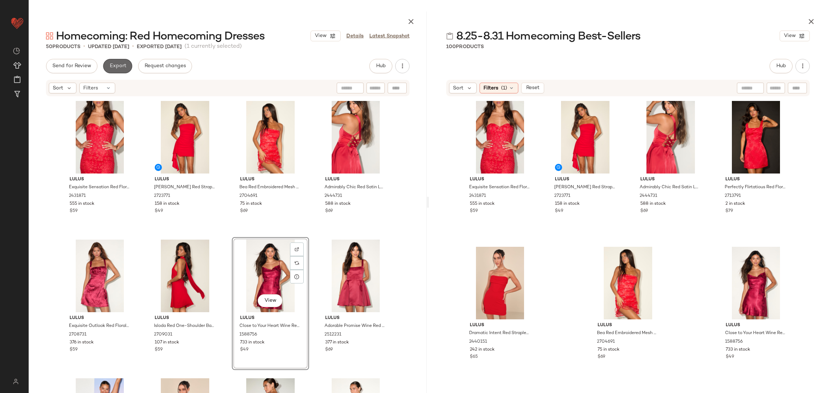
click at [113, 64] on span "Export" at bounding box center [117, 66] width 17 height 6
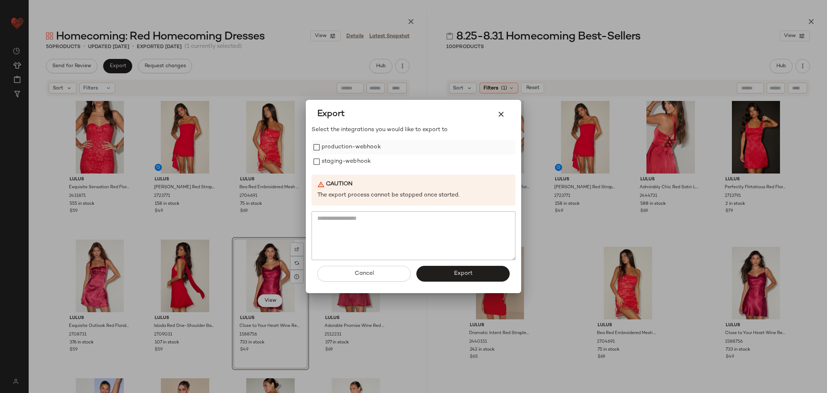
click at [328, 142] on label "production-webhook" at bounding box center [351, 147] width 59 height 14
click at [346, 163] on label "staging-webhook" at bounding box center [346, 161] width 49 height 14
click at [462, 276] on span "Export" at bounding box center [462, 273] width 19 height 7
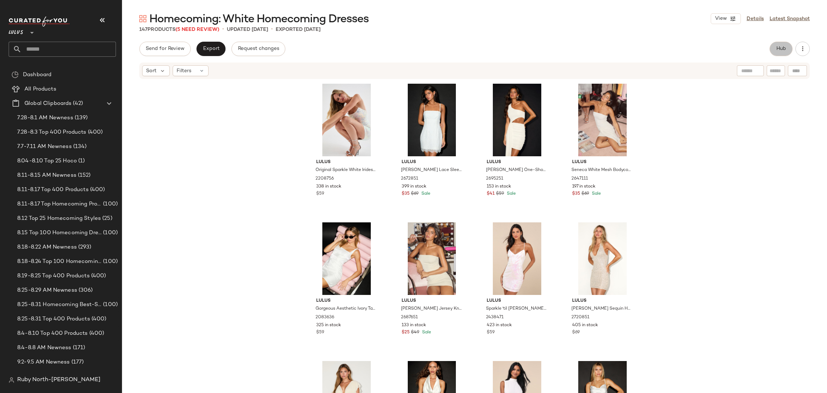
click at [783, 46] on span "Hub" at bounding box center [781, 49] width 10 height 6
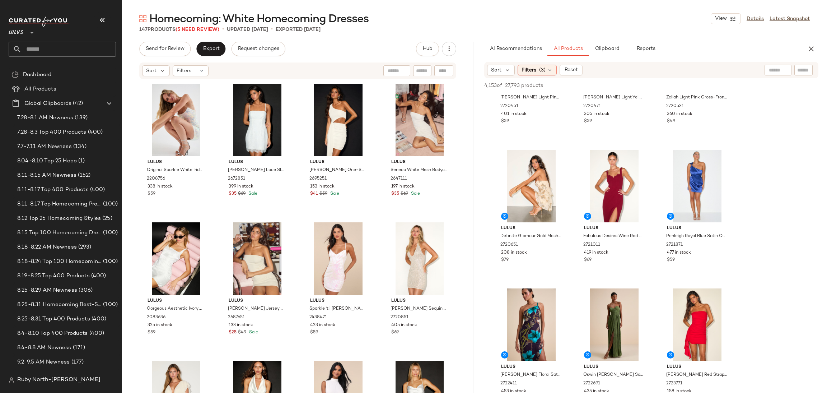
scroll to position [1669, 0]
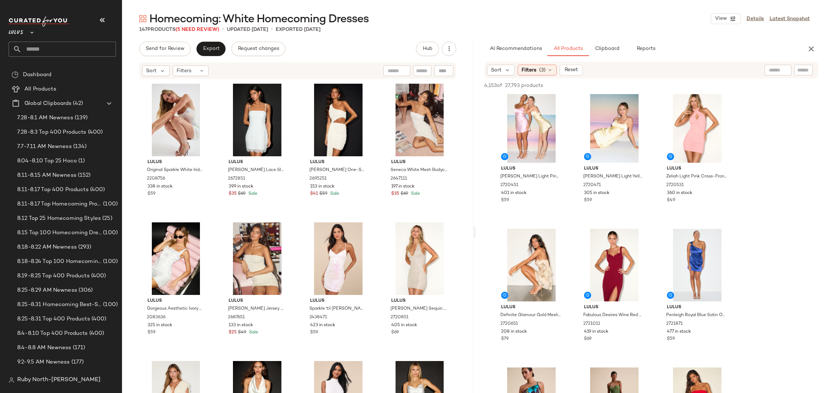
click at [804, 70] on input "text" at bounding box center [803, 70] width 13 height 8
type input "*****"
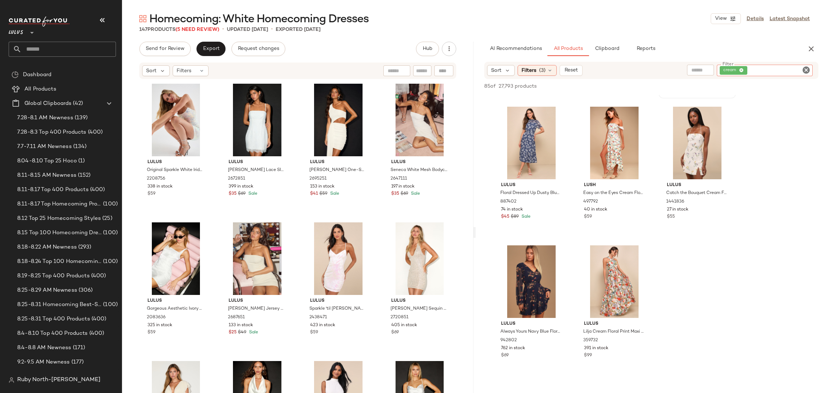
scroll to position [3393, 0]
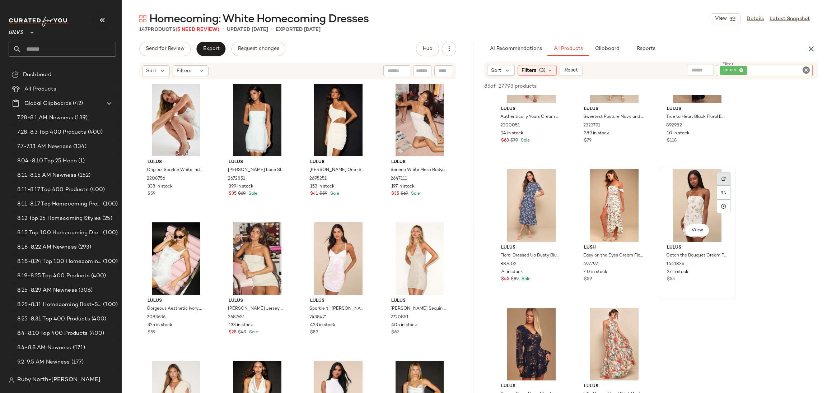
click at [723, 177] on img at bounding box center [724, 179] width 4 height 4
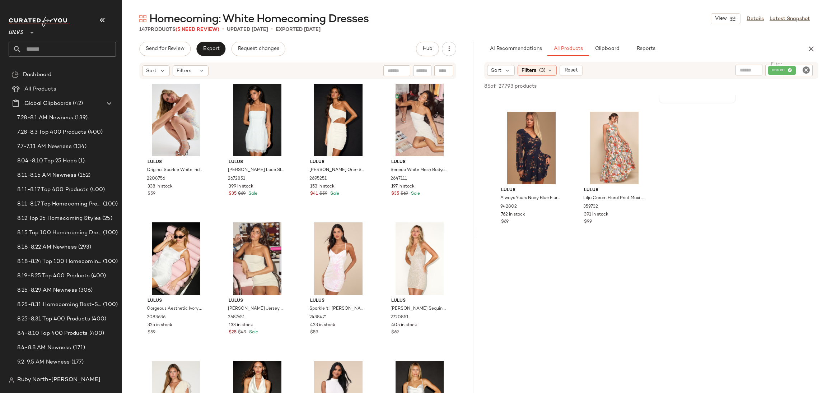
scroll to position [3608, 0]
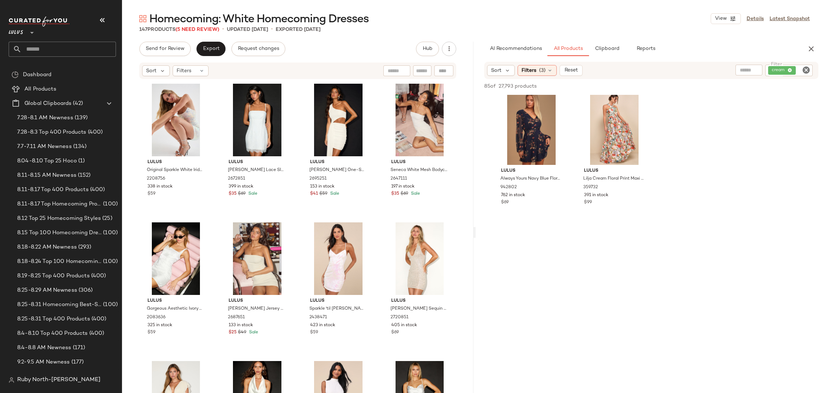
click at [807, 67] on icon "Clear Filter" at bounding box center [806, 70] width 9 height 9
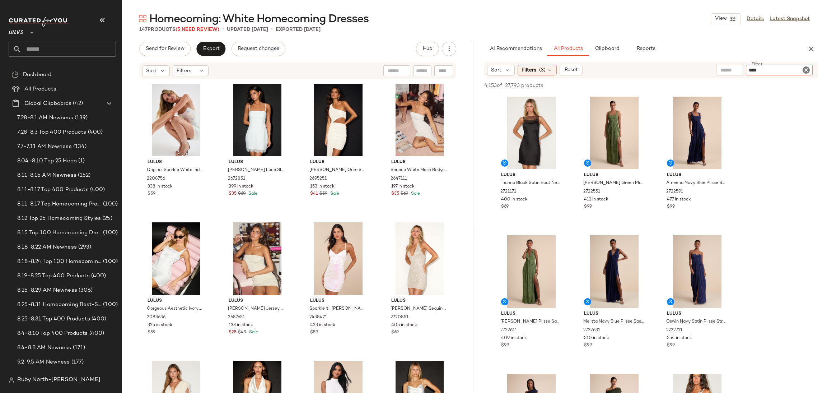
type input "*****"
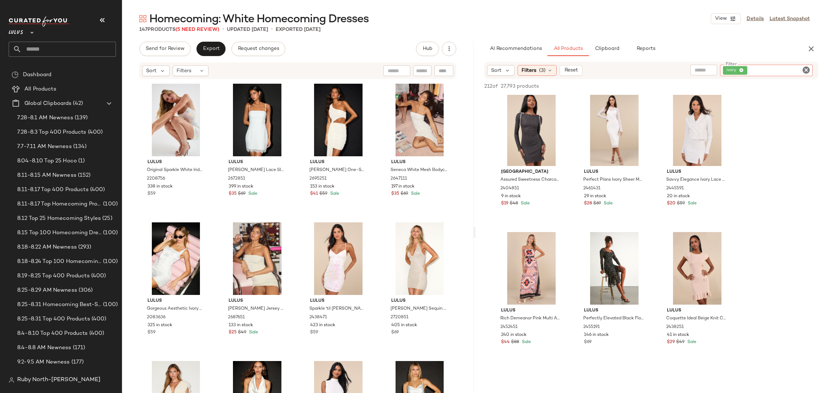
scroll to position [5600, 0]
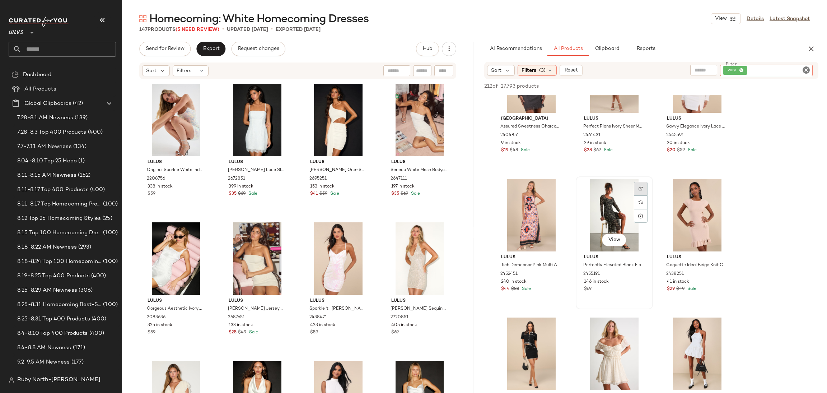
click at [645, 195] on div at bounding box center [641, 202] width 14 height 14
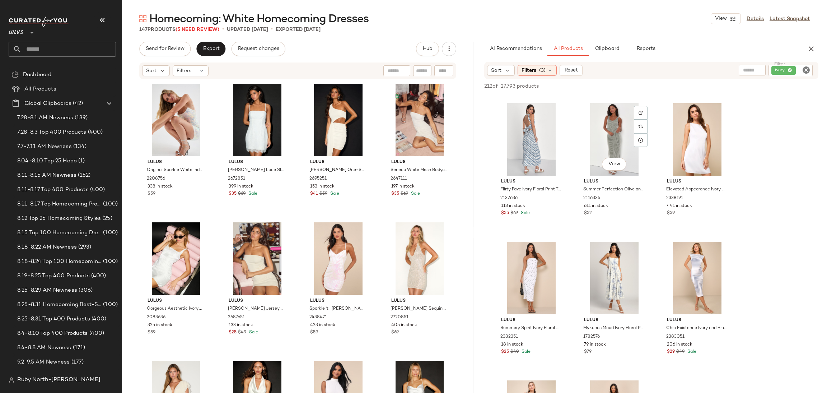
scroll to position [6785, 0]
click at [726, 110] on img at bounding box center [724, 112] width 4 height 4
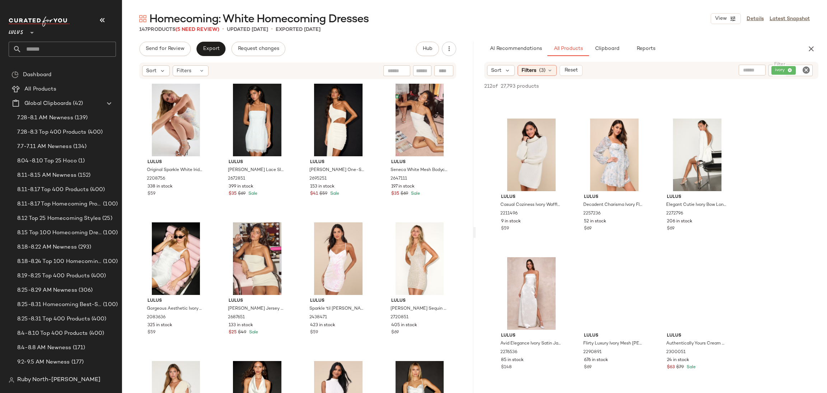
scroll to position [7739, 0]
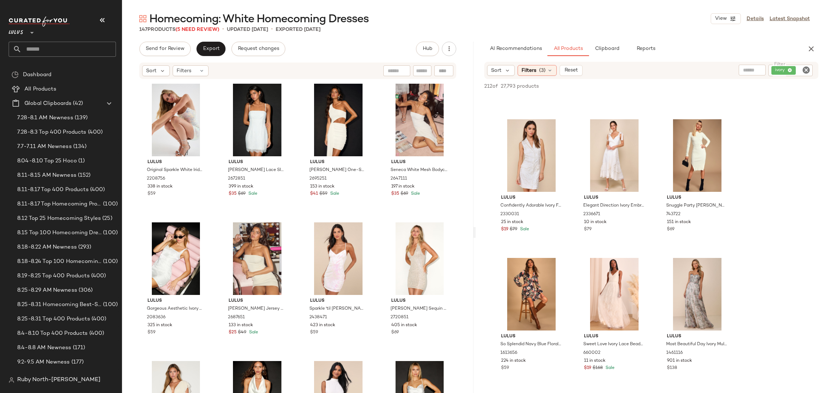
click at [102, 17] on icon "button" at bounding box center [102, 20] width 9 height 9
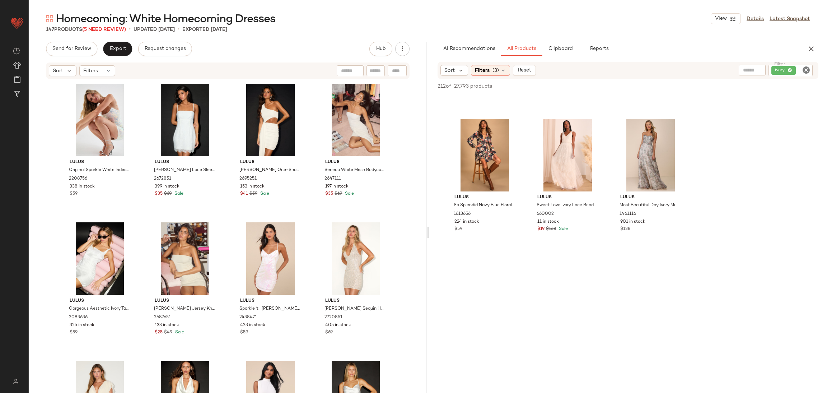
click at [816, 50] on button "button" at bounding box center [811, 49] width 14 height 14
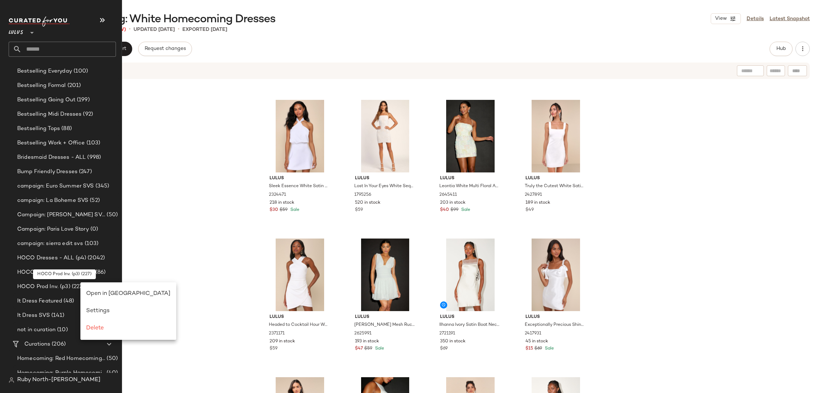
scroll to position [0, 0]
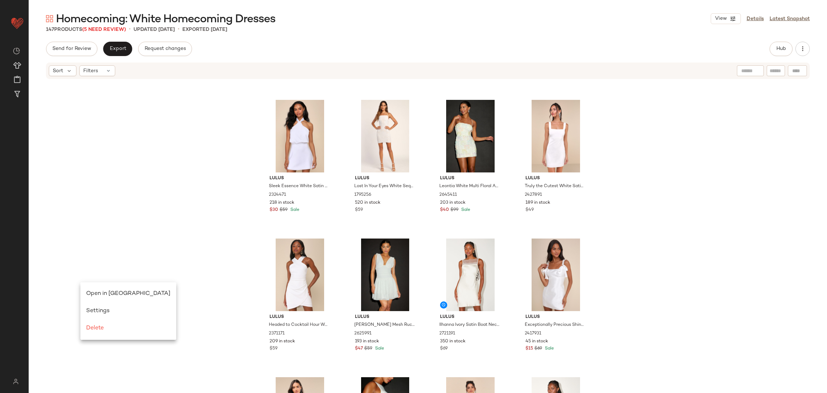
click at [117, 185] on div "Lulus Sleek Essence White Satin Halter Sleeveless Mini Dress 2324471 218 in sto…" at bounding box center [428, 247] width 798 height 335
click at [111, 311] on span "Open in Split View" at bounding box center [151, 313] width 84 height 6
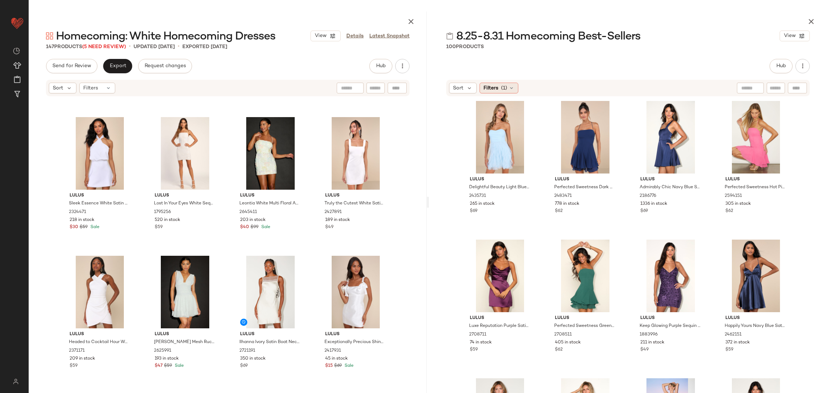
click at [502, 85] on span "(1)" at bounding box center [504, 88] width 6 height 8
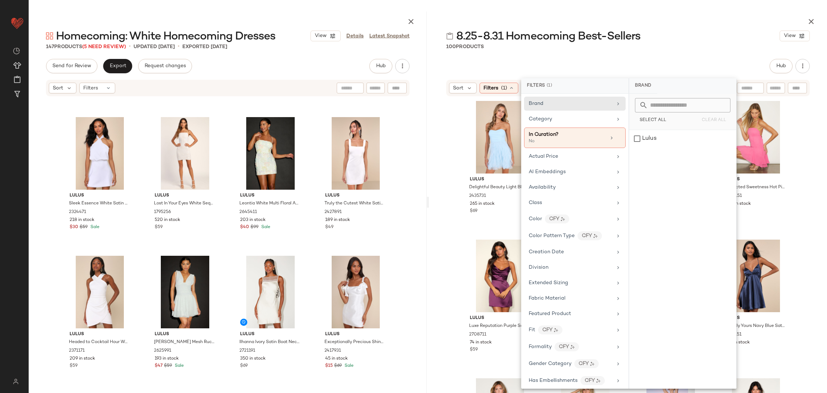
click at [801, 216] on div "Lulus Delightful Beauty Light Blue Mesh Strapless Ruffled Mini Dress 2435731 26…" at bounding box center [628, 264] width 398 height 335
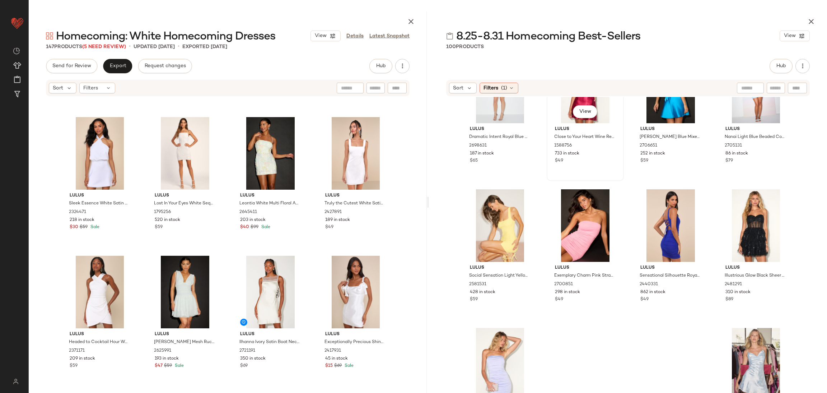
scroll to position [3131, 0]
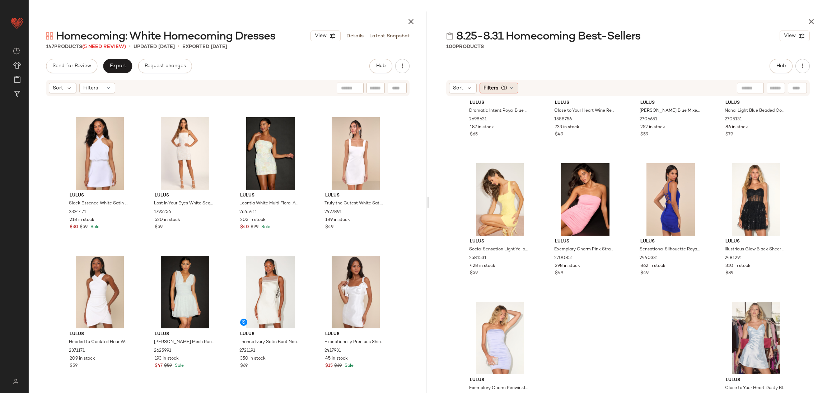
click at [502, 89] on span "(1)" at bounding box center [504, 88] width 6 height 8
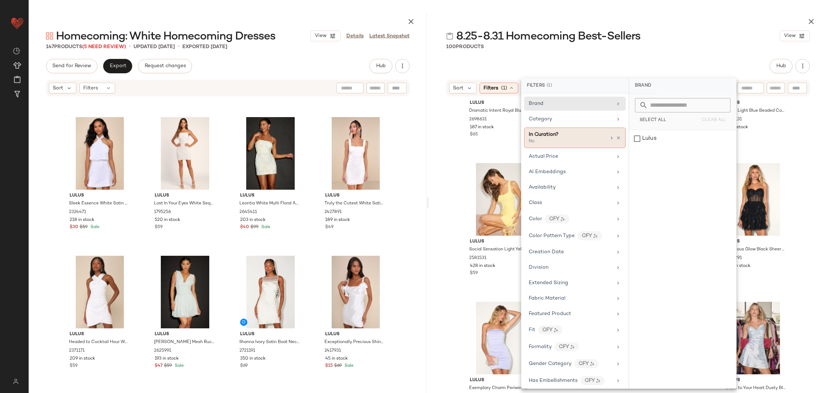
click at [594, 136] on div "In Curation?" at bounding box center [567, 135] width 77 height 8
click at [649, 109] on div "Yes" at bounding box center [682, 115] width 101 height 13
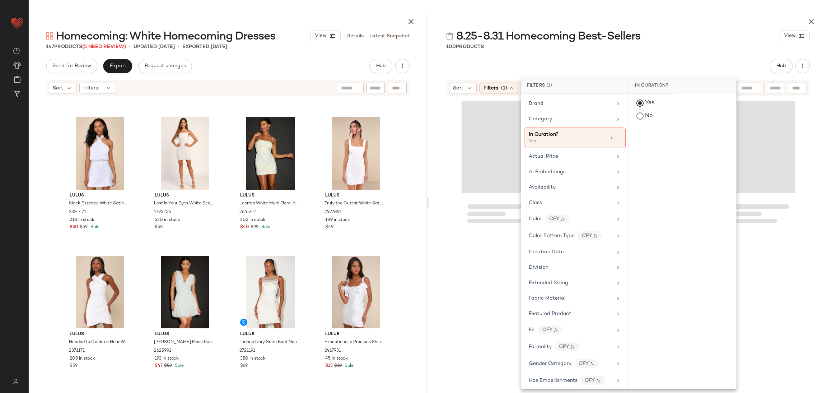
click at [651, 56] on div "8.25-8.31 Homecoming Best-Sellers View 100 Products Hub Sort Filters (1) Reset" at bounding box center [628, 201] width 398 height 381
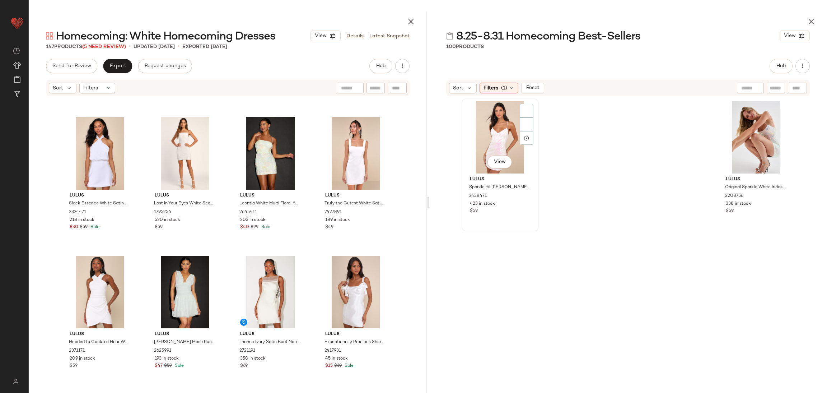
click at [503, 115] on div "View" at bounding box center [500, 137] width 72 height 73
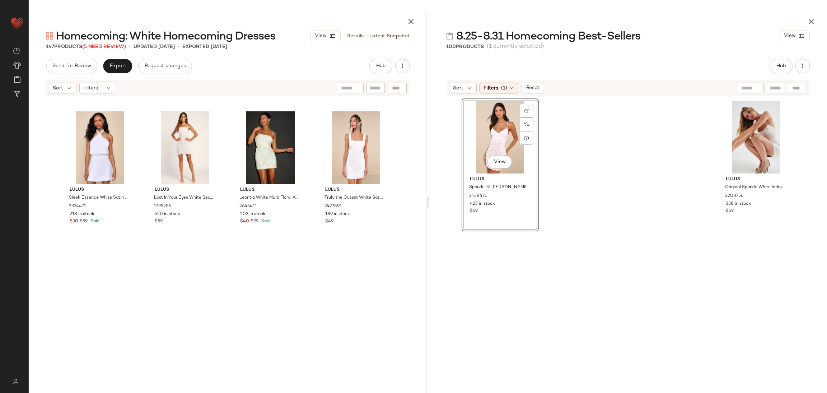
scroll to position [0, 0]
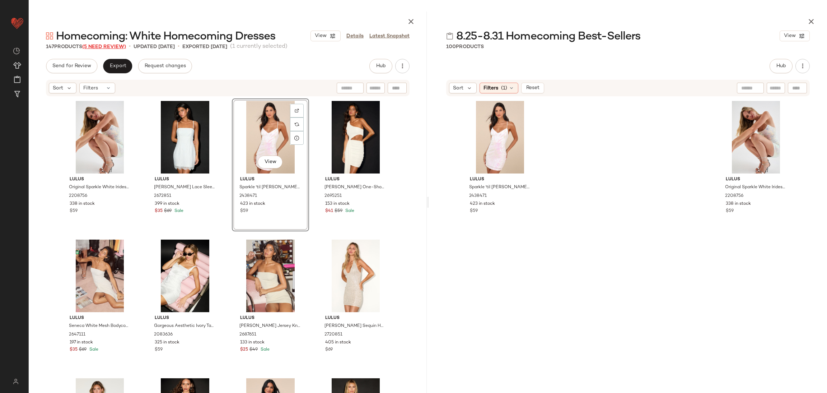
click at [100, 45] on span "(5 Need Review)" at bounding box center [104, 46] width 44 height 5
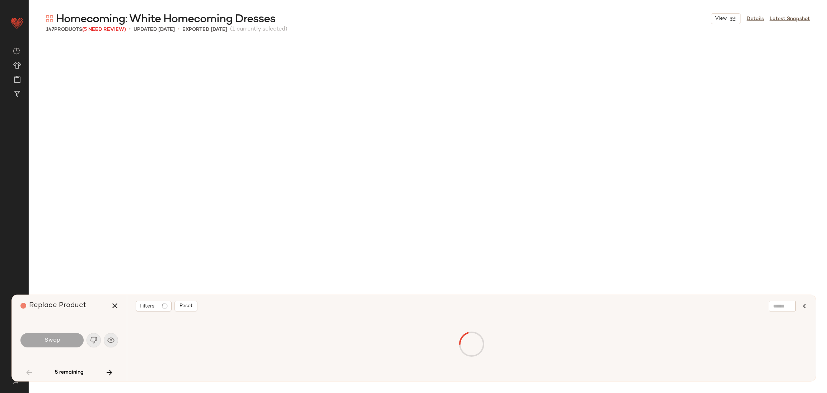
scroll to position [1524, 0]
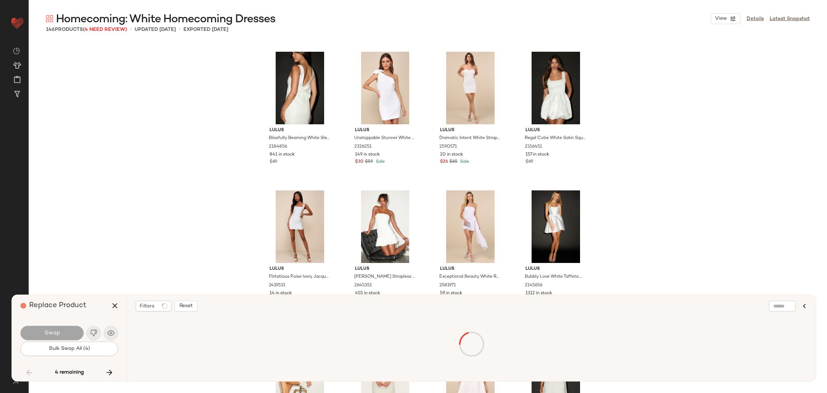
click at [115, 370] on button "button" at bounding box center [109, 372] width 17 height 17
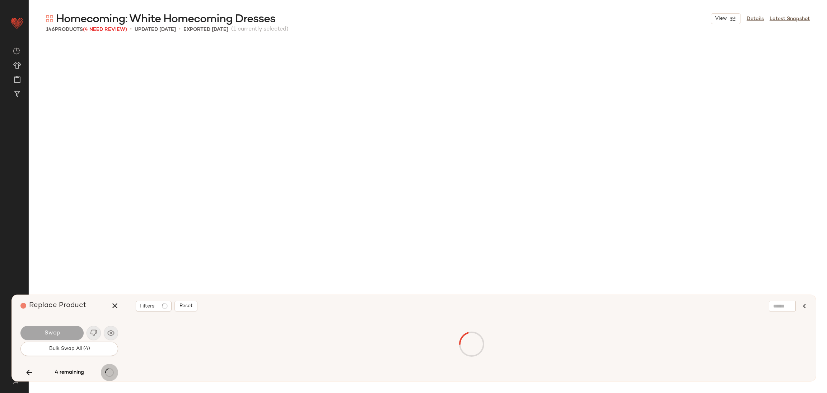
scroll to position [3326, 0]
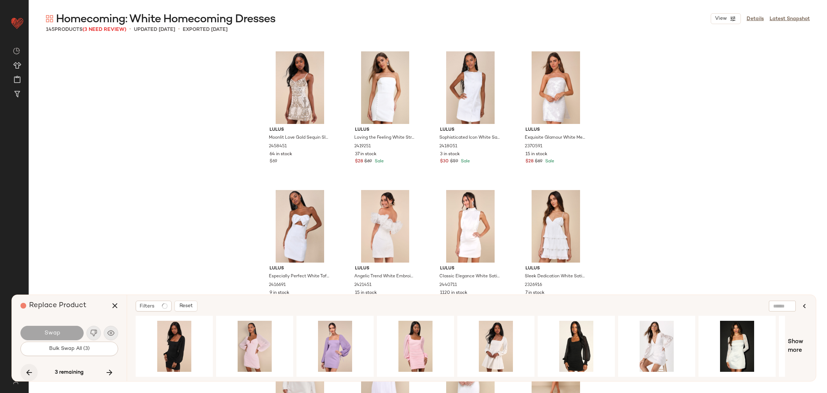
click at [25, 373] on icon "button" at bounding box center [29, 372] width 9 height 9
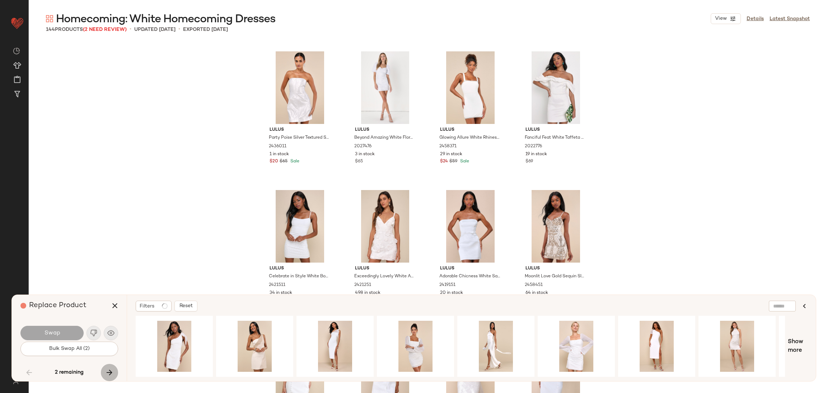
click at [112, 368] on icon "button" at bounding box center [109, 372] width 9 height 9
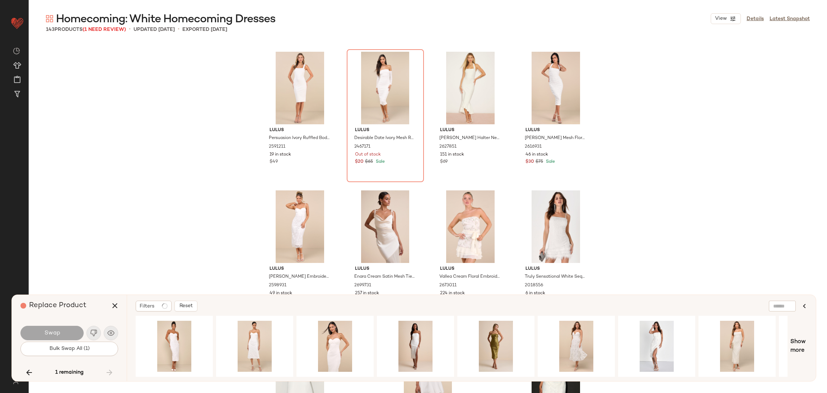
click at [33, 371] on button "button" at bounding box center [28, 372] width 17 height 17
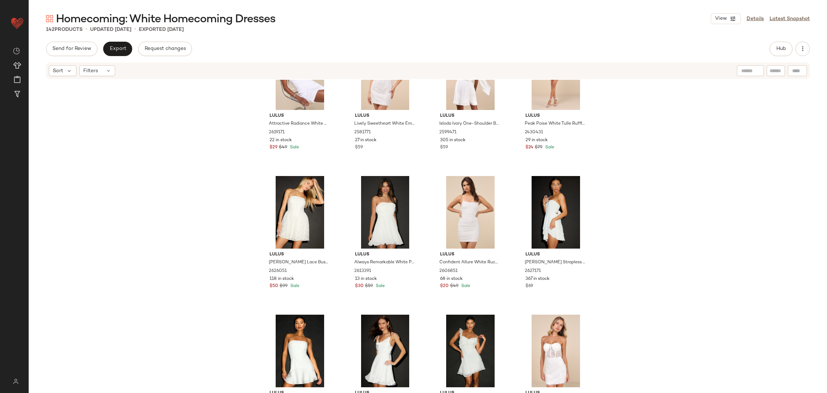
scroll to position [1029, 0]
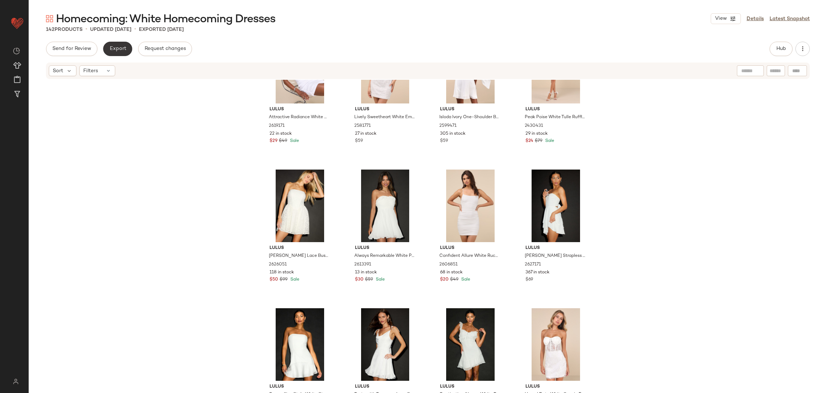
click at [121, 50] on span "Export" at bounding box center [117, 49] width 17 height 6
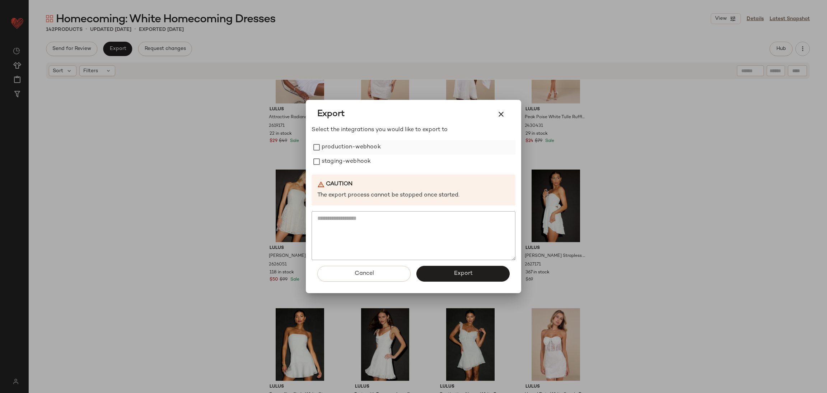
click at [327, 143] on label "production-webhook" at bounding box center [351, 147] width 59 height 14
click at [328, 159] on label "staging-webhook" at bounding box center [346, 161] width 49 height 14
click at [475, 278] on button "Export" at bounding box center [462, 274] width 93 height 16
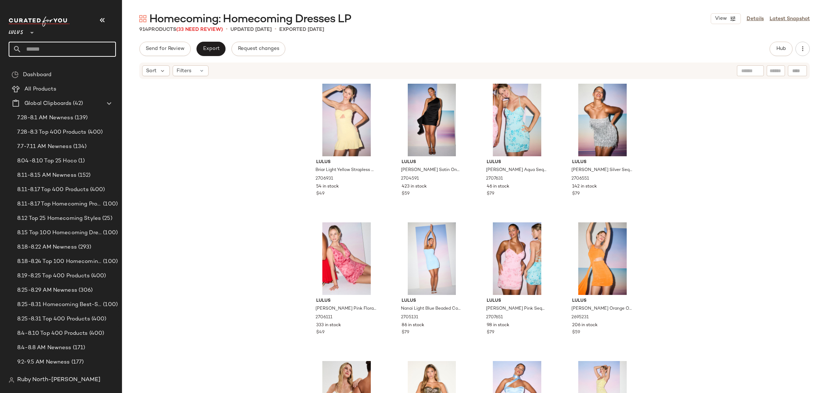
click at [70, 48] on input "text" at bounding box center [69, 49] width 94 height 15
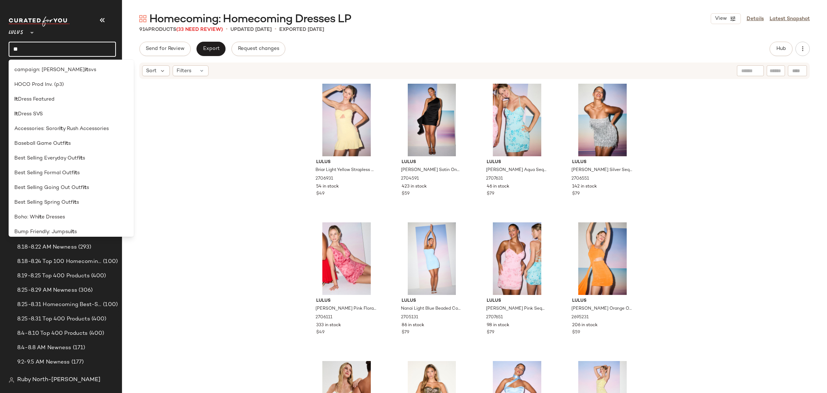
type input "**"
click at [214, 206] on div "Lulus Briar Light Yellow Strapless Cutout Mini Dress 2706931 54 in stock $49 Lu…" at bounding box center [474, 247] width 705 height 335
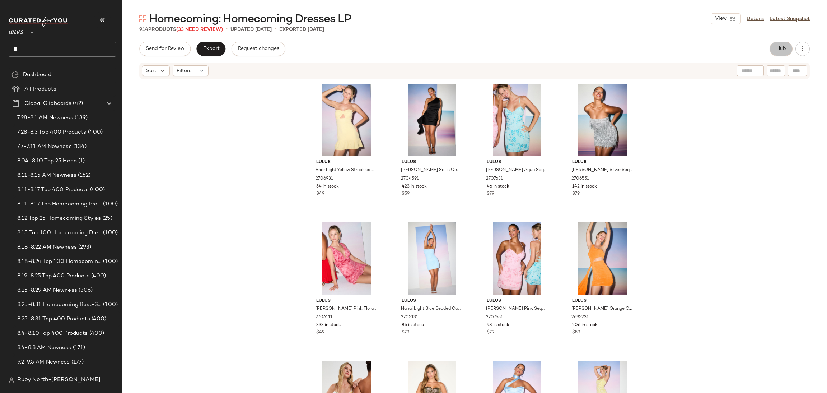
click at [777, 52] on button "Hub" at bounding box center [781, 49] width 23 height 14
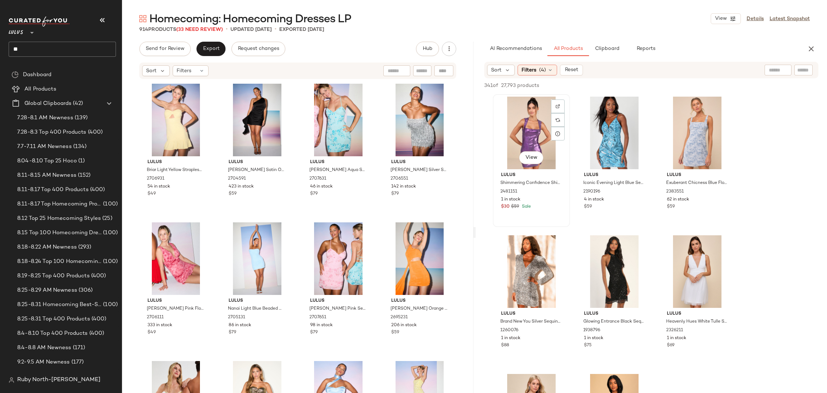
click at [540, 120] on div "View" at bounding box center [531, 133] width 72 height 73
click at [622, 110] on div "View" at bounding box center [614, 133] width 72 height 73
click at [761, 83] on span "Add to Bottom" at bounding box center [756, 85] width 37 height 5
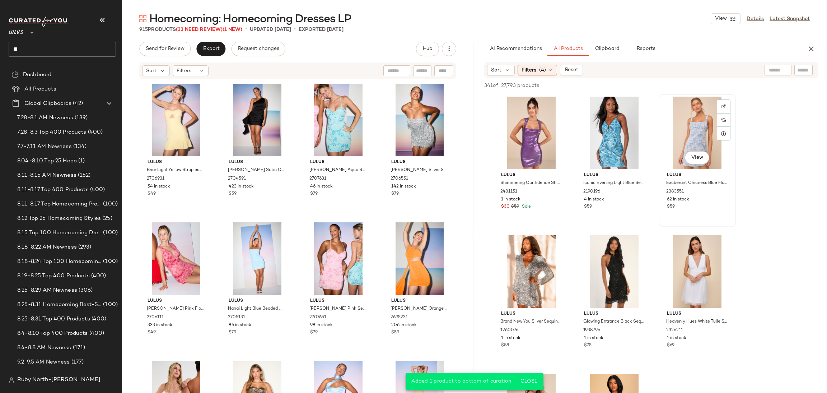
click at [716, 113] on div "View" at bounding box center [697, 133] width 72 height 73
click at [725, 106] on img at bounding box center [724, 106] width 4 height 4
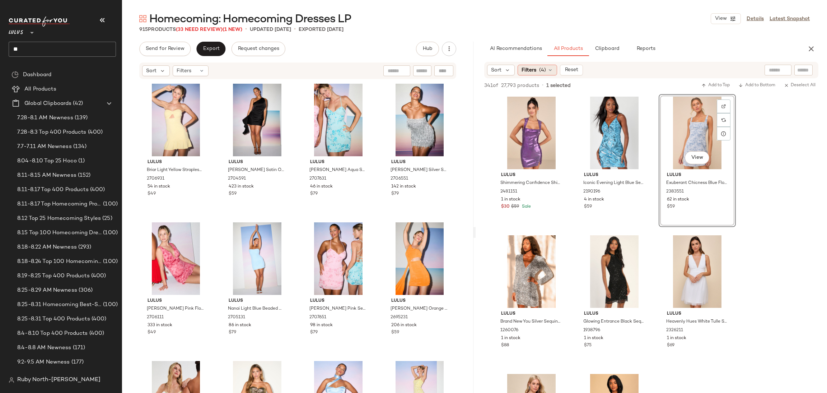
click at [527, 69] on span "Filters" at bounding box center [529, 70] width 15 height 8
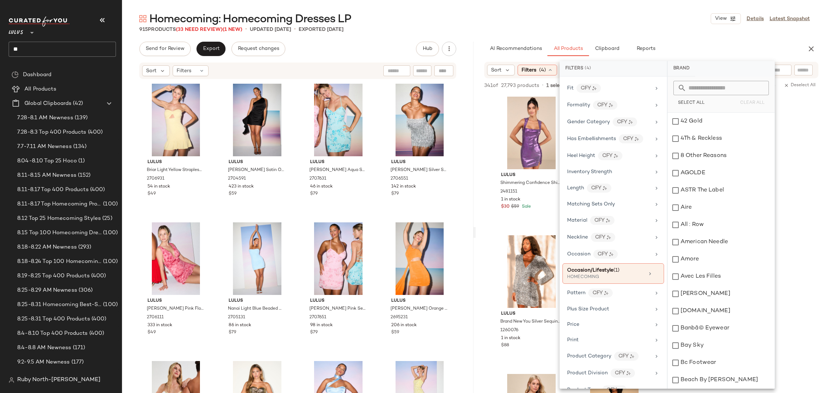
scroll to position [282, 0]
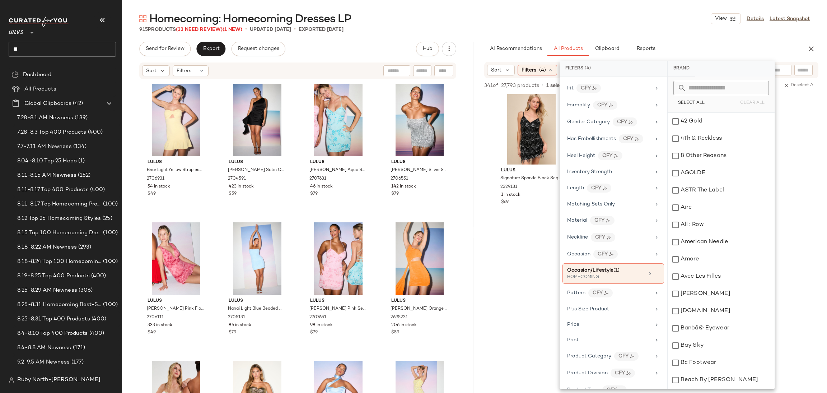
click at [820, 140] on div "Lulus Shimmering Confidence Shiny Purple Sequin Cutout Mini Dress 2481151 1 in …" at bounding box center [651, 17] width 351 height 410
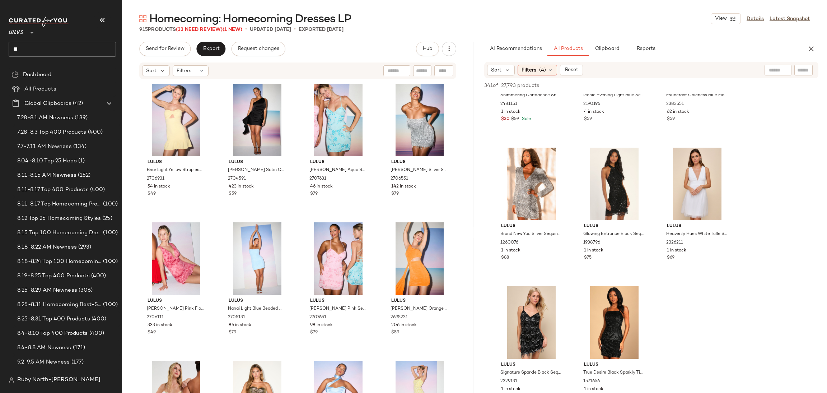
scroll to position [0, 0]
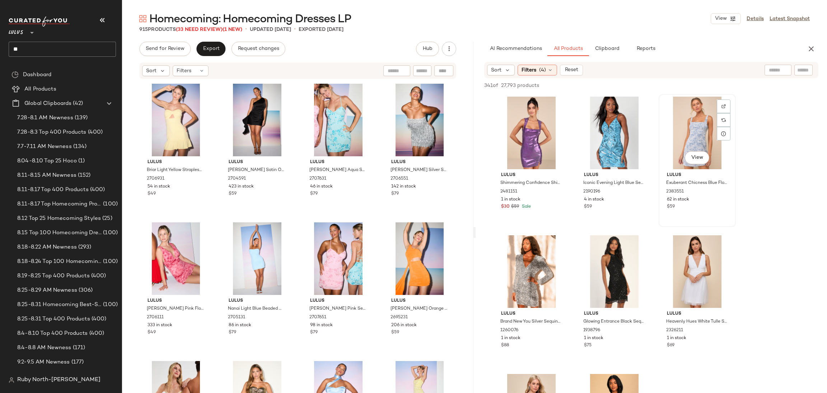
click at [680, 134] on div "View" at bounding box center [697, 133] width 72 height 73
click at [755, 86] on span "Add to Bottom" at bounding box center [756, 85] width 37 height 5
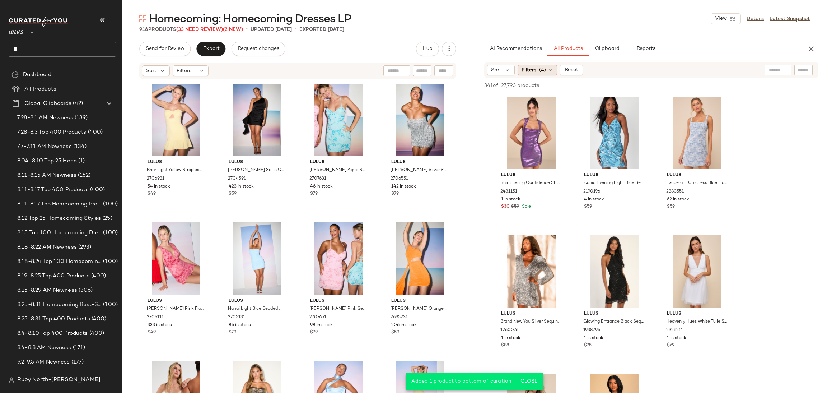
click at [533, 72] on span "Filters" at bounding box center [529, 70] width 15 height 8
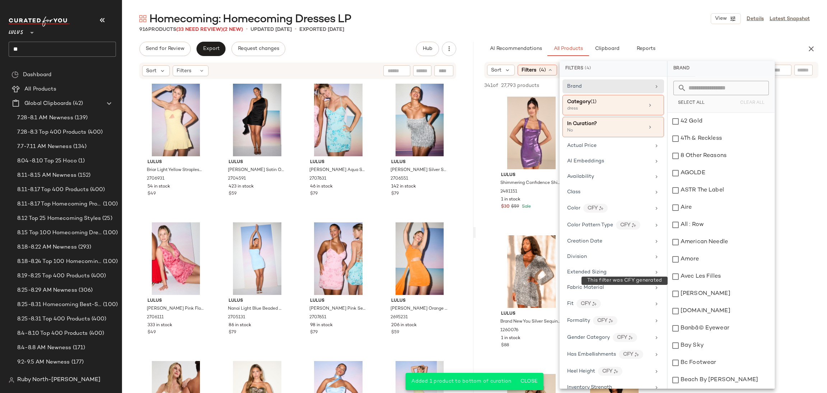
scroll to position [215, 0]
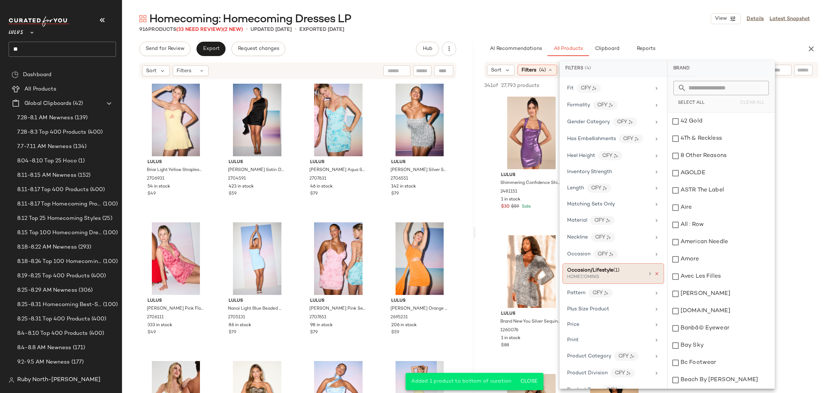
click at [655, 276] on icon at bounding box center [656, 273] width 5 height 5
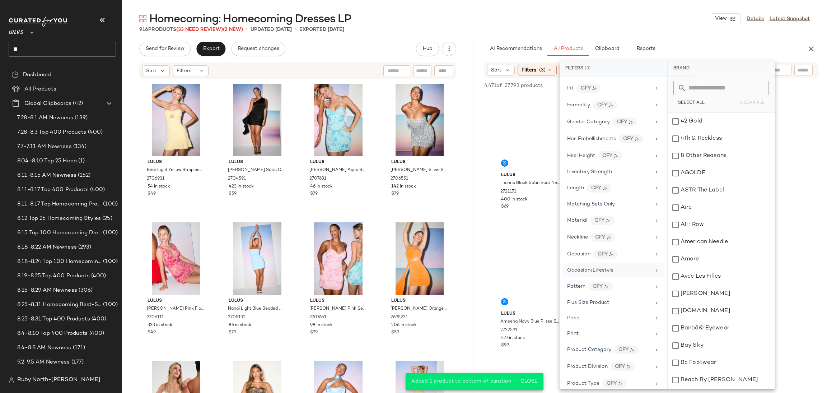
scroll to position [108, 0]
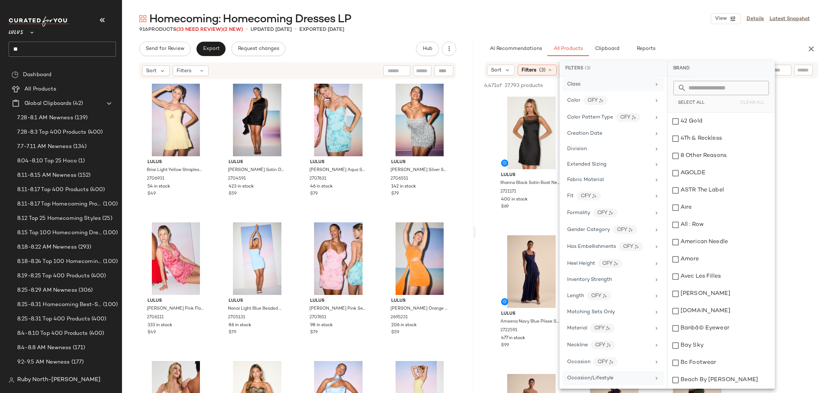
click at [598, 85] on div "Class" at bounding box center [609, 84] width 84 height 8
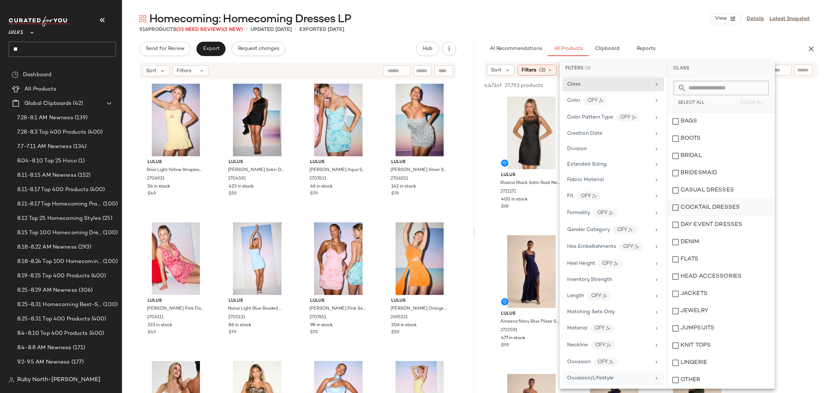
click at [715, 205] on div "COCKTAIL DRESSES" at bounding box center [721, 207] width 107 height 17
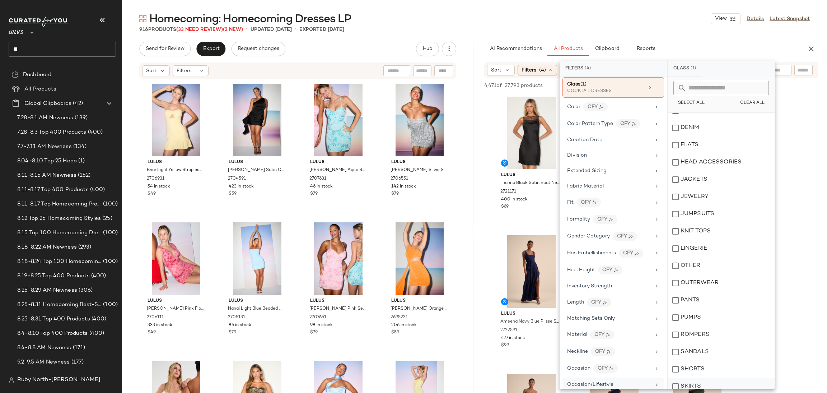
scroll to position [190, 0]
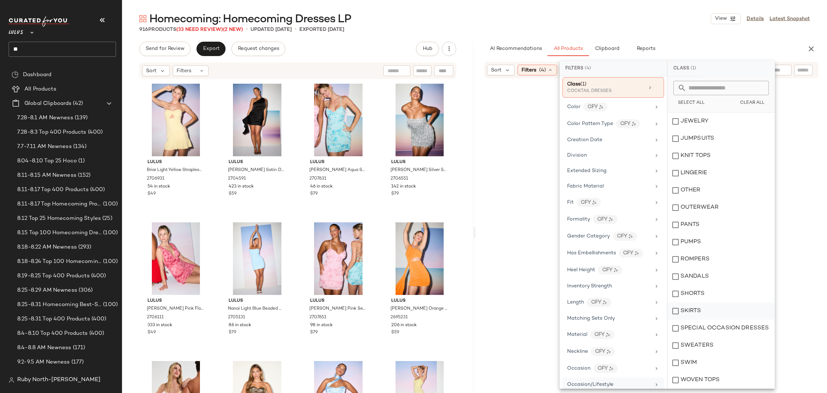
click at [699, 319] on div "SKIRTS" at bounding box center [721, 310] width 107 height 17
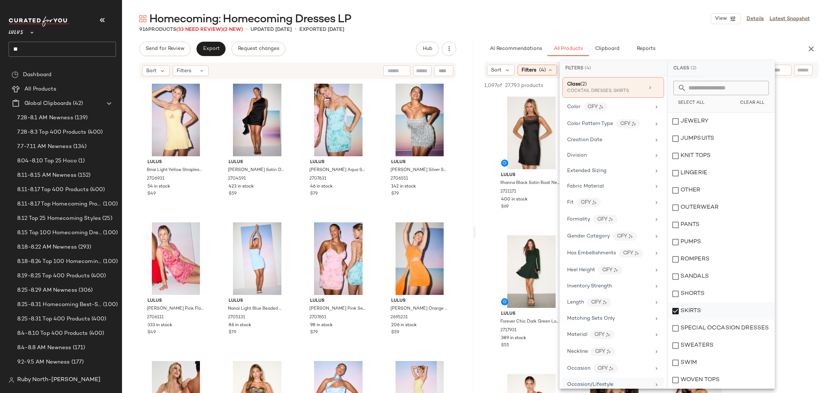
click at [751, 307] on div "SKIRTS" at bounding box center [721, 310] width 107 height 17
click at [741, 330] on div "SPECIAL OCCASION DRESSES" at bounding box center [721, 328] width 107 height 17
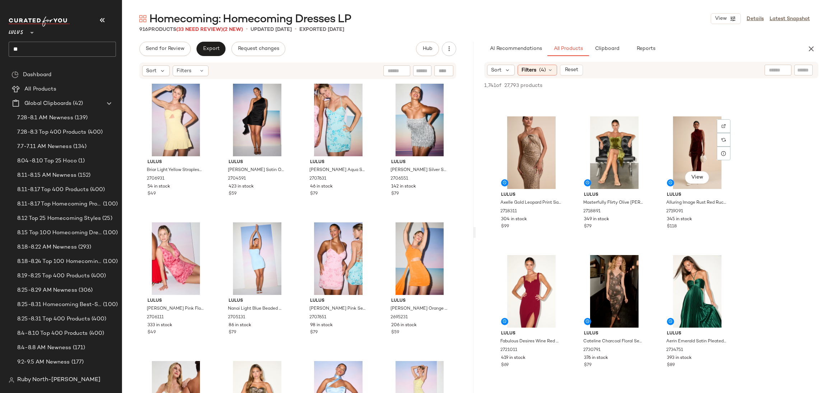
scroll to position [538, 0]
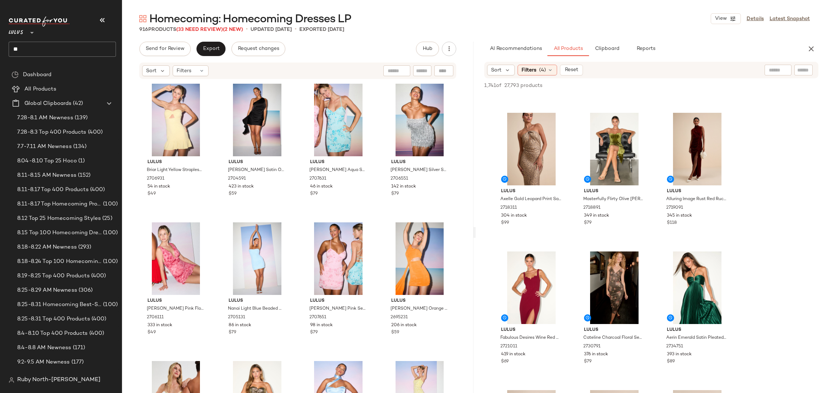
click at [809, 69] on input "text" at bounding box center [803, 70] width 13 height 8
type input "****"
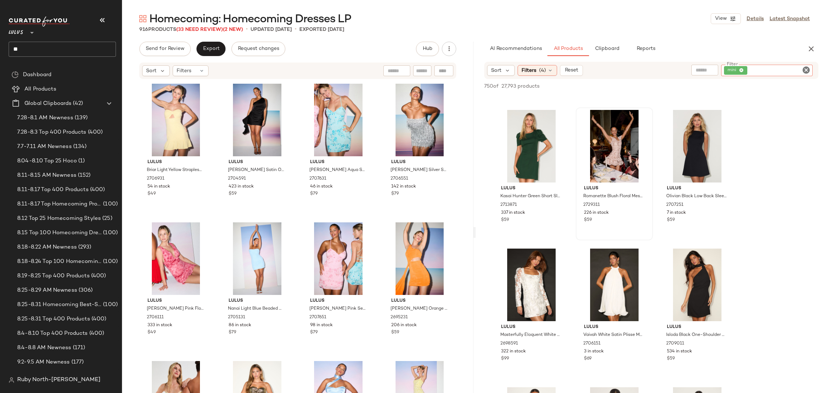
scroll to position [108, 0]
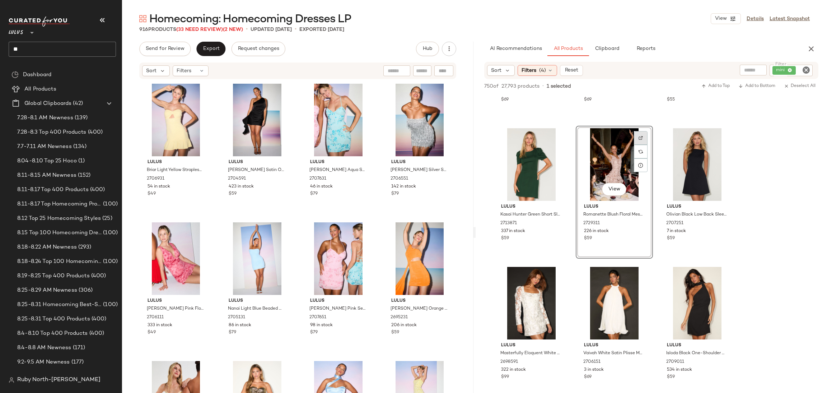
click at [638, 145] on div at bounding box center [641, 152] width 14 height 14
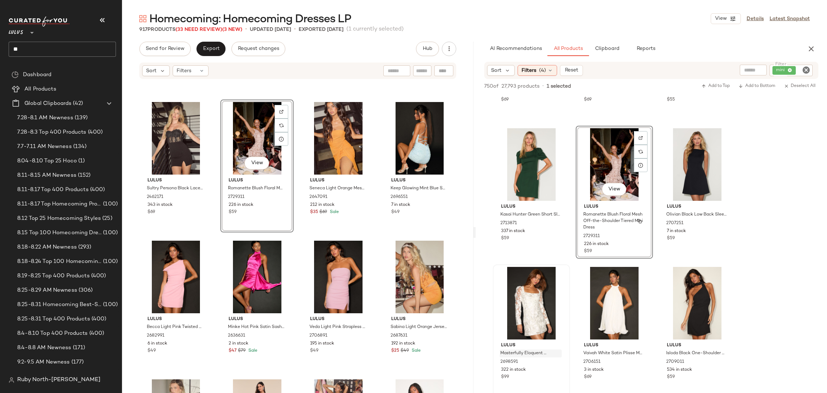
scroll to position [269, 0]
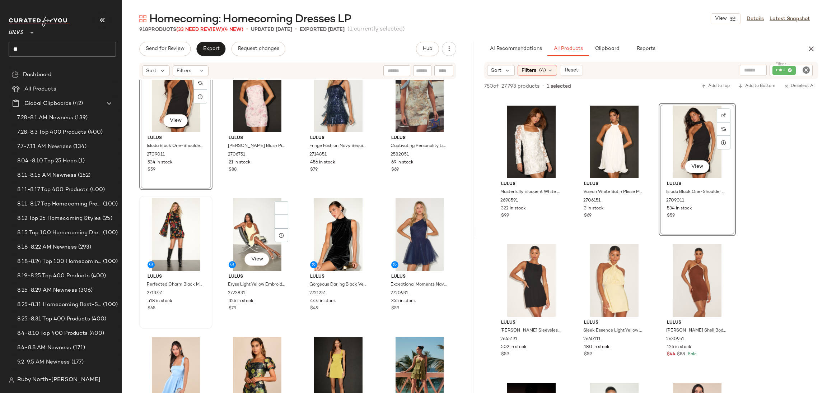
scroll to position [4466, 0]
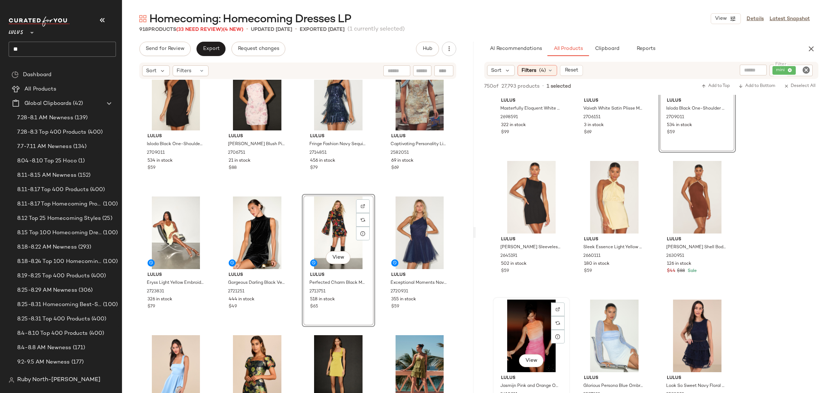
scroll to position [431, 0]
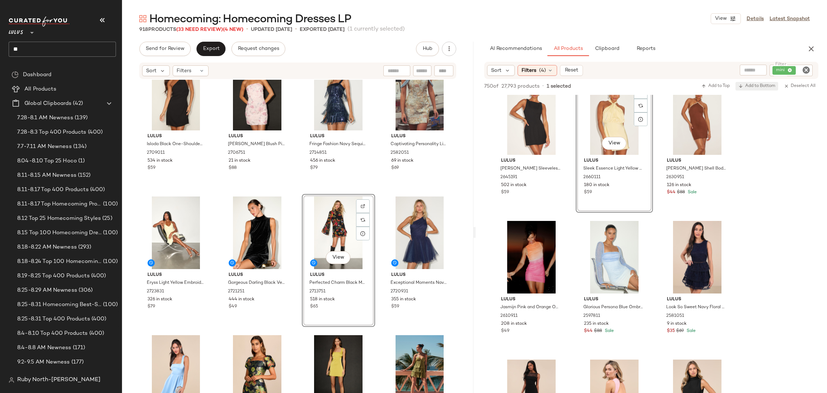
click at [754, 84] on span "Add to Bottom" at bounding box center [756, 86] width 37 height 5
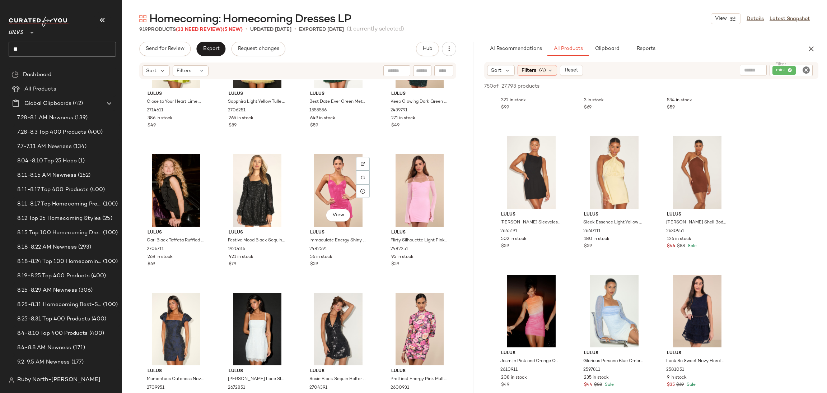
scroll to position [8419, 0]
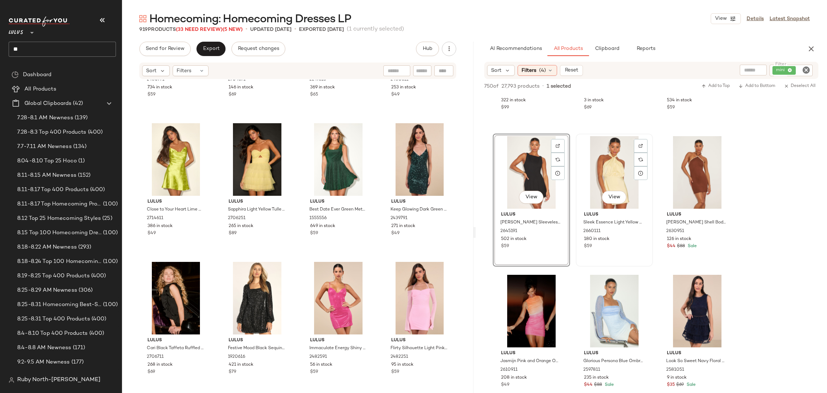
click at [607, 155] on div "View" at bounding box center [614, 172] width 72 height 73
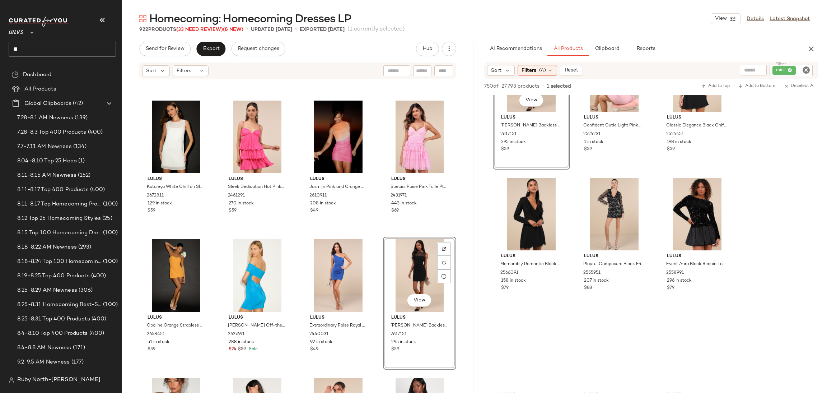
scroll to position [754, 0]
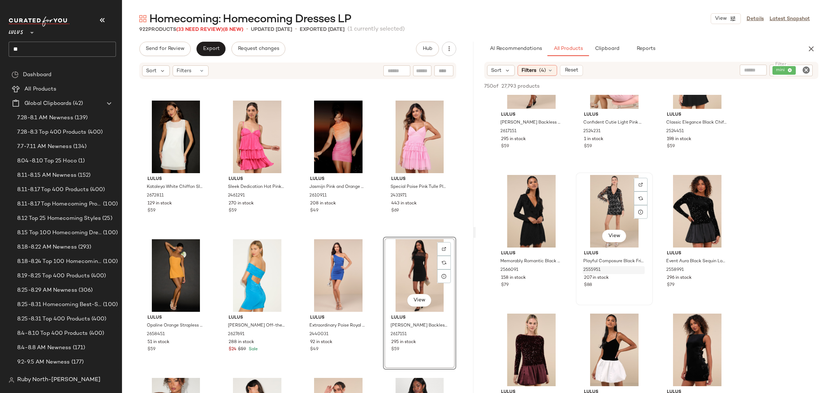
drag, startPoint x: 595, startPoint y: 274, endPoint x: 597, endPoint y: 268, distance: 5.9
click at [595, 274] on div "Lulus Playful Composure Black Fringe Sequin Mini Dress 2555951 207 in stock $88" at bounding box center [614, 268] width 72 height 42
click at [769, 85] on span "Add to Bottom" at bounding box center [756, 86] width 37 height 5
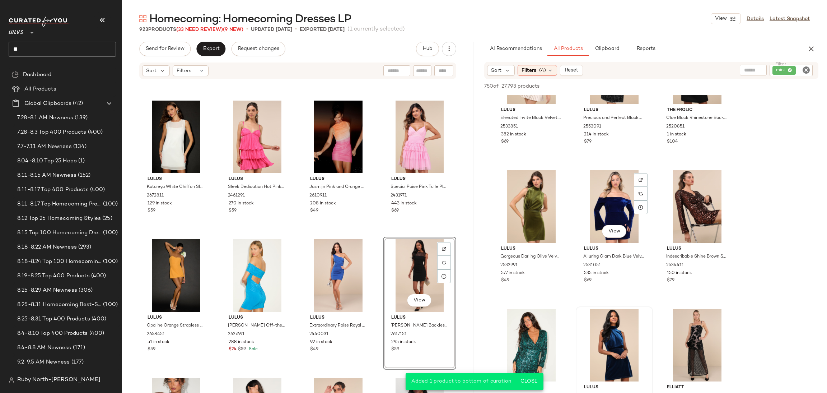
scroll to position [1292, 0]
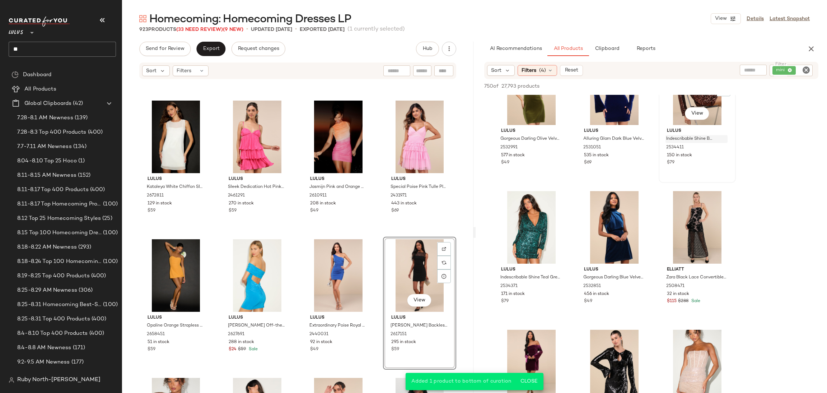
click at [680, 136] on span "Indescribable Shine Brown Sequin Long Sleeve Mini Dress" at bounding box center [689, 139] width 47 height 6
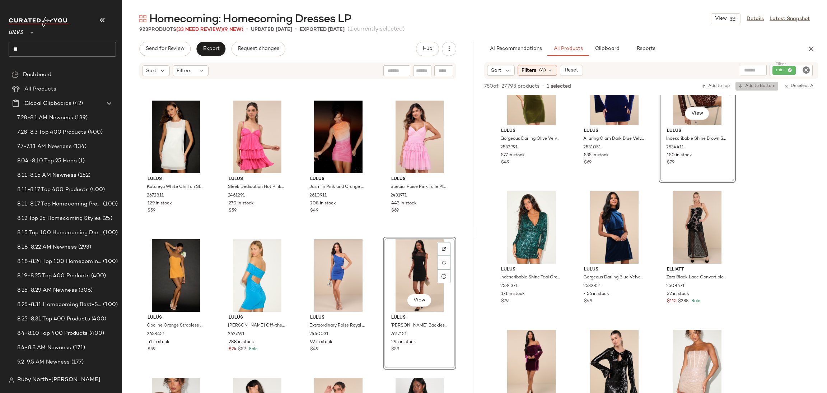
click at [767, 84] on span "Add to Bottom" at bounding box center [756, 86] width 37 height 5
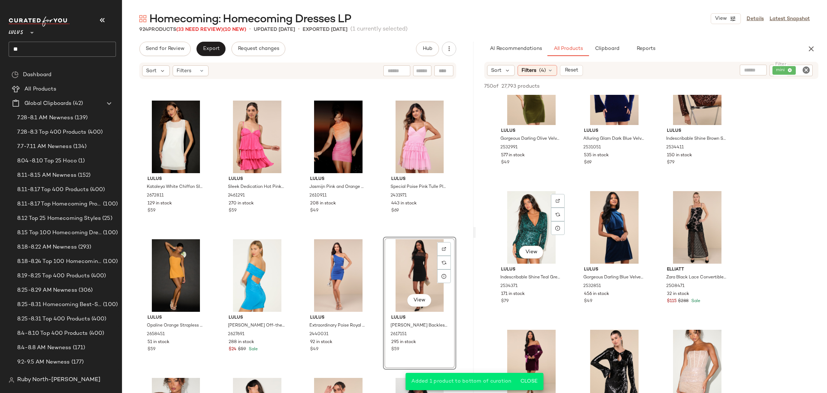
drag, startPoint x: 518, startPoint y: 220, endPoint x: 745, endPoint y: 131, distance: 243.4
click at [519, 220] on div "View" at bounding box center [531, 227] width 72 height 73
click at [766, 85] on span "Add to Bottom" at bounding box center [756, 86] width 37 height 5
click at [126, 23] on div "Homecoming: Homecoming Dresses LP View Details Latest Snapshot" at bounding box center [474, 18] width 705 height 14
drag, startPoint x: 99, startPoint y: 14, endPoint x: 118, endPoint y: 30, distance: 24.9
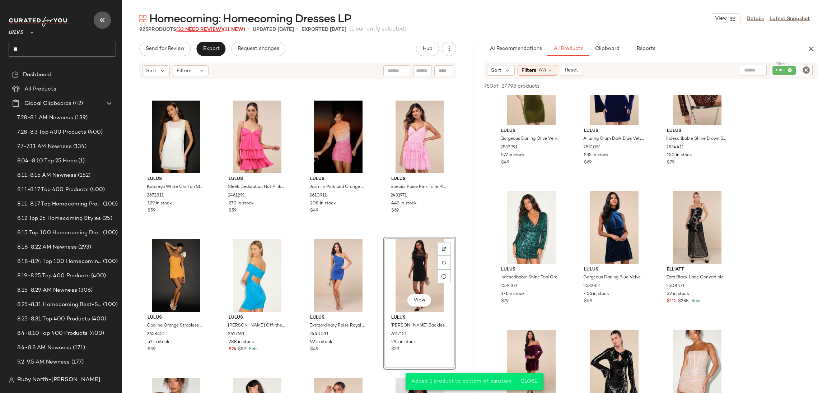
click at [99, 15] on button "button" at bounding box center [102, 19] width 17 height 17
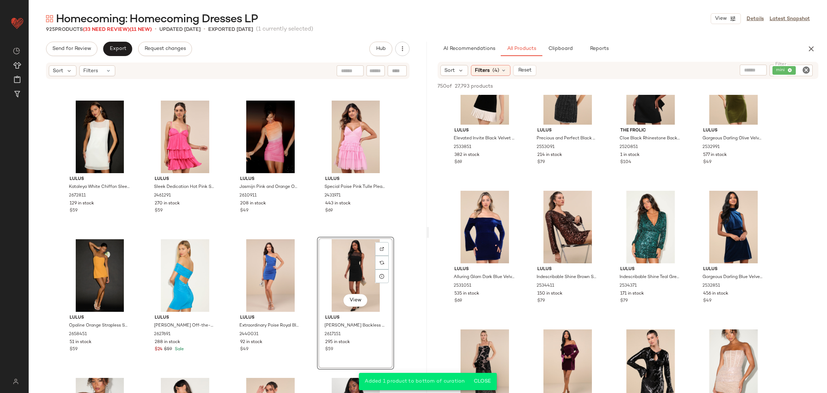
click at [495, 64] on div "Sort Filters (4) Reset Filter mini Filter" at bounding box center [628, 70] width 381 height 17
click at [497, 68] on span "(4)" at bounding box center [496, 71] width 7 height 8
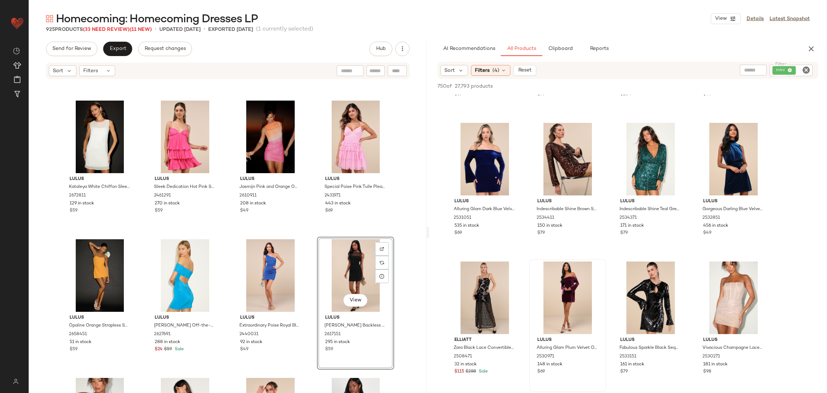
scroll to position [984, 0]
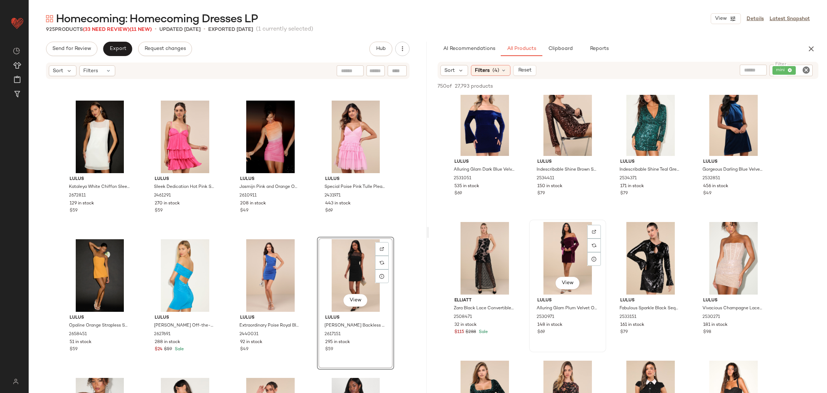
click at [552, 252] on div "View" at bounding box center [568, 258] width 72 height 73
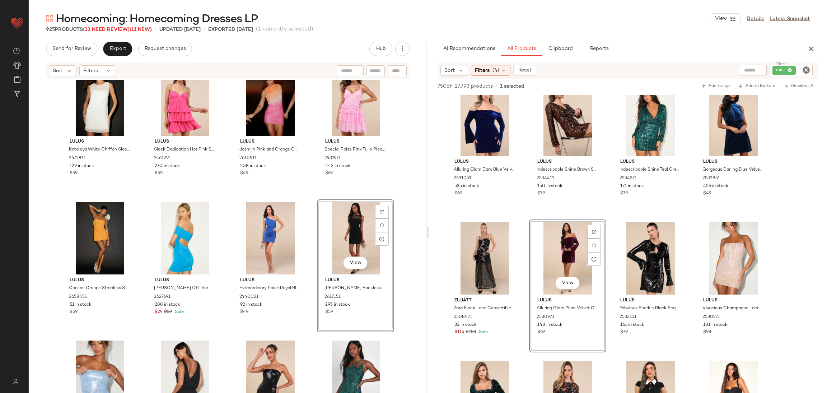
scroll to position [9466, 0]
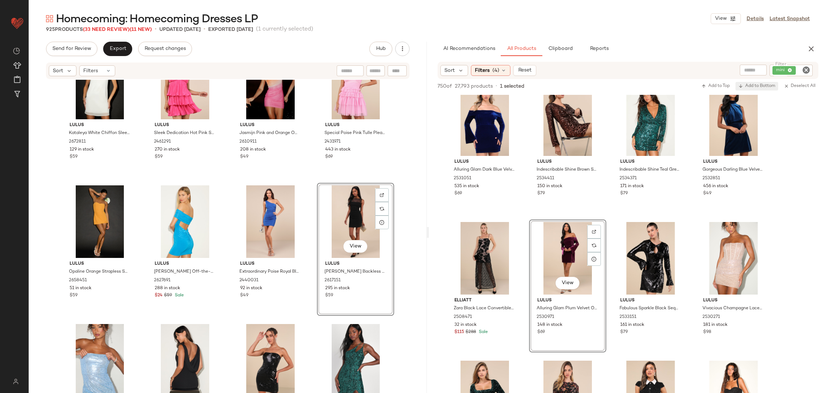
click at [750, 84] on span "Add to Bottom" at bounding box center [756, 86] width 37 height 5
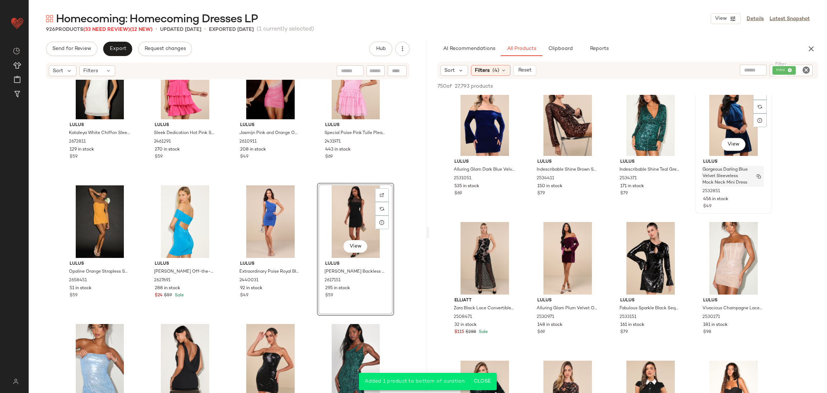
click at [729, 181] on span "Gorgeous Darling Blue Velvet Sleeveless Mock Neck Mini Dress" at bounding box center [726, 176] width 47 height 19
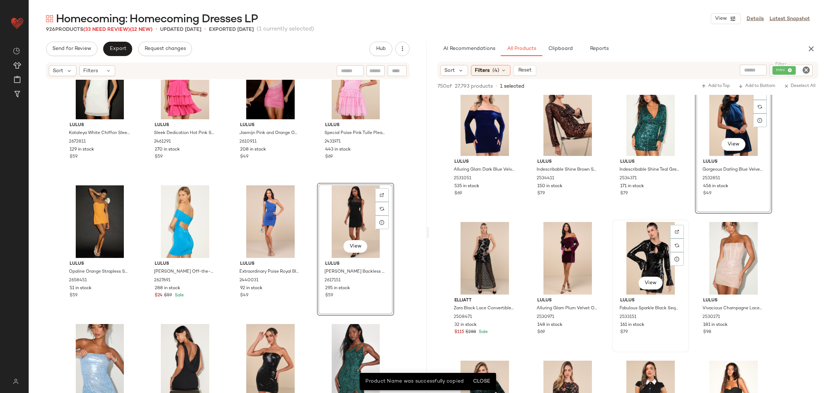
click at [641, 260] on div "View" at bounding box center [651, 258] width 72 height 73
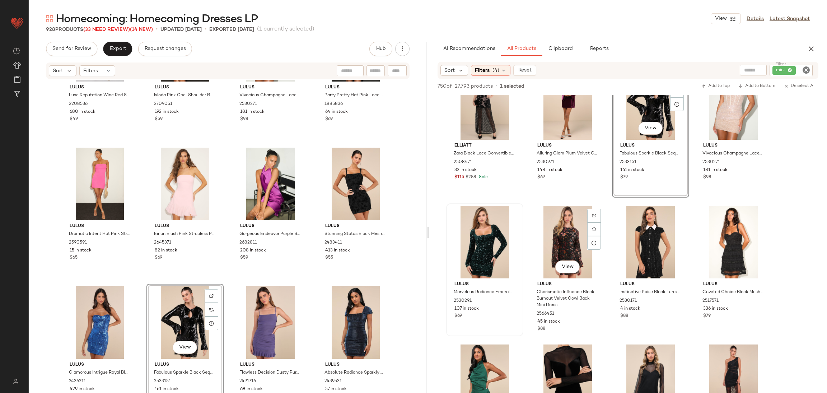
scroll to position [1146, 0]
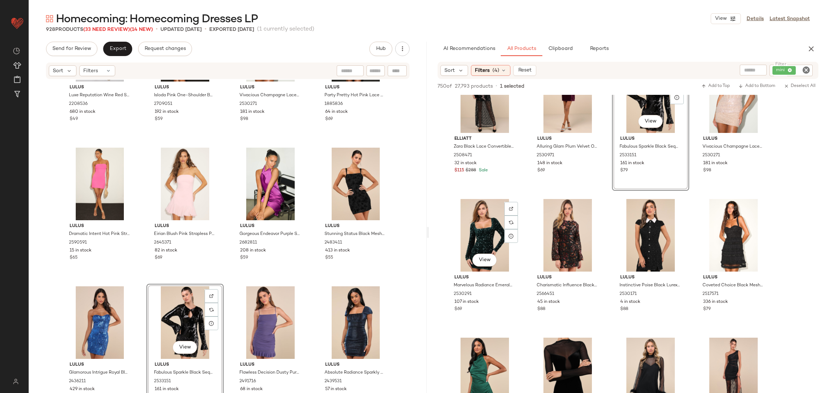
drag, startPoint x: 487, startPoint y: 220, endPoint x: 643, endPoint y: 183, distance: 159.8
click at [487, 219] on div "View" at bounding box center [485, 235] width 72 height 73
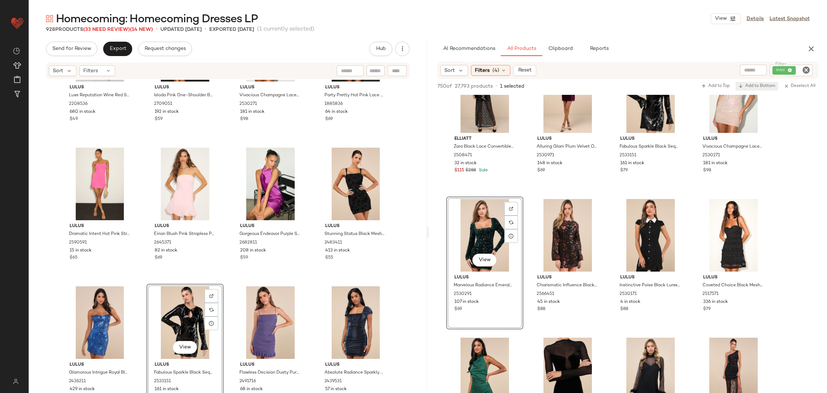
click at [763, 87] on span "Add to Bottom" at bounding box center [756, 86] width 37 height 5
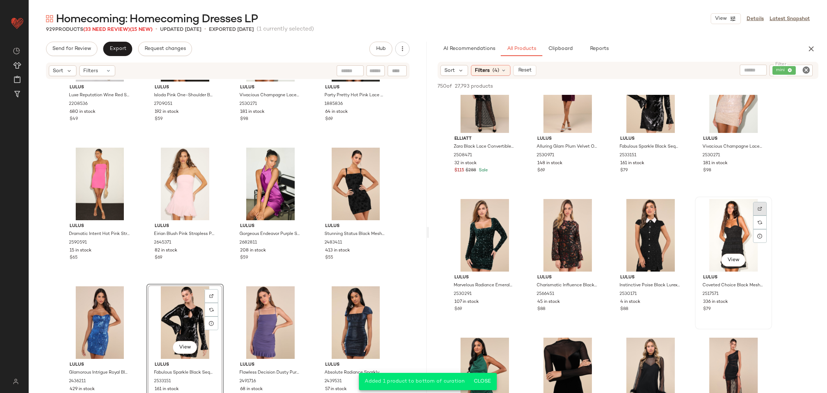
click at [759, 208] on img at bounding box center [760, 208] width 4 height 4
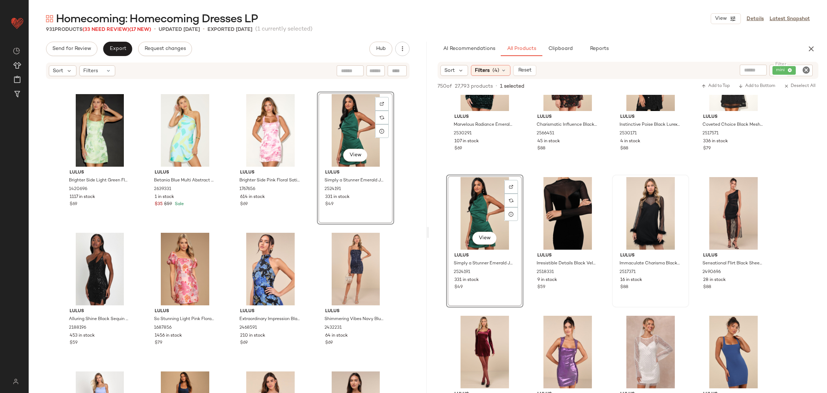
scroll to position [1361, 0]
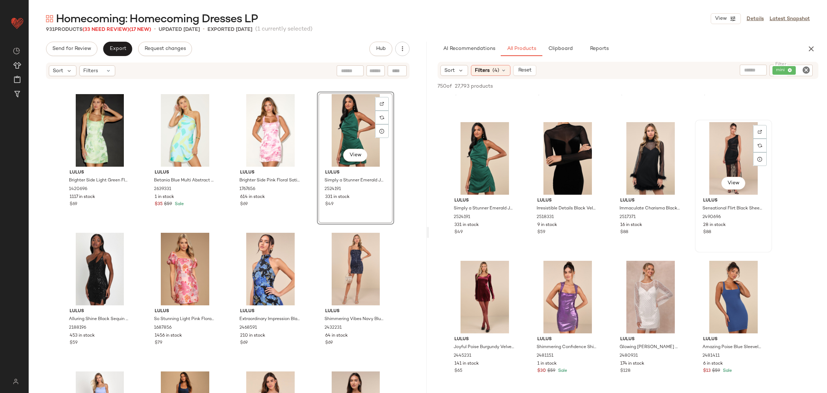
click at [741, 156] on div "View" at bounding box center [734, 158] width 72 height 73
click at [764, 87] on span "Add to Bottom" at bounding box center [756, 86] width 37 height 5
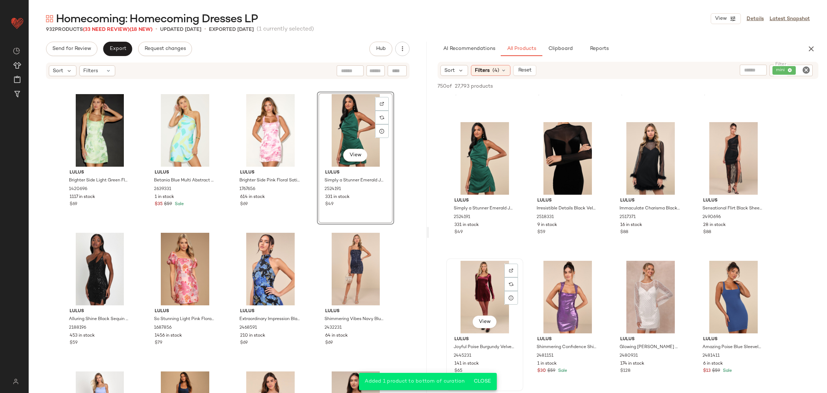
click at [483, 298] on div "View" at bounding box center [485, 297] width 72 height 73
click at [759, 85] on span "Add to Bottom" at bounding box center [756, 86] width 37 height 5
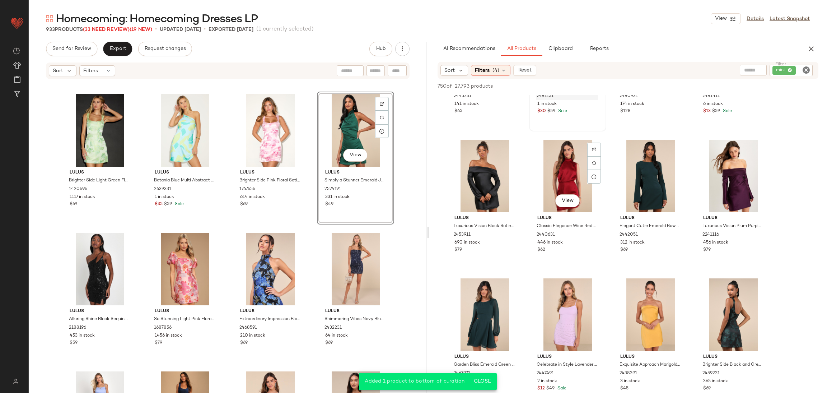
scroll to position [1631, 0]
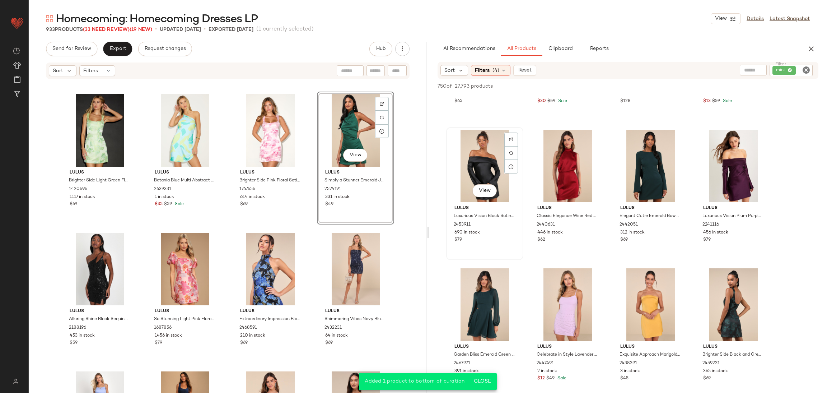
click at [488, 237] on div "$79" at bounding box center [485, 240] width 61 height 6
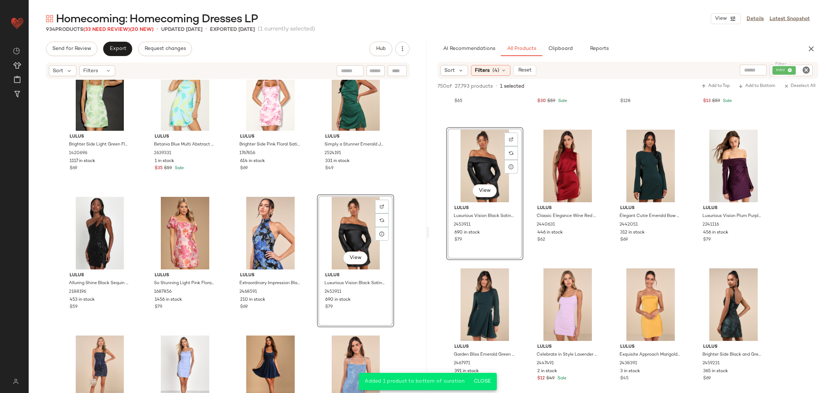
scroll to position [11551, 0]
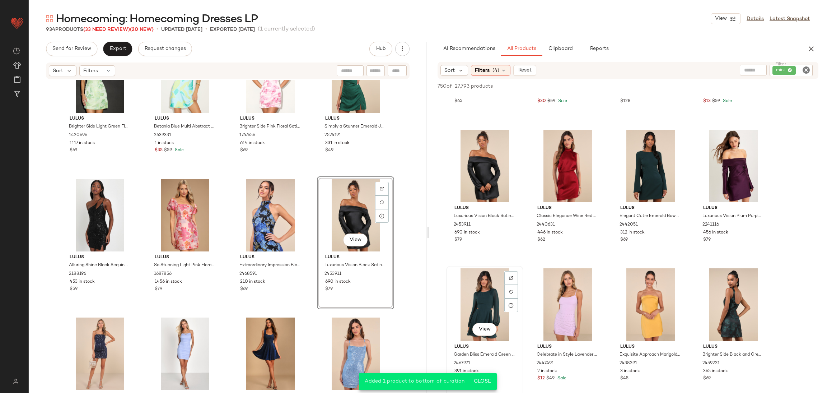
drag, startPoint x: 480, startPoint y: 296, endPoint x: 772, endPoint y: 157, distance: 323.1
click at [479, 297] on div "View" at bounding box center [485, 304] width 72 height 73
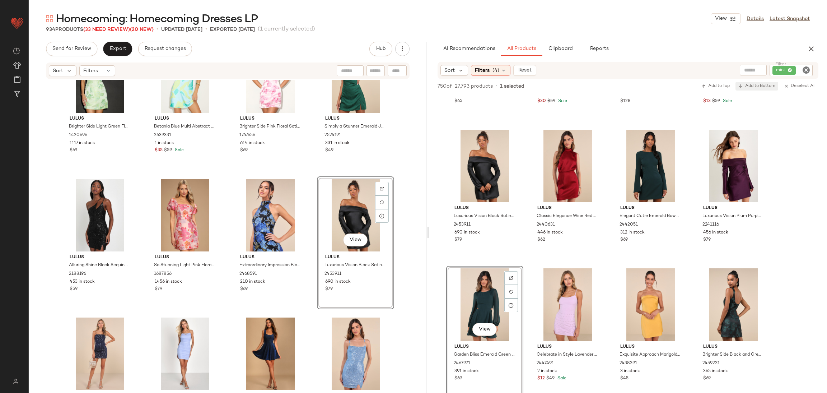
click at [760, 87] on span "Add to Bottom" at bounding box center [756, 86] width 37 height 5
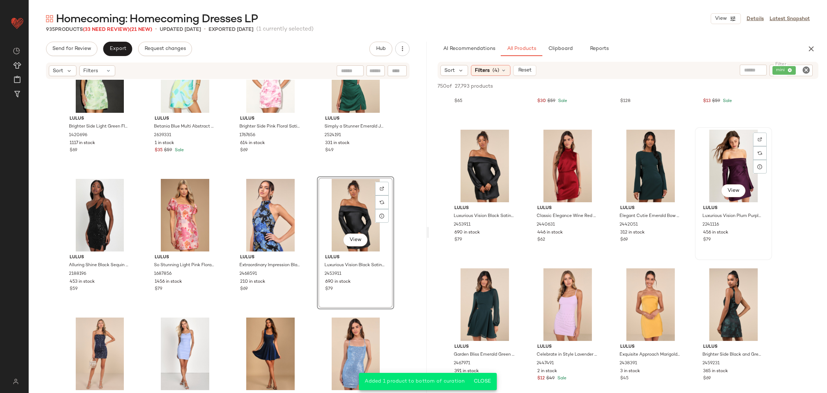
click at [718, 240] on div "$79" at bounding box center [733, 240] width 61 height 6
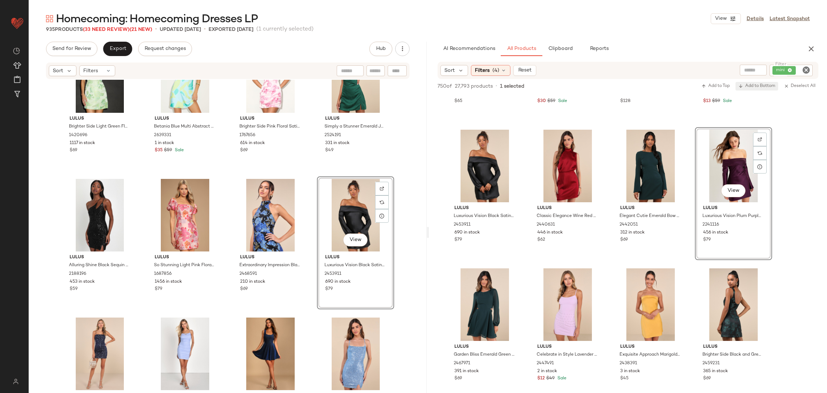
click at [766, 84] on span "Add to Bottom" at bounding box center [756, 86] width 37 height 5
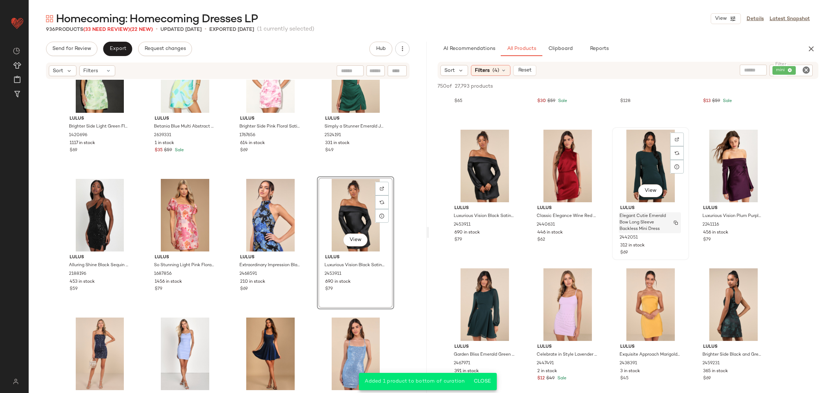
click at [655, 229] on span "Elegant Cutie Emerald Bow Long Sleeve Backless Mini Dress" at bounding box center [643, 222] width 47 height 19
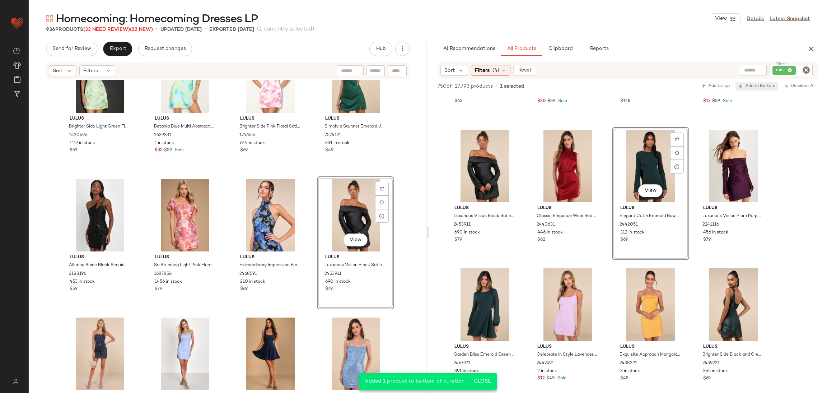
click at [759, 83] on button "Add to Bottom" at bounding box center [757, 86] width 43 height 9
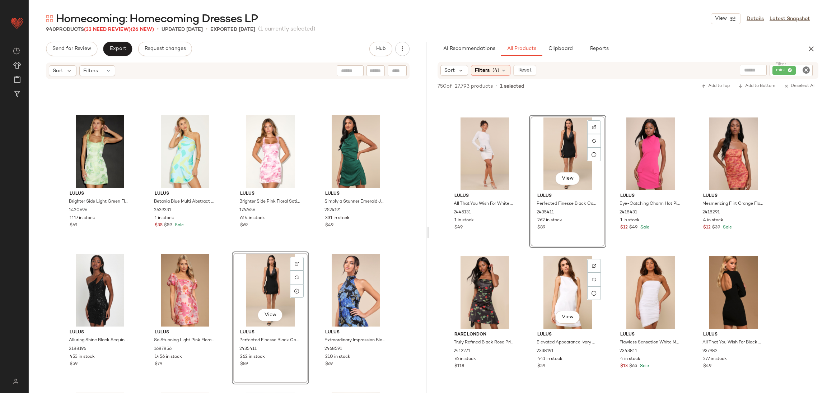
scroll to position [2438, 0]
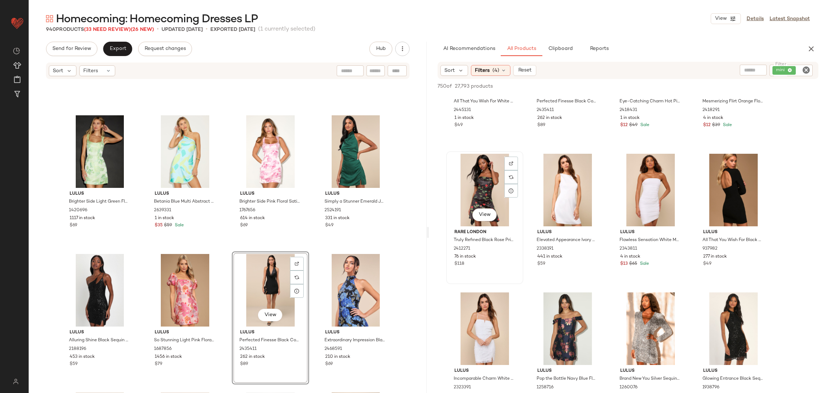
click at [493, 233] on span "Rare London" at bounding box center [485, 232] width 61 height 6
click at [763, 86] on span "Add to Bottom" at bounding box center [756, 86] width 37 height 5
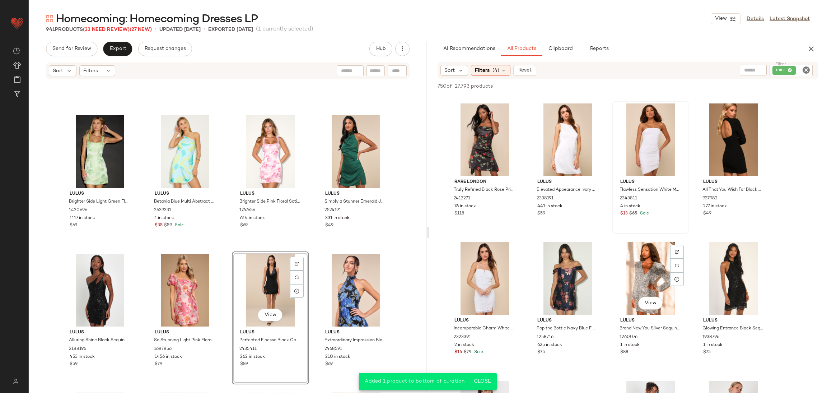
scroll to position [2600, 0]
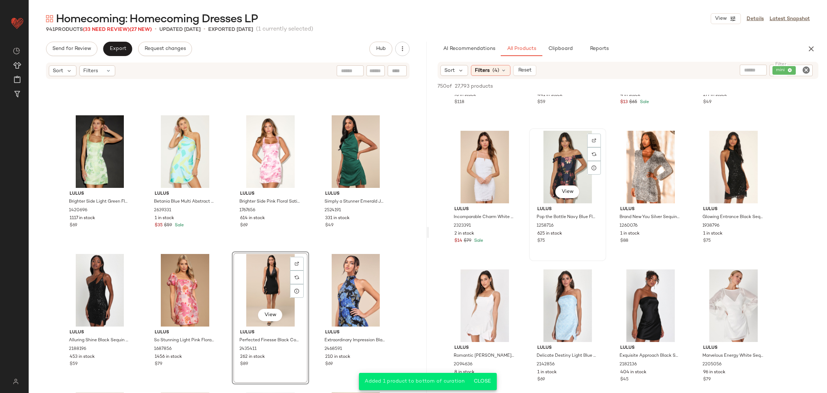
click at [566, 233] on div "625 in stock" at bounding box center [567, 233] width 61 height 6
click at [765, 86] on span "Add to Bottom" at bounding box center [756, 86] width 37 height 5
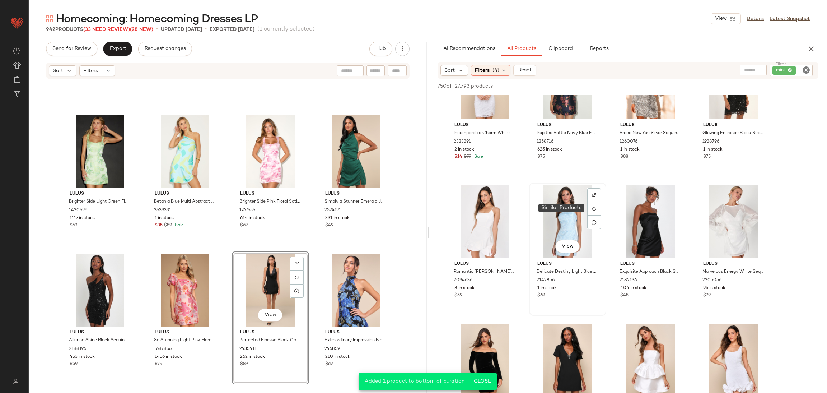
scroll to position [2707, 0]
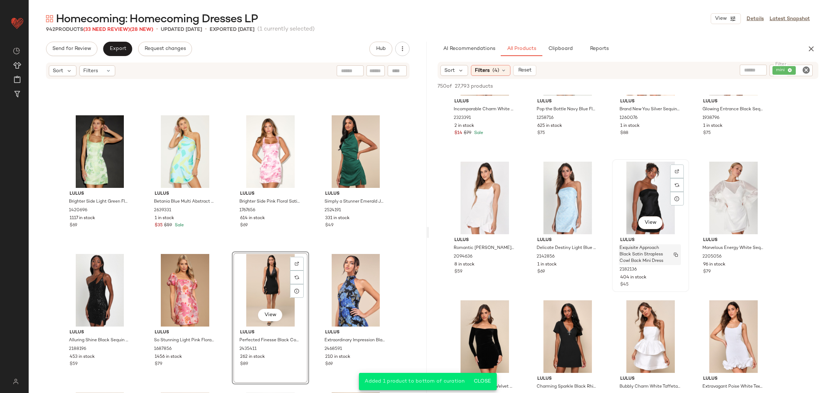
click at [668, 252] on div "Exquisite Approach Black Satin Strapless Cowl Back Mini Dress" at bounding box center [650, 254] width 62 height 21
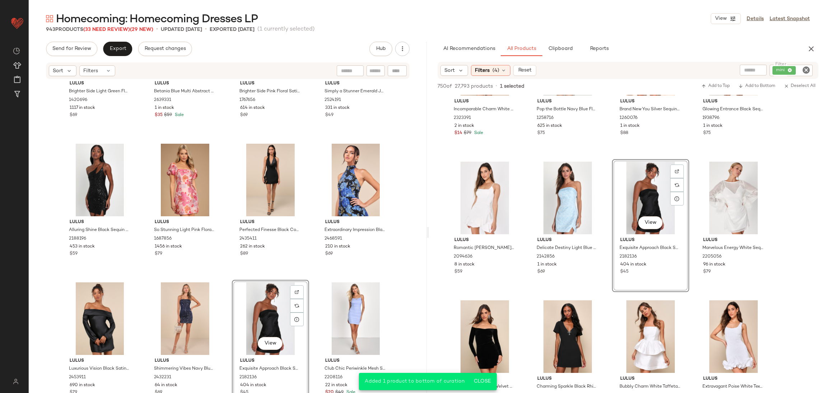
scroll to position [2815, 0]
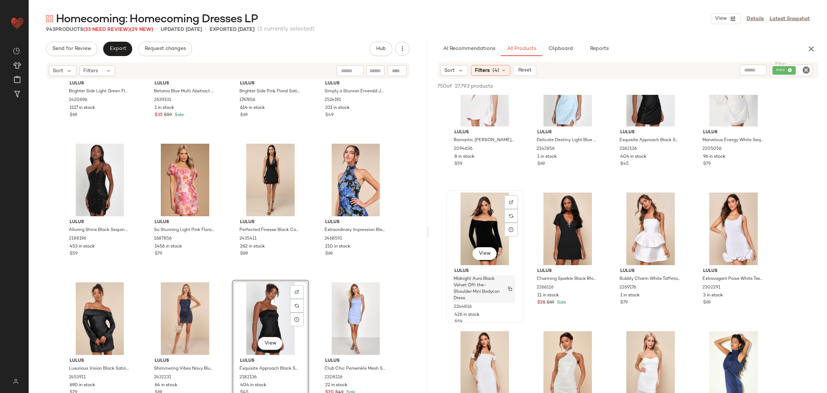
click at [486, 286] on span "Midnight Aura Black Velvet Off-the-Shoulder Mini Bodycon Dress" at bounding box center [477, 289] width 47 height 26
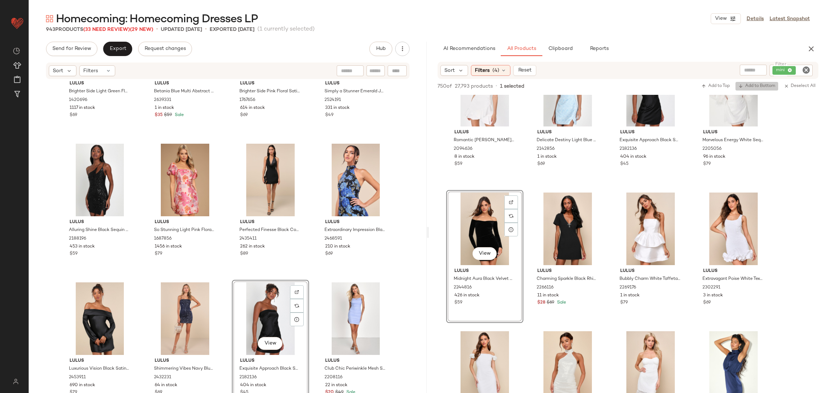
click at [761, 84] on span "Add to Bottom" at bounding box center [756, 86] width 37 height 5
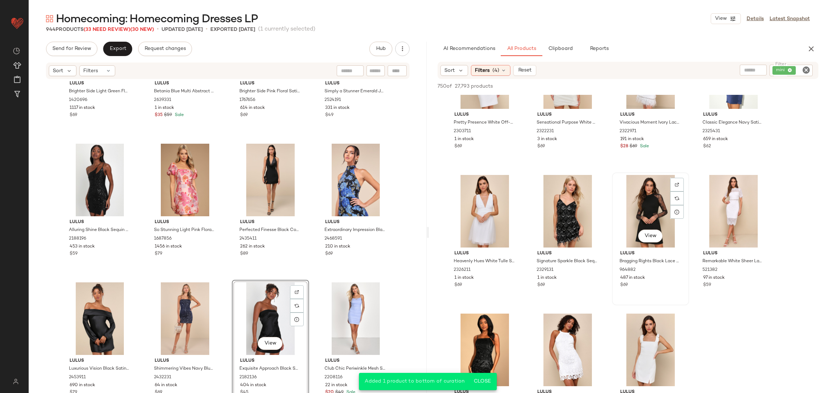
scroll to position [3138, 0]
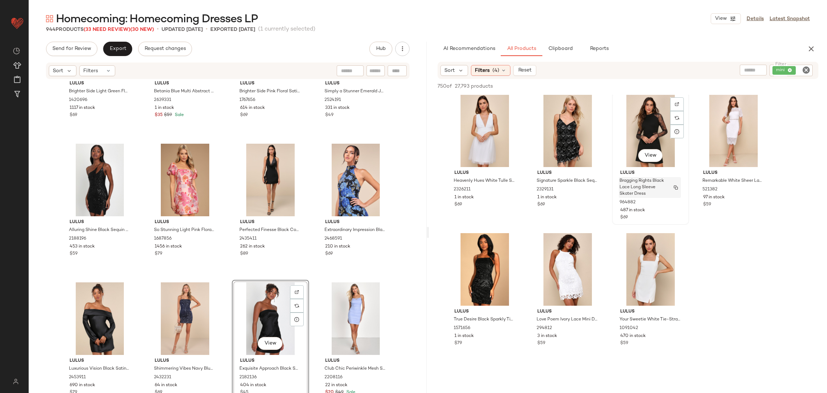
scroll to position [3192, 0]
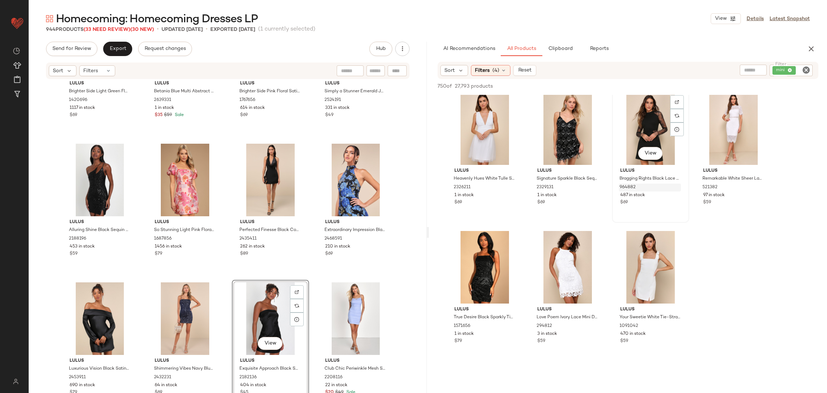
click at [634, 190] on div "964882" at bounding box center [650, 187] width 62 height 8
click at [762, 83] on button "Add to Bottom" at bounding box center [757, 86] width 43 height 9
click at [804, 69] on icon "Clear Filter" at bounding box center [806, 70] width 9 height 9
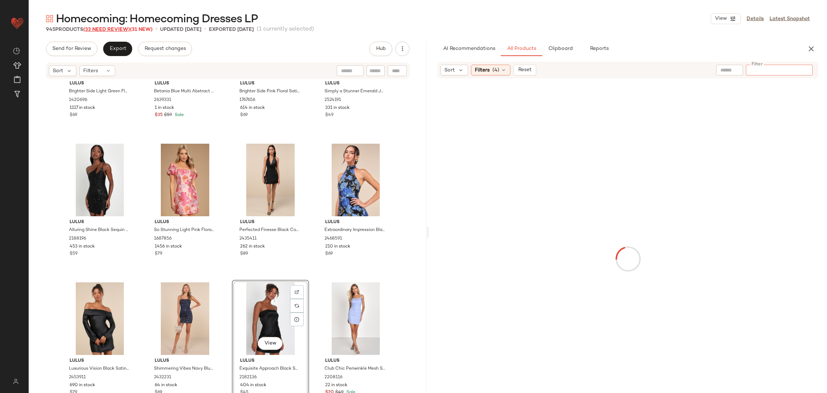
drag, startPoint x: 113, startPoint y: 27, endPoint x: 141, endPoint y: 6, distance: 35.0
click at [113, 27] on span "(33 Need Review)" at bounding box center [106, 29] width 47 height 5
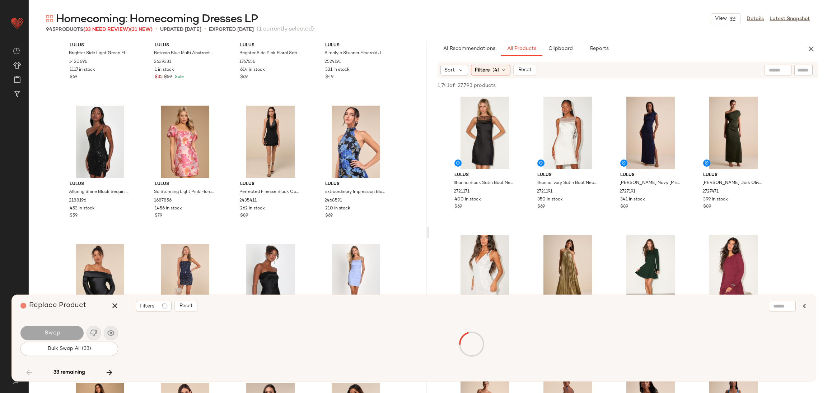
scroll to position [3880, 0]
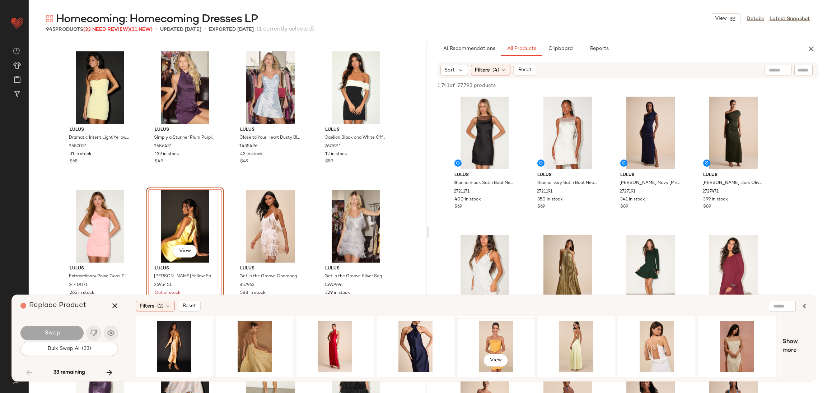
click at [499, 339] on div "View" at bounding box center [496, 346] width 72 height 51
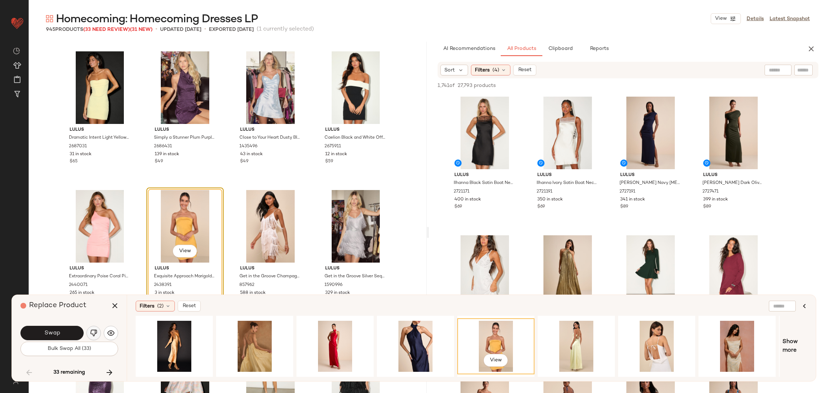
click at [97, 328] on button "button" at bounding box center [94, 333] width 14 height 14
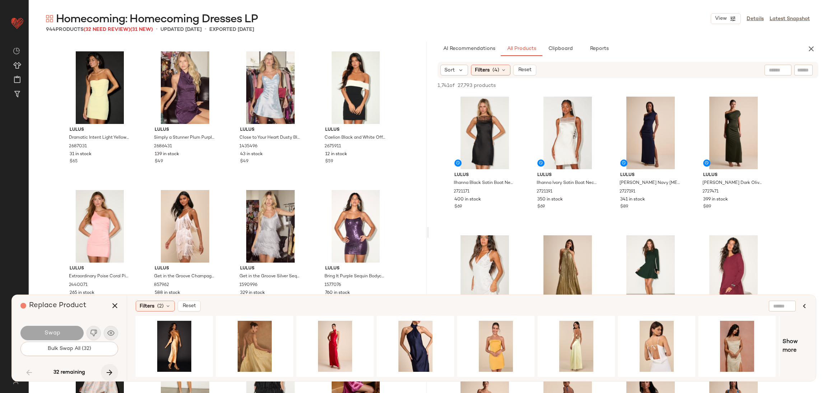
click at [111, 372] on icon "button" at bounding box center [109, 372] width 9 height 9
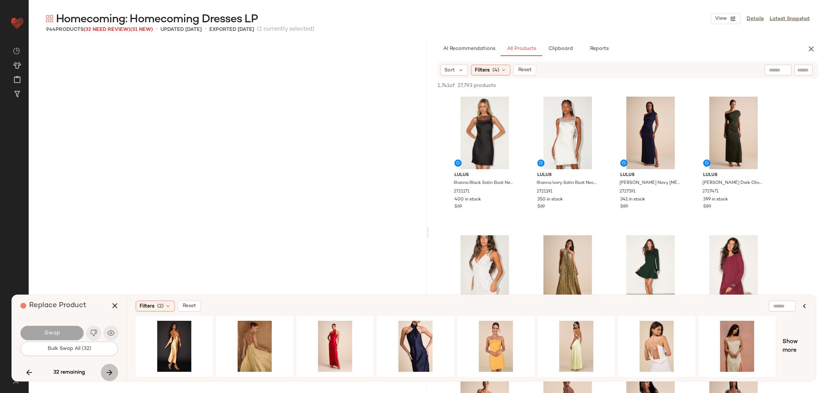
scroll to position [7899, 0]
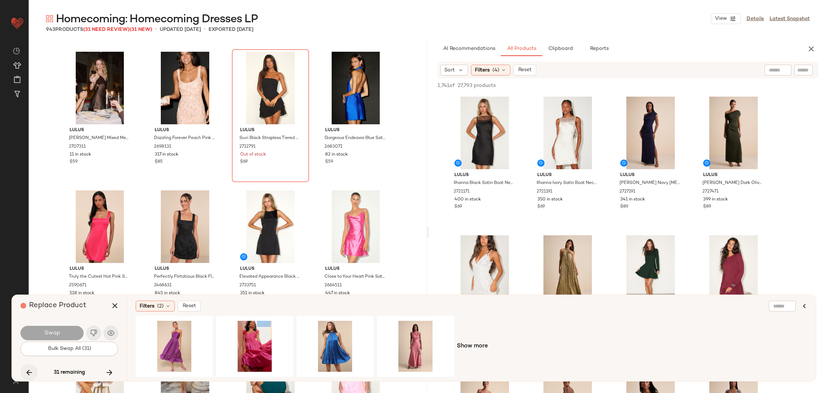
click at [28, 369] on icon "button" at bounding box center [29, 372] width 9 height 9
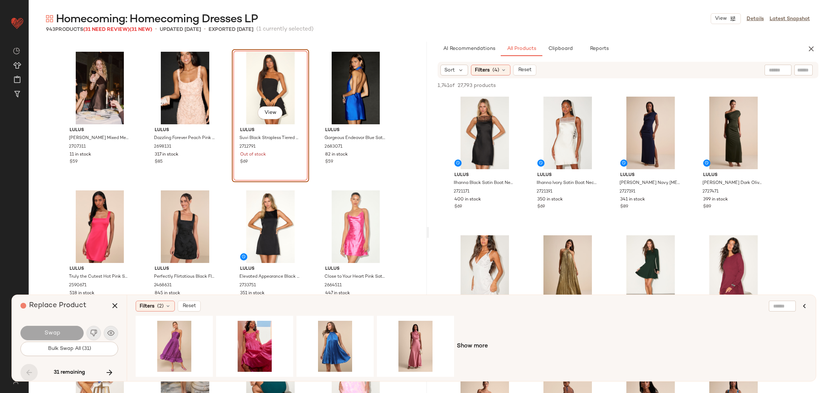
scroll to position [7760, 0]
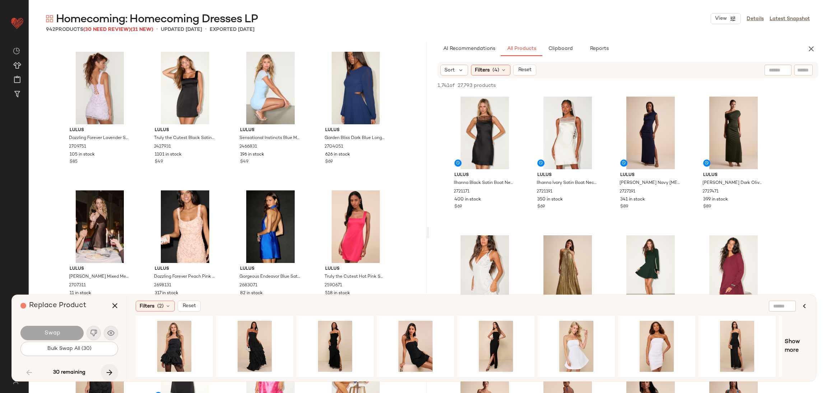
click at [109, 369] on icon "button" at bounding box center [109, 372] width 9 height 9
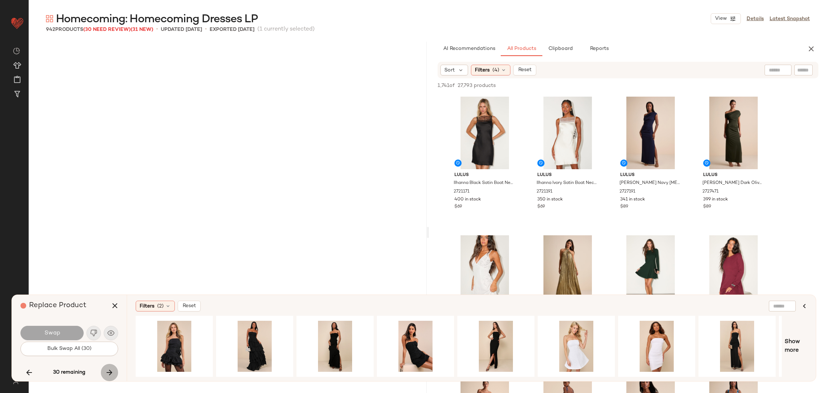
scroll to position [9977, 0]
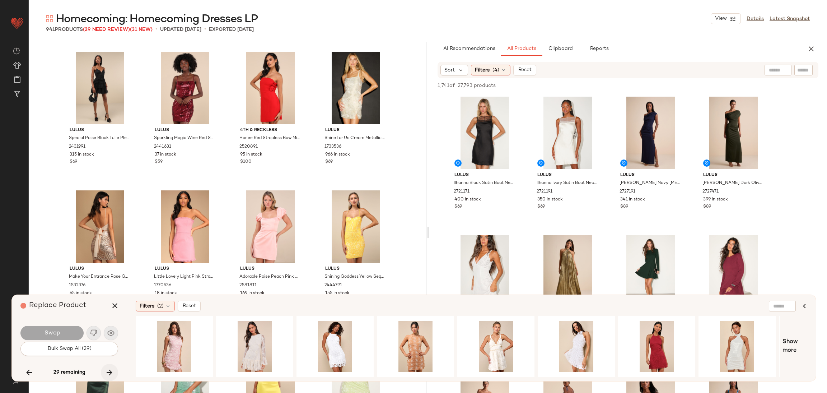
click at [108, 370] on icon "button" at bounding box center [109, 372] width 9 height 9
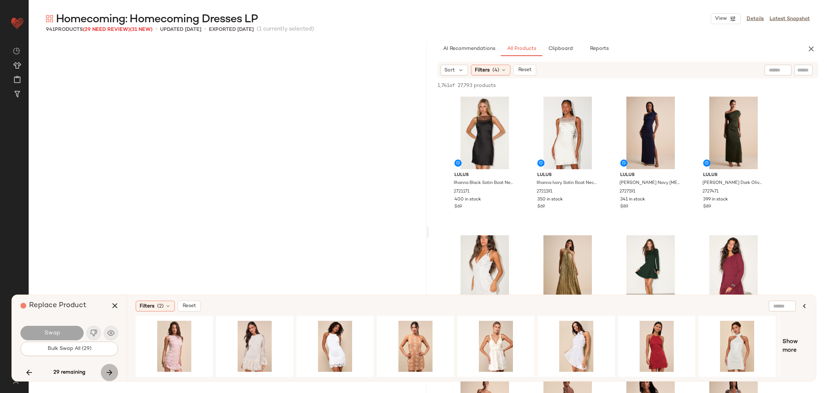
scroll to position [13858, 0]
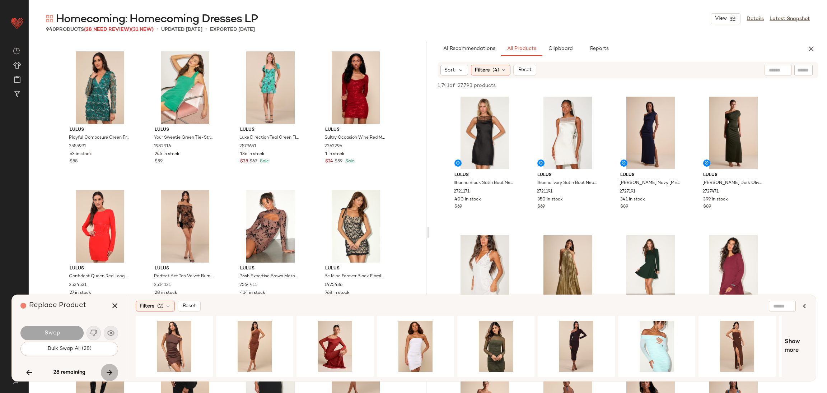
click at [107, 367] on button "button" at bounding box center [109, 372] width 17 height 17
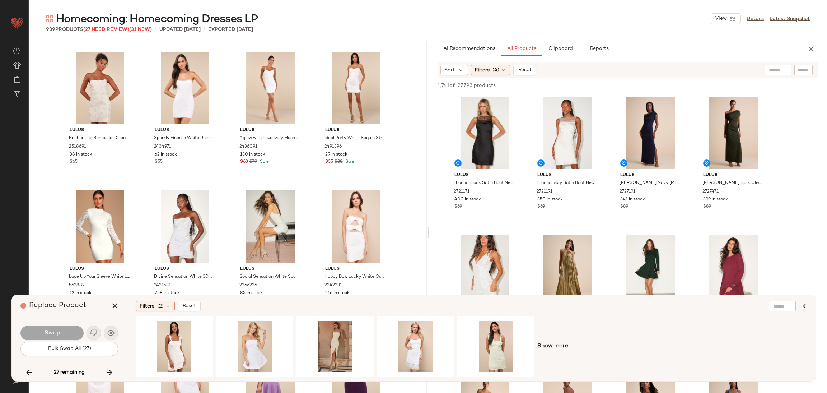
click at [107, 369] on icon "button" at bounding box center [109, 372] width 9 height 9
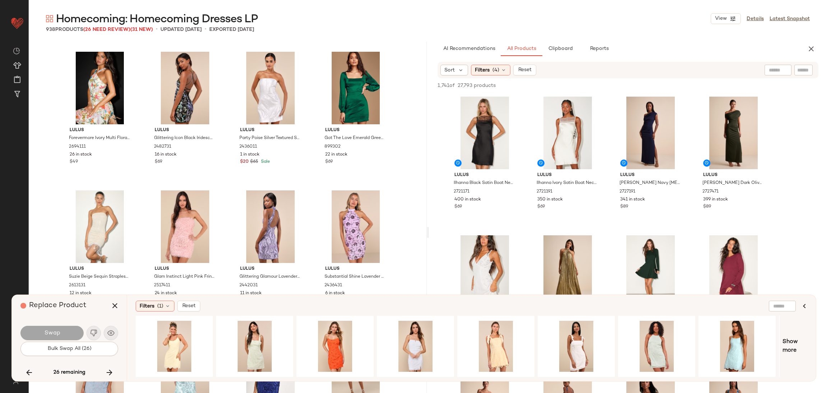
click at [107, 369] on icon "button" at bounding box center [109, 372] width 9 height 9
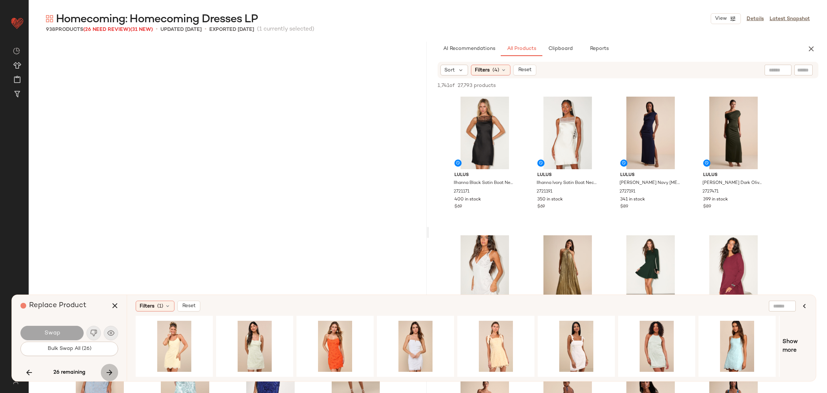
scroll to position [21757, 0]
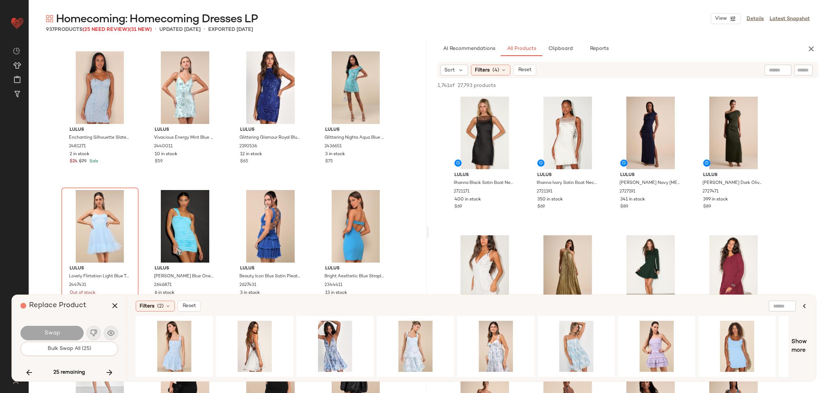
click at [18, 371] on div "Replace Product Swap Bulk Swap All (25) 25 remaining" at bounding box center [69, 338] width 115 height 86
click at [29, 373] on icon "button" at bounding box center [29, 372] width 9 height 9
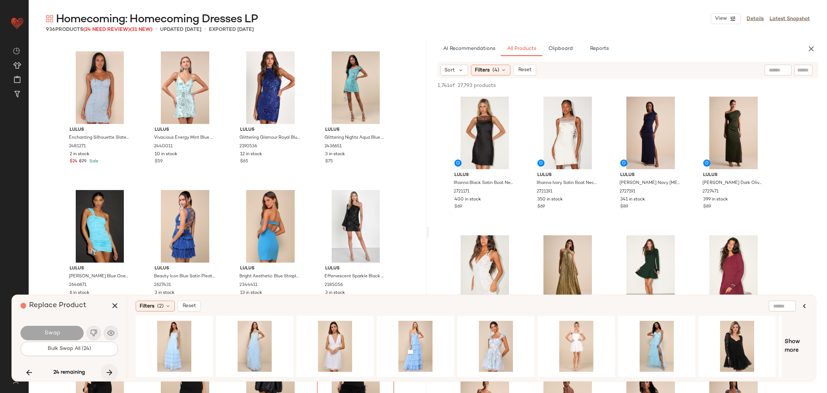
click at [109, 369] on icon "button" at bounding box center [109, 372] width 9 height 9
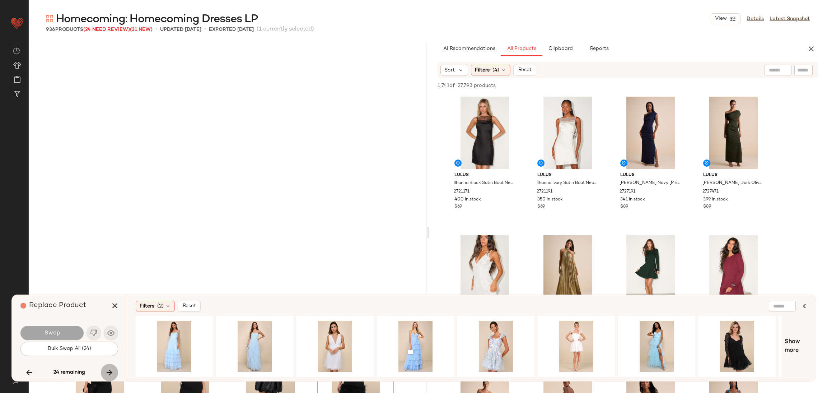
scroll to position [22033, 0]
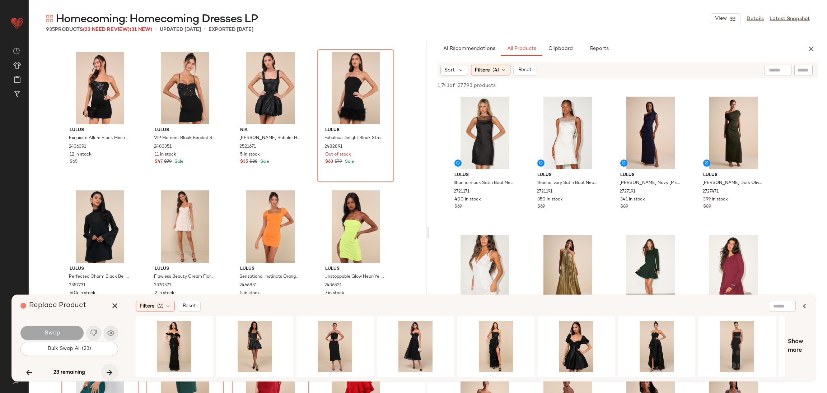
click at [109, 370] on icon "button" at bounding box center [109, 372] width 9 height 9
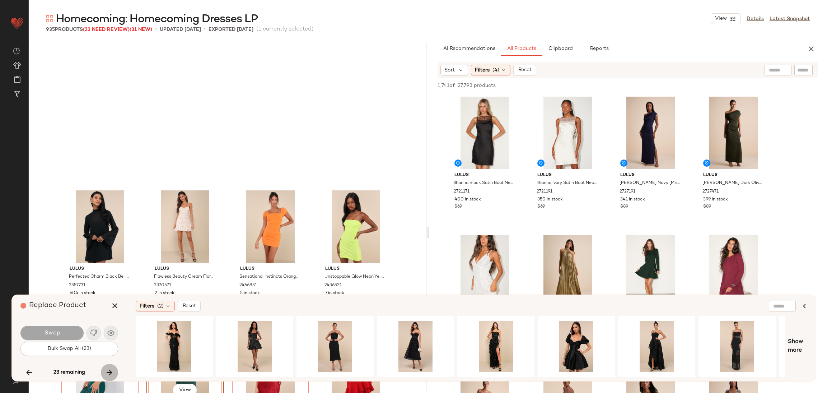
scroll to position [22172, 0]
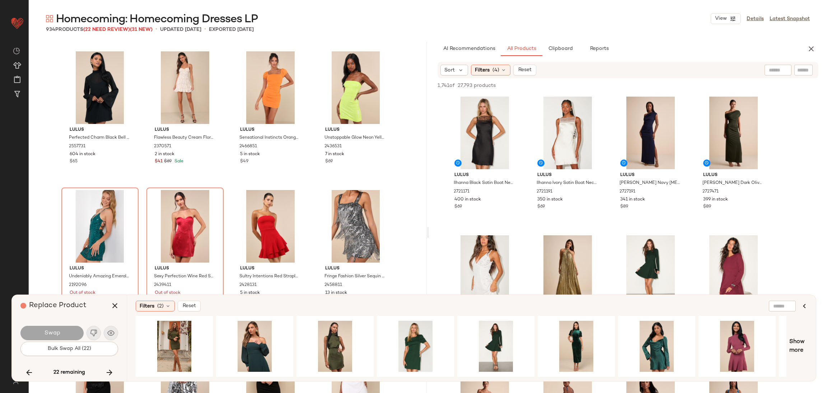
click at [112, 370] on icon "button" at bounding box center [109, 372] width 9 height 9
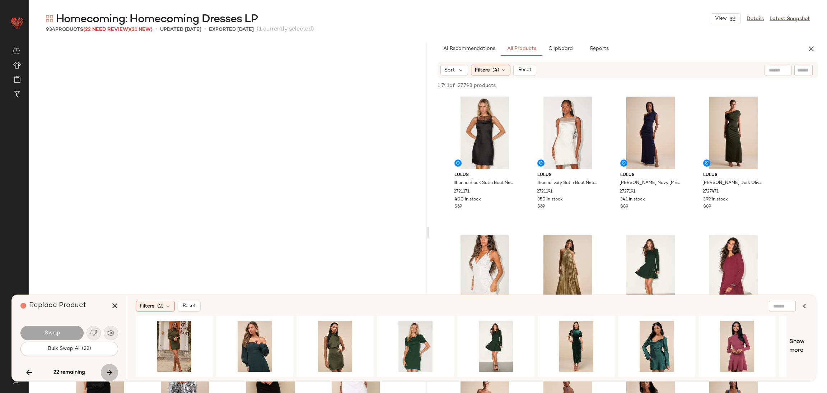
scroll to position [22449, 0]
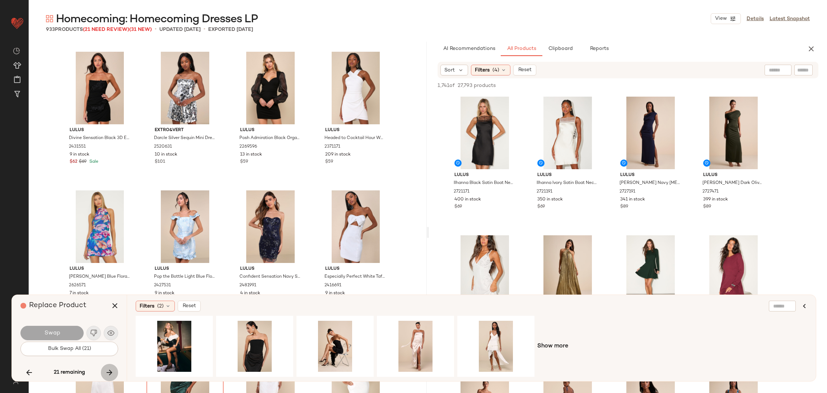
click at [112, 370] on icon "button" at bounding box center [109, 372] width 9 height 9
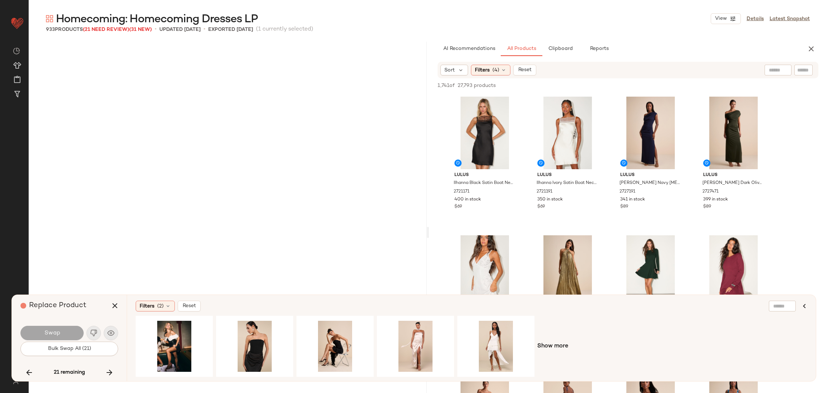
scroll to position [22865, 0]
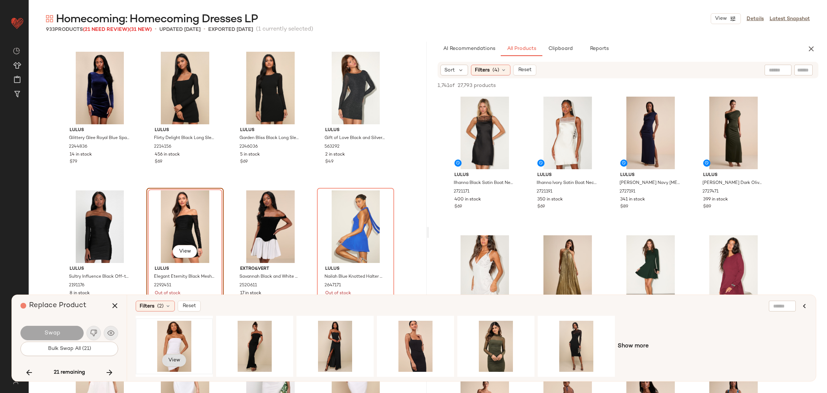
click at [169, 358] on span "View" at bounding box center [174, 360] width 12 height 6
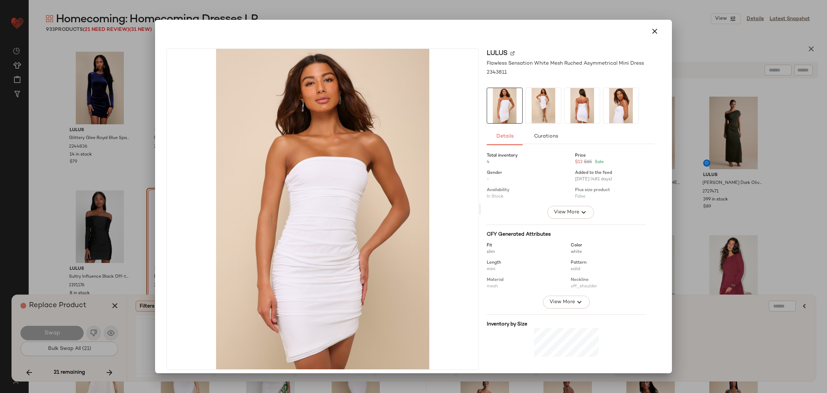
click at [537, 103] on img at bounding box center [543, 105] width 35 height 35
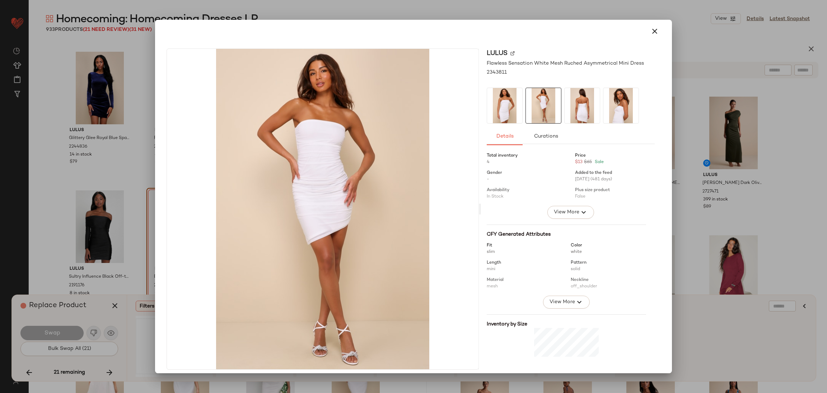
click at [579, 102] on img at bounding box center [582, 105] width 35 height 35
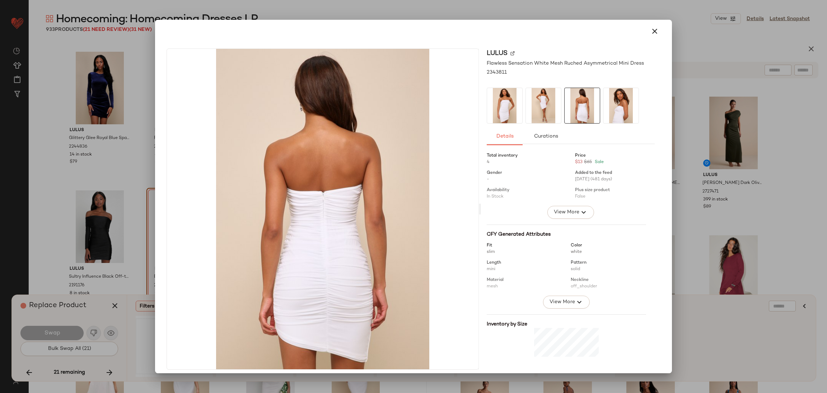
drag, startPoint x: 624, startPoint y: 102, endPoint x: 617, endPoint y: 102, distance: 6.8
click at [624, 102] on img at bounding box center [620, 105] width 35 height 35
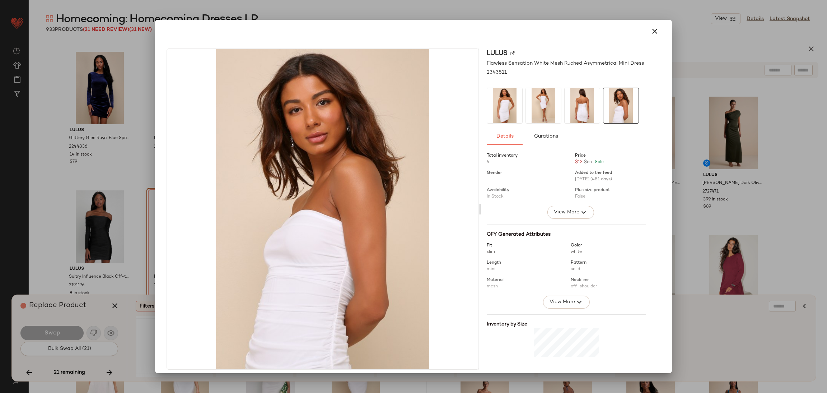
click at [643, 23] on div at bounding box center [414, 31] width 500 height 17
click at [651, 31] on icon "button" at bounding box center [655, 31] width 9 height 9
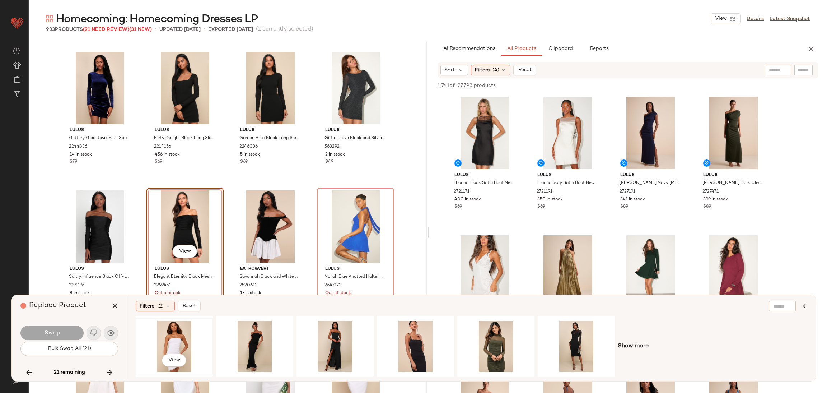
click at [195, 334] on div "View" at bounding box center [174, 346] width 72 height 51
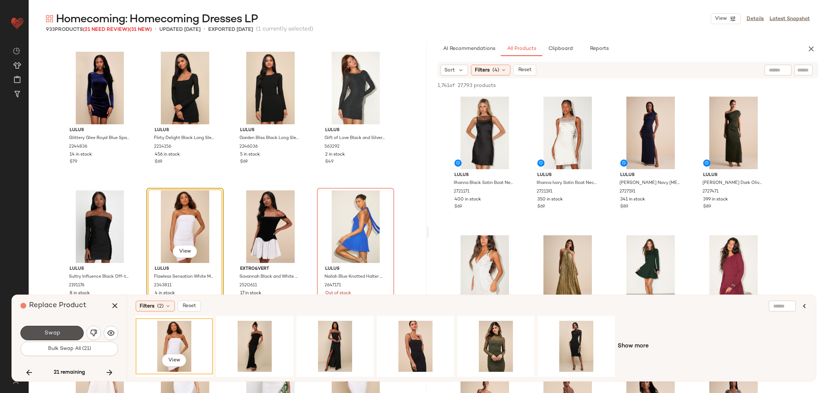
click at [41, 328] on button "Swap" at bounding box center [51, 333] width 63 height 14
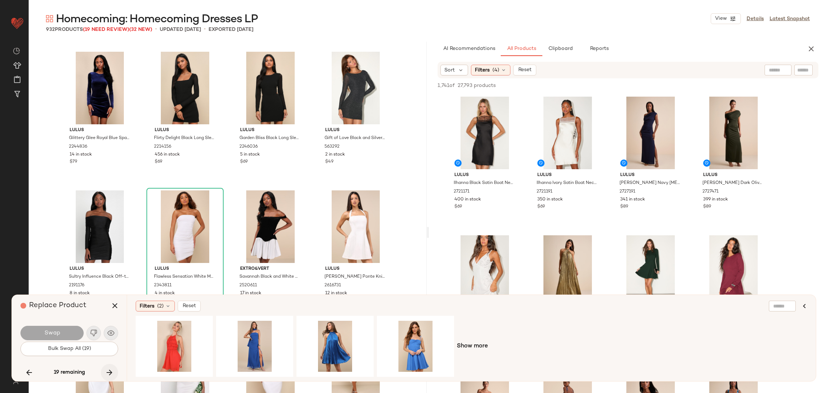
click at [108, 370] on icon "button" at bounding box center [109, 372] width 9 height 9
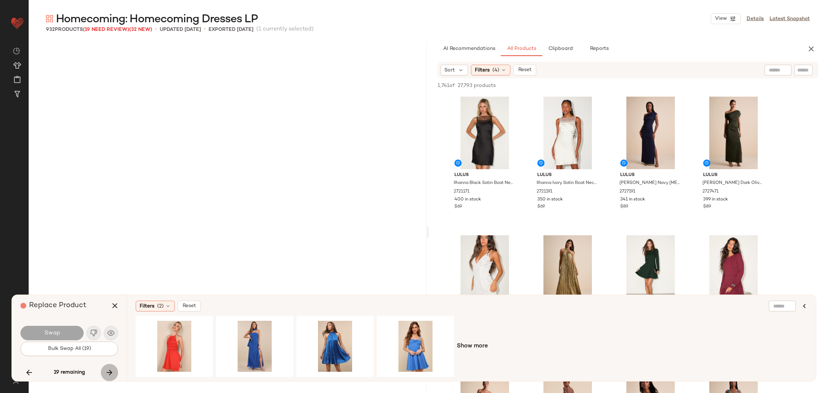
scroll to position [23697, 0]
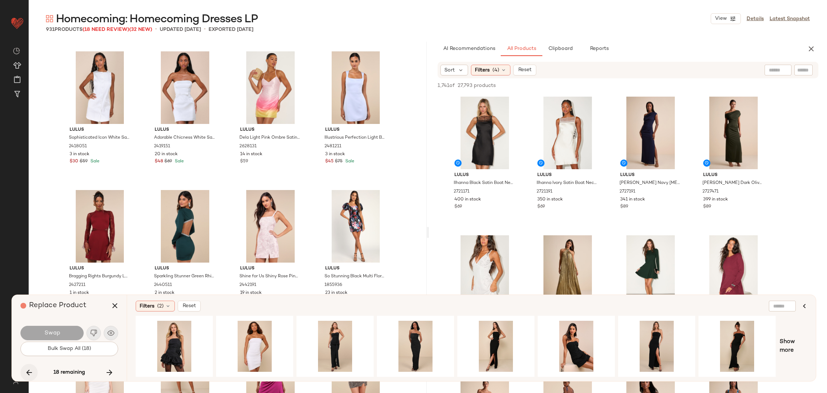
click at [29, 370] on icon "button" at bounding box center [29, 372] width 9 height 9
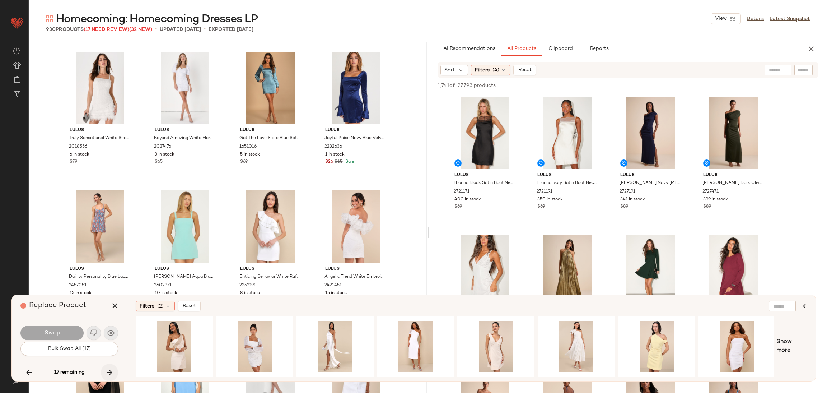
click at [109, 371] on icon "button" at bounding box center [109, 372] width 9 height 9
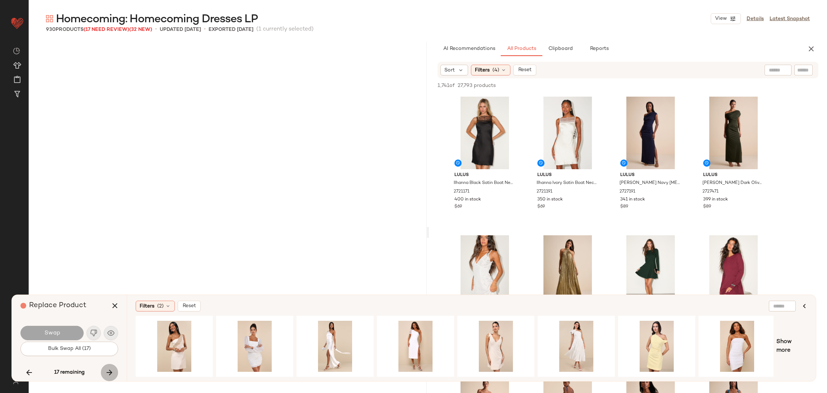
scroll to position [24667, 0]
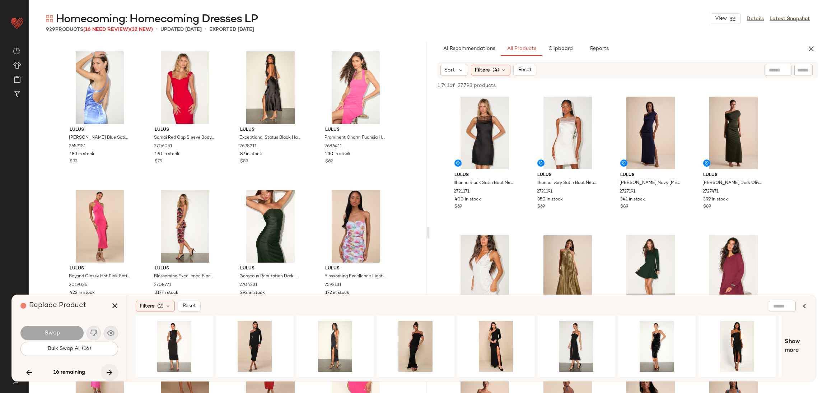
click at [104, 371] on button "button" at bounding box center [109, 372] width 17 height 17
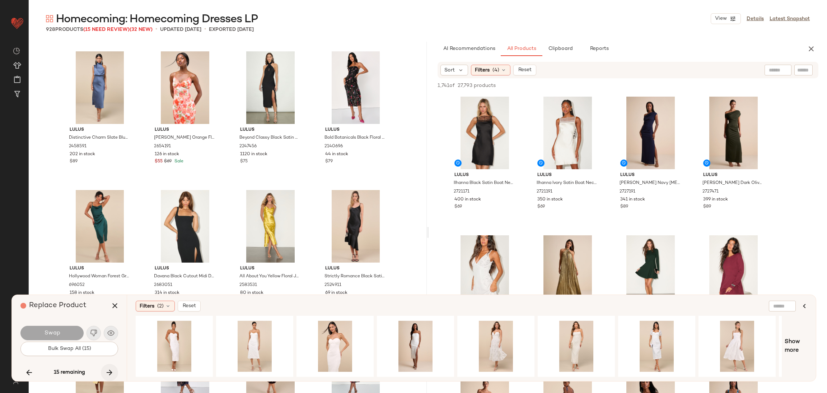
click at [104, 371] on button "button" at bounding box center [109, 372] width 17 height 17
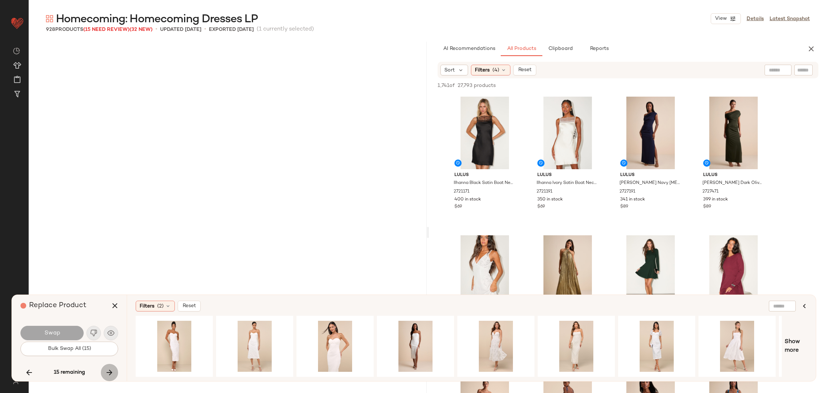
scroll to position [29240, 0]
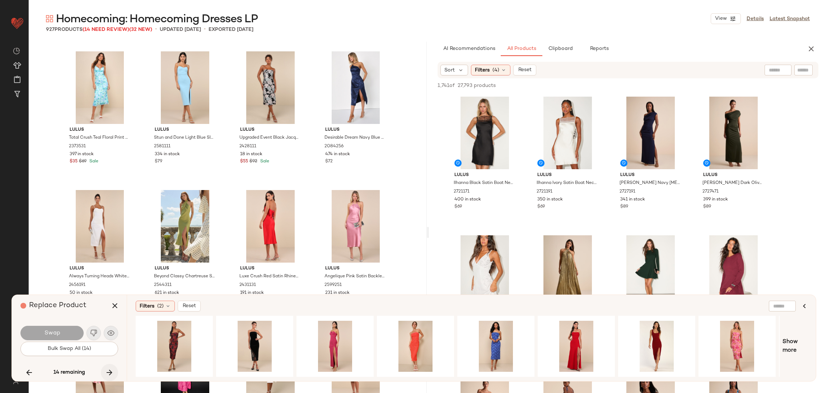
click at [104, 371] on button "button" at bounding box center [109, 372] width 17 height 17
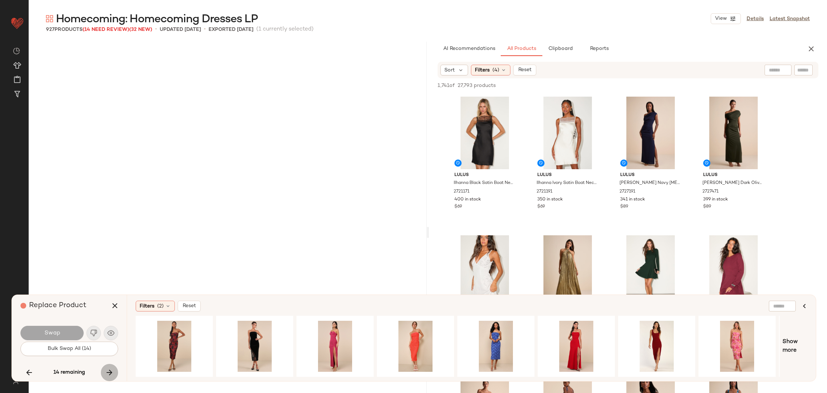
scroll to position [30487, 0]
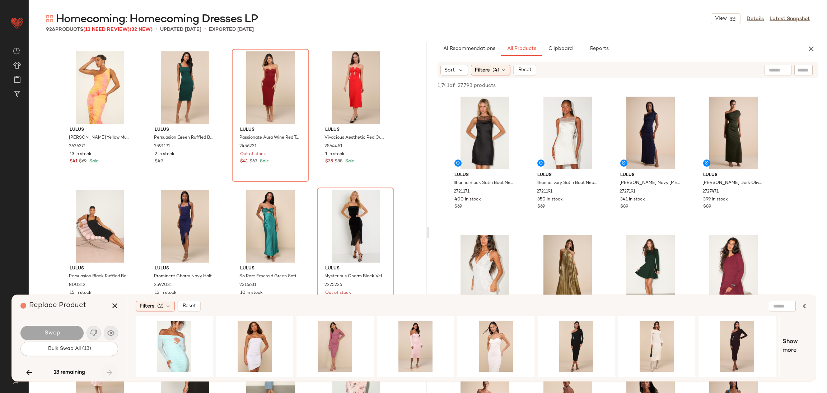
click at [104, 371] on div "13 remaining" at bounding box center [69, 372] width 98 height 17
click at [20, 369] on div "13 remaining" at bounding box center [69, 372] width 98 height 17
click at [29, 375] on icon "button" at bounding box center [29, 372] width 9 height 9
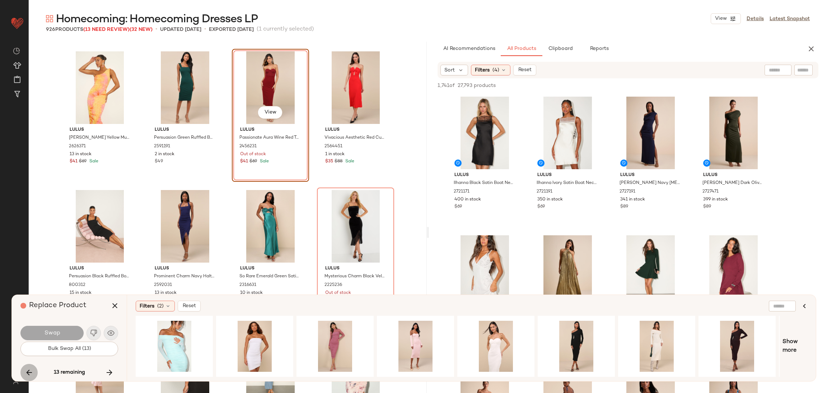
scroll to position [30348, 0]
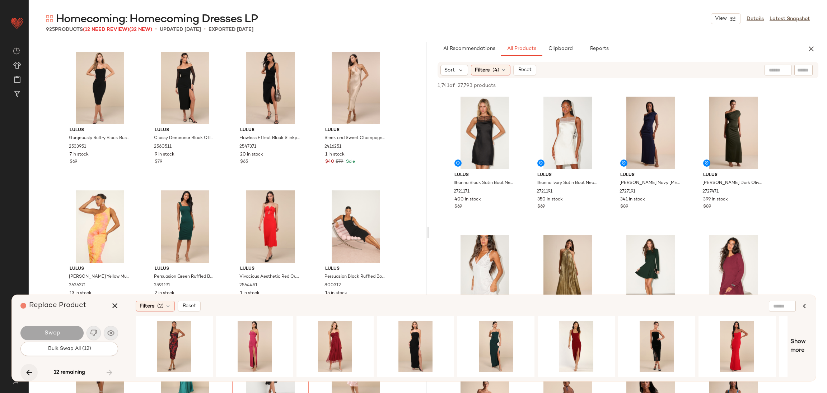
click at [29, 373] on icon "button" at bounding box center [29, 372] width 9 height 9
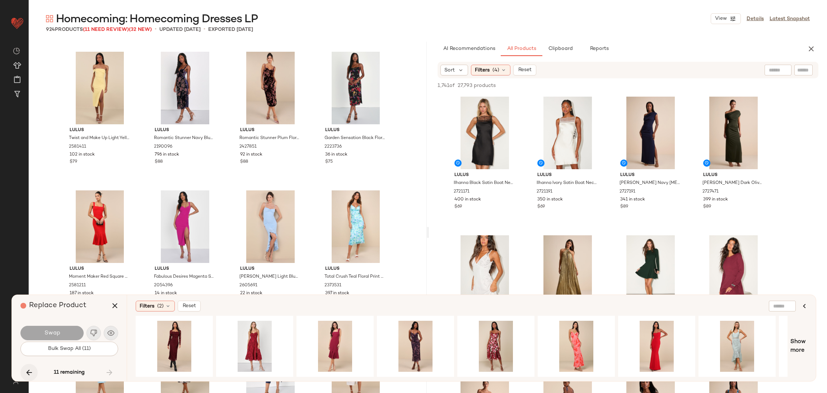
click at [29, 373] on icon "button" at bounding box center [29, 372] width 9 height 9
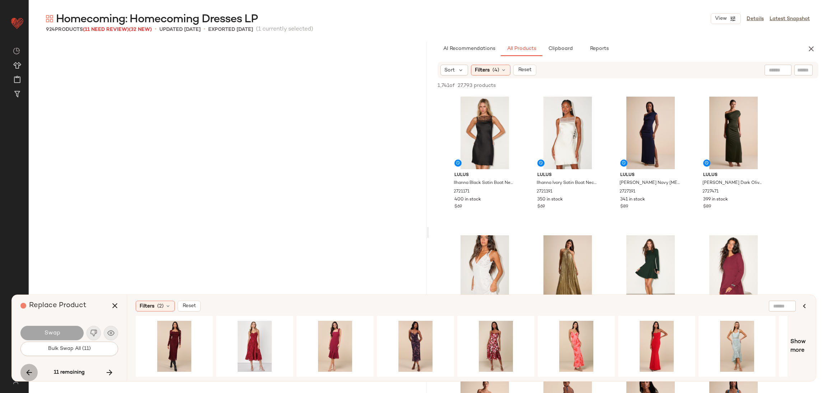
scroll to position [25221, 0]
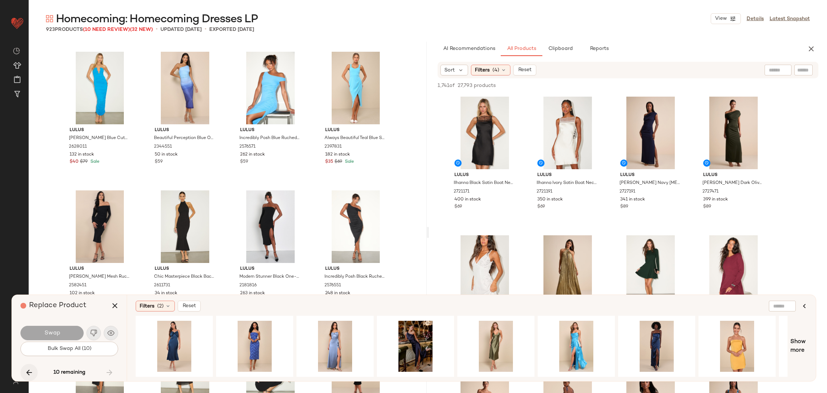
click at [29, 373] on icon "button" at bounding box center [29, 372] width 9 height 9
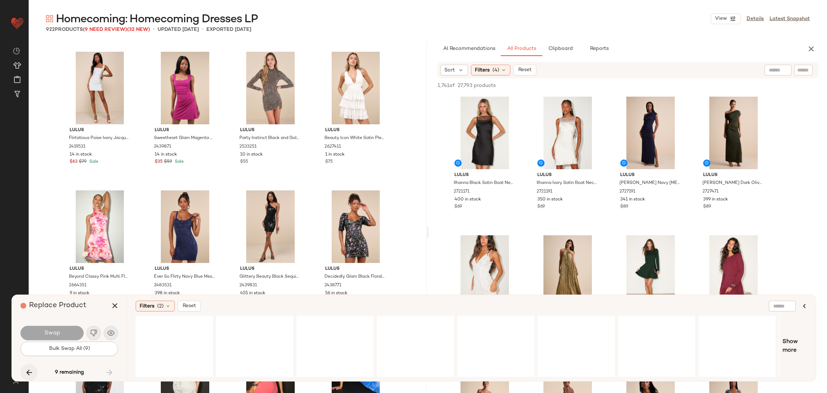
click at [29, 373] on div "9 remaining" at bounding box center [69, 372] width 98 height 17
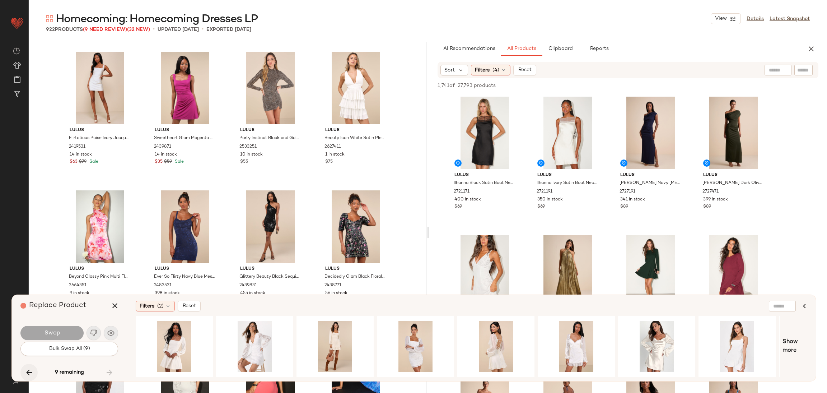
click at [29, 373] on icon "button" at bounding box center [29, 372] width 9 height 9
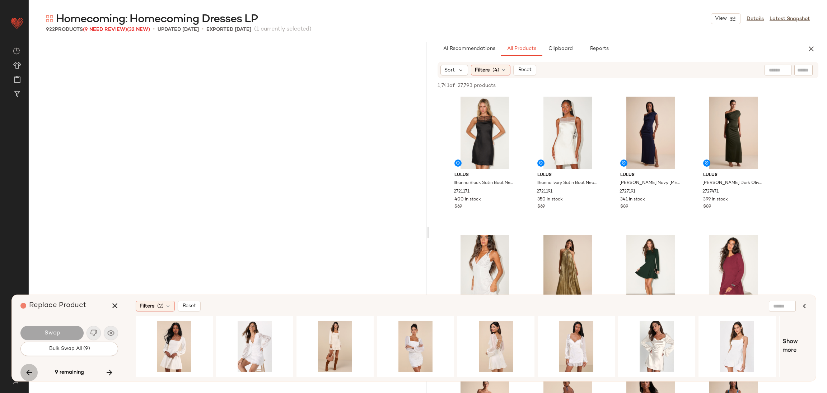
scroll to position [22588, 0]
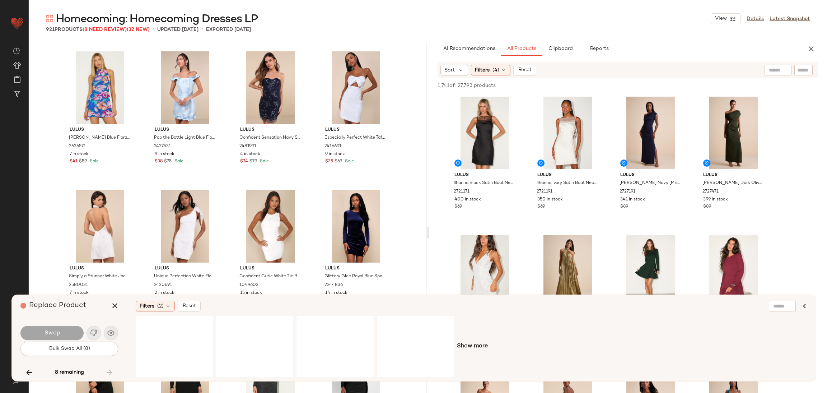
click at [29, 369] on div "8 remaining" at bounding box center [69, 372] width 98 height 17
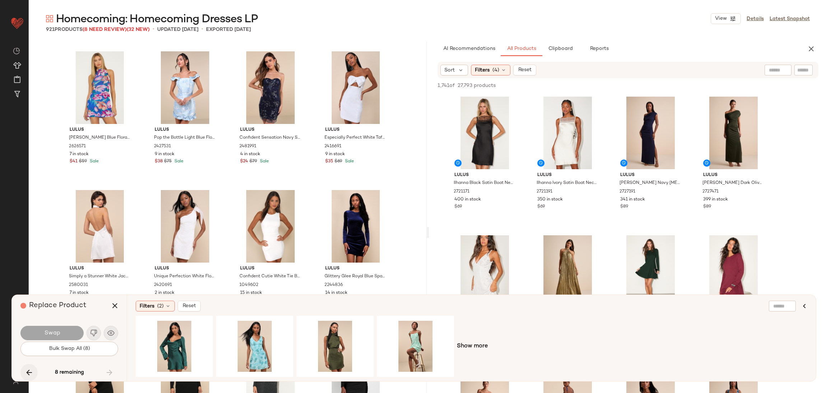
click at [31, 370] on icon "button" at bounding box center [29, 372] width 9 height 9
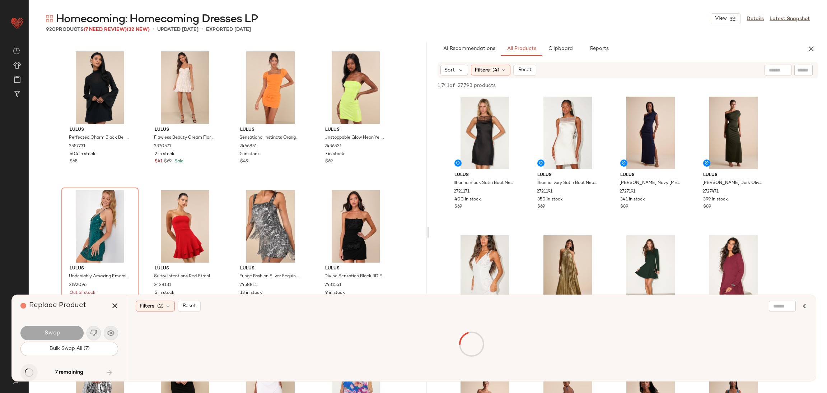
click at [31, 370] on div "7 remaining" at bounding box center [69, 372] width 98 height 17
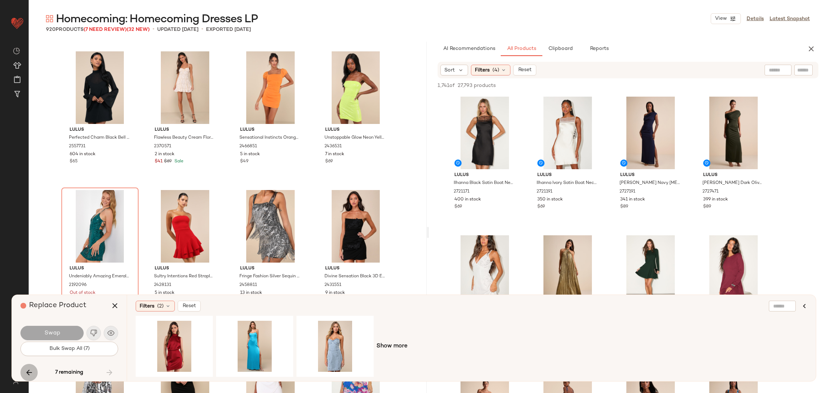
click at [31, 370] on icon "button" at bounding box center [29, 372] width 9 height 9
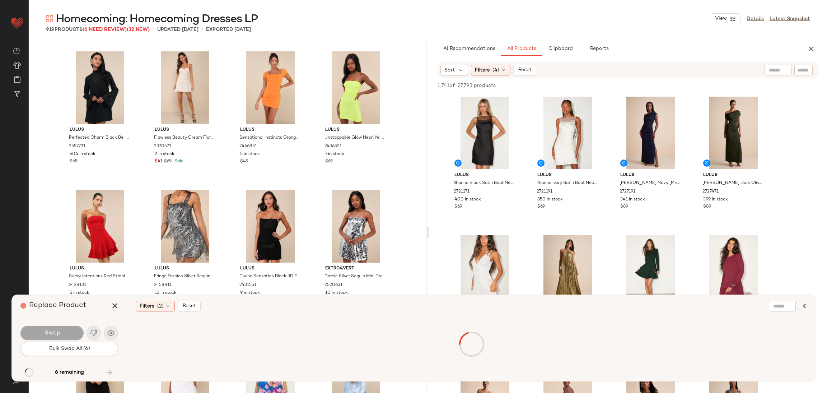
click at [29, 370] on div "6 remaining" at bounding box center [69, 372] width 98 height 17
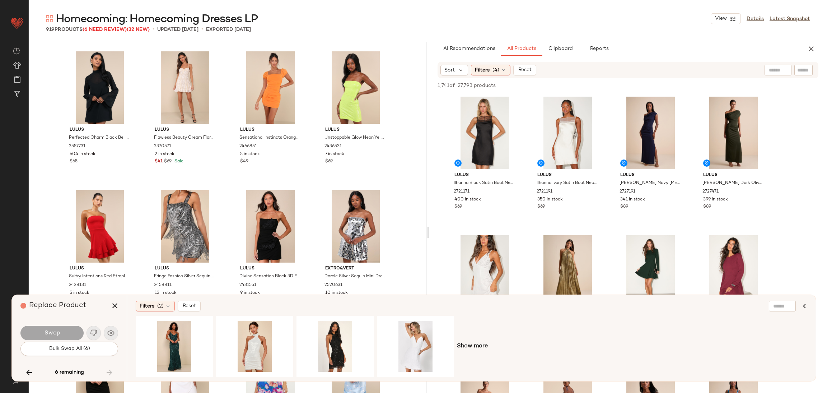
click at [29, 370] on icon "button" at bounding box center [29, 372] width 9 height 9
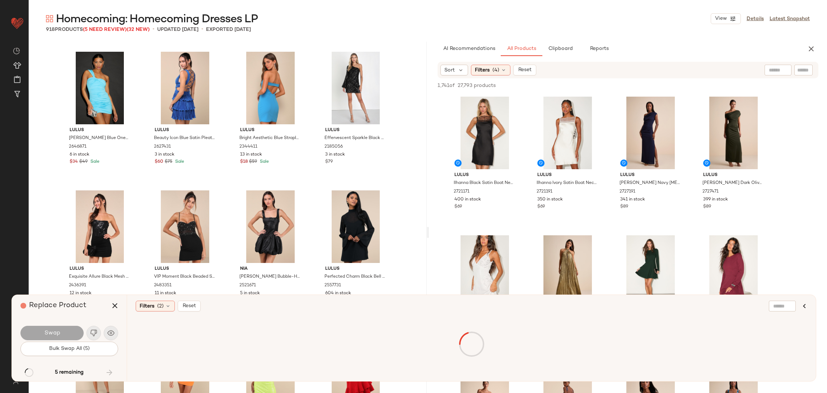
click at [29, 370] on icon "button" at bounding box center [29, 372] width 9 height 9
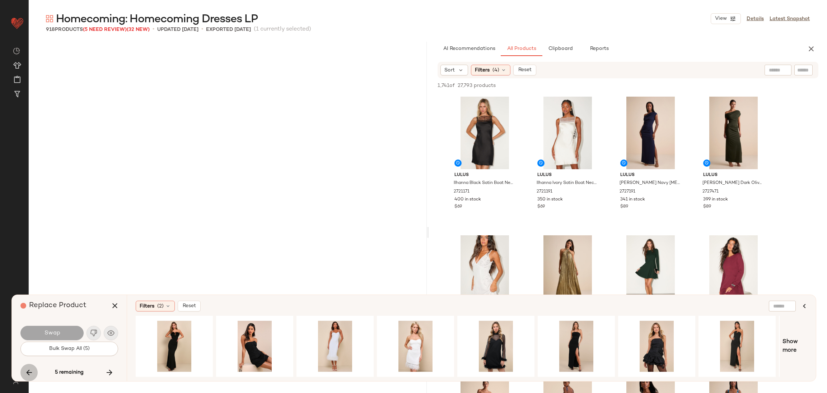
scroll to position [19955, 0]
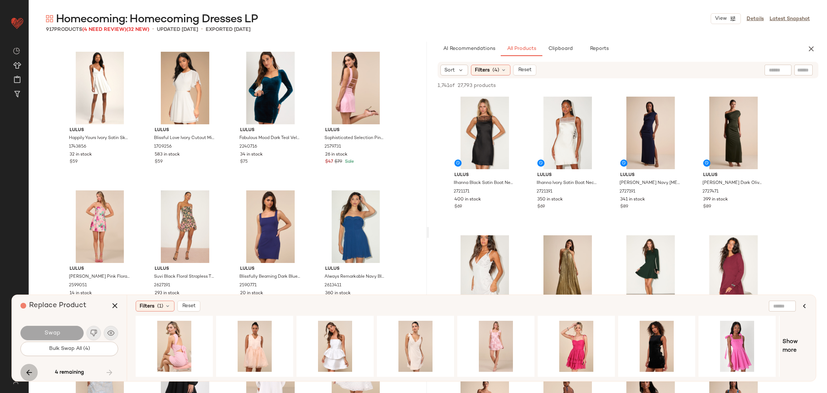
click at [29, 370] on icon "button" at bounding box center [29, 372] width 9 height 9
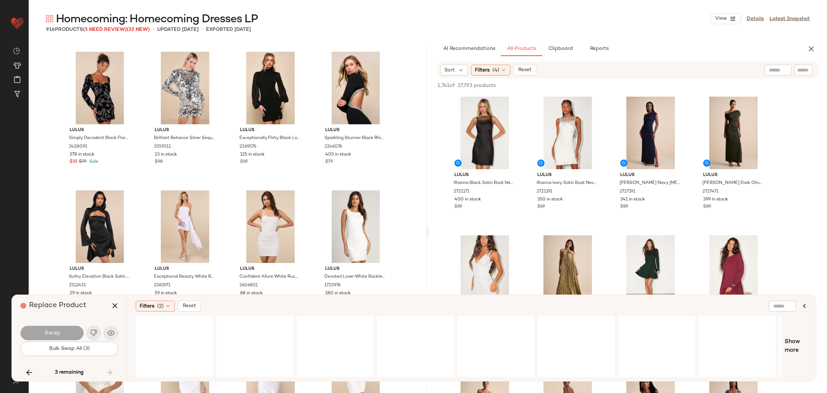
click at [29, 370] on icon "button" at bounding box center [29, 372] width 9 height 9
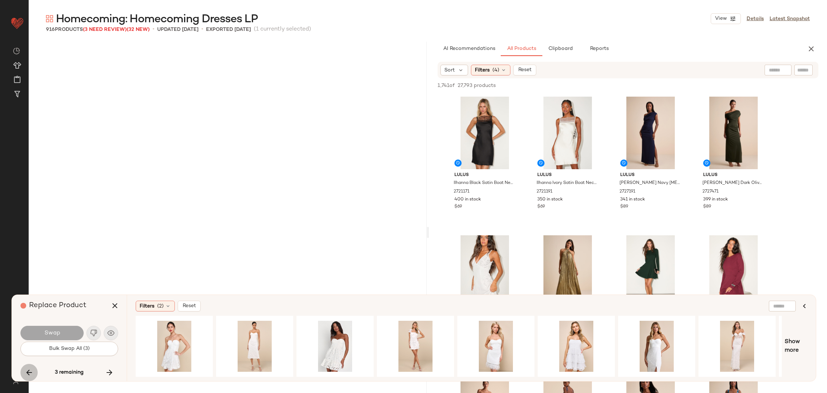
scroll to position [12611, 0]
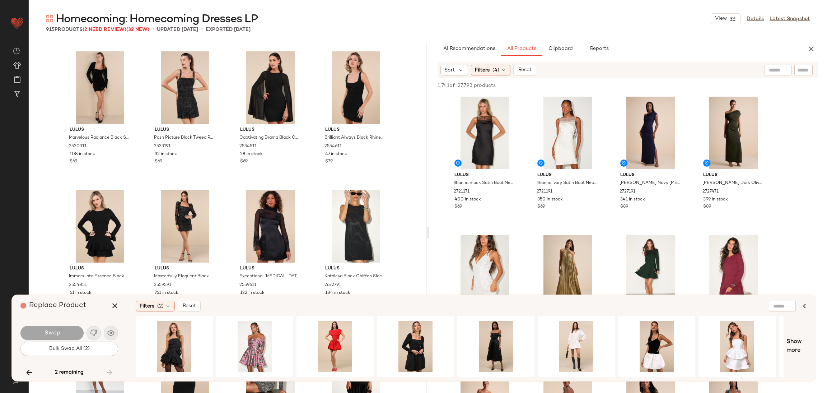
click at [29, 370] on icon "button" at bounding box center [29, 372] width 9 height 9
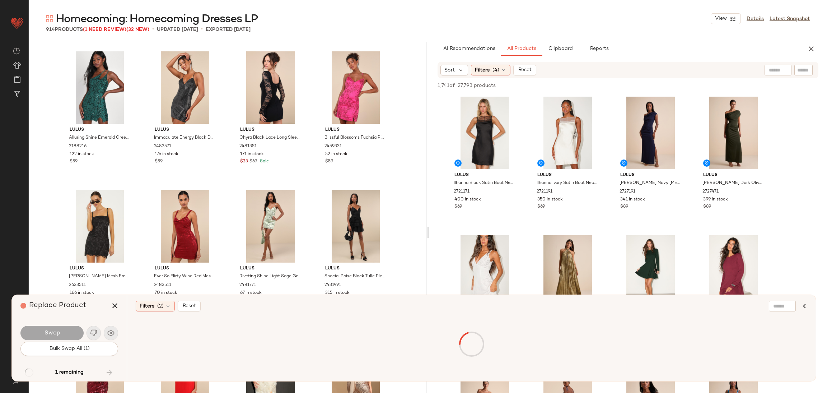
click at [29, 370] on div "1 remaining" at bounding box center [69, 372] width 98 height 17
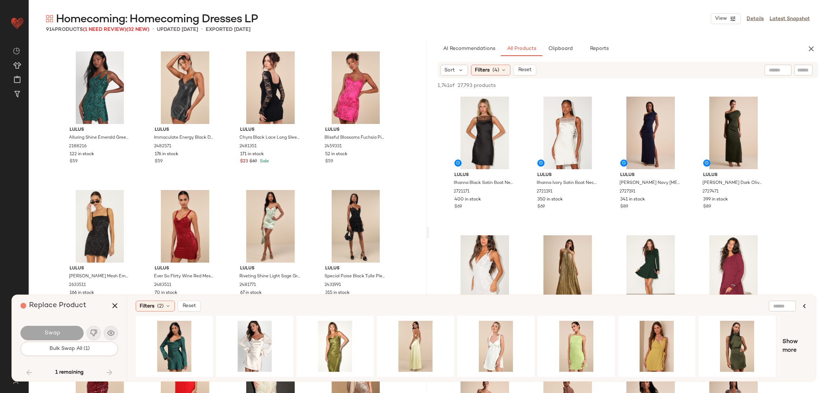
drag, startPoint x: 29, startPoint y: 369, endPoint x: 33, endPoint y: 367, distance: 4.7
click at [29, 369] on div "1 remaining" at bounding box center [69, 372] width 98 height 17
click at [111, 304] on icon "button" at bounding box center [115, 305] width 9 height 9
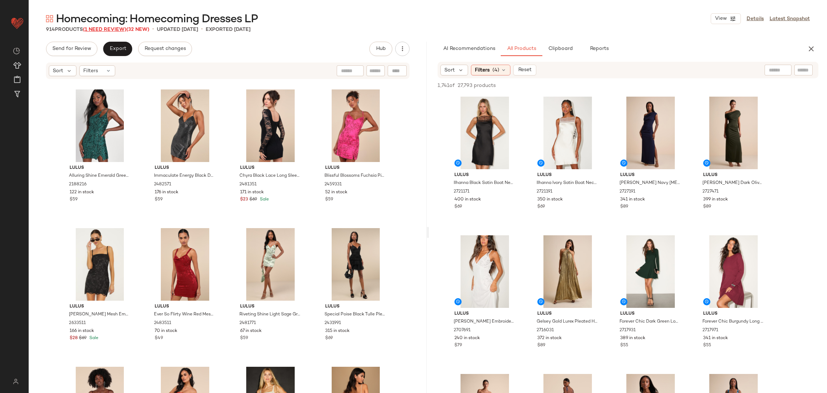
click at [113, 31] on span "(1 Need Review)" at bounding box center [104, 29] width 43 height 5
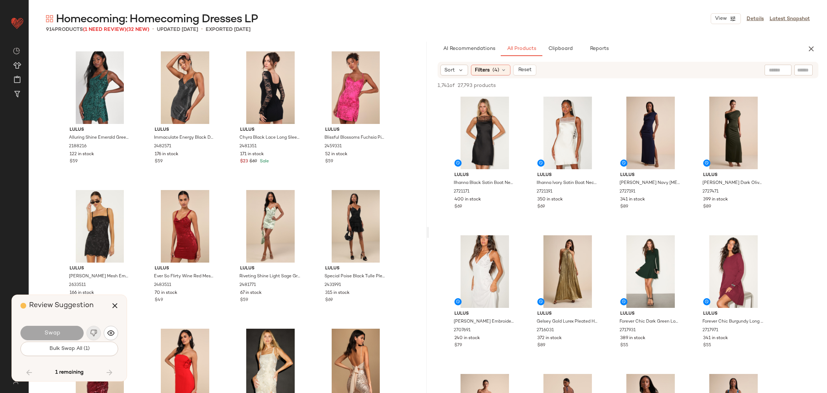
scroll to position [30071, 0]
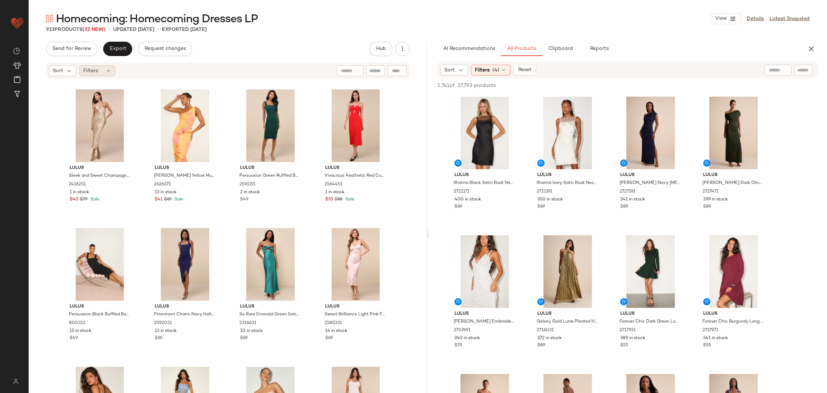
click at [94, 74] on span "Filters" at bounding box center [90, 71] width 15 height 8
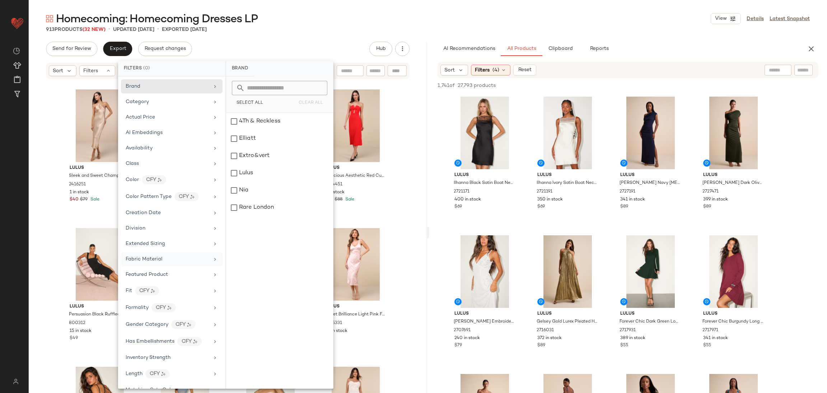
click at [172, 267] on div "Fabric Material" at bounding box center [172, 274] width 102 height 14
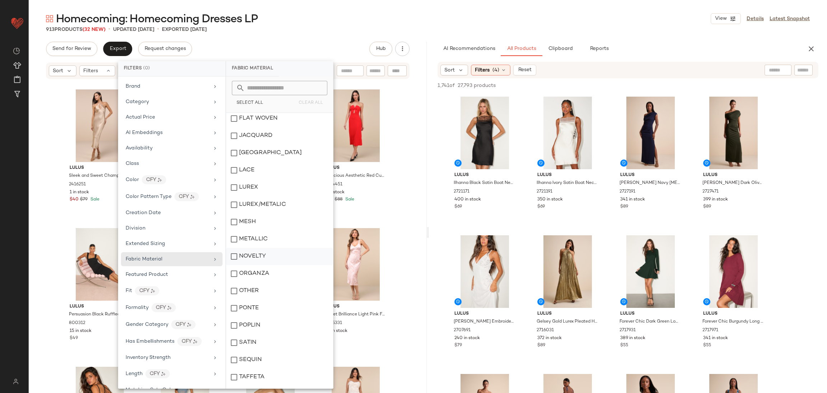
scroll to position [108, 0]
click at [273, 303] on div "POPLIN" at bounding box center [279, 306] width 107 height 17
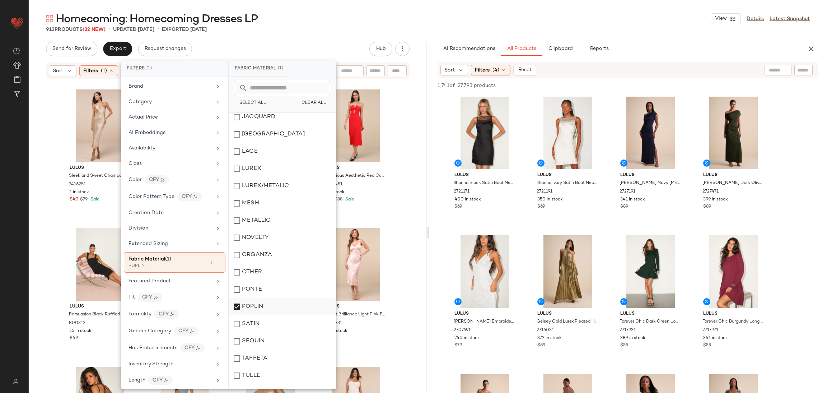
click at [272, 302] on div "POPLIN" at bounding box center [282, 306] width 107 height 17
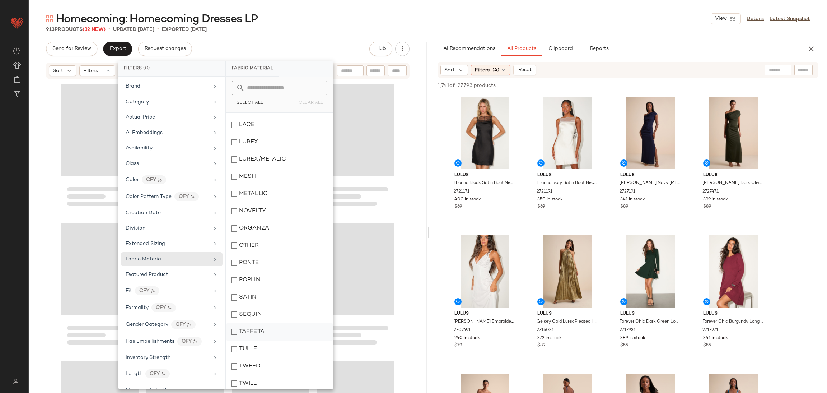
scroll to position [155, 0]
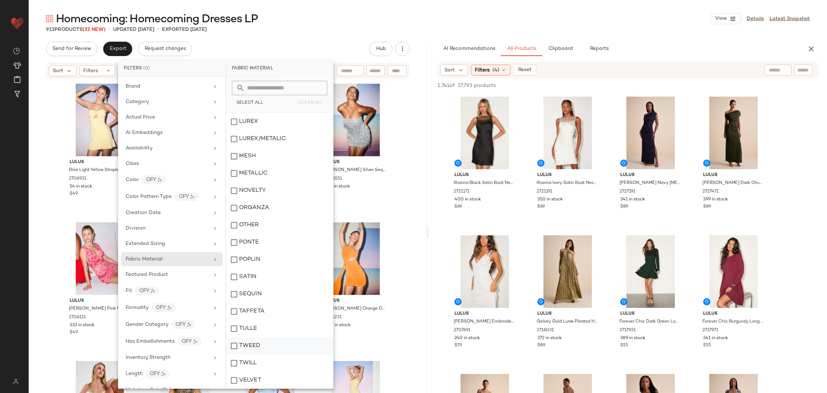
click at [269, 340] on div "TWEED" at bounding box center [279, 345] width 107 height 17
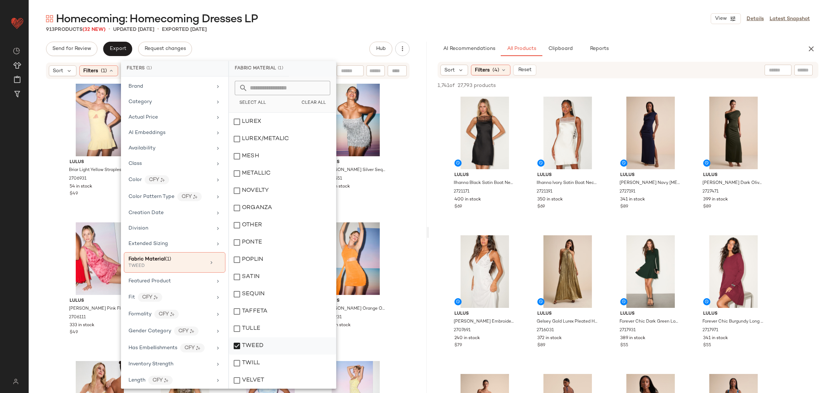
click at [269, 341] on div "TWEED" at bounding box center [282, 345] width 107 height 17
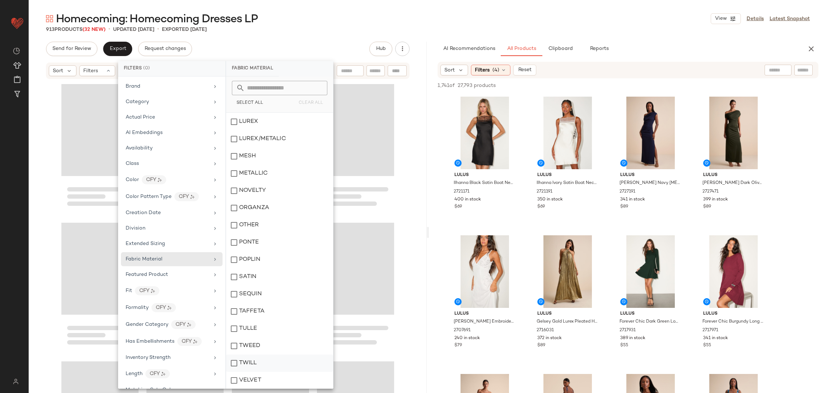
click at [275, 359] on div "TWILL" at bounding box center [279, 362] width 107 height 17
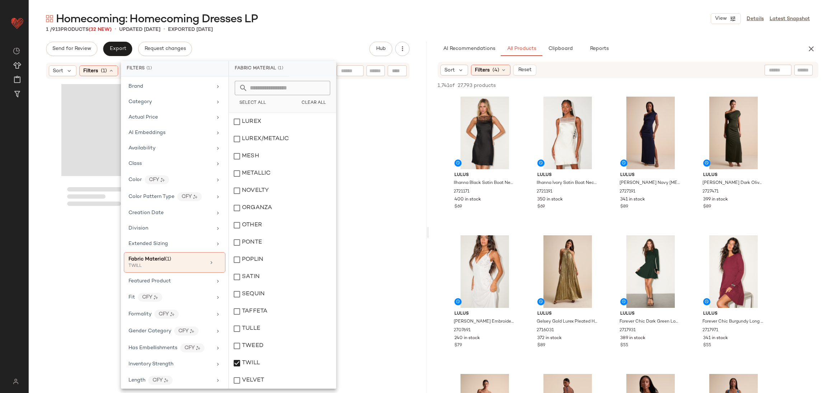
click at [394, 336] on div at bounding box center [228, 247] width 398 height 335
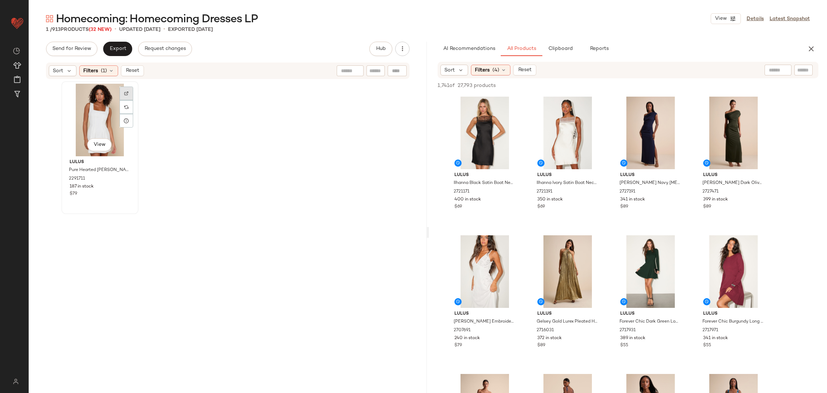
click at [125, 93] on img at bounding box center [126, 93] width 4 height 4
click at [94, 73] on span "Filters" at bounding box center [90, 71] width 15 height 8
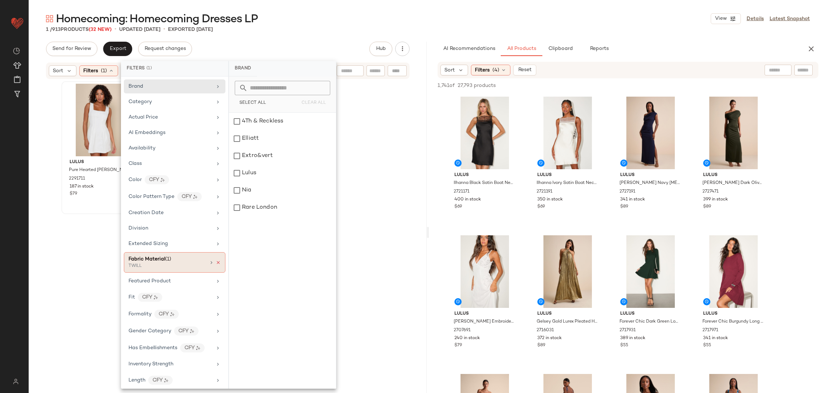
click at [216, 263] on icon at bounding box center [218, 262] width 5 height 5
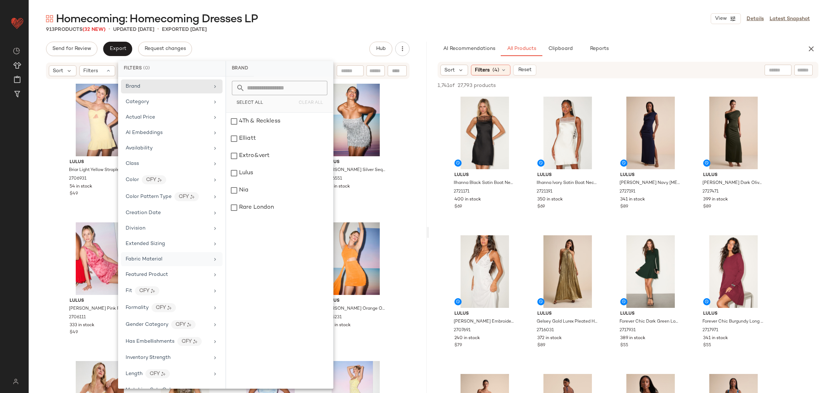
click at [202, 261] on div "Fabric Material" at bounding box center [168, 259] width 84 height 8
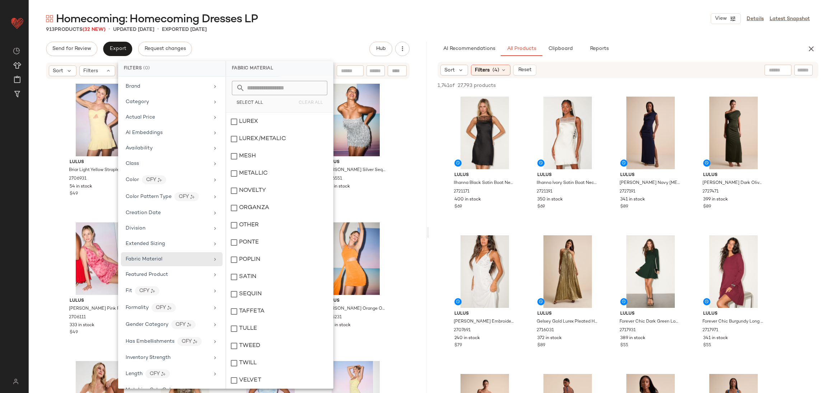
click at [397, 210] on div "Lulus Briar Light Yellow Strapless Cutout Mini Dress 2706931 54 in stock $49 Lu…" at bounding box center [228, 247] width 398 height 335
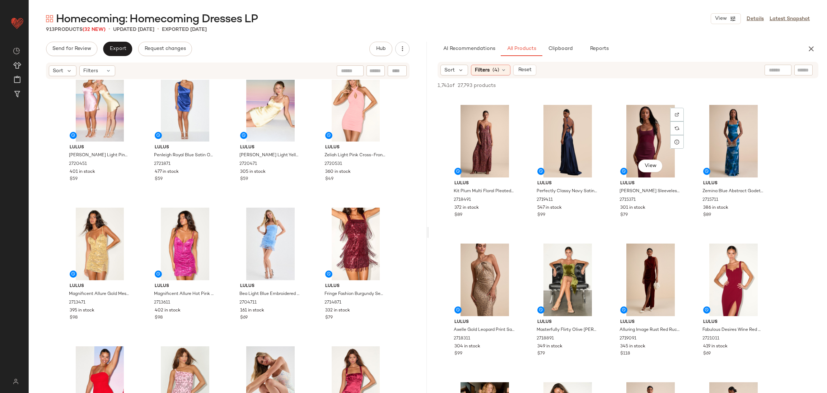
scroll to position [431, 0]
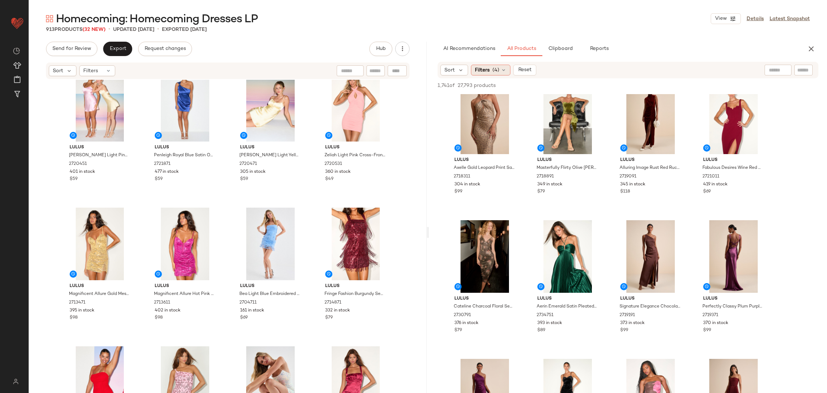
click at [482, 71] on span "Filters" at bounding box center [482, 70] width 15 height 8
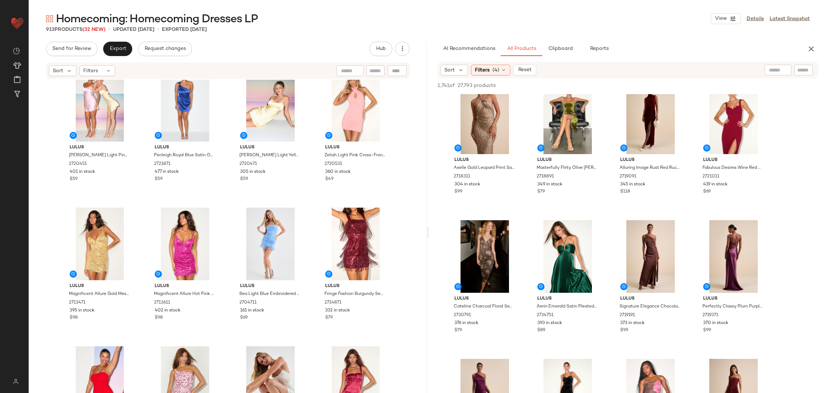
click at [804, 72] on input "text" at bounding box center [803, 70] width 13 height 8
type input "****"
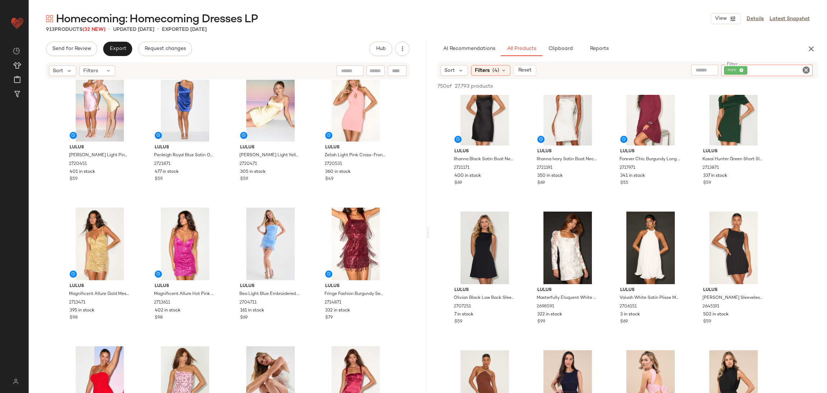
scroll to position [0, 0]
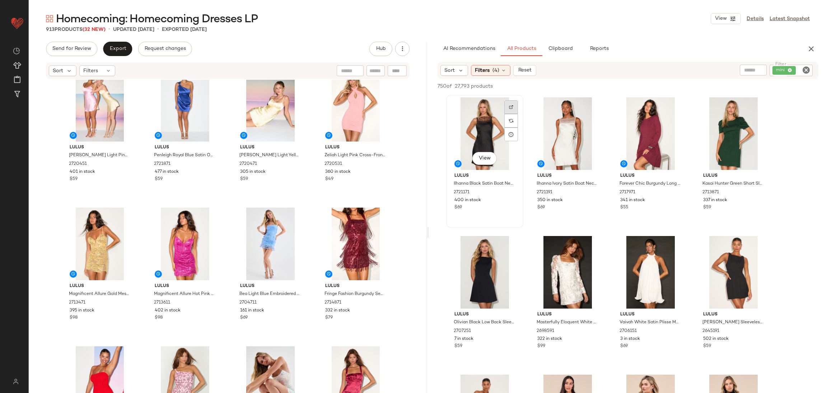
click at [511, 106] on img at bounding box center [511, 107] width 4 height 4
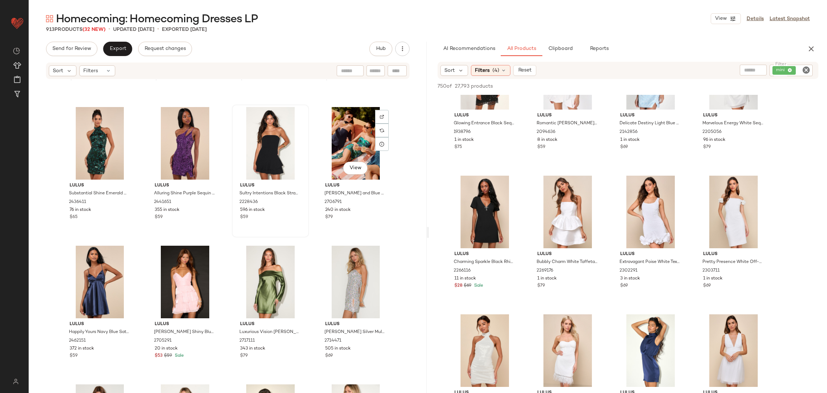
scroll to position [6360, 0]
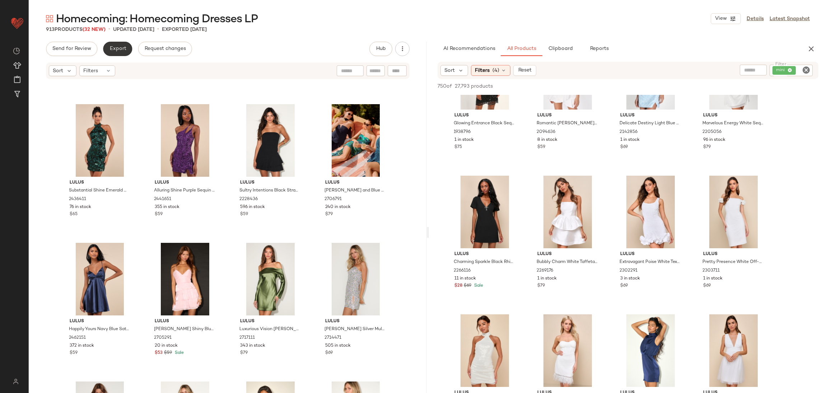
click at [120, 45] on button "Export" at bounding box center [117, 49] width 29 height 14
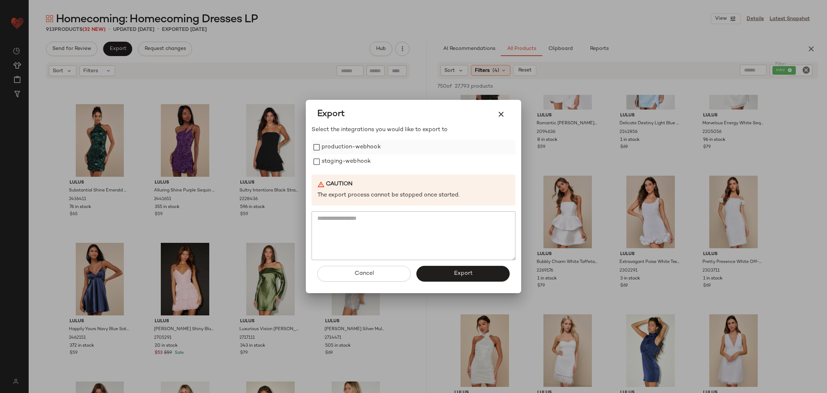
click at [340, 147] on label "production-webhook" at bounding box center [351, 147] width 59 height 14
drag, startPoint x: 345, startPoint y: 164, endPoint x: 432, endPoint y: 226, distance: 106.3
click at [346, 164] on label "staging-webhook" at bounding box center [346, 161] width 49 height 14
click at [490, 274] on button "Export" at bounding box center [462, 274] width 93 height 16
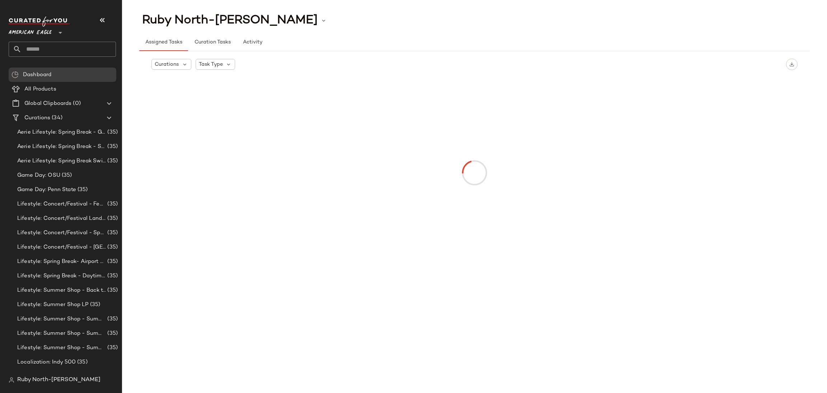
drag, startPoint x: 42, startPoint y: 47, endPoint x: 46, endPoint y: 41, distance: 7.5
click at [42, 47] on input "text" at bounding box center [69, 49] width 94 height 15
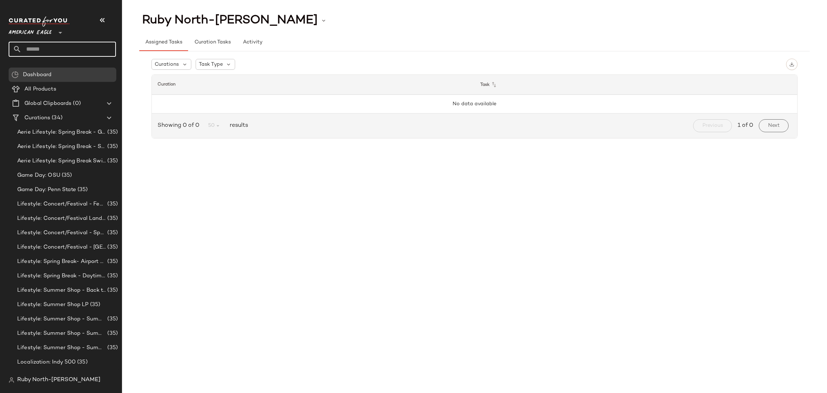
click at [46, 34] on span "American Eagle" at bounding box center [30, 30] width 43 height 13
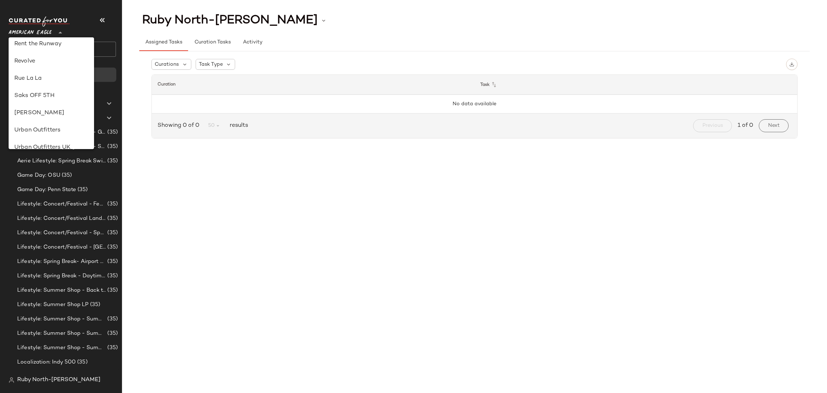
scroll to position [197, 0]
click at [34, 59] on div "Lulus" at bounding box center [51, 58] width 74 height 9
type input "**"
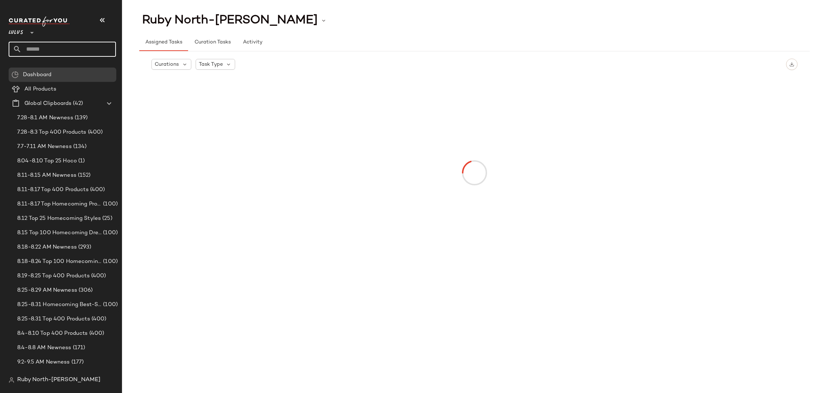
click at [50, 46] on input "text" at bounding box center [69, 49] width 94 height 15
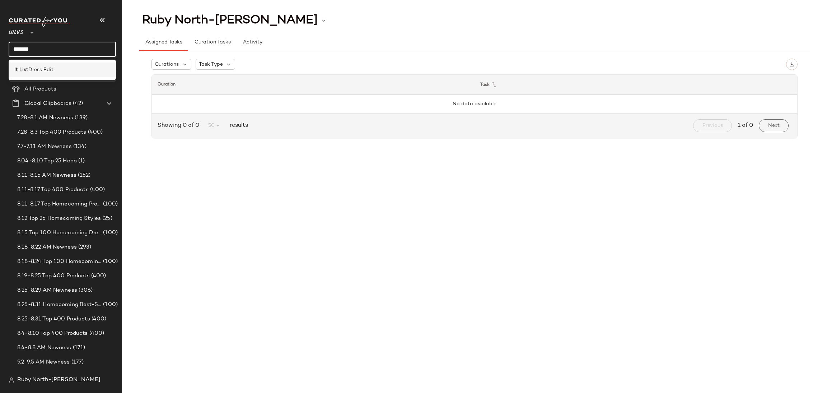
type input "*******"
click at [35, 65] on div "It List Dress Edit" at bounding box center [62, 69] width 107 height 15
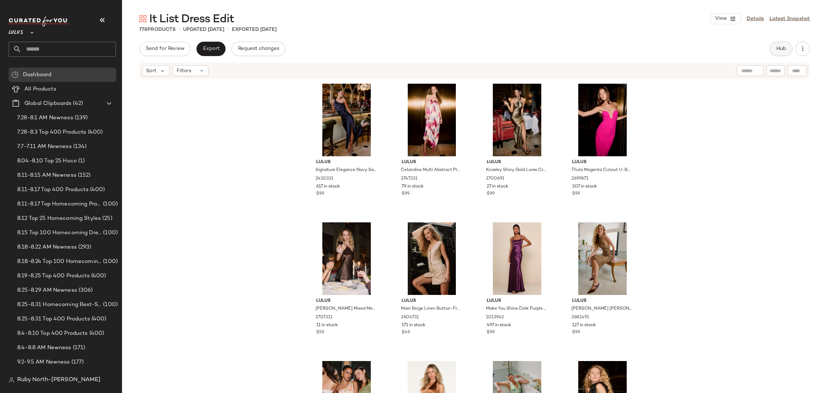
click at [774, 51] on button "Hub" at bounding box center [781, 49] width 23 height 14
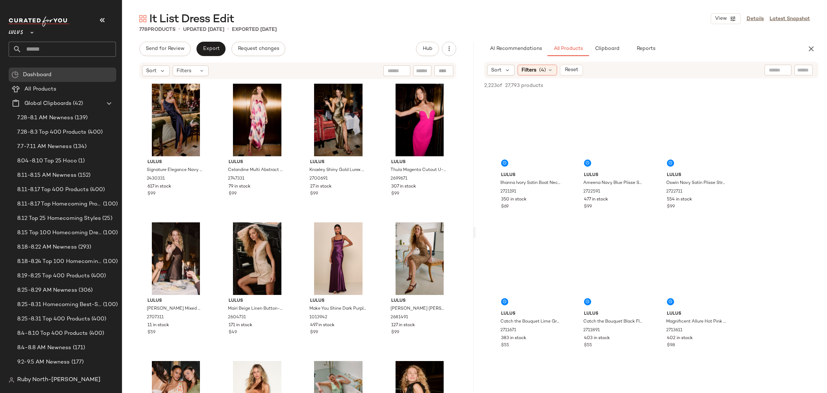
click at [803, 67] on input "text" at bounding box center [803, 70] width 13 height 8
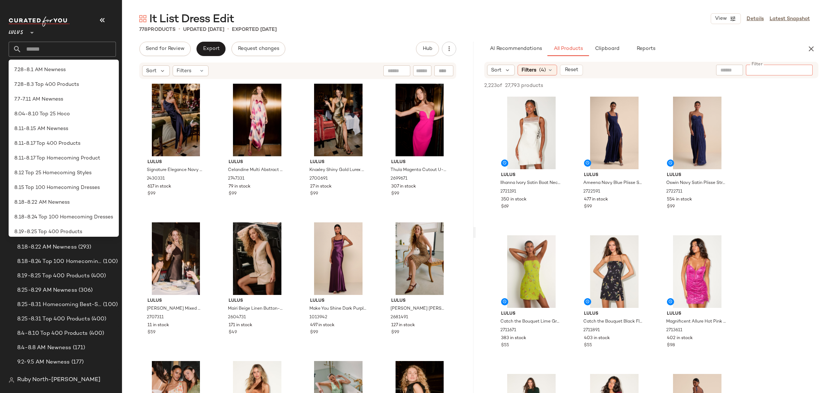
click at [734, 67] on div "Sort Filters (4) Reset Filter Filter" at bounding box center [651, 70] width 334 height 17
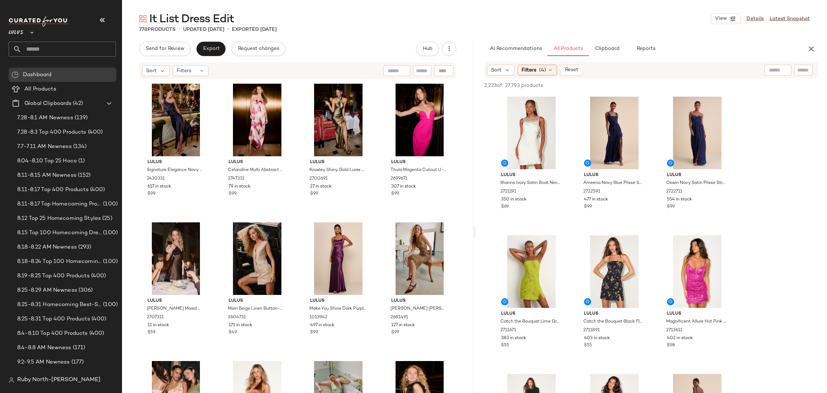
click at [787, 71] on div at bounding box center [778, 70] width 27 height 11
paste input "*******"
type input "*******"
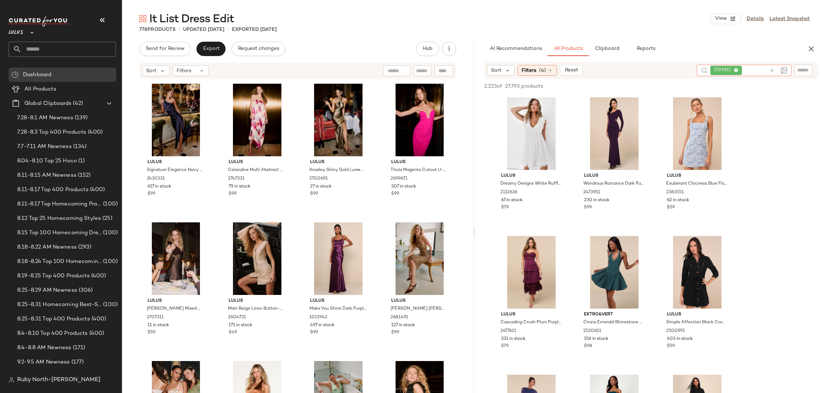
click at [772, 73] on icon at bounding box center [771, 70] width 5 height 5
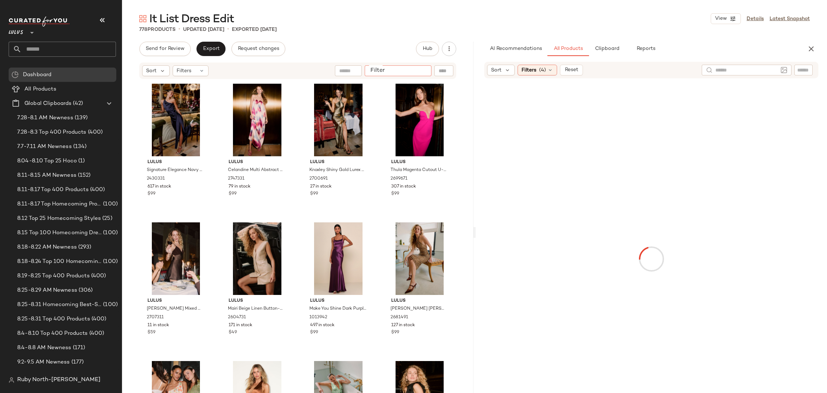
click at [421, 72] on input "Filter" at bounding box center [398, 71] width 61 height 8
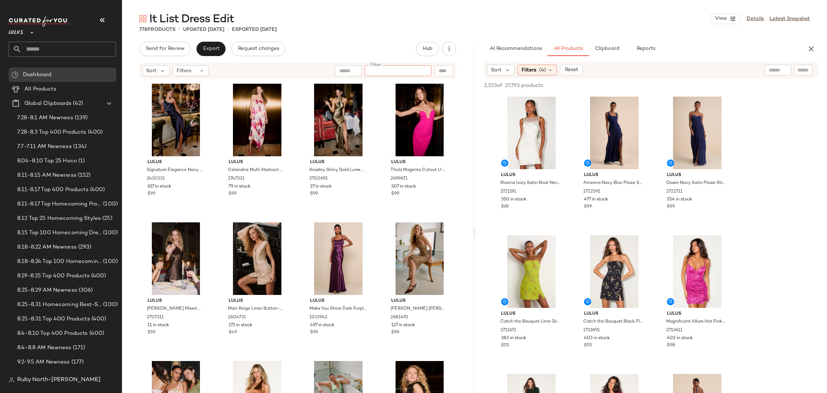
paste input "*******"
type input "*******"
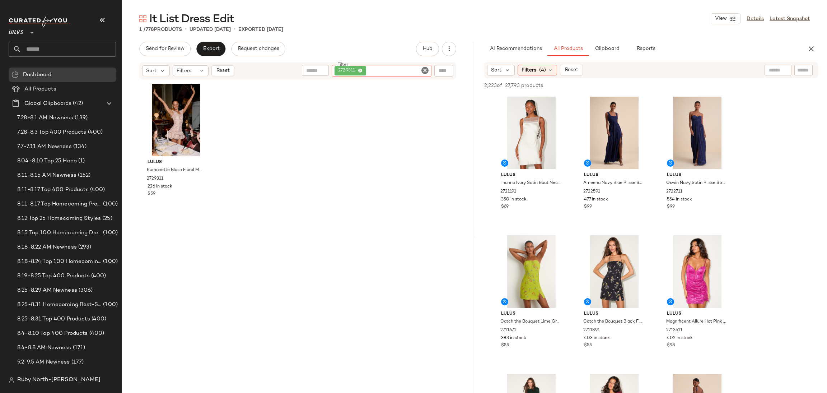
click at [426, 72] on icon "Clear Filter" at bounding box center [425, 70] width 9 height 9
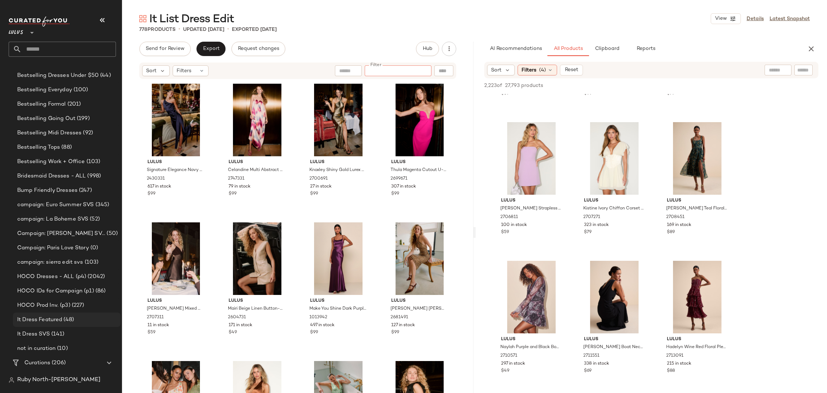
scroll to position [377, 0]
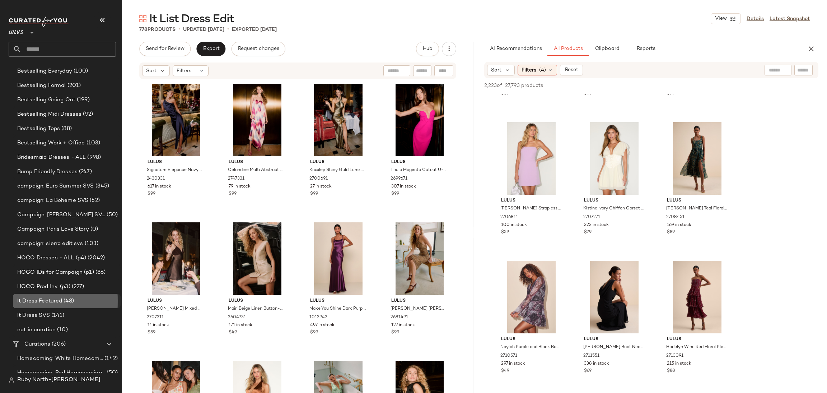
click at [70, 300] on span "(48)" at bounding box center [68, 301] width 12 height 8
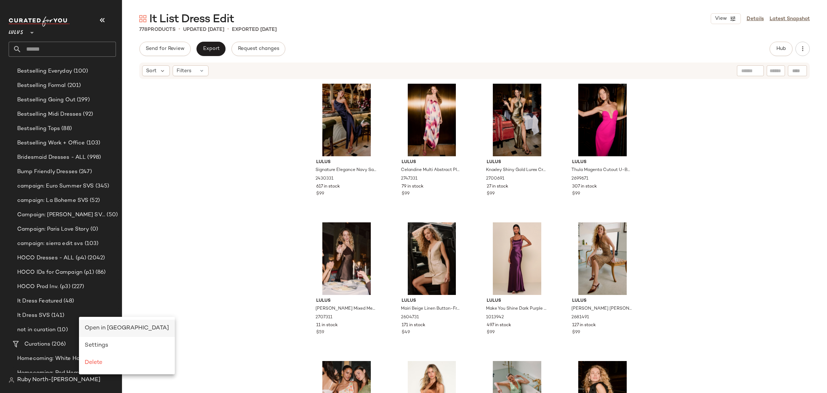
click at [106, 328] on span "Open in Split View" at bounding box center [127, 328] width 84 height 6
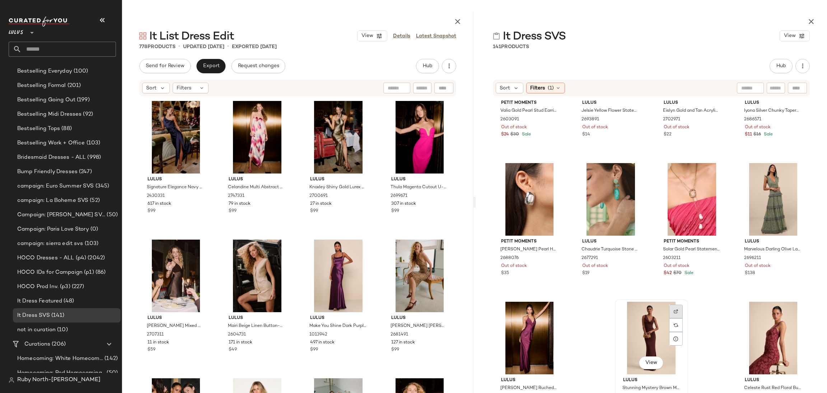
click at [671, 318] on div at bounding box center [676, 325] width 14 height 14
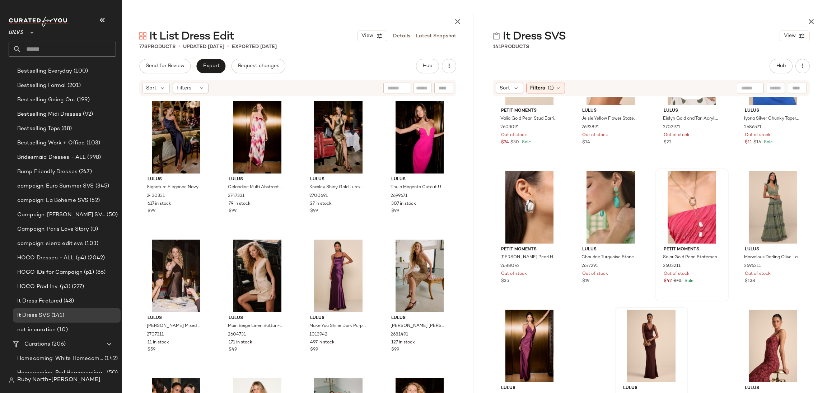
scroll to position [914, 0]
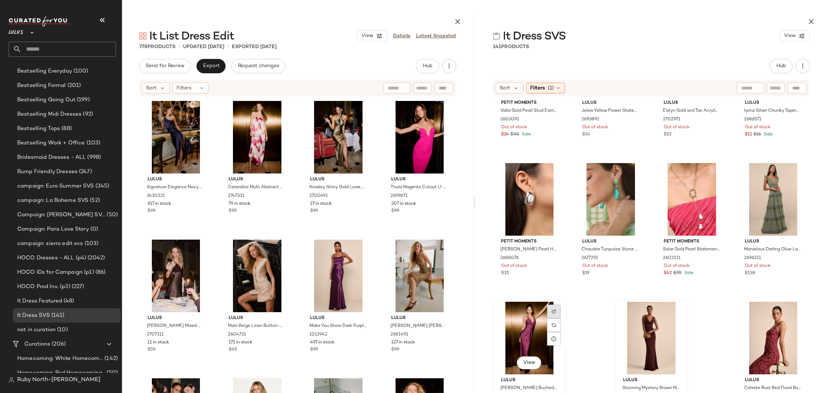
click at [559, 318] on div at bounding box center [554, 325] width 14 height 14
click at [469, 102] on div "Lulus Signature Elegance Navy Satin One-Shoulder Maxi Dress 2430331 617 in stoc…" at bounding box center [297, 264] width 351 height 335
drag, startPoint x: 469, startPoint y: 101, endPoint x: 467, endPoint y: 116, distance: 15.2
click at [472, 140] on div "Lulus Signature Elegance Navy Satin One-Shoulder Maxi Dress 2430331 617 in stoc…" at bounding box center [297, 264] width 351 height 335
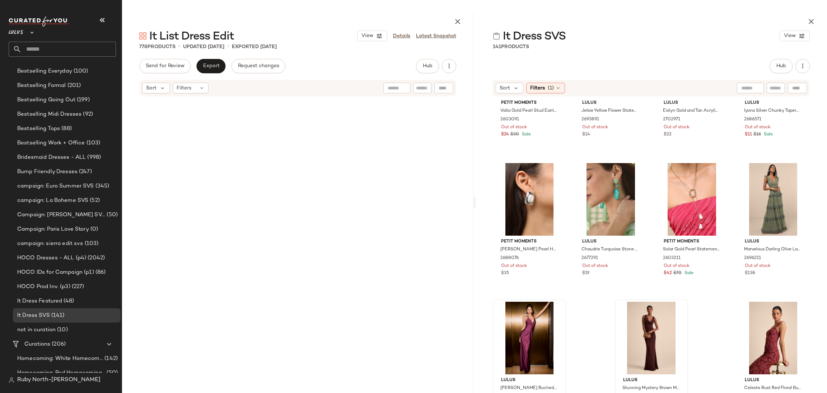
scroll to position [25850, 0]
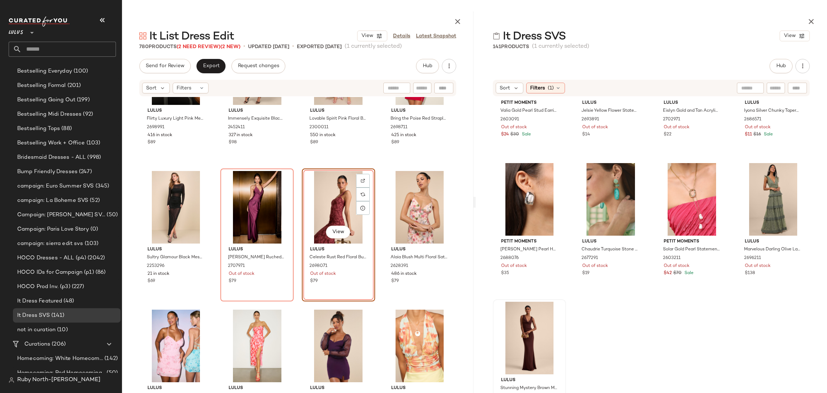
click at [316, 202] on div "View" at bounding box center [338, 207] width 68 height 73
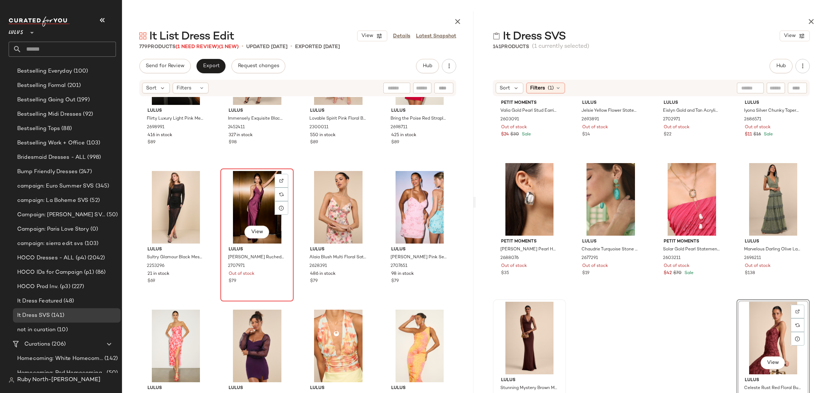
click at [257, 194] on div "View" at bounding box center [257, 207] width 68 height 73
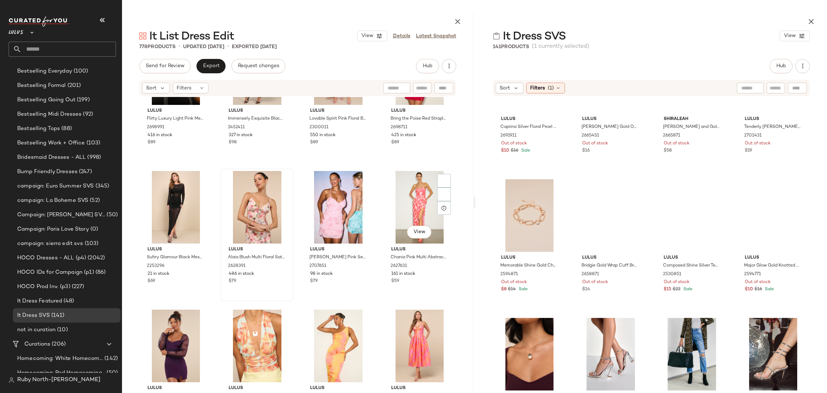
scroll to position [321, 0]
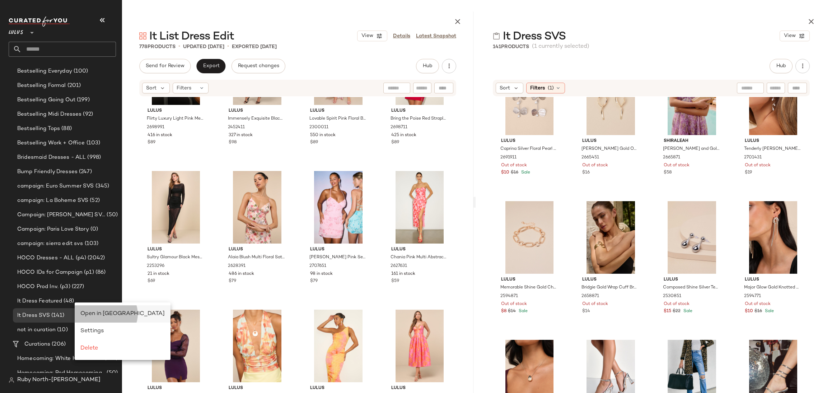
click at [102, 312] on span "Open in Split View" at bounding box center [122, 314] width 84 height 6
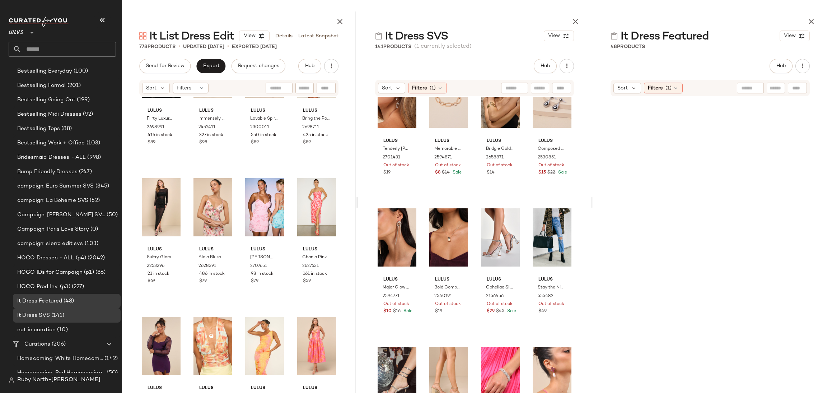
click at [570, 16] on button "button" at bounding box center [575, 21] width 14 height 14
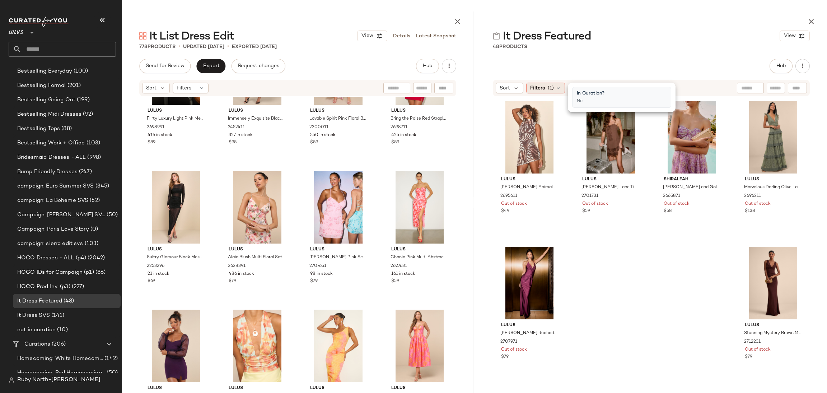
click at [541, 85] on span "Filters" at bounding box center [537, 88] width 15 height 8
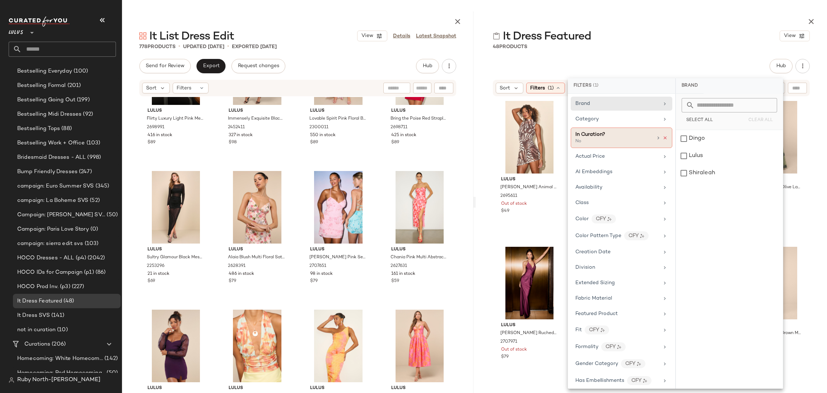
click at [663, 136] on icon at bounding box center [665, 137] width 5 height 5
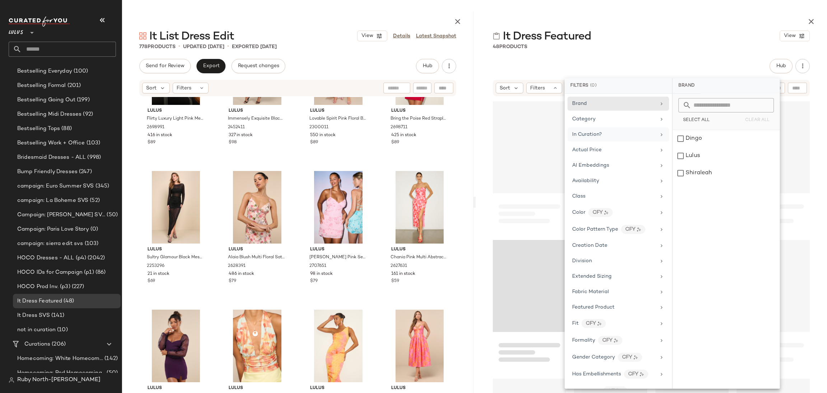
click at [624, 135] on div "In Curation?" at bounding box center [614, 135] width 84 height 8
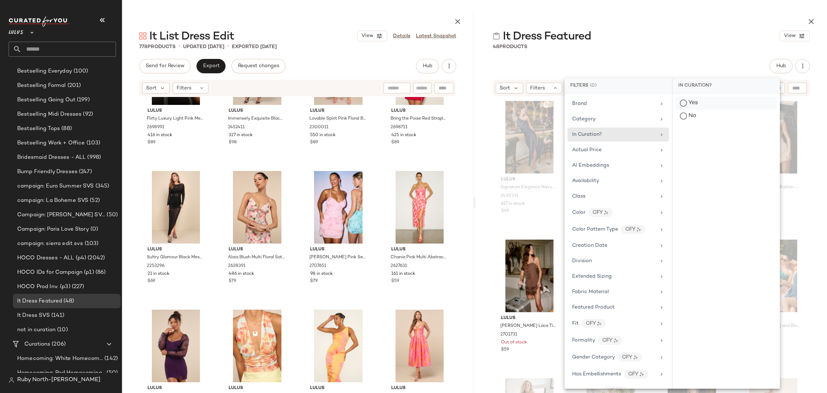
click at [705, 109] on div "Yes" at bounding box center [726, 115] width 101 height 13
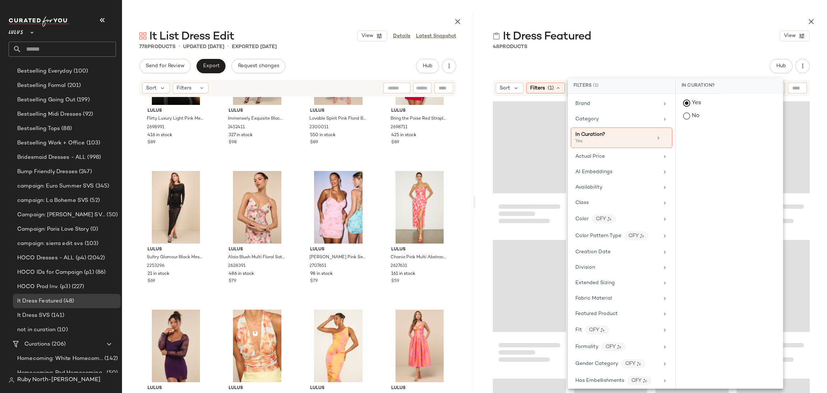
click at [665, 51] on div "It Dress Featured View 48 Products Hub Sort Filters (1) Reset" at bounding box center [651, 201] width 351 height 381
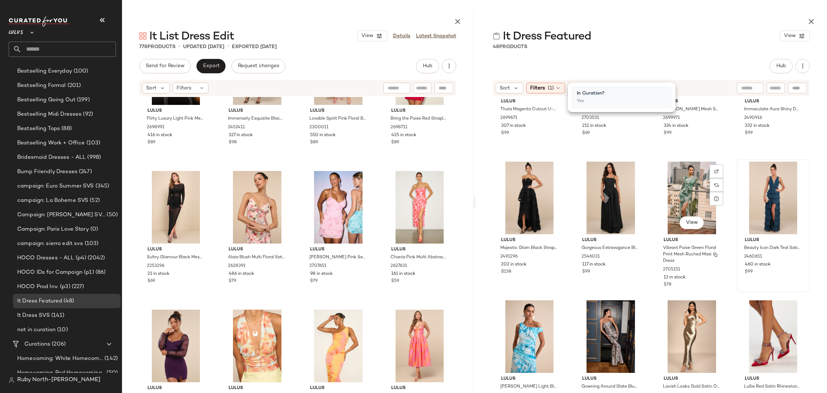
scroll to position [329, 0]
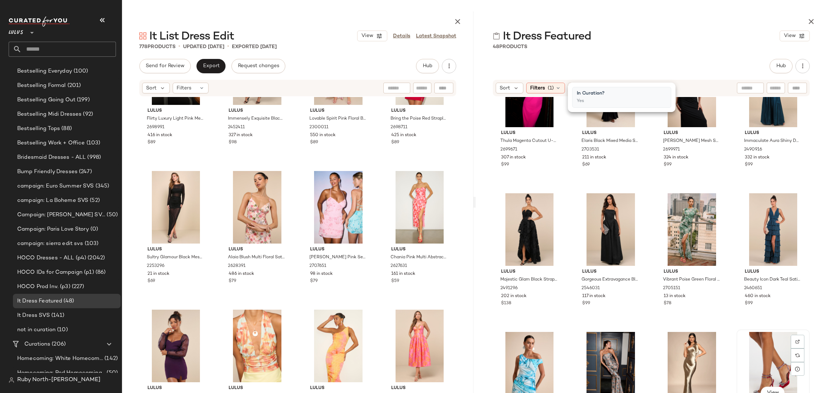
click at [765, 352] on div "View" at bounding box center [773, 368] width 68 height 73
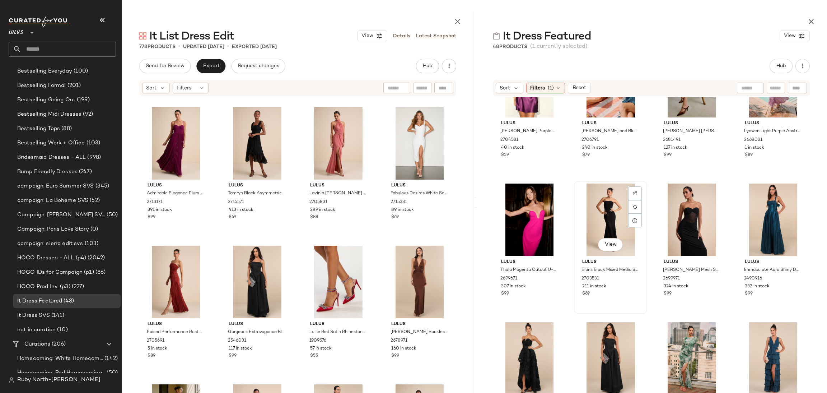
scroll to position [0, 0]
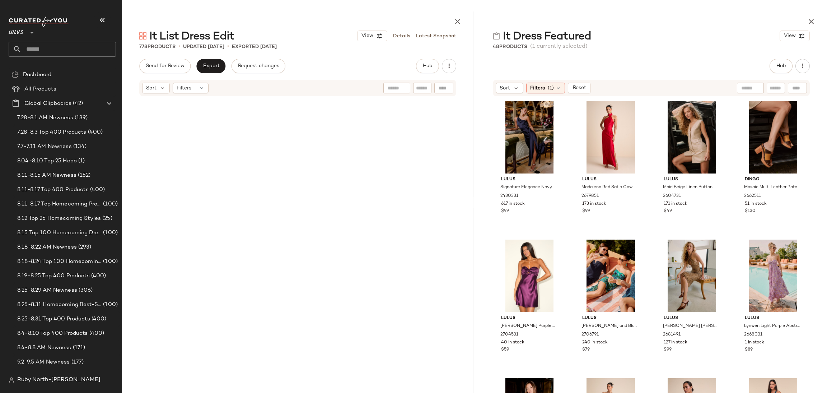
scroll to position [2078, 0]
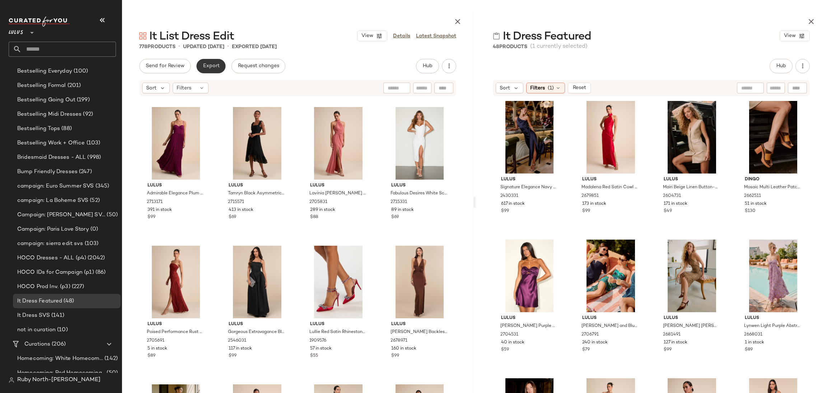
click at [212, 65] on span "Export" at bounding box center [210, 66] width 17 height 6
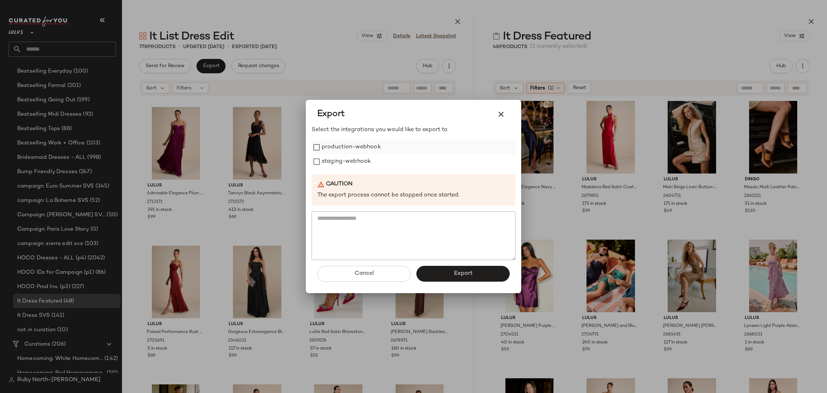
click at [344, 143] on label "production-webhook" at bounding box center [351, 147] width 59 height 14
drag, startPoint x: 348, startPoint y: 158, endPoint x: 381, endPoint y: 204, distance: 55.6
click at [349, 158] on label "staging-webhook" at bounding box center [346, 161] width 49 height 14
click at [449, 270] on button "Export" at bounding box center [462, 274] width 93 height 16
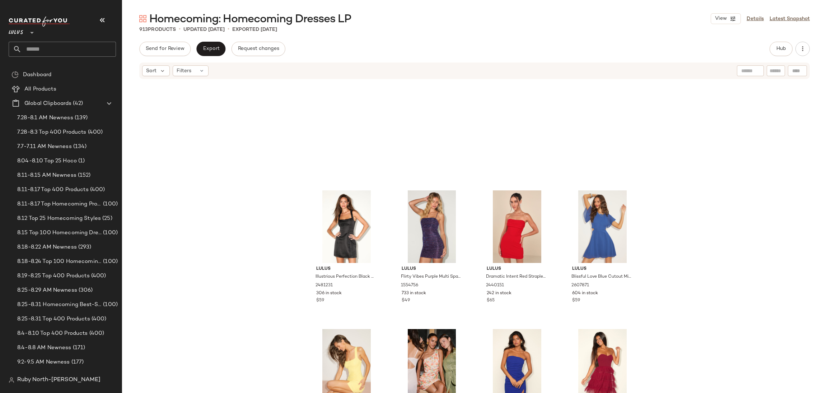
scroll to position [5444, 0]
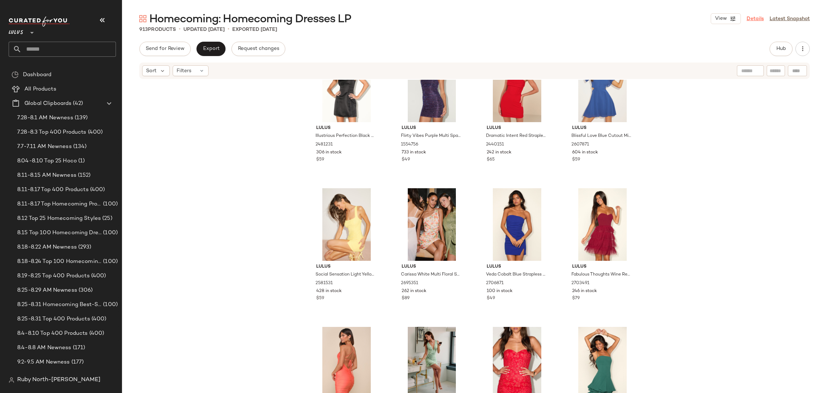
click at [761, 18] on link "Details" at bounding box center [755, 19] width 17 height 8
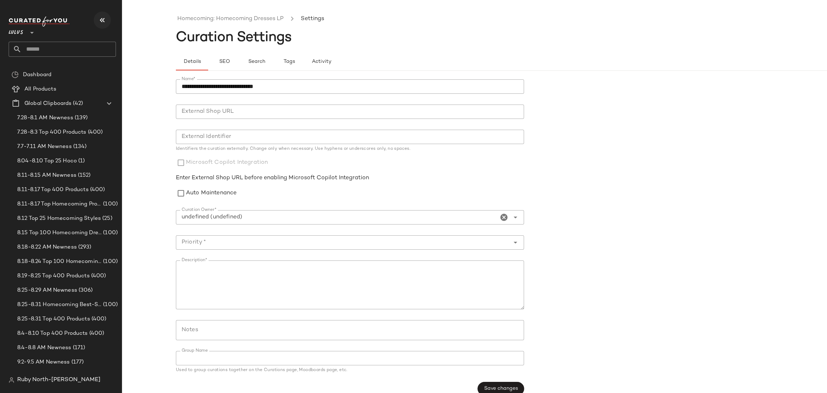
click at [101, 17] on icon "button" at bounding box center [102, 20] width 9 height 9
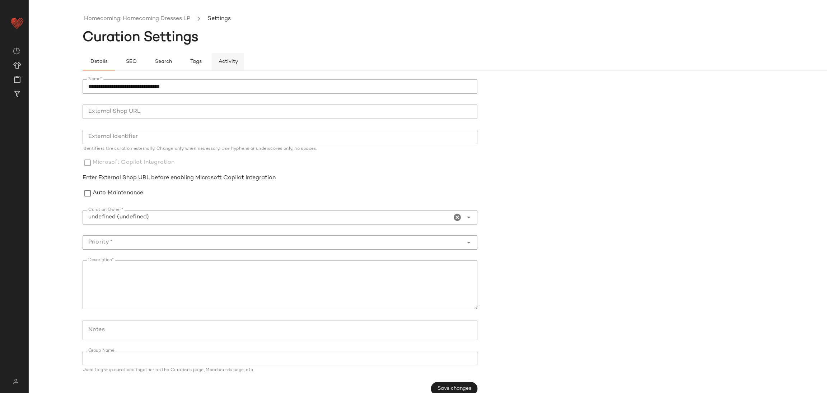
click at [236, 60] on span "Activity" at bounding box center [228, 62] width 20 height 6
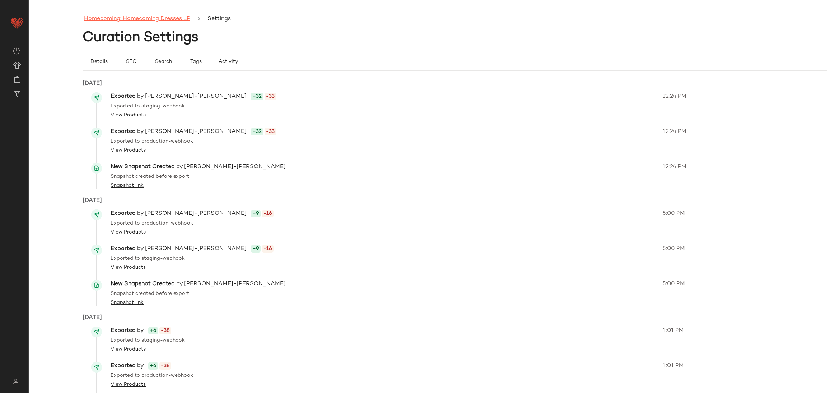
click at [167, 16] on link "Homecoming: Homecoming Dresses LP" at bounding box center [137, 18] width 106 height 9
